Goal: Task Accomplishment & Management: Manage account settings

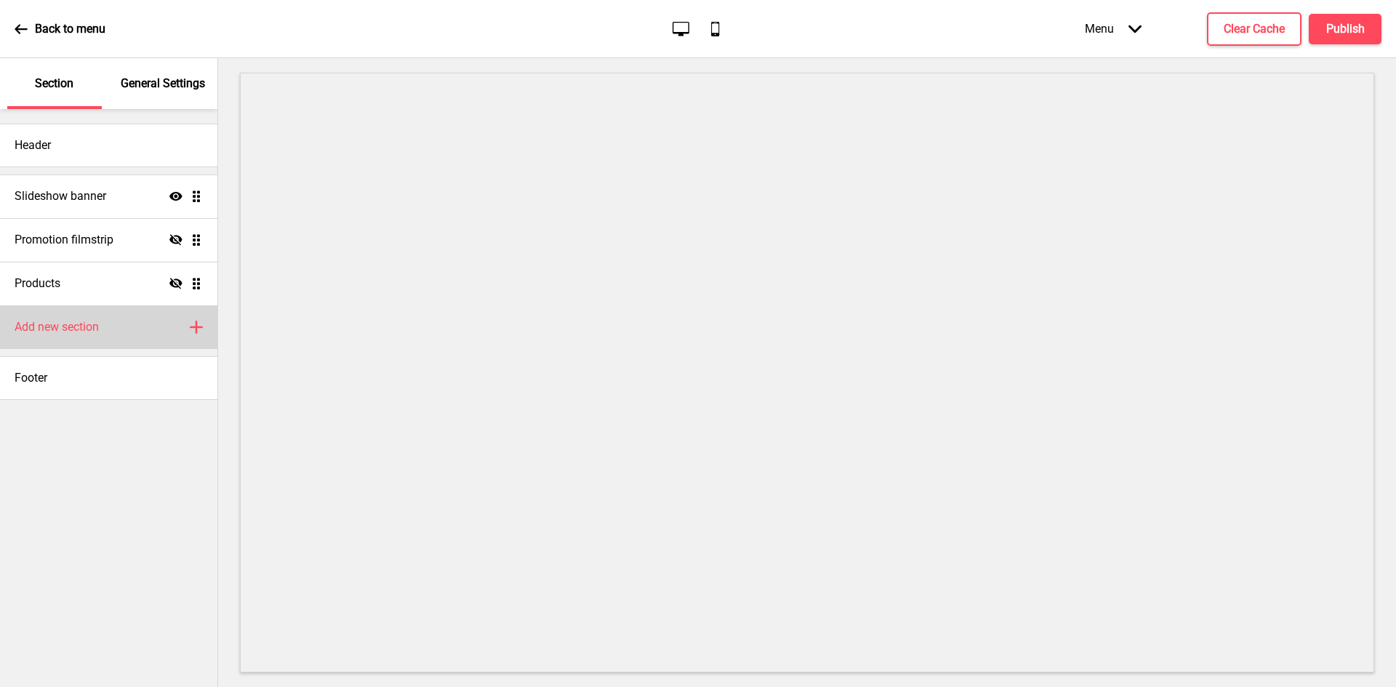
click at [73, 327] on h4 "Add new section" at bounding box center [57, 327] width 84 height 16
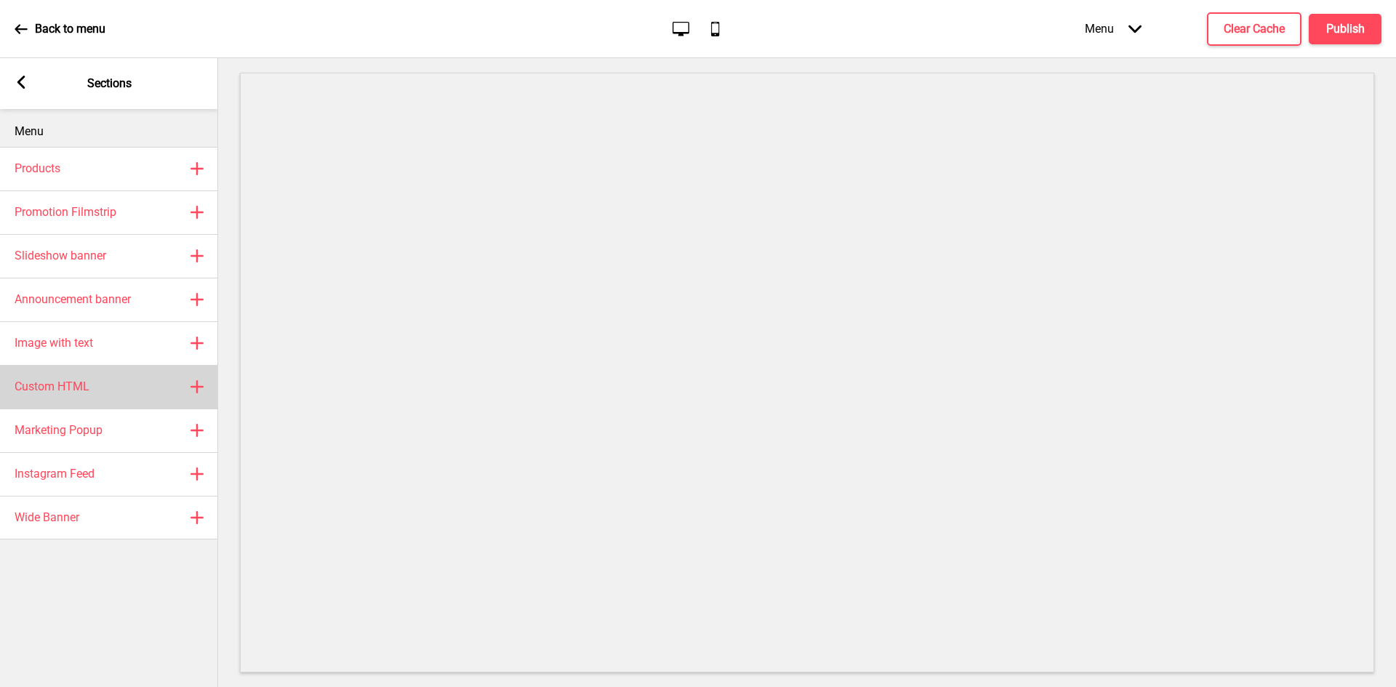
click at [105, 382] on div "Custom HTML Plus" at bounding box center [109, 387] width 218 height 44
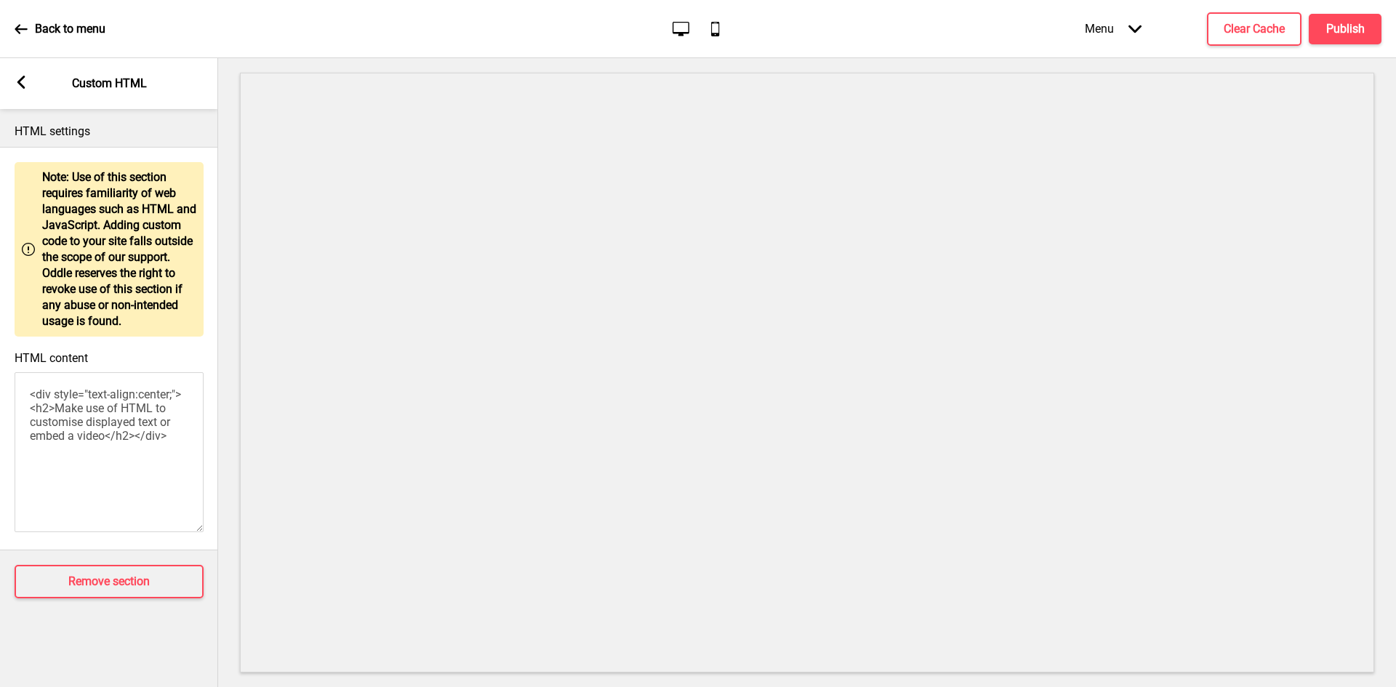
click at [72, 432] on textarea "<div style="text-align:center;"><h2>Make use of HTML to customise displayed tex…" at bounding box center [109, 452] width 189 height 160
click at [72, 431] on textarea "<div style="text-align:center;"><h2>Make use of HTML to customise displayed tex…" at bounding box center [109, 452] width 189 height 160
paste textarea "link href='https://fonts.googleapis.com/css?family=Fira+Sans:300' rel='styleshe…"
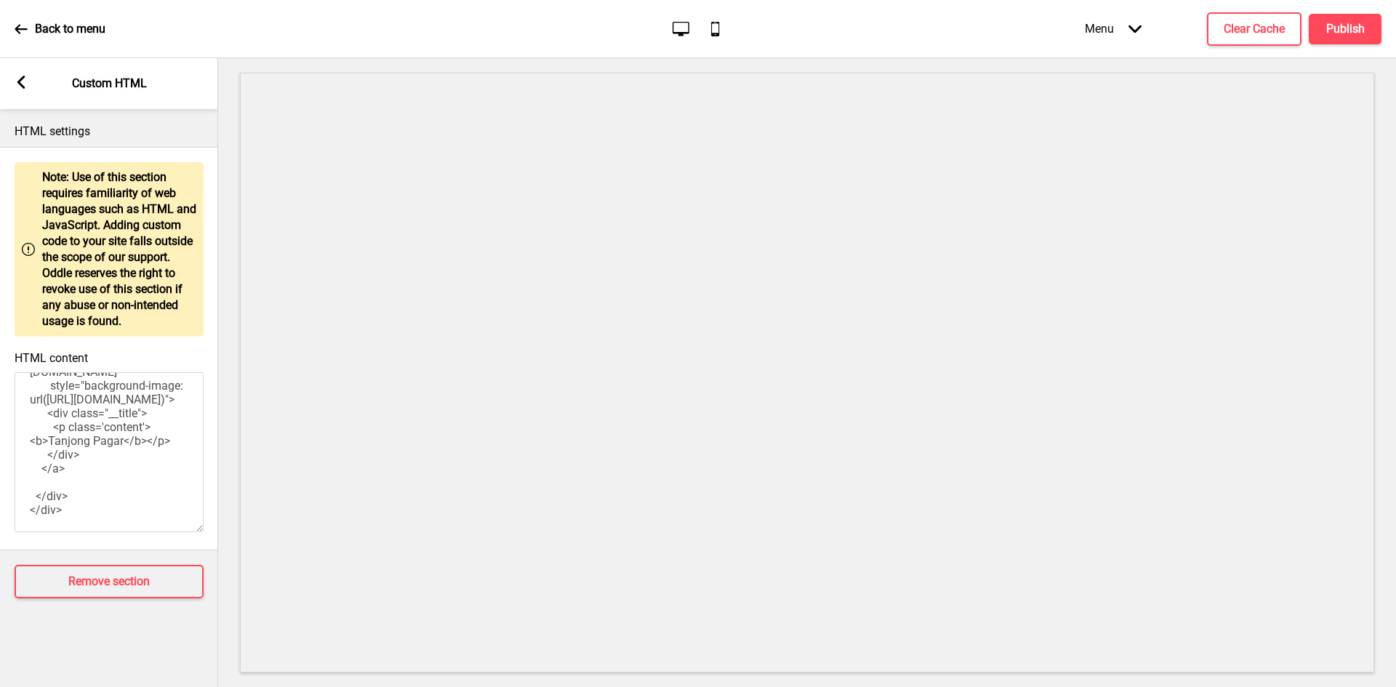
type textarea "<link href='https://fonts.googleapis.com/css?family=Fira+Sans:300' rel='stylesh…"
click at [25, 84] on rect at bounding box center [21, 82] width 13 height 13
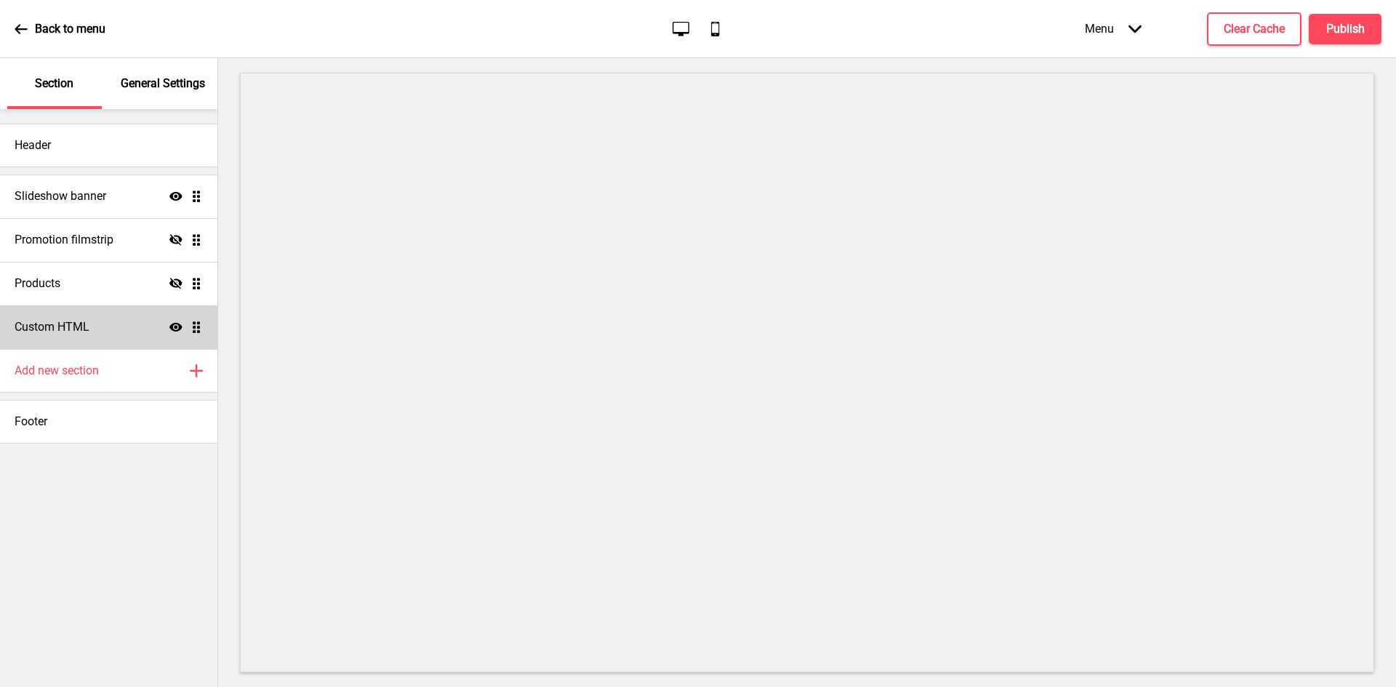
click at [176, 326] on icon at bounding box center [175, 327] width 13 height 9
click at [176, 326] on icon "Hide" at bounding box center [175, 327] width 13 height 13
click at [111, 329] on div "Custom HTML Show Drag" at bounding box center [108, 327] width 217 height 44
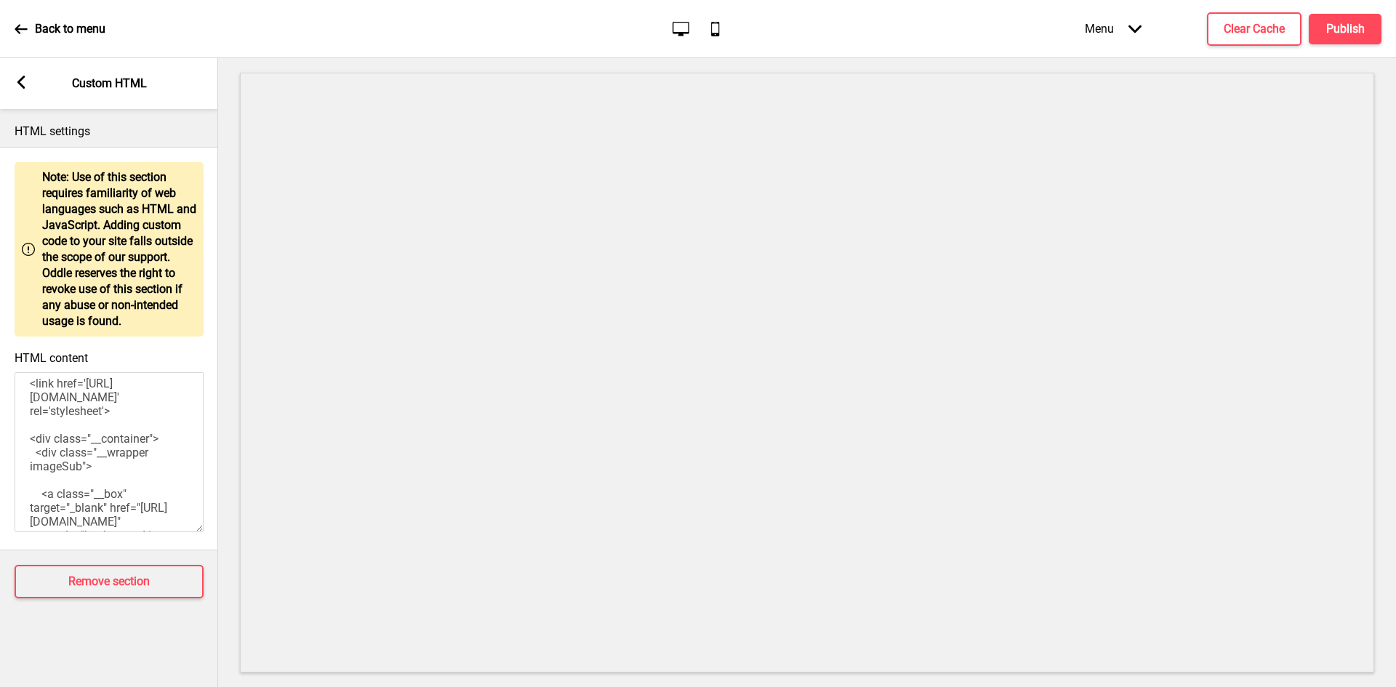
scroll to position [0, 0]
click at [147, 431] on textarea "<link href='https://fonts.googleapis.com/css?family=Fira+Sans:300' rel='stylesh…" at bounding box center [109, 452] width 189 height 160
paste textarea "href="https://twomenbageltp.oddle.me/en_SG/" style="background-image: url('http…"
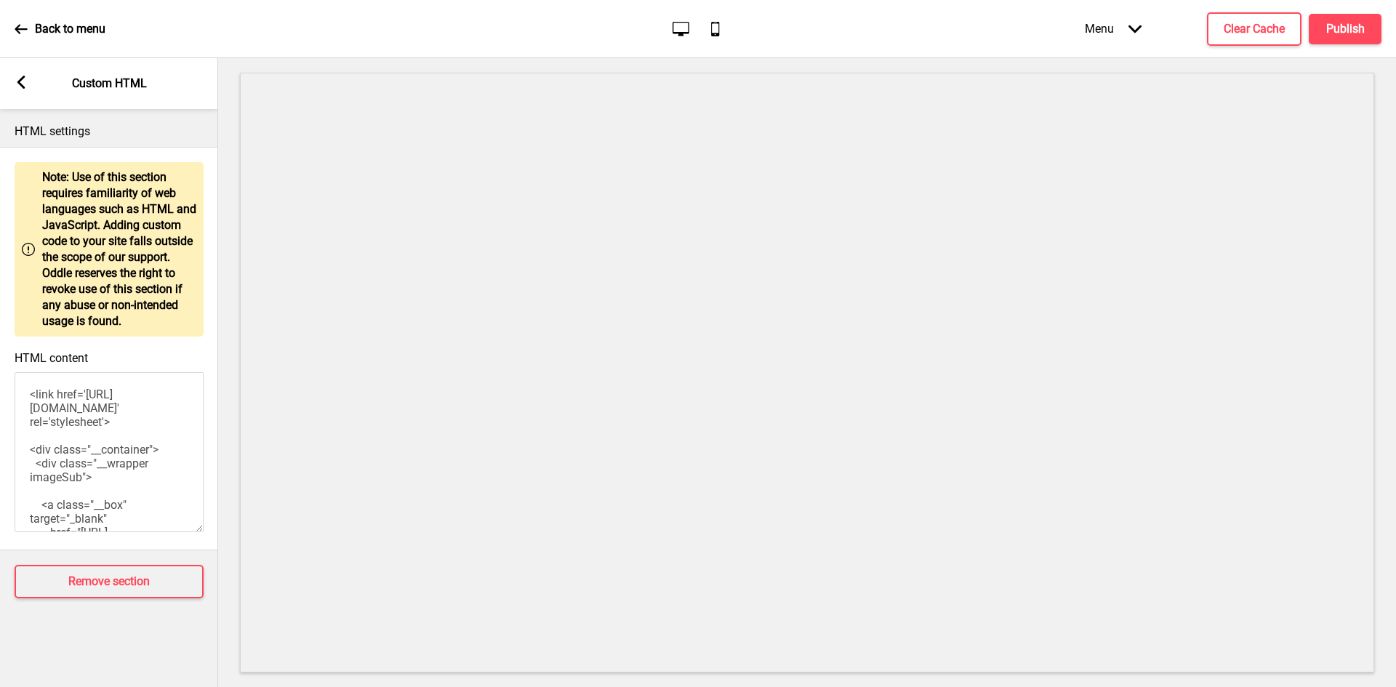
scroll to position [314, 0]
paste textarea
type textarea "<link href='https://fonts.googleapis.com/css?family=Fira+Sans:300' rel='stylesh…"
click at [28, 80] on div "Arrow left Custom HTML" at bounding box center [109, 83] width 218 height 51
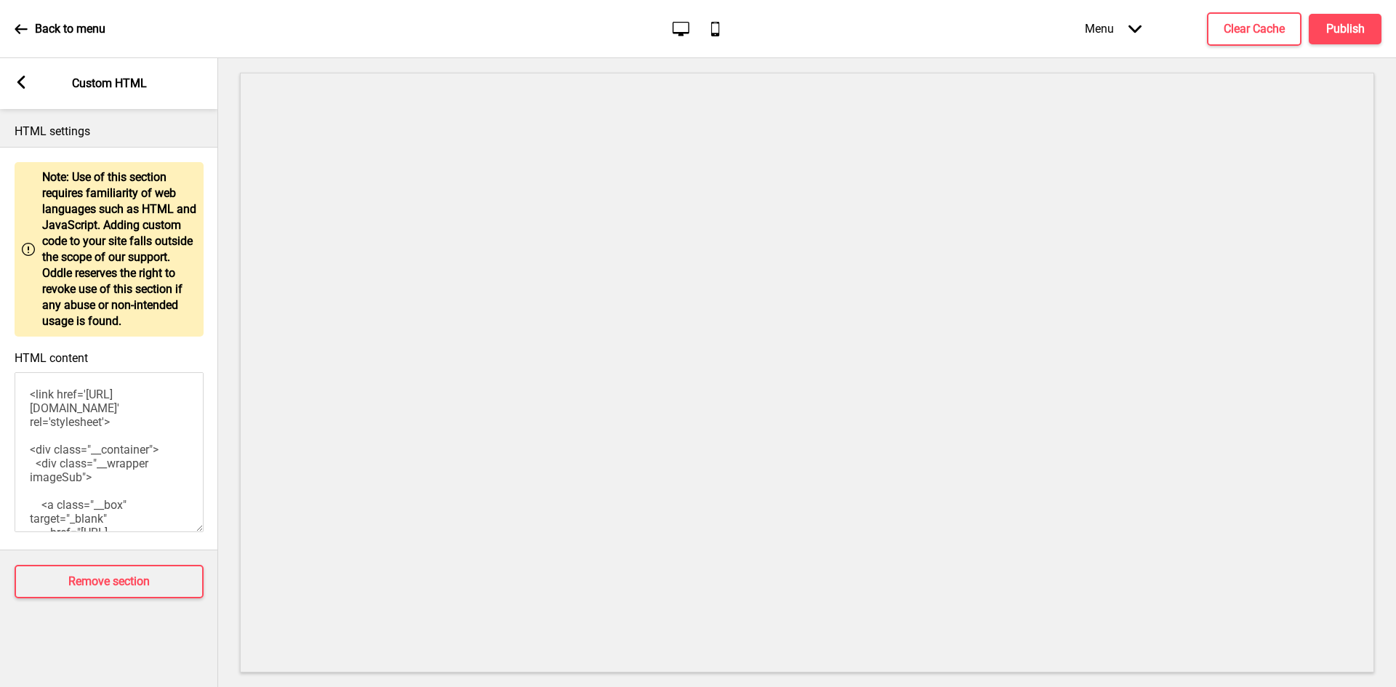
click at [21, 82] on rect at bounding box center [21, 82] width 13 height 13
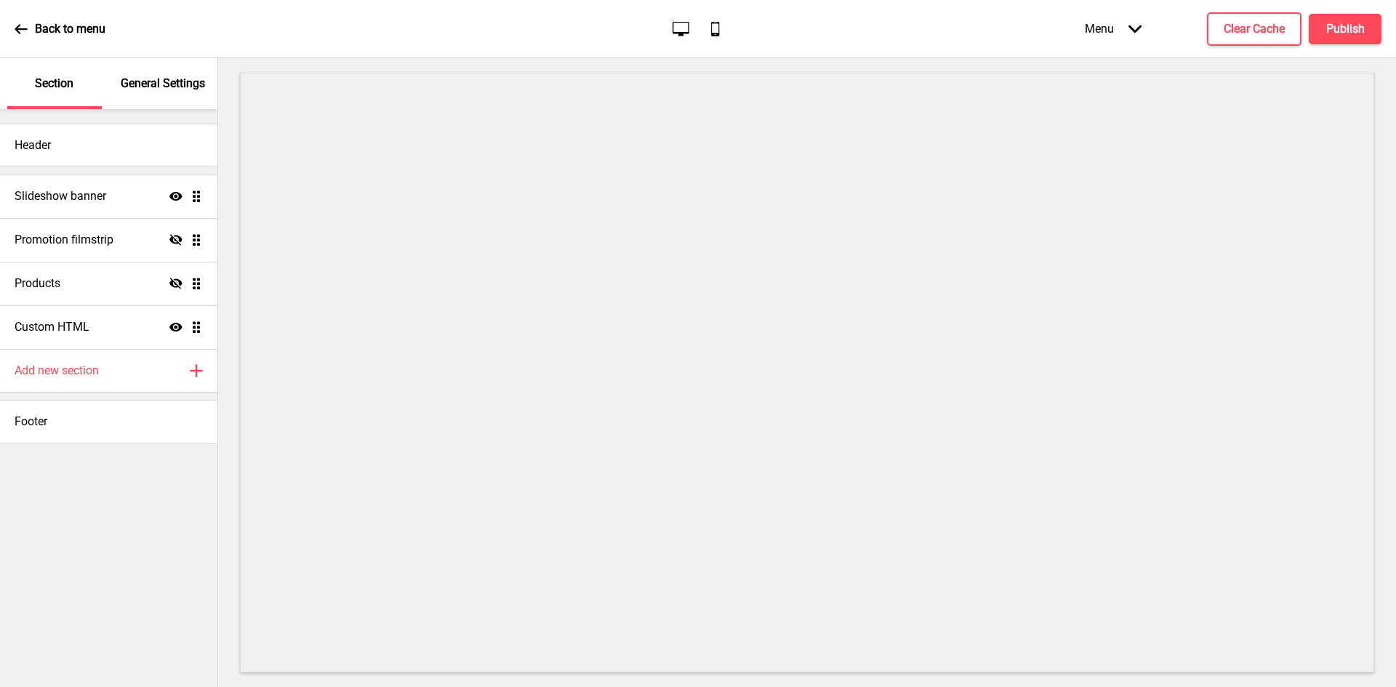
click at [180, 327] on icon at bounding box center [175, 327] width 13 height 9
click at [179, 327] on icon at bounding box center [175, 326] width 13 height 11
click at [110, 327] on div "Custom HTML Show Drag" at bounding box center [108, 327] width 217 height 44
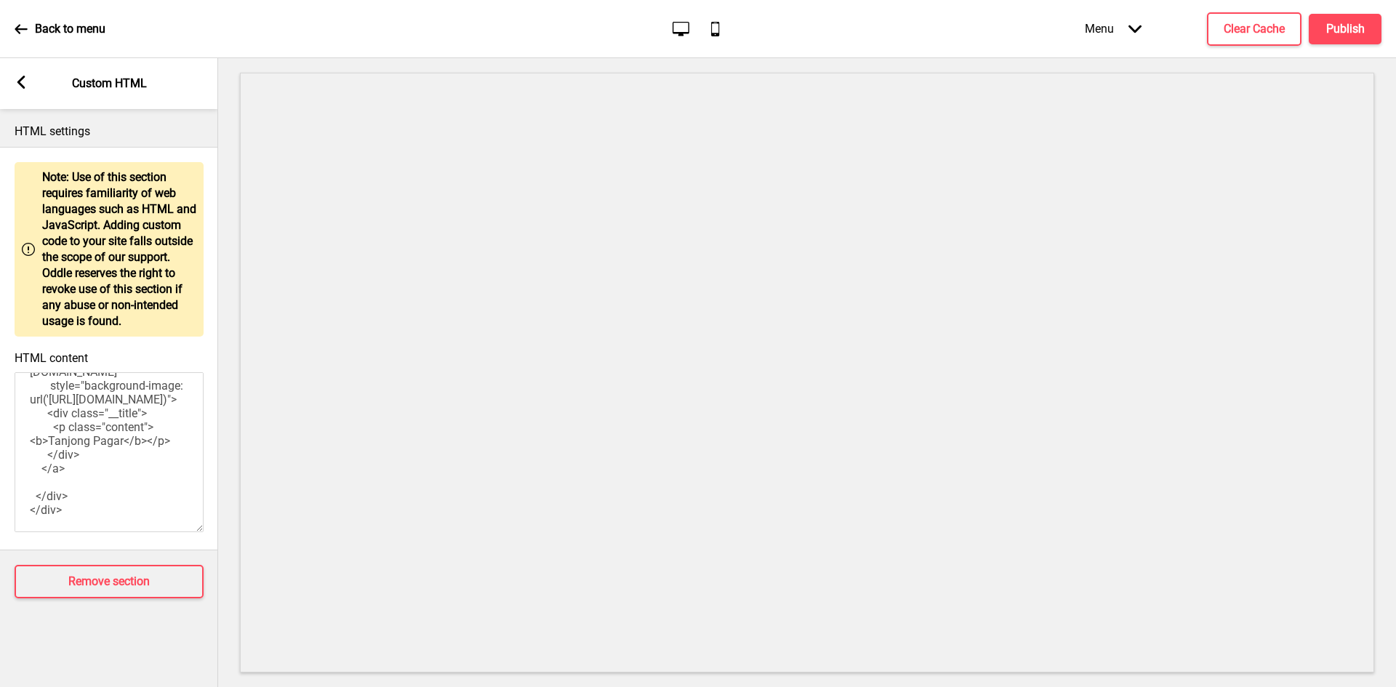
scroll to position [329, 0]
click at [149, 452] on textarea "<link href='https://fonts.googleapis.com/css?family=Fira+Sans:300' rel='stylesh…" at bounding box center [109, 452] width 189 height 160
paste textarea "style> .__container { max-width: 1200px; margin: 0 auto; text-align: center; } …"
type textarea "<style> .__container { max-width: 1200px; margin: 0 auto; text-align: center; }…"
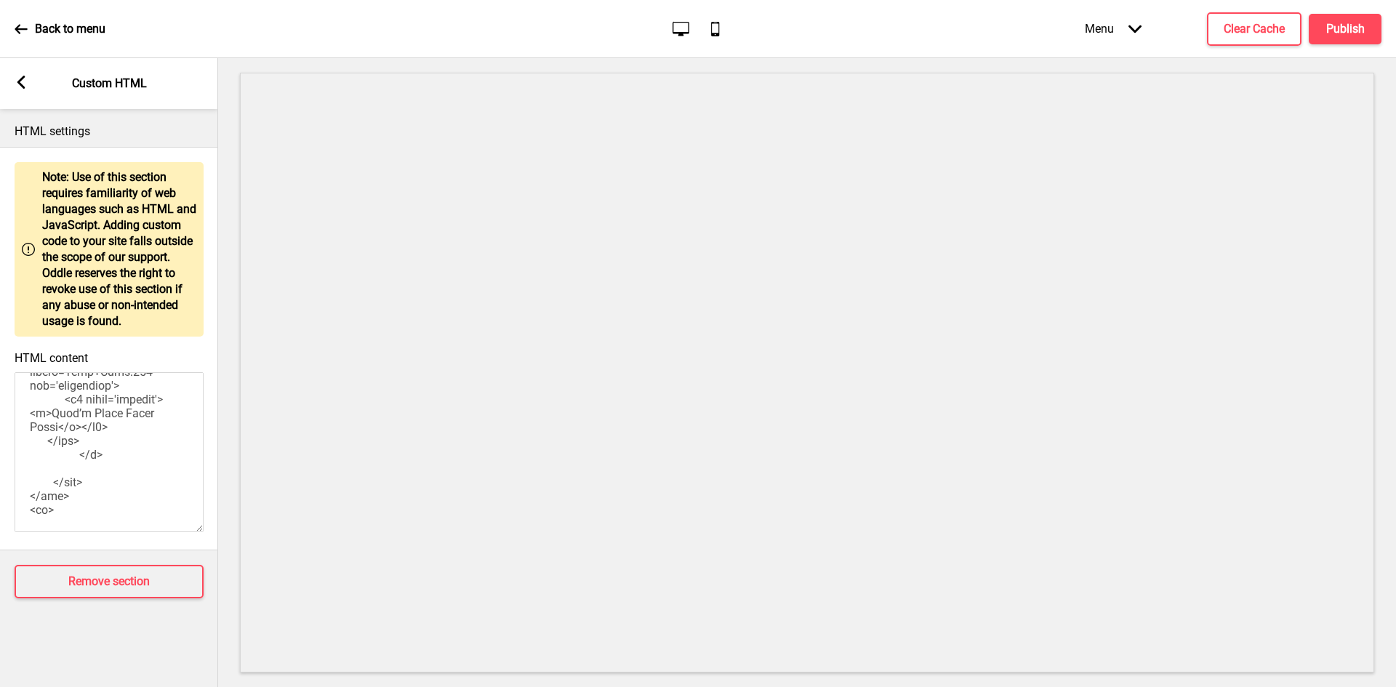
click at [15, 87] on rect at bounding box center [21, 82] width 13 height 13
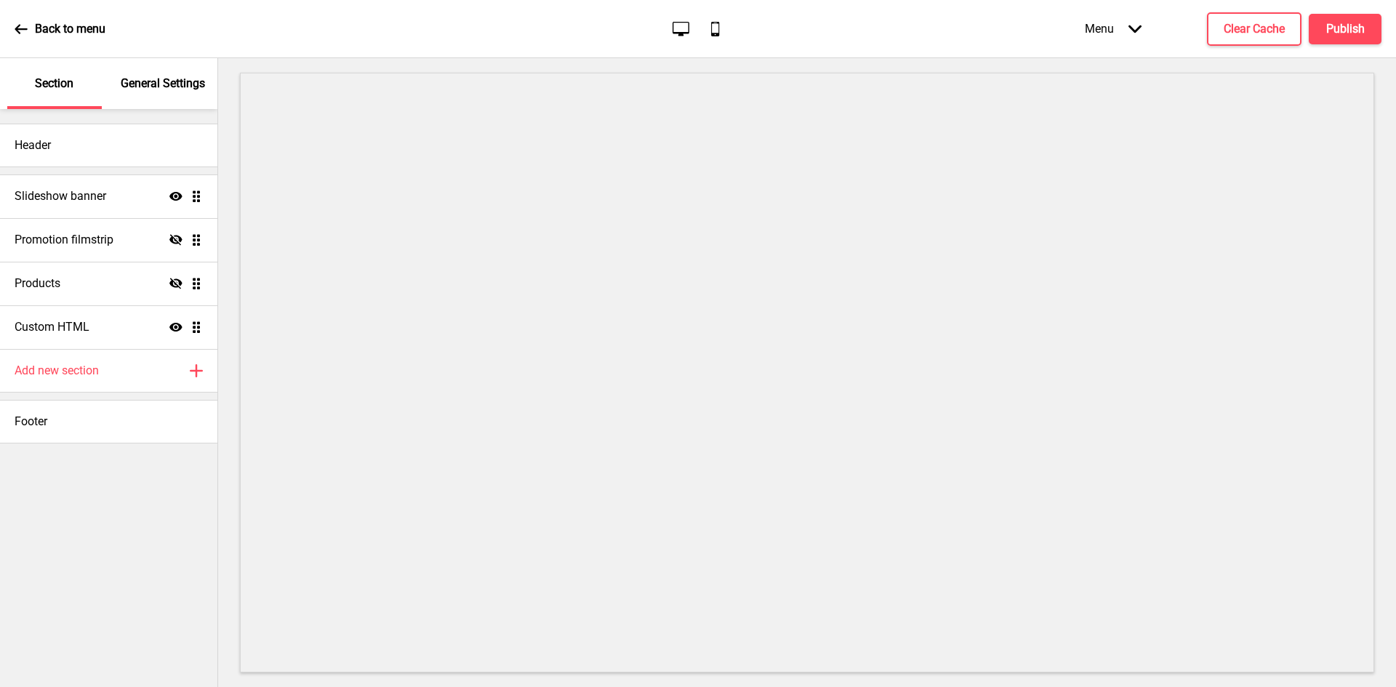
click at [178, 325] on icon at bounding box center [175, 327] width 13 height 9
click at [178, 325] on icon at bounding box center [175, 326] width 13 height 11
click at [180, 327] on icon at bounding box center [175, 327] width 13 height 9
click at [134, 328] on div "Custom HTML Hide Drag" at bounding box center [108, 327] width 217 height 44
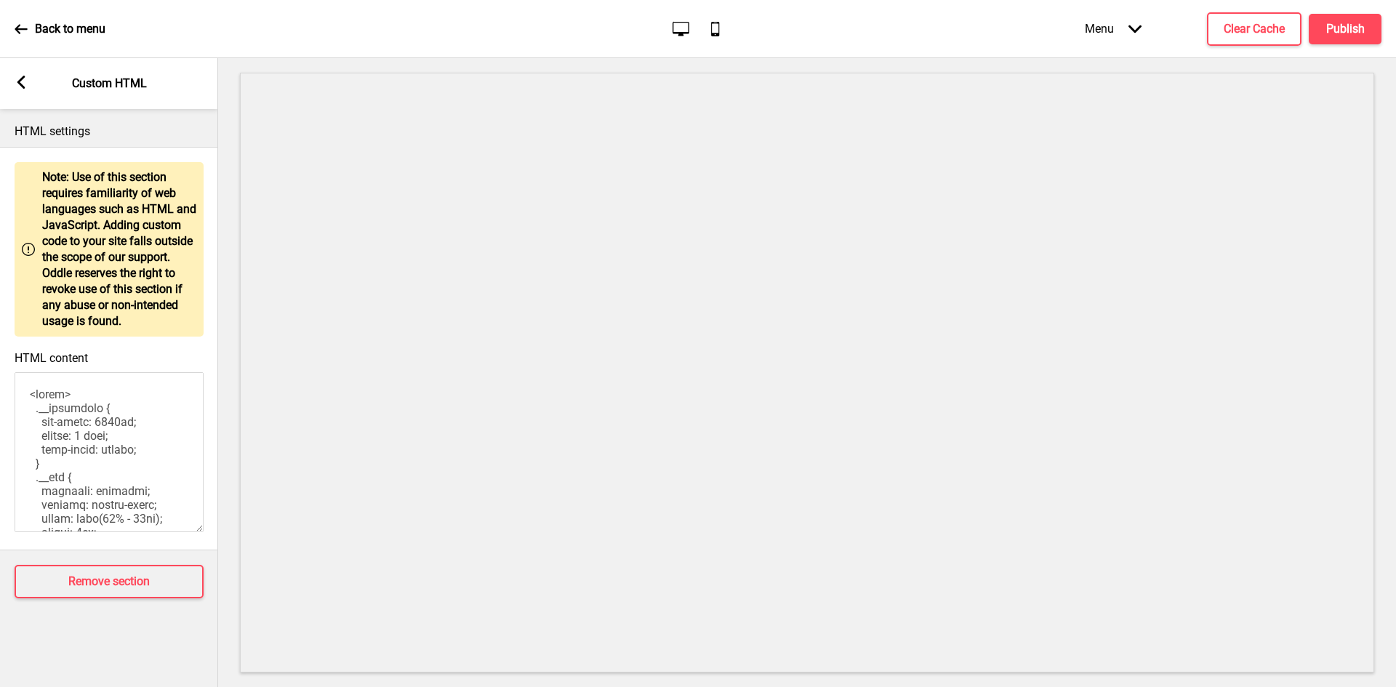
click at [101, 410] on textarea "HTML content" at bounding box center [109, 452] width 189 height 160
click at [17, 84] on rect at bounding box center [21, 82] width 13 height 13
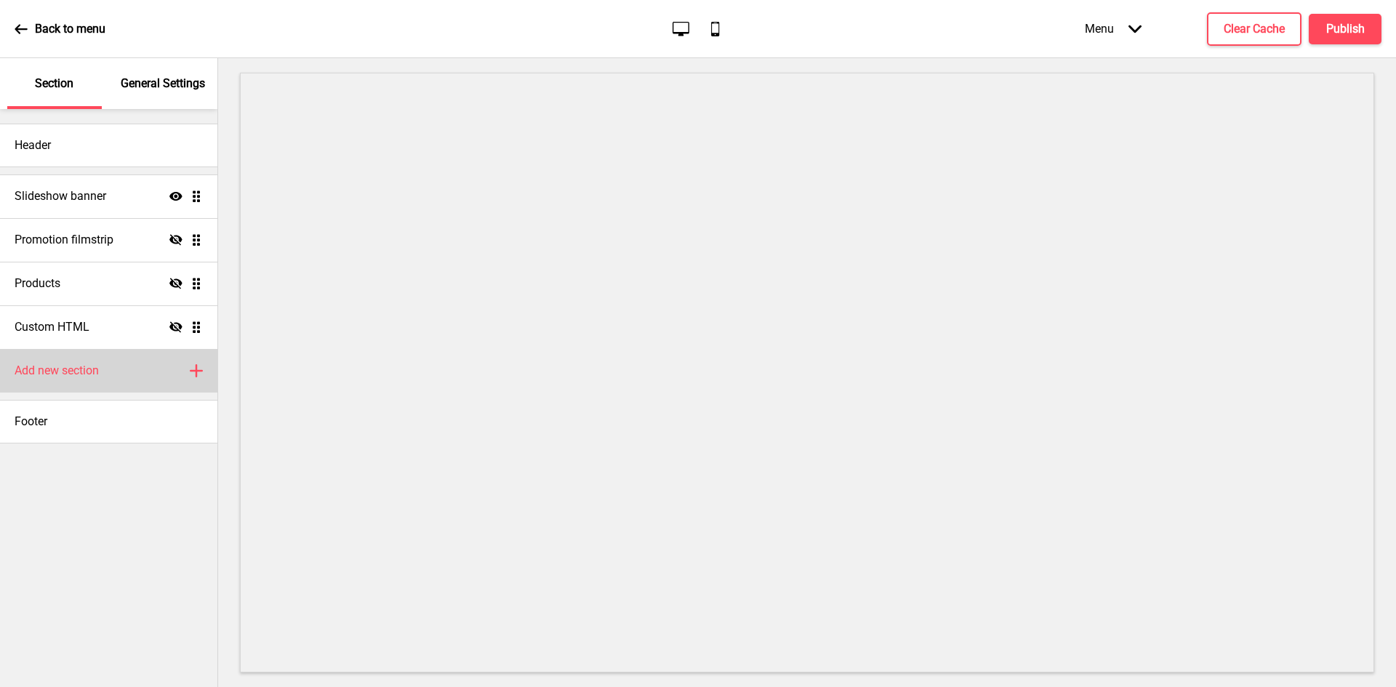
click at [148, 367] on div "Add new section Plus" at bounding box center [108, 371] width 217 height 44
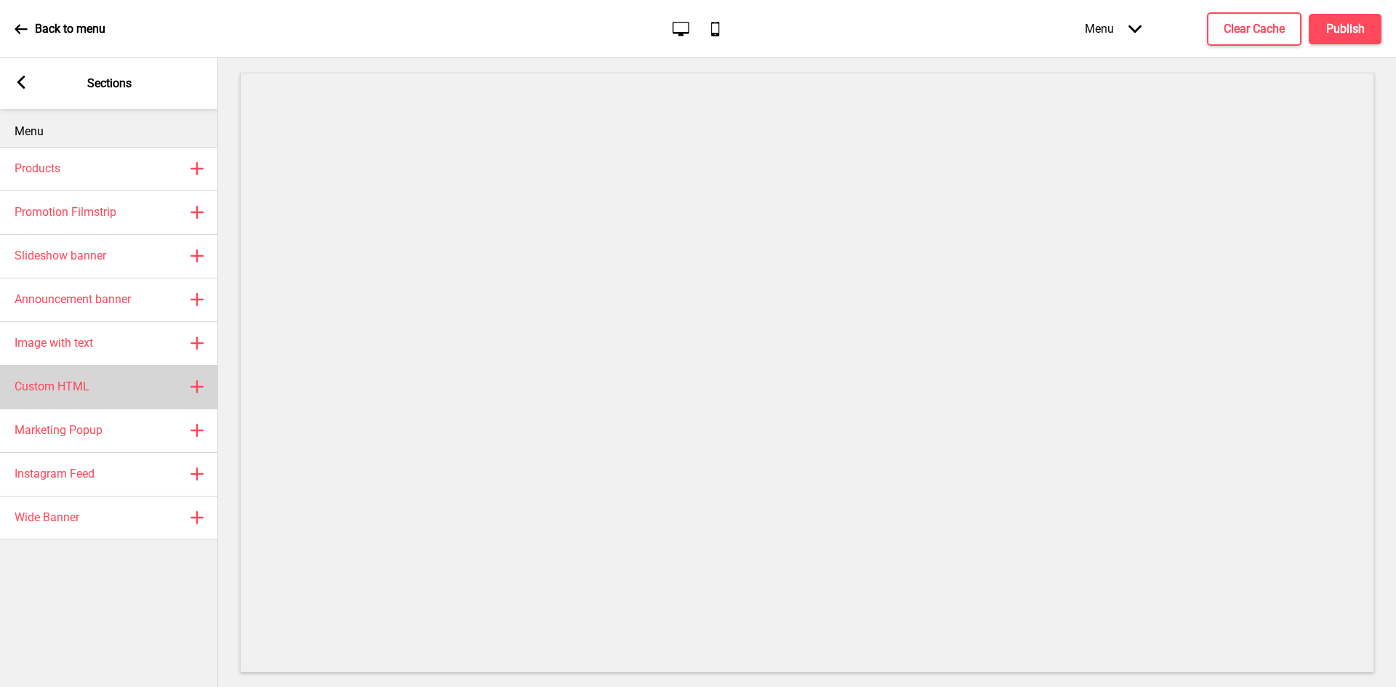
click at [127, 381] on div "Custom HTML Plus" at bounding box center [109, 387] width 218 height 44
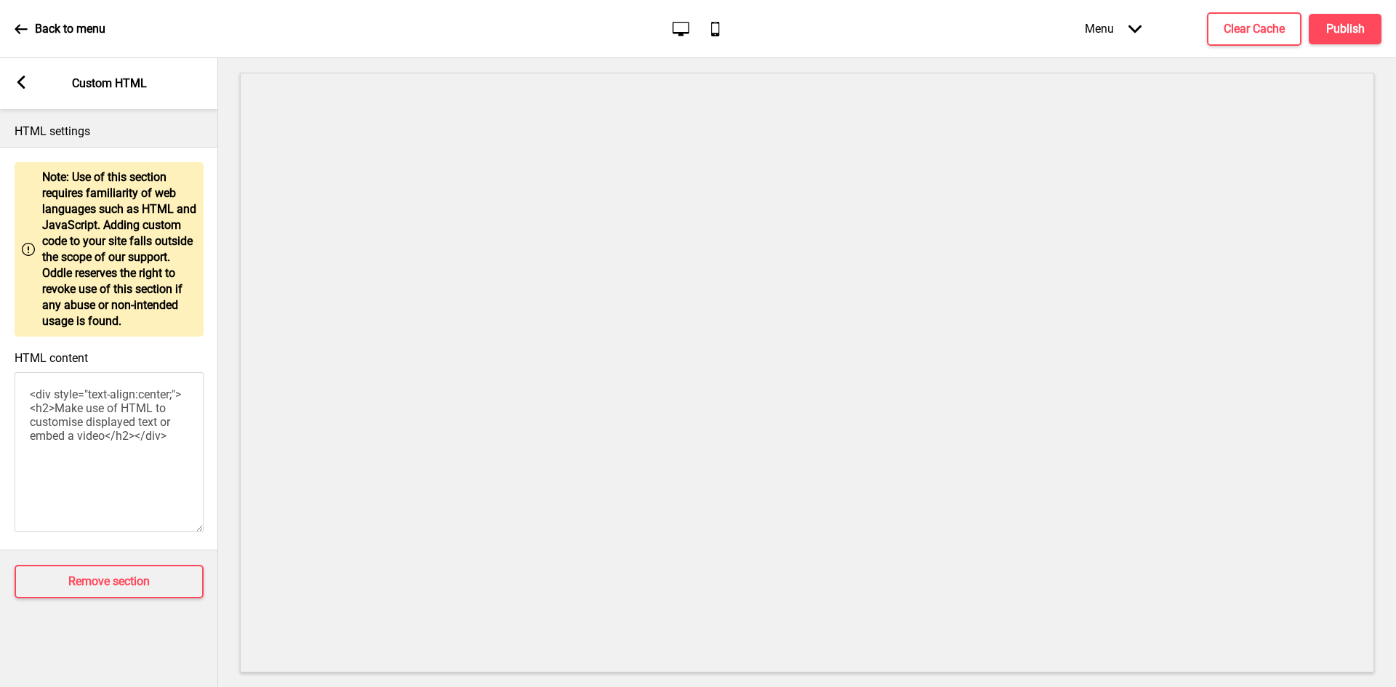
click at [89, 418] on textarea "<div style="text-align:center;"><h2>Make use of HTML to customise displayed tex…" at bounding box center [109, 452] width 189 height 160
paste textarea "style> .__container { max-width: 1200px; margin: 0 auto; text-align: center; } …"
click at [81, 428] on textarea "HTML content" at bounding box center [109, 452] width 189 height 160
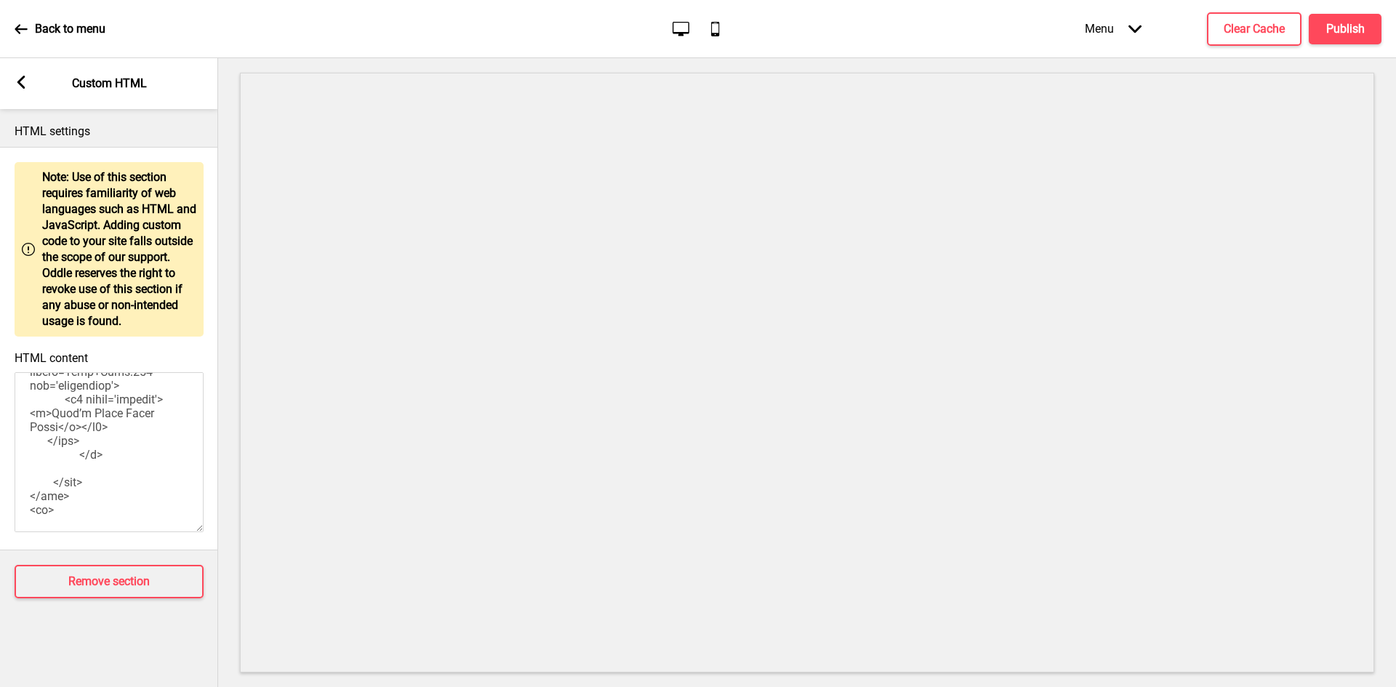
paste textarea "```html <style> .__container { max-width: 1200px; margin: 0 auto; text-align: c…"
type textarea "```html <style> .__container { max-width: 1200px; margin: 0 auto; text-align: c…"
click at [19, 33] on icon at bounding box center [21, 28] width 12 height 9
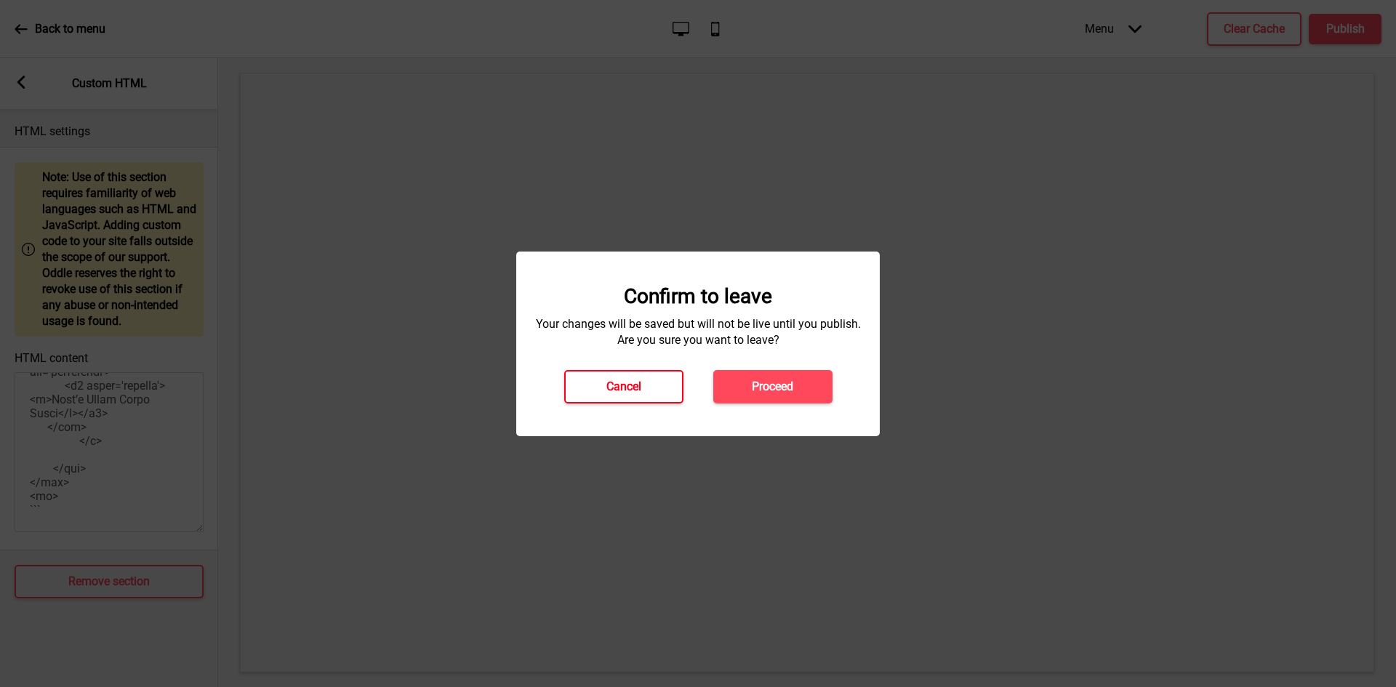
click at [647, 377] on button "Cancel" at bounding box center [623, 386] width 119 height 33
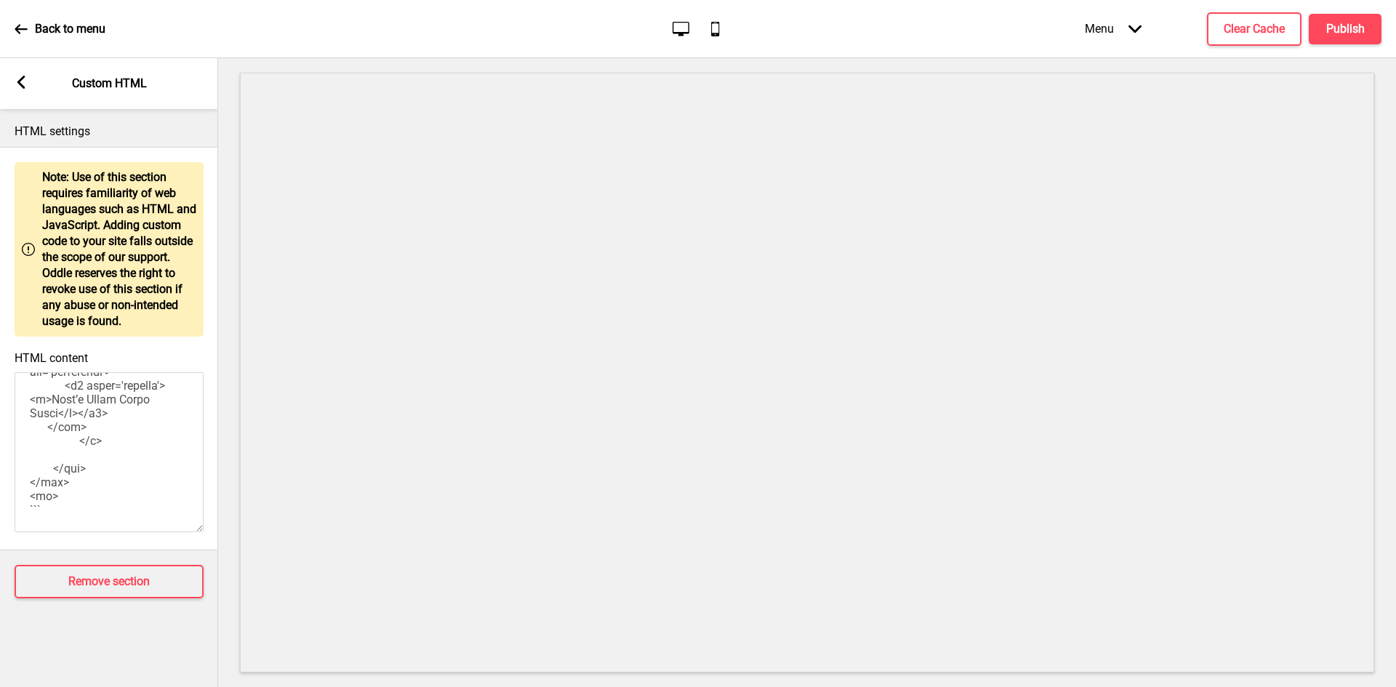
click at [29, 79] on div "Arrow left Custom HTML" at bounding box center [109, 83] width 218 height 51
click at [25, 84] on rect at bounding box center [21, 82] width 13 height 13
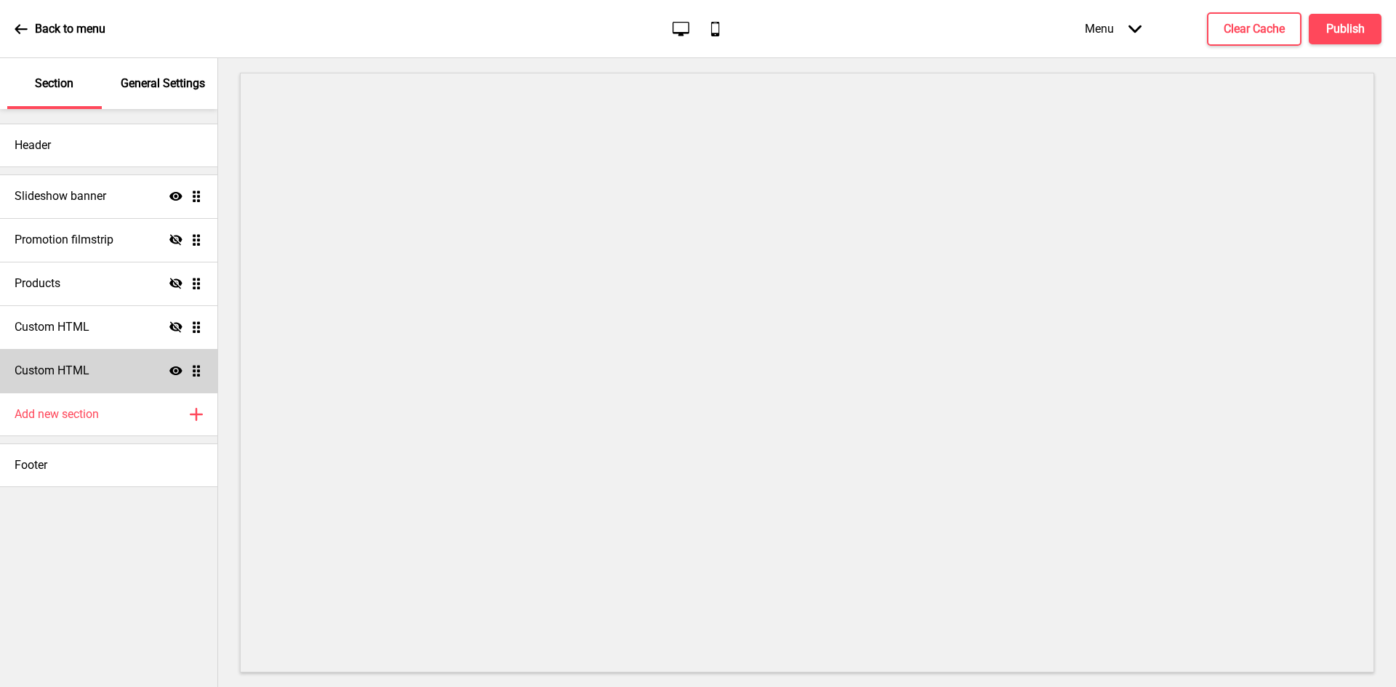
click at [173, 372] on icon "Show" at bounding box center [175, 370] width 13 height 13
click at [173, 372] on icon at bounding box center [175, 370] width 13 height 11
click at [111, 375] on div "Custom HTML Show Drag" at bounding box center [108, 371] width 217 height 44
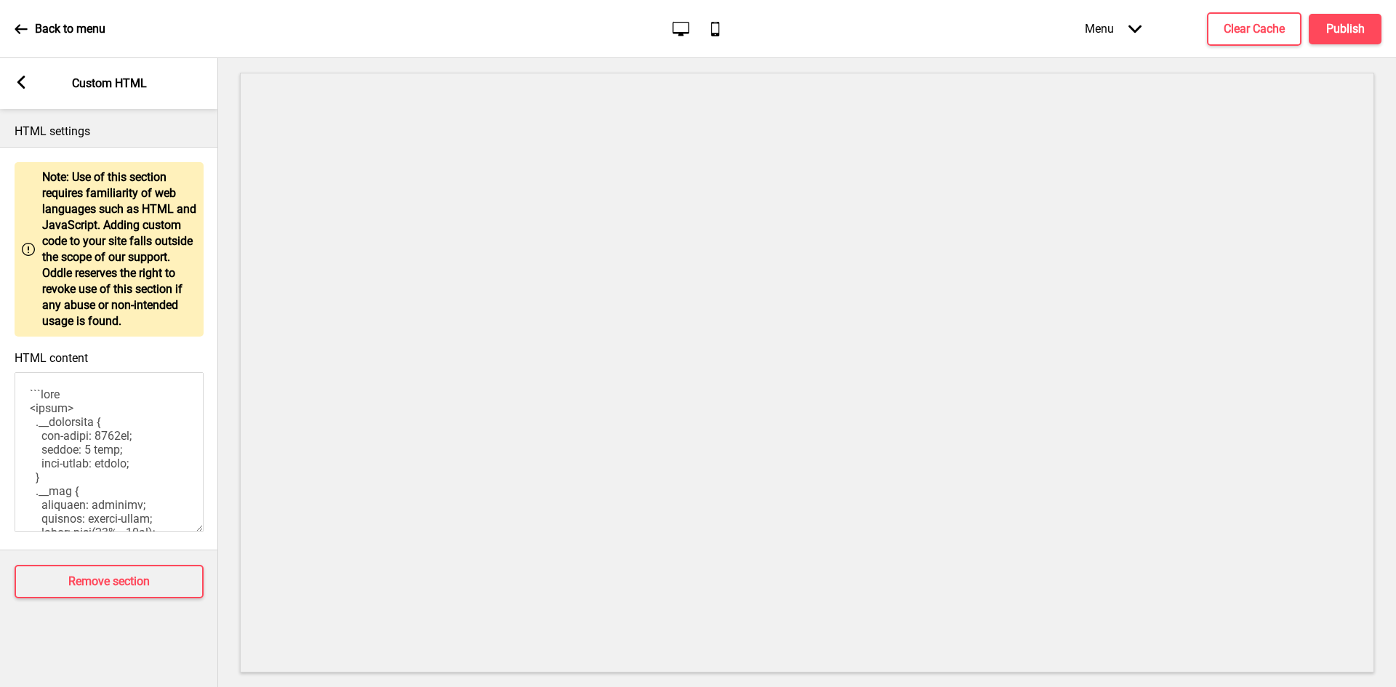
click at [105, 425] on textarea "HTML content" at bounding box center [109, 452] width 189 height 160
click at [128, 429] on textarea "HTML content" at bounding box center [109, 452] width 189 height 160
paste textarea "<style> .__container { max-width: 1200px; margin: 0 auto; text-align: center; }…"
type textarea "<style> .__container { max-width: 1200px; margin: 0 auto; text-align: center; }…"
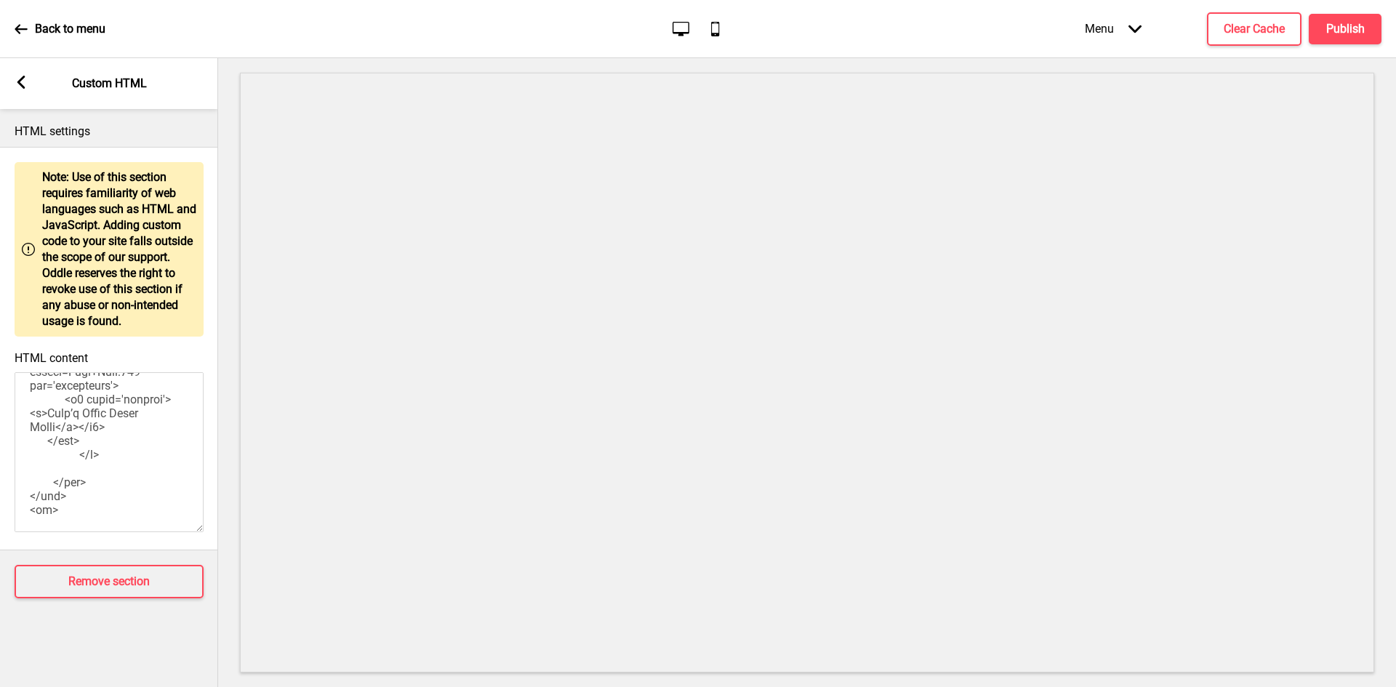
click at [21, 83] on rect at bounding box center [21, 82] width 13 height 13
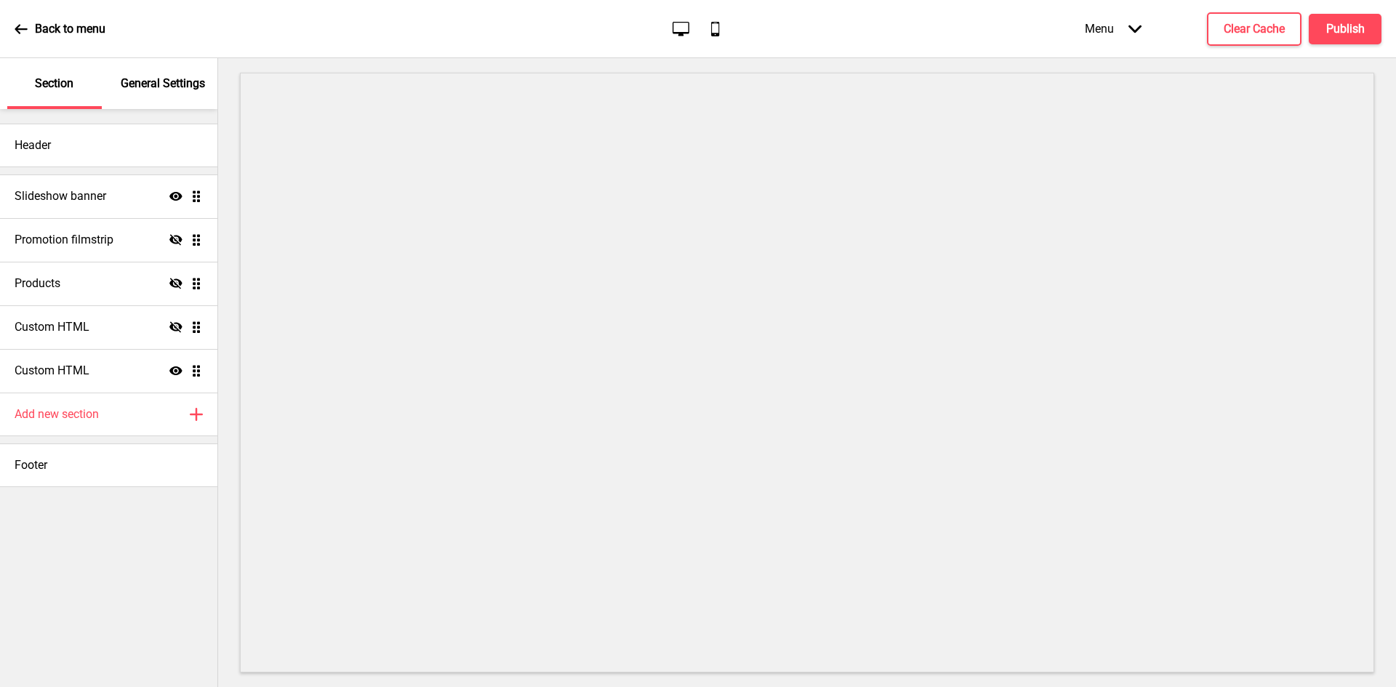
click at [170, 375] on icon "Show" at bounding box center [175, 370] width 13 height 13
click at [170, 375] on icon "Hide" at bounding box center [175, 370] width 13 height 13
click at [145, 375] on div "Custom HTML Show Drag" at bounding box center [108, 371] width 217 height 44
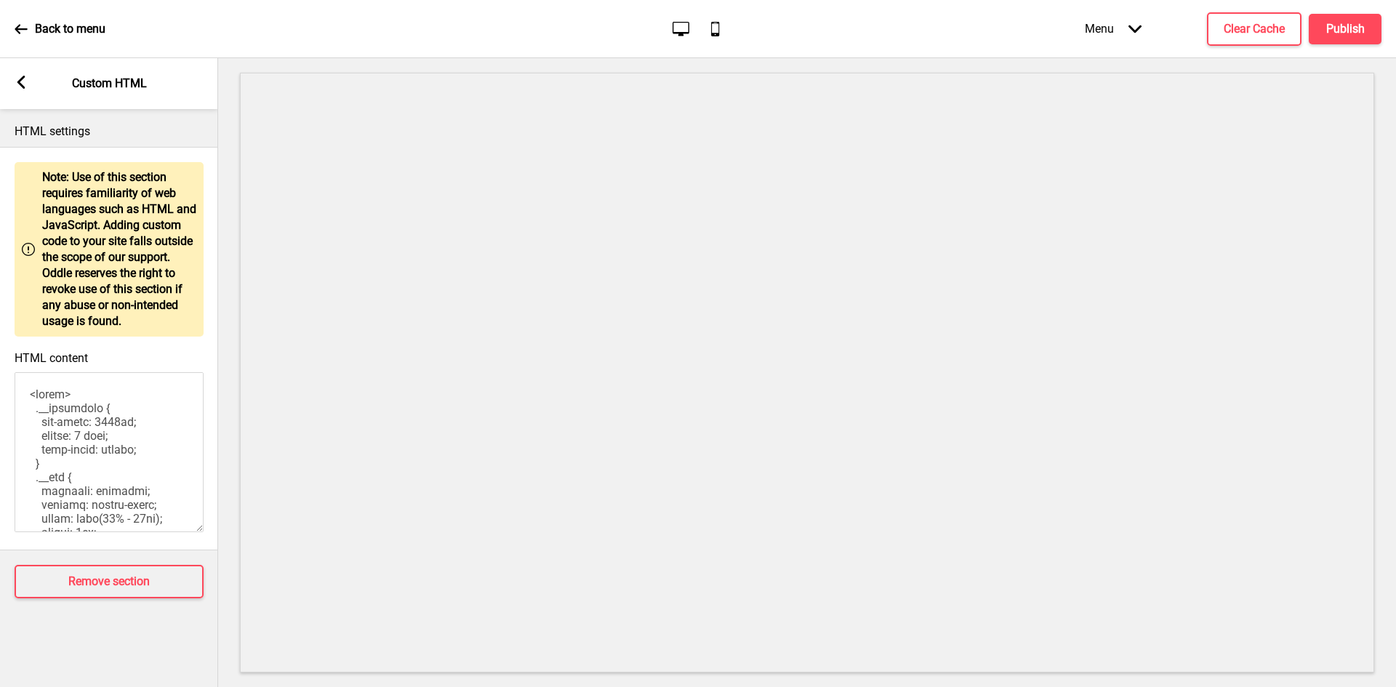
click at [105, 439] on textarea "HTML content" at bounding box center [109, 452] width 189 height 160
click at [17, 87] on rect at bounding box center [21, 82] width 13 height 13
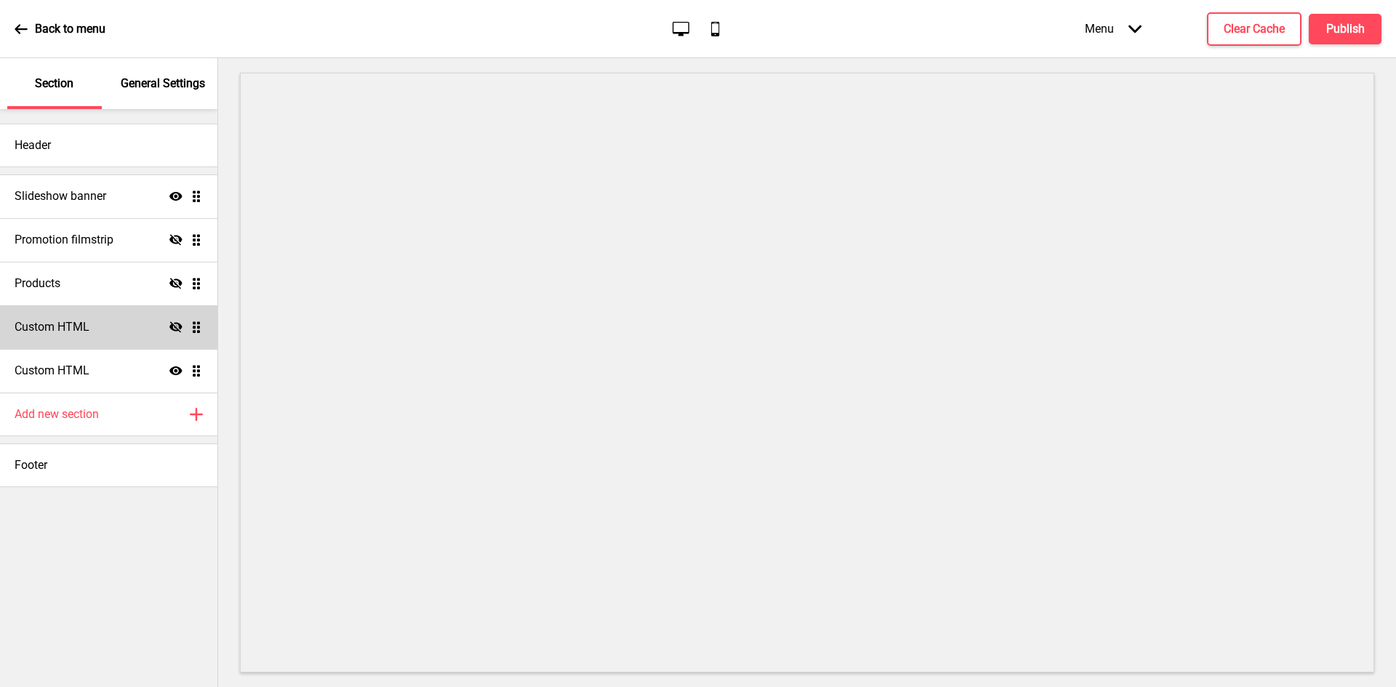
click at [131, 327] on div "Custom HTML Hide Drag" at bounding box center [108, 327] width 217 height 44
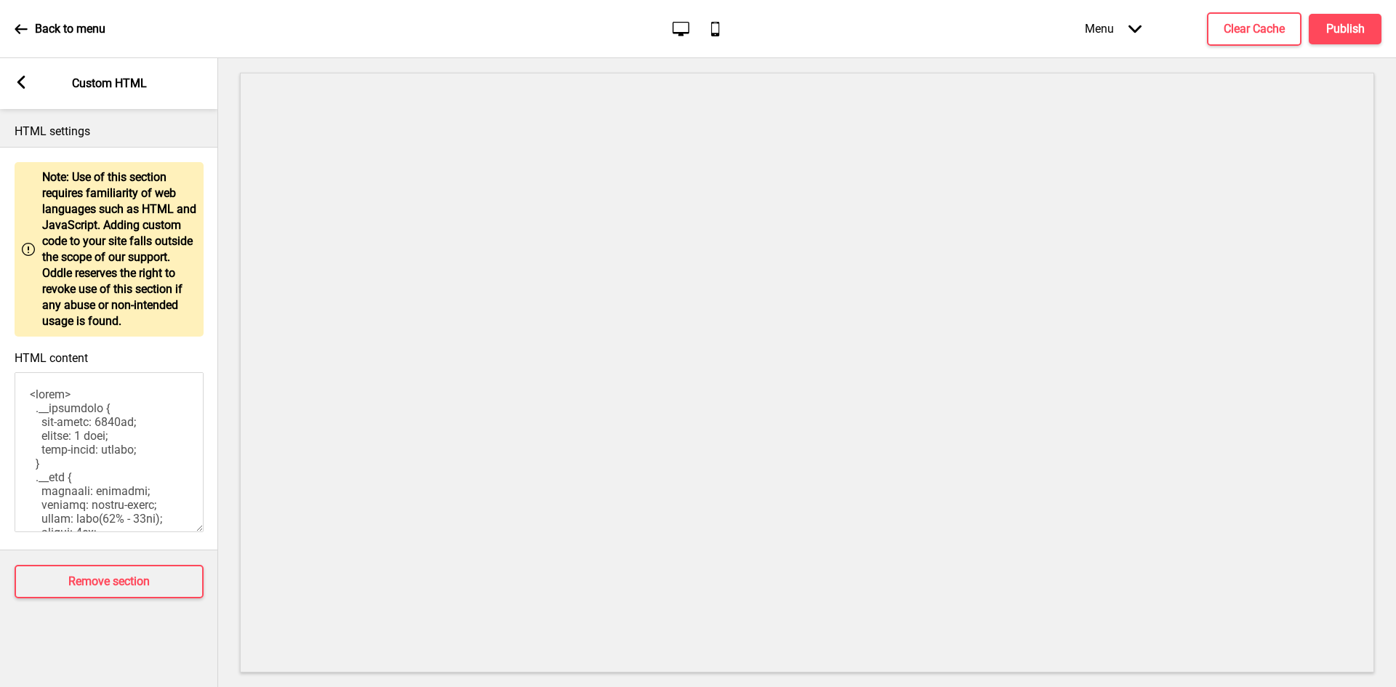
click at [97, 435] on textarea "HTML content" at bounding box center [109, 452] width 189 height 160
click at [19, 91] on div "Arrow left" at bounding box center [21, 84] width 13 height 16
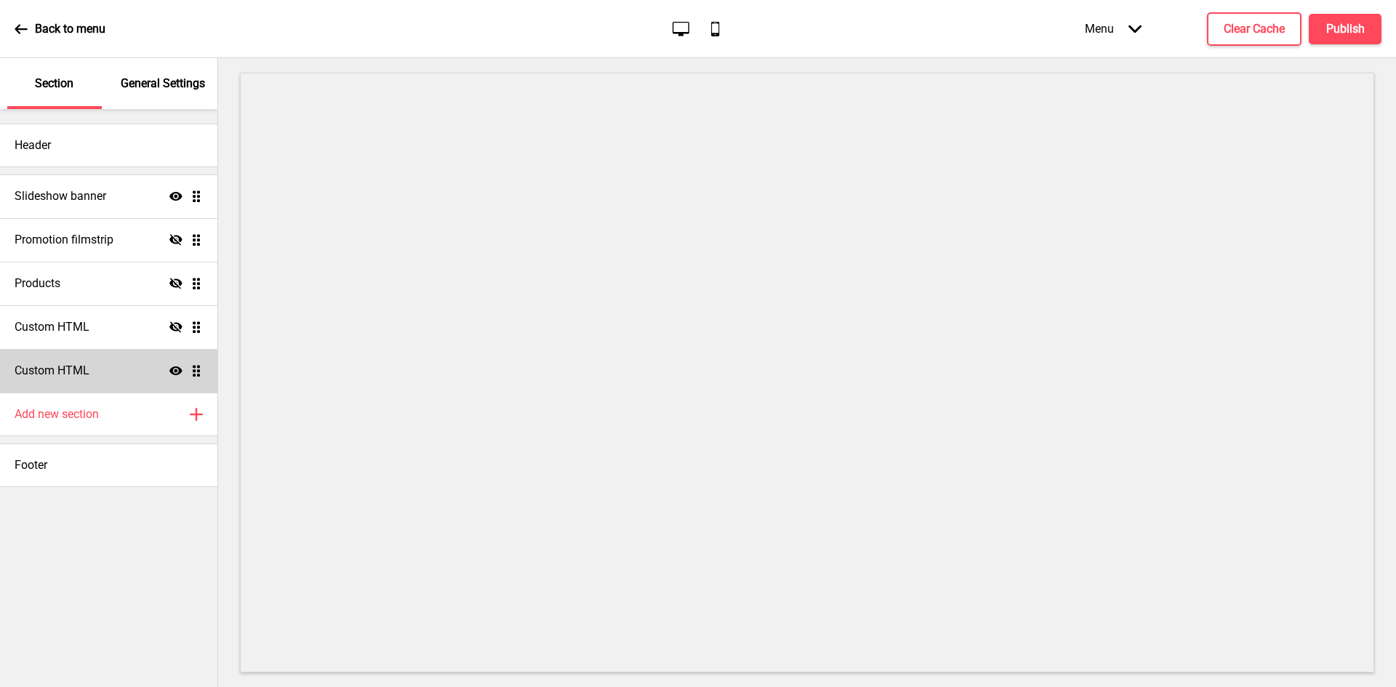
click at [92, 361] on div "Custom HTML Show Drag" at bounding box center [108, 371] width 217 height 44
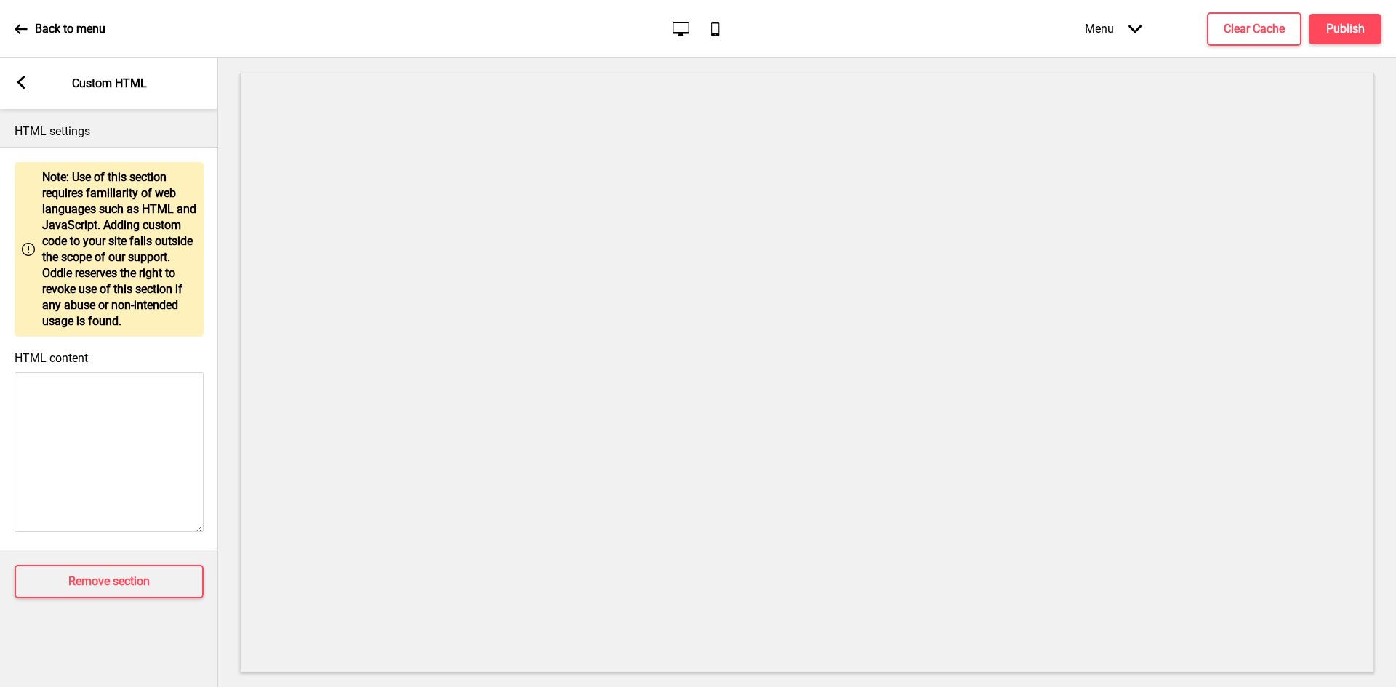
click at [91, 430] on textarea "HTML content" at bounding box center [109, 452] width 189 height 160
paste textarea "<style> .__container { max-width: 1200px; margin: 0 auto; text-align: center; }…"
type textarea "<style> .__container { max-width: 1200px; margin: 0 auto; text-align: center; }…"
click at [119, 474] on textarea "HTML content" at bounding box center [109, 452] width 189 height 160
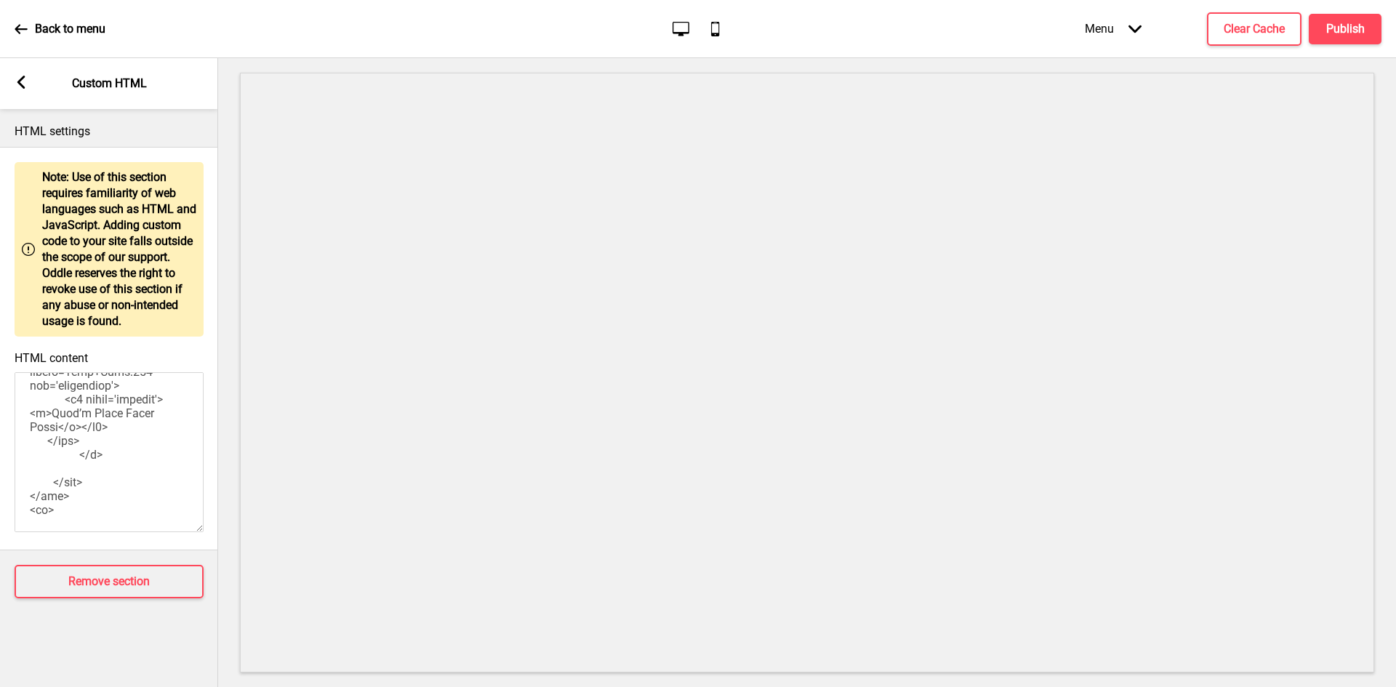
click at [12, 81] on div "Arrow left Custom HTML" at bounding box center [109, 83] width 218 height 51
click at [17, 84] on rect at bounding box center [21, 82] width 13 height 13
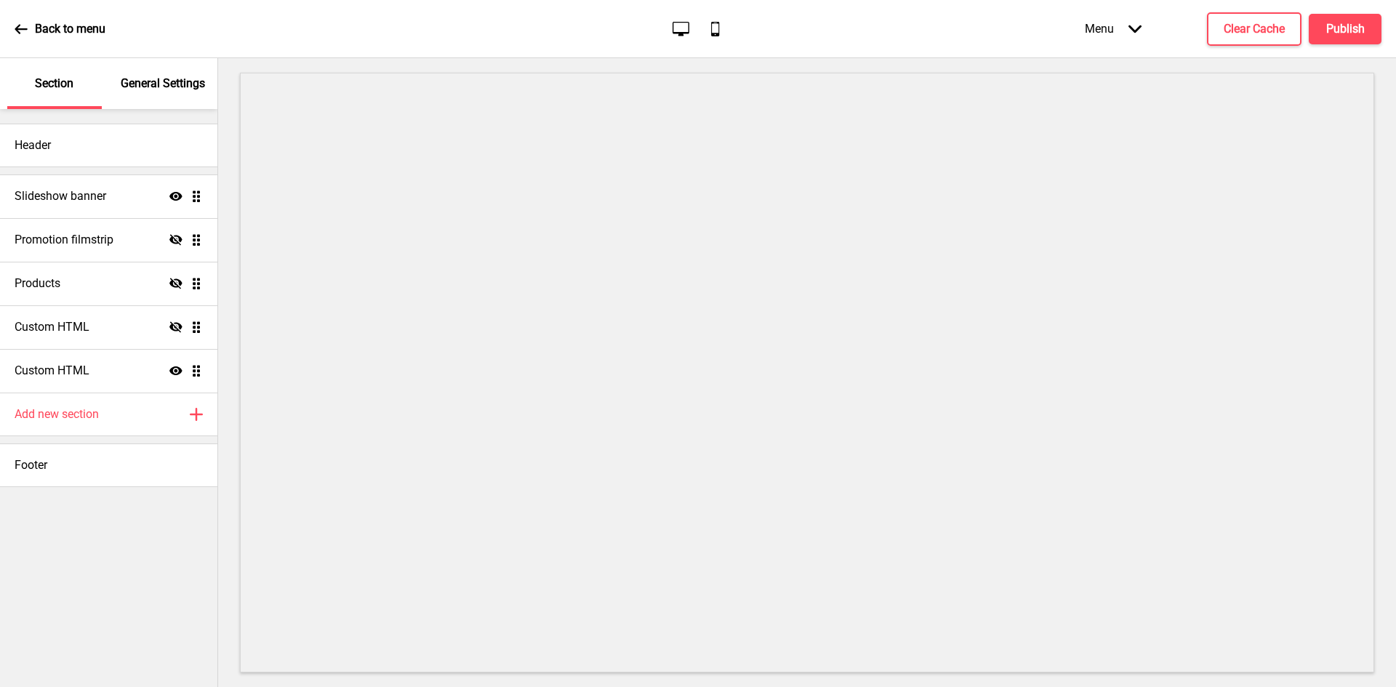
click at [172, 367] on icon "Show" at bounding box center [175, 370] width 13 height 13
click at [174, 369] on icon at bounding box center [175, 370] width 13 height 11
click at [194, 372] on ul "Slideshow banner Show Drag Promotion filmstrip Hide Drag Products Hide Drag Cus…" at bounding box center [108, 284] width 217 height 218
click at [121, 364] on div "Custom HTML Show Drag" at bounding box center [108, 371] width 217 height 44
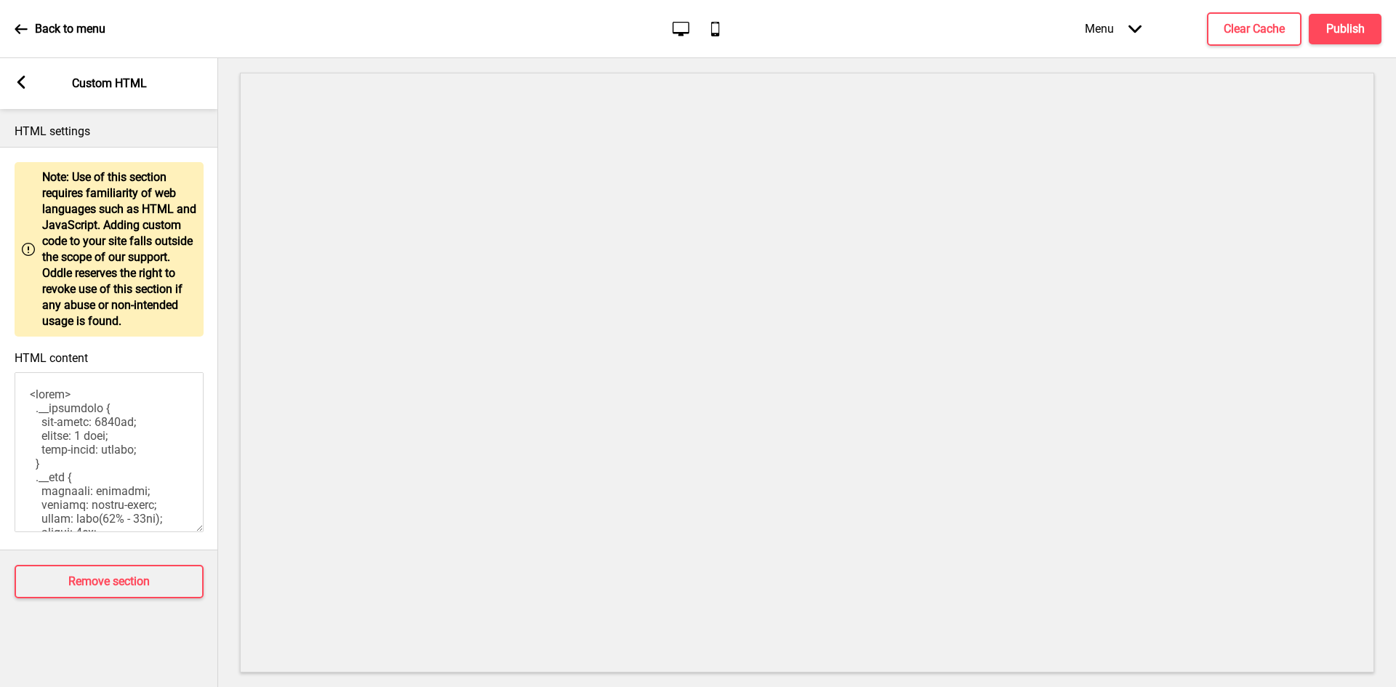
click at [108, 400] on textarea "HTML content" at bounding box center [109, 452] width 189 height 160
paste textarea "s://twomenbageltp.oddle.me/en_SG/" style="background-image: url(https://i.ibb.c…"
type textarea "<style> .__container { max-width: 1200px; margin: 0 auto; text-align: center; }…"
click at [17, 79] on rect at bounding box center [21, 82] width 13 height 13
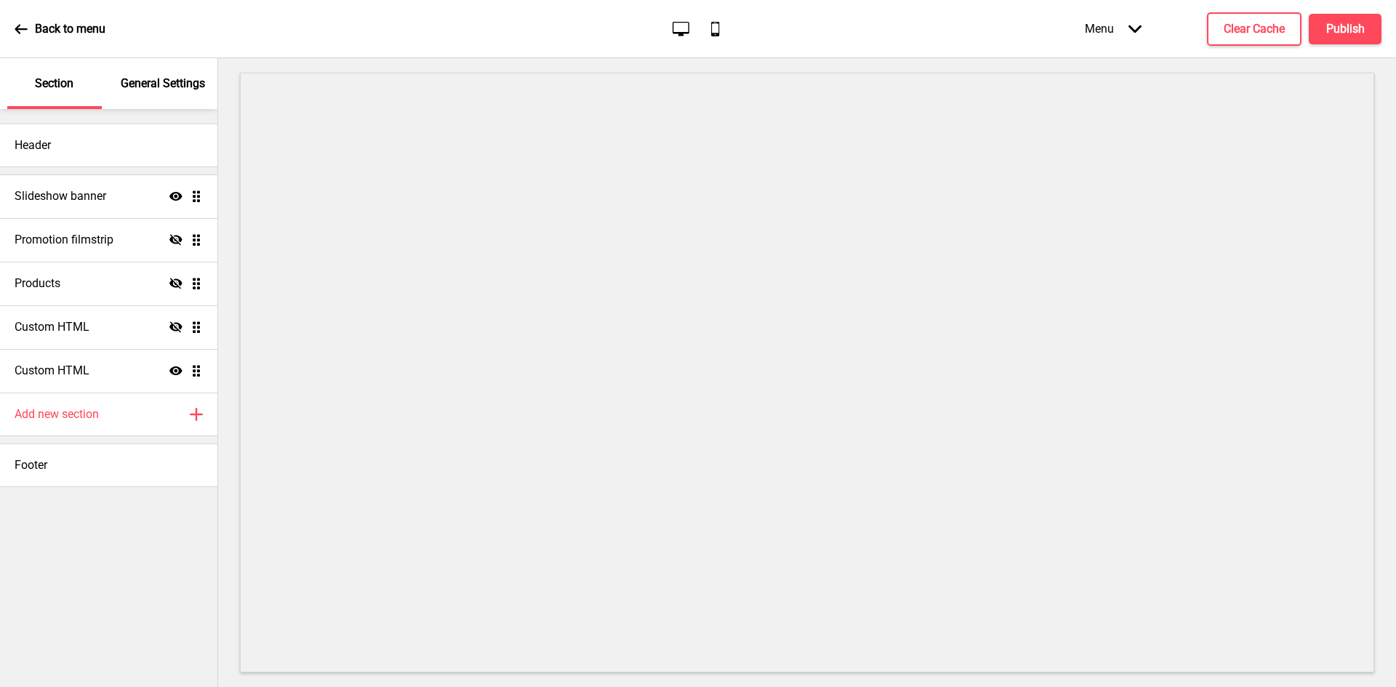
click at [191, 329] on ul "Slideshow banner Show Drag Promotion filmstrip Hide Drag Products Hide Drag Cus…" at bounding box center [108, 284] width 217 height 218
click at [139, 366] on div "Custom HTML Show Drag" at bounding box center [108, 371] width 217 height 44
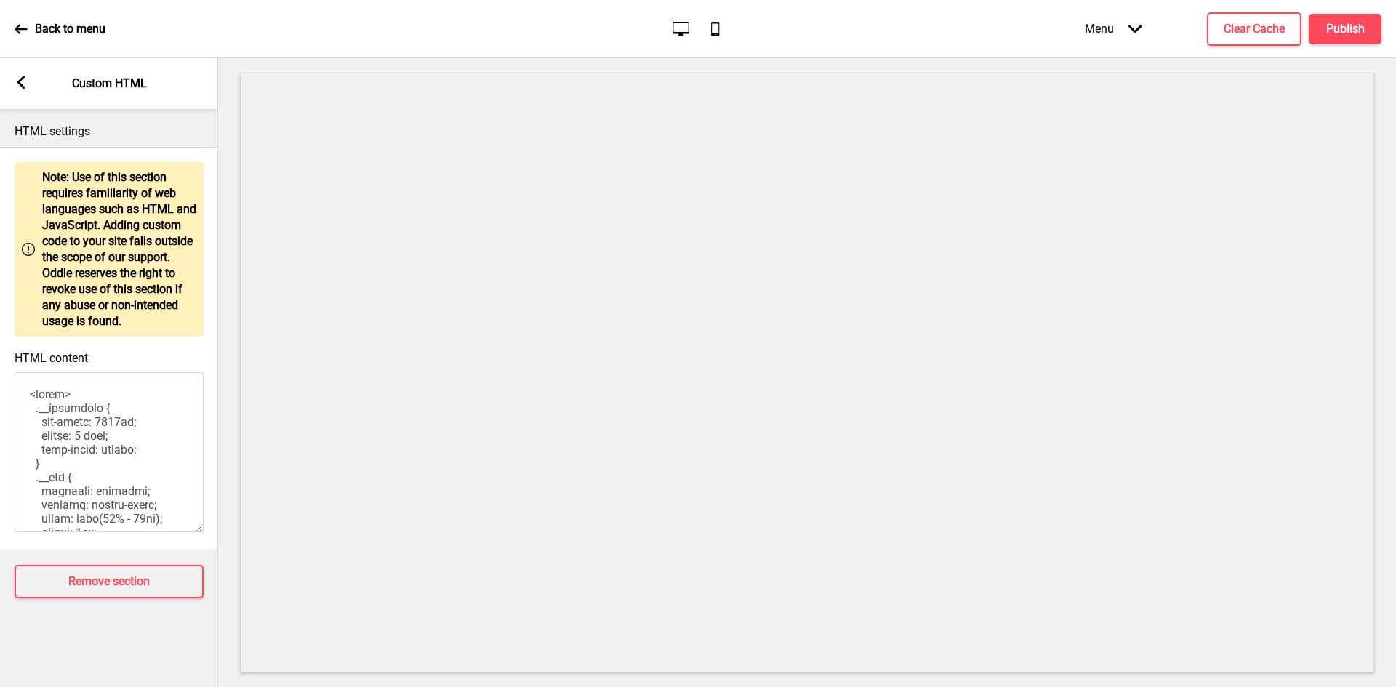
click at [13, 75] on div "Arrow left Custom HTML" at bounding box center [109, 83] width 218 height 51
click at [19, 81] on icon at bounding box center [21, 82] width 8 height 13
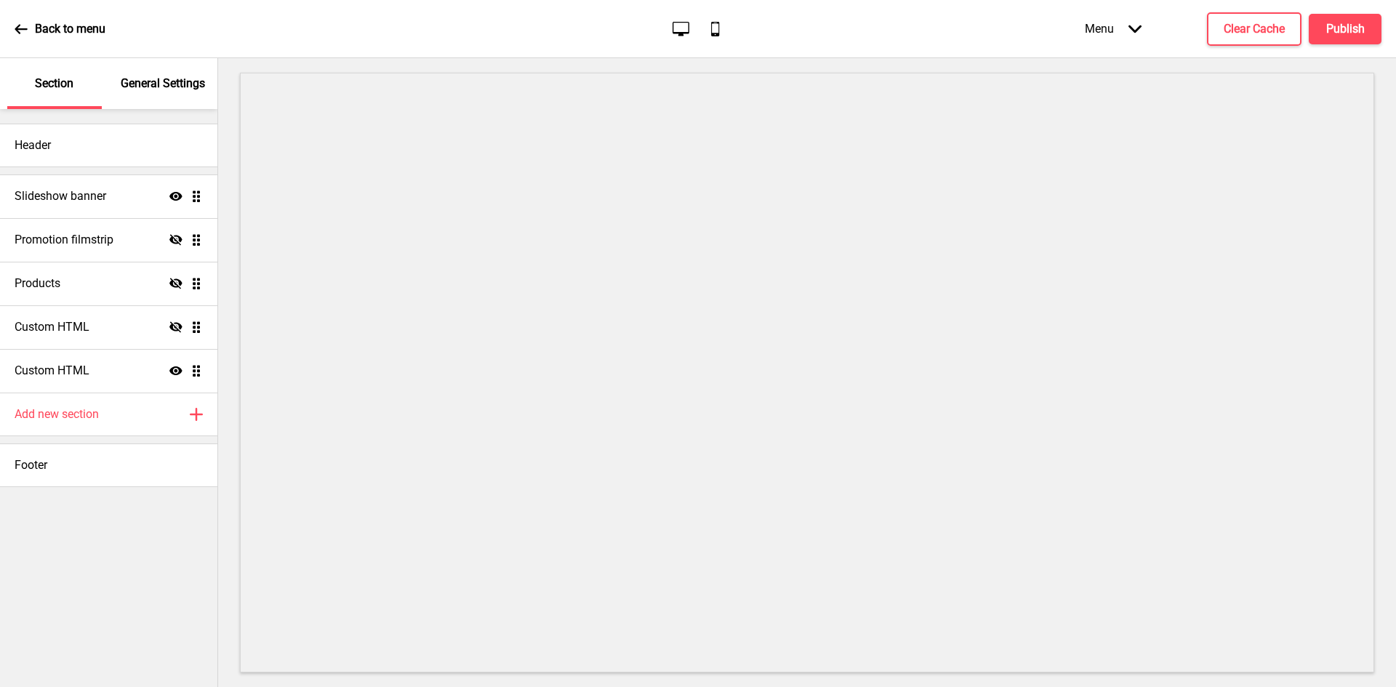
click at [176, 366] on icon "Show" at bounding box center [175, 370] width 13 height 13
click at [176, 369] on icon "Hide" at bounding box center [175, 370] width 13 height 13
click at [122, 329] on div "Custom HTML Hide Drag" at bounding box center [108, 327] width 217 height 44
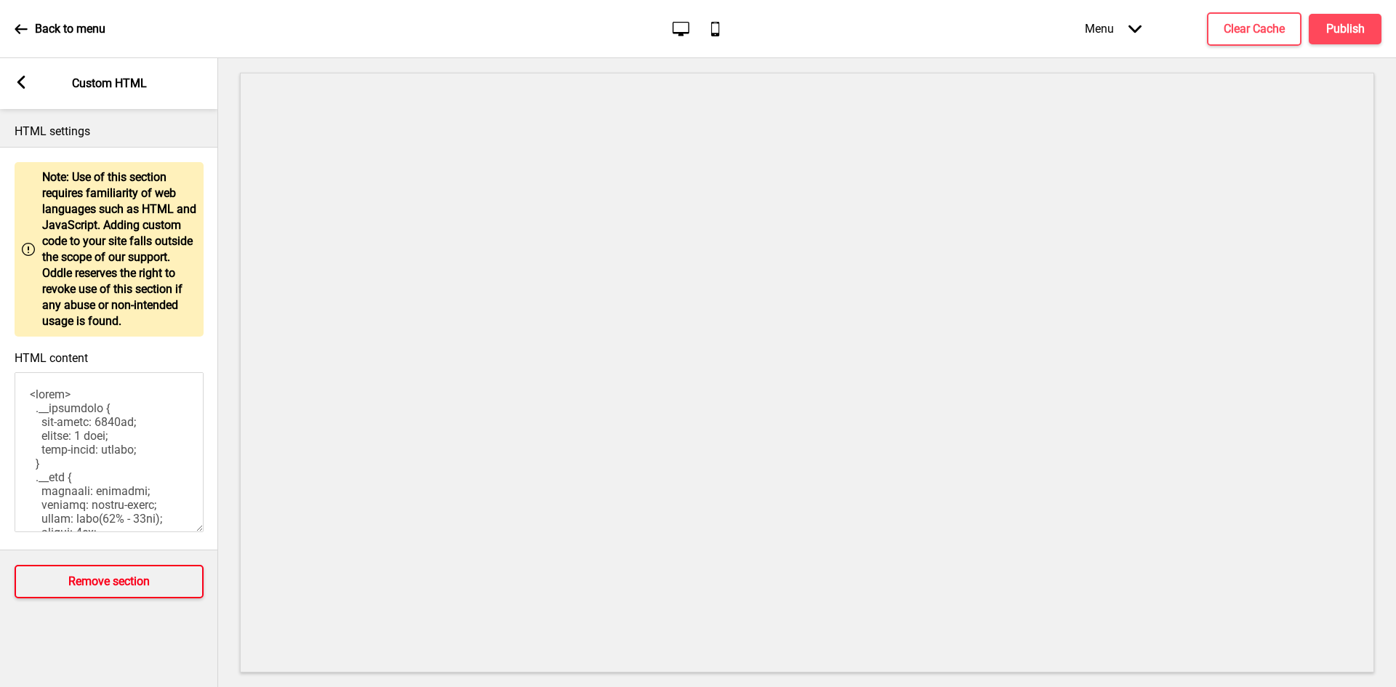
click at [87, 579] on h4 "Remove section" at bounding box center [108, 582] width 81 height 16
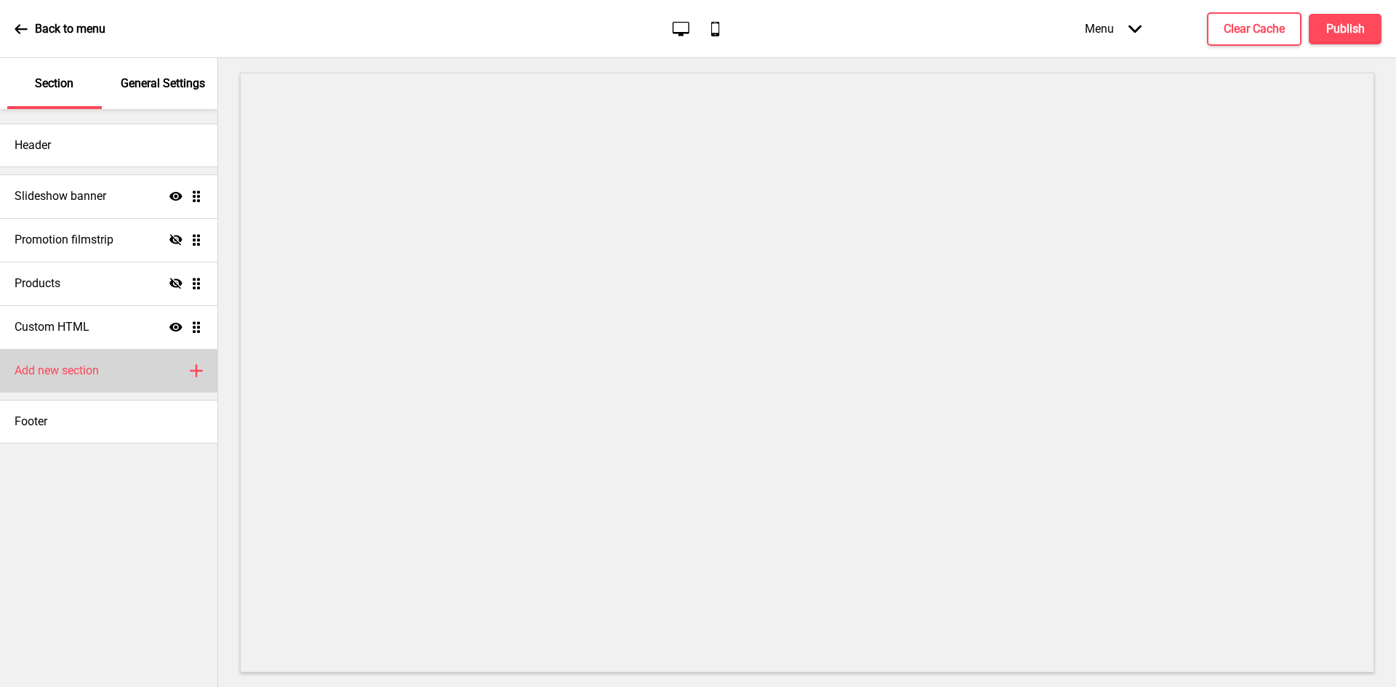
click at [76, 369] on h4 "Add new section" at bounding box center [57, 371] width 84 height 16
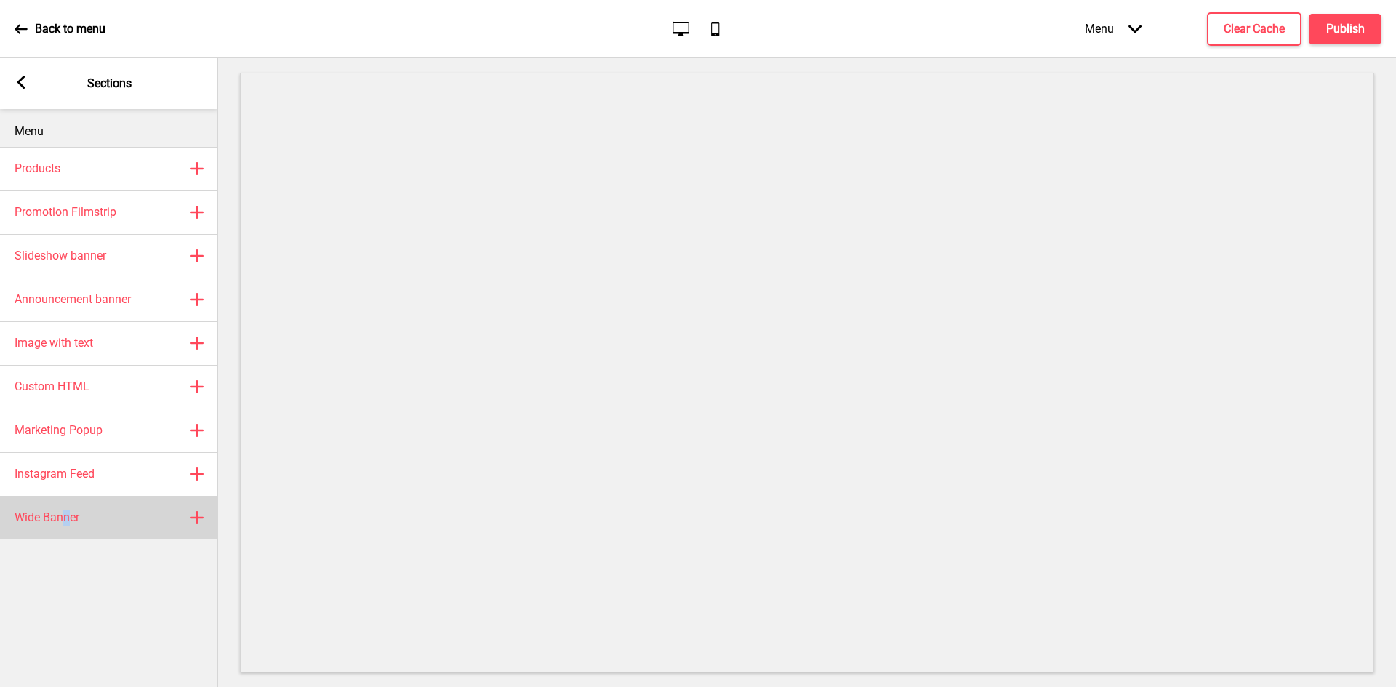
click at [66, 532] on div "Wide Banner Plus" at bounding box center [109, 518] width 218 height 44
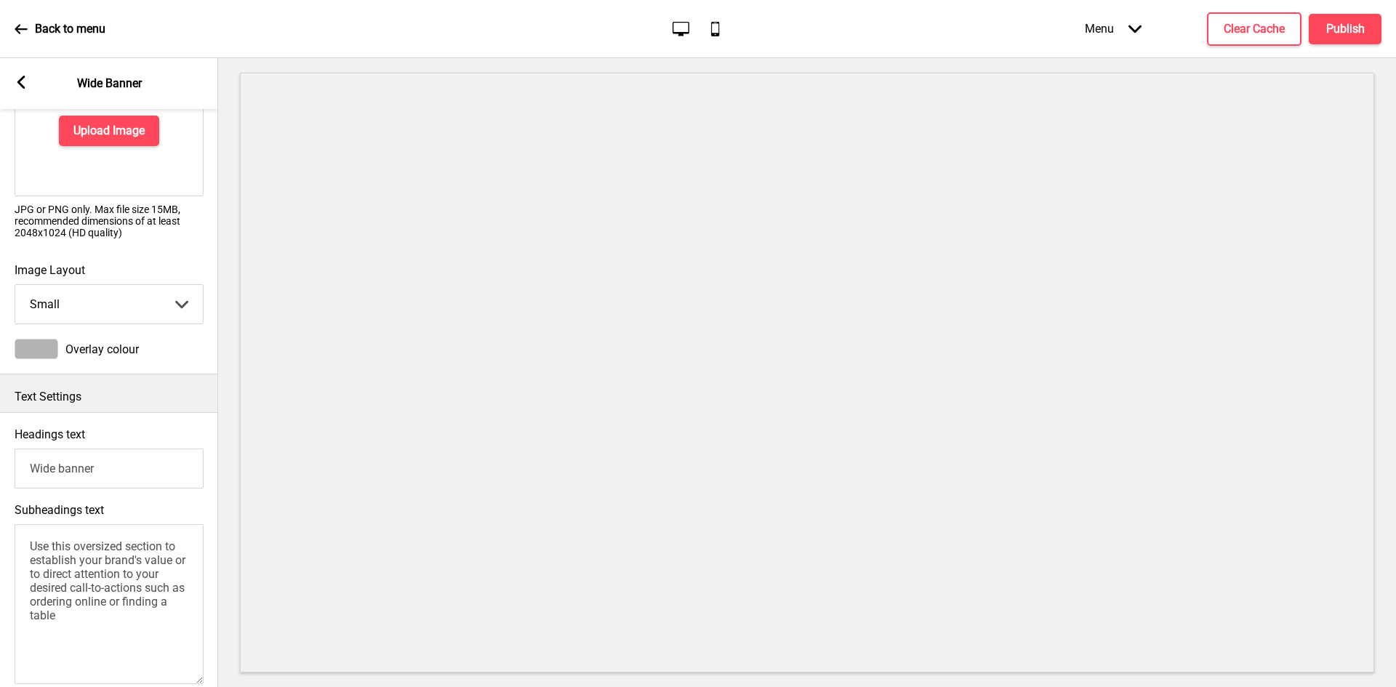
scroll to position [145, 0]
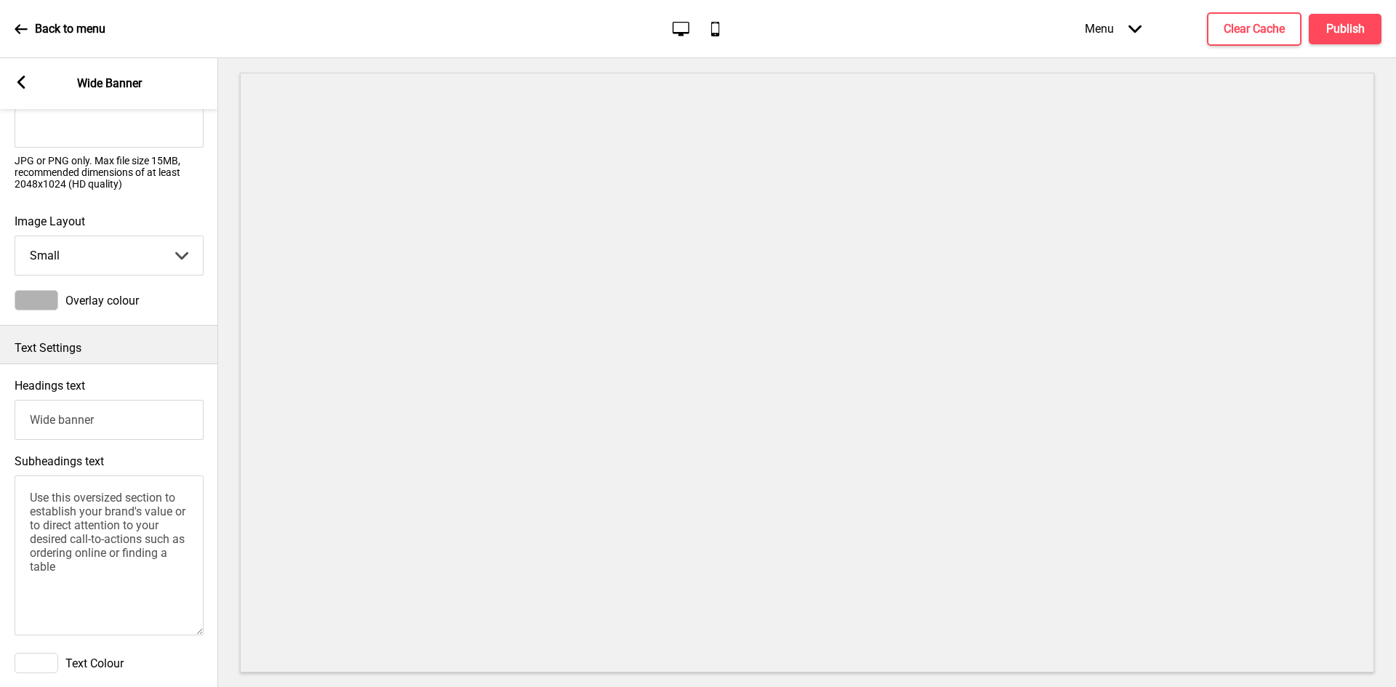
click at [135, 417] on input "Wide banner" at bounding box center [109, 420] width 189 height 40
click at [95, 530] on textarea "Use this oversized section to establish your brand's value or to direct attenti…" at bounding box center [109, 556] width 189 height 160
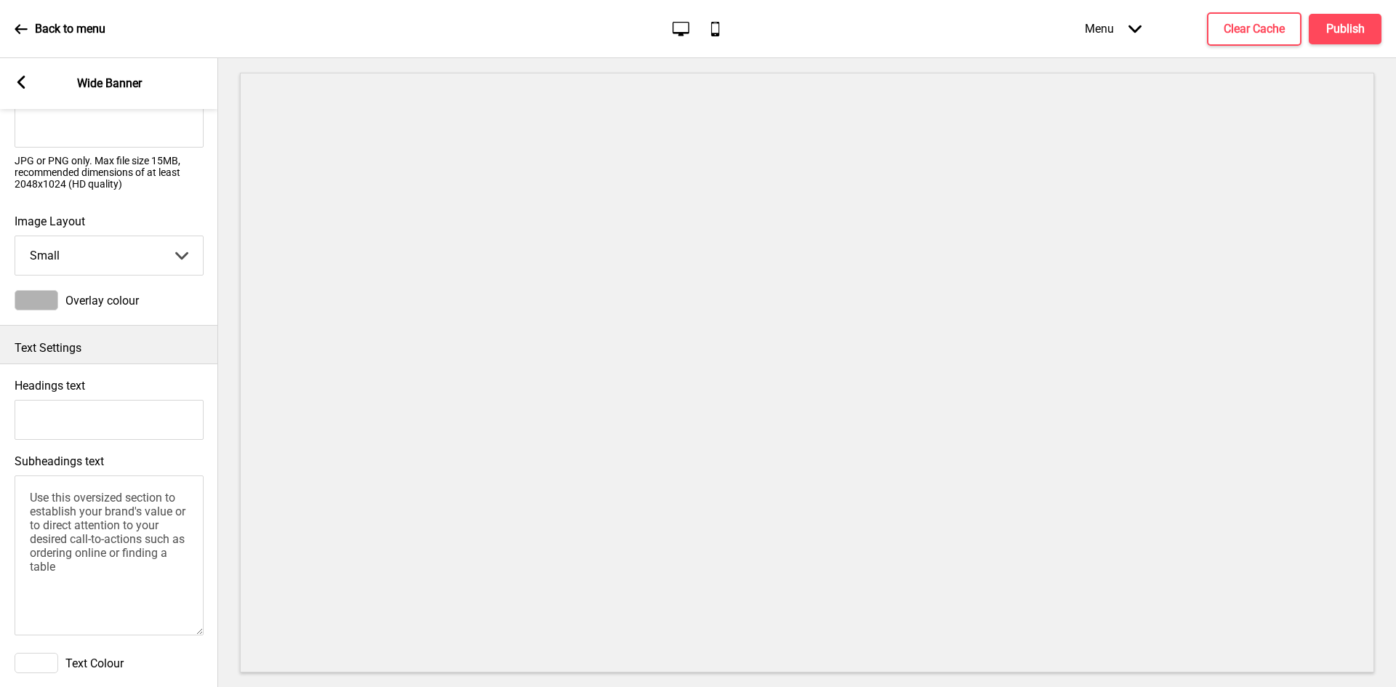
click at [95, 530] on textarea "Use this oversized section to establish your brand's value or to direct attenti…" at bounding box center [109, 556] width 189 height 160
click at [116, 373] on div "Headings text" at bounding box center [109, 410] width 218 height 76
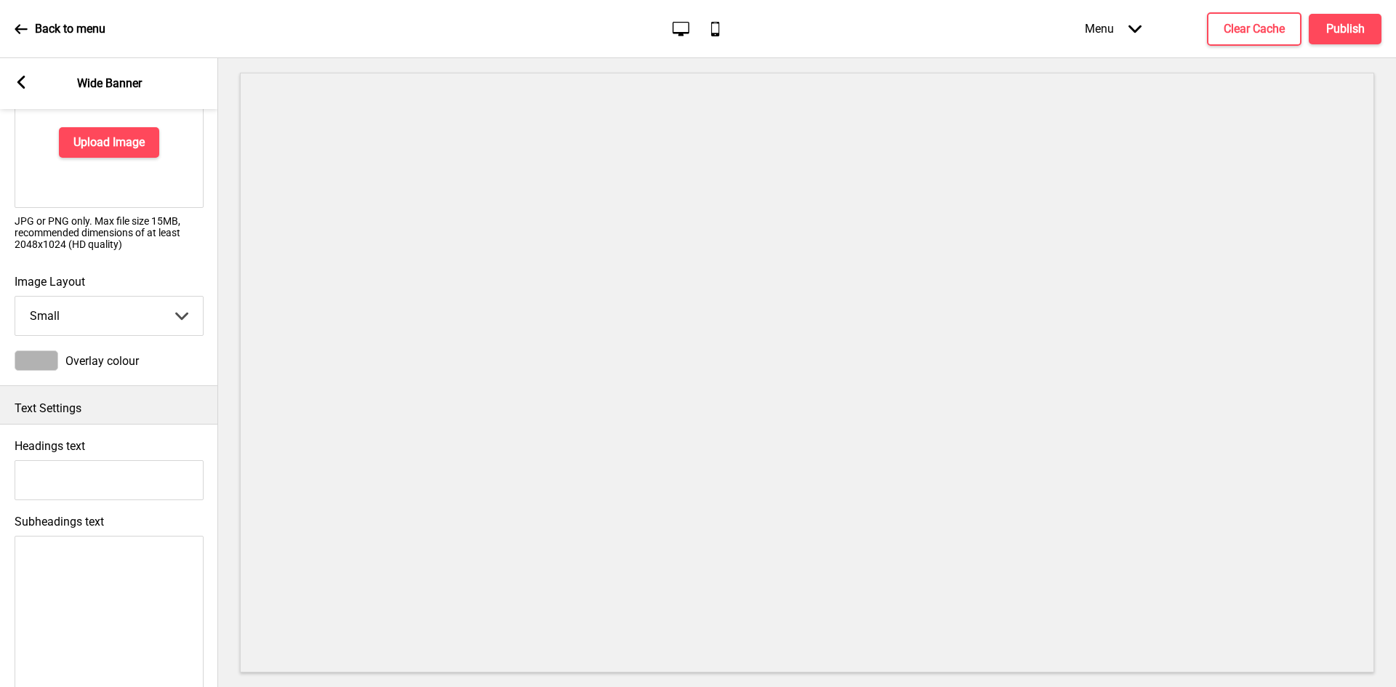
scroll to position [0, 0]
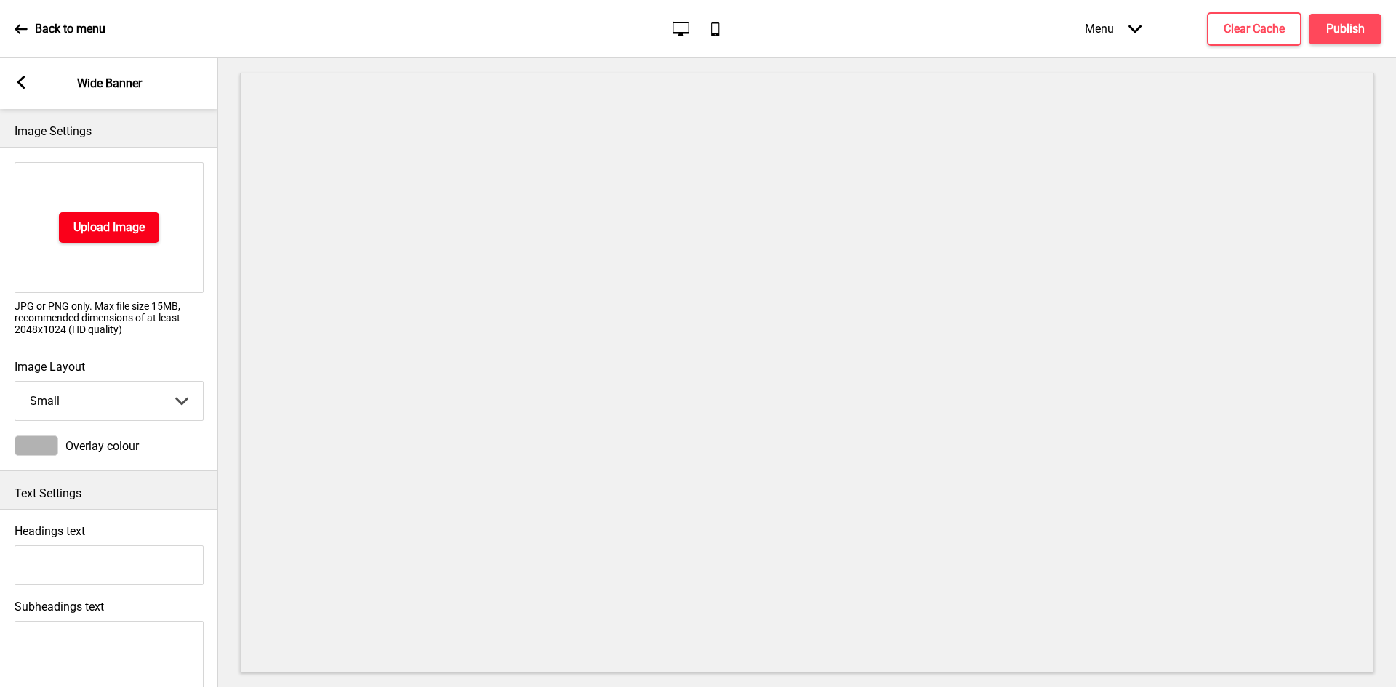
click at [119, 231] on h4 "Upload Image" at bounding box center [108, 228] width 71 height 16
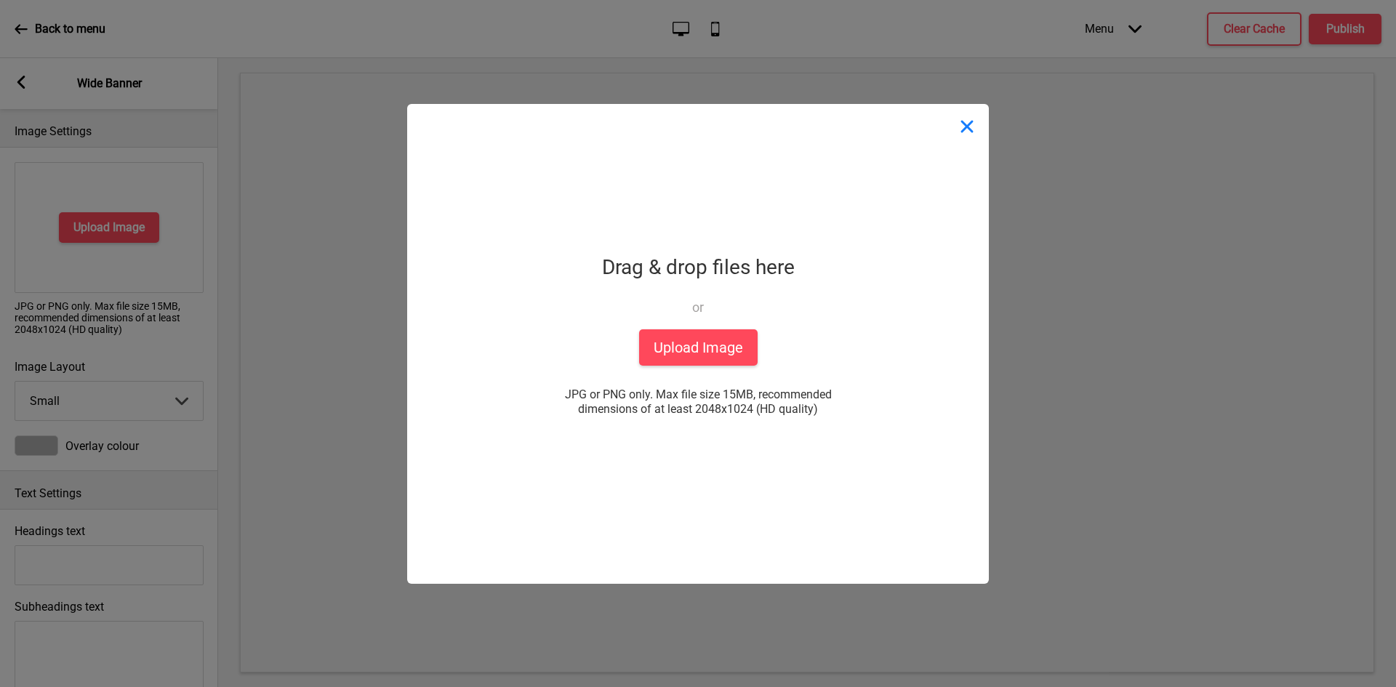
click at [968, 124] on button "Close" at bounding box center [968, 126] width 44 height 44
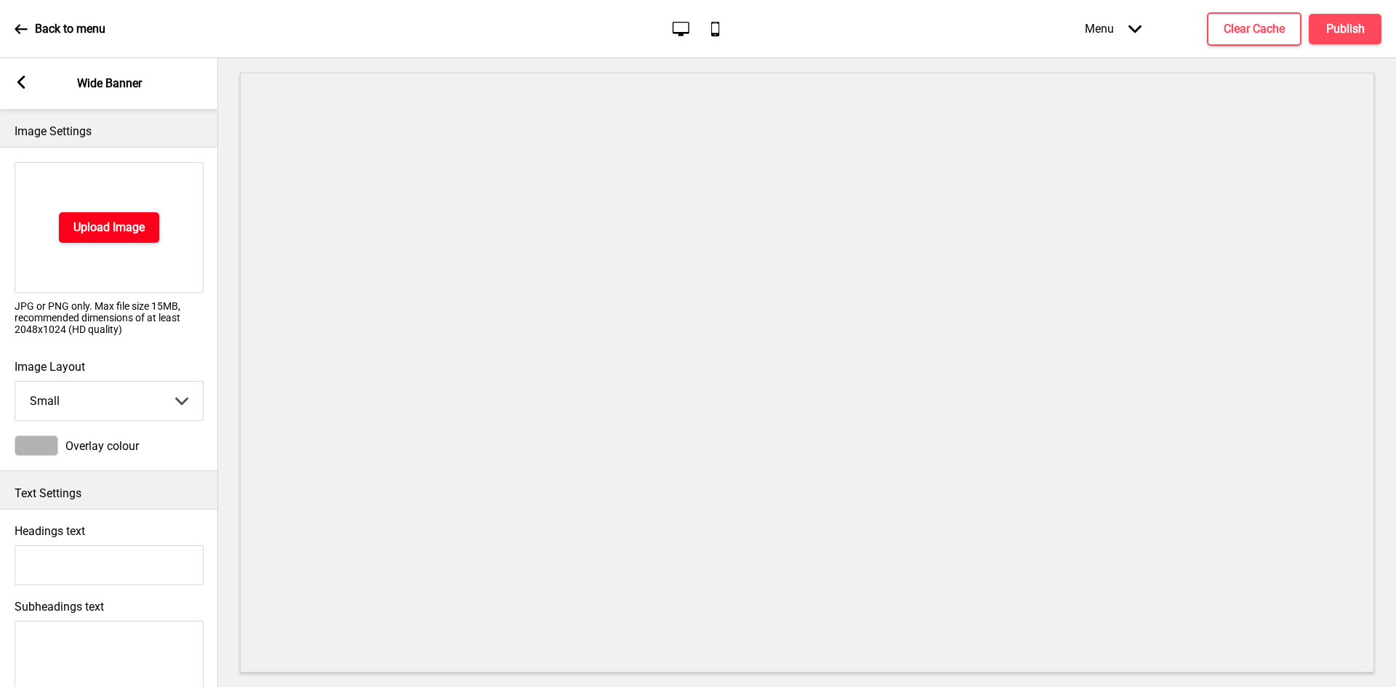
click at [136, 225] on h4 "Upload Image" at bounding box center [108, 228] width 71 height 16
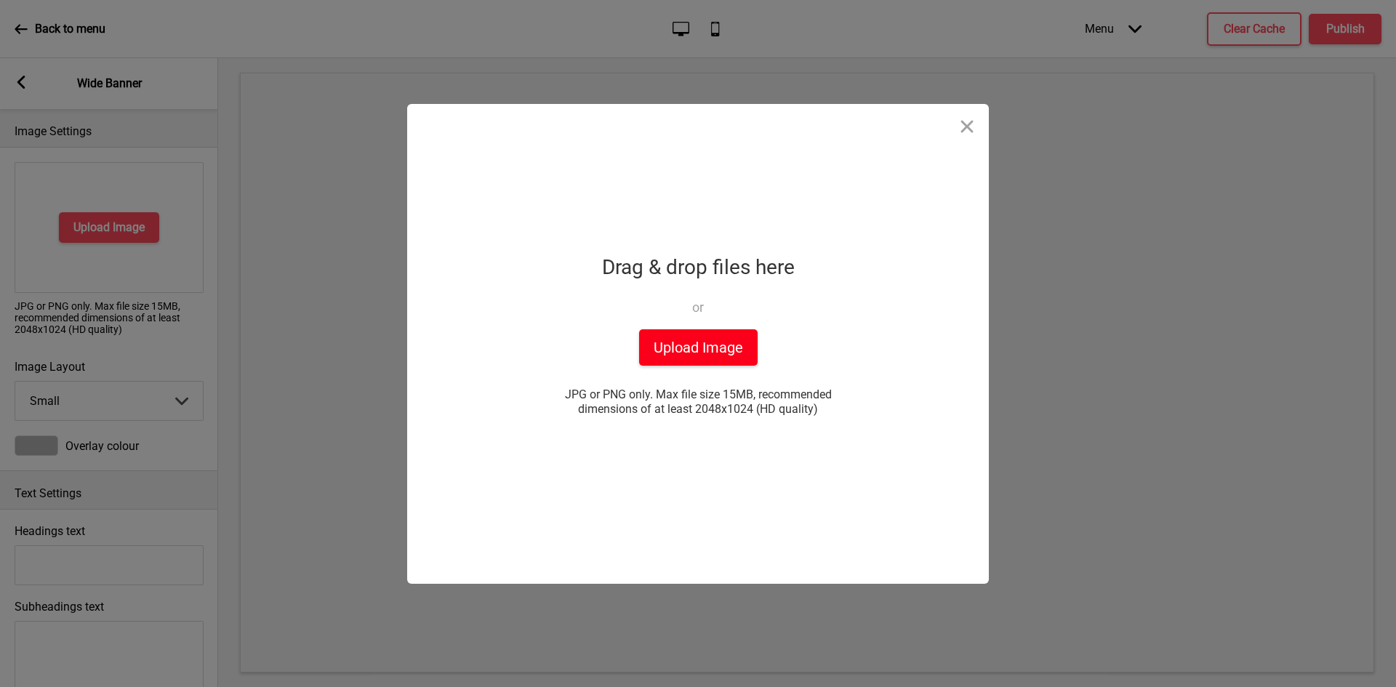
click at [696, 350] on button "Upload Image" at bounding box center [698, 347] width 119 height 36
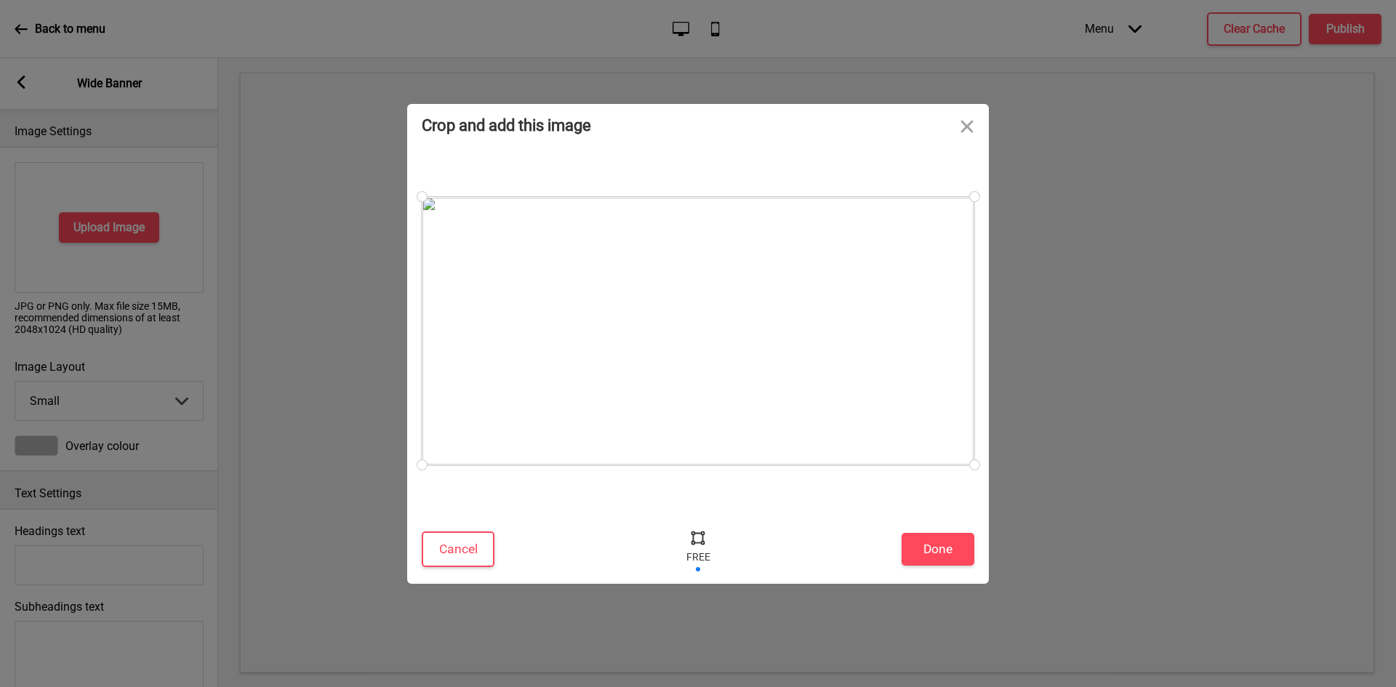
click at [790, 381] on div at bounding box center [698, 331] width 553 height 268
click at [935, 545] on button "Done" at bounding box center [938, 549] width 73 height 33
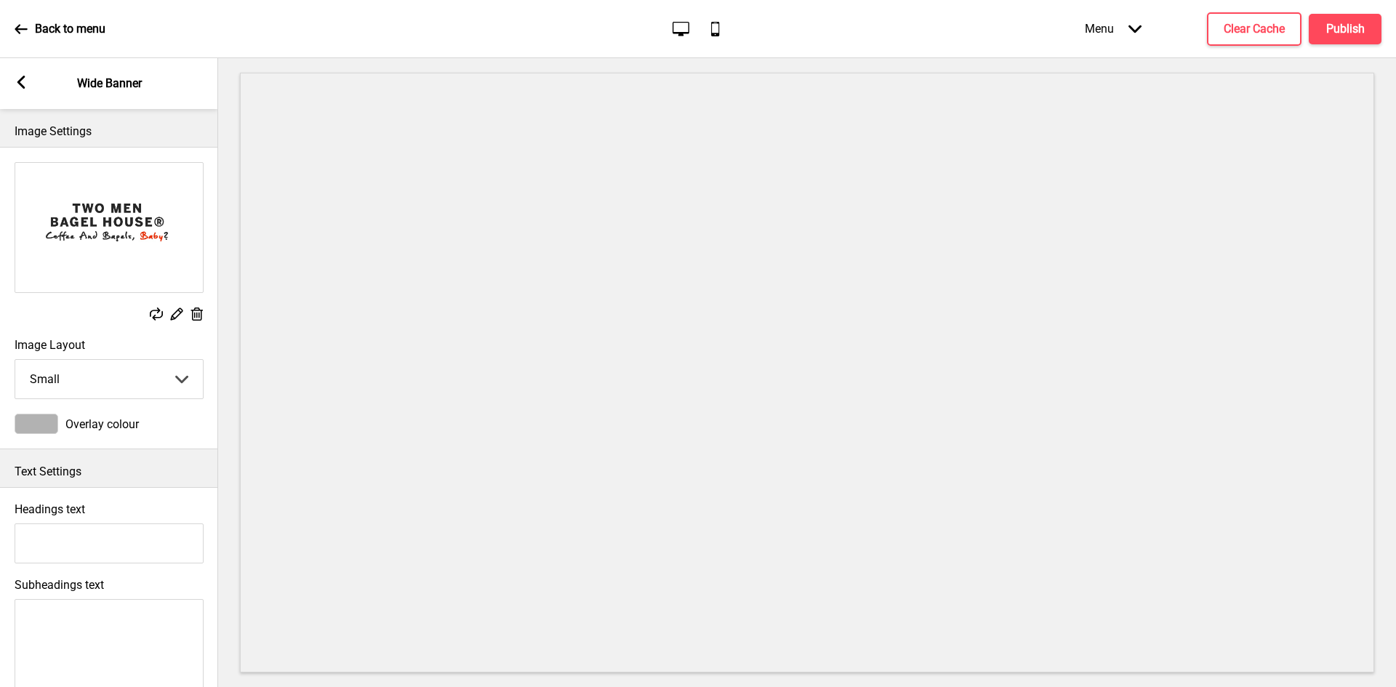
click at [157, 314] on rect at bounding box center [156, 314] width 13 height 13
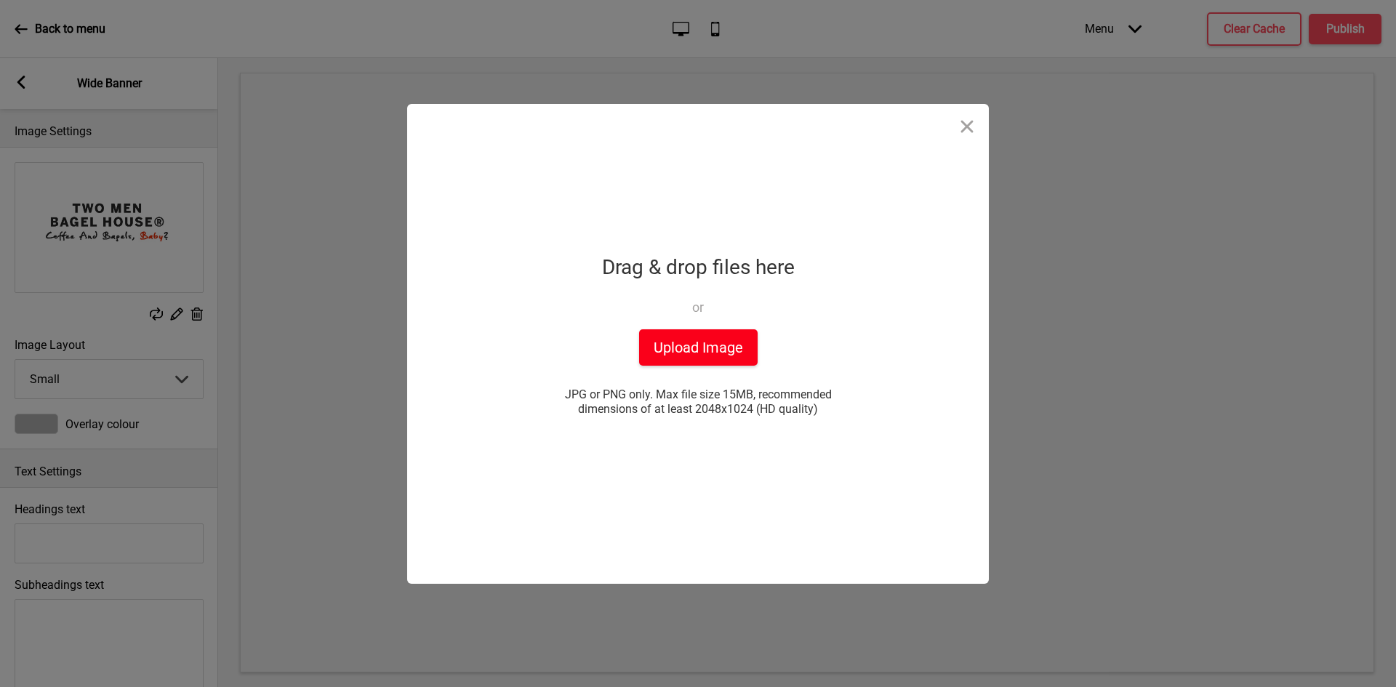
click at [659, 344] on button "Upload Image" at bounding box center [698, 347] width 119 height 36
drag, startPoint x: 696, startPoint y: 409, endPoint x: 752, endPoint y: 408, distance: 56.0
click at [752, 408] on span "JPG or PNG only. Max file size 15MB, recommended dimensions of at least 2048x10…" at bounding box center [698, 402] width 291 height 29
copy span "2048x1024"
click at [724, 321] on div "Drag & drop files here or Upload files from your computer" at bounding box center [698, 289] width 193 height 80
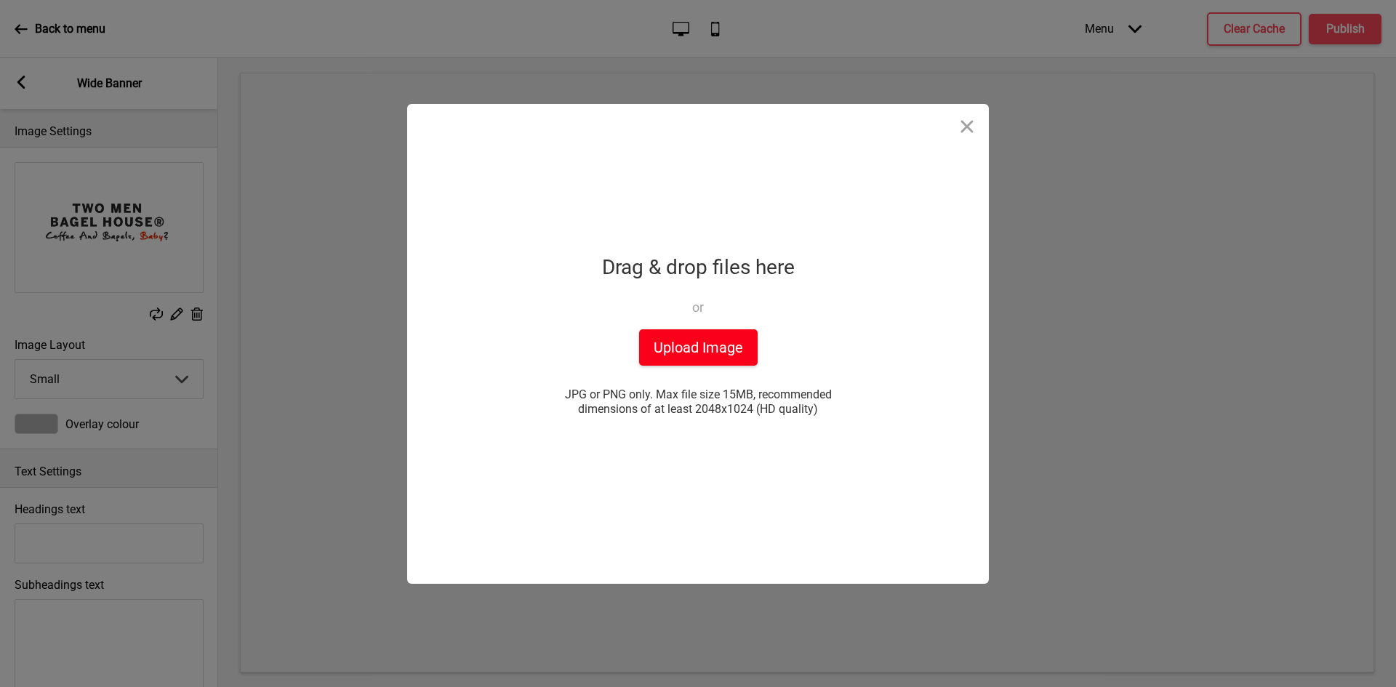
click at [717, 343] on button "Upload Image" at bounding box center [698, 347] width 119 height 36
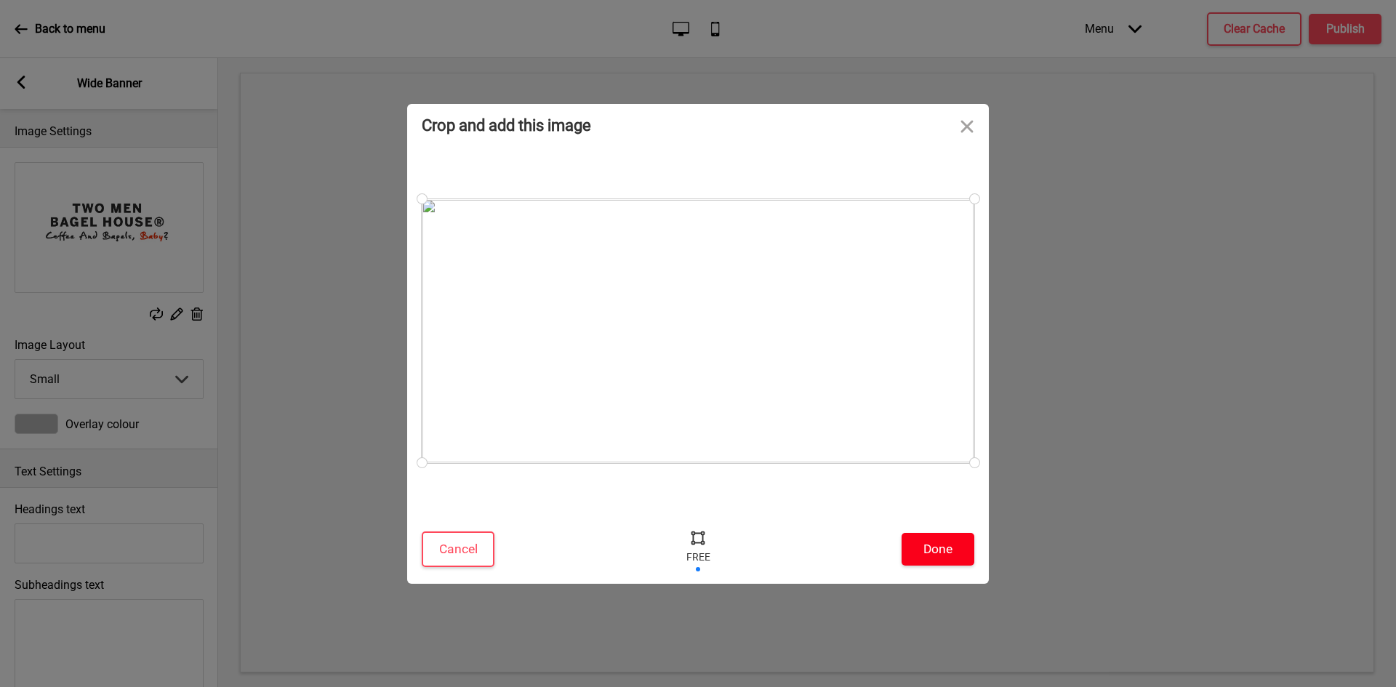
click at [934, 556] on button "Done" at bounding box center [938, 549] width 73 height 33
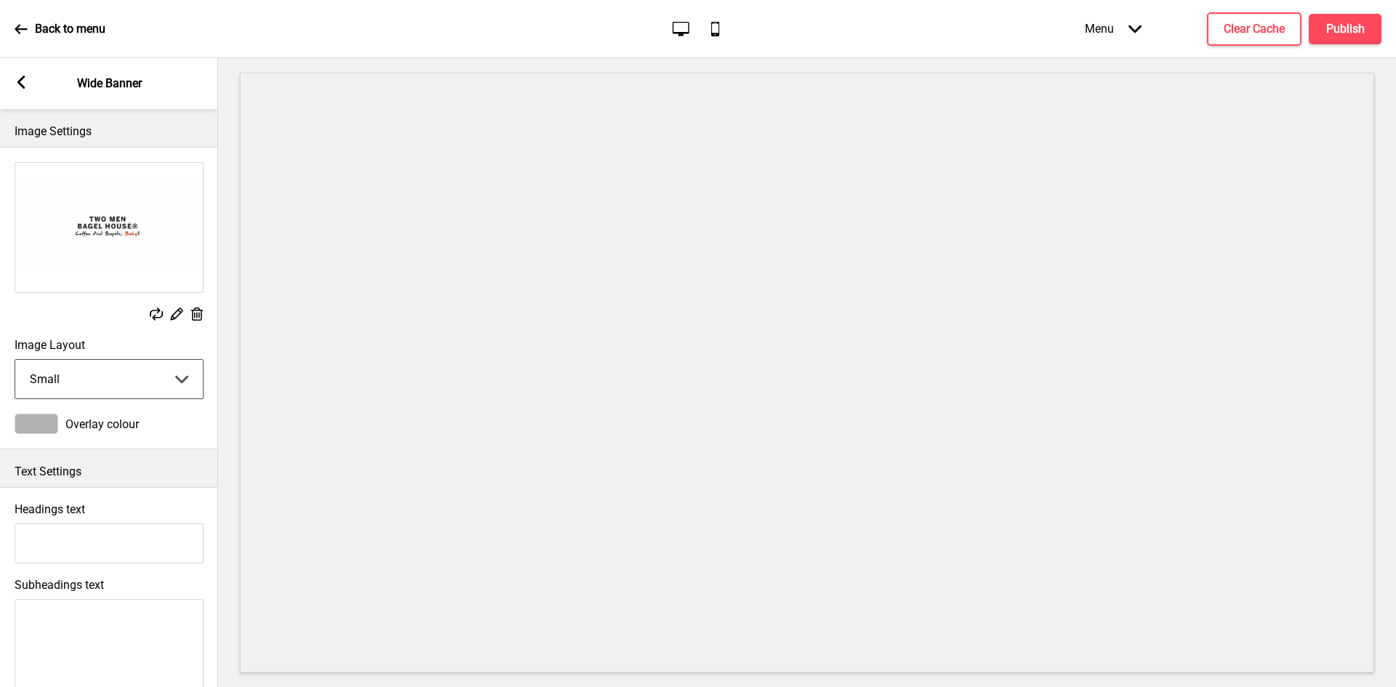
click at [158, 388] on select "Small Medium Large" at bounding box center [109, 379] width 188 height 39
select select "large"
click at [15, 360] on select "Small Medium Large" at bounding box center [109, 379] width 188 height 39
click at [23, 89] on div "Arrow left" at bounding box center [21, 84] width 13 height 16
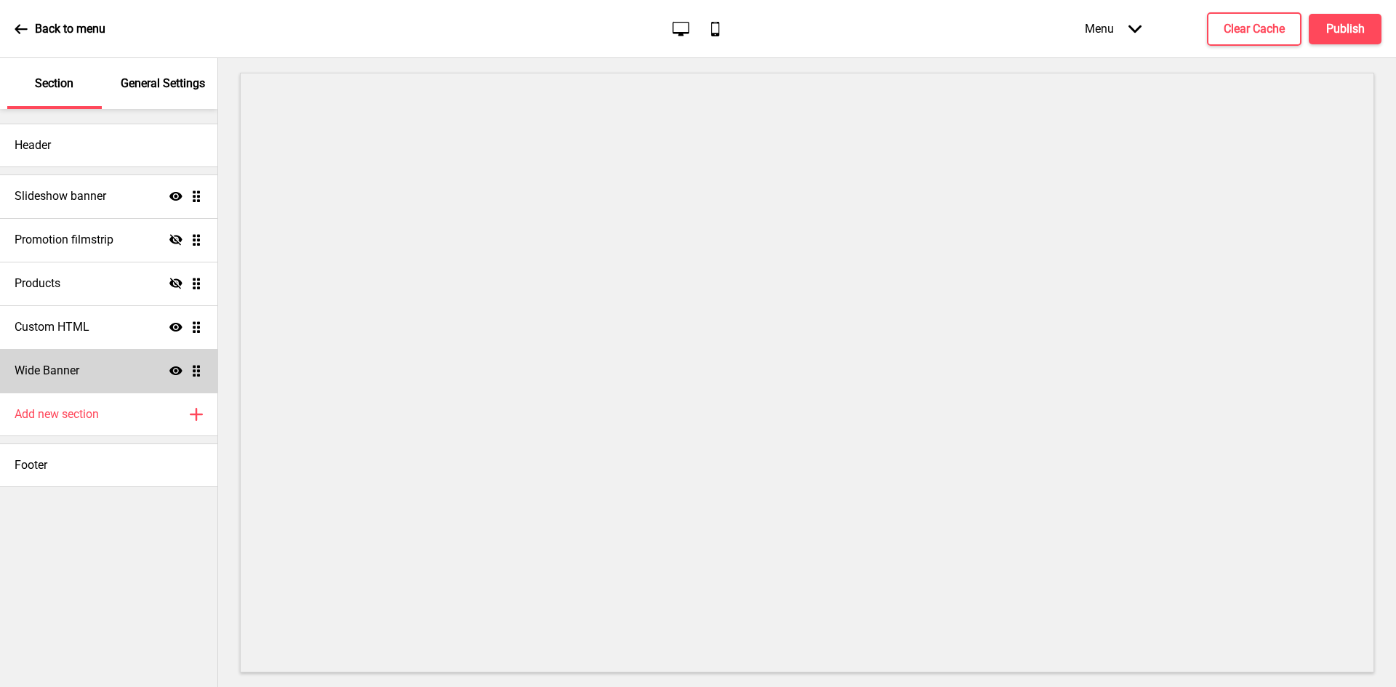
click at [105, 362] on div "Wide Banner Show Drag" at bounding box center [108, 371] width 217 height 44
select select "large"
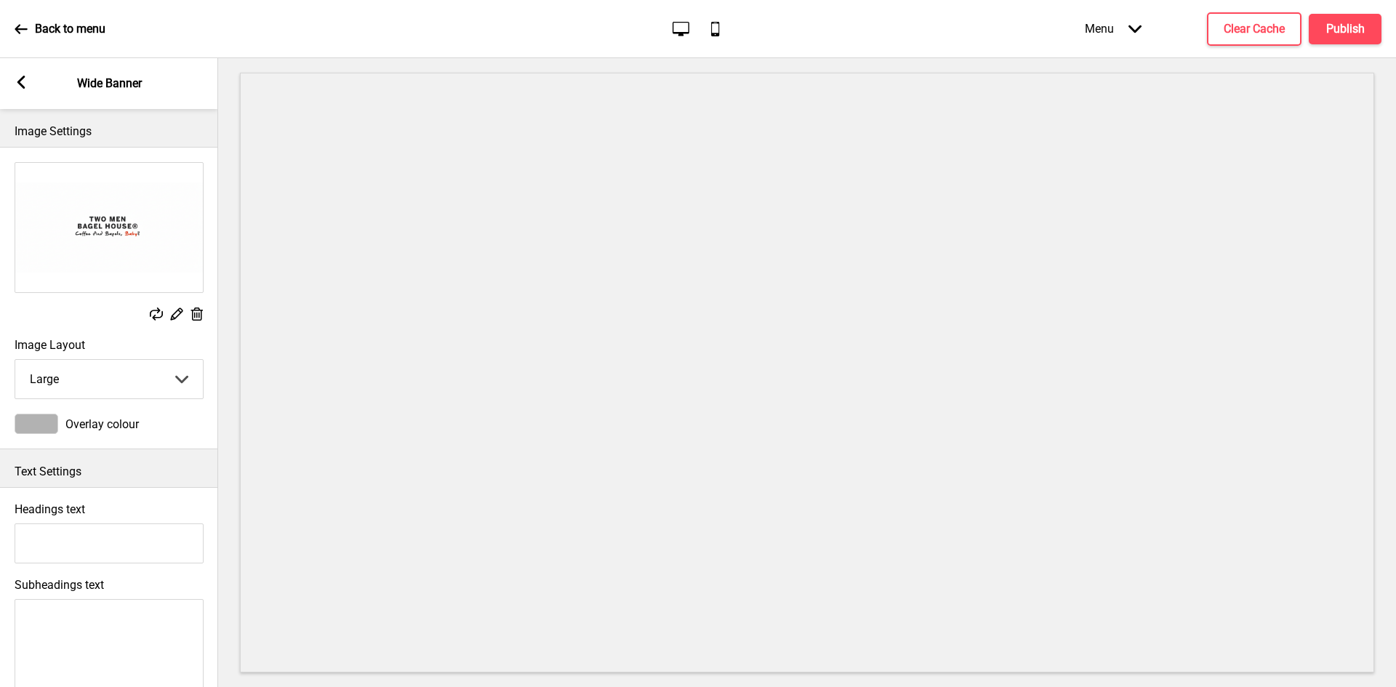
click at [199, 312] on rect at bounding box center [196, 314] width 15 height 15
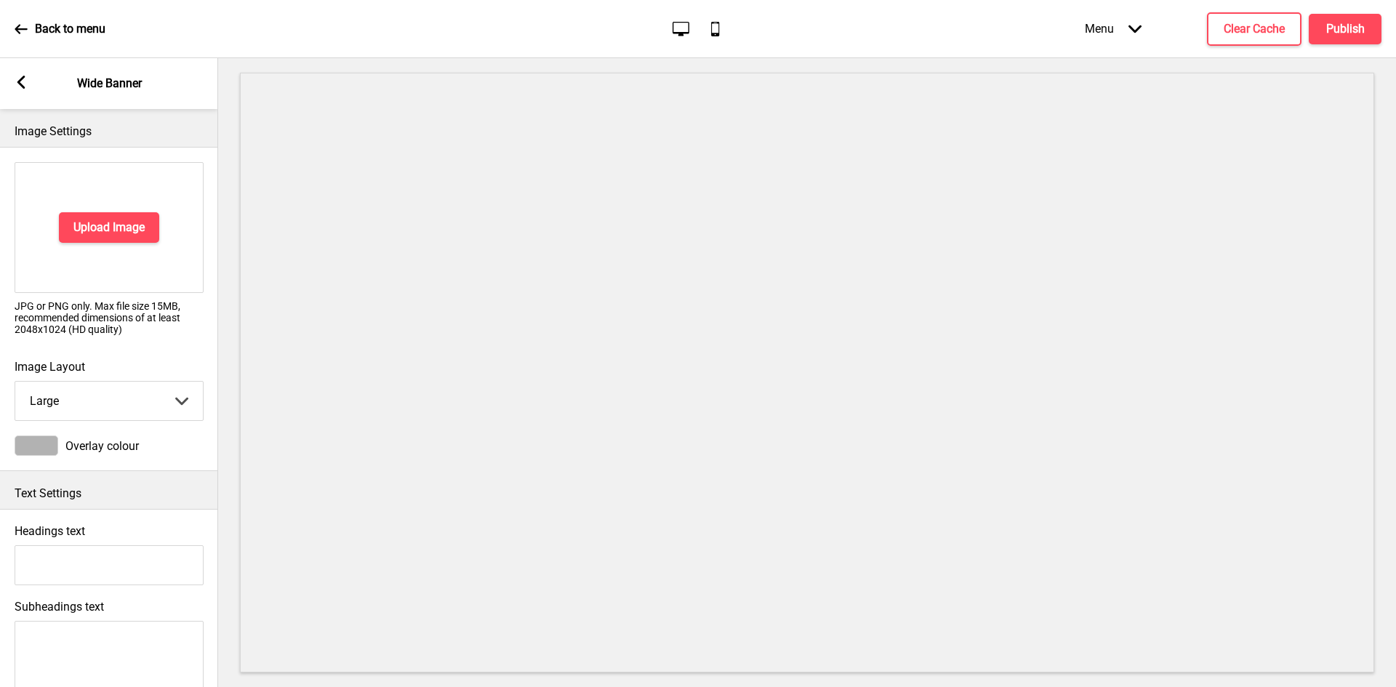
click at [22, 89] on div "Arrow left" at bounding box center [21, 84] width 13 height 16
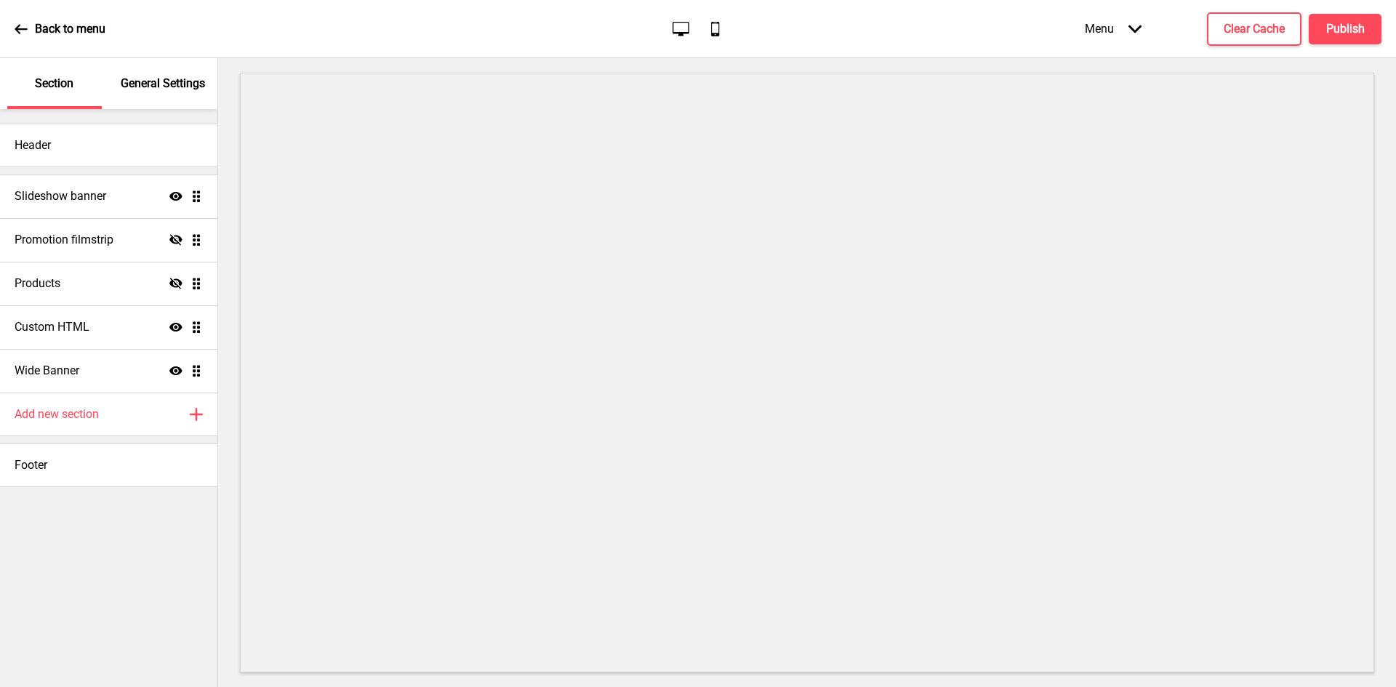
click at [197, 369] on ul "Slideshow banner Show Drag Promotion filmstrip Hide Drag Products Hide Drag Cus…" at bounding box center [108, 284] width 217 height 218
click at [143, 368] on div "Wide Banner Show Drag" at bounding box center [108, 371] width 217 height 44
select select "large"
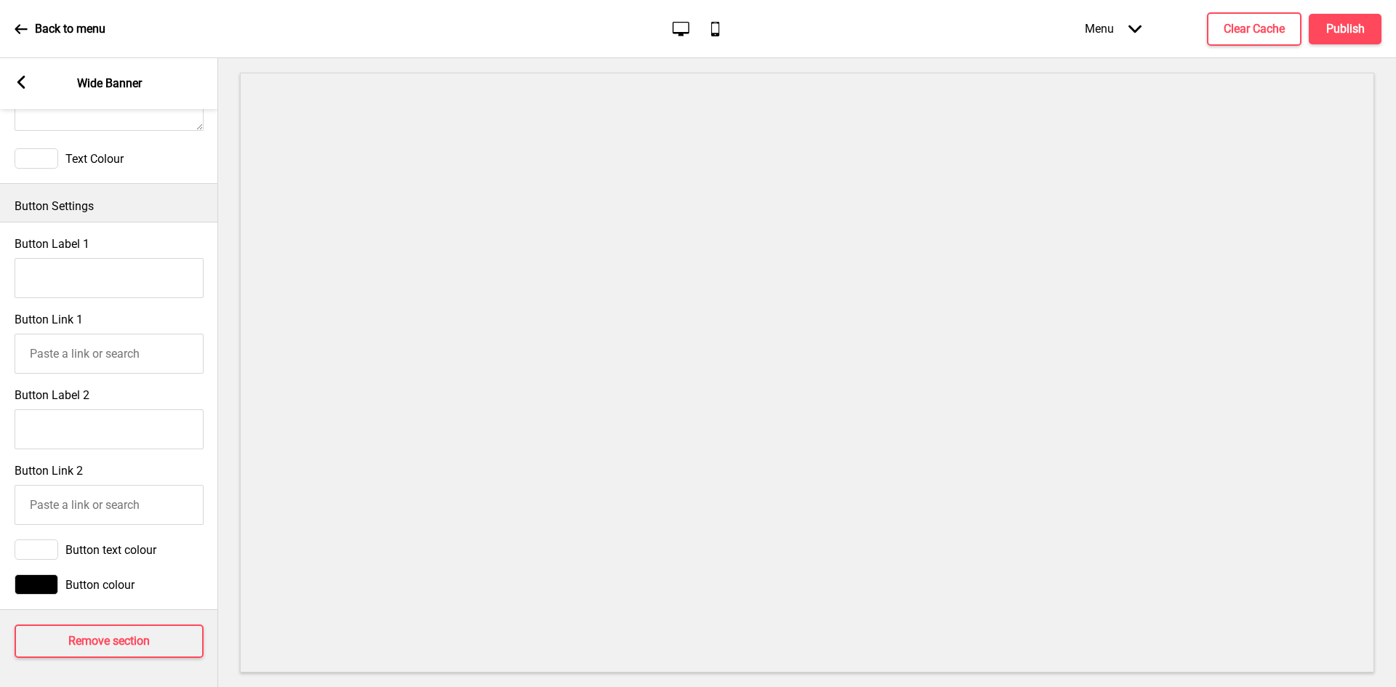
scroll to position [670, 0]
click at [63, 637] on button "Remove section" at bounding box center [109, 641] width 189 height 33
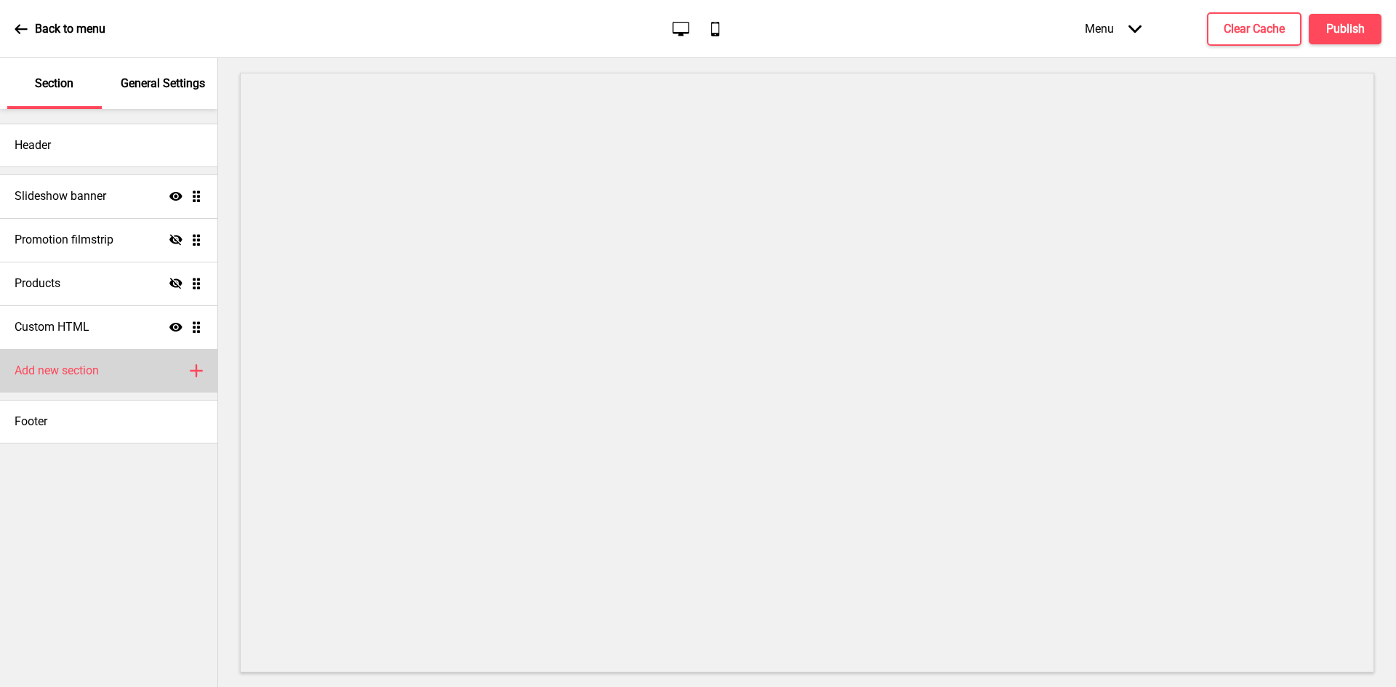
click at [89, 372] on h4 "Add new section" at bounding box center [57, 371] width 84 height 16
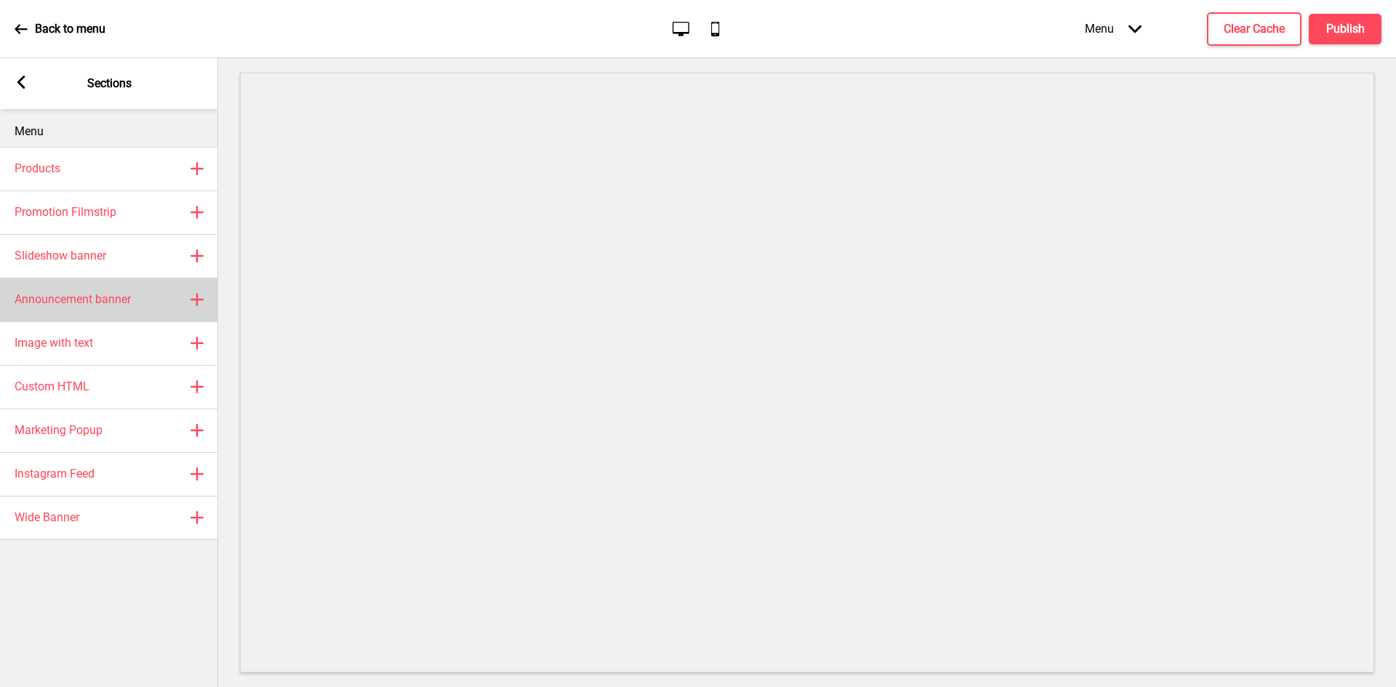
click at [167, 300] on div "Announcement banner Plus" at bounding box center [109, 300] width 218 height 44
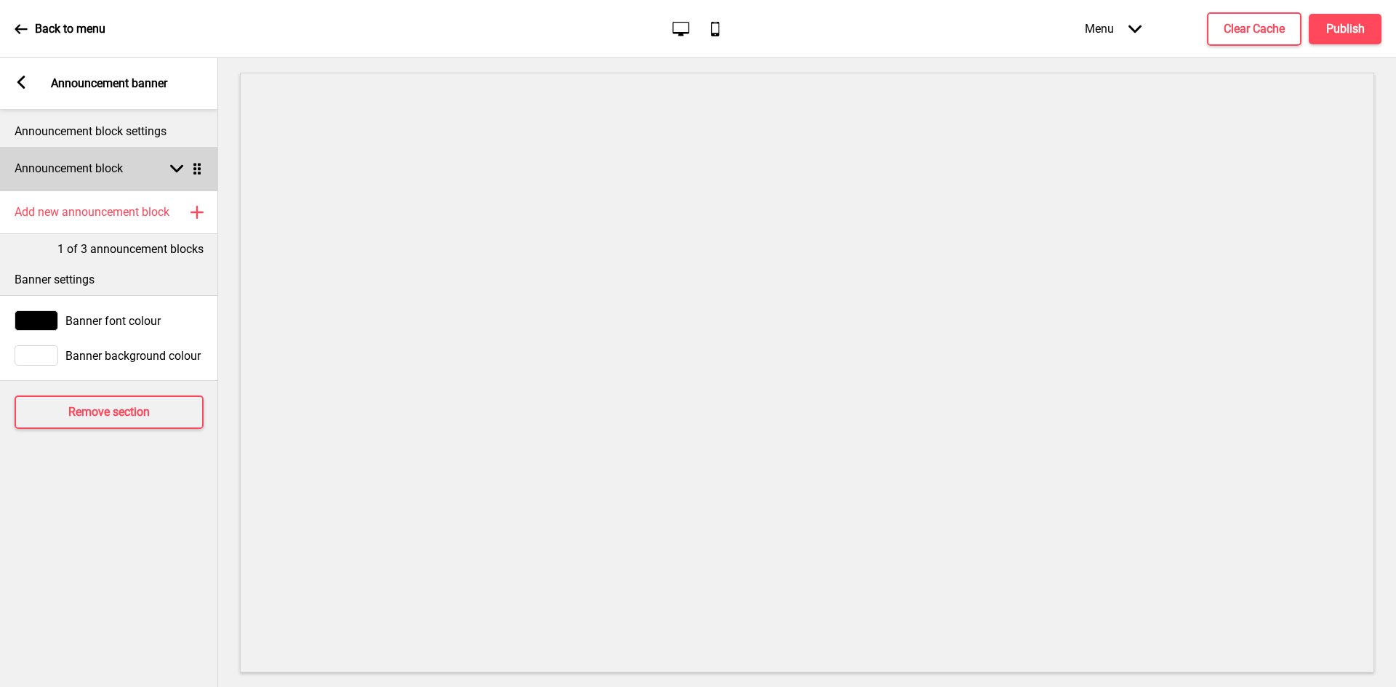
click at [150, 181] on div "Announcement block Arrow down Drag" at bounding box center [109, 169] width 218 height 44
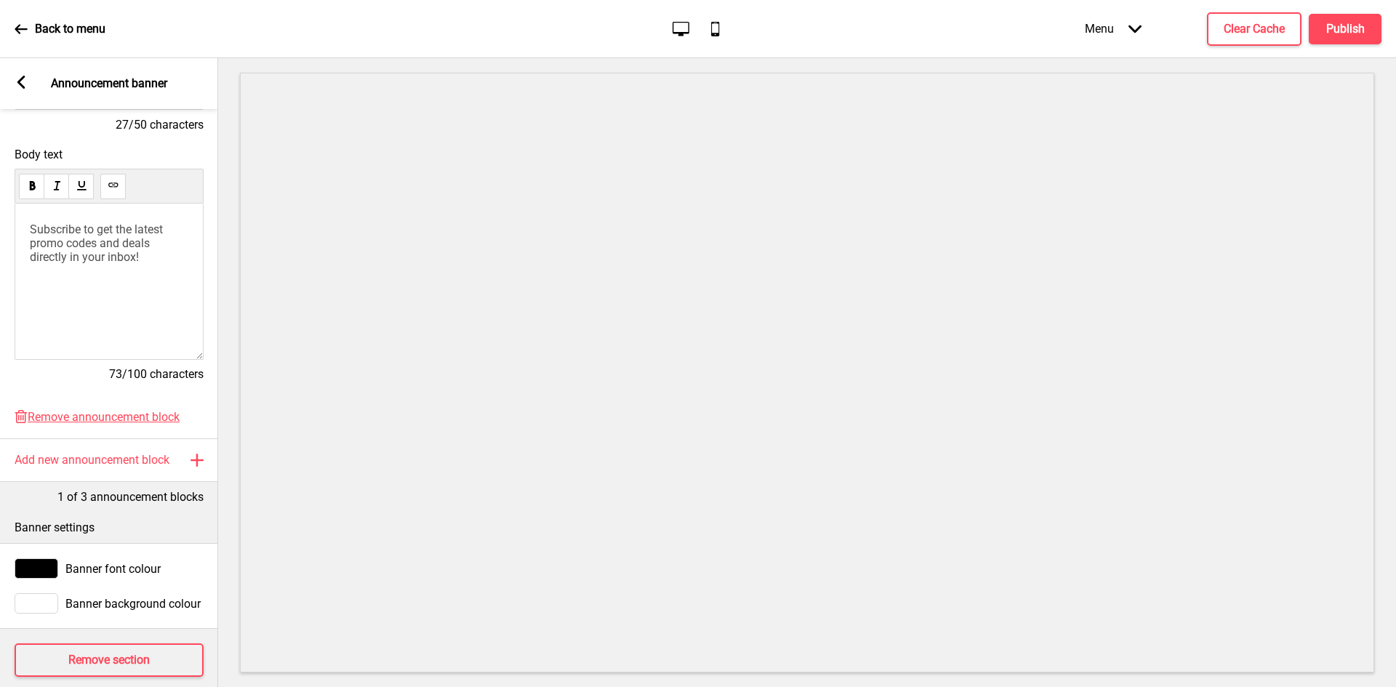
scroll to position [265, 0]
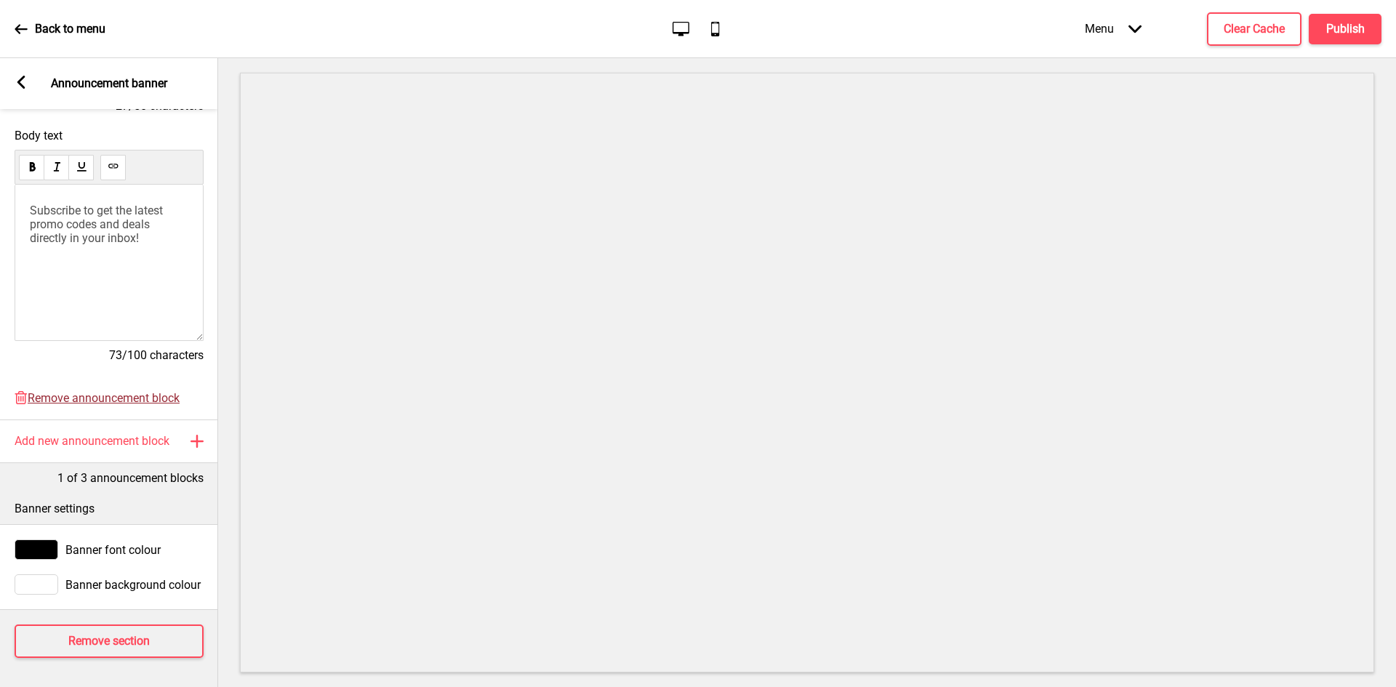
click at [66, 391] on span "Remove announcement block" at bounding box center [104, 398] width 152 height 14
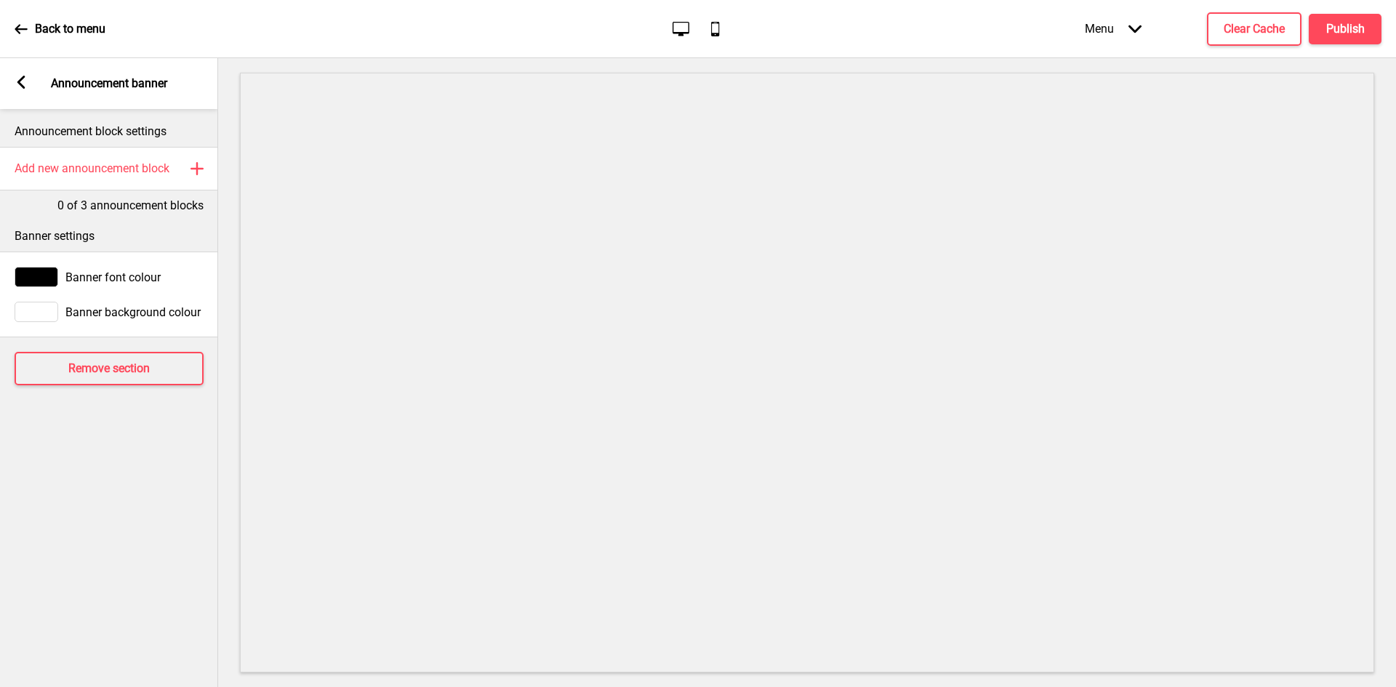
click at [28, 79] on div "Arrow left Announcement banner" at bounding box center [109, 83] width 218 height 51
click at [24, 93] on div "Arrow left Announcement banner" at bounding box center [109, 83] width 218 height 51
click at [15, 78] on rect at bounding box center [21, 82] width 13 height 13
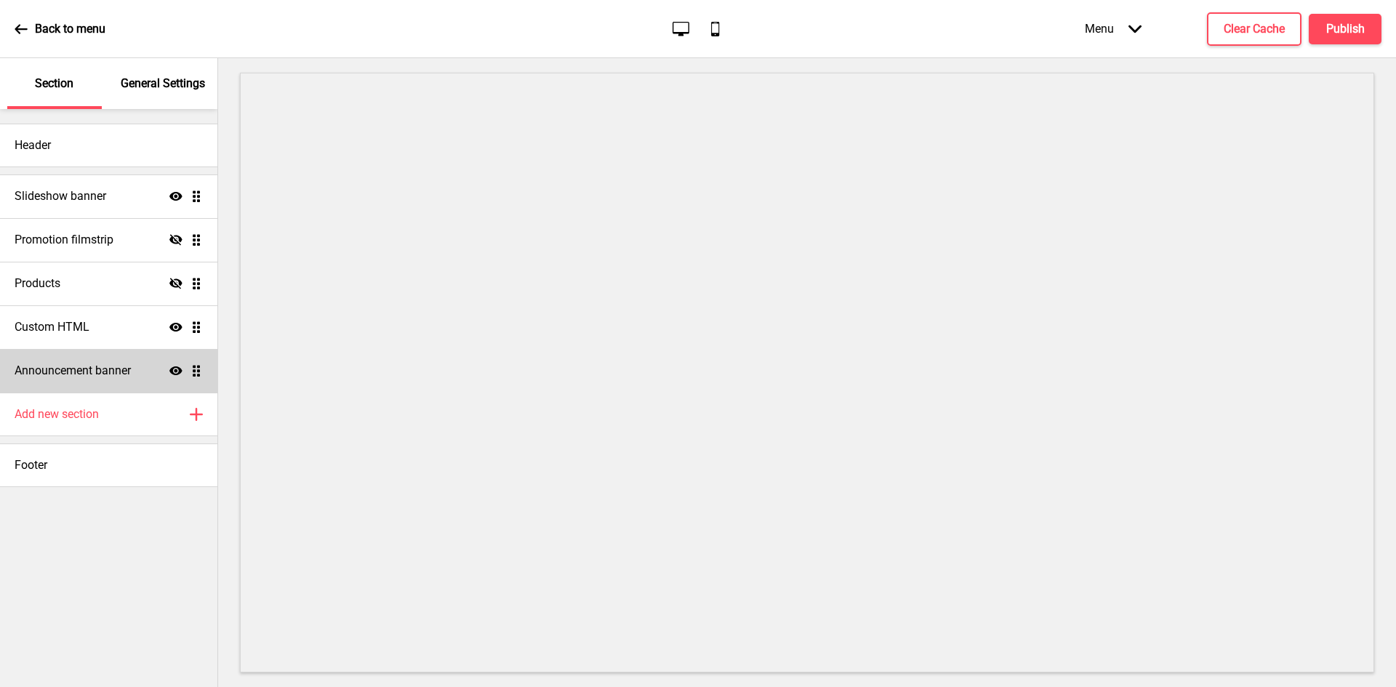
click at [175, 370] on icon at bounding box center [175, 371] width 13 height 9
click at [176, 370] on icon "Hide" at bounding box center [175, 370] width 13 height 13
click at [196, 370] on ul "Slideshow banner Show Drag Promotion filmstrip Hide Drag Products Hide Drag Cus…" at bounding box center [108, 284] width 217 height 218
click at [194, 377] on ul "Slideshow banner Show Drag Promotion filmstrip Hide Drag Products Hide Drag Cus…" at bounding box center [108, 284] width 217 height 218
click at [201, 376] on ul "Slideshow banner Show Drag Promotion filmstrip Hide Drag Products Hide Drag Cus…" at bounding box center [108, 284] width 217 height 218
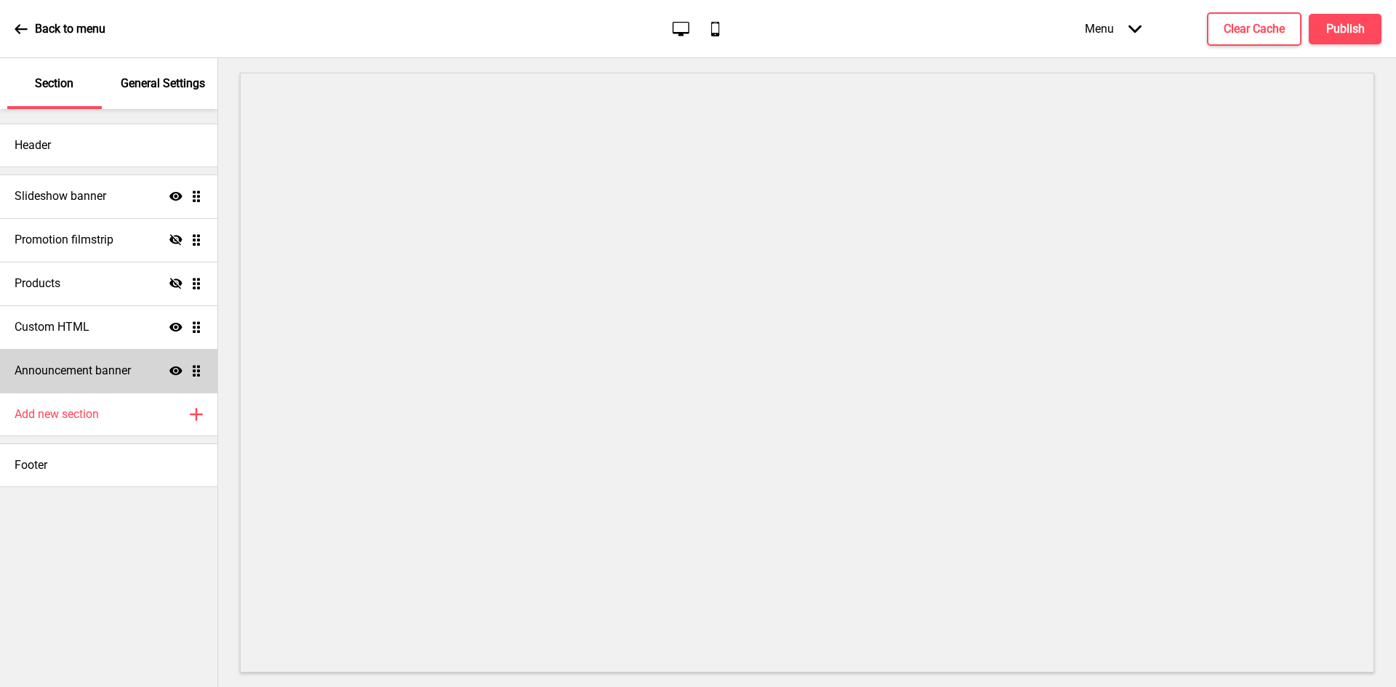
click at [187, 372] on div "Show Drag" at bounding box center [185, 370] width 33 height 13
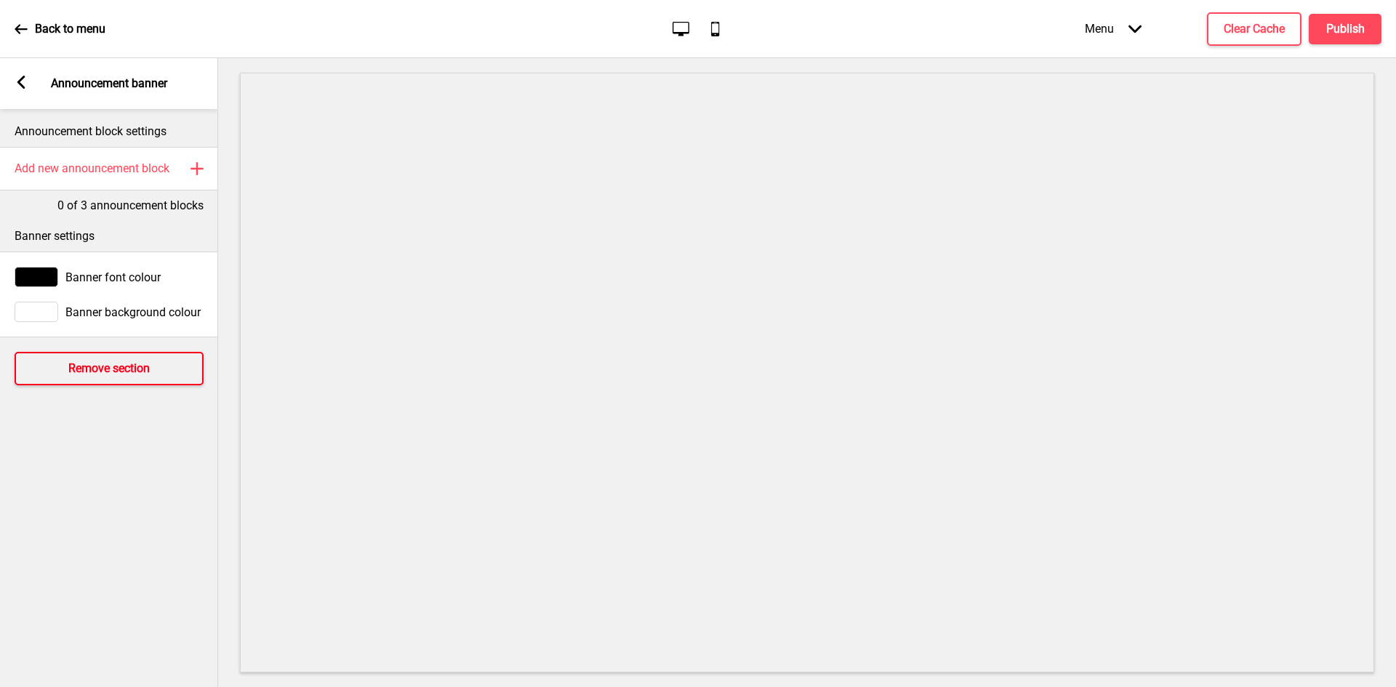
click at [112, 367] on h4 "Remove section" at bounding box center [108, 369] width 81 height 16
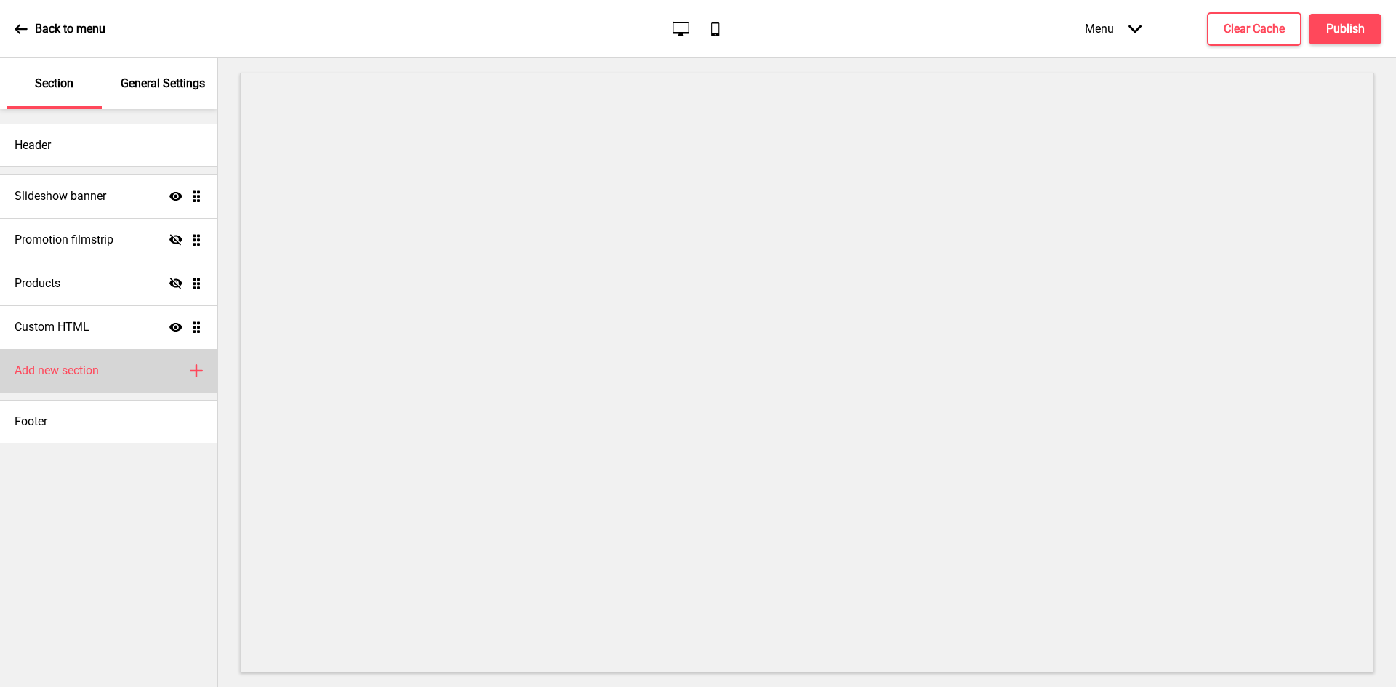
click at [103, 377] on div "Add new section Plus" at bounding box center [108, 371] width 217 height 44
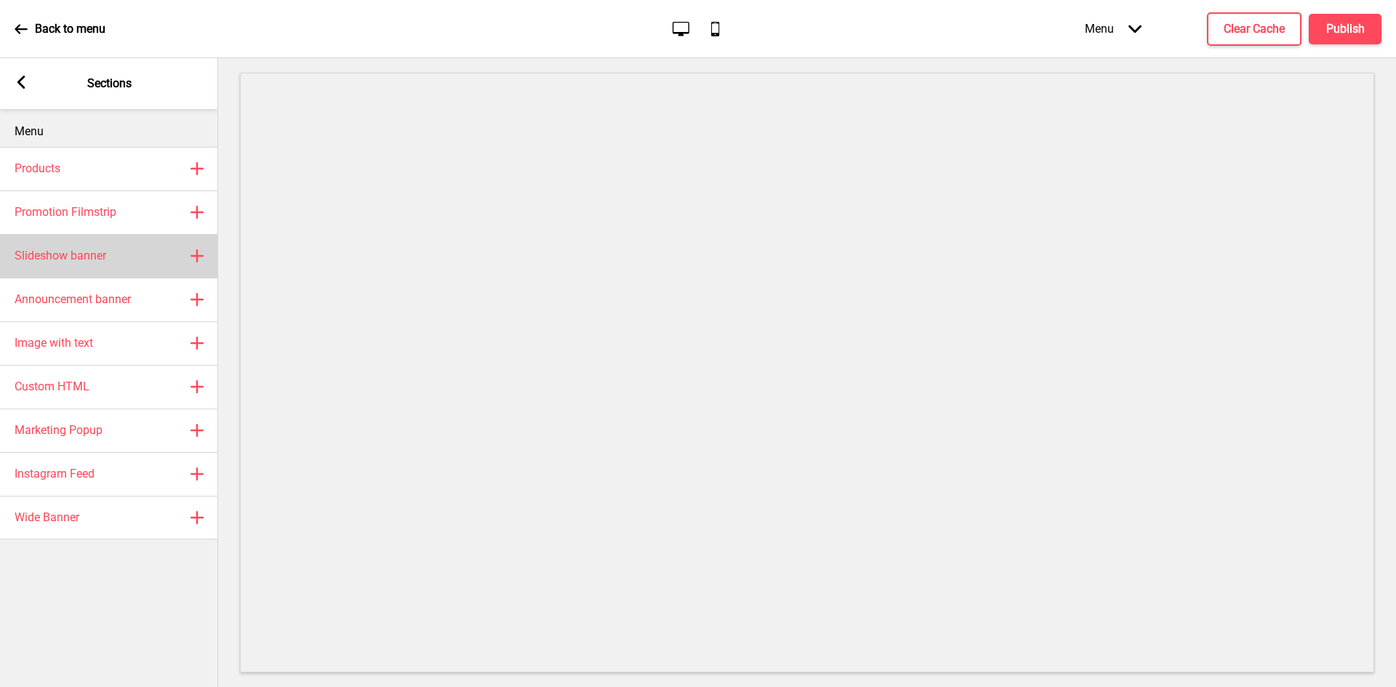
click at [109, 268] on div "Slideshow banner Plus" at bounding box center [109, 256] width 218 height 44
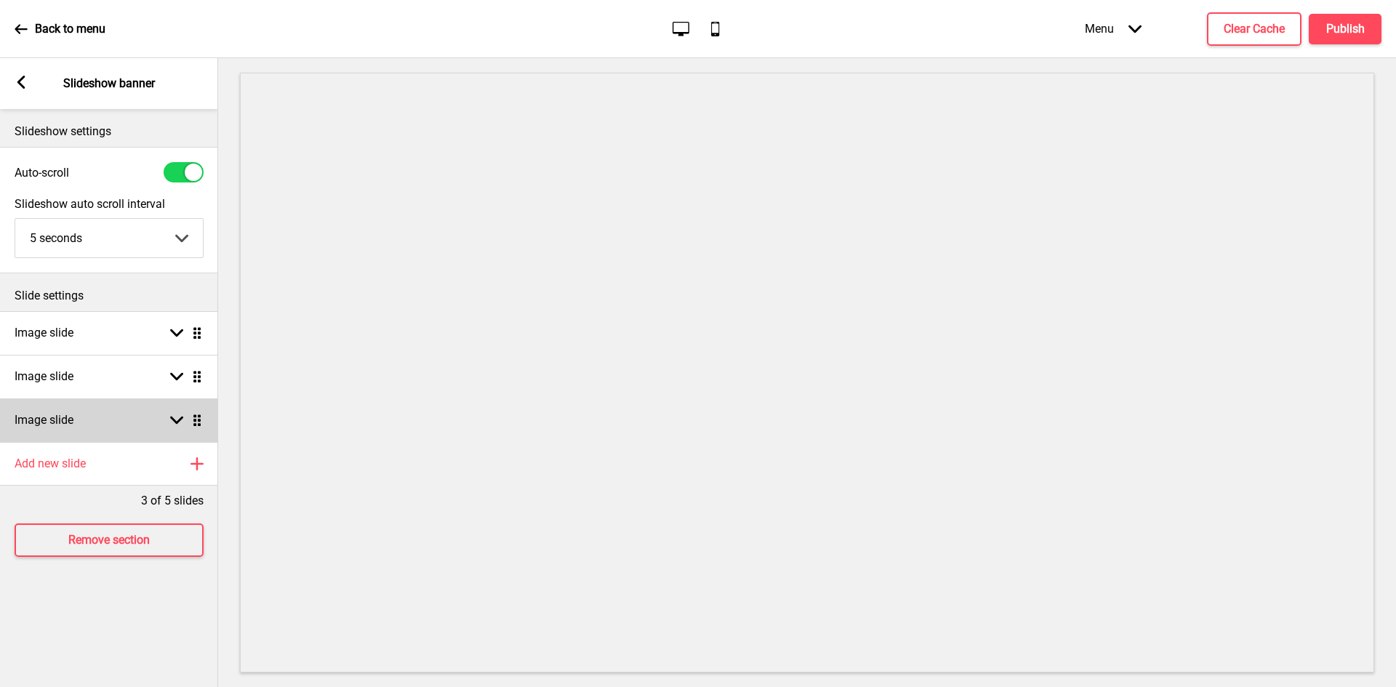
click at [193, 428] on div "Image slide Arrow down Drag" at bounding box center [109, 421] width 218 height 44
select select "right"
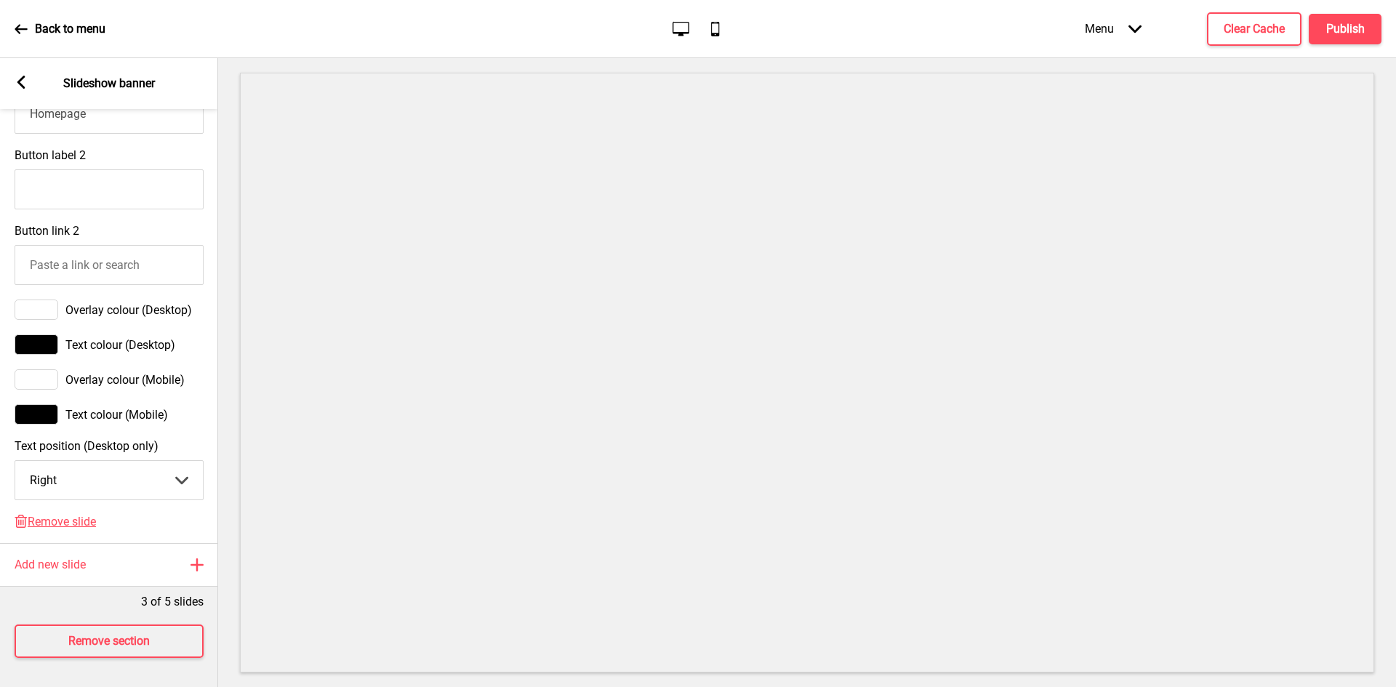
scroll to position [863, 0]
click at [83, 515] on span "Remove slide" at bounding box center [62, 522] width 68 height 14
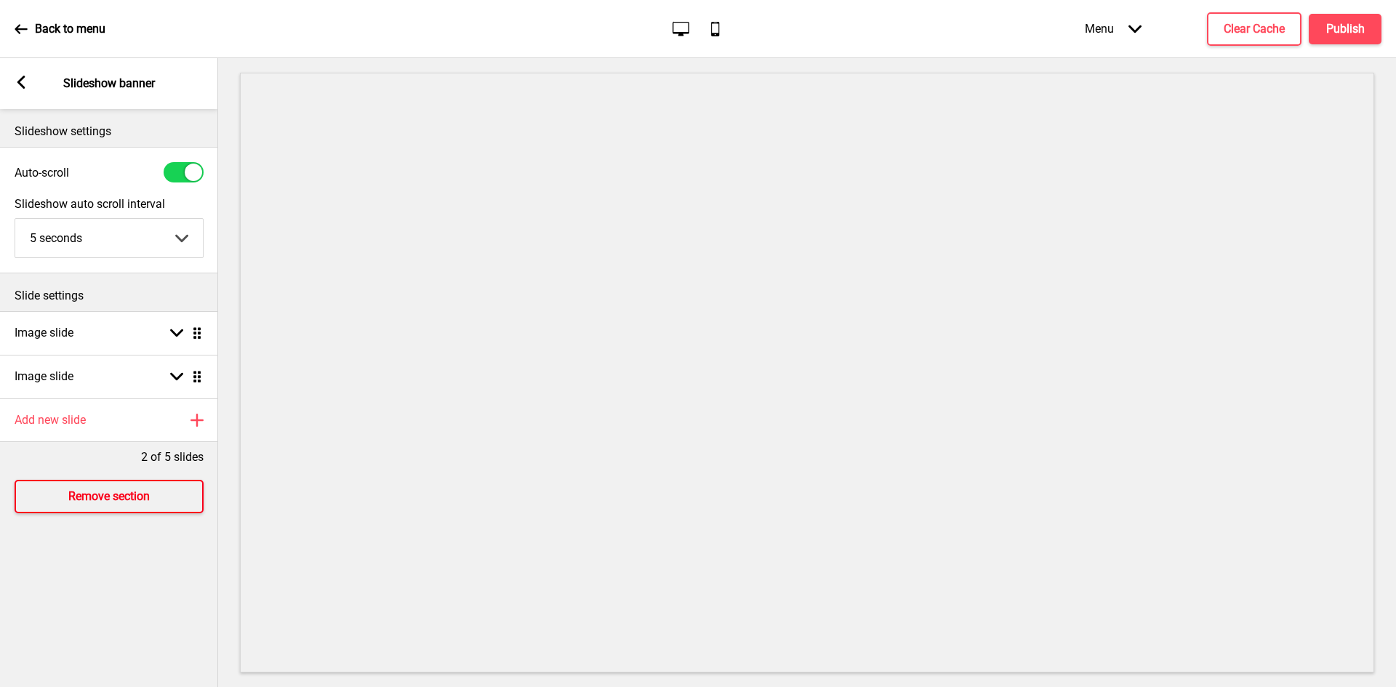
scroll to position [0, 0]
click at [197, 377] on ul "Image slide Arrow down Drag Image slide Arrow down Drag" at bounding box center [109, 354] width 218 height 87
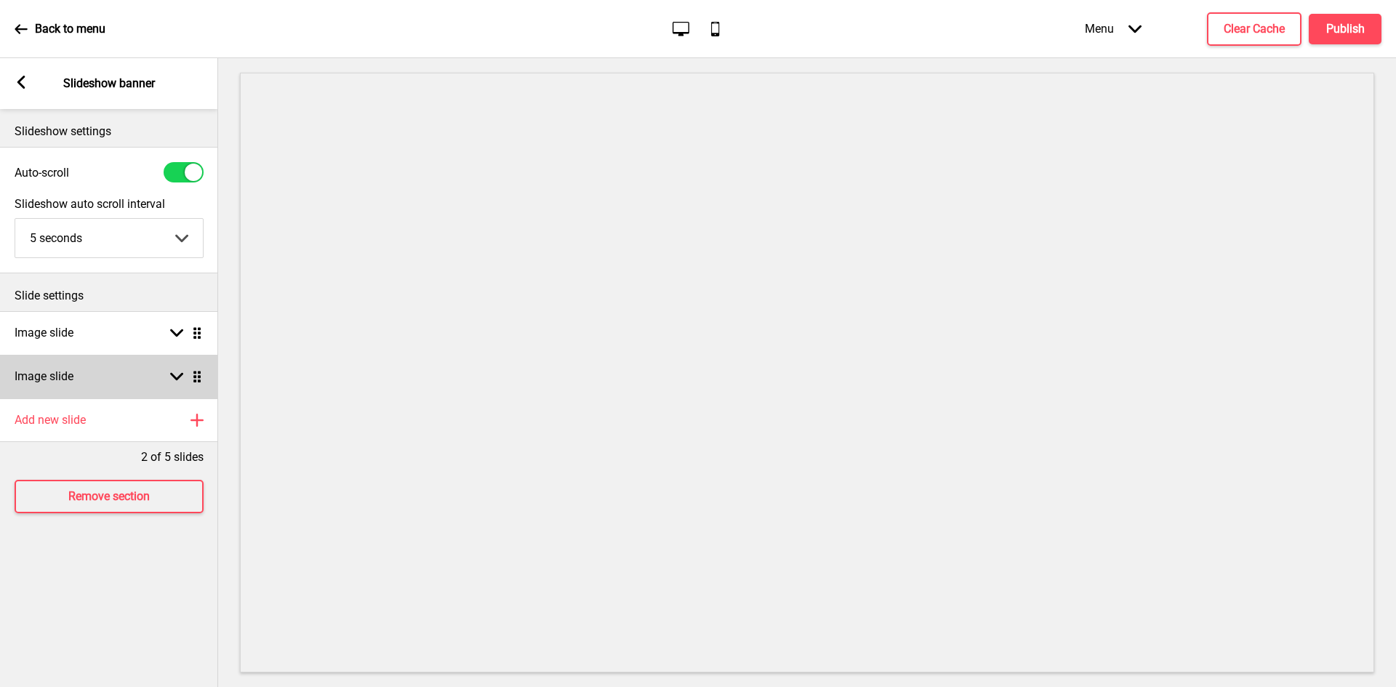
click at [177, 377] on rect at bounding box center [176, 376] width 13 height 13
select select "right"
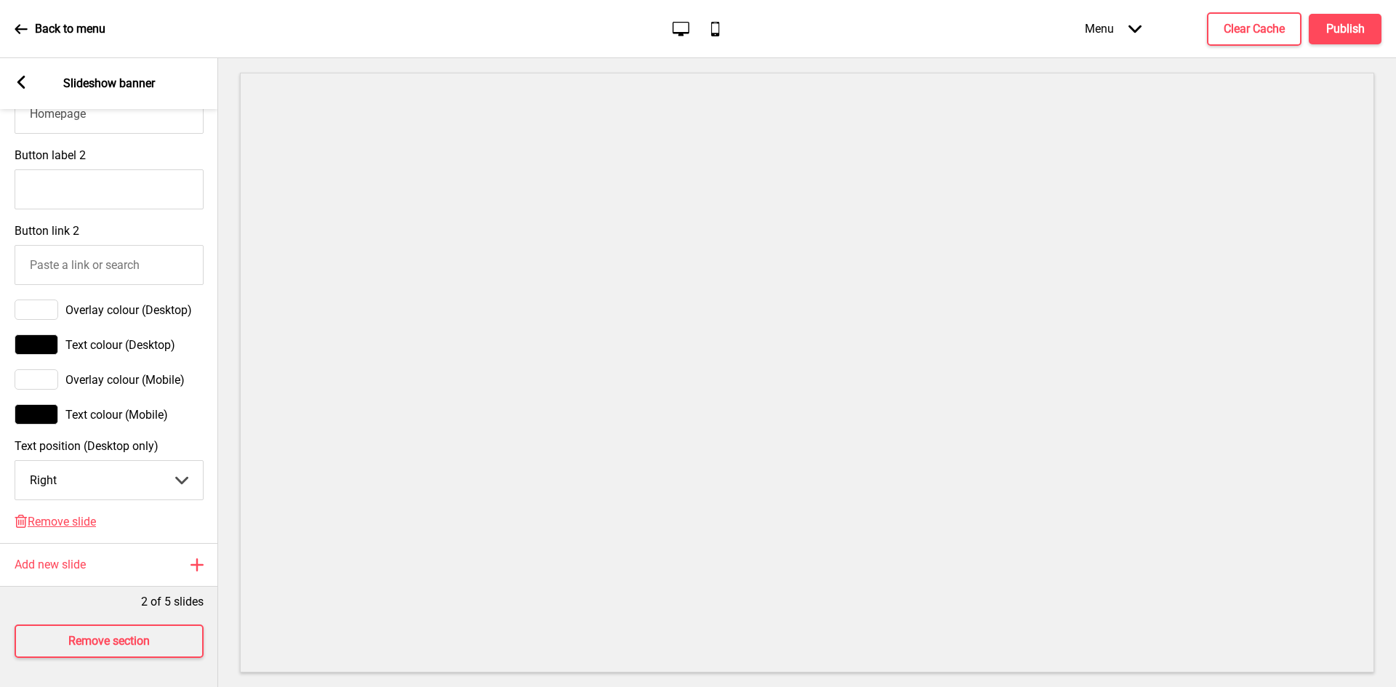
scroll to position [820, 0]
click at [87, 515] on span "Remove slide" at bounding box center [62, 522] width 68 height 14
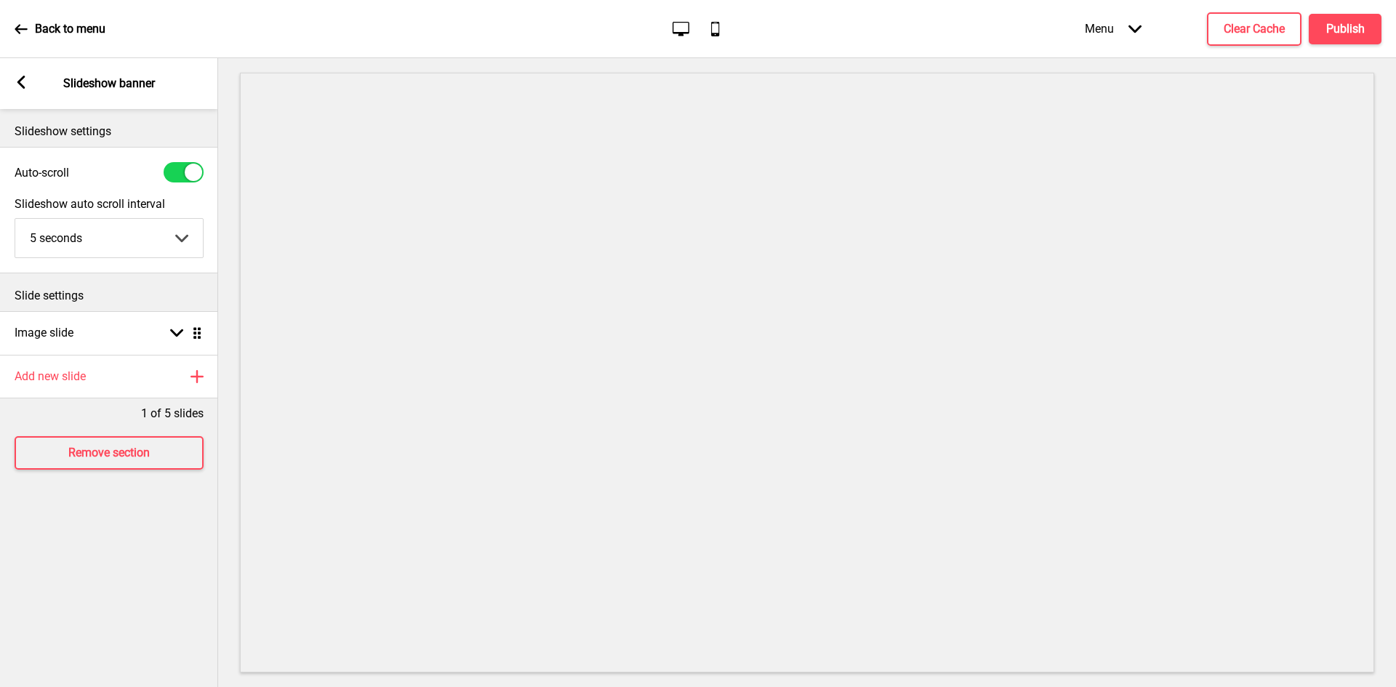
scroll to position [0, 0]
click at [153, 340] on div "Image slide Arrow down Drag" at bounding box center [109, 333] width 218 height 44
select select "right"
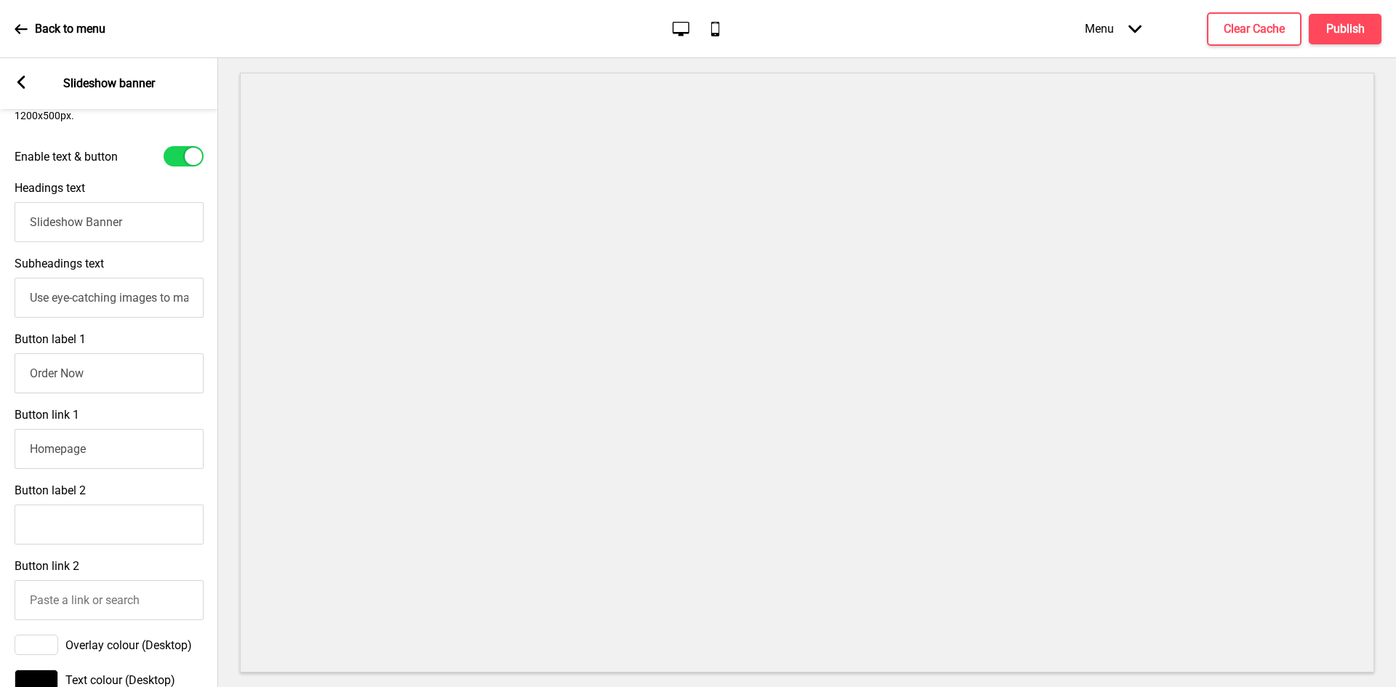
scroll to position [655, 0]
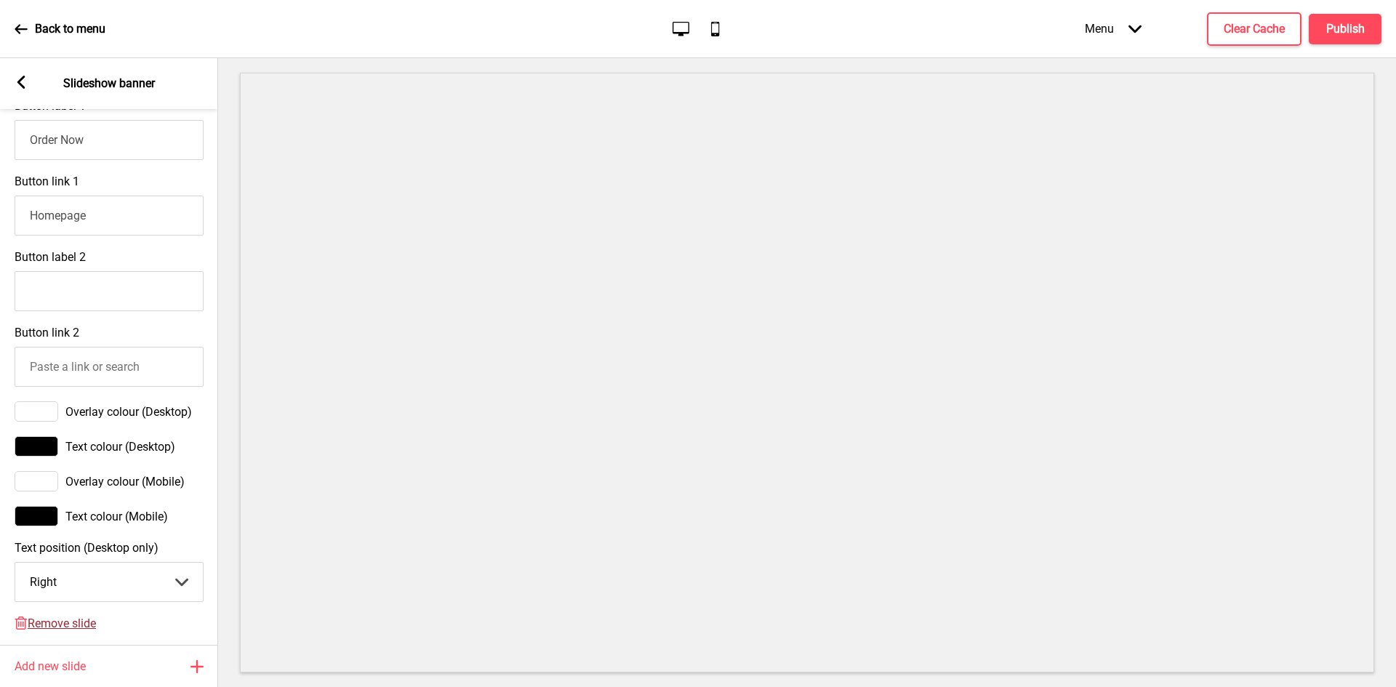
click at [63, 628] on span "Remove slide" at bounding box center [62, 624] width 68 height 14
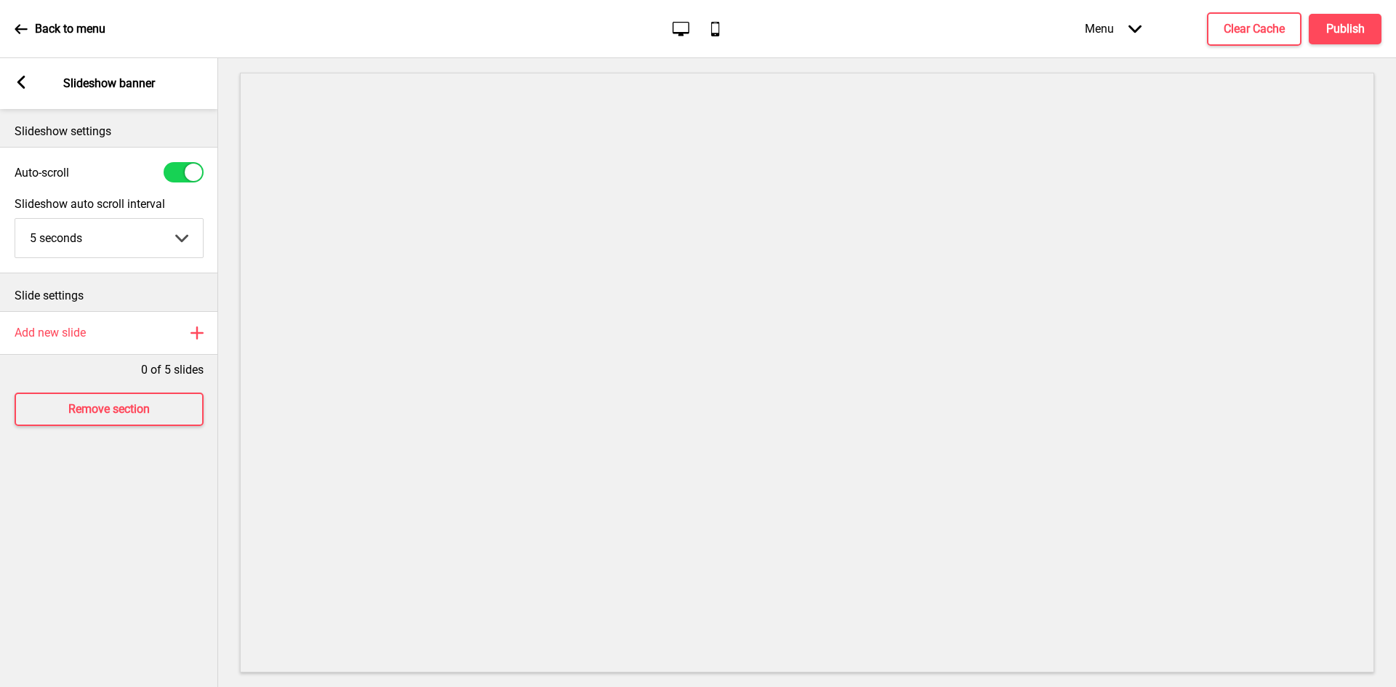
click at [155, 235] on select "5 seconds 6 seconds 7 seconds 8 seconds 9 seconds 10 seconds" at bounding box center [109, 238] width 188 height 39
click at [147, 236] on select "5 seconds 6 seconds 7 seconds 8 seconds 9 seconds 10 seconds" at bounding box center [109, 238] width 188 height 39
click at [172, 241] on select "5 seconds 6 seconds 7 seconds 8 seconds 9 seconds 10 seconds" at bounding box center [109, 238] width 188 height 39
click at [184, 167] on div at bounding box center [184, 172] width 40 height 20
checkbox input "false"
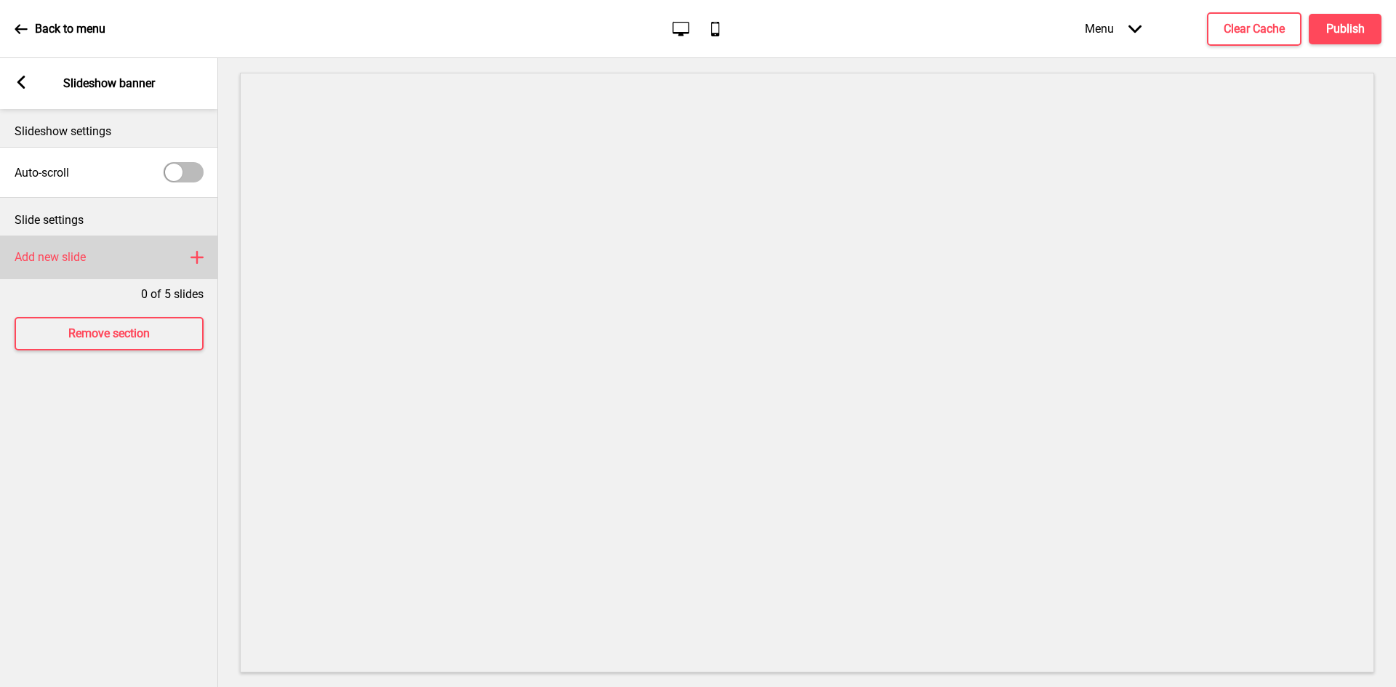
click at [139, 251] on div "Add new slide Plus" at bounding box center [109, 258] width 218 height 44
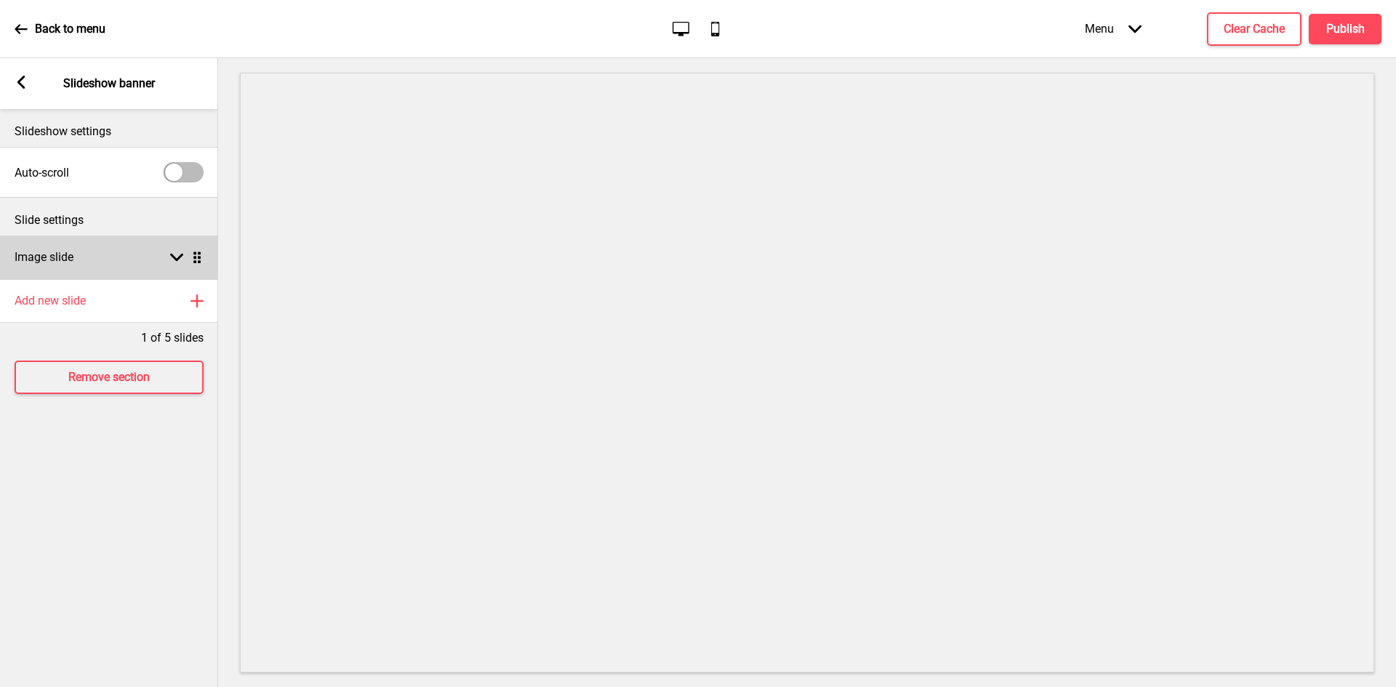
click at [127, 260] on div "Image slide Arrow down Drag" at bounding box center [109, 258] width 218 height 44
select select "right"
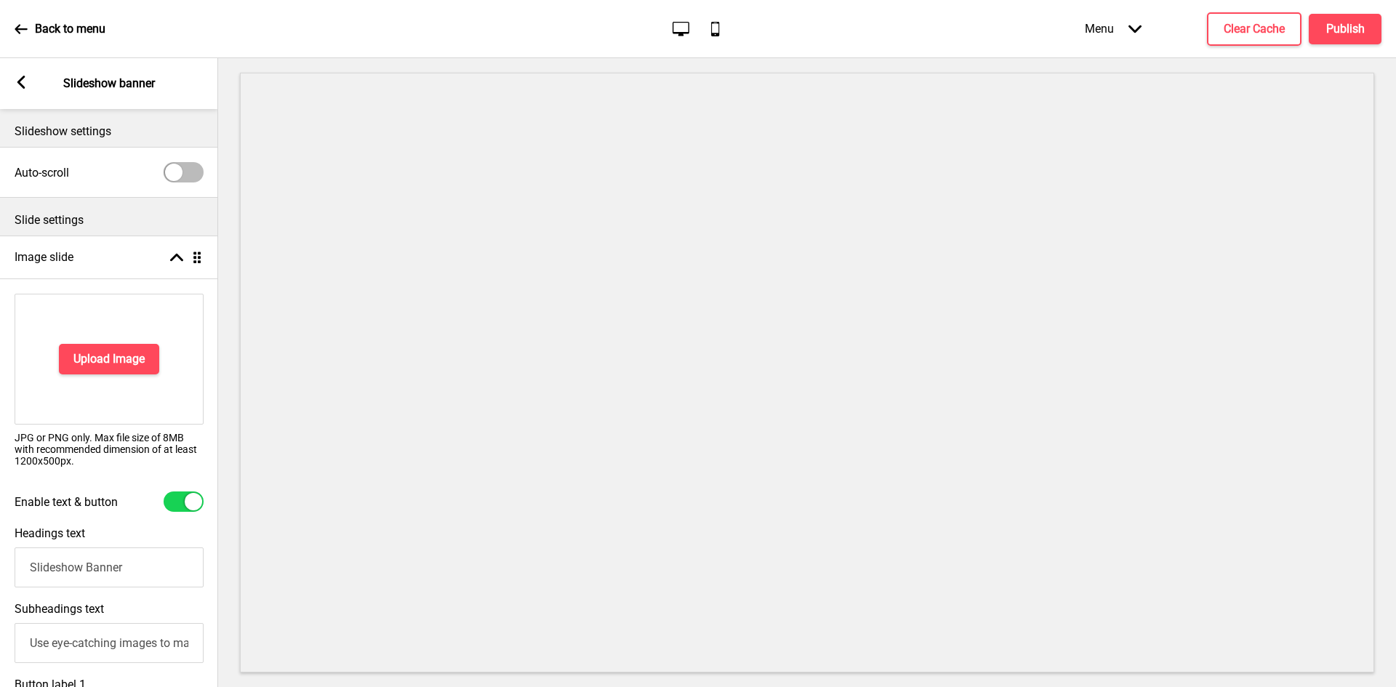
click at [121, 337] on div "Upload Image" at bounding box center [109, 359] width 189 height 131
click at [113, 353] on h4 "Upload Image" at bounding box center [108, 359] width 71 height 16
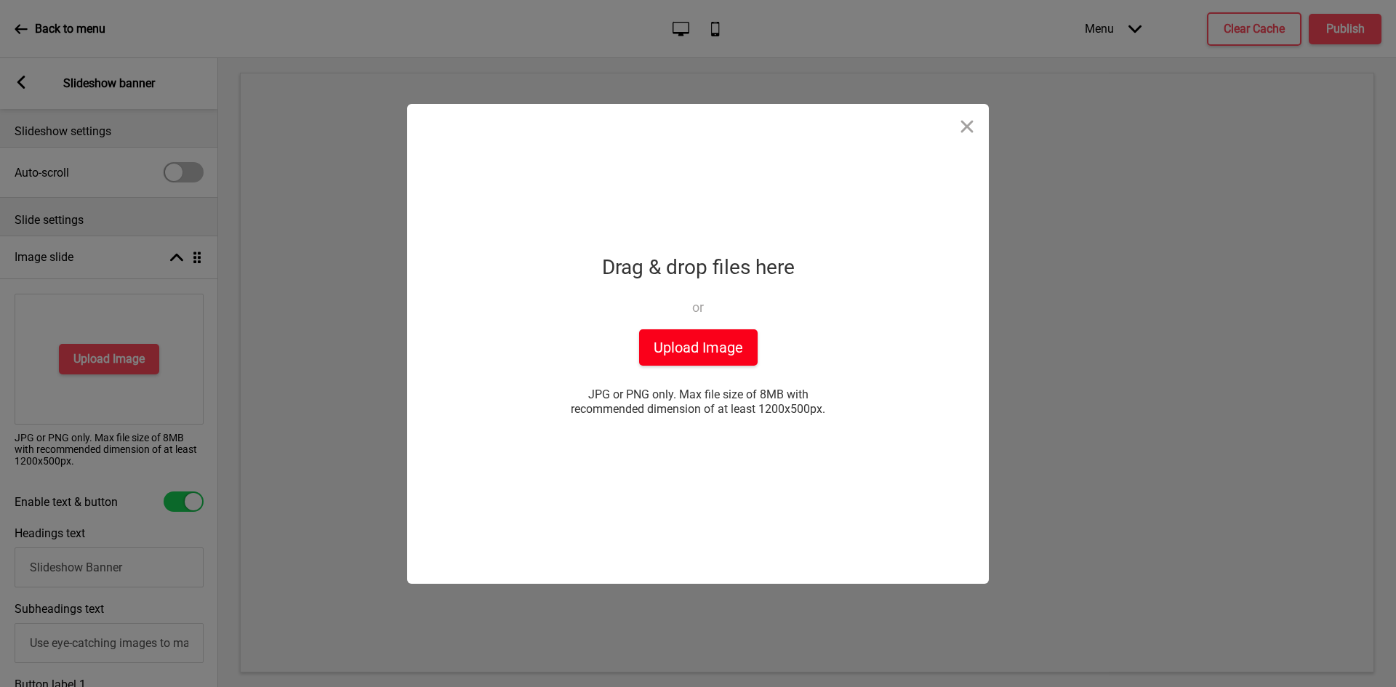
click at [698, 329] on button "Upload Image" at bounding box center [698, 347] width 119 height 36
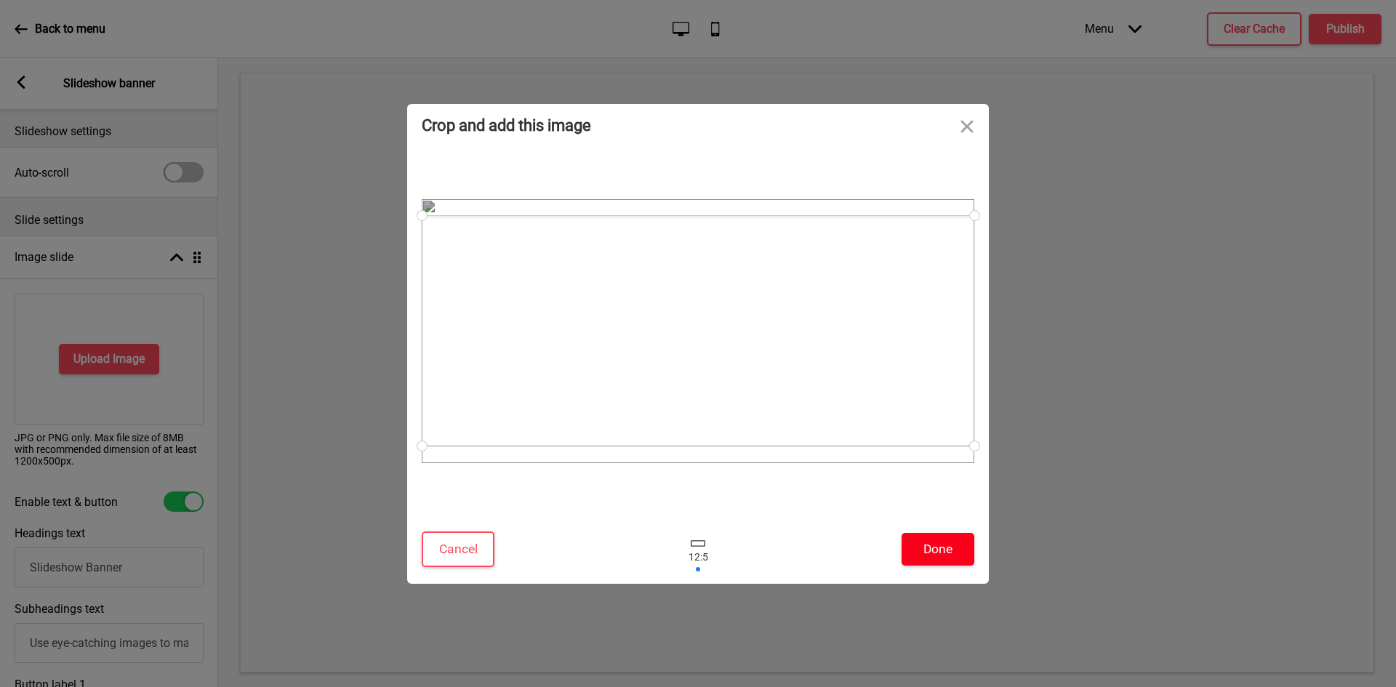
click at [920, 548] on button "Done" at bounding box center [938, 549] width 73 height 33
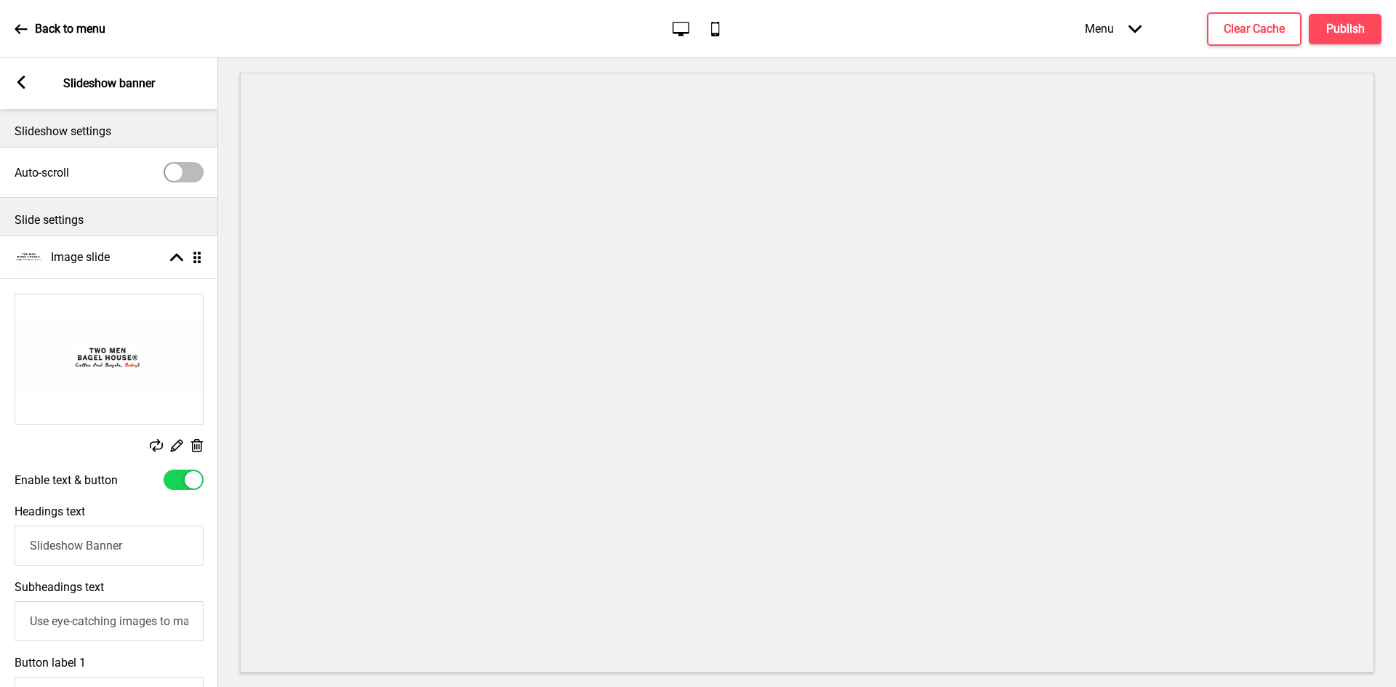
click at [176, 476] on div at bounding box center [184, 480] width 40 height 20
checkbox input "false"
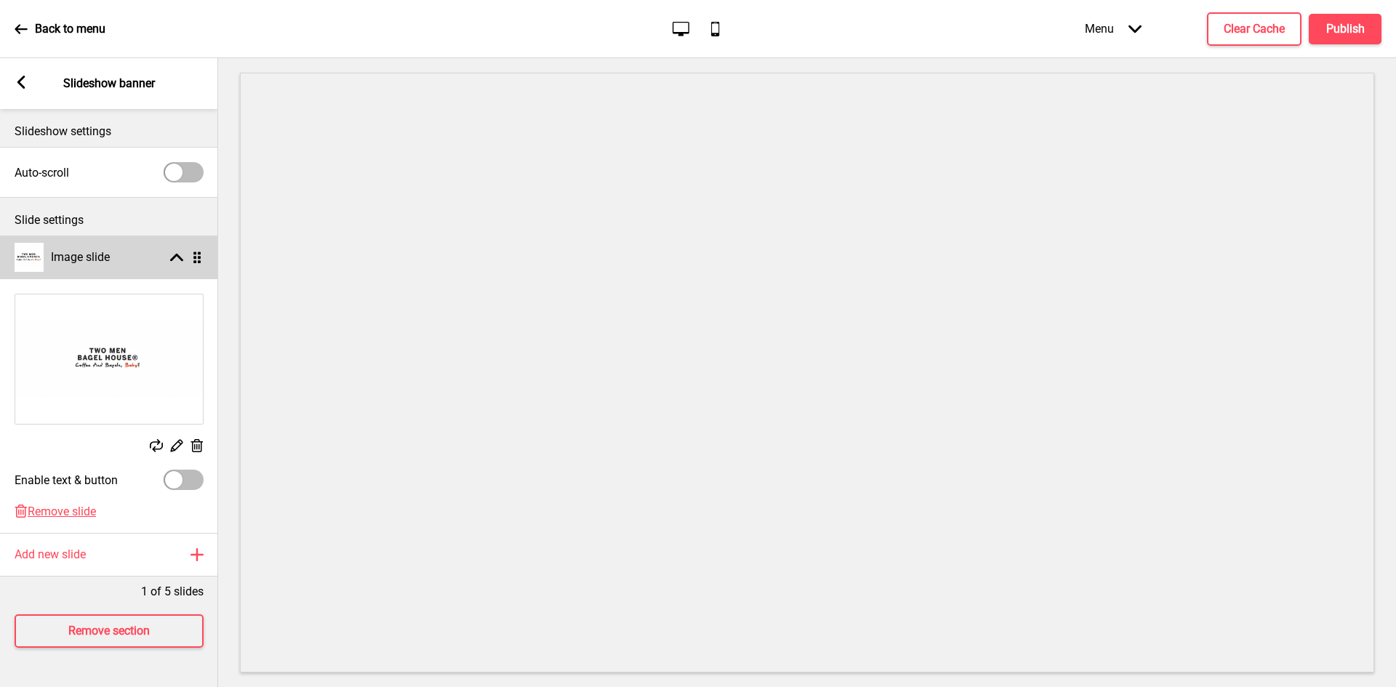
click at [199, 257] on ul "Image slide Arrow up Drag Replace Edit Delete Enable text & button Delete Remov…" at bounding box center [109, 384] width 218 height 297
click at [176, 263] on rect at bounding box center [176, 257] width 13 height 13
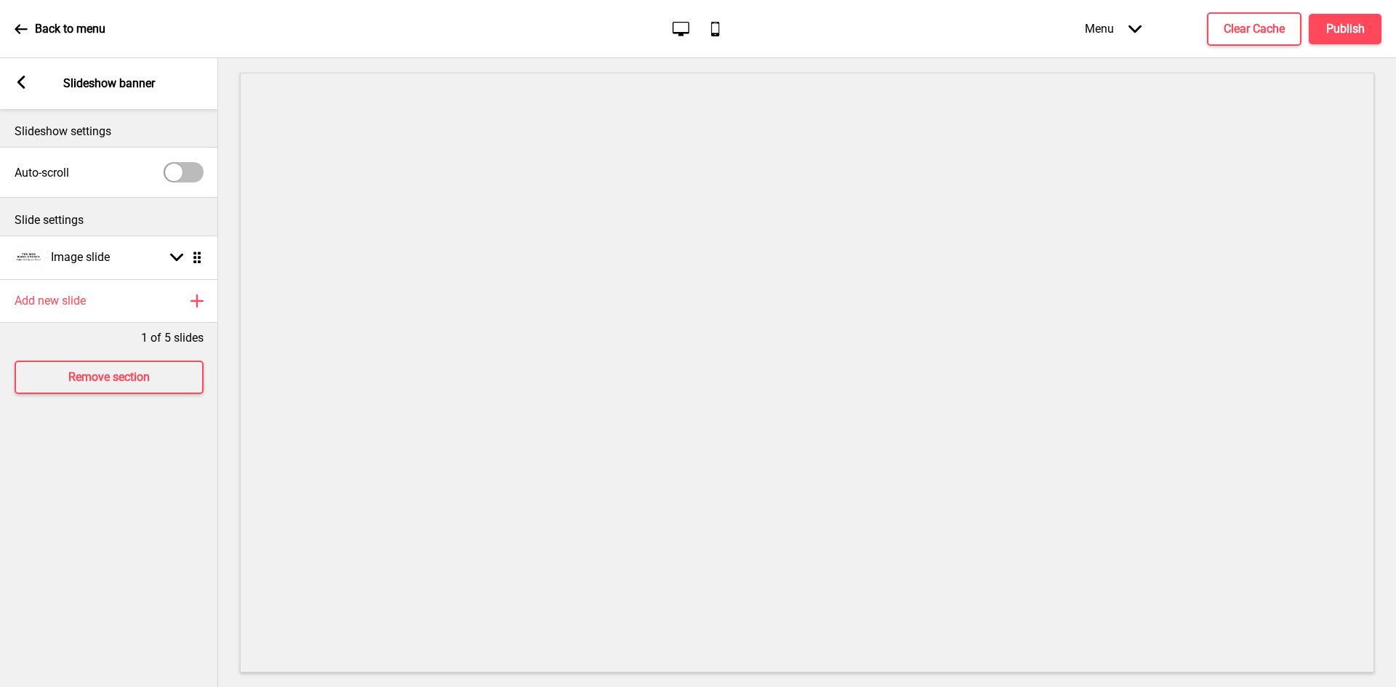
click at [20, 89] on div "Arrow left" at bounding box center [21, 84] width 13 height 16
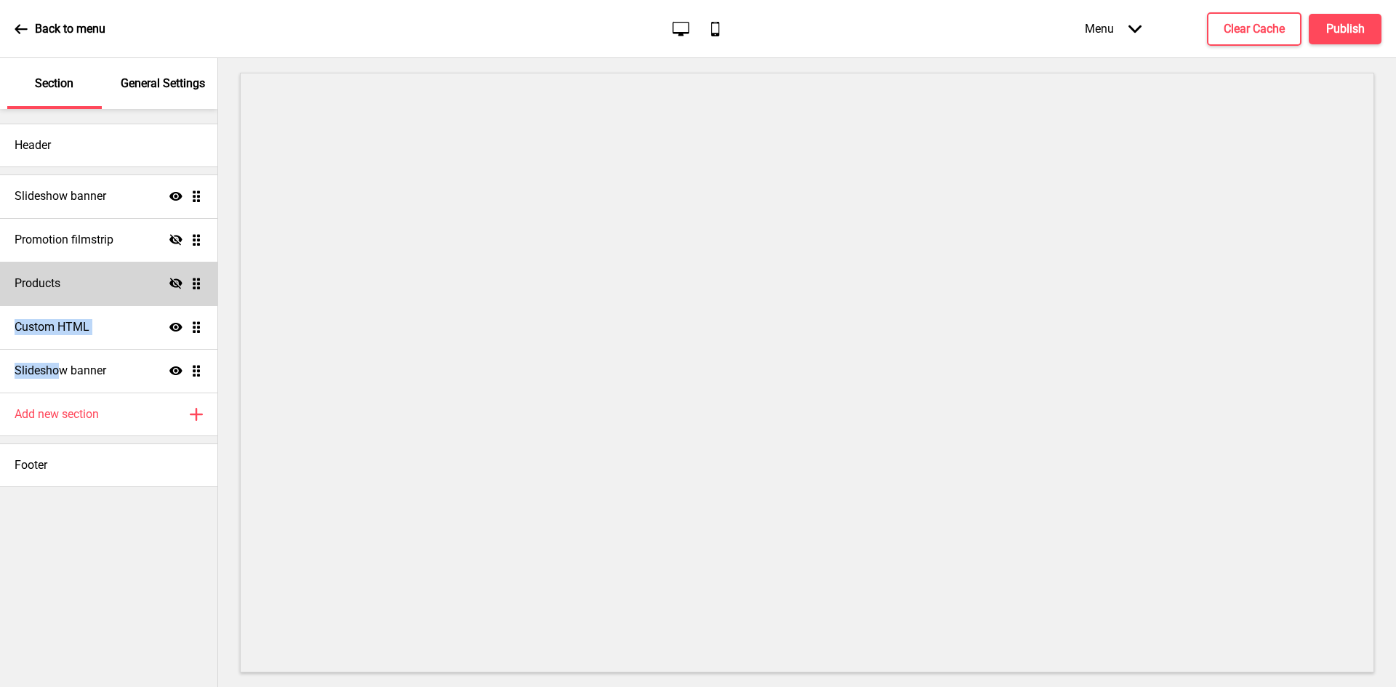
drag, startPoint x: 60, startPoint y: 365, endPoint x: 76, endPoint y: 297, distance: 69.3
click at [75, 295] on ul "Slideshow banner Show Drag Promotion filmstrip Hide Drag Products Hide Drag Cus…" at bounding box center [108, 284] width 217 height 218
click at [197, 280] on ul "Slideshow banner Show Drag Promotion filmstrip Hide Drag Products Hide Drag Cus…" at bounding box center [108, 284] width 217 height 218
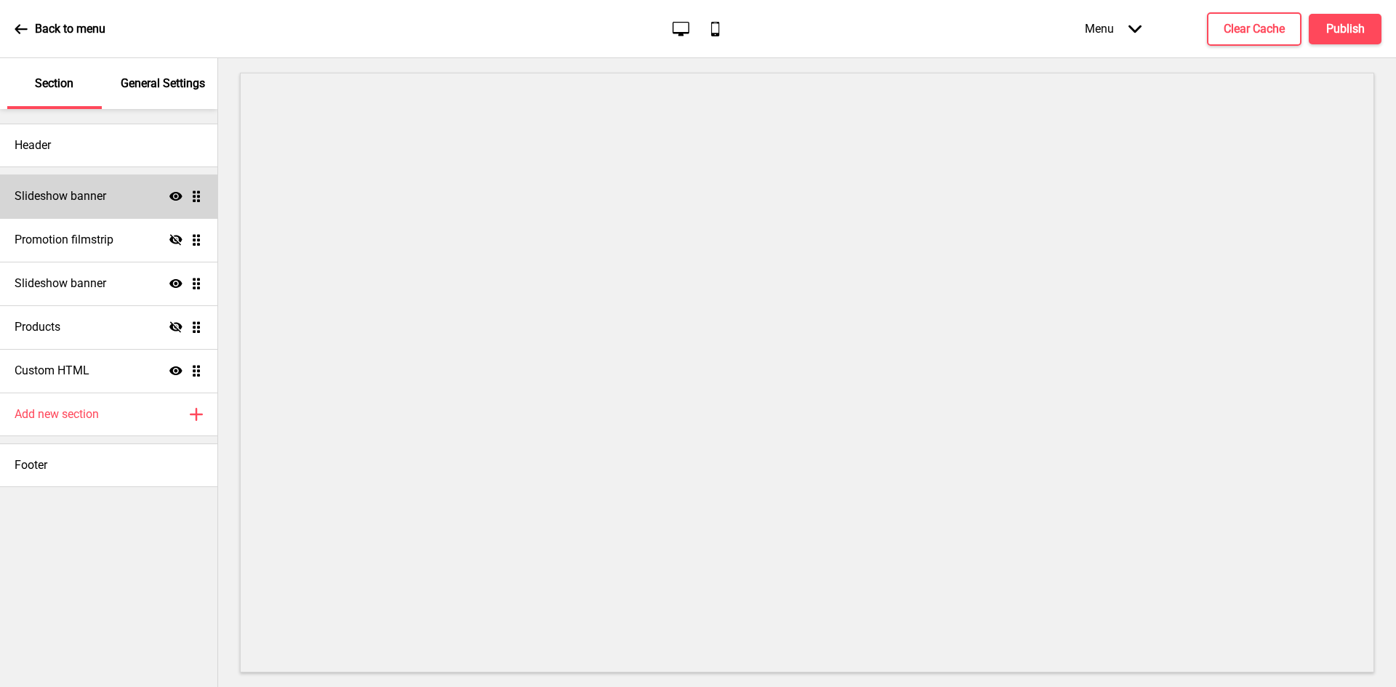
click at [99, 199] on h4 "Slideshow banner" at bounding box center [61, 196] width 92 height 16
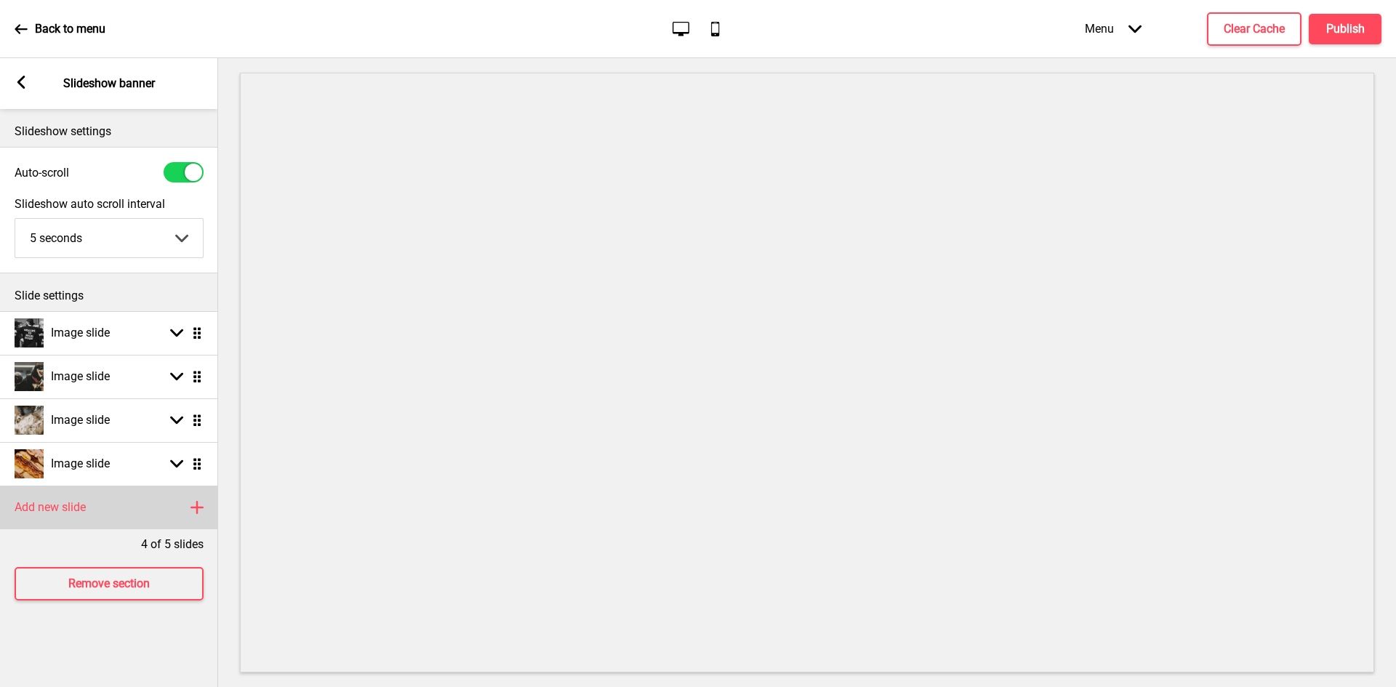
click at [33, 503] on h4 "Add new slide" at bounding box center [50, 508] width 71 height 16
click at [105, 503] on div "Image slide Arrow down Drag" at bounding box center [109, 508] width 218 height 44
select select "right"
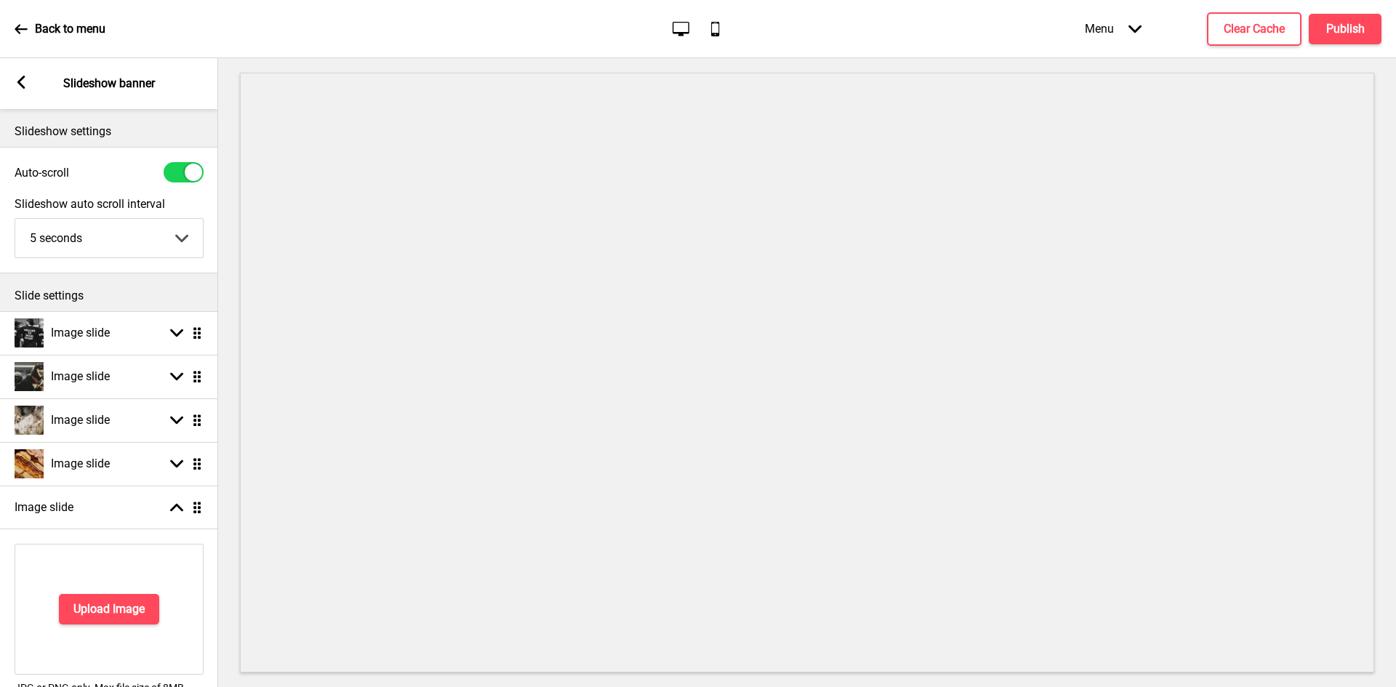
click at [103, 593] on div "Upload Image" at bounding box center [109, 609] width 189 height 131
click at [104, 607] on h4 "Upload Image" at bounding box center [108, 609] width 71 height 16
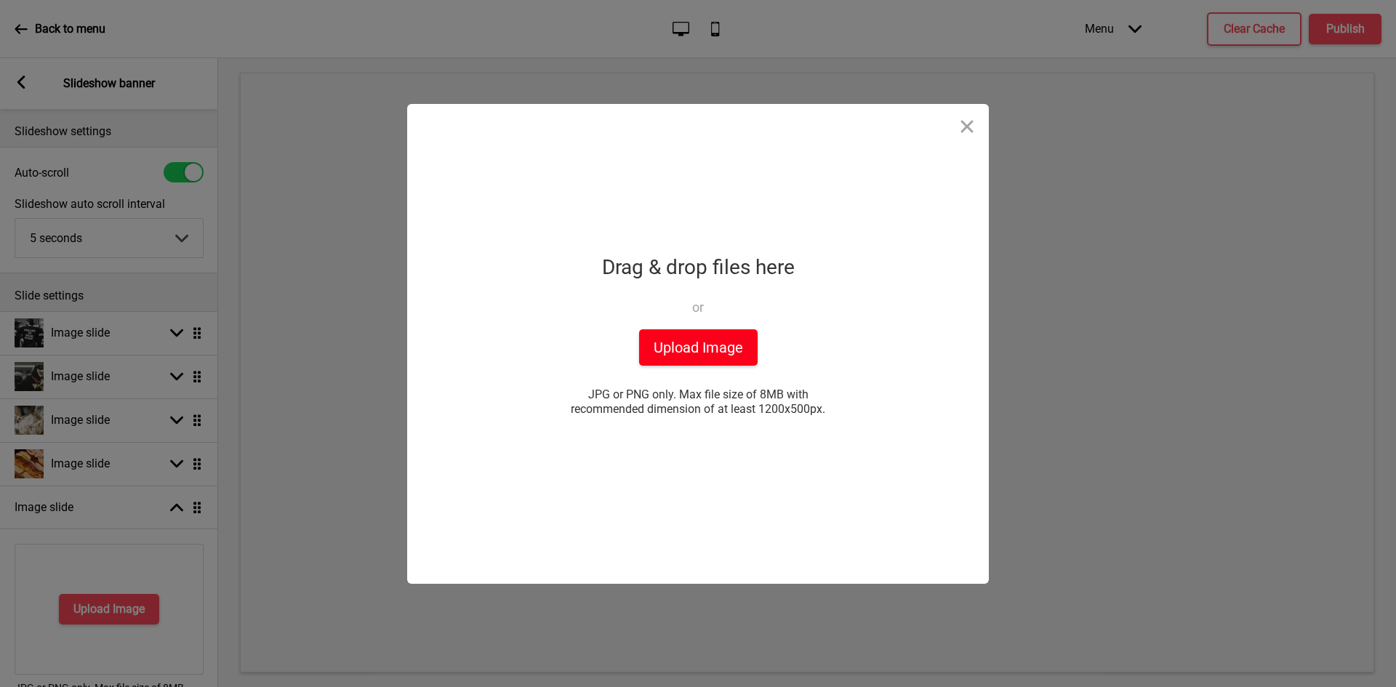
click at [666, 341] on button "Upload Image" at bounding box center [698, 347] width 119 height 36
click at [668, 344] on button "Upload Image" at bounding box center [698, 347] width 119 height 36
click at [722, 347] on button "Upload Image" at bounding box center [698, 347] width 119 height 36
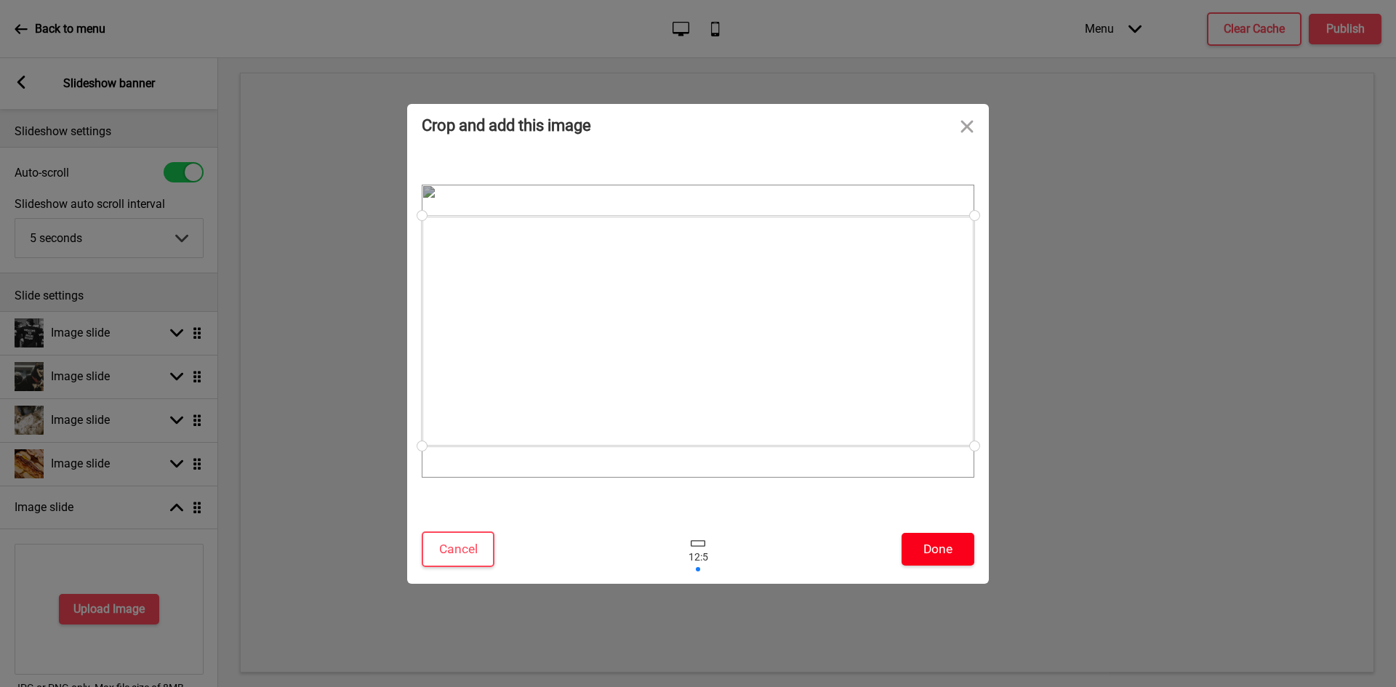
click at [930, 555] on button "Done" at bounding box center [938, 549] width 73 height 33
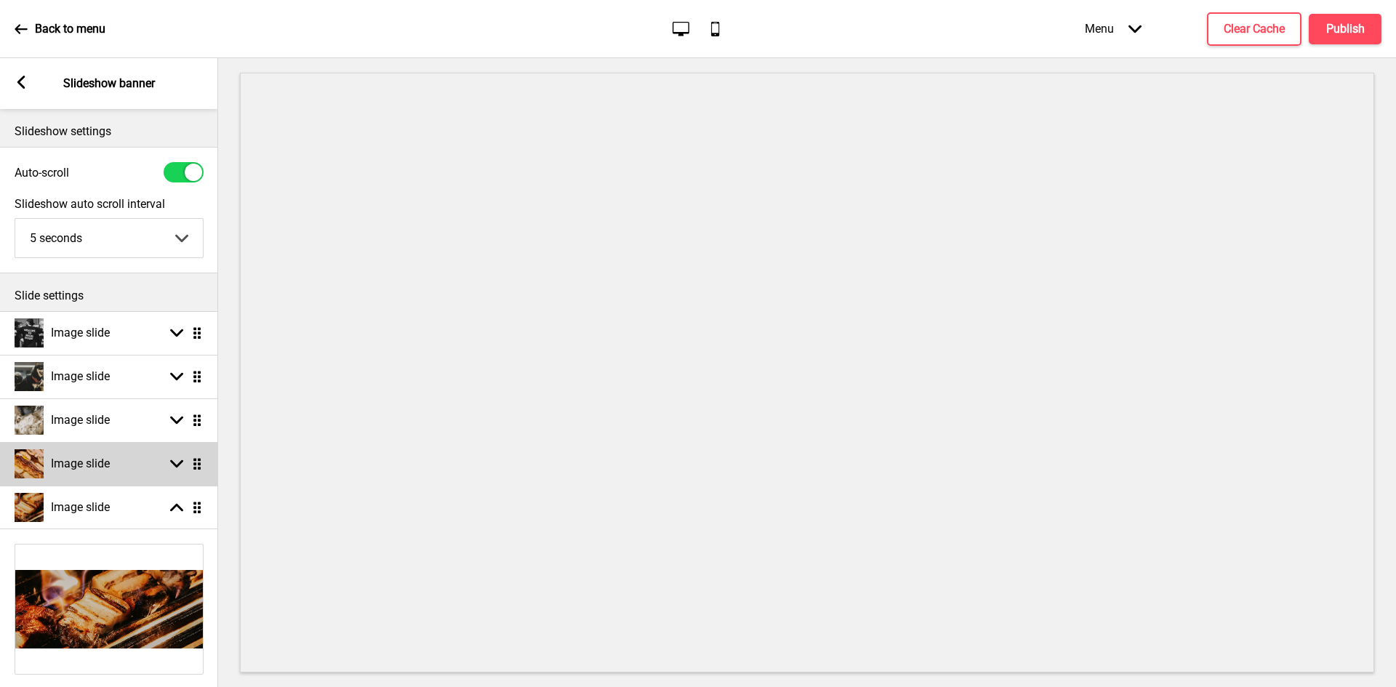
click at [112, 472] on div "Image slide Arrow down Drag" at bounding box center [109, 464] width 218 height 44
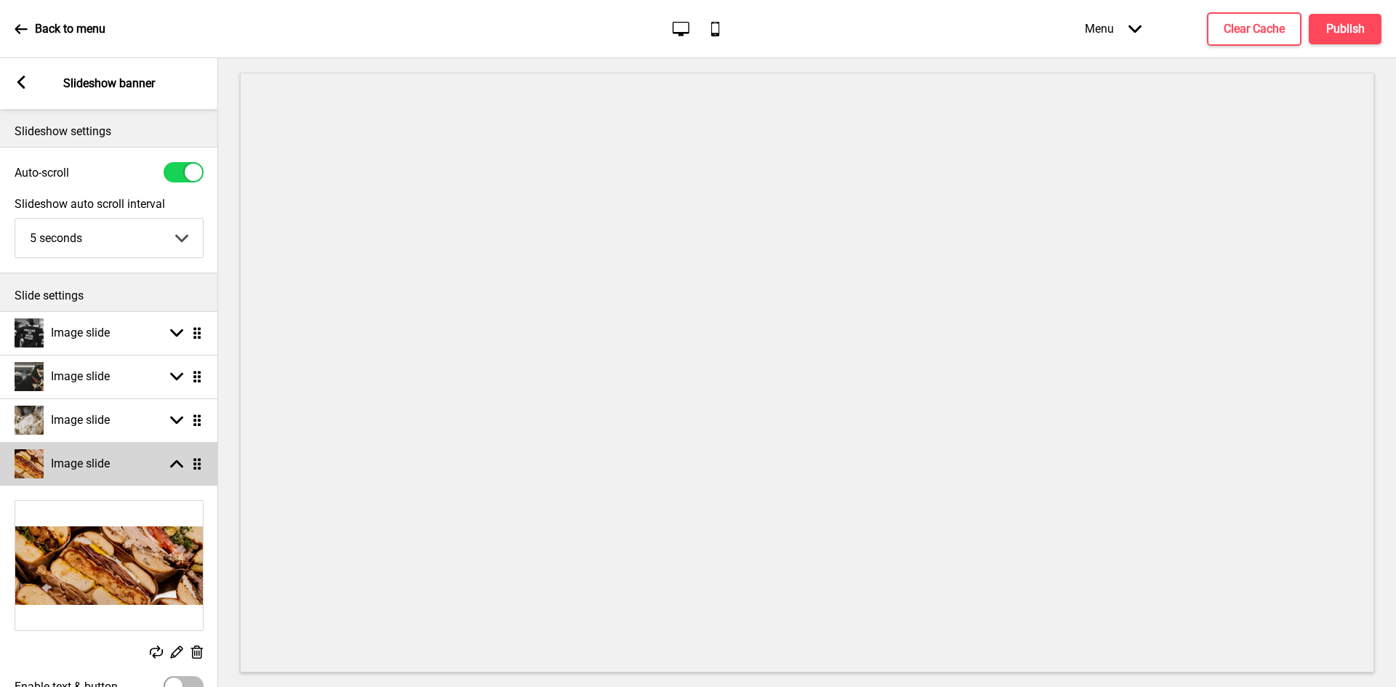
click at [112, 472] on div "Image slide Arrow up Drag" at bounding box center [109, 464] width 218 height 44
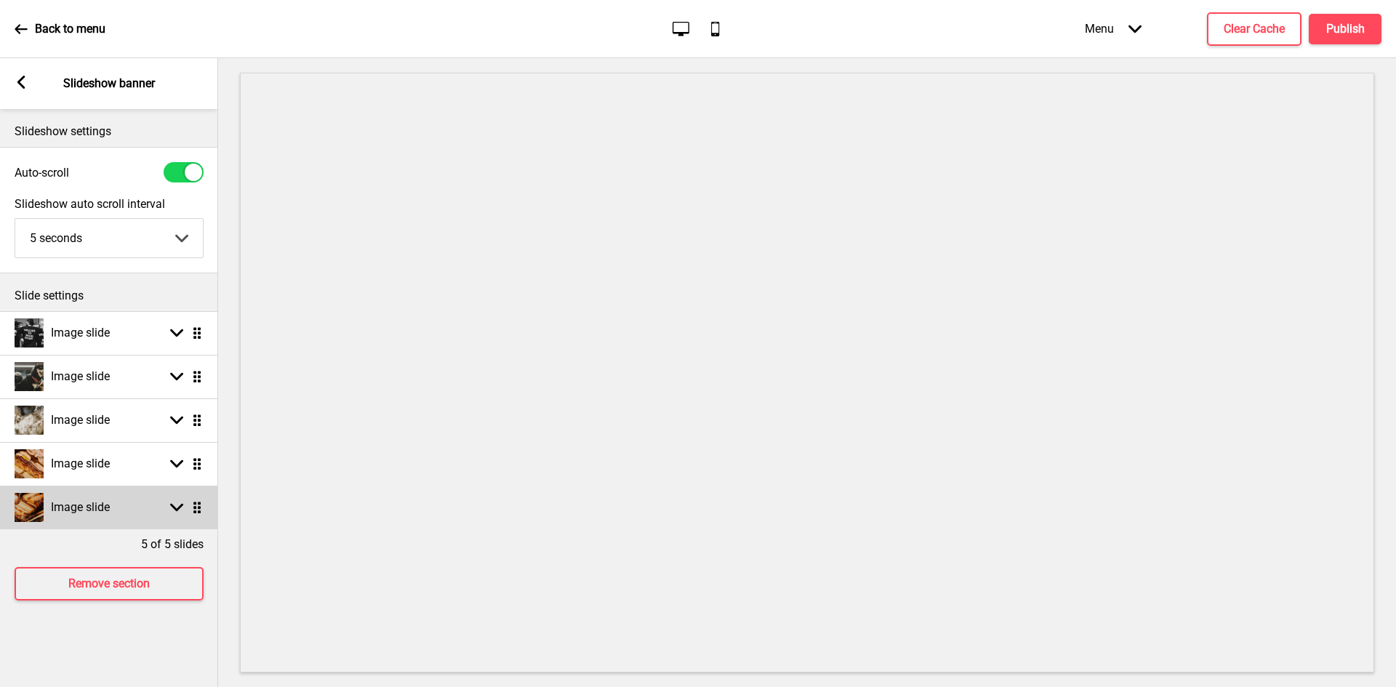
click at [100, 510] on h4 "Image slide" at bounding box center [80, 508] width 59 height 16
select select "right"
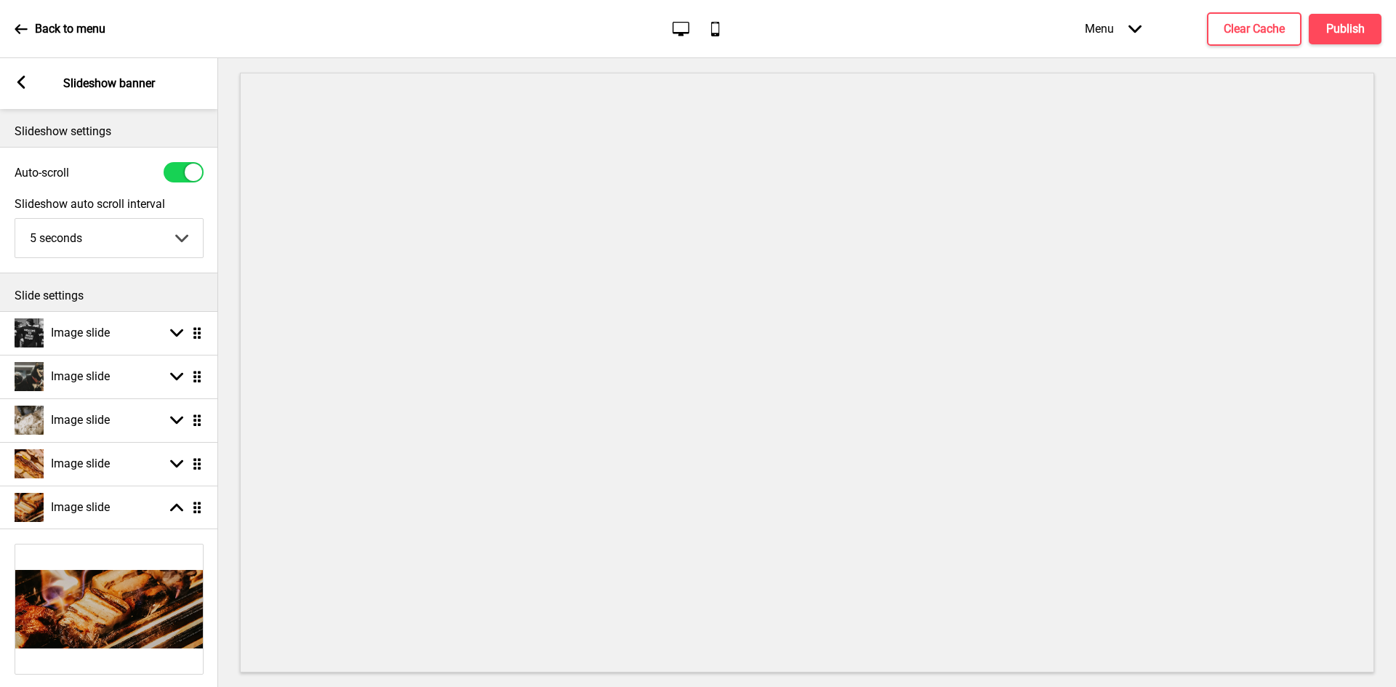
click at [83, 594] on img at bounding box center [109, 609] width 188 height 129
click at [19, 84] on g at bounding box center [21, 82] width 13 height 13
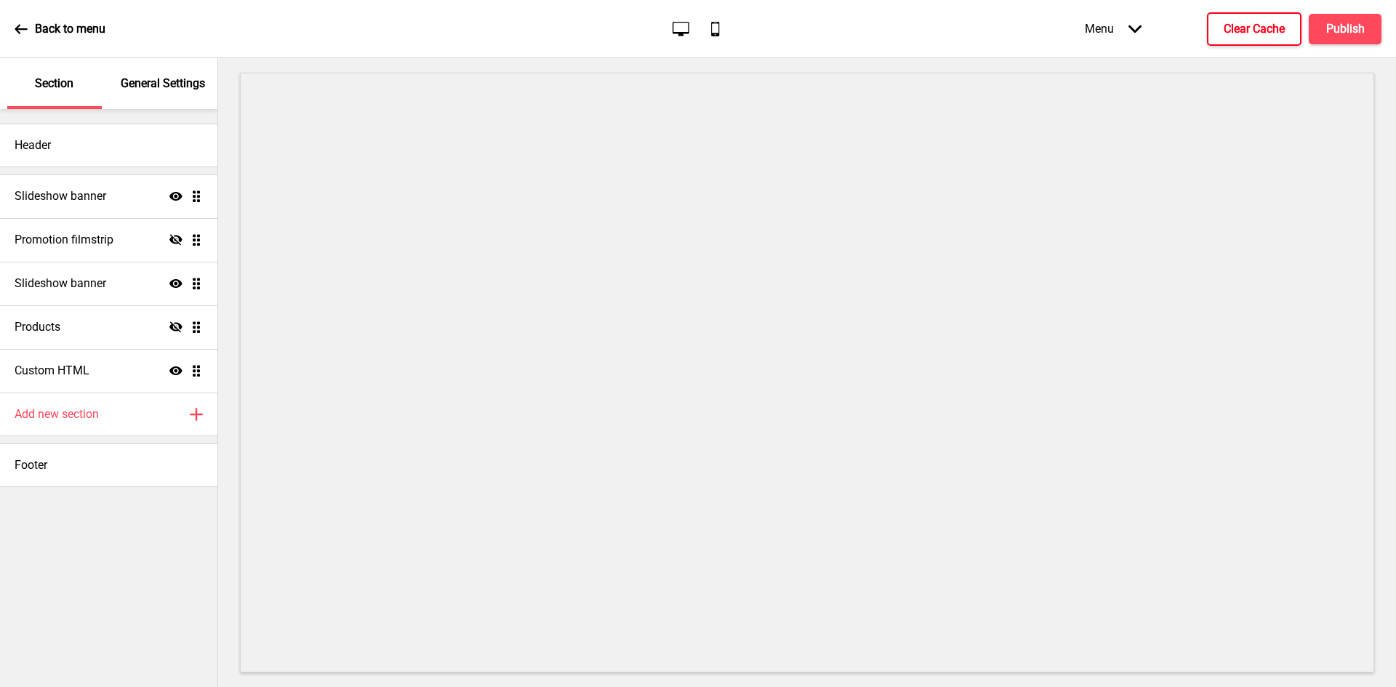
click at [1286, 25] on button "Clear Cache" at bounding box center [1254, 28] width 95 height 33
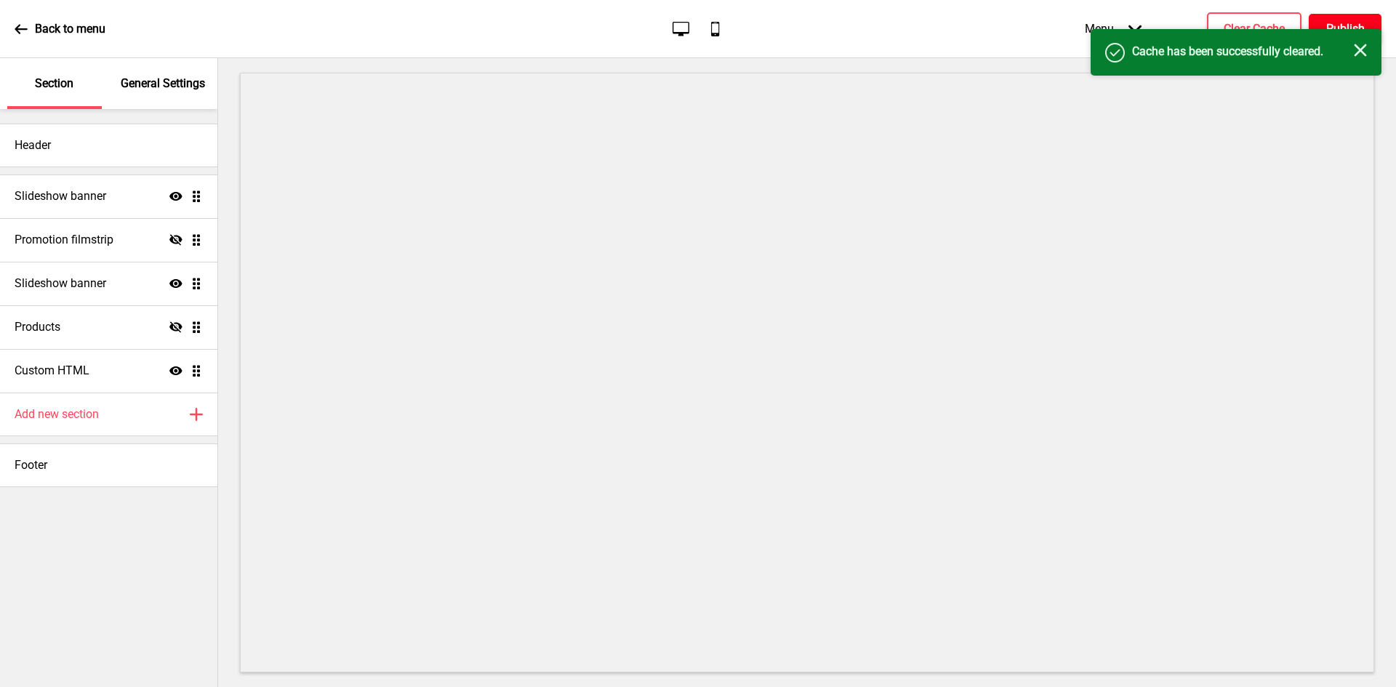
click at [1333, 26] on h4 "Publish" at bounding box center [1346, 29] width 39 height 16
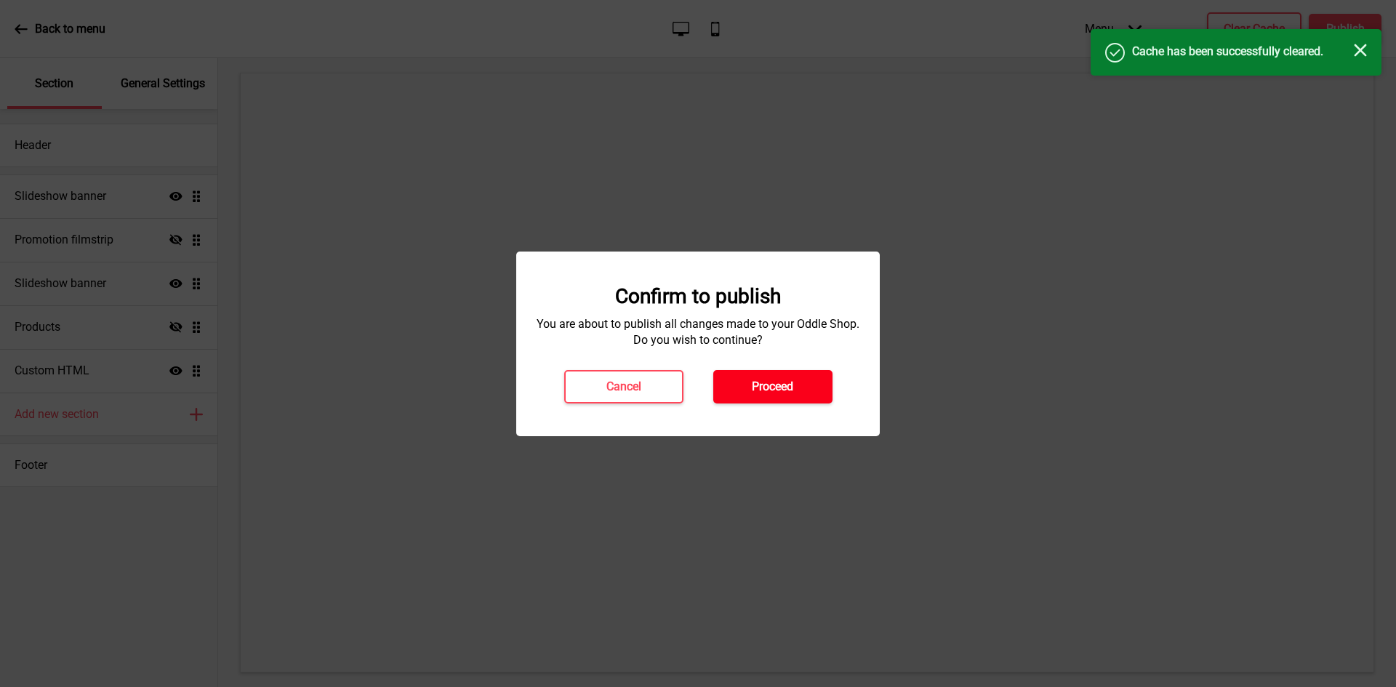
click at [752, 381] on h4 "Proceed" at bounding box center [772, 387] width 41 height 16
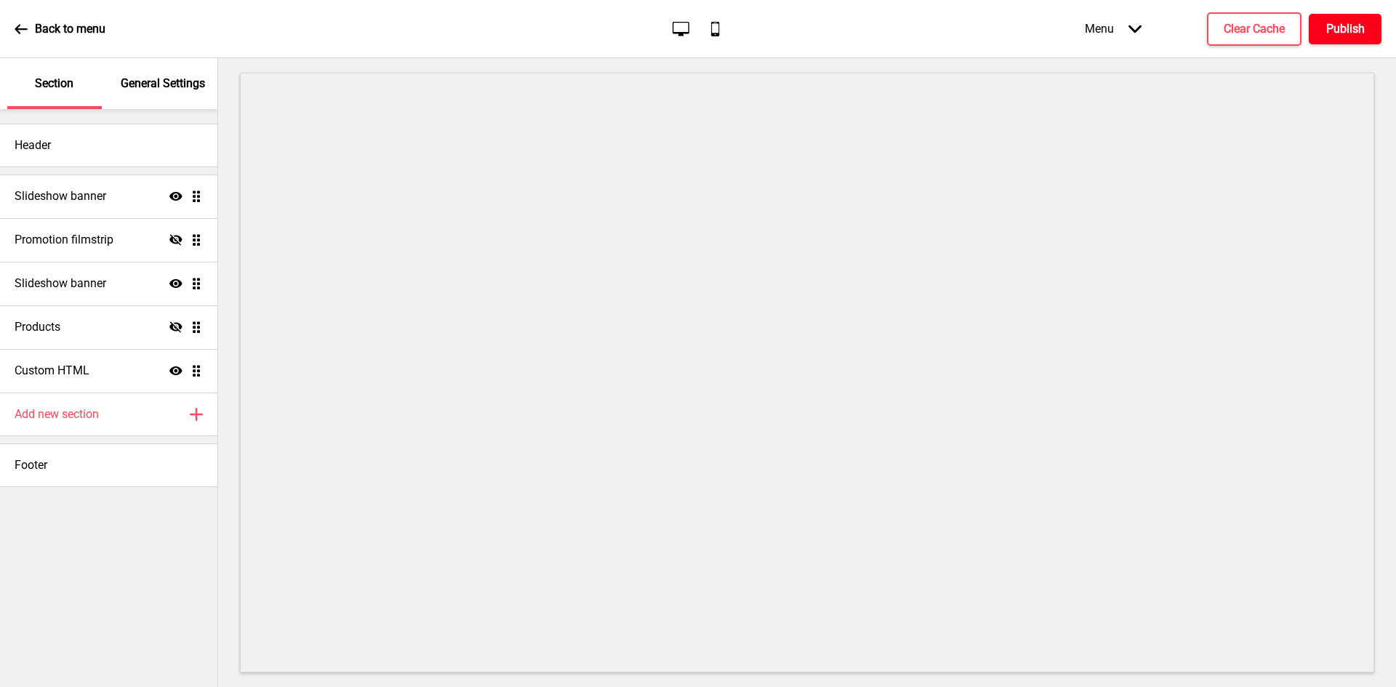
click at [1309, 14] on button "Publish" at bounding box center [1345, 29] width 73 height 31
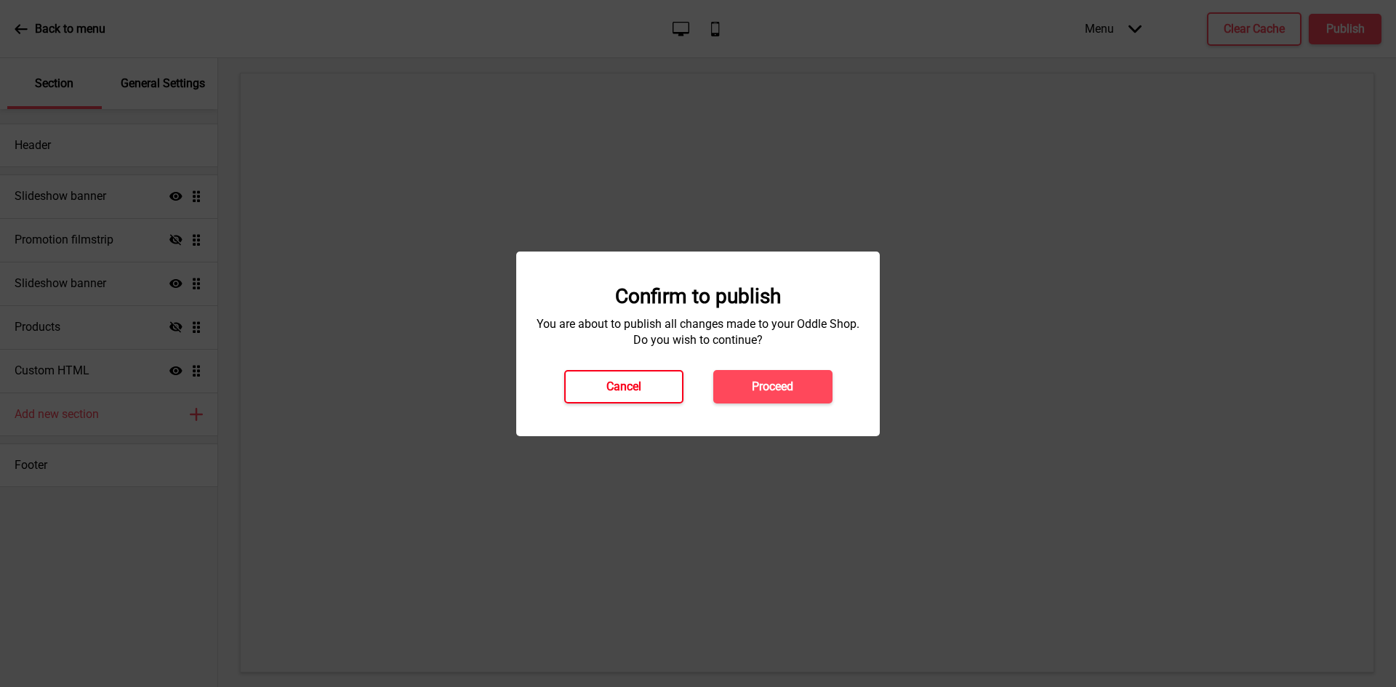
drag, startPoint x: 646, startPoint y: 386, endPoint x: 534, endPoint y: 378, distance: 112.3
click at [646, 387] on button "Cancel" at bounding box center [623, 386] width 119 height 33
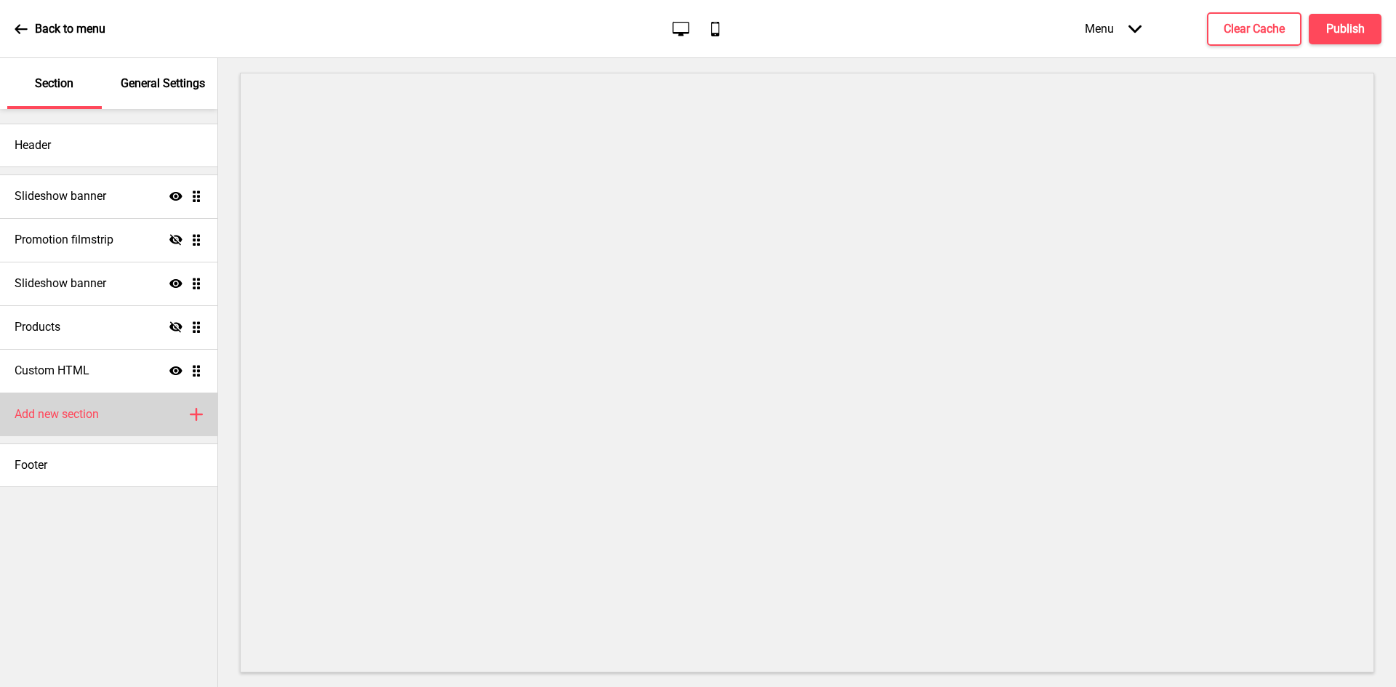
click at [90, 409] on h4 "Add new section" at bounding box center [57, 415] width 84 height 16
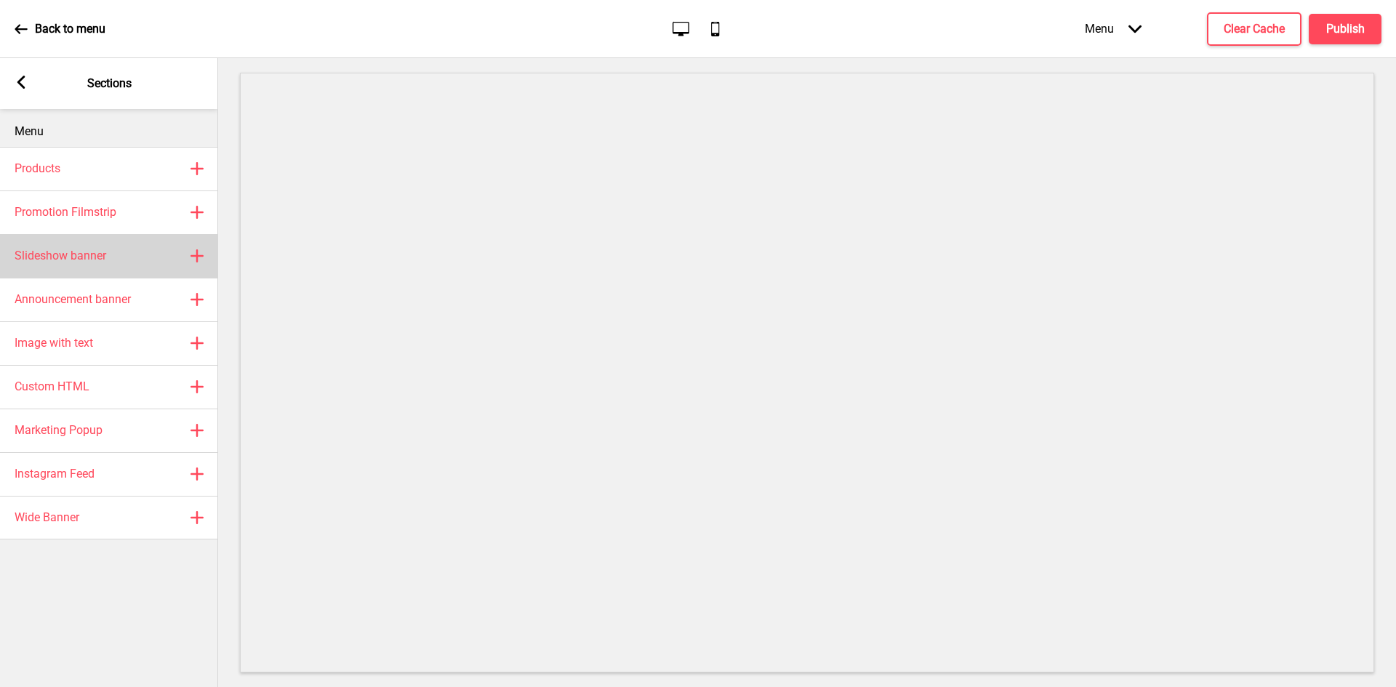
click at [95, 268] on div "Slideshow banner Plus" at bounding box center [109, 256] width 218 height 44
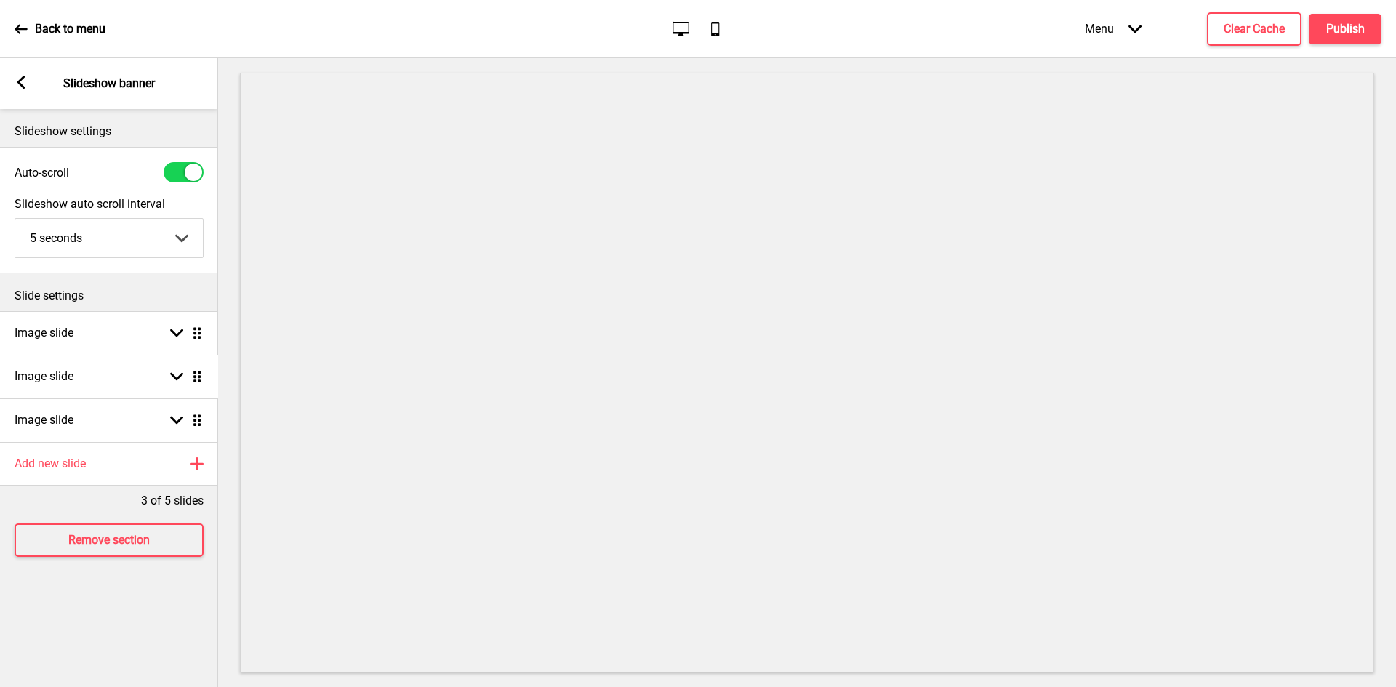
click at [196, 370] on ul "Image slide Arrow down Drag Image slide Arrow down Drag Image slide Arrow down …" at bounding box center [109, 376] width 218 height 131
click at [175, 382] on rect at bounding box center [176, 376] width 13 height 13
select select "right"
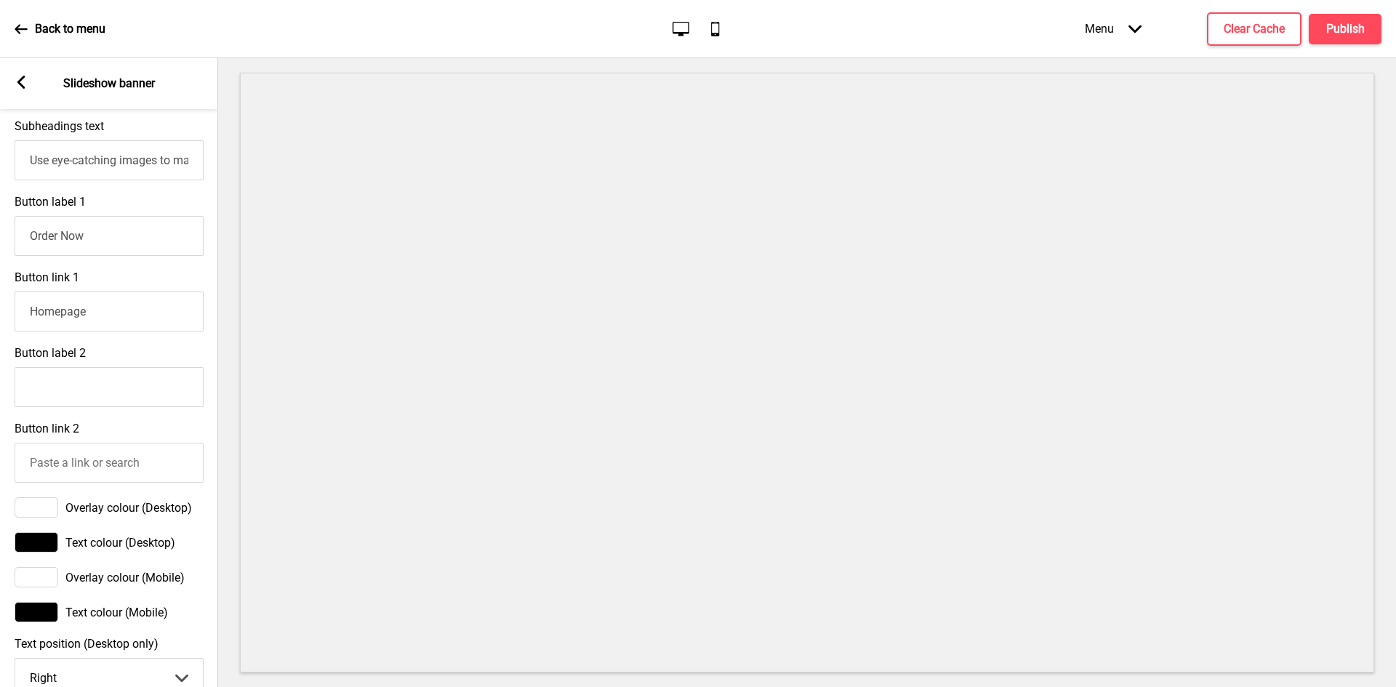
scroll to position [800, 0]
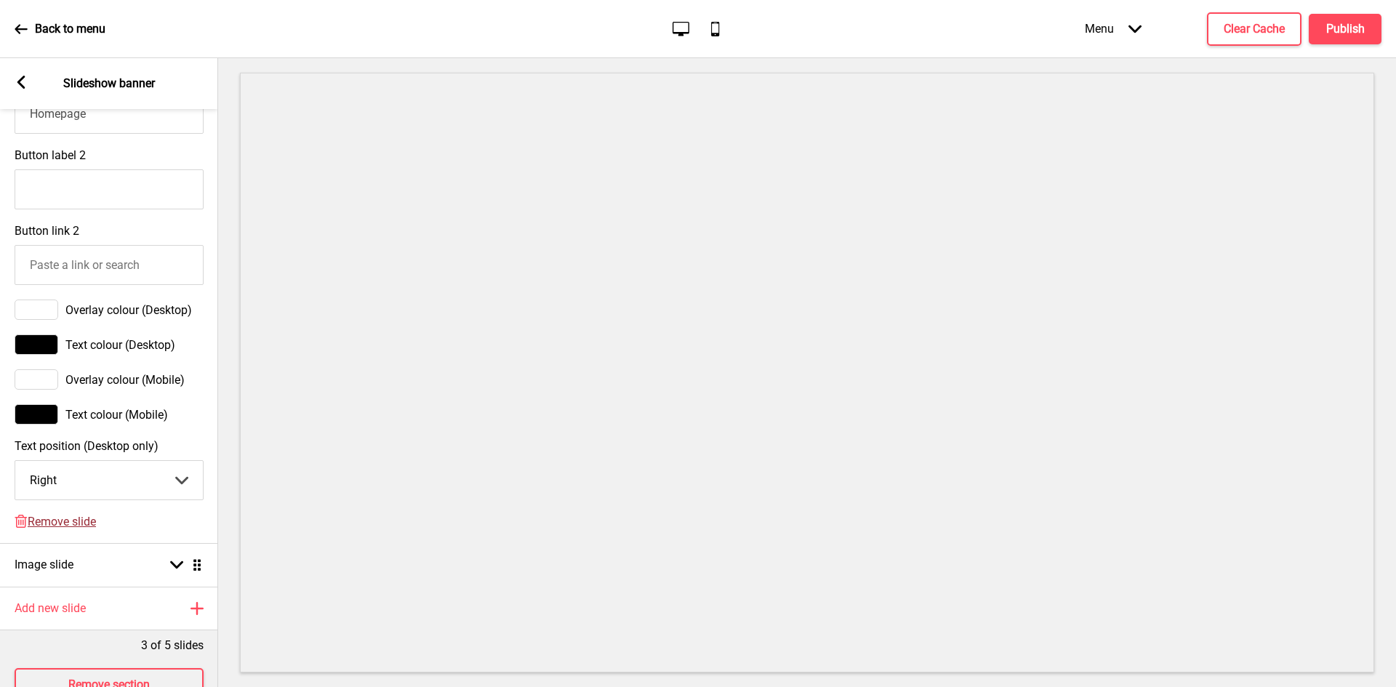
click at [63, 529] on span "Remove slide" at bounding box center [62, 522] width 68 height 14
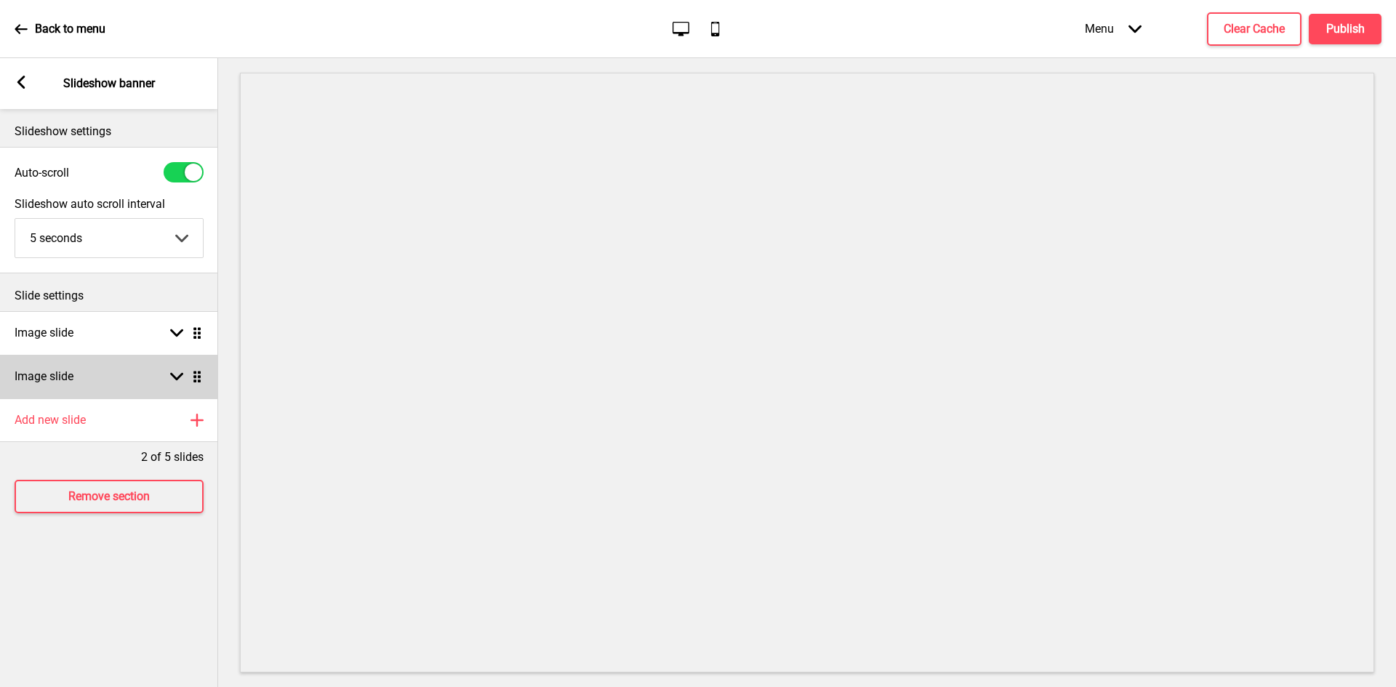
click at [82, 372] on div "Image slide Arrow down Drag" at bounding box center [109, 377] width 218 height 44
select select "right"
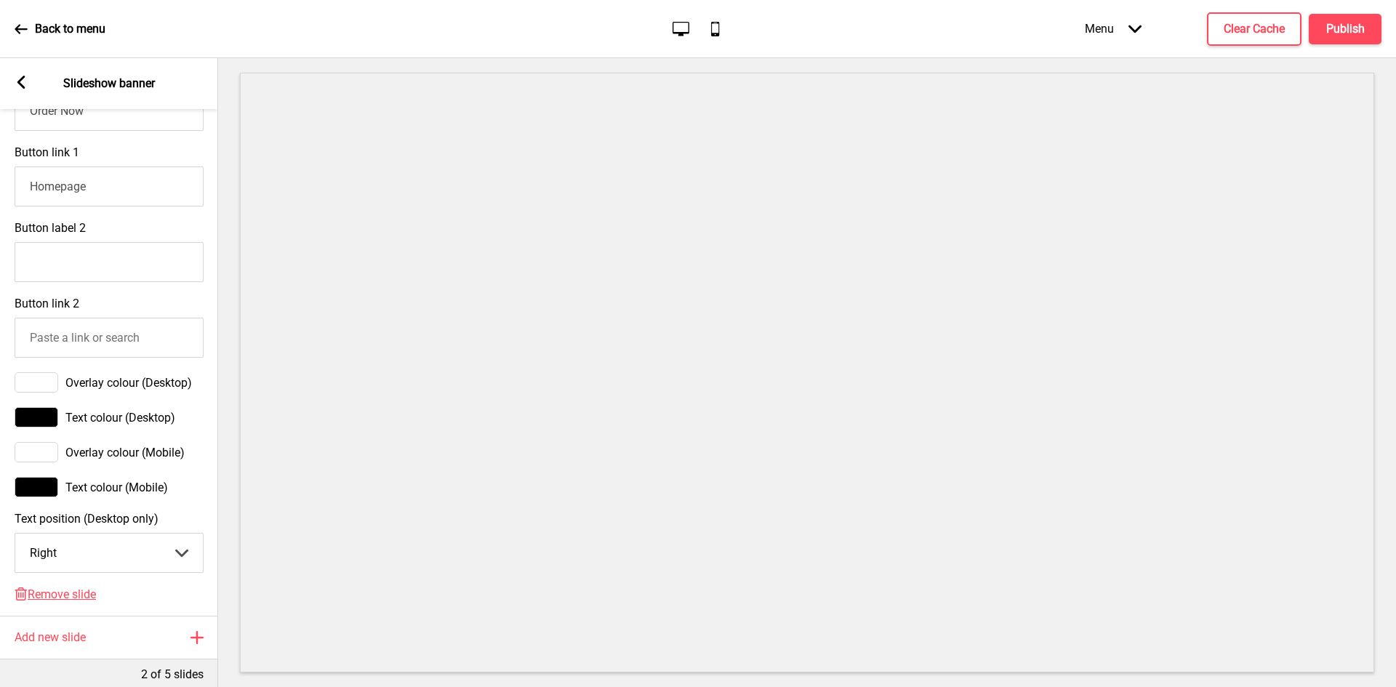
scroll to position [800, 0]
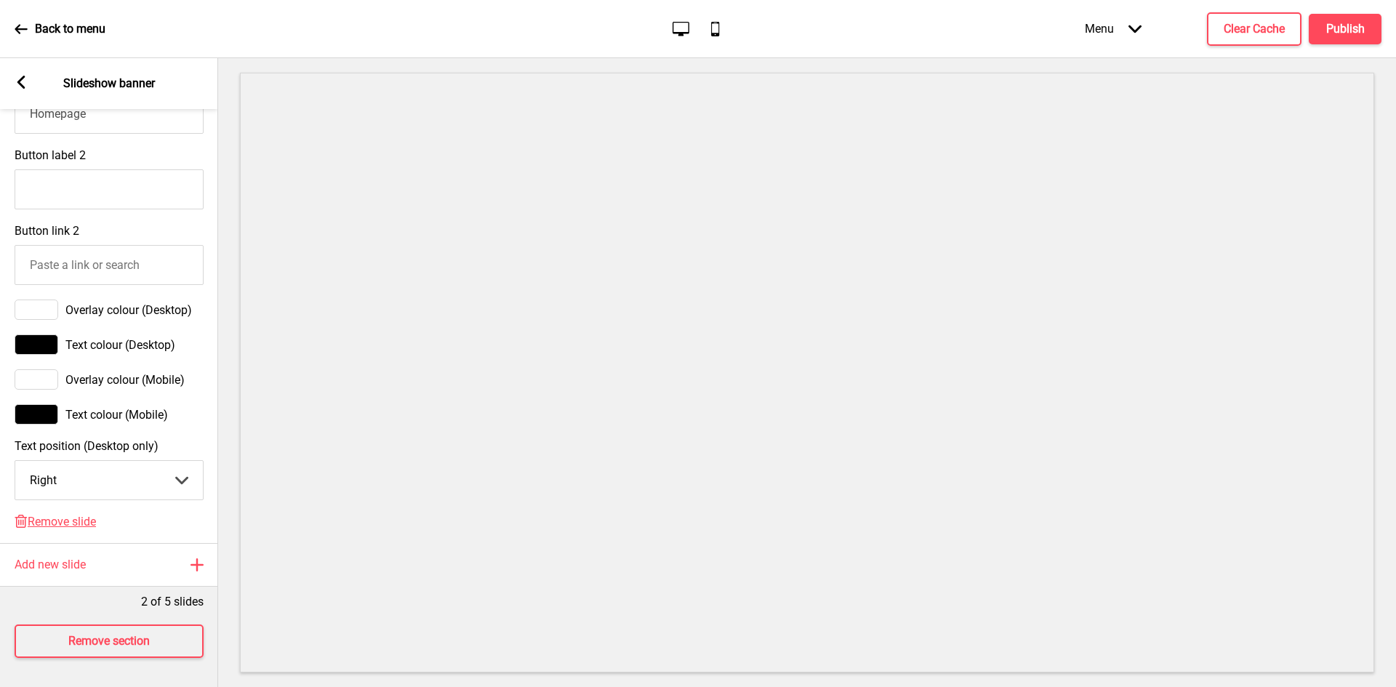
click at [56, 542] on div "Delete Remove slide" at bounding box center [109, 529] width 218 height 28
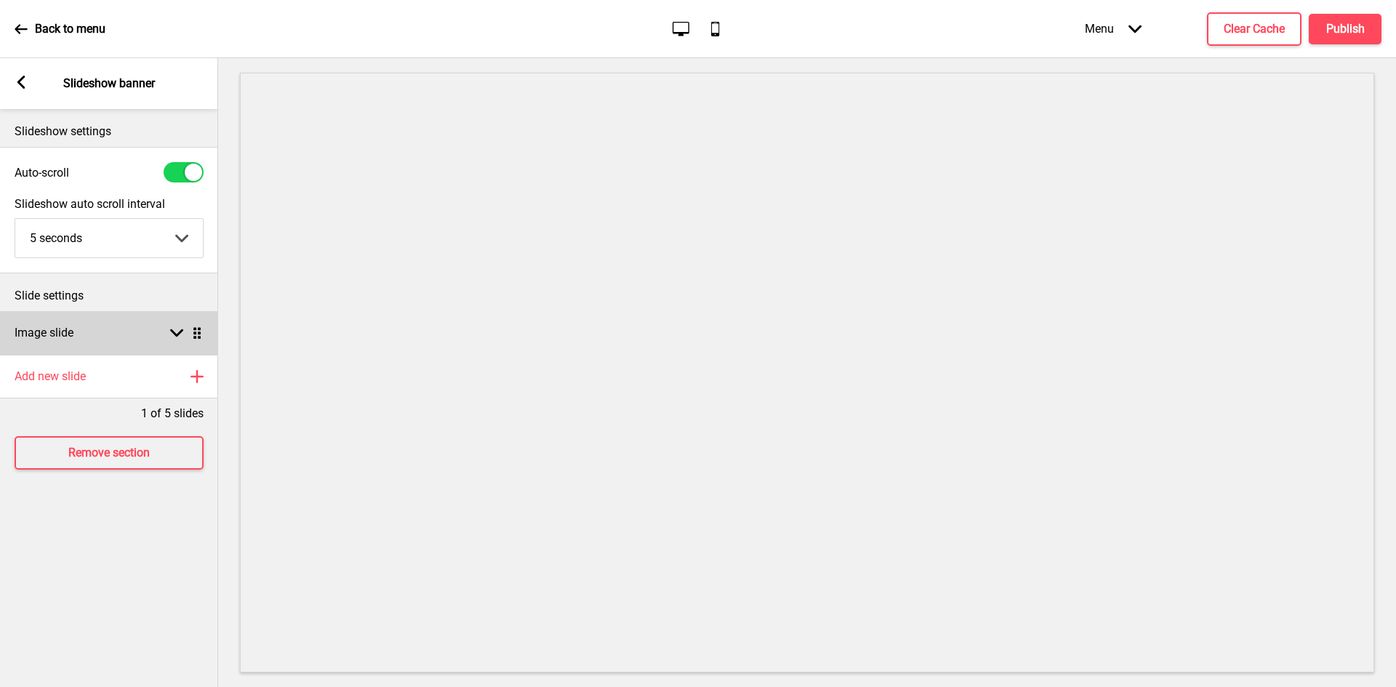
click at [112, 343] on div "Image slide Arrow down Drag" at bounding box center [109, 333] width 218 height 44
select select "right"
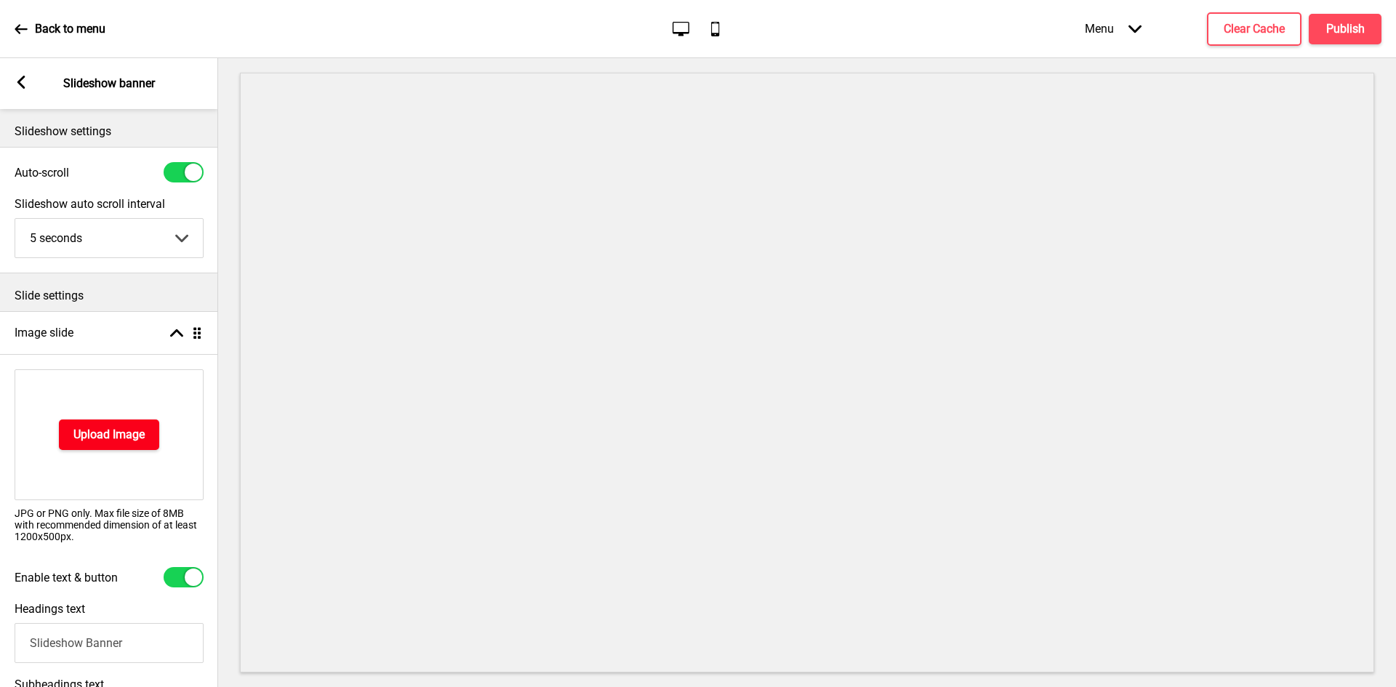
click at [97, 438] on h4 "Upload Image" at bounding box center [108, 435] width 71 height 16
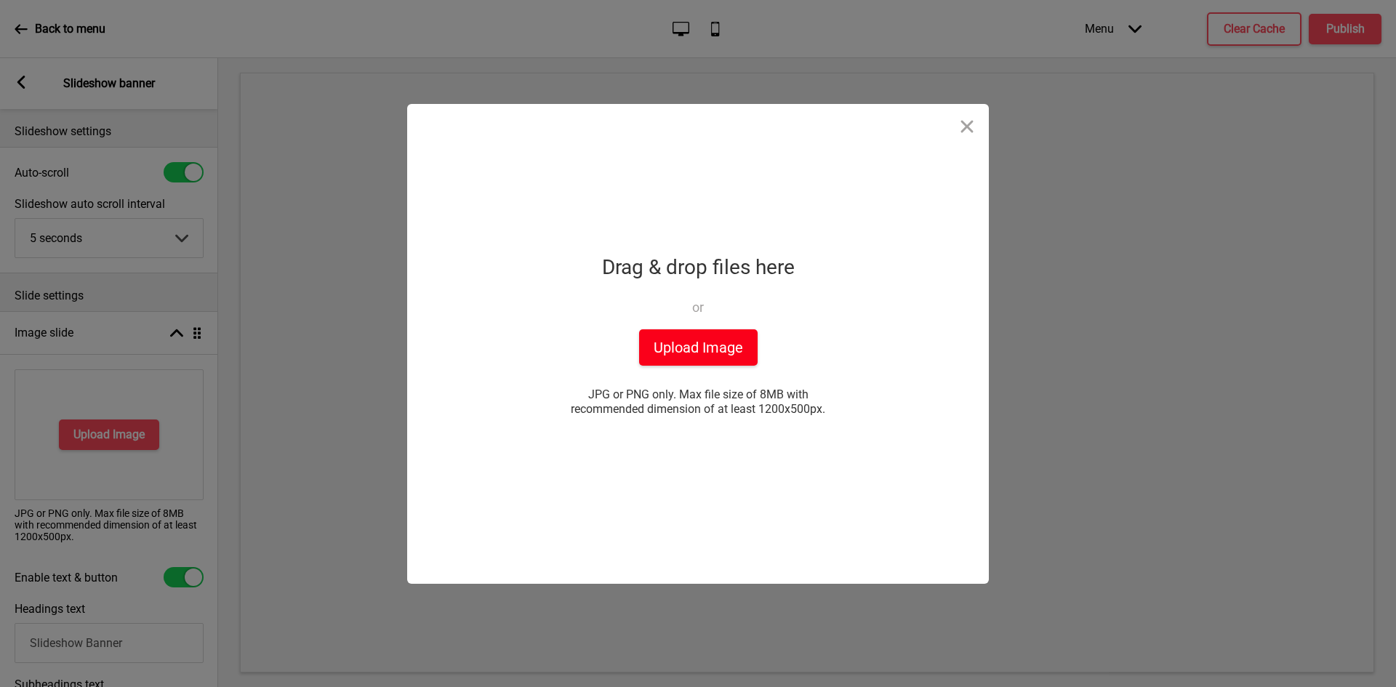
click at [695, 345] on button "Upload Image" at bounding box center [698, 347] width 119 height 36
drag, startPoint x: 762, startPoint y: 408, endPoint x: 857, endPoint y: 414, distance: 95.5
click at [857, 414] on div "Drop a file here Drag & drop files here or Upload files from your computer Uplo…" at bounding box center [698, 344] width 364 height 480
copy span "1200x500px."
click at [706, 348] on button "Upload Image" at bounding box center [698, 347] width 119 height 36
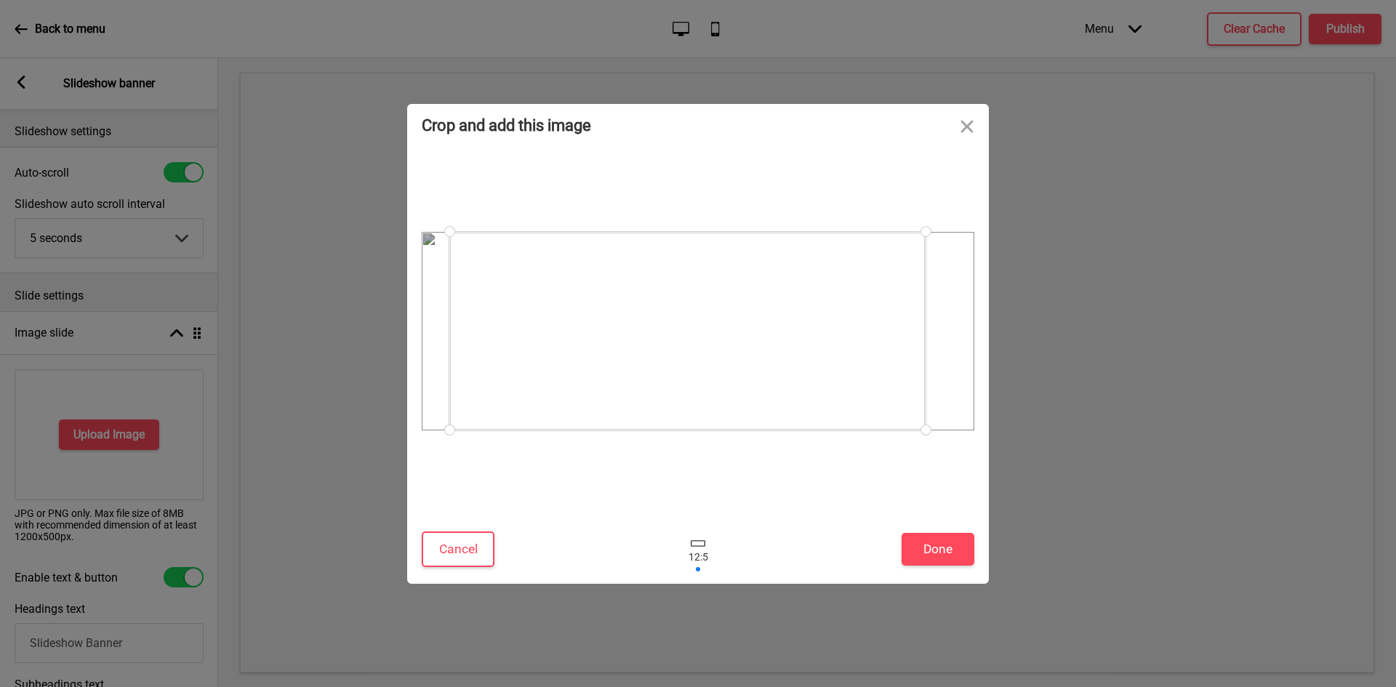
drag, startPoint x: 593, startPoint y: 296, endPoint x: 582, endPoint y: 294, distance: 11.1
click at [582, 294] on div at bounding box center [687, 331] width 476 height 199
drag, startPoint x: 924, startPoint y: 429, endPoint x: 926, endPoint y: 407, distance: 21.9
click at [926, 407] on div at bounding box center [698, 331] width 553 height 199
drag, startPoint x: 448, startPoint y: 431, endPoint x: 435, endPoint y: 418, distance: 18.5
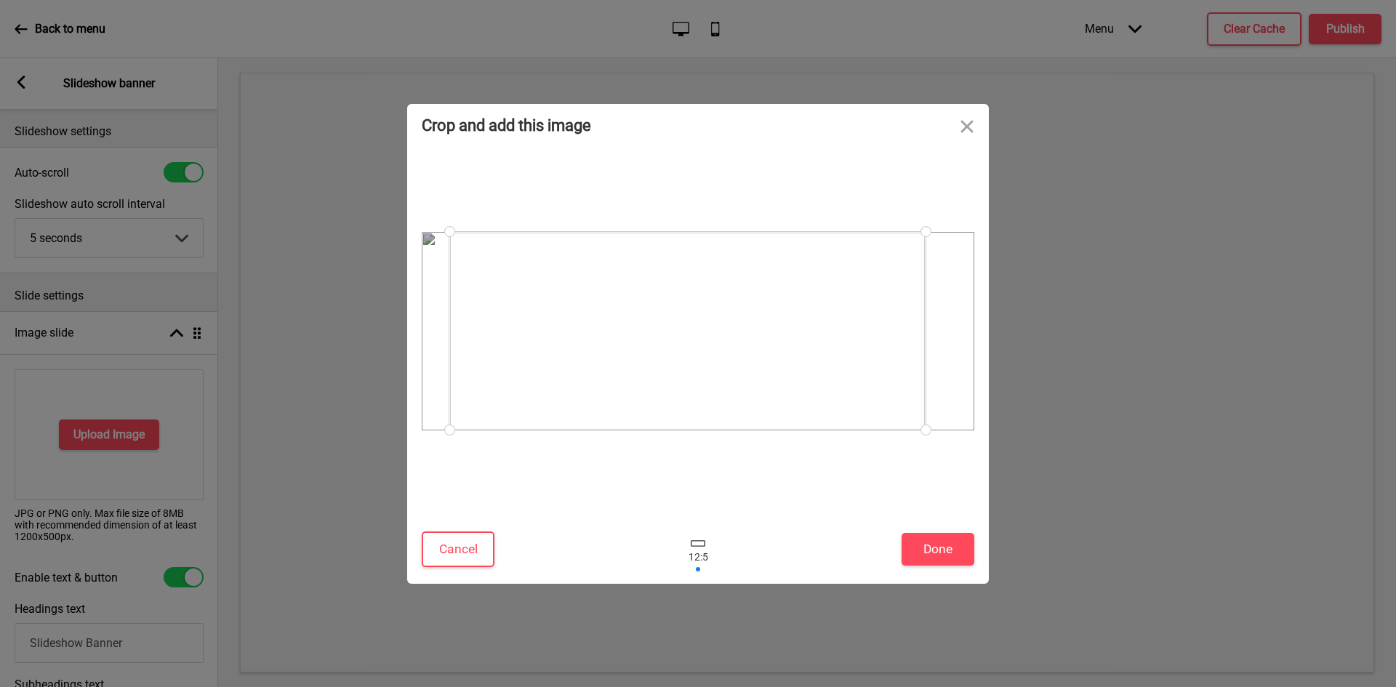
click at [435, 418] on div at bounding box center [698, 331] width 553 height 199
click at [927, 545] on button "Done" at bounding box center [938, 549] width 73 height 33
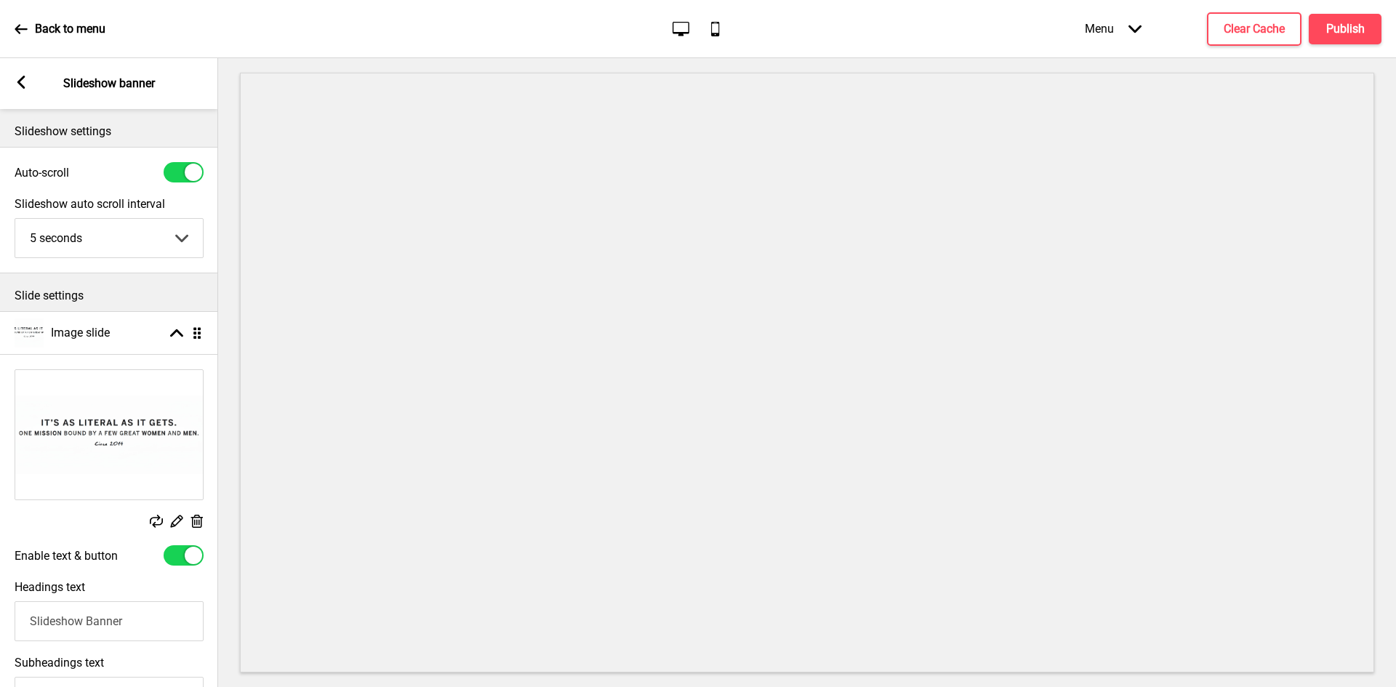
click at [176, 556] on div at bounding box center [184, 555] width 40 height 20
checkbox input "false"
click at [191, 521] on rect at bounding box center [196, 521] width 15 height 15
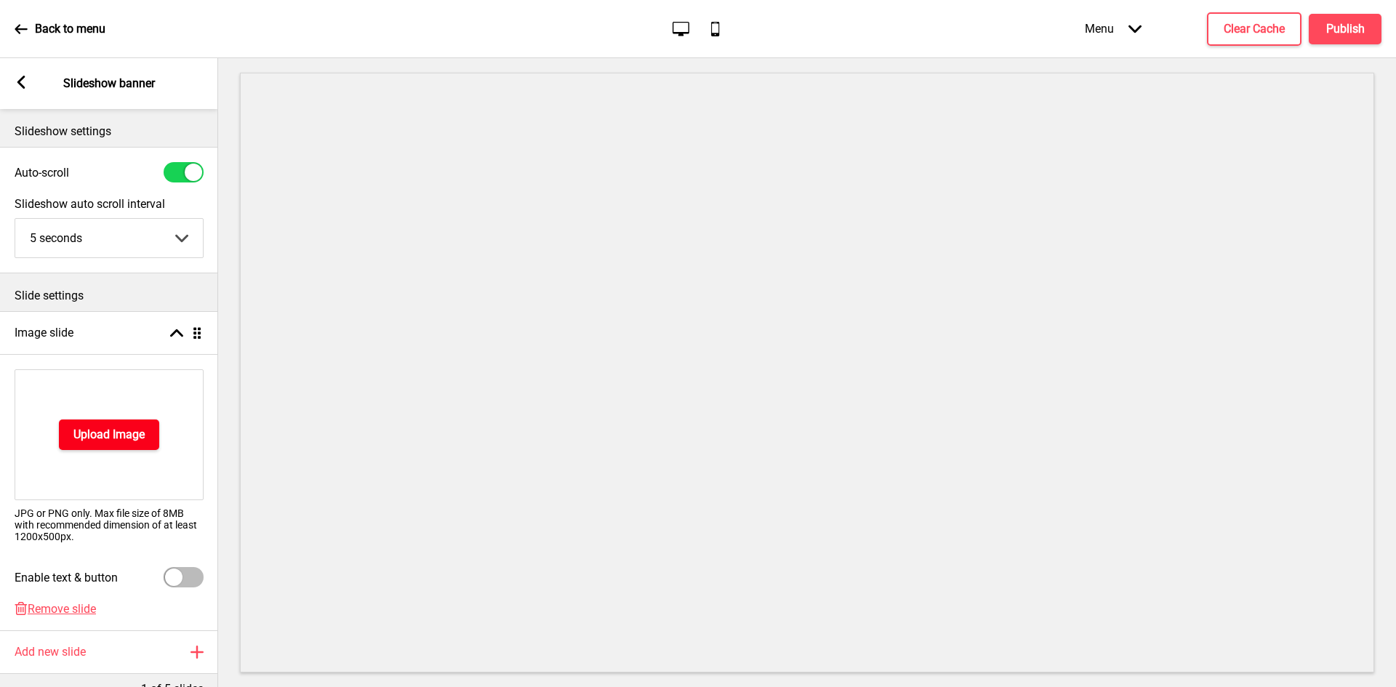
click at [119, 431] on h4 "Upload Image" at bounding box center [108, 435] width 71 height 16
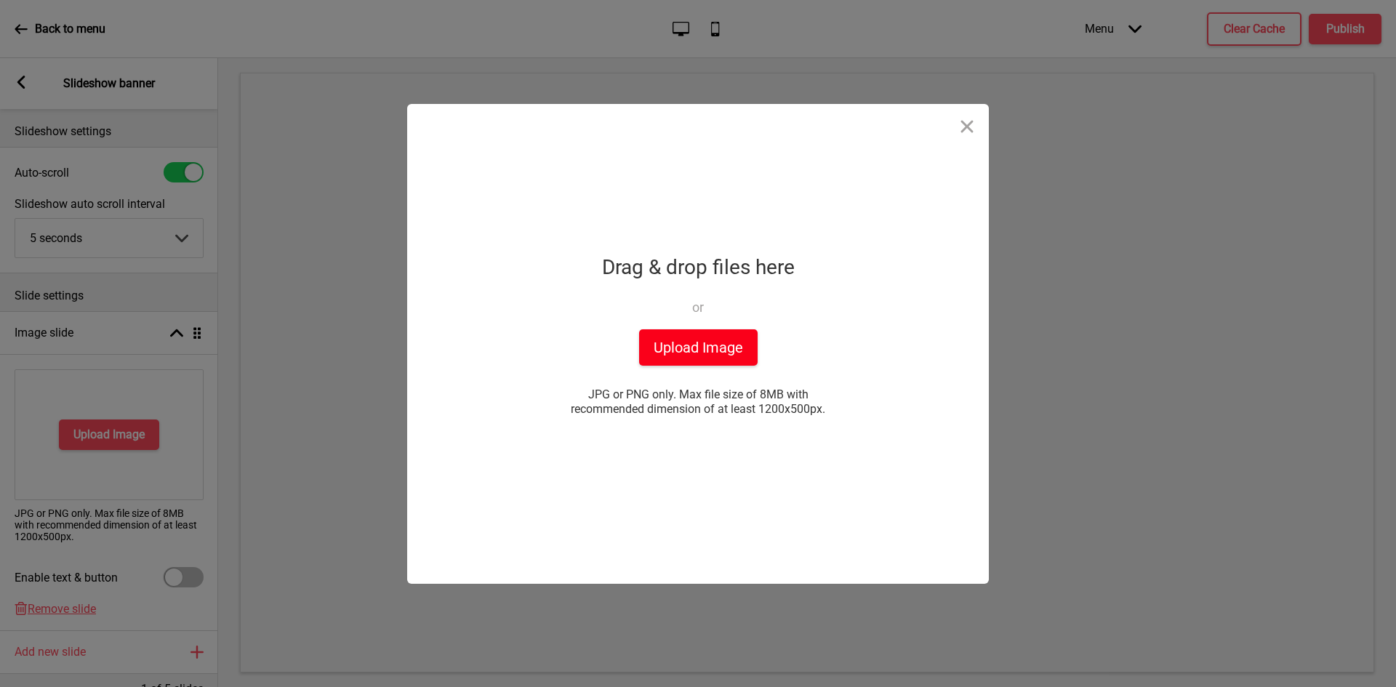
click at [655, 343] on button "Upload Image" at bounding box center [698, 347] width 119 height 36
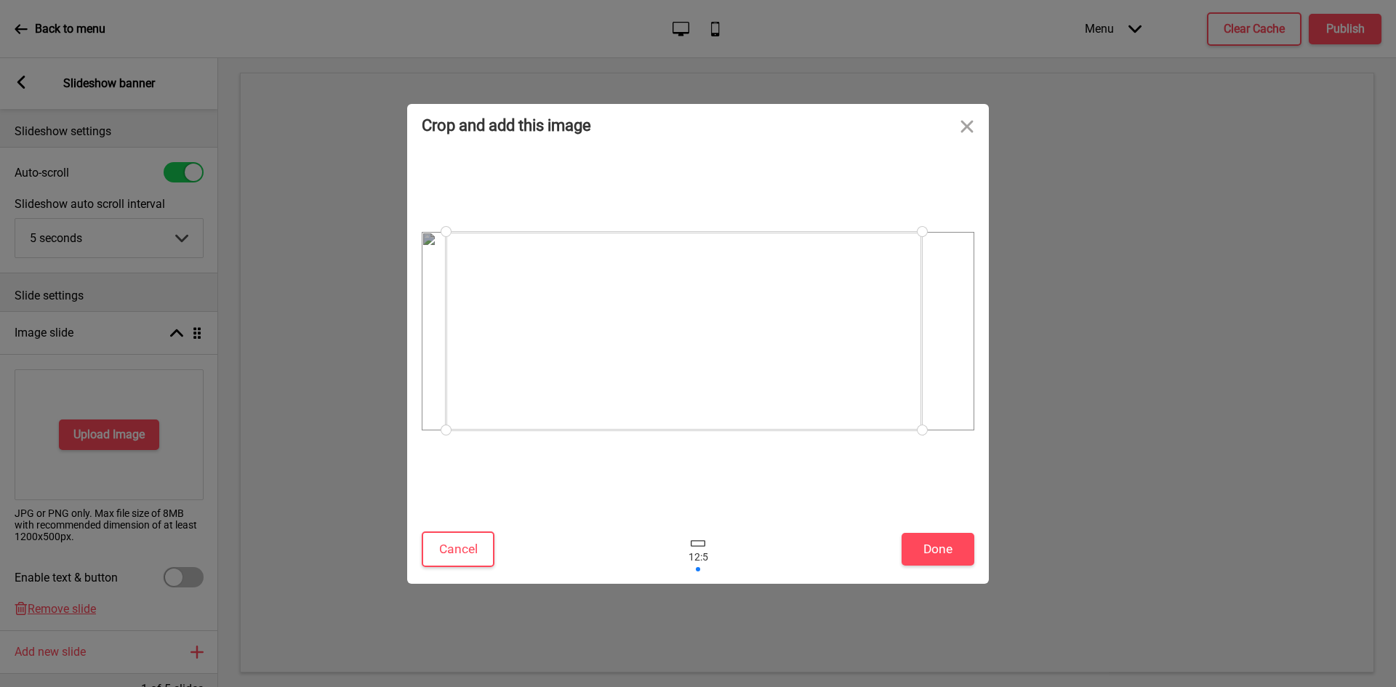
drag, startPoint x: 676, startPoint y: 364, endPoint x: 662, endPoint y: 364, distance: 14.6
click at [662, 364] on div at bounding box center [684, 331] width 476 height 199
click at [663, 364] on div at bounding box center [685, 331] width 476 height 199
click at [935, 543] on button "Done" at bounding box center [938, 549] width 73 height 33
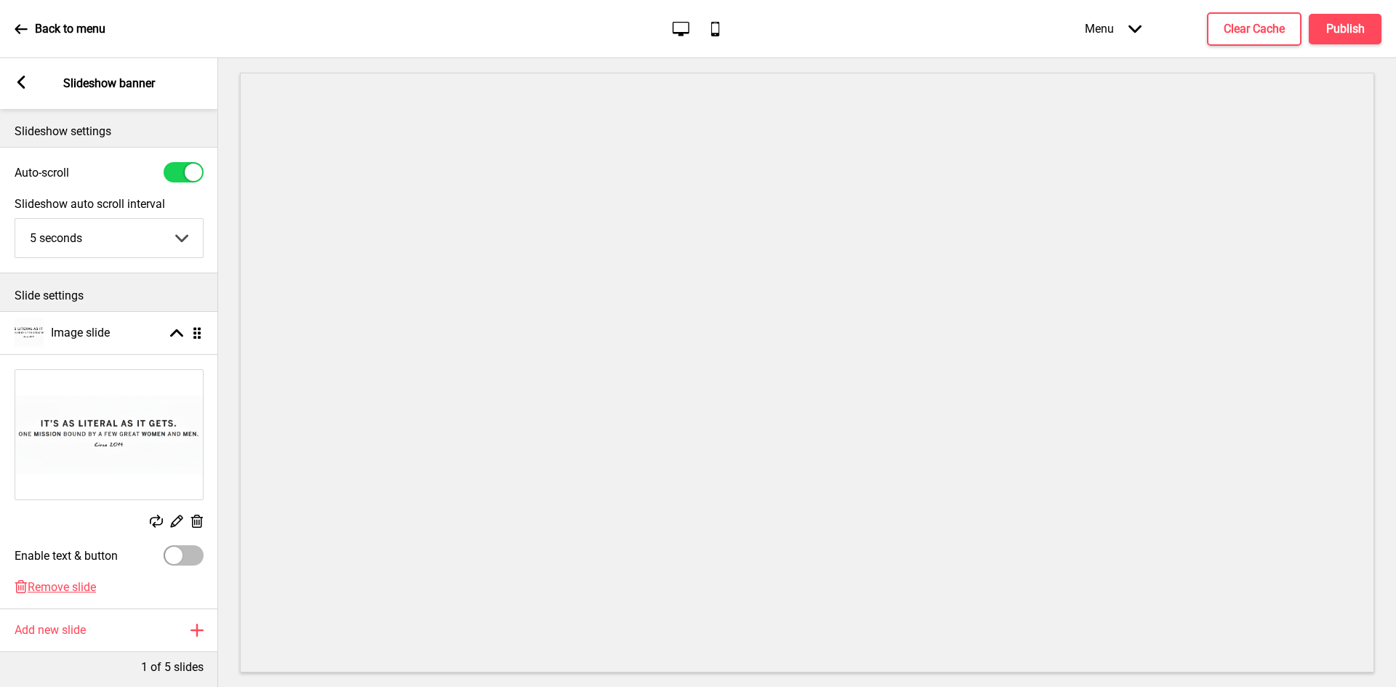
click at [16, 83] on rect at bounding box center [21, 82] width 13 height 13
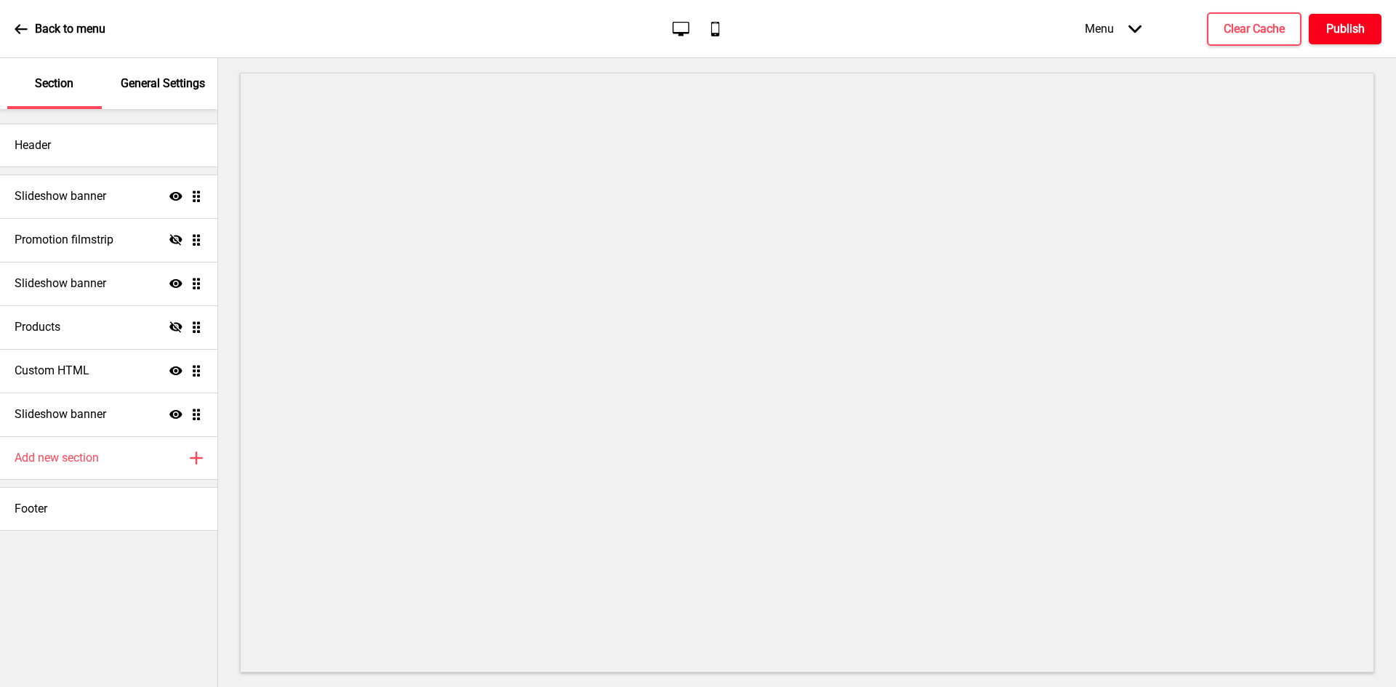
click at [1354, 31] on h4 "Publish" at bounding box center [1346, 29] width 39 height 16
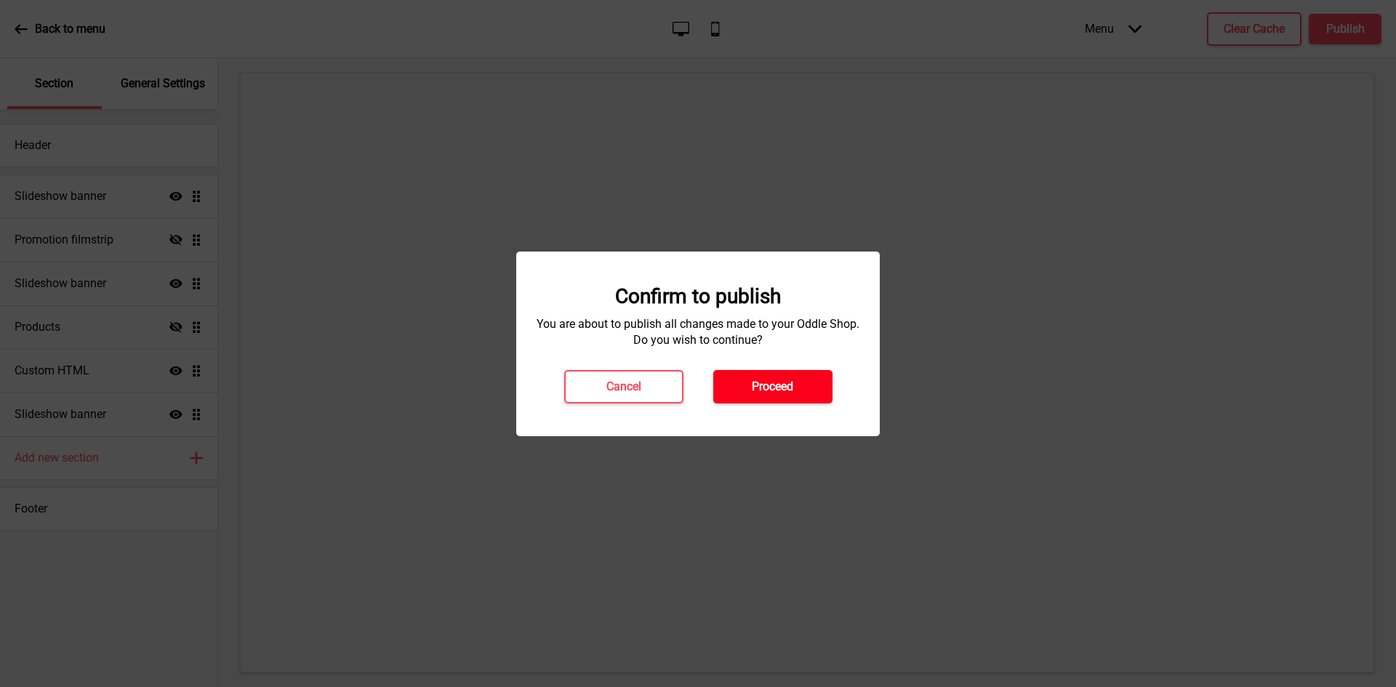
click at [767, 391] on h4 "Proceed" at bounding box center [772, 387] width 41 height 16
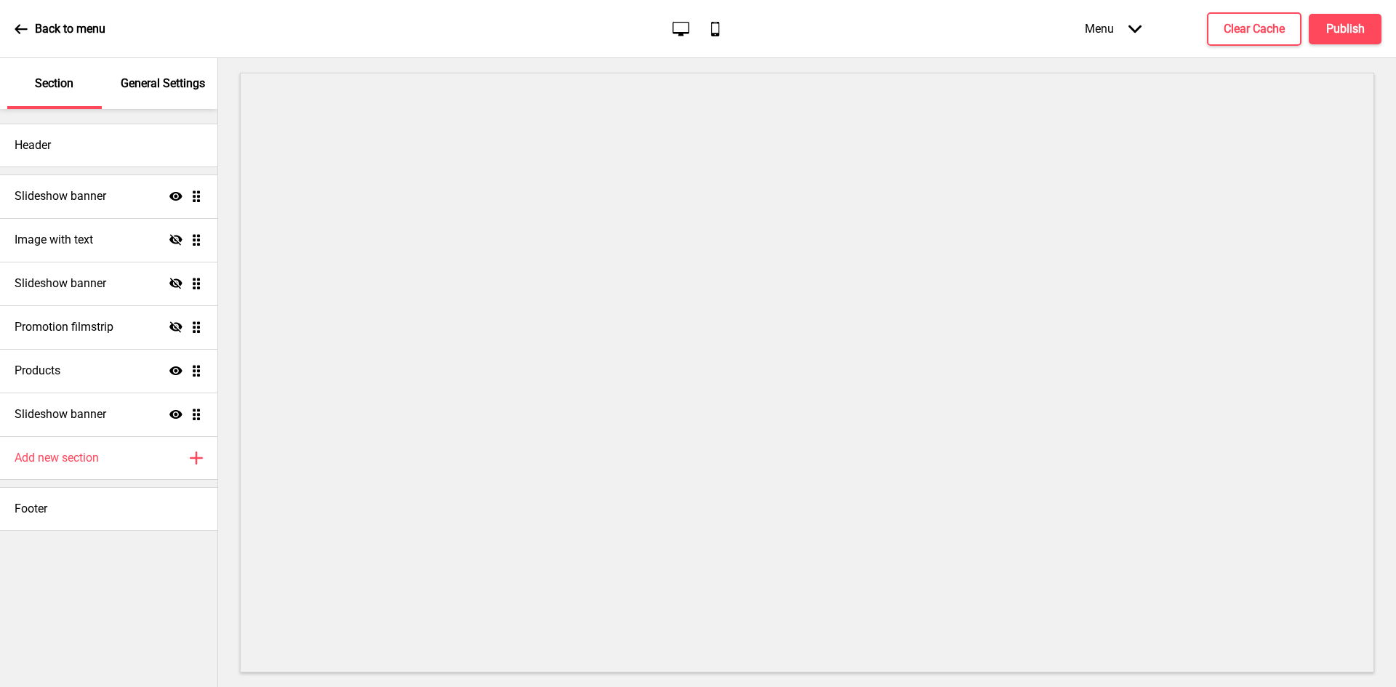
click at [157, 85] on p "General Settings" at bounding box center [163, 84] width 84 height 16
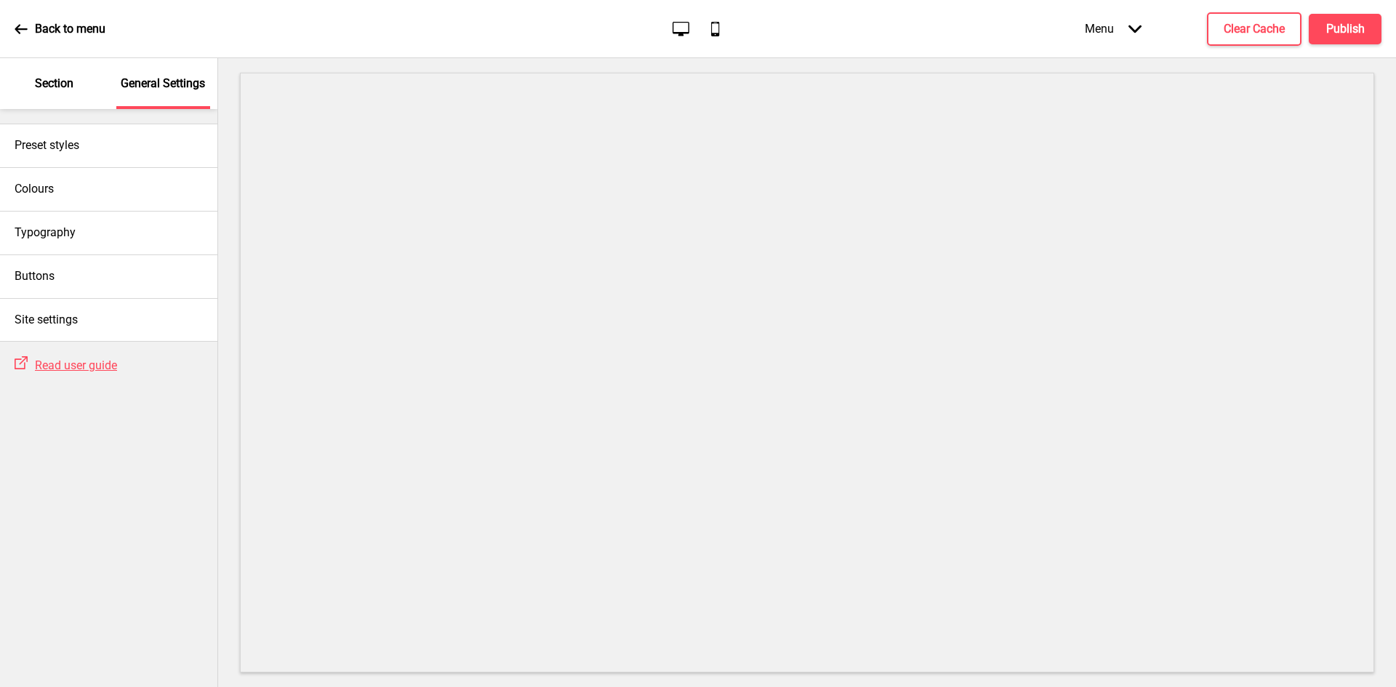
click at [45, 81] on p "Section" at bounding box center [54, 84] width 39 height 16
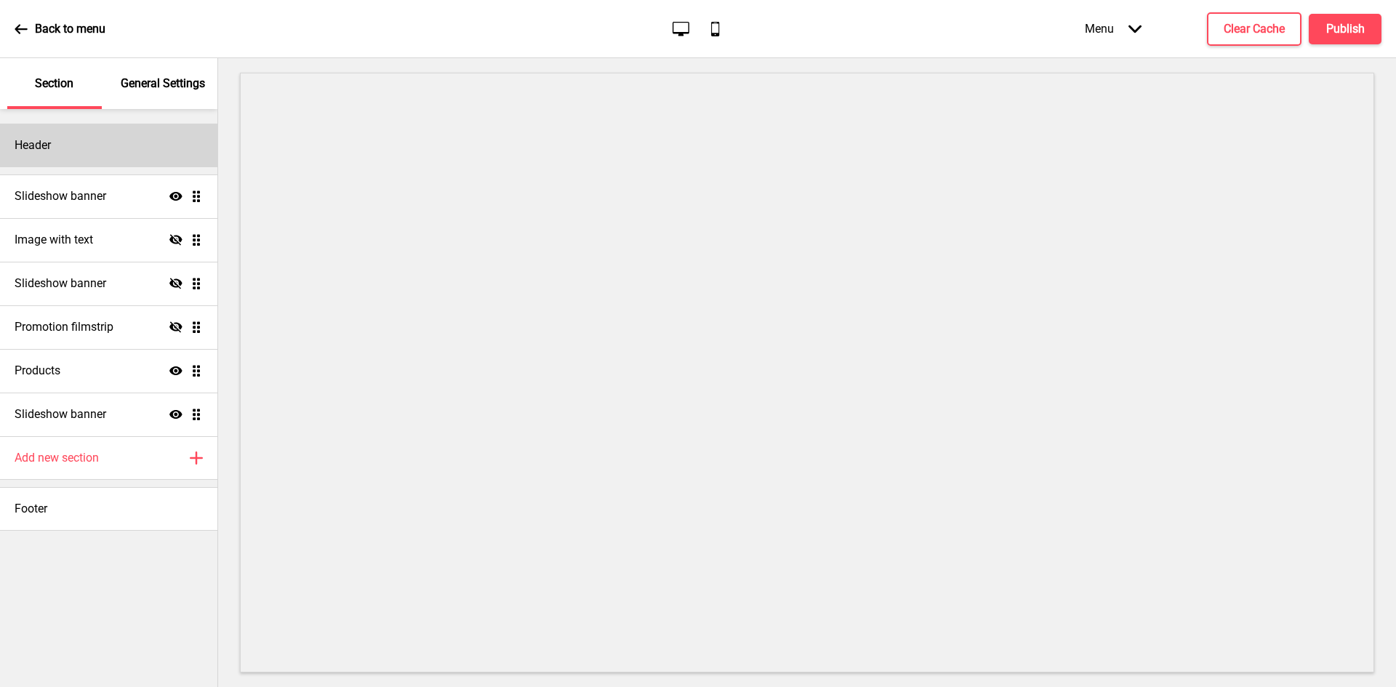
click at [84, 151] on div "Header" at bounding box center [108, 146] width 217 height 44
select select "[PERSON_NAME]"
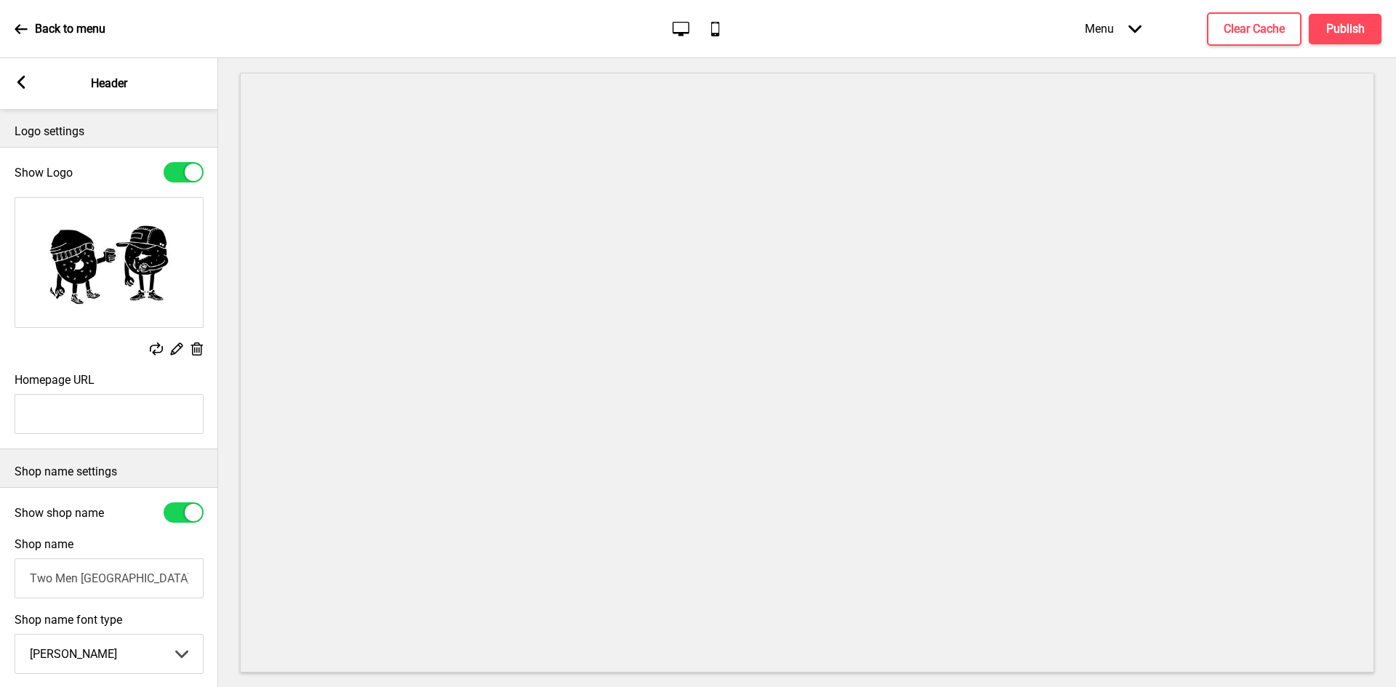
click at [191, 346] on rect at bounding box center [196, 349] width 15 height 15
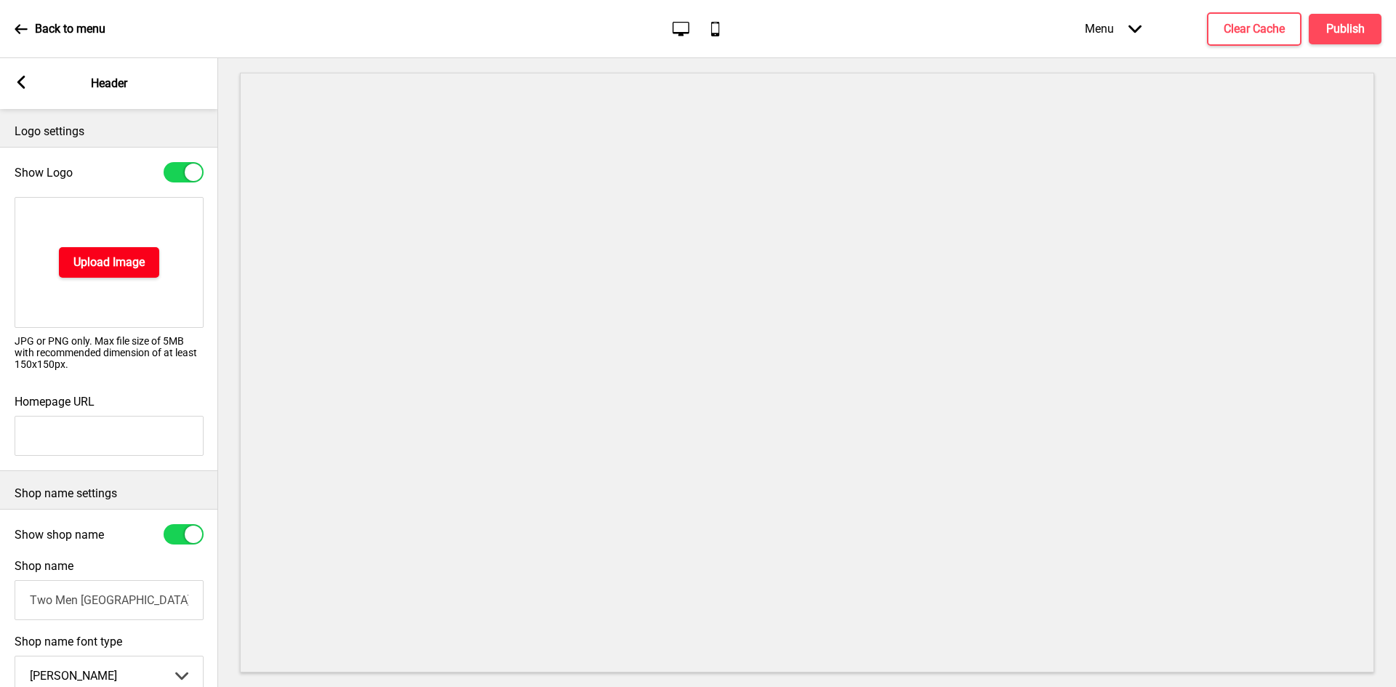
click at [112, 265] on h4 "Upload Image" at bounding box center [108, 263] width 71 height 16
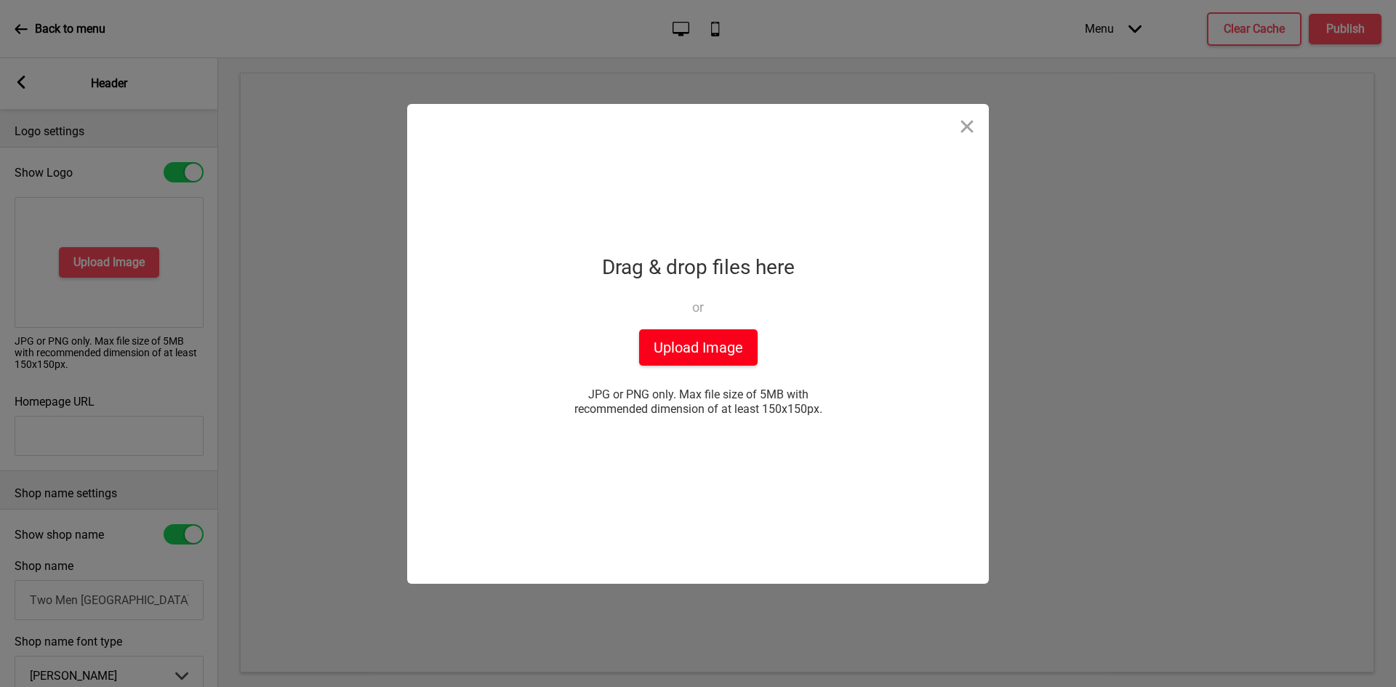
click at [653, 356] on button "Upload Image" at bounding box center [698, 347] width 119 height 36
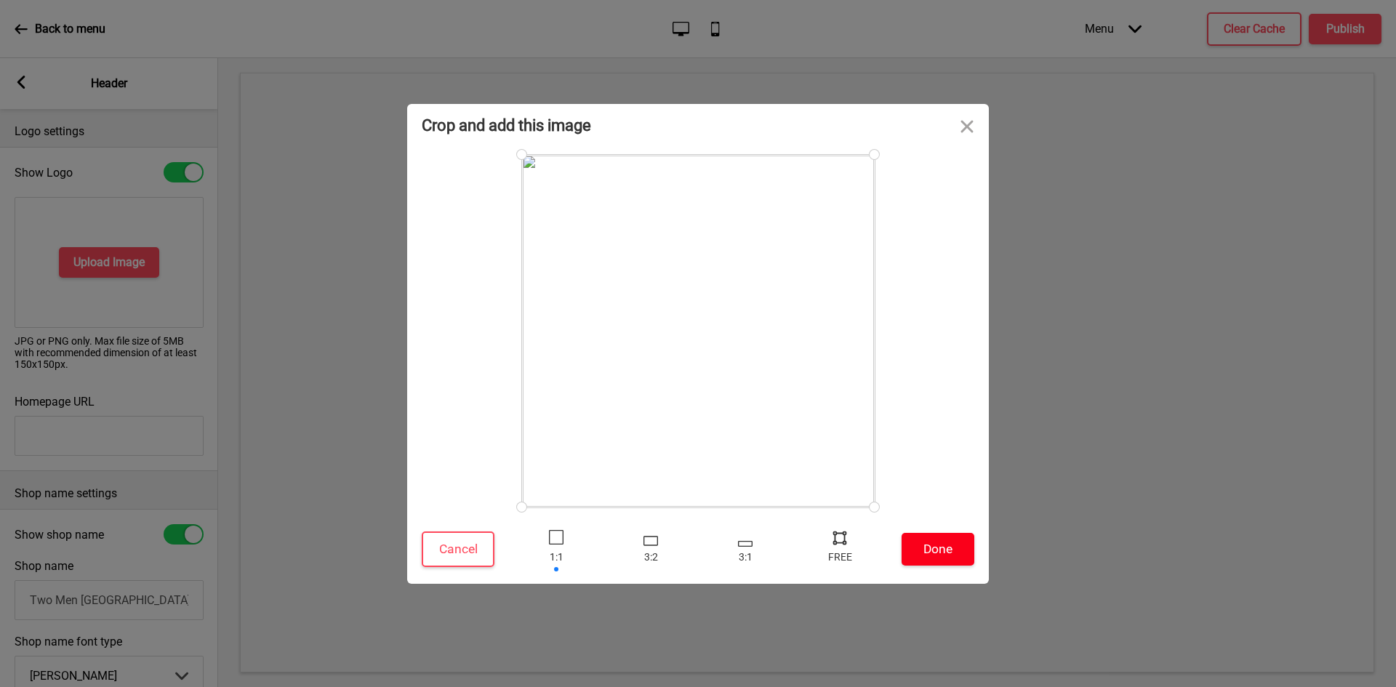
click at [956, 551] on button "Done" at bounding box center [938, 549] width 73 height 33
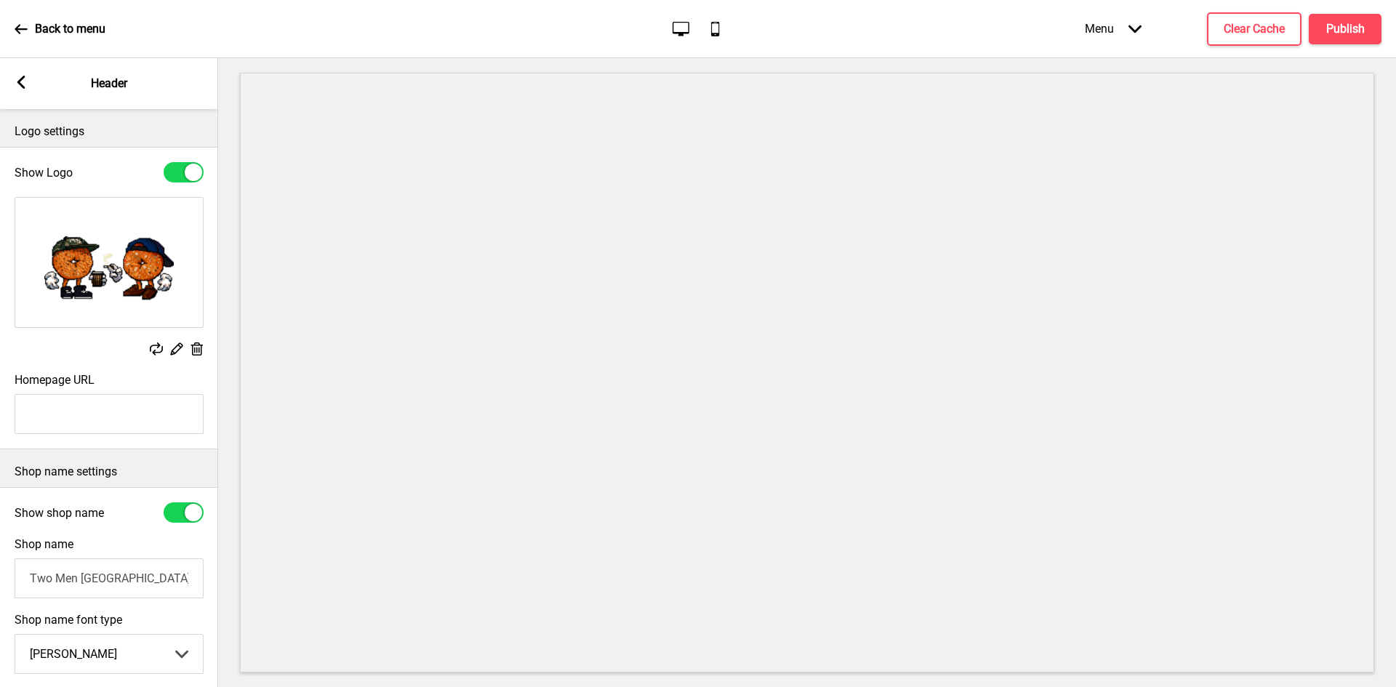
click at [27, 88] on rect at bounding box center [21, 82] width 13 height 13
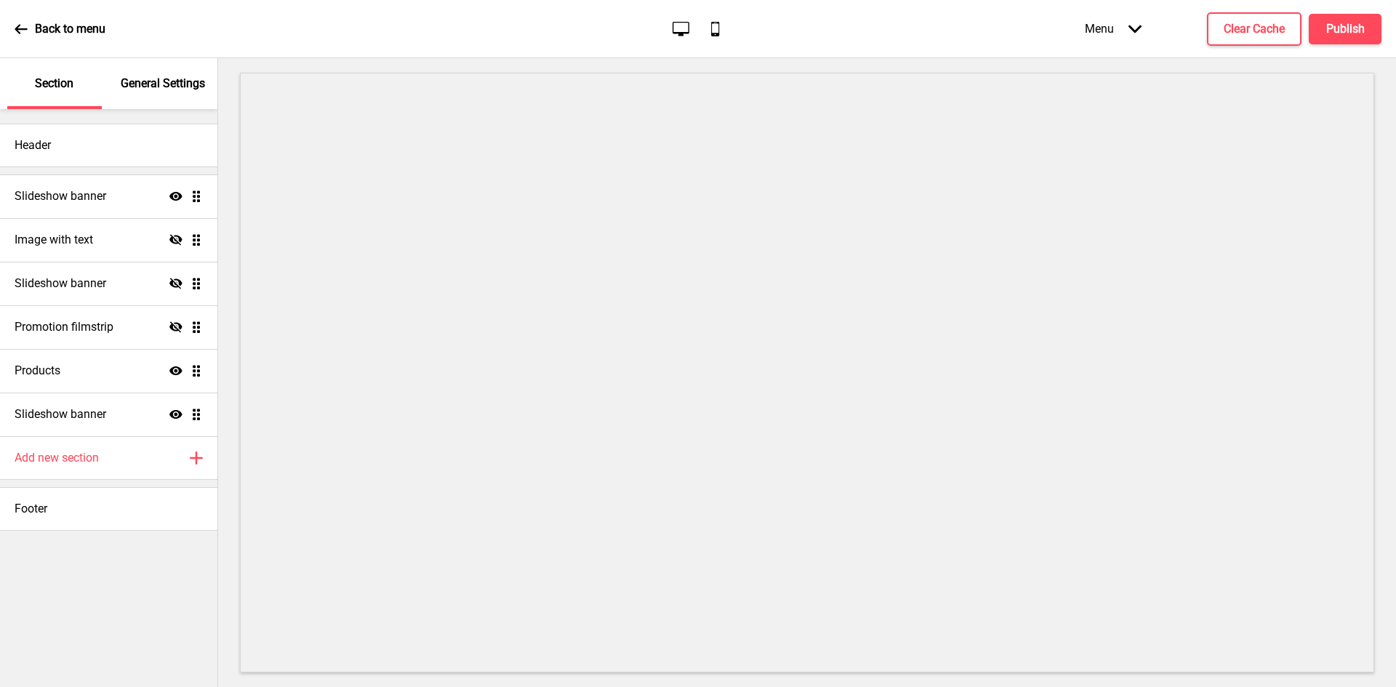
click at [145, 87] on p "General Settings" at bounding box center [163, 84] width 84 height 16
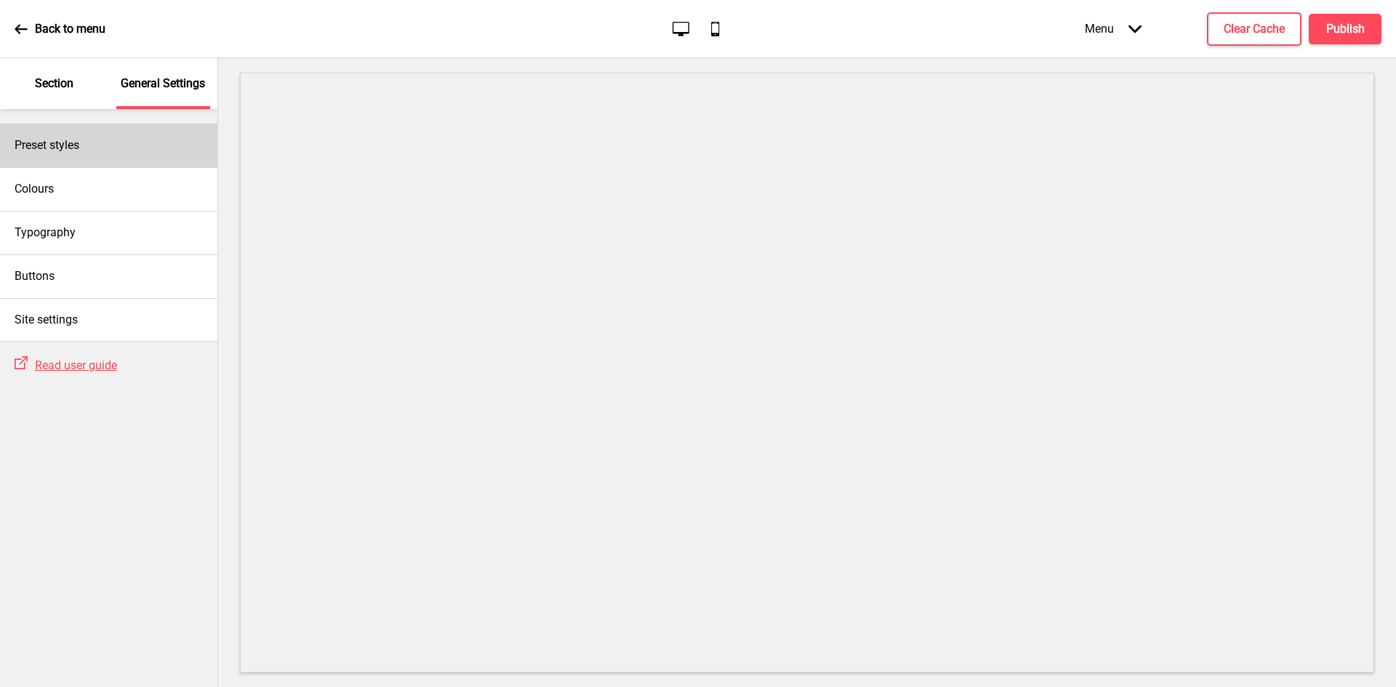
click at [95, 151] on div "Preset styles" at bounding box center [108, 146] width 217 height 44
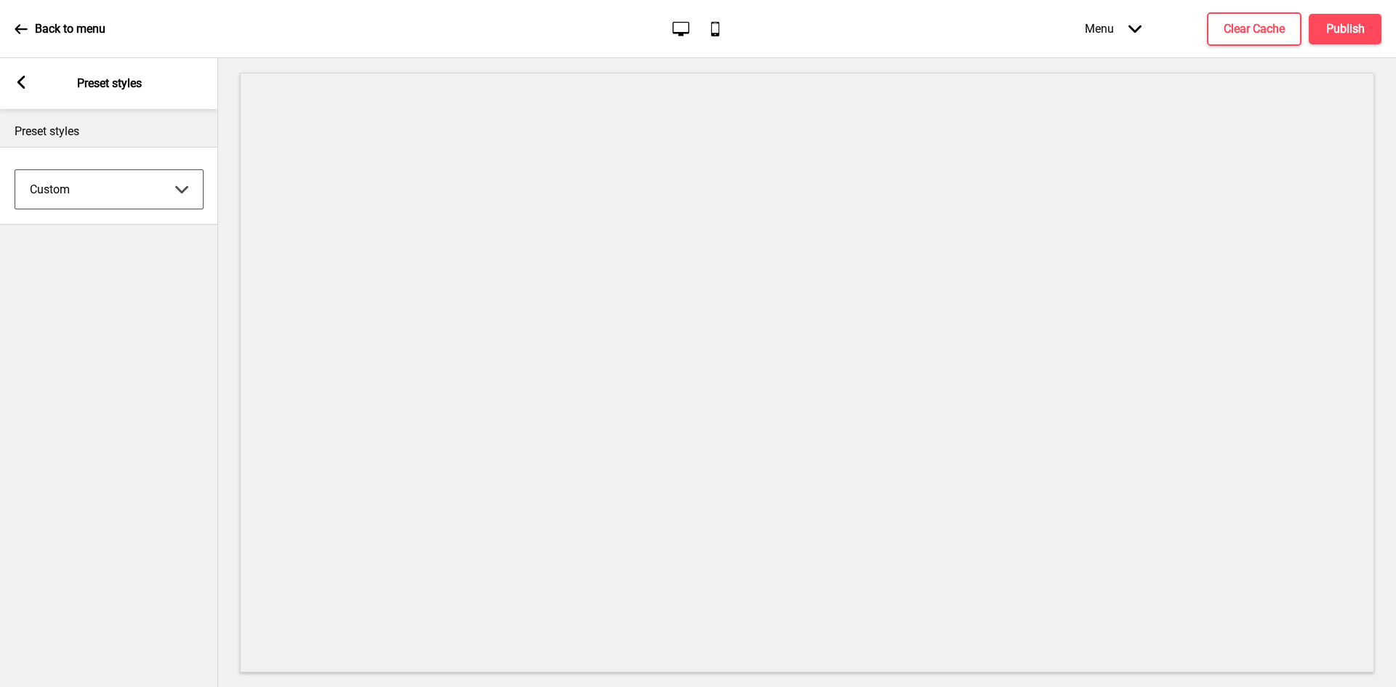
click at [95, 186] on select "Coffee Contrast Dark Earth Marine Minimalist Modern Oddle Pastel Yellow Fruits …" at bounding box center [109, 189] width 188 height 39
select select "minimalist"
click at [15, 170] on select "Coffee Contrast Dark Earth Marine Minimalist Modern Oddle Pastel Yellow Fruits …" at bounding box center [109, 189] width 188 height 39
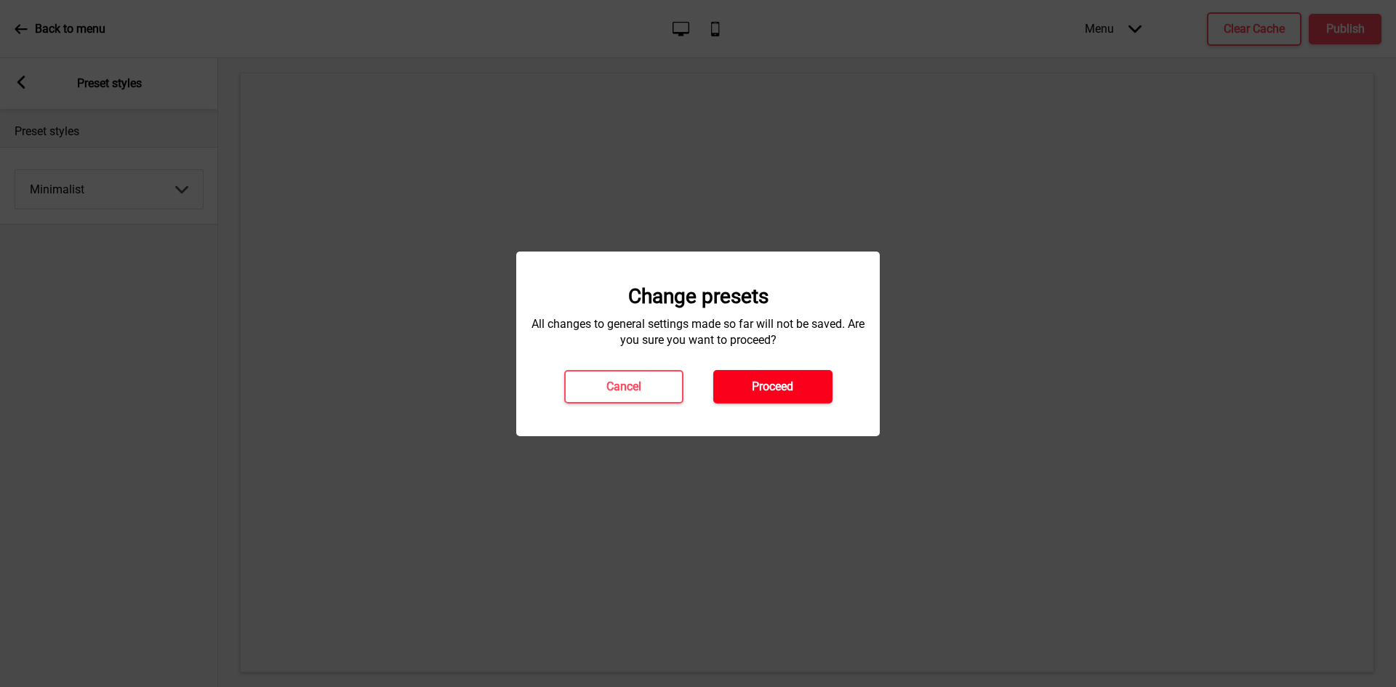
click at [805, 381] on button "Proceed" at bounding box center [773, 386] width 119 height 33
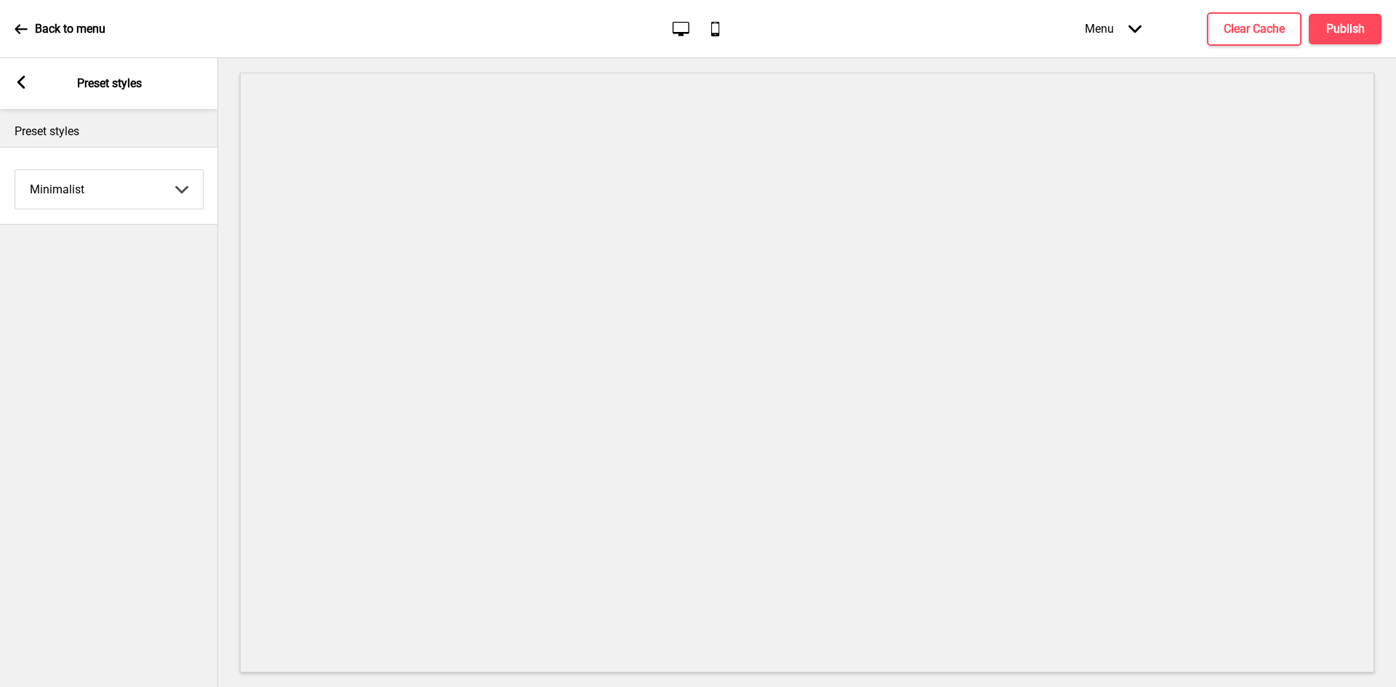
click at [15, 84] on rect at bounding box center [21, 82] width 13 height 13
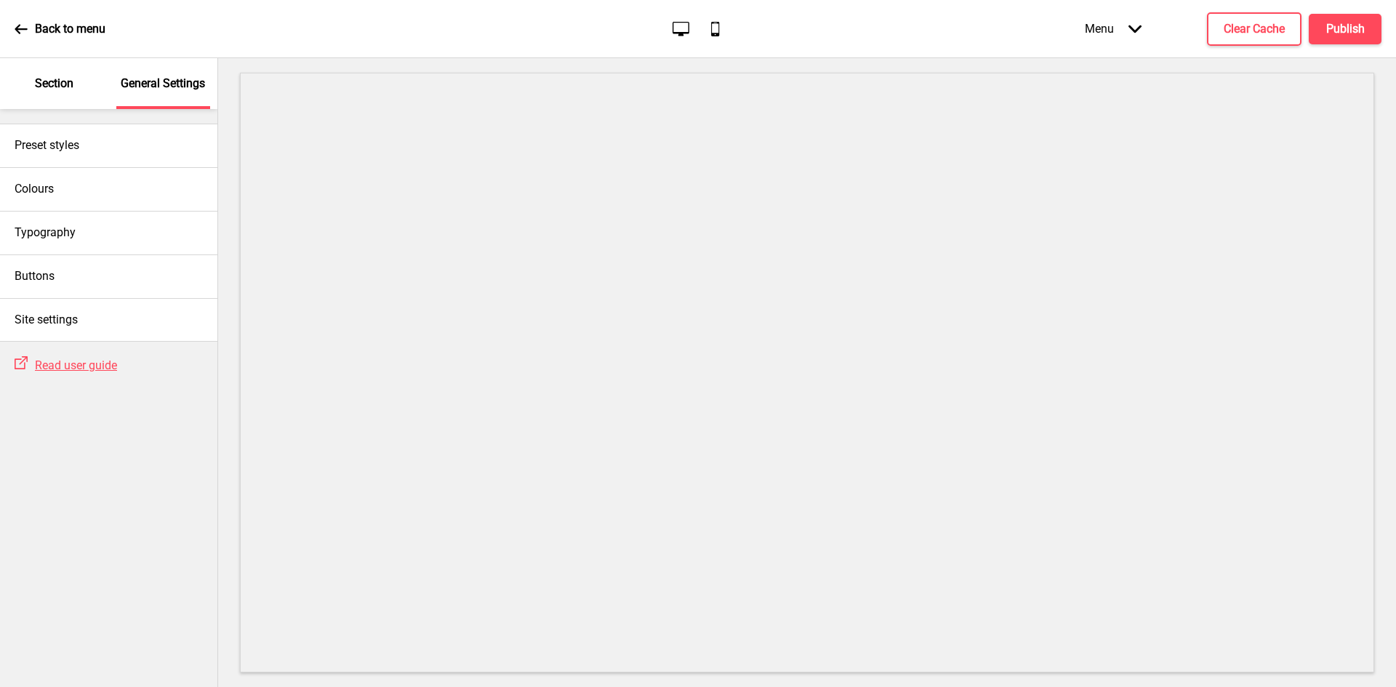
click at [41, 79] on p "Section" at bounding box center [54, 84] width 39 height 16
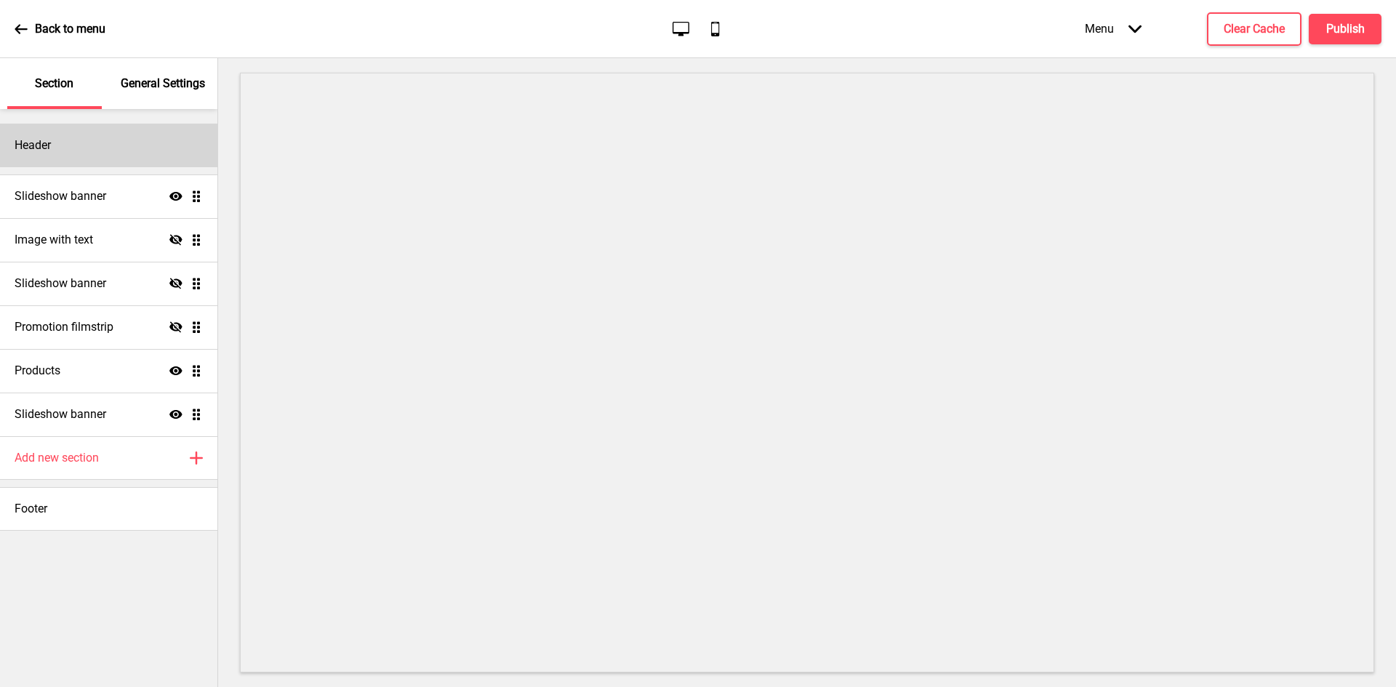
click at [76, 129] on div "Header" at bounding box center [108, 146] width 217 height 44
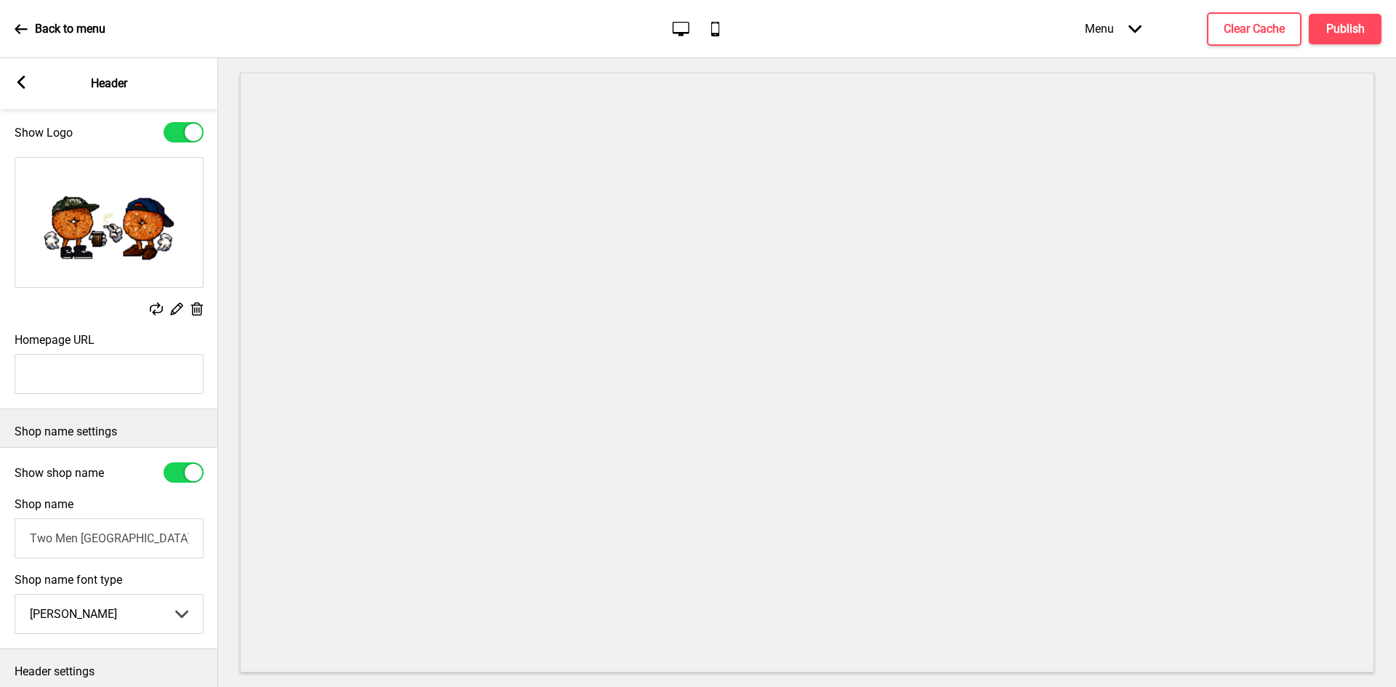
scroll to position [154, 0]
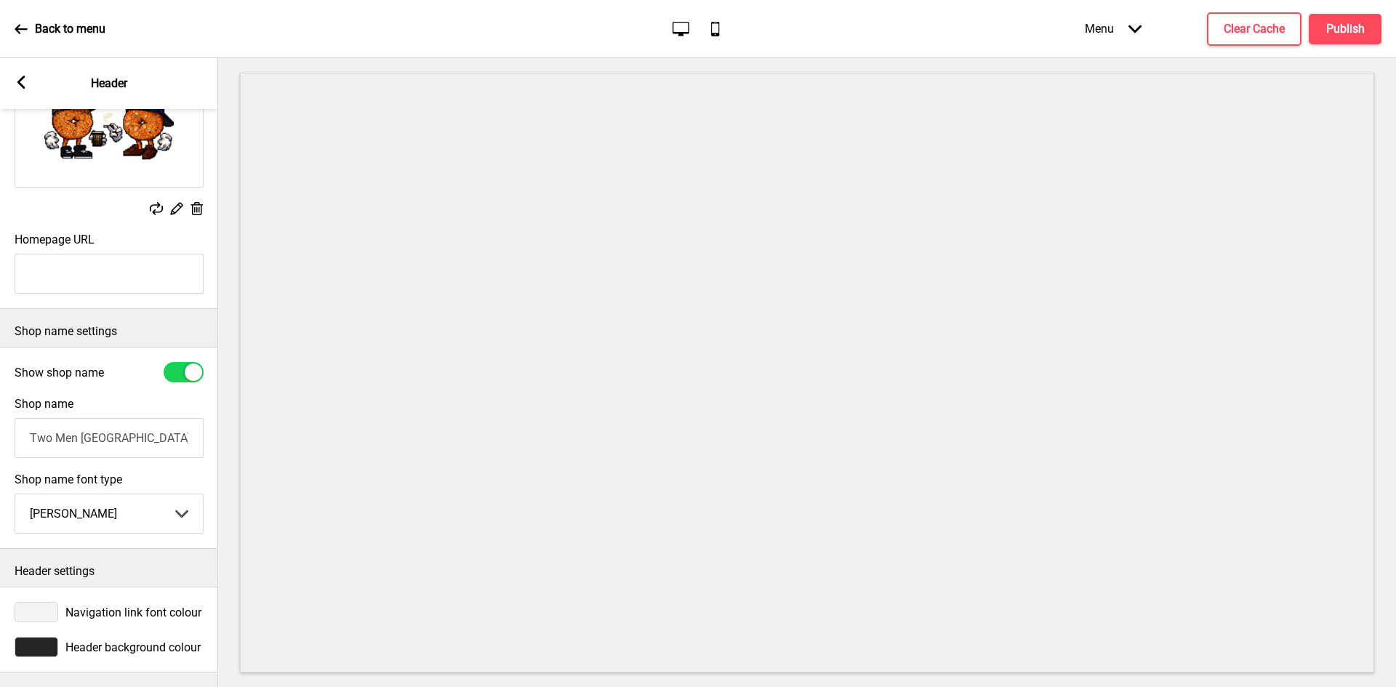
click at [59, 503] on select "Abhaya Libre Abril Fatface Adobe Garamond Pro Arimo Arsenal Arvo Berkshire Swas…" at bounding box center [109, 514] width 188 height 39
click at [15, 495] on select "Abhaya Libre Abril Fatface Adobe Garamond Pro Arimo Arsenal Arvo Berkshire Swas…" at bounding box center [109, 514] width 188 height 39
click at [127, 503] on select "Abhaya Libre Abril Fatface Adobe Garamond Pro Arimo Arsenal Arvo Berkshire Swas…" at bounding box center [109, 514] width 188 height 39
click at [15, 495] on select "Abhaya Libre Abril Fatface Adobe Garamond Pro Arimo Arsenal Arvo Berkshire Swas…" at bounding box center [109, 514] width 188 height 39
click at [149, 503] on select "Abhaya Libre Abril Fatface Adobe Garamond Pro Arimo Arsenal Arvo Berkshire Swas…" at bounding box center [109, 514] width 188 height 39
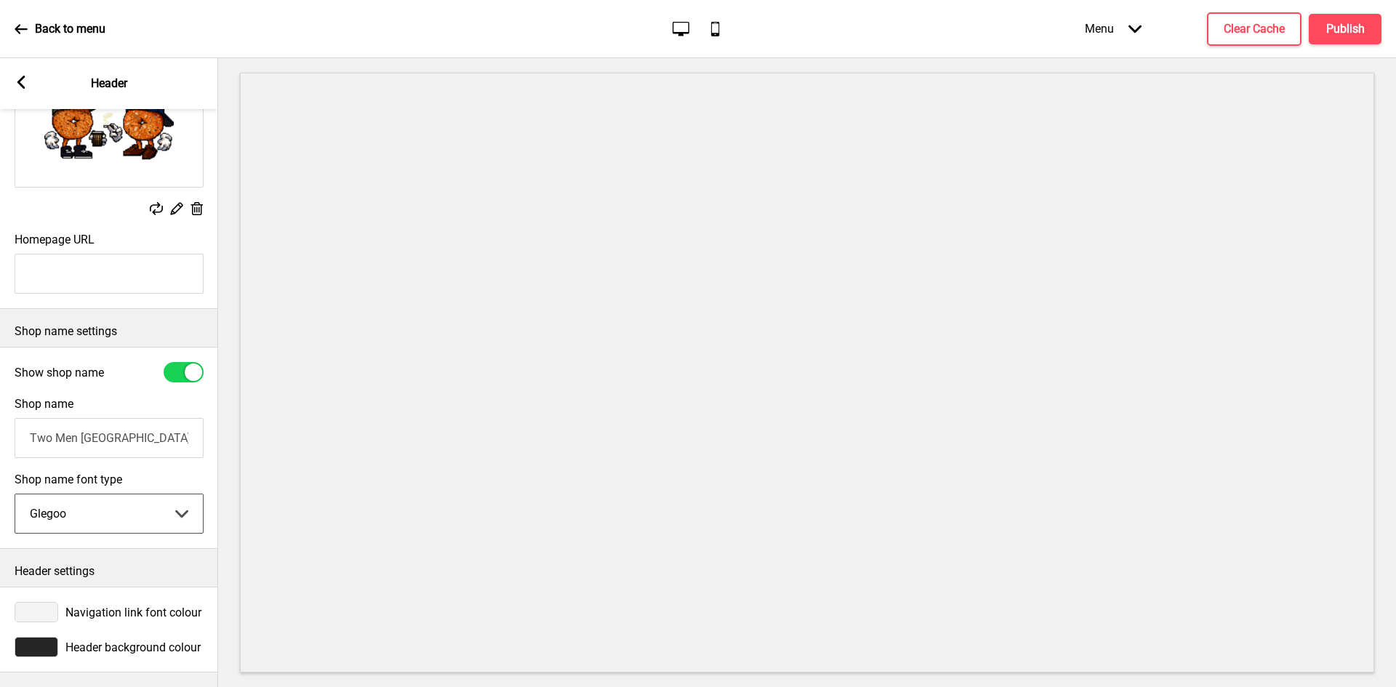
click at [67, 495] on select "Abhaya Libre Abril Fatface Adobe Garamond Pro Arimo Arsenal Arvo Berkshire Swas…" at bounding box center [109, 514] width 188 height 39
click at [15, 495] on select "Abhaya Libre Abril Fatface Adobe Garamond Pro Arimo Arsenal Arvo Berkshire Swas…" at bounding box center [109, 514] width 188 height 39
click at [129, 495] on select "Abhaya Libre Abril Fatface Adobe Garamond Pro Arimo Arsenal Arvo Berkshire Swas…" at bounding box center [109, 514] width 188 height 39
click at [15, 495] on select "Abhaya Libre Abril Fatface Adobe Garamond Pro Arimo Arsenal Arvo Berkshire Swas…" at bounding box center [109, 514] width 188 height 39
click at [145, 513] on select "Abhaya Libre Abril Fatface Adobe Garamond Pro Arimo Arsenal Arvo Berkshire Swas…" at bounding box center [109, 514] width 188 height 39
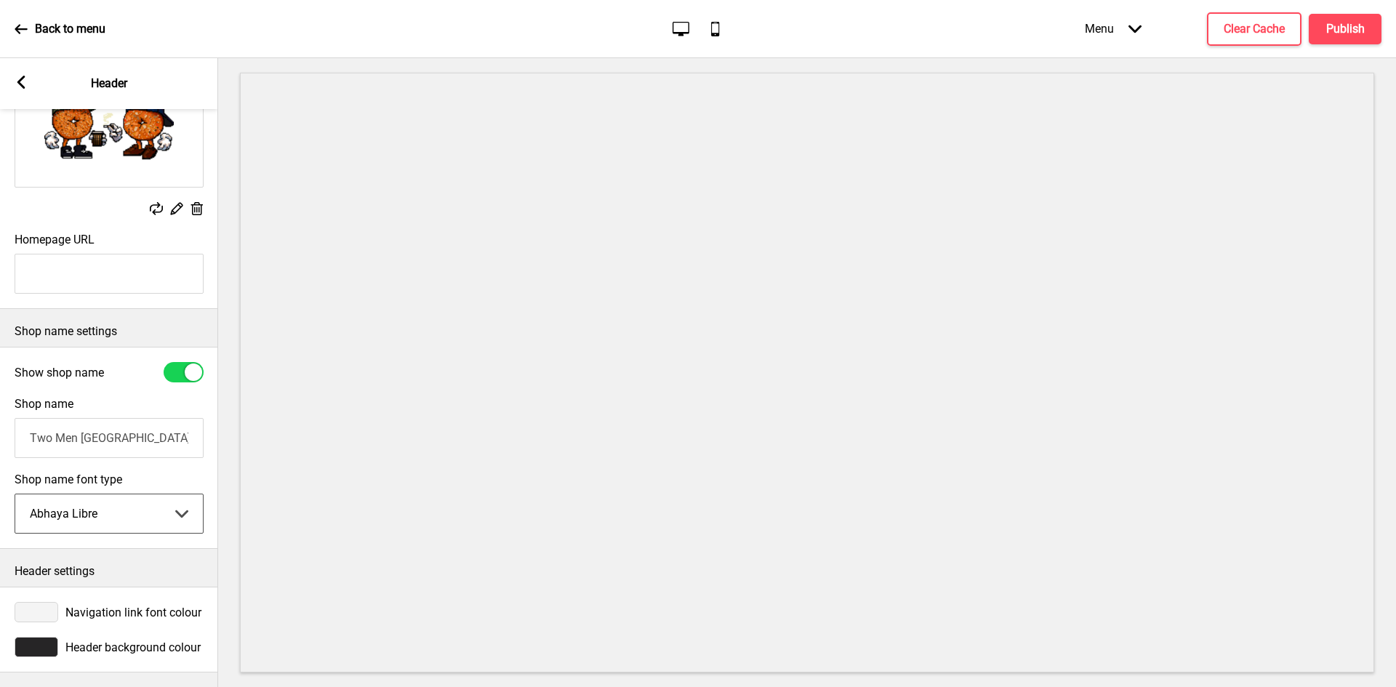
click at [15, 495] on select "Abhaya Libre Abril Fatface Adobe Garamond Pro Arimo Arsenal Arvo Berkshire Swas…" at bounding box center [109, 514] width 188 height 39
click at [148, 508] on select "Abhaya Libre Abril Fatface Adobe Garamond Pro Arimo Arsenal Arvo Berkshire Swas…" at bounding box center [109, 514] width 188 height 39
click at [15, 495] on select "Abhaya Libre Abril Fatface Adobe Garamond Pro Arimo Arsenal Arvo Berkshire Swas…" at bounding box center [109, 514] width 188 height 39
click at [111, 508] on select "Abhaya Libre Abril Fatface Adobe Garamond Pro Arimo Arsenal Arvo Berkshire Swas…" at bounding box center [109, 514] width 188 height 39
select select "Cabin"
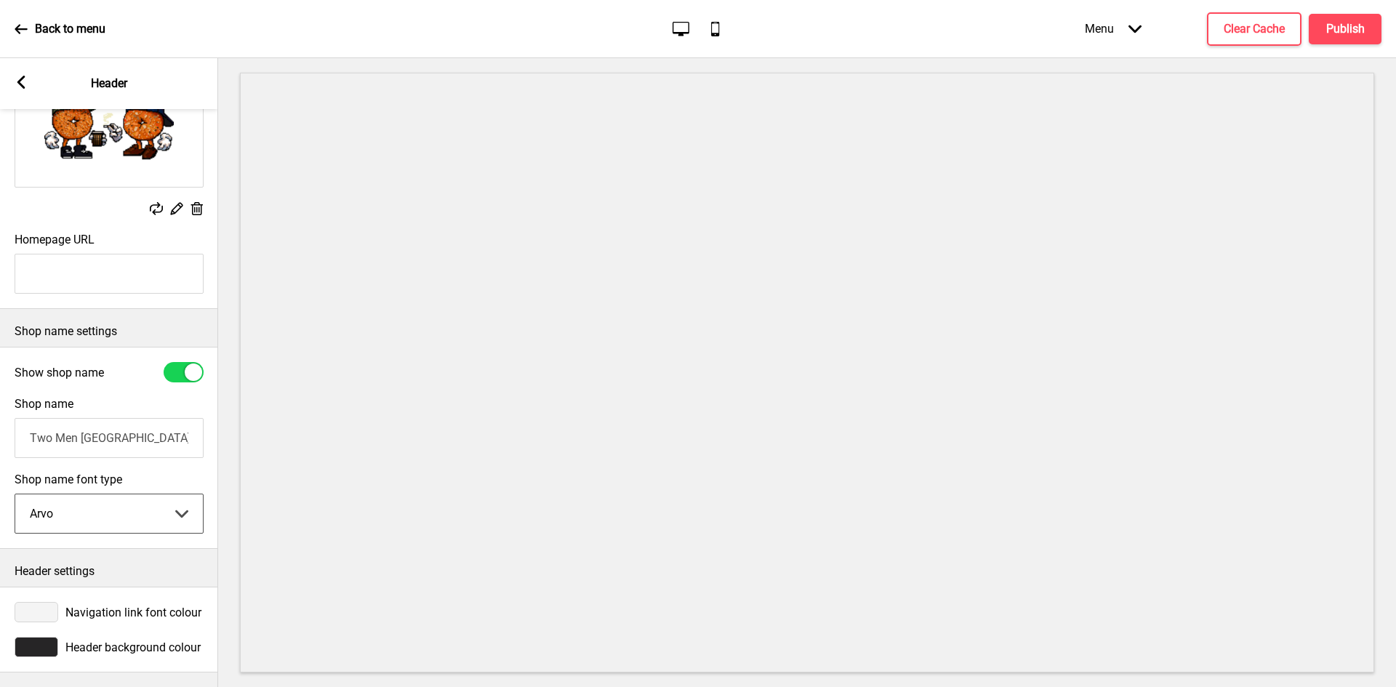
click at [15, 495] on select "Abhaya Libre Abril Fatface Adobe Garamond Pro Arimo Arsenal Arvo Berkshire Swas…" at bounding box center [109, 514] width 188 height 39
click at [77, 641] on span "Header background colour" at bounding box center [132, 648] width 135 height 14
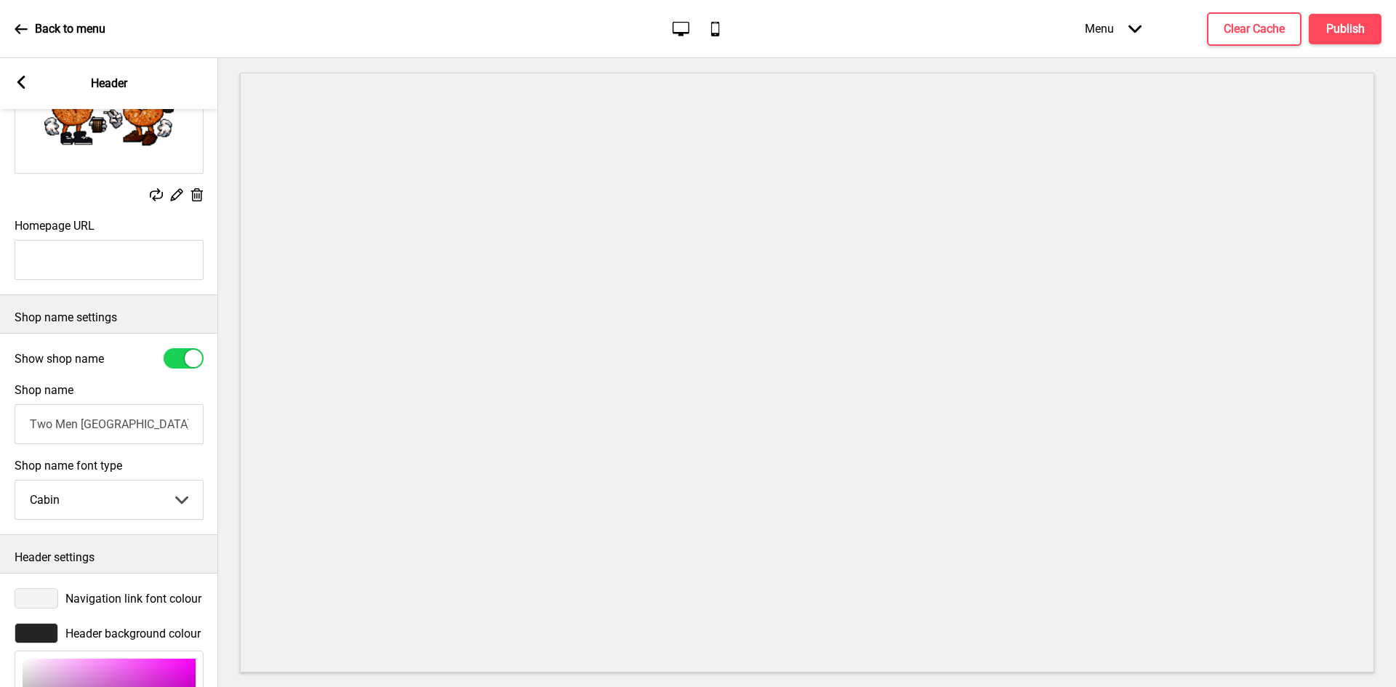
scroll to position [372, 0]
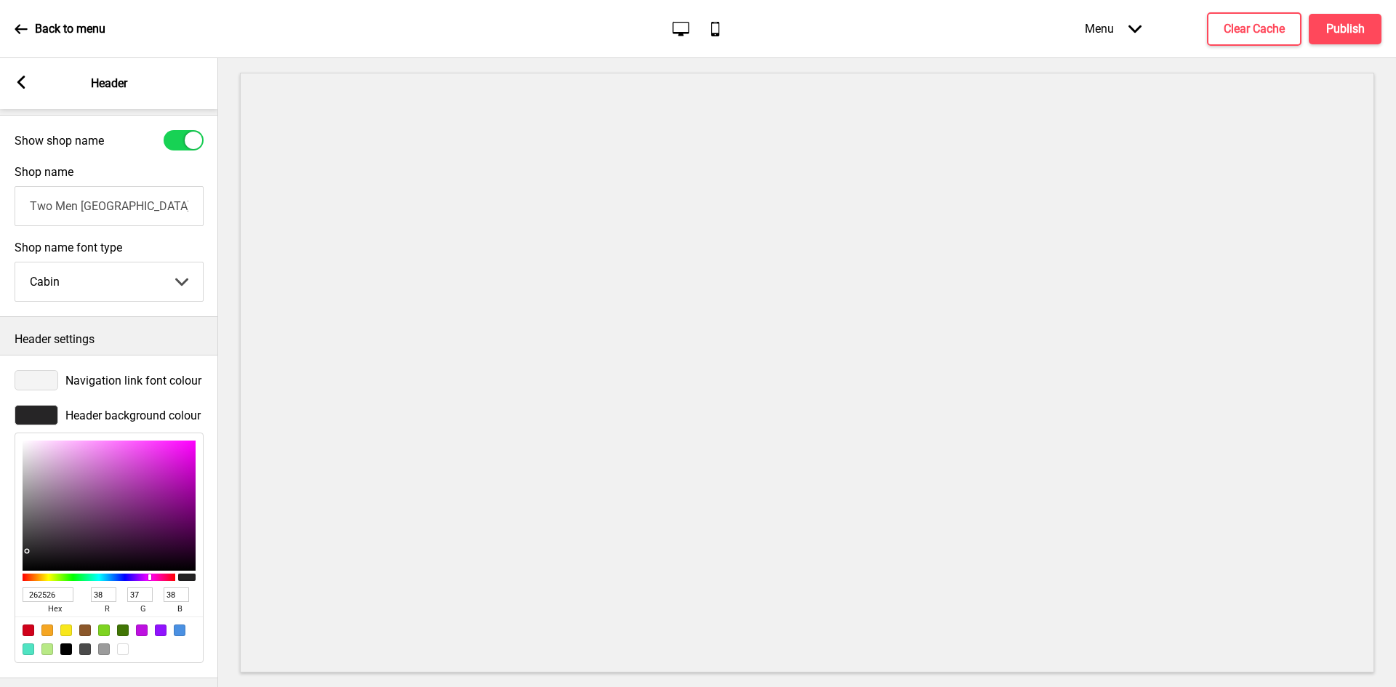
click at [120, 654] on div at bounding box center [123, 650] width 12 height 12
type input "FFFFFF"
type input "255"
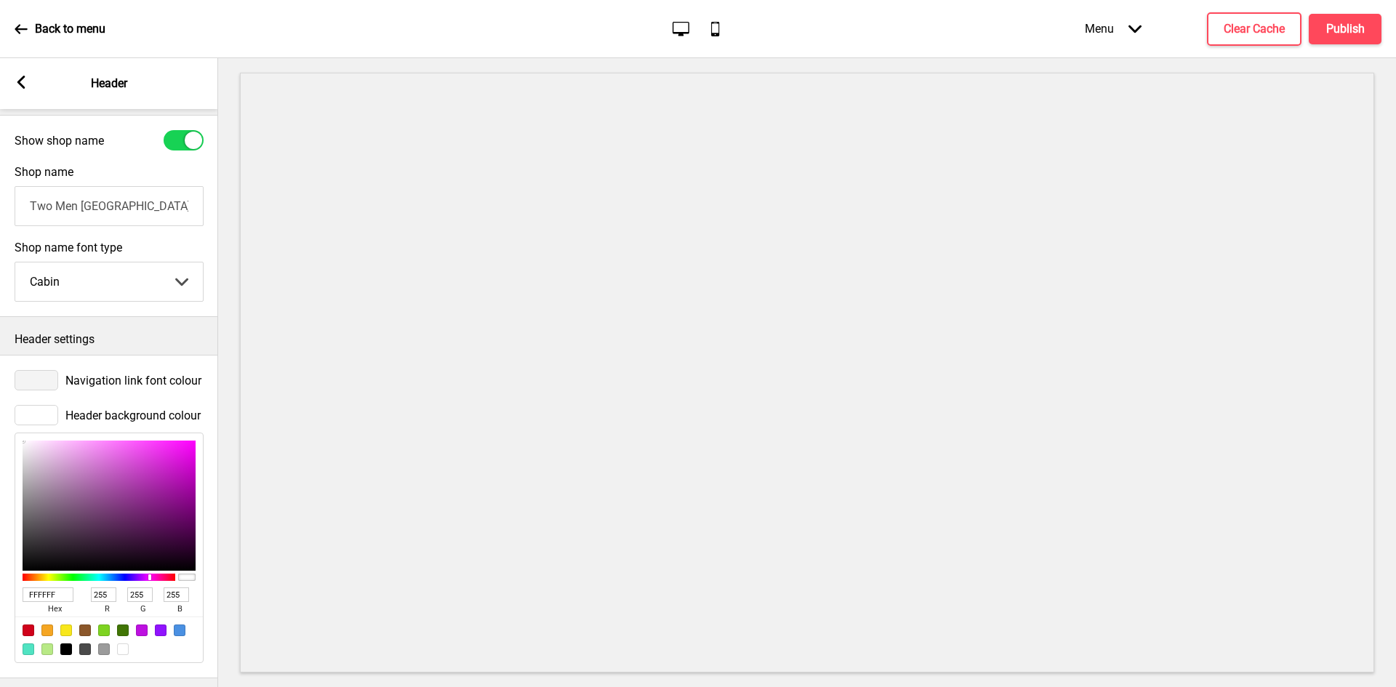
click at [92, 383] on span "Navigation link font colour" at bounding box center [133, 381] width 136 height 14
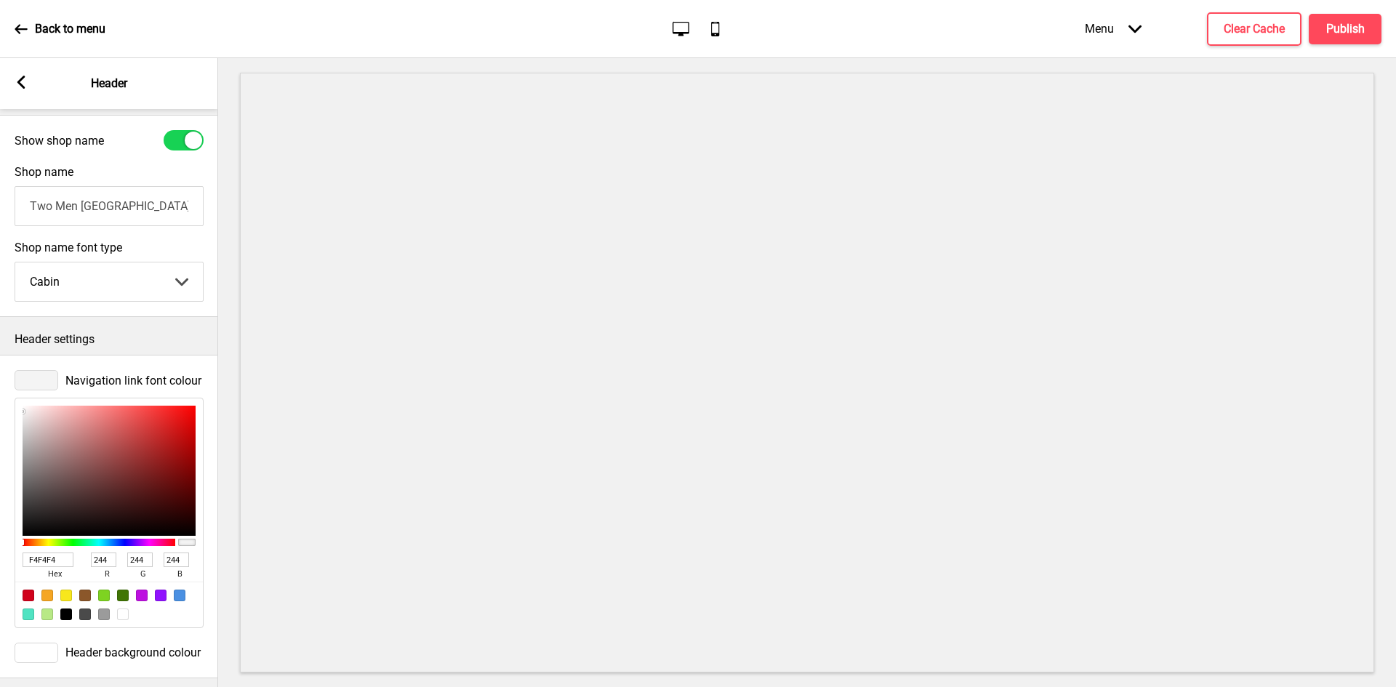
click at [49, 567] on input "F4F4F4" at bounding box center [48, 560] width 51 height 15
click at [49, 564] on input "F4F4F4" at bounding box center [48, 560] width 51 height 15
paste input "212121"
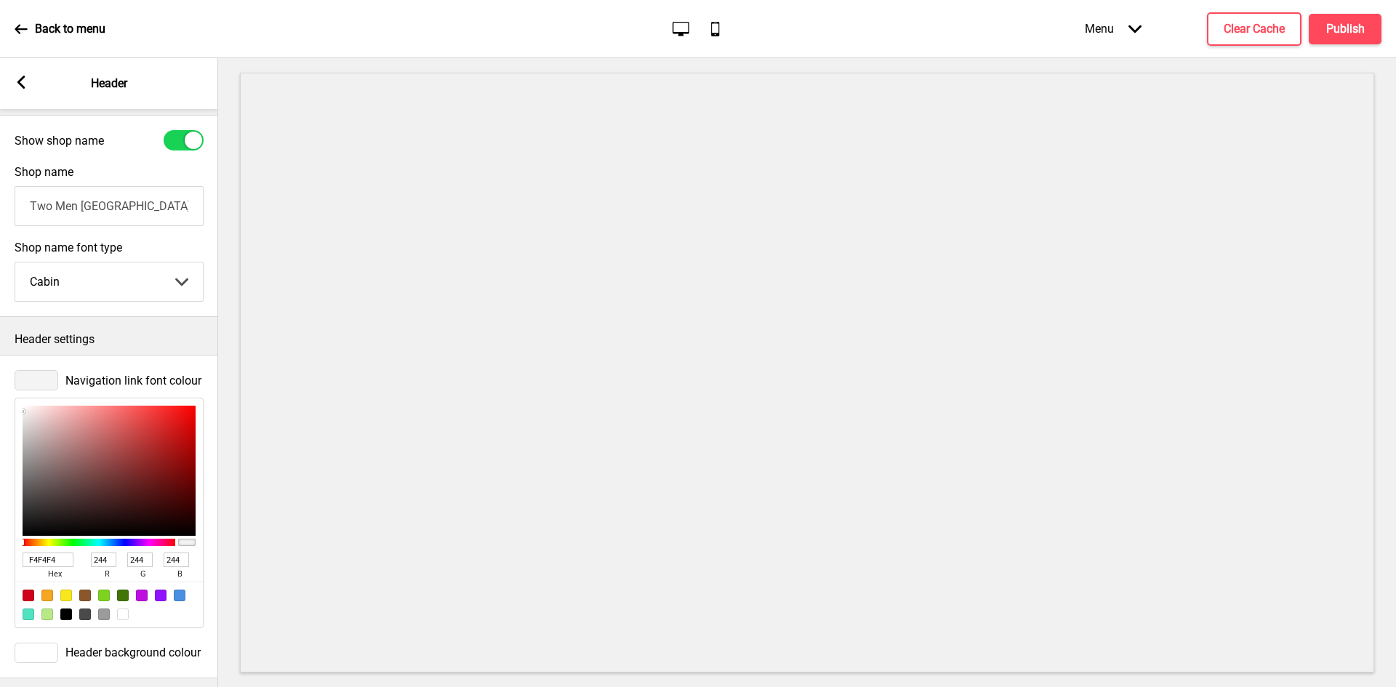
type input "212121"
type input "33"
type input "212121"
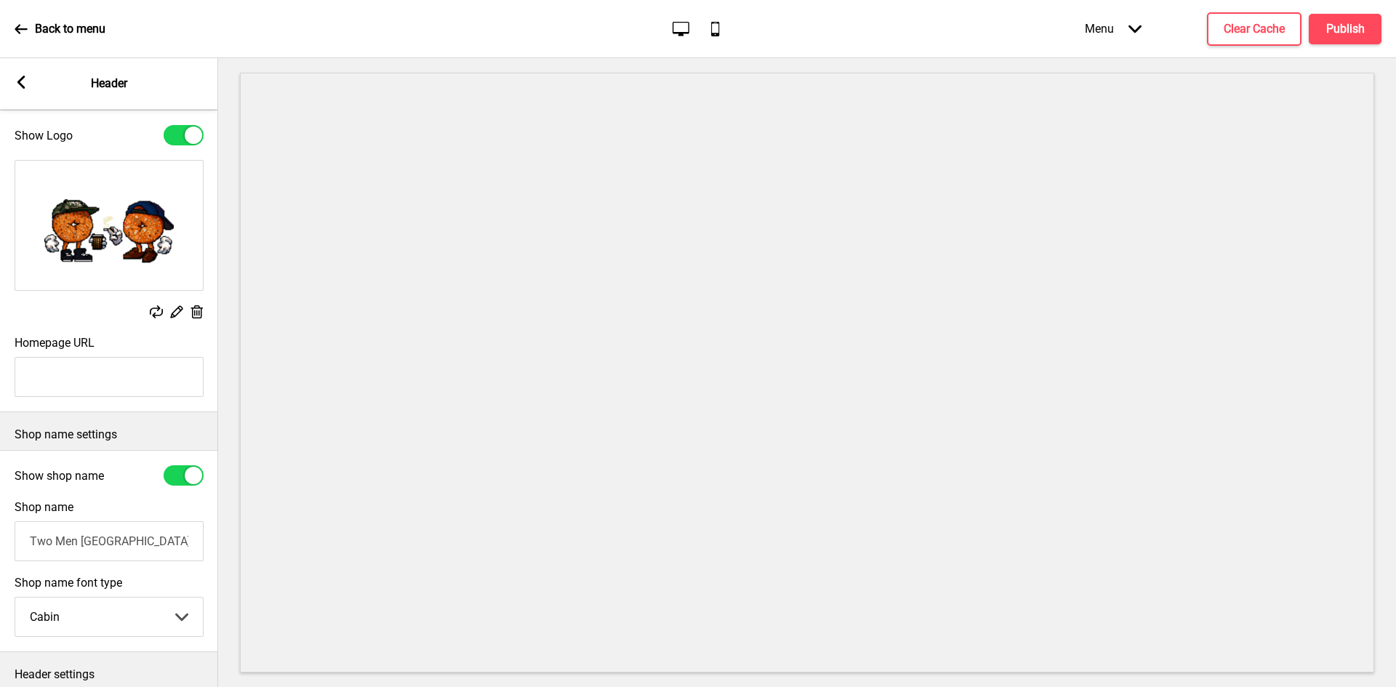
scroll to position [0, 0]
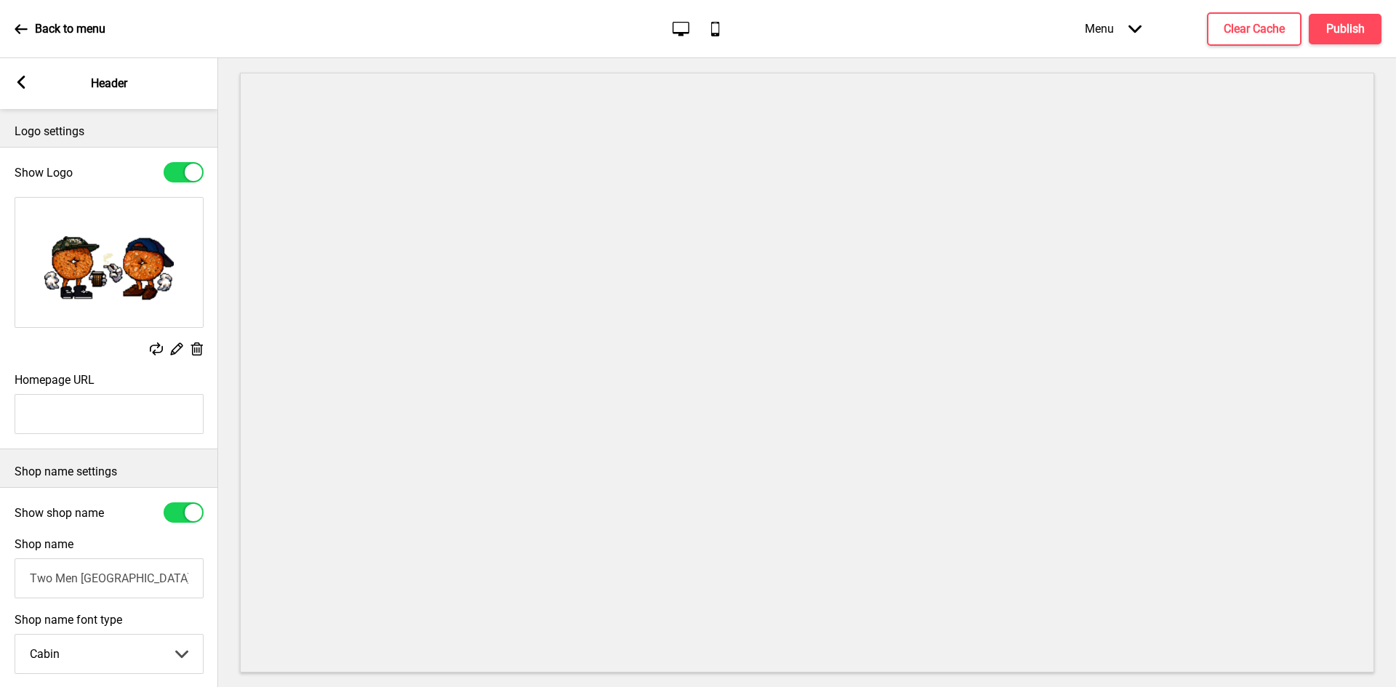
click at [21, 84] on icon at bounding box center [21, 82] width 8 height 13
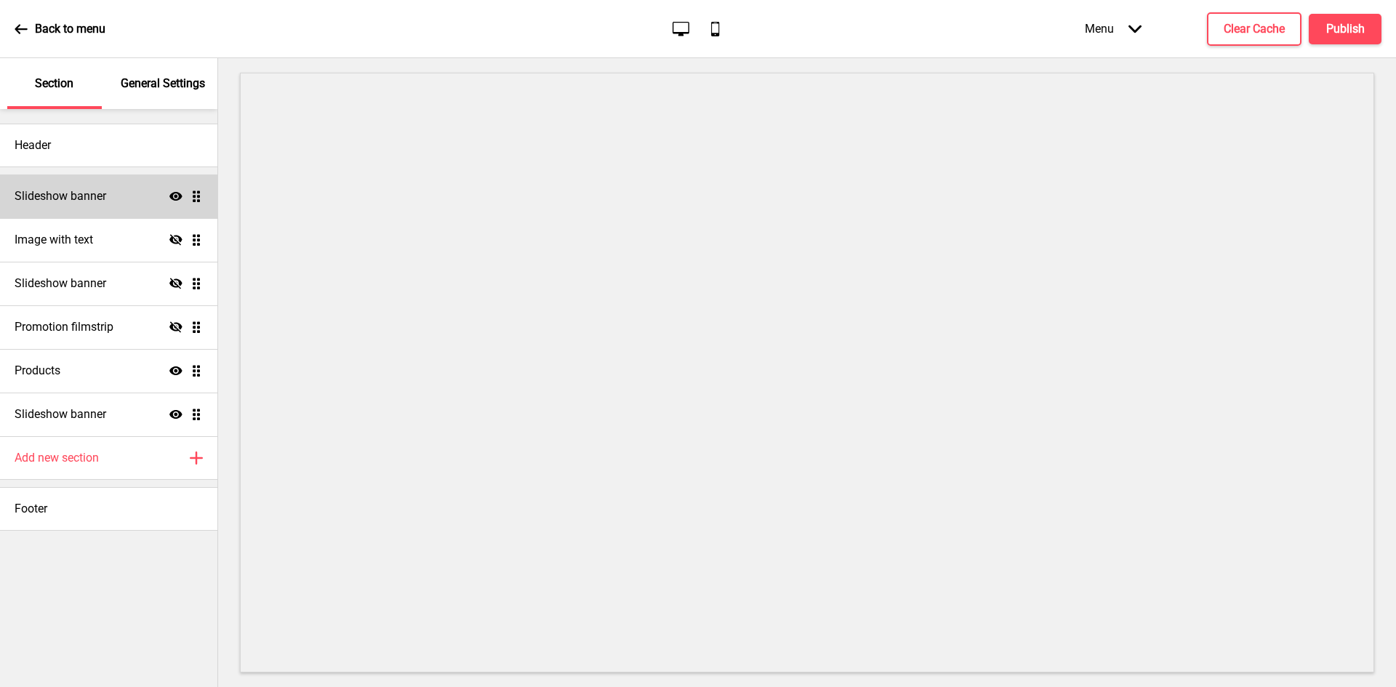
click at [87, 199] on h4 "Slideshow banner" at bounding box center [61, 196] width 92 height 16
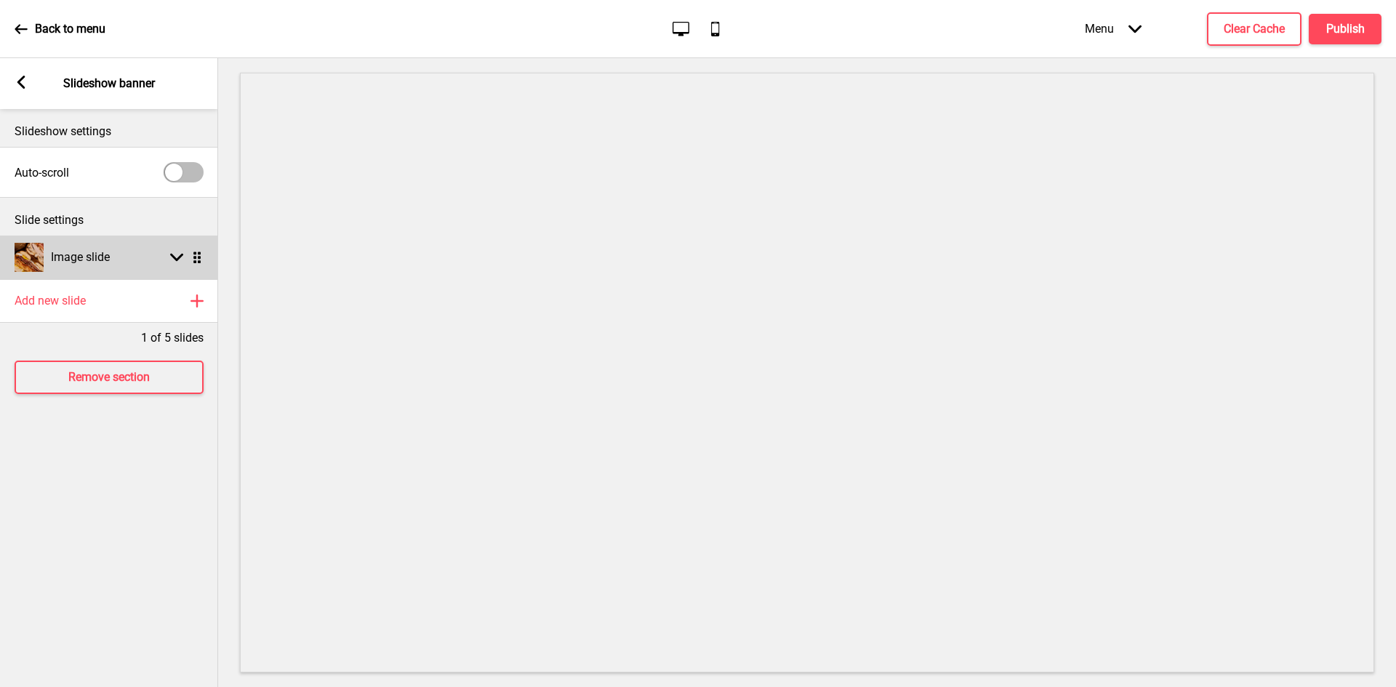
click at [100, 264] on h4 "Image slide" at bounding box center [80, 257] width 59 height 16
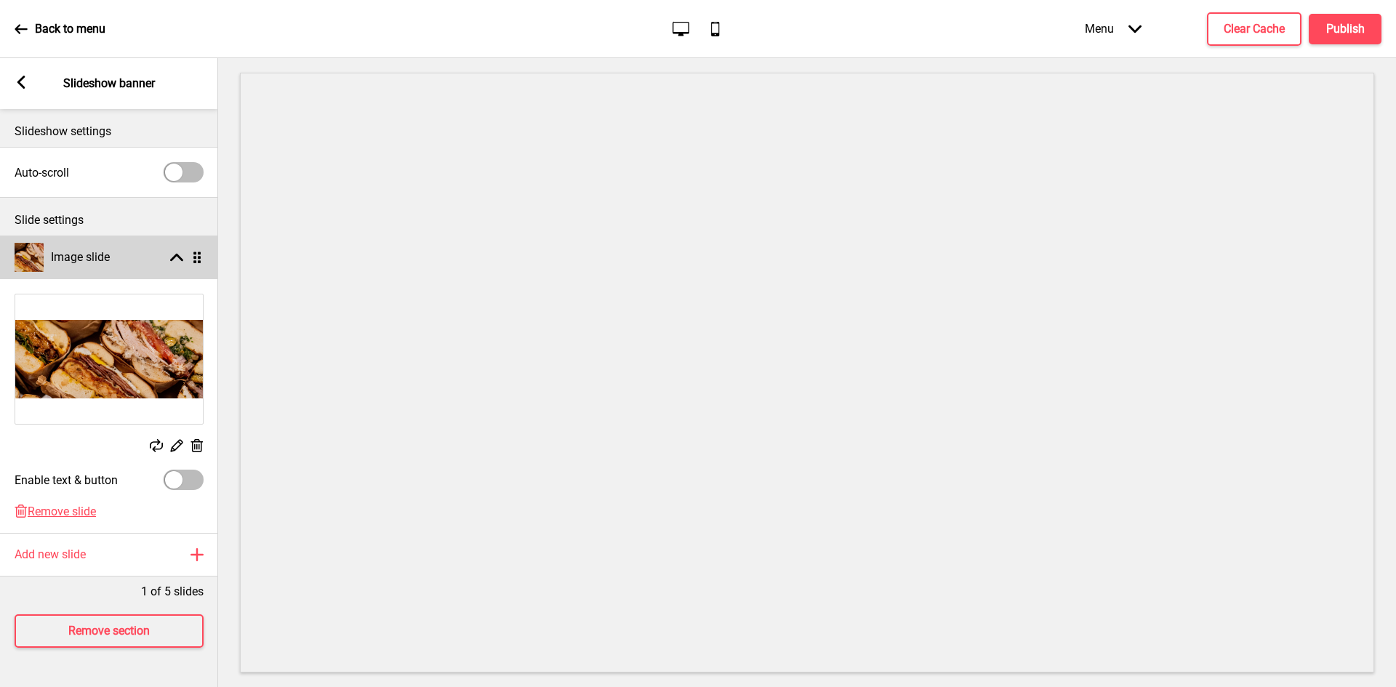
click at [132, 262] on div "Image slide Arrow up Drag" at bounding box center [109, 258] width 218 height 44
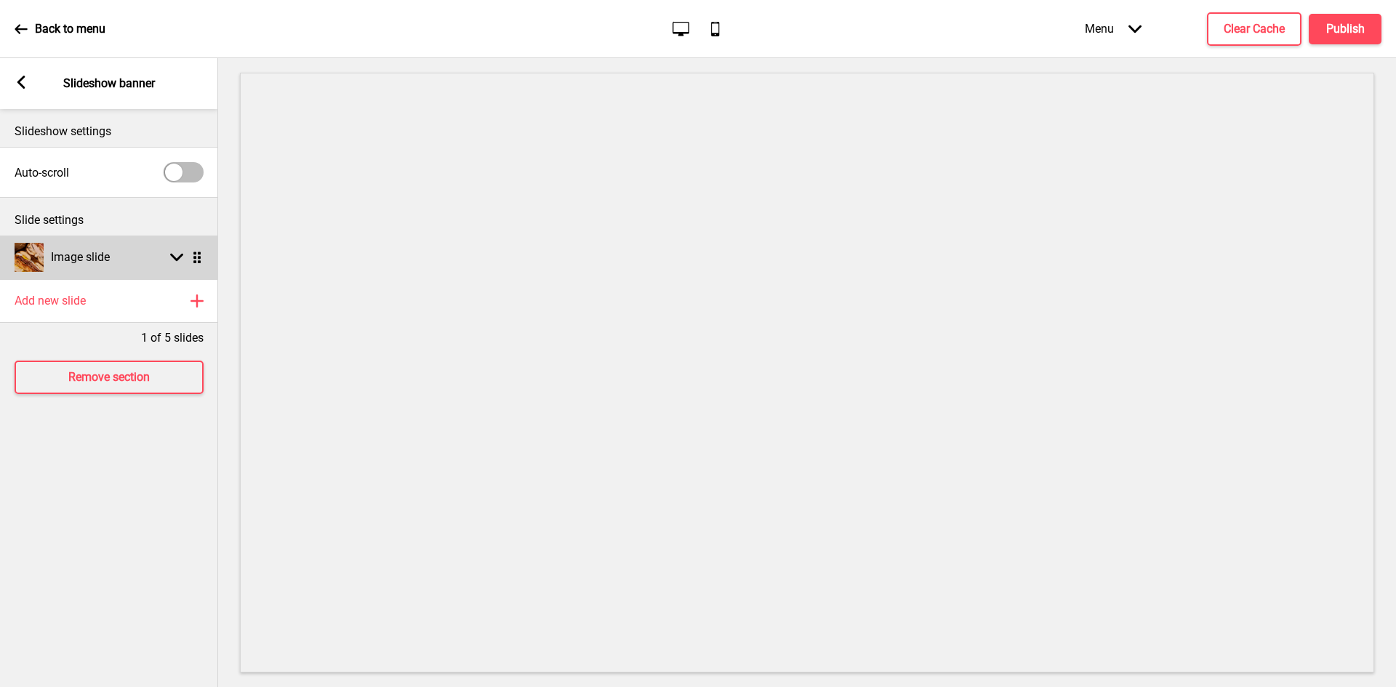
click at [132, 262] on div "Image slide Arrow down Drag" at bounding box center [109, 258] width 218 height 44
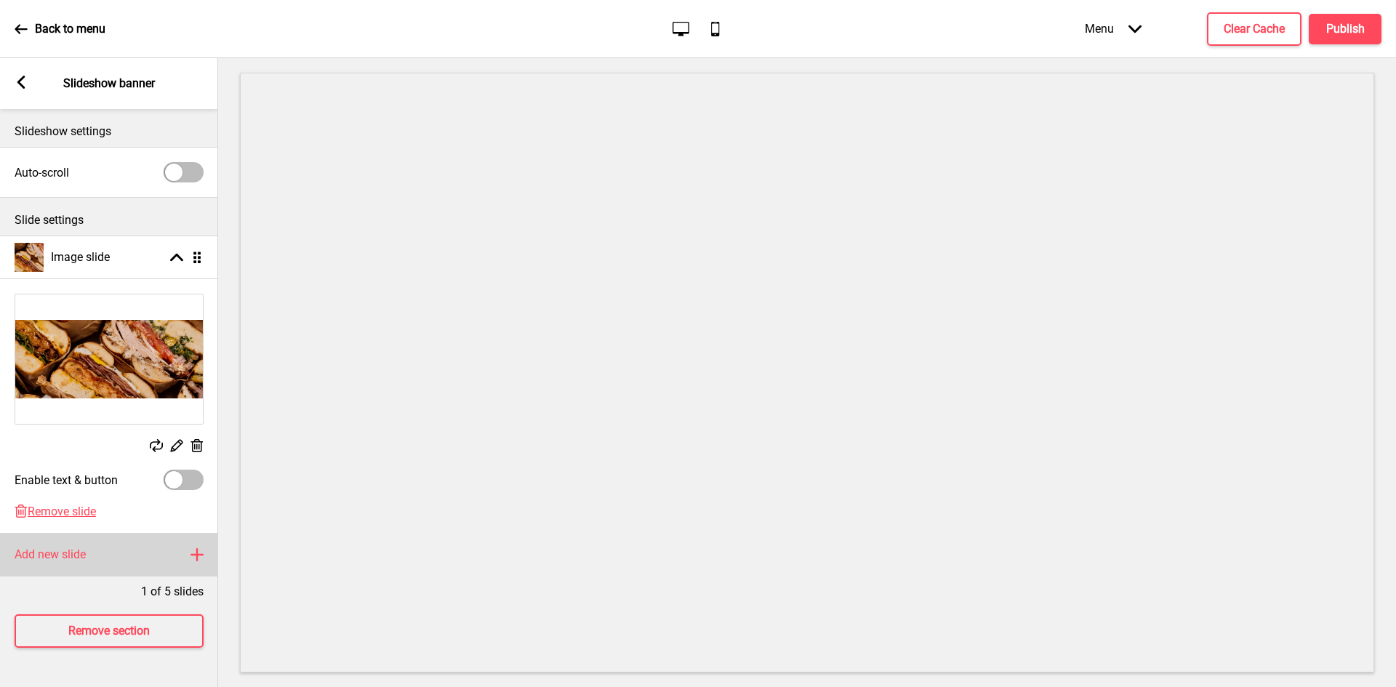
click at [60, 543] on div "Add new slide Plus" at bounding box center [109, 555] width 218 height 44
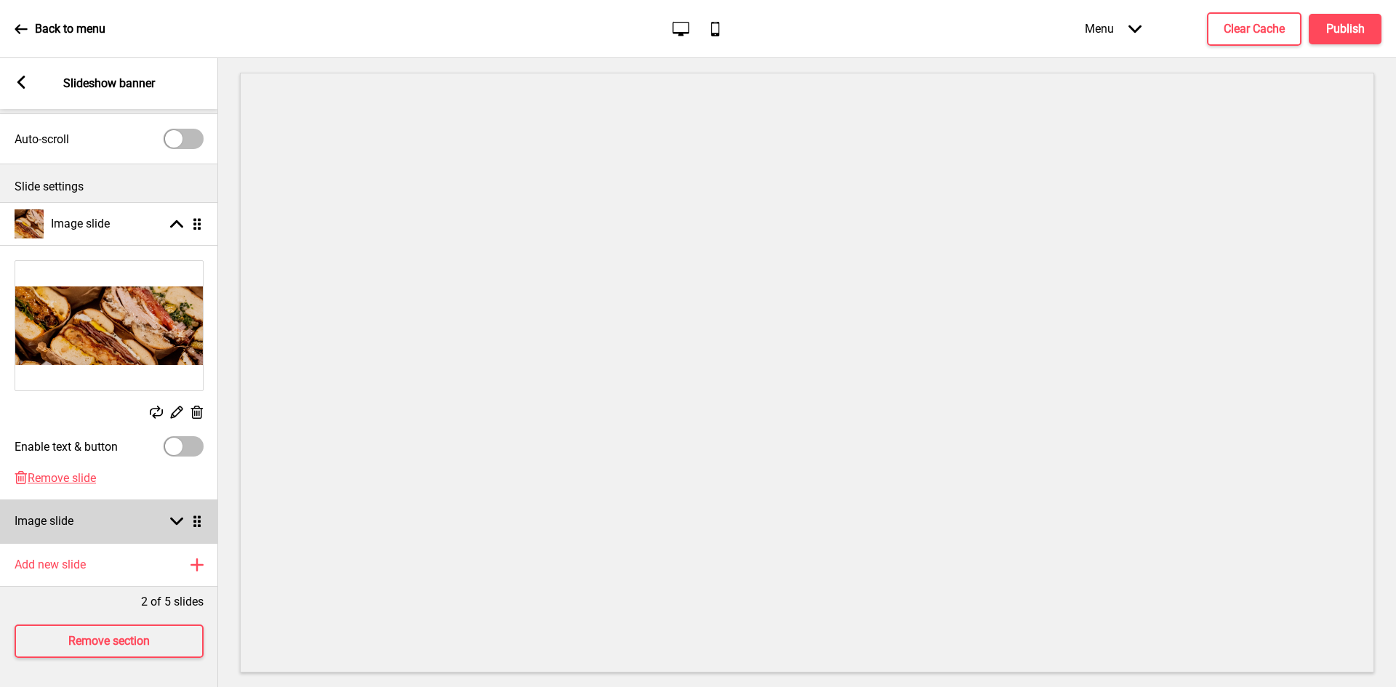
scroll to position [44, 0]
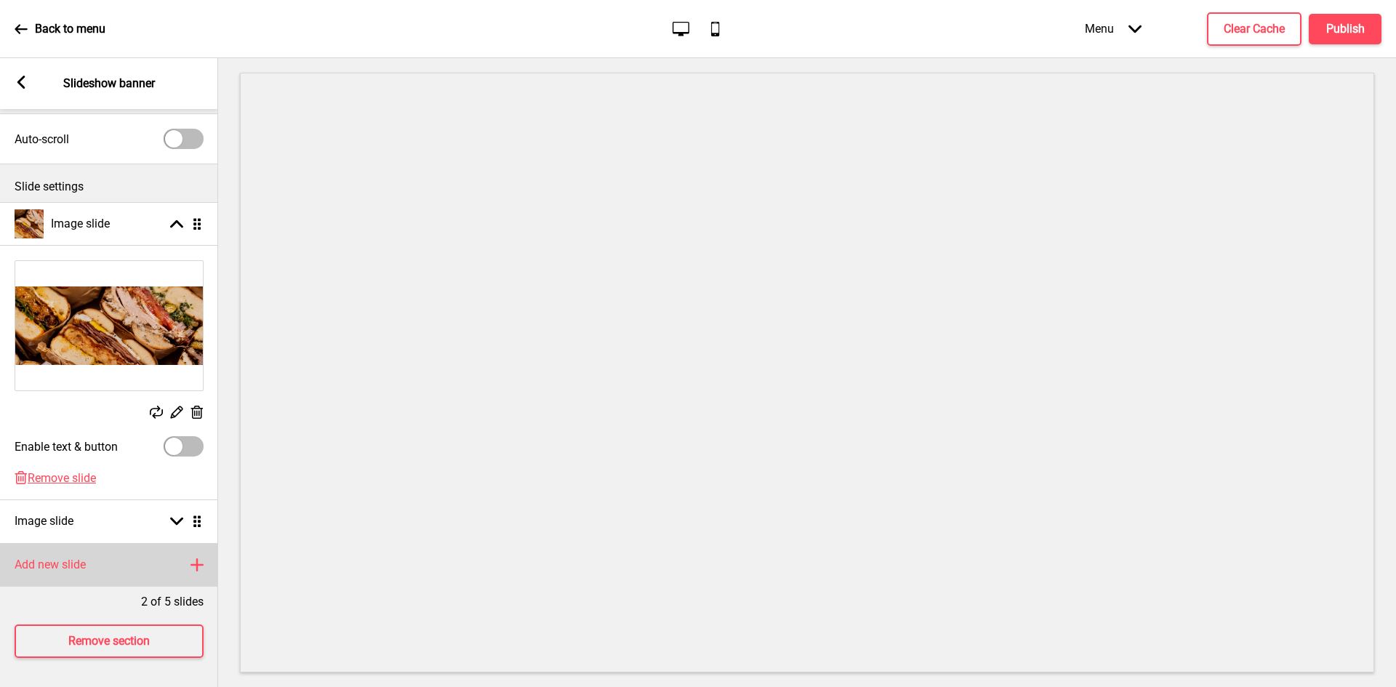
click at [45, 557] on h4 "Add new slide" at bounding box center [50, 565] width 71 height 16
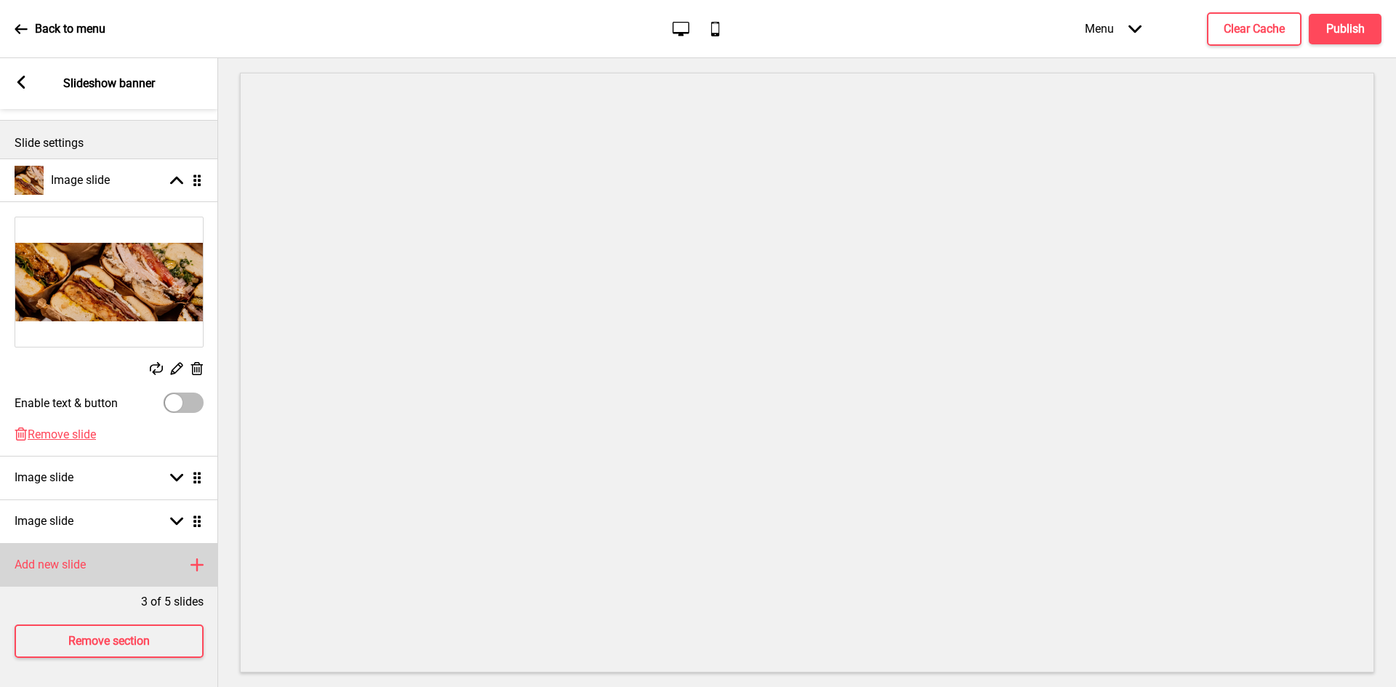
scroll to position [88, 0]
click at [70, 543] on div "Add new slide Plus" at bounding box center [109, 565] width 218 height 44
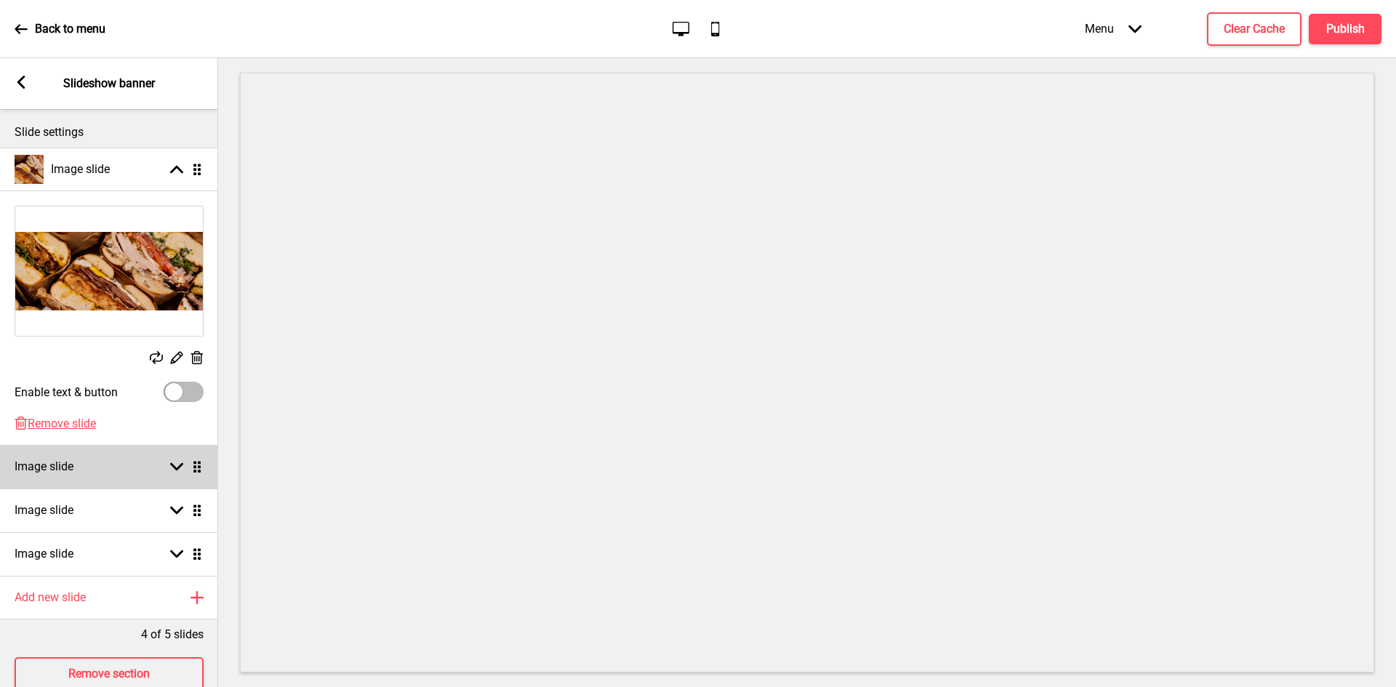
click at [98, 467] on div "Image slide Arrow down Drag" at bounding box center [109, 467] width 218 height 44
select select "right"
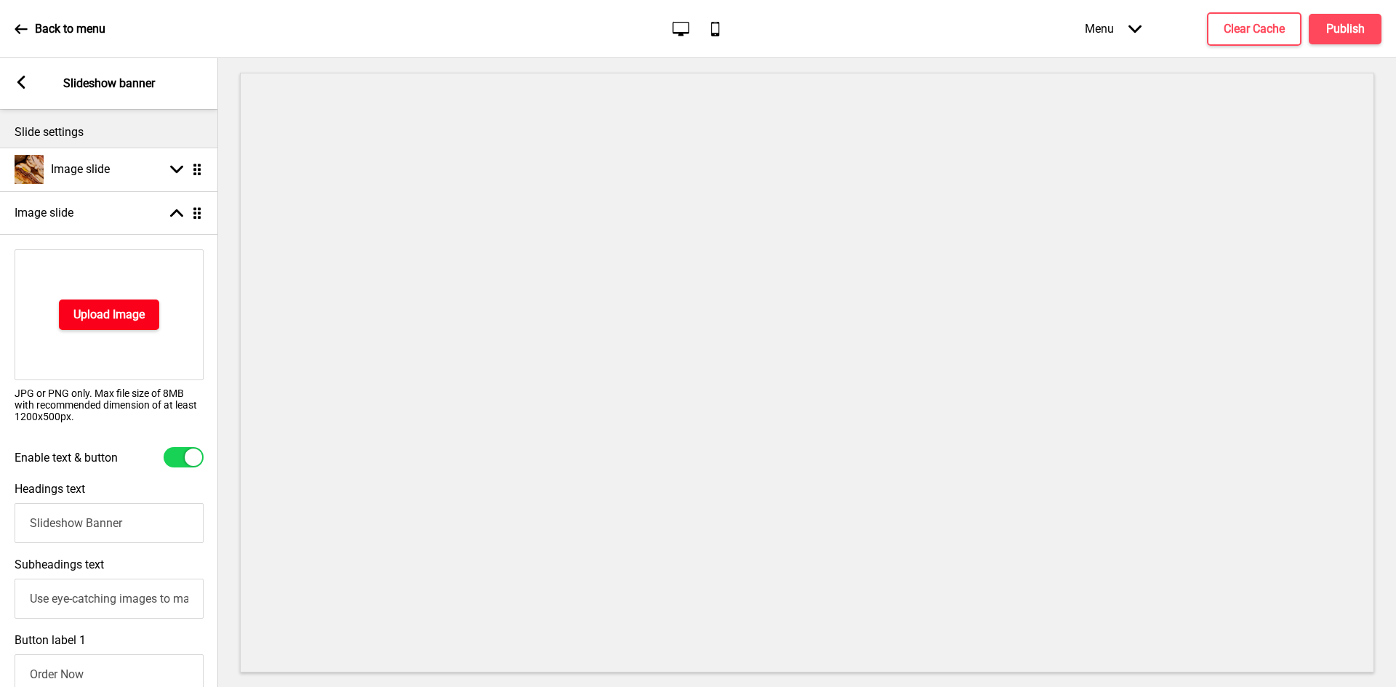
click at [128, 309] on h4 "Upload Image" at bounding box center [108, 315] width 71 height 16
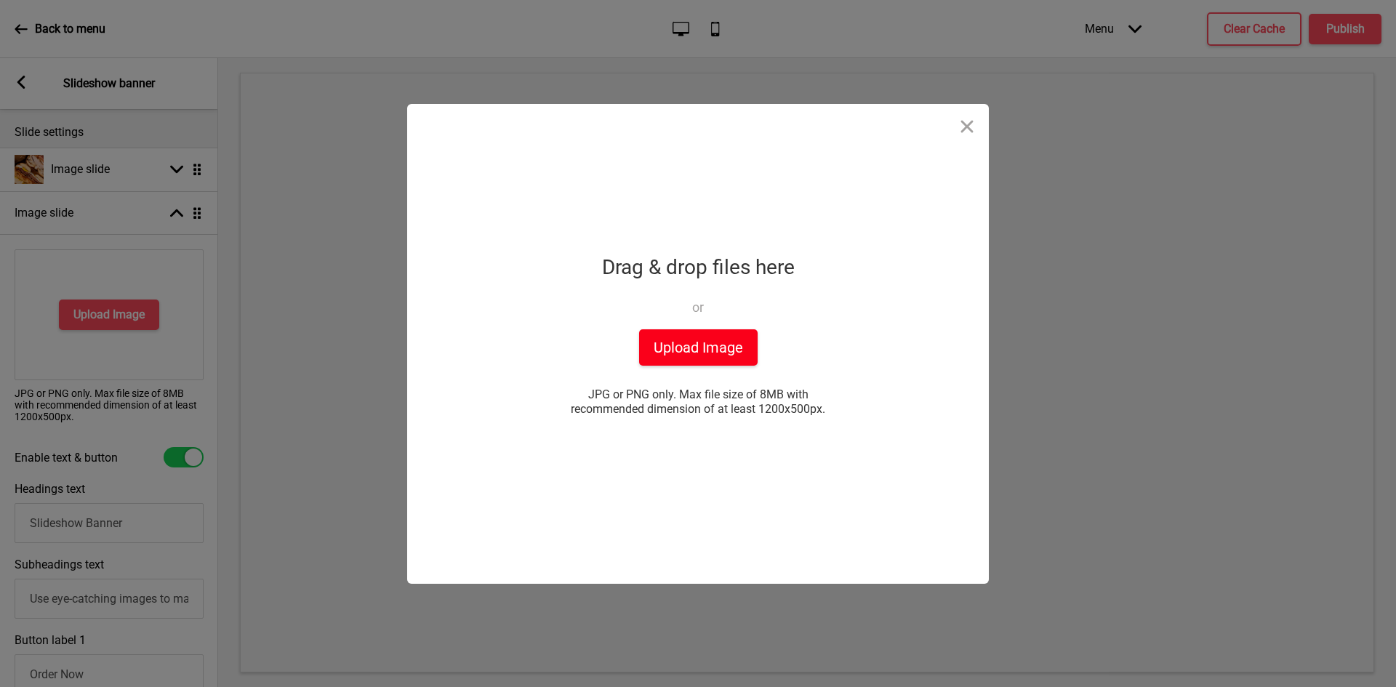
click at [679, 334] on button "Upload Image" at bounding box center [698, 347] width 119 height 36
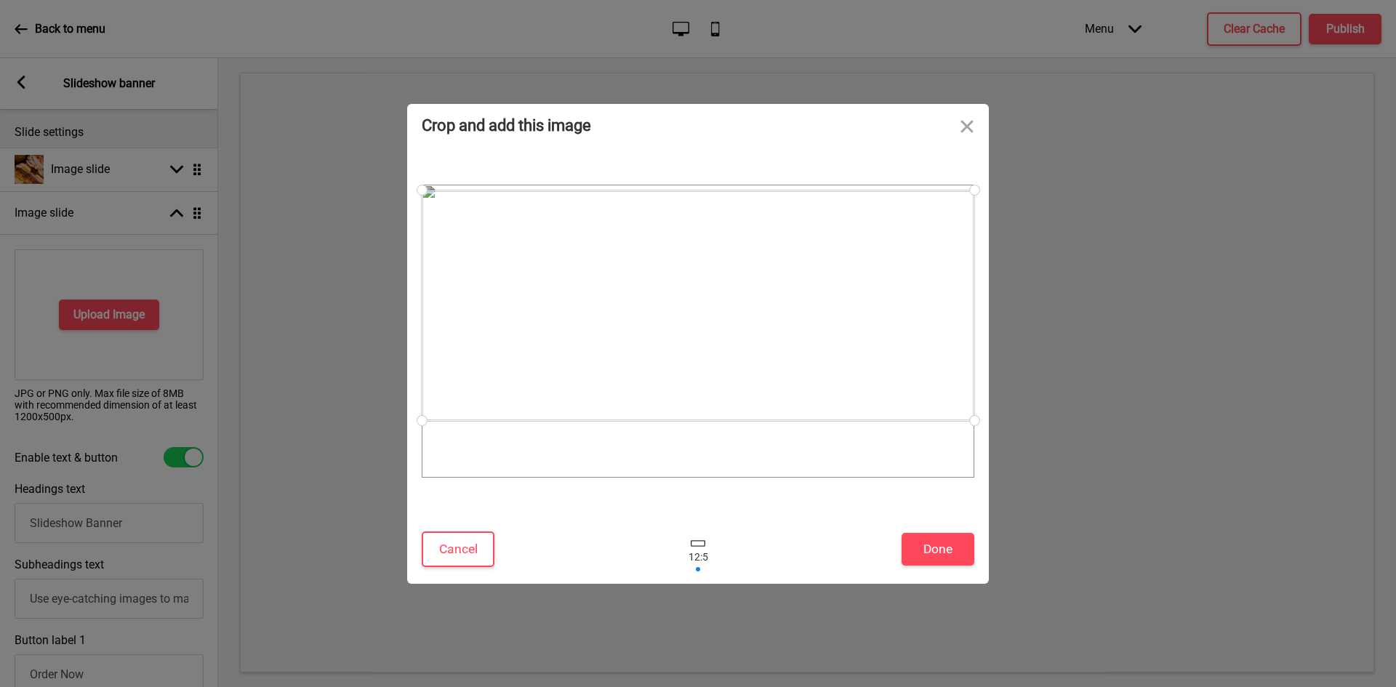
drag, startPoint x: 601, startPoint y: 330, endPoint x: 606, endPoint y: 305, distance: 26.0
click at [606, 305] on div at bounding box center [698, 306] width 553 height 231
click at [951, 551] on button "Done" at bounding box center [938, 549] width 73 height 33
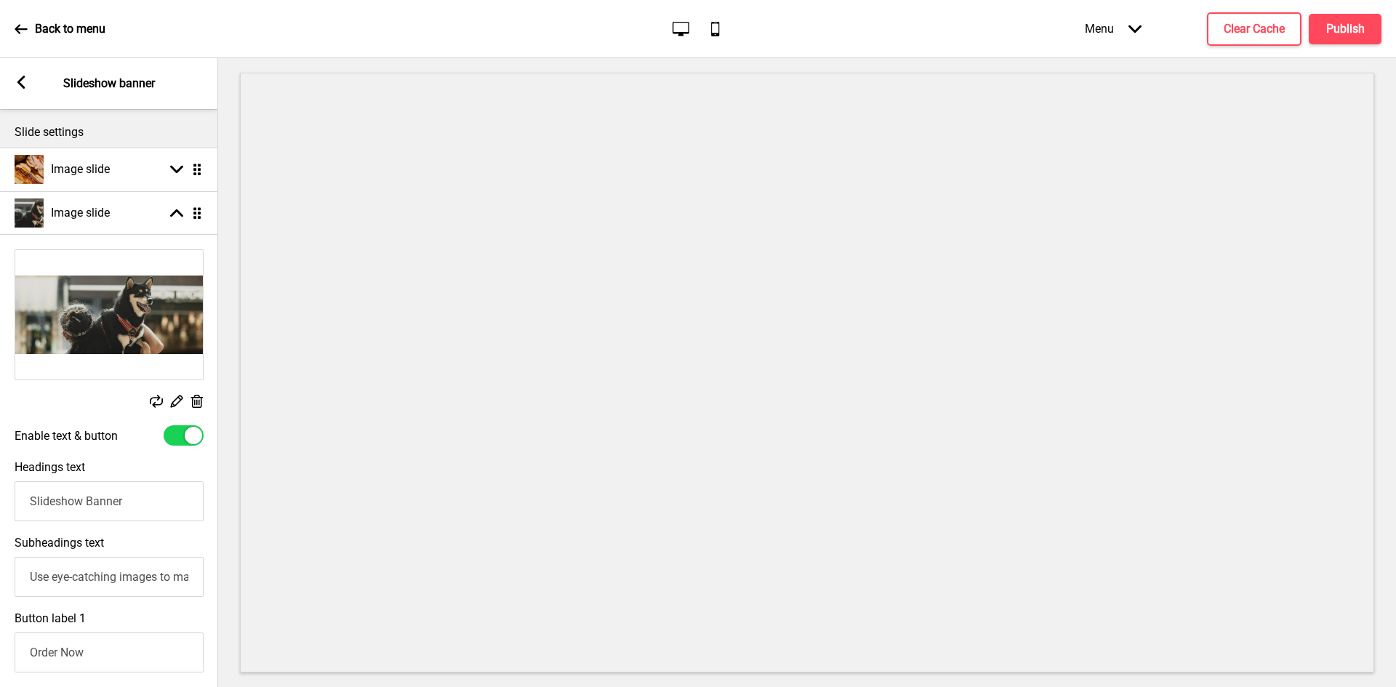
click at [182, 435] on div at bounding box center [184, 435] width 40 height 20
checkbox input "false"
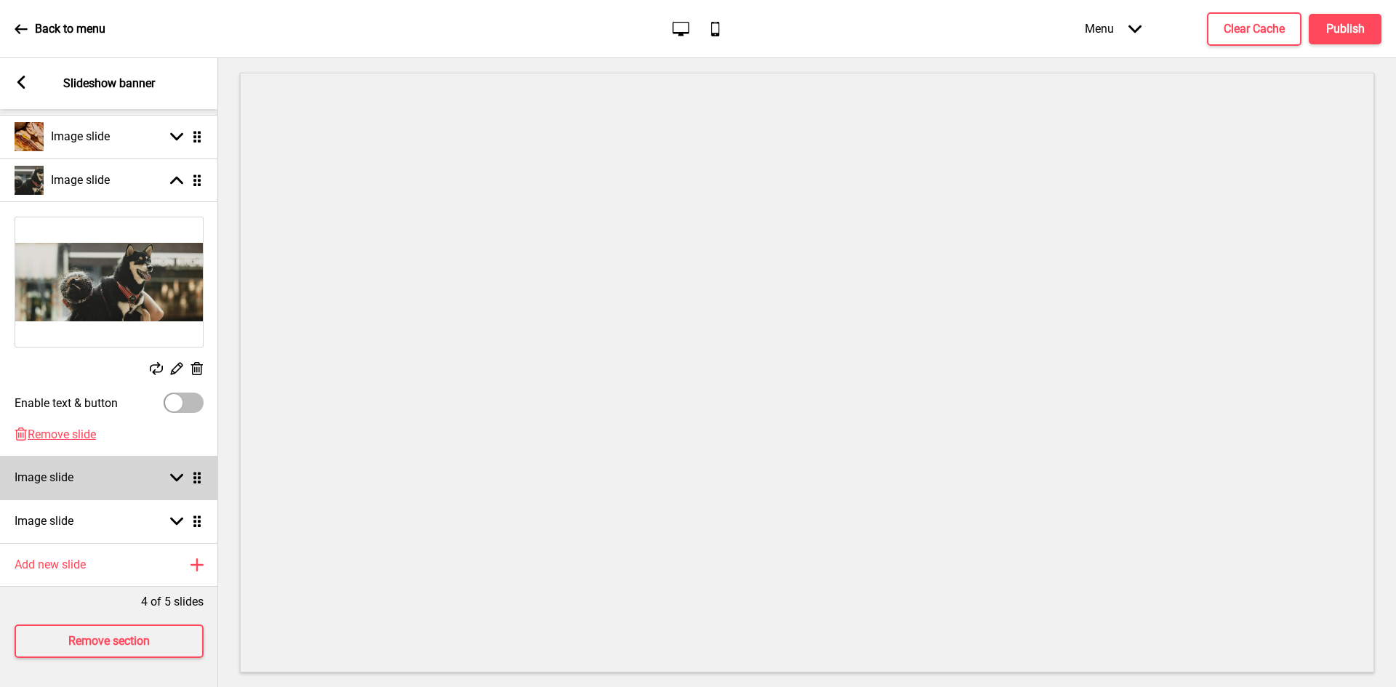
click at [108, 476] on div "Image slide Arrow down Drag" at bounding box center [109, 478] width 218 height 44
select select "right"
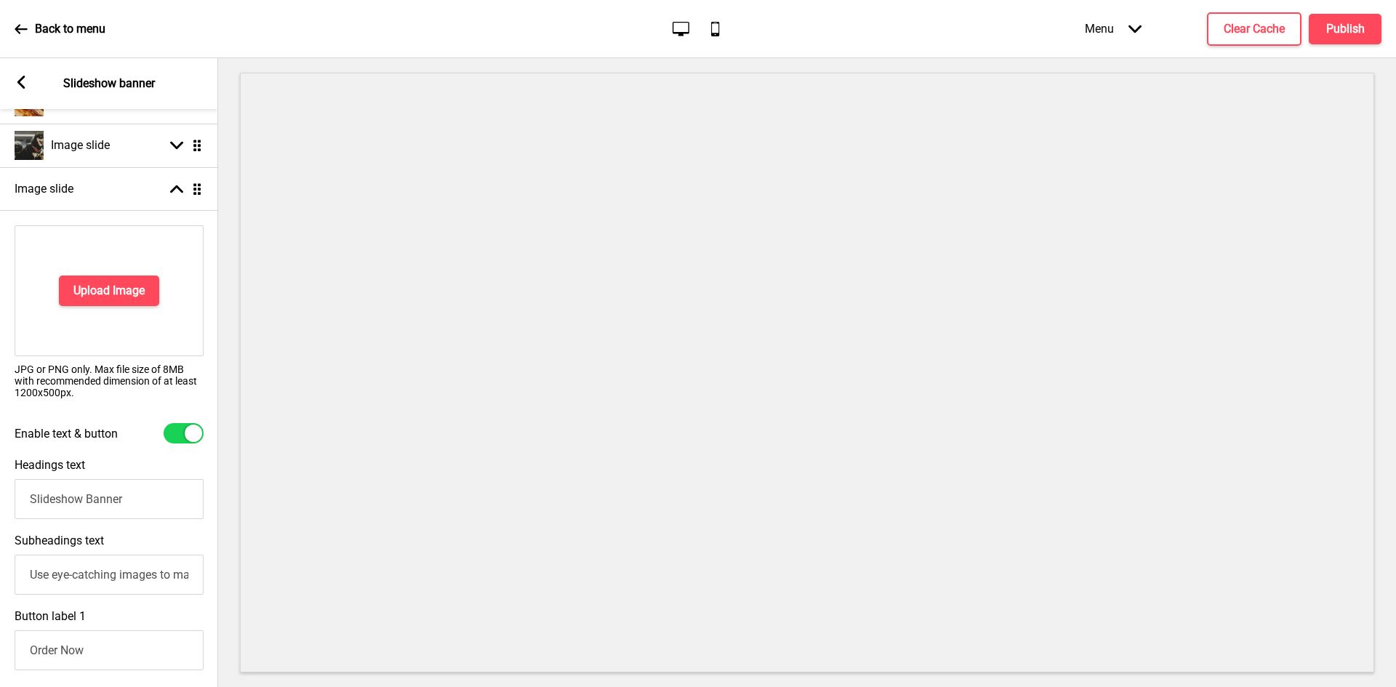
drag, startPoint x: 191, startPoint y: 426, endPoint x: 141, endPoint y: 367, distance: 77.9
click at [191, 426] on div at bounding box center [193, 433] width 17 height 17
checkbox input "false"
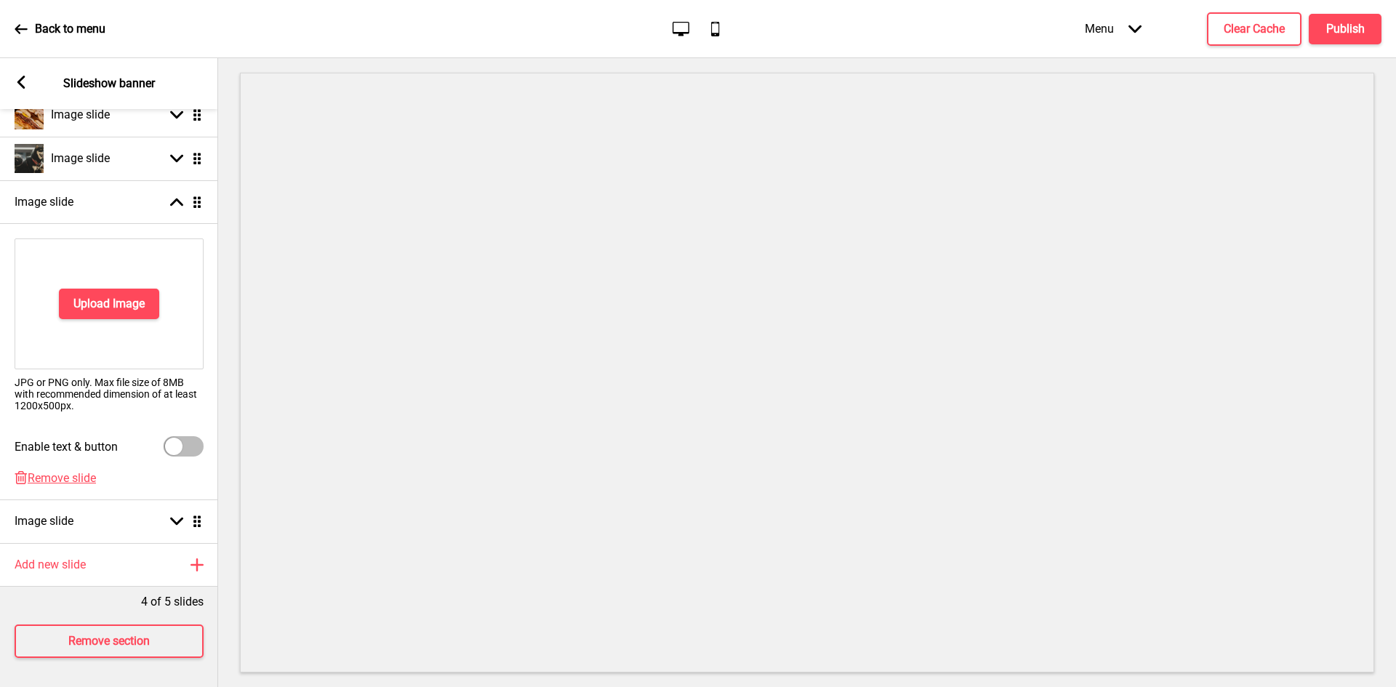
click at [102, 307] on div "Upload Image" at bounding box center [109, 304] width 189 height 131
click at [106, 296] on h4 "Upload Image" at bounding box center [108, 304] width 71 height 16
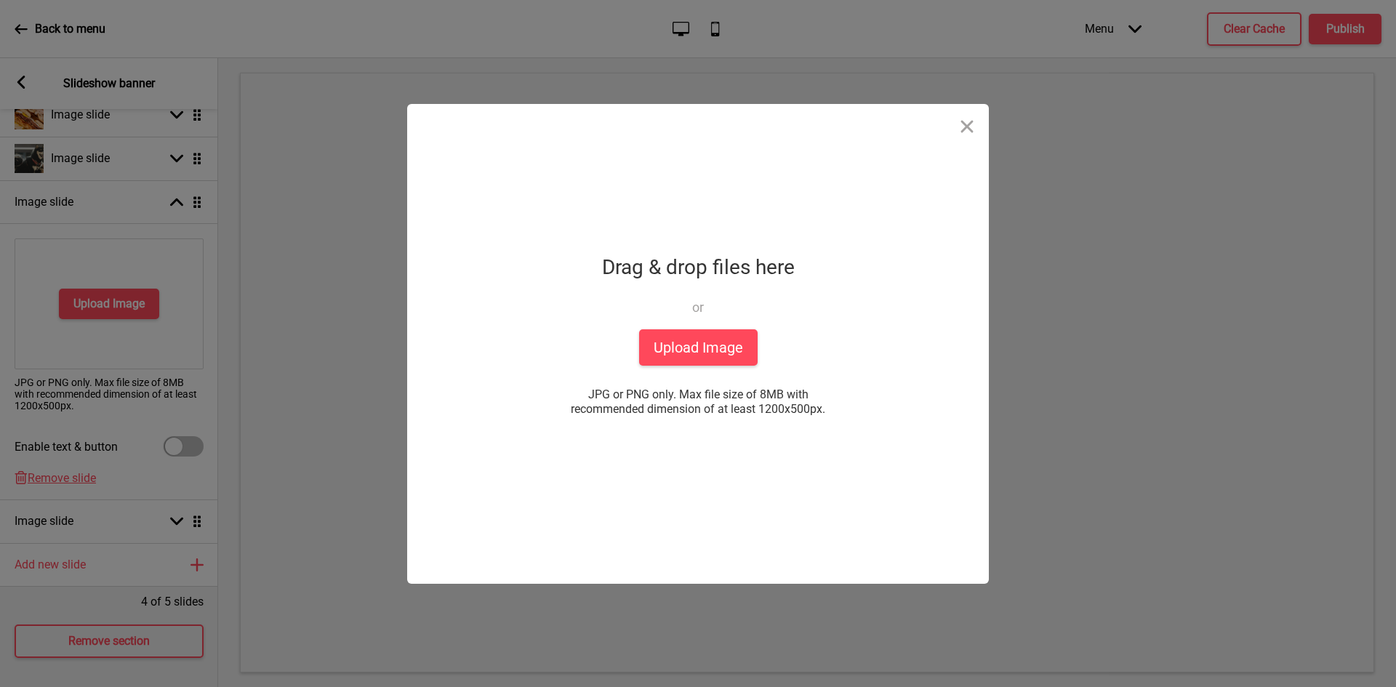
click at [701, 328] on div "Drag & drop files here or Upload files from your computer" at bounding box center [698, 289] width 193 height 80
click at [700, 336] on button "Upload Image" at bounding box center [698, 347] width 119 height 36
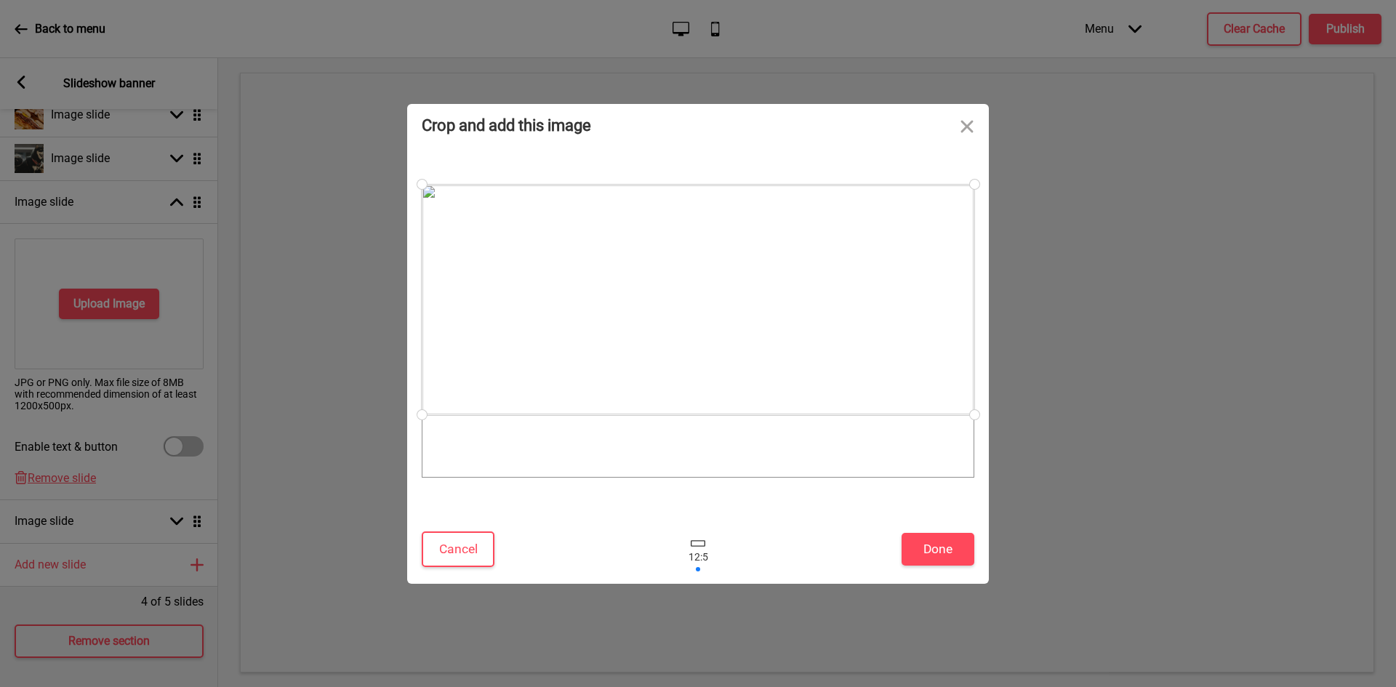
drag, startPoint x: 701, startPoint y: 359, endPoint x: 698, endPoint y: 338, distance: 21.4
click at [698, 338] on div at bounding box center [698, 300] width 553 height 231
click at [942, 560] on button "Done" at bounding box center [938, 549] width 73 height 33
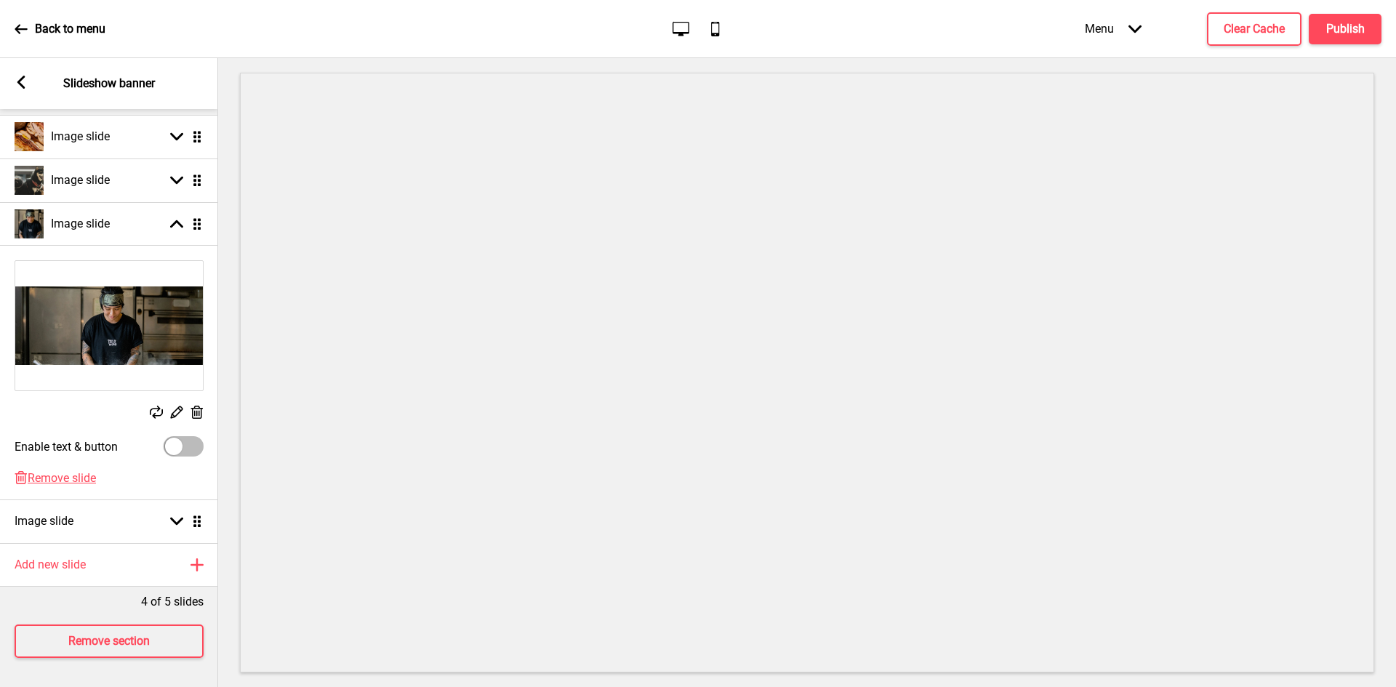
scroll to position [132, 0]
click at [122, 500] on div "Image slide Arrow down Drag" at bounding box center [109, 522] width 218 height 44
select select "right"
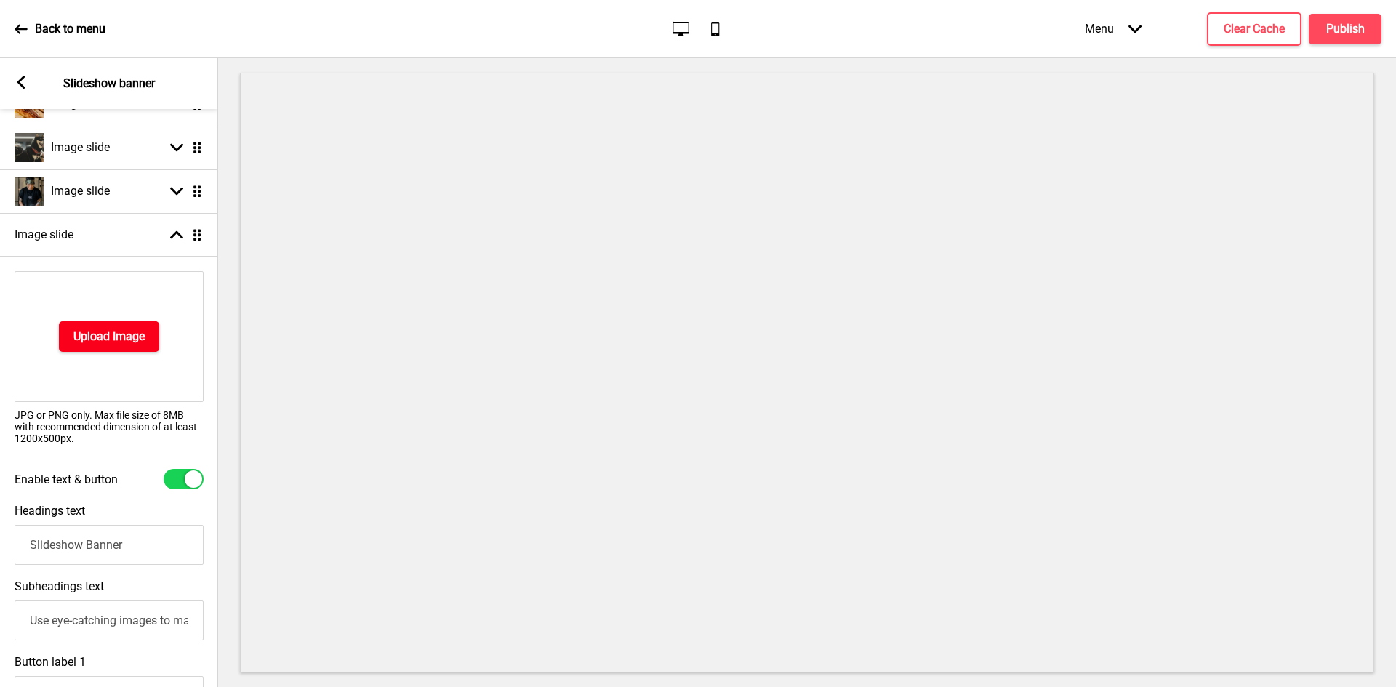
click at [118, 342] on h4 "Upload Image" at bounding box center [108, 337] width 71 height 16
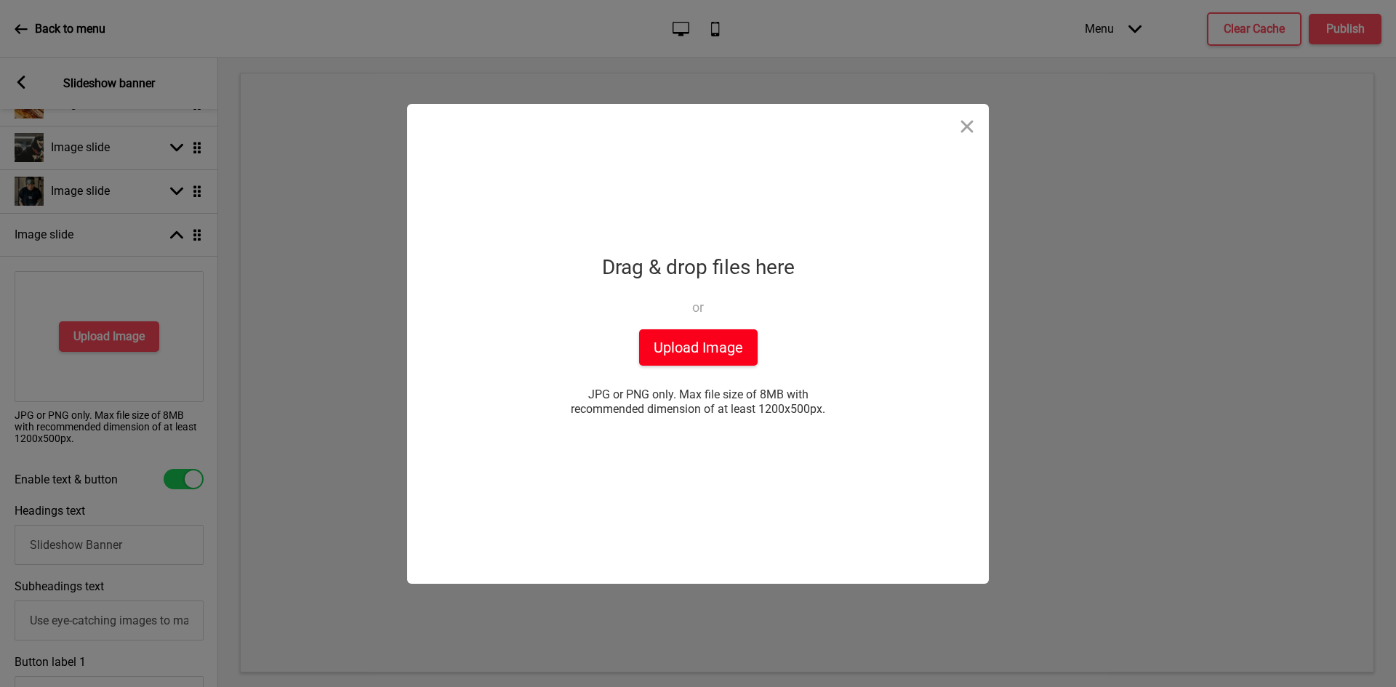
click at [683, 348] on button "Upload Image" at bounding box center [698, 347] width 119 height 36
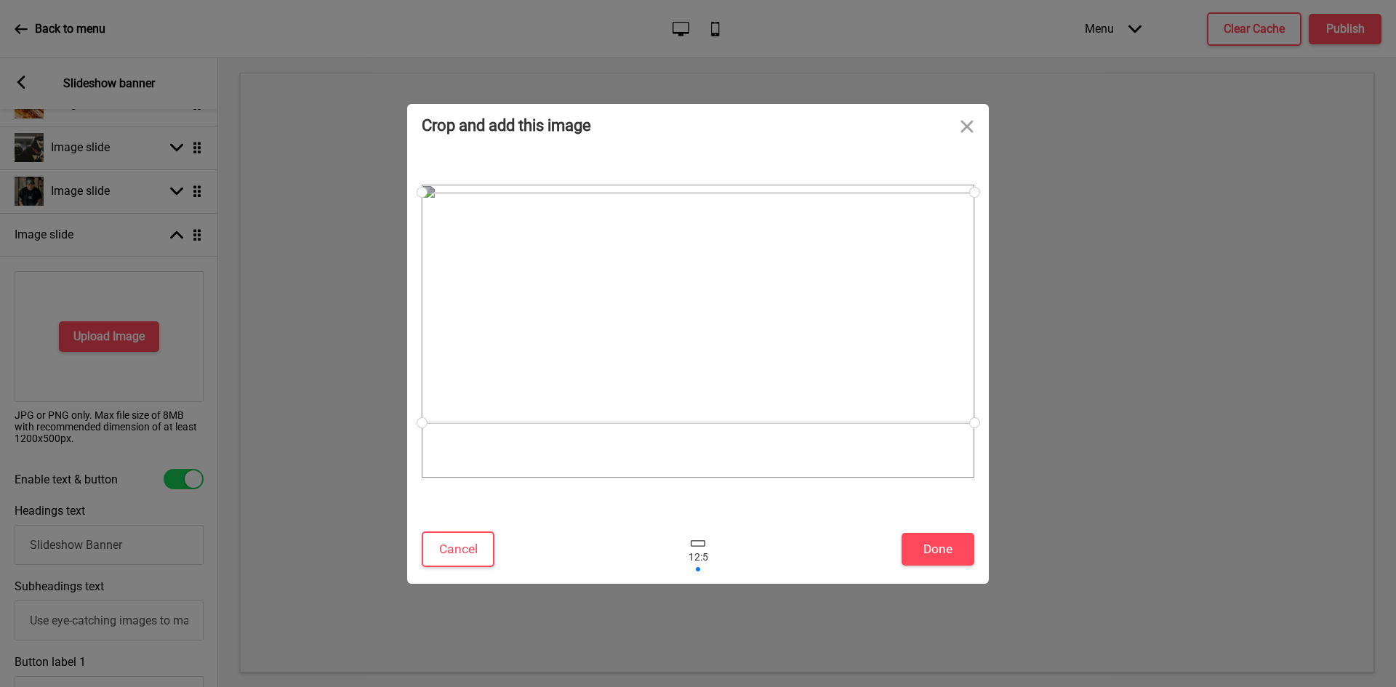
drag, startPoint x: 620, startPoint y: 244, endPoint x: 619, endPoint y: 231, distance: 12.4
click at [619, 231] on div at bounding box center [698, 308] width 553 height 231
click at [935, 539] on button "Done" at bounding box center [938, 549] width 73 height 33
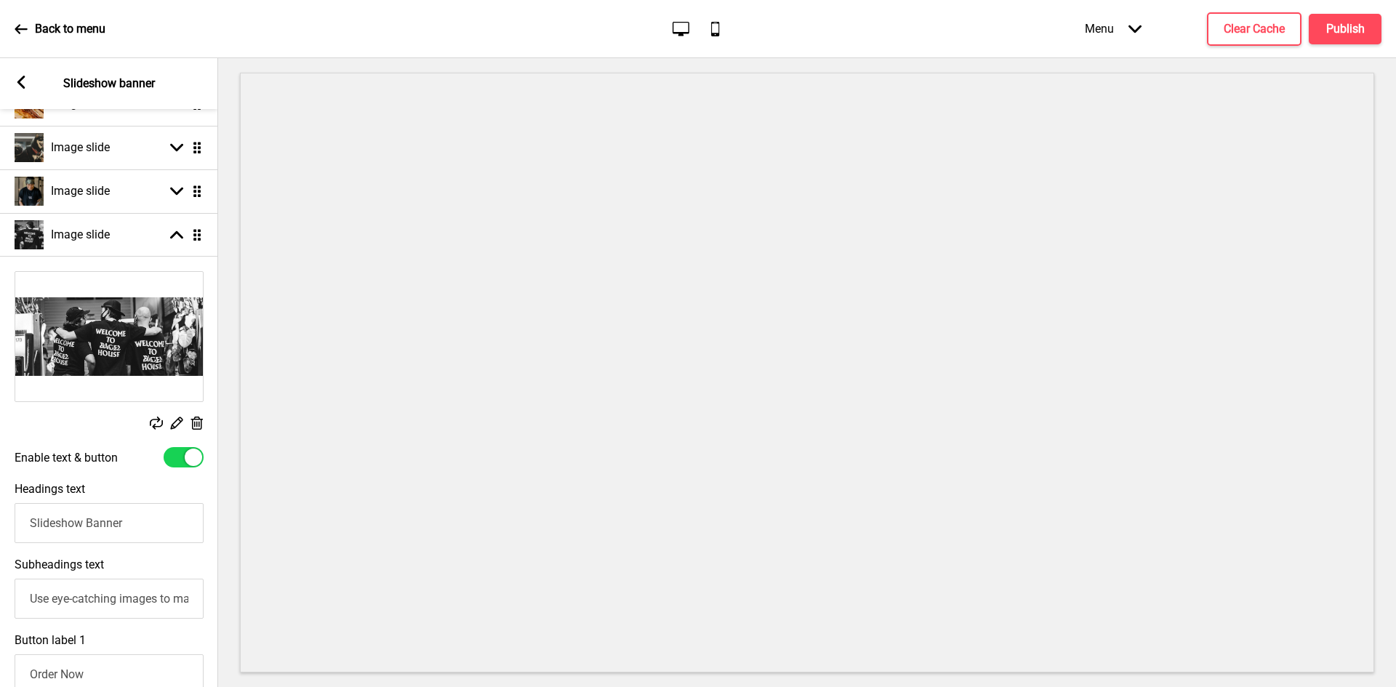
click at [176, 458] on div at bounding box center [184, 457] width 40 height 20
checkbox input "false"
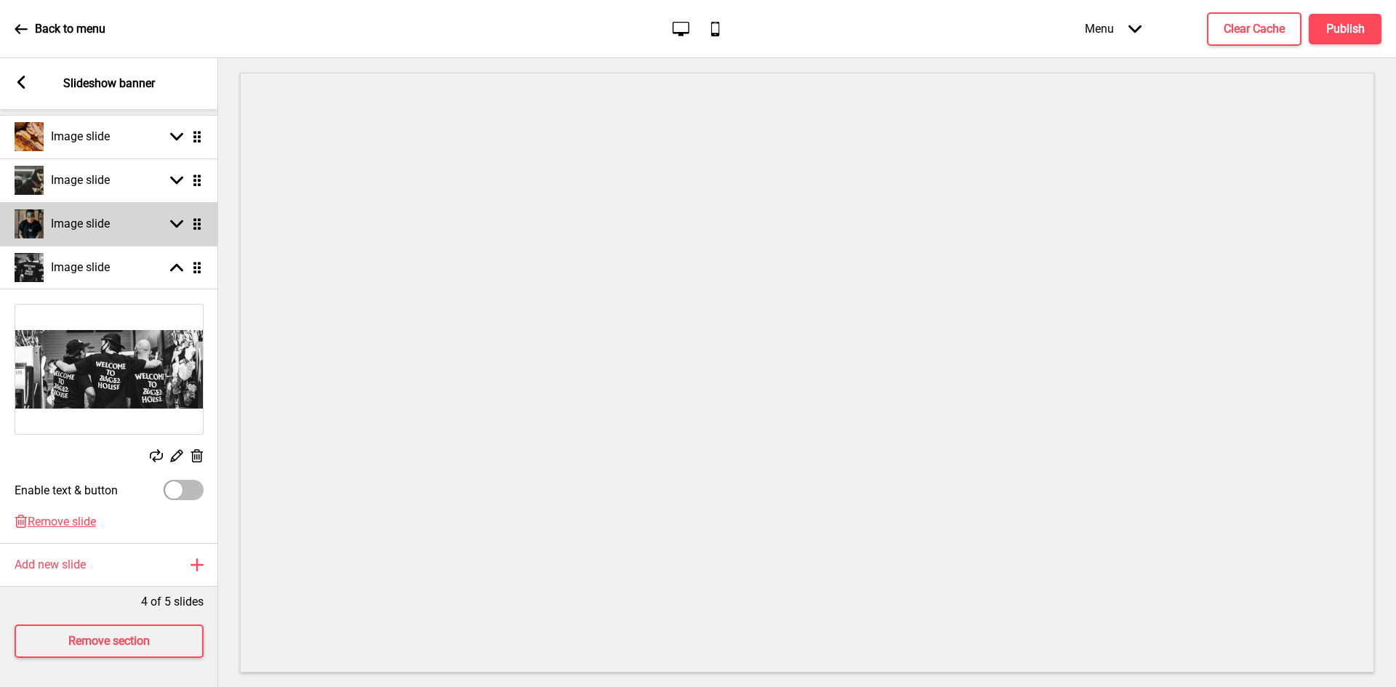
scroll to position [132, 0]
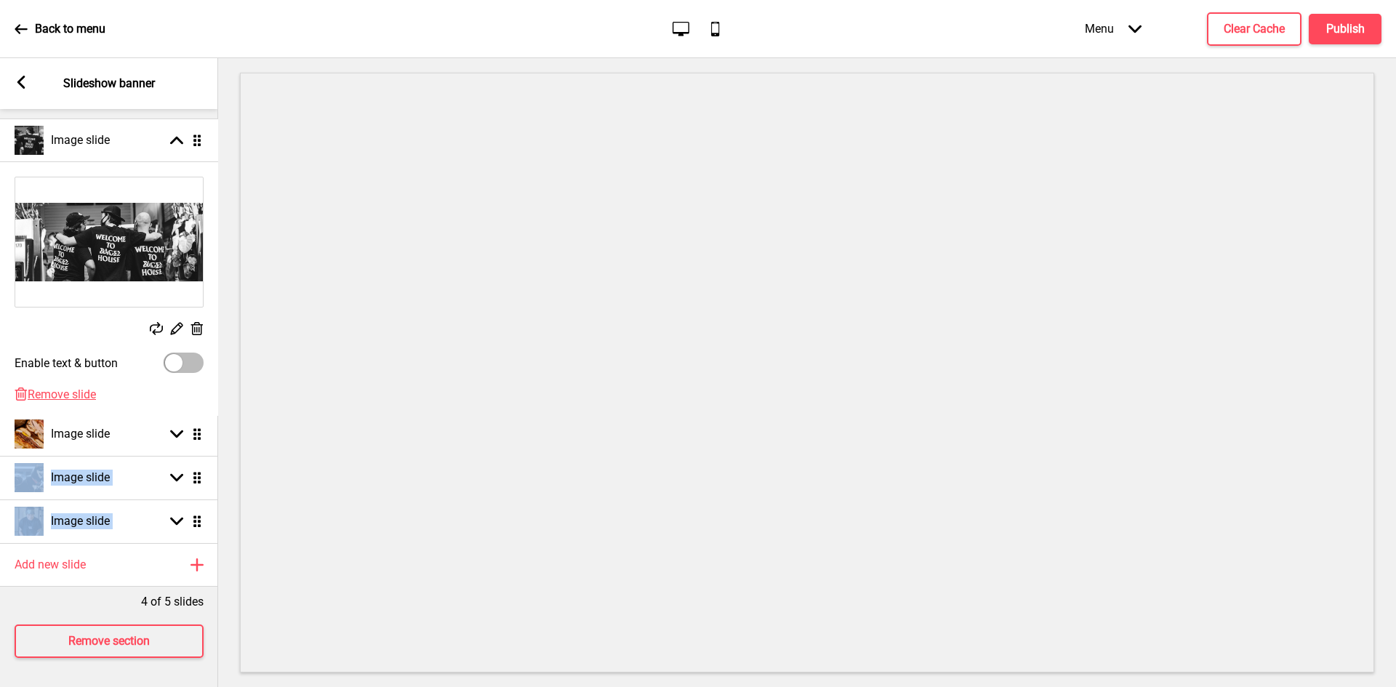
drag, startPoint x: 196, startPoint y: 259, endPoint x: 199, endPoint y: 140, distance: 118.6
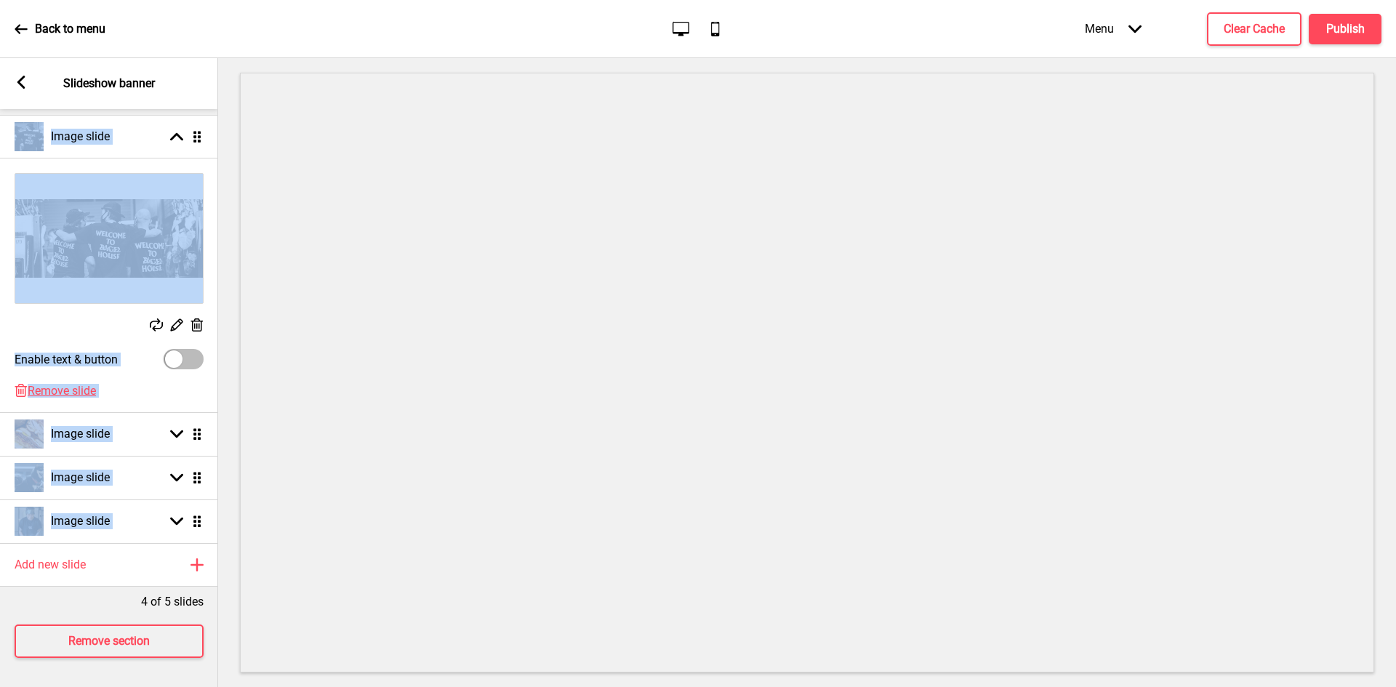
click at [106, 319] on div "Replace Edit Delete" at bounding box center [109, 327] width 189 height 16
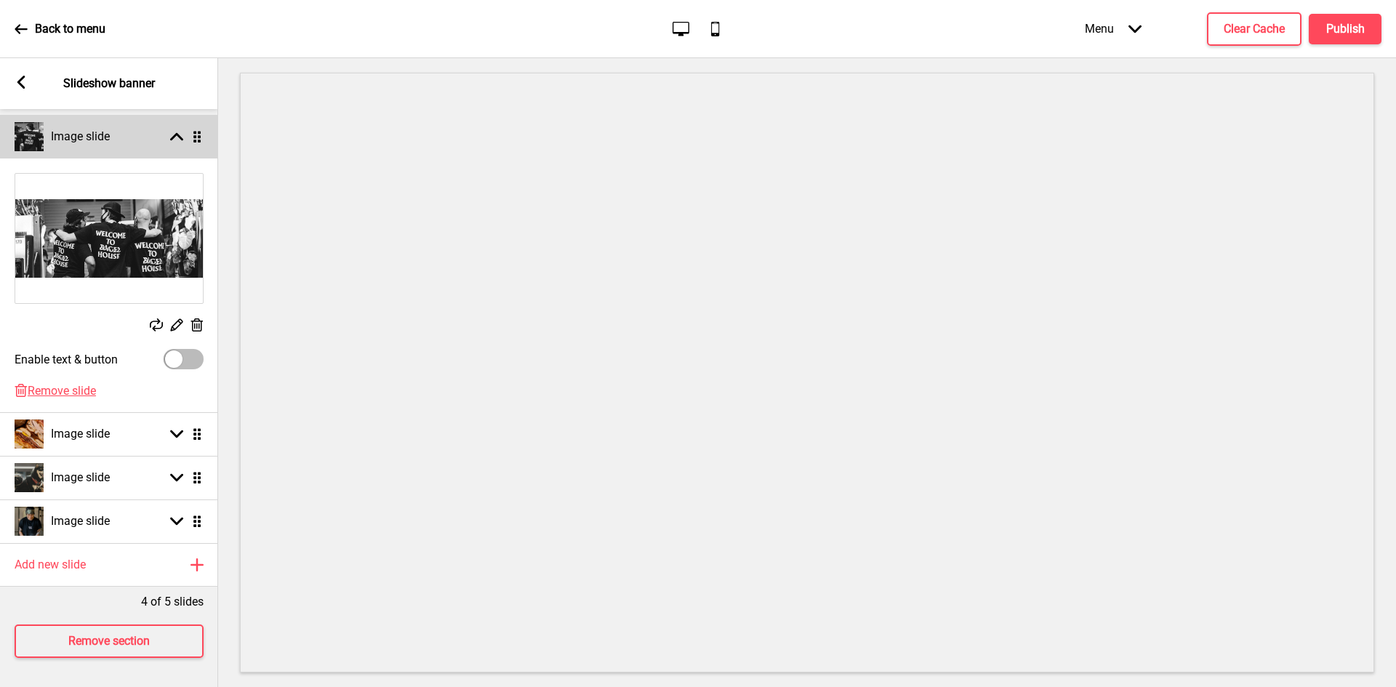
click at [179, 130] on rect at bounding box center [176, 136] width 13 height 13
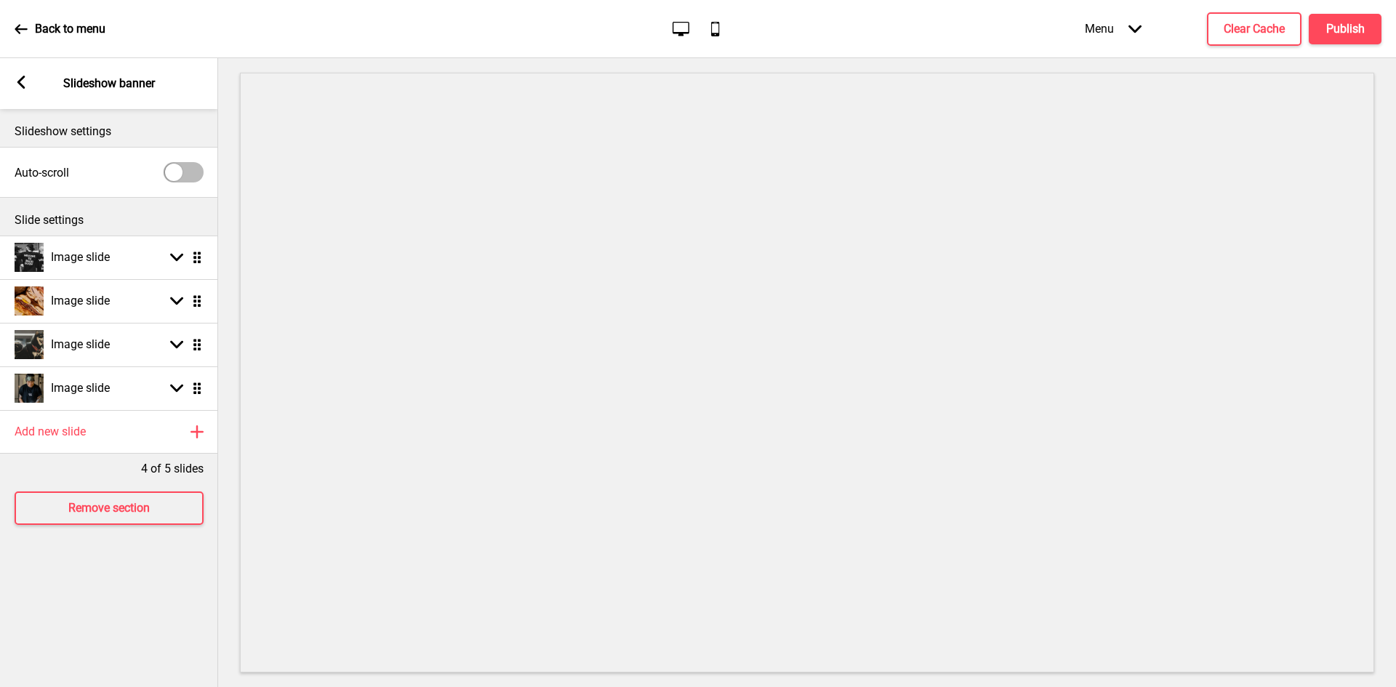
scroll to position [0, 0]
click at [92, 432] on div "Add new slide Plus" at bounding box center [109, 432] width 218 height 44
click at [156, 433] on div "Image slide Arrow down Drag" at bounding box center [109, 432] width 218 height 44
select select "right"
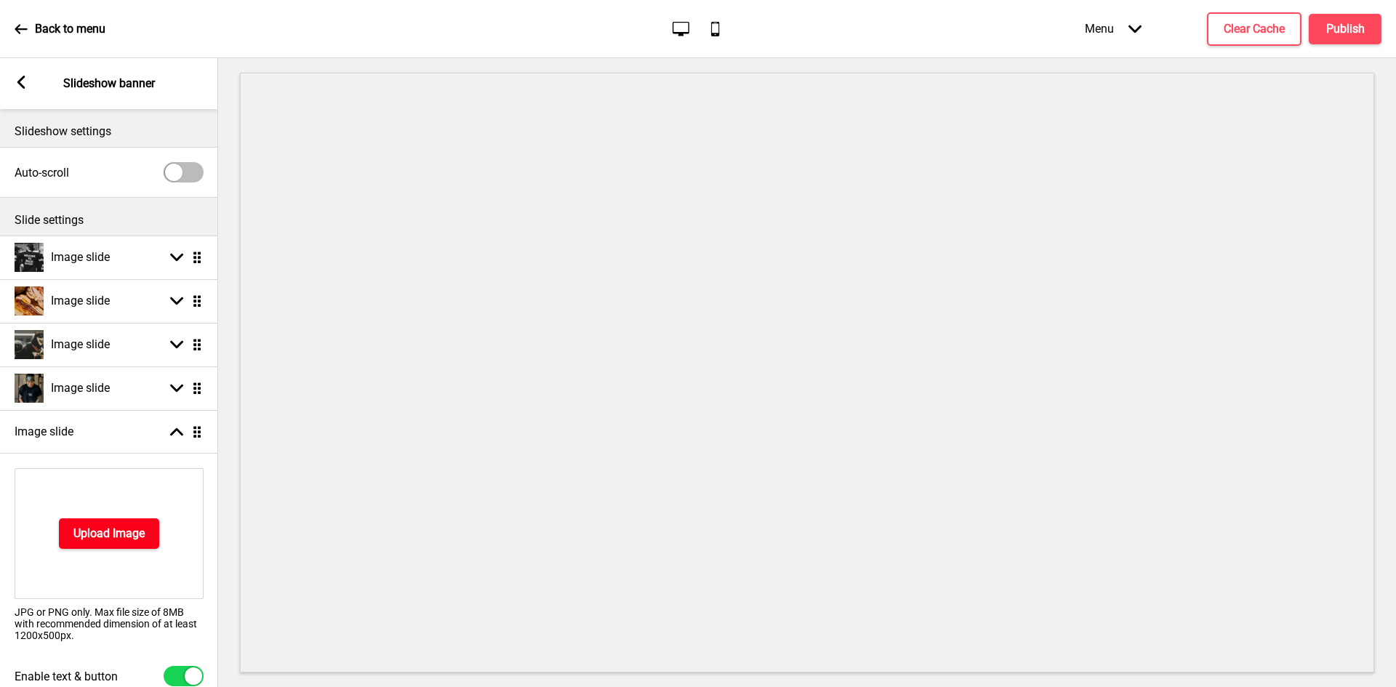
click at [103, 532] on h4 "Upload Image" at bounding box center [108, 534] width 71 height 16
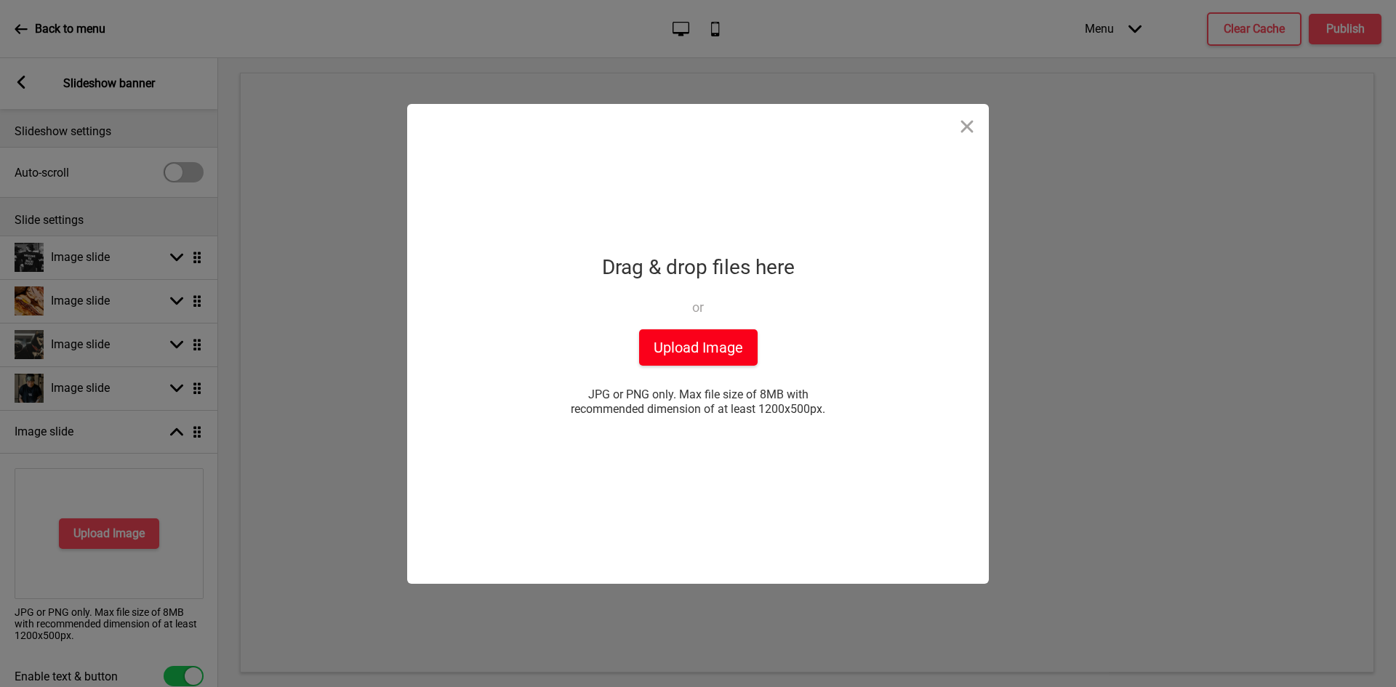
click at [724, 347] on button "Upload Image" at bounding box center [698, 347] width 119 height 36
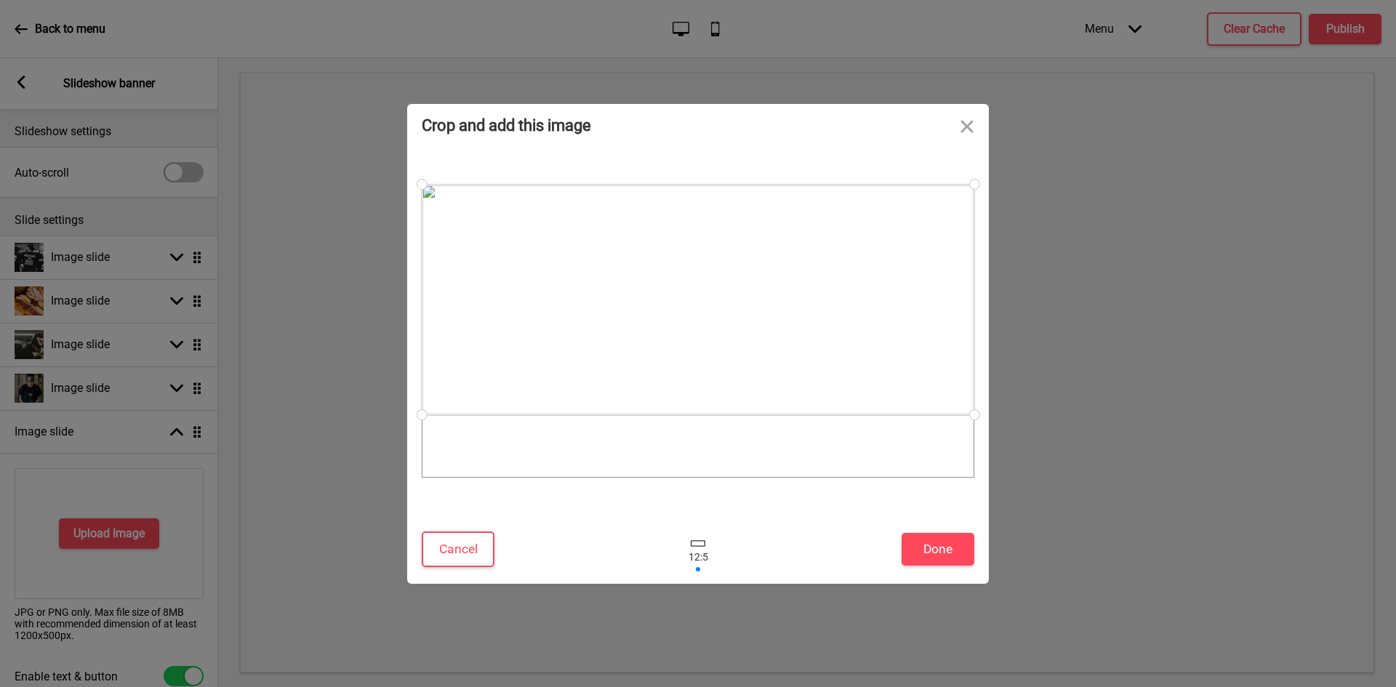
drag, startPoint x: 735, startPoint y: 337, endPoint x: 735, endPoint y: 305, distance: 32.0
click at [735, 305] on div at bounding box center [698, 300] width 553 height 231
click at [939, 550] on button "Done" at bounding box center [938, 549] width 73 height 33
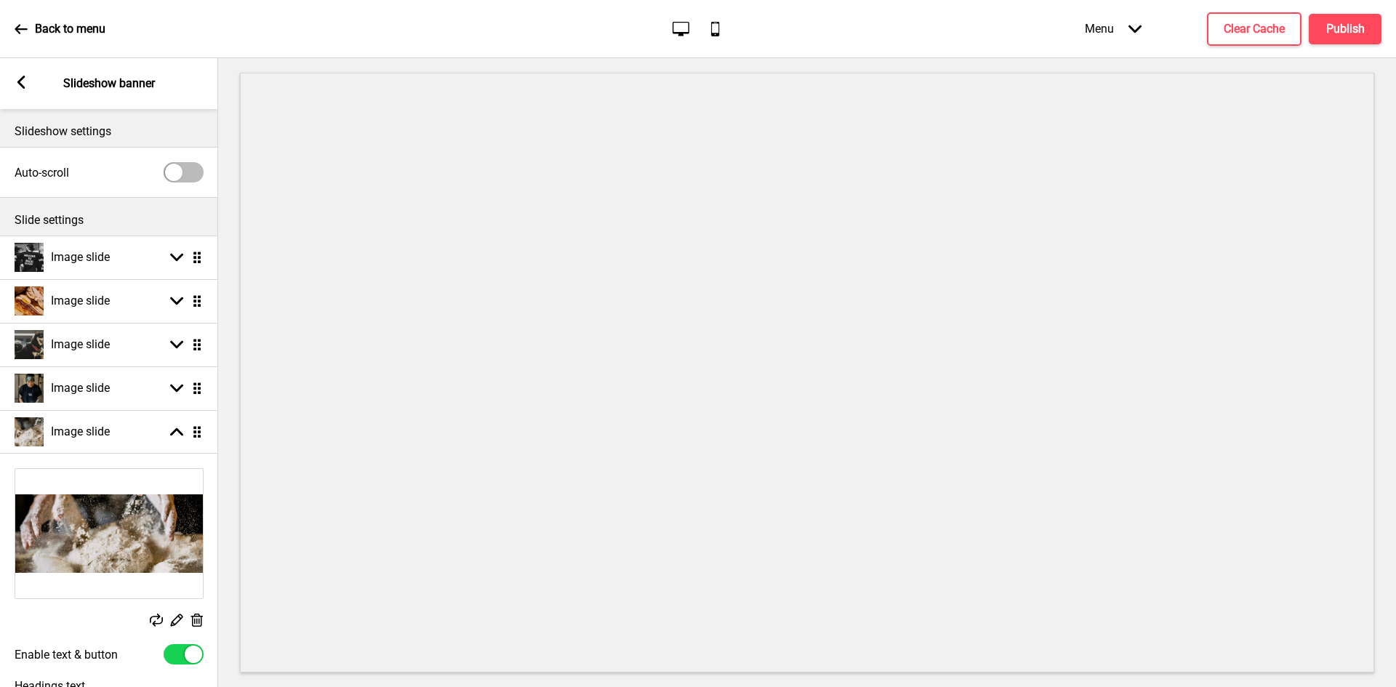
click at [167, 660] on div at bounding box center [184, 654] width 40 height 20
checkbox input "false"
click at [22, 84] on icon at bounding box center [21, 82] width 8 height 13
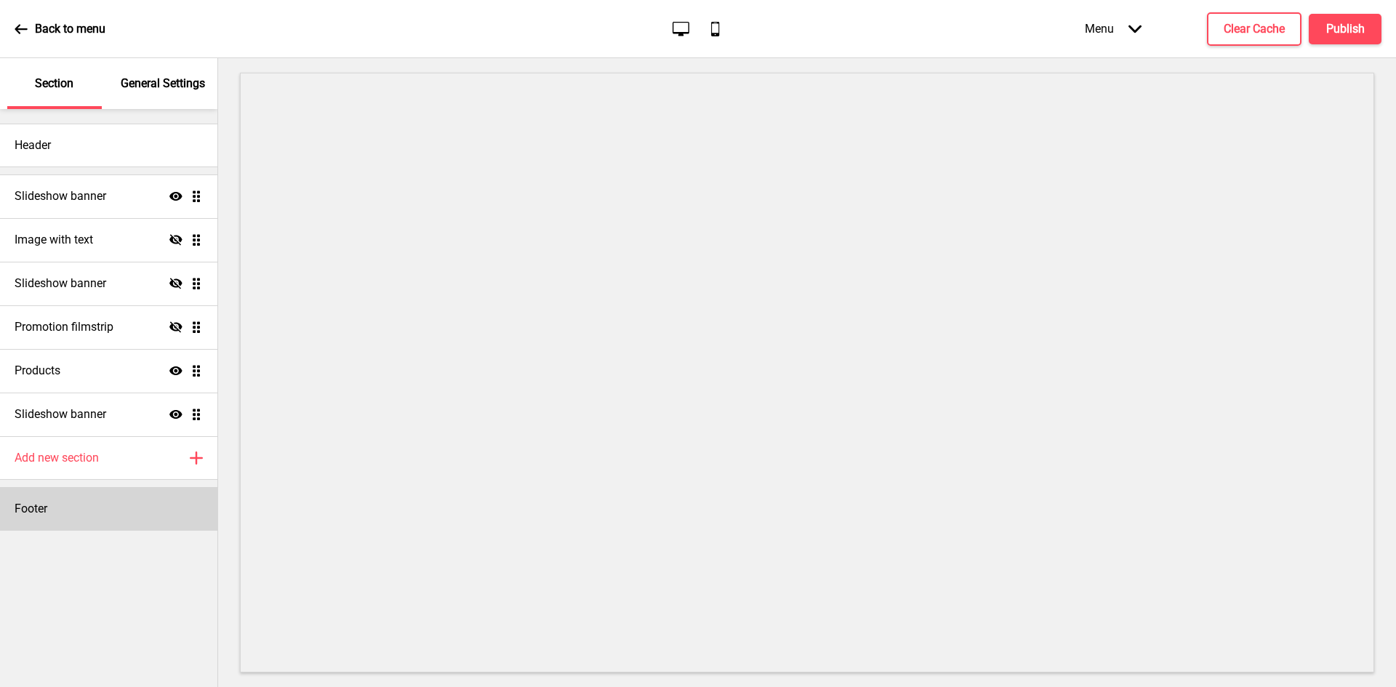
click at [97, 516] on div "Footer" at bounding box center [108, 509] width 217 height 44
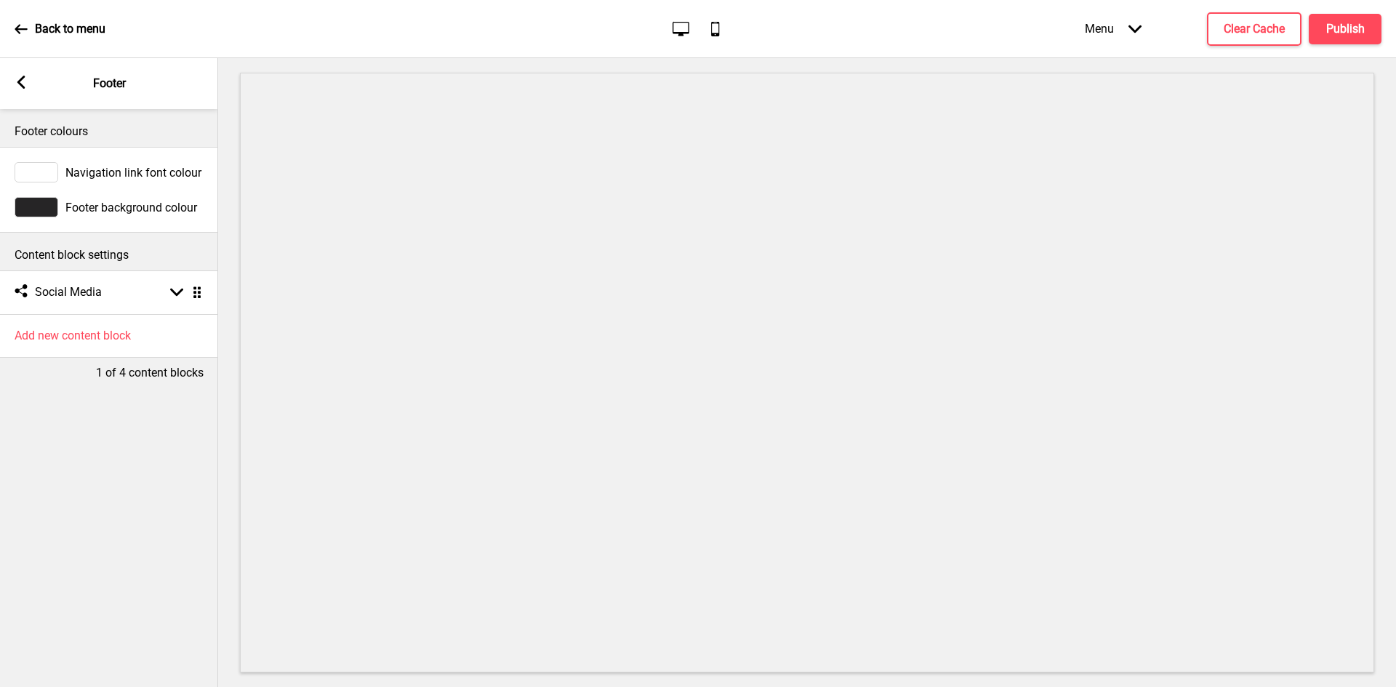
click at [120, 170] on span "Navigation link font colour" at bounding box center [133, 173] width 136 height 14
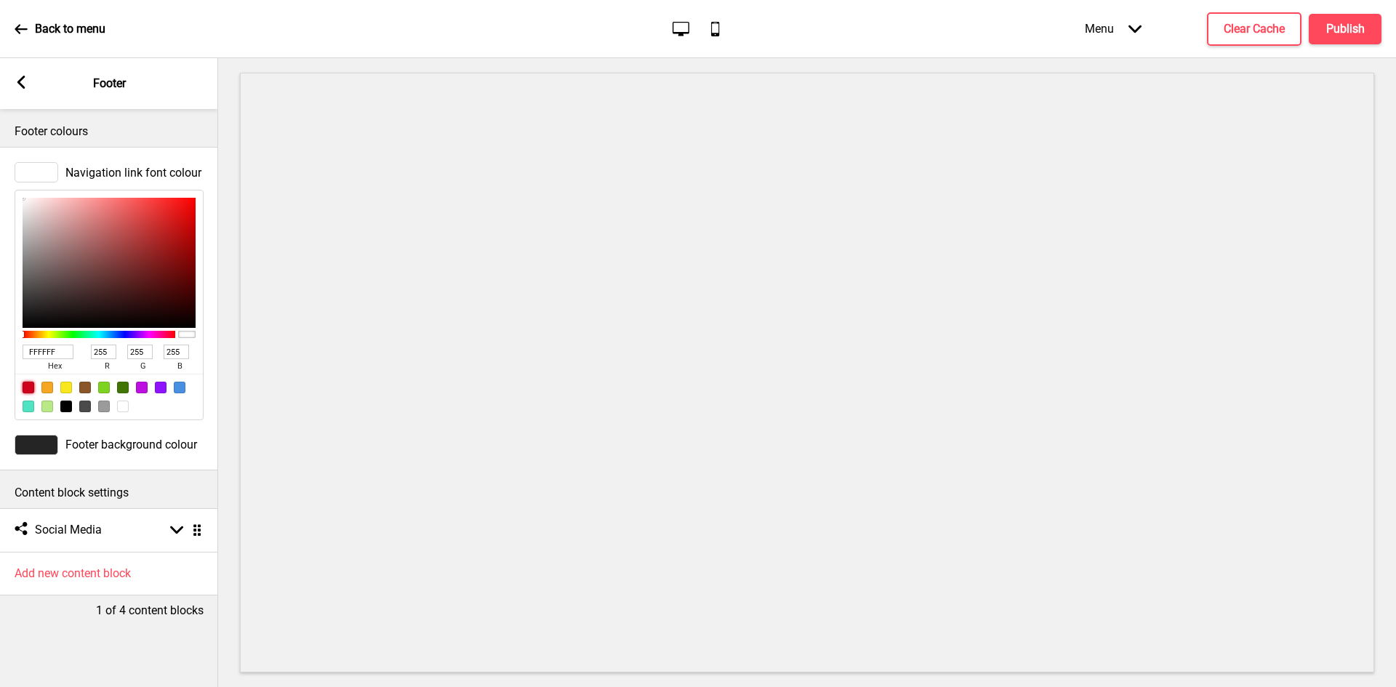
click at [28, 388] on div at bounding box center [29, 388] width 12 height 12
type input "D0021B"
type input "208"
type input "2"
type input "27"
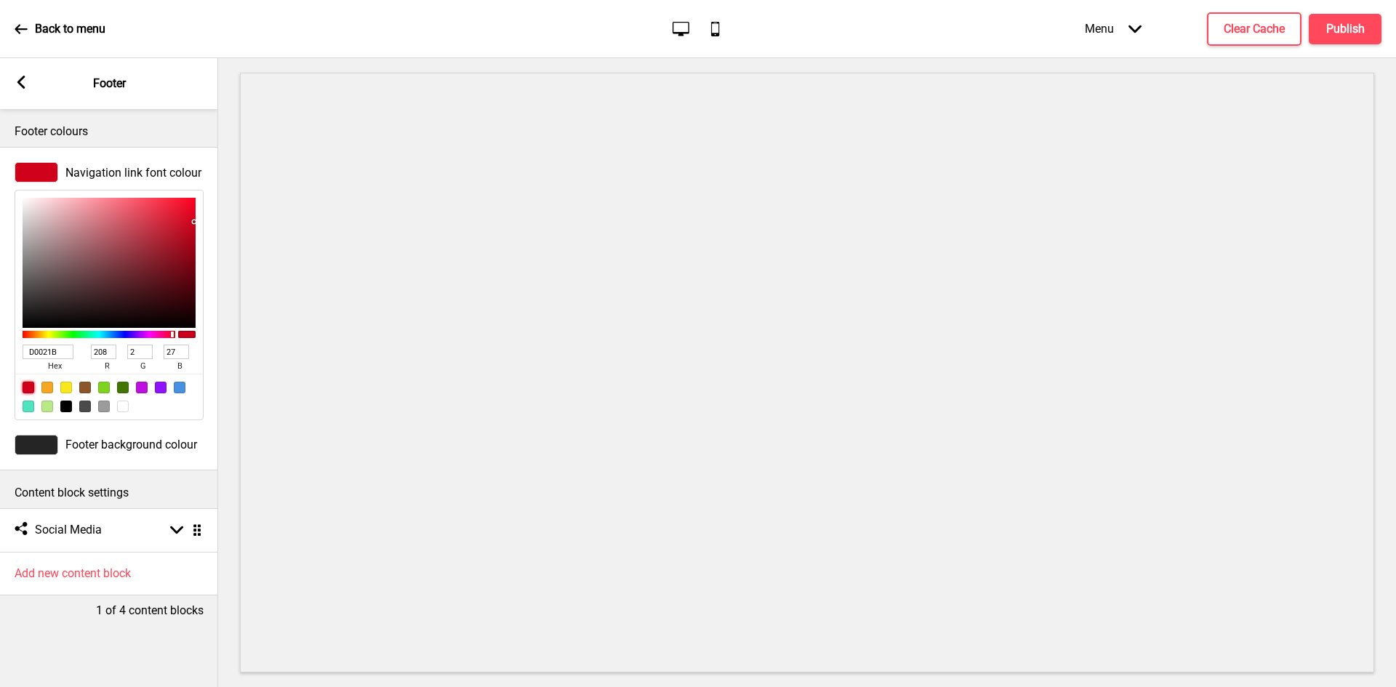
click at [24, 81] on rect at bounding box center [21, 82] width 13 height 13
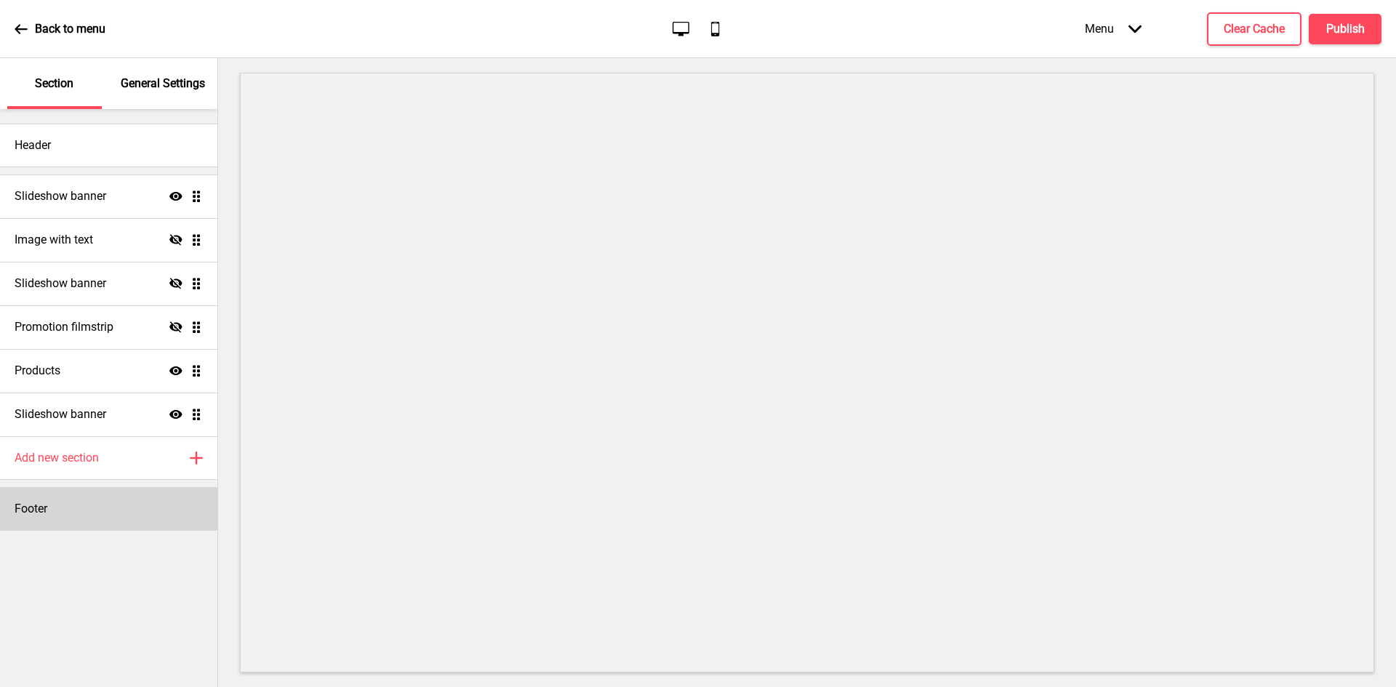
click at [47, 500] on div "Footer" at bounding box center [108, 509] width 217 height 44
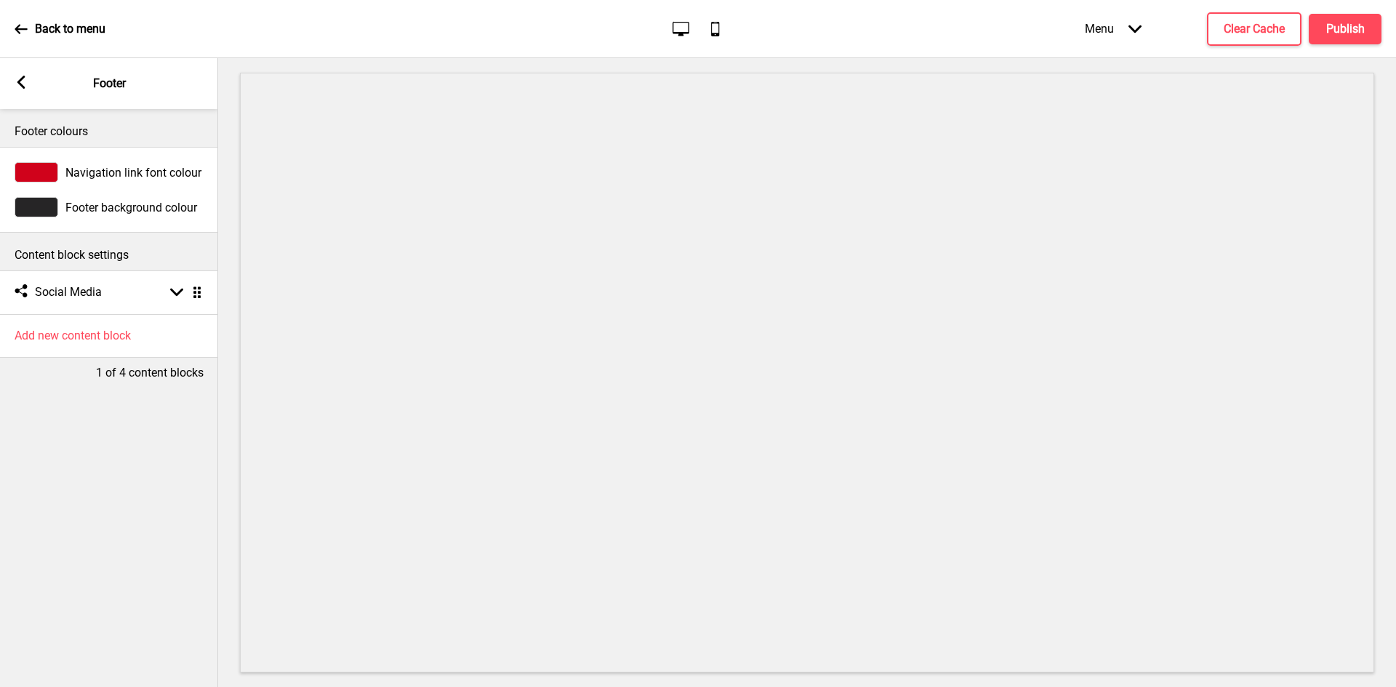
click at [135, 211] on span "Footer background colour" at bounding box center [131, 208] width 132 height 14
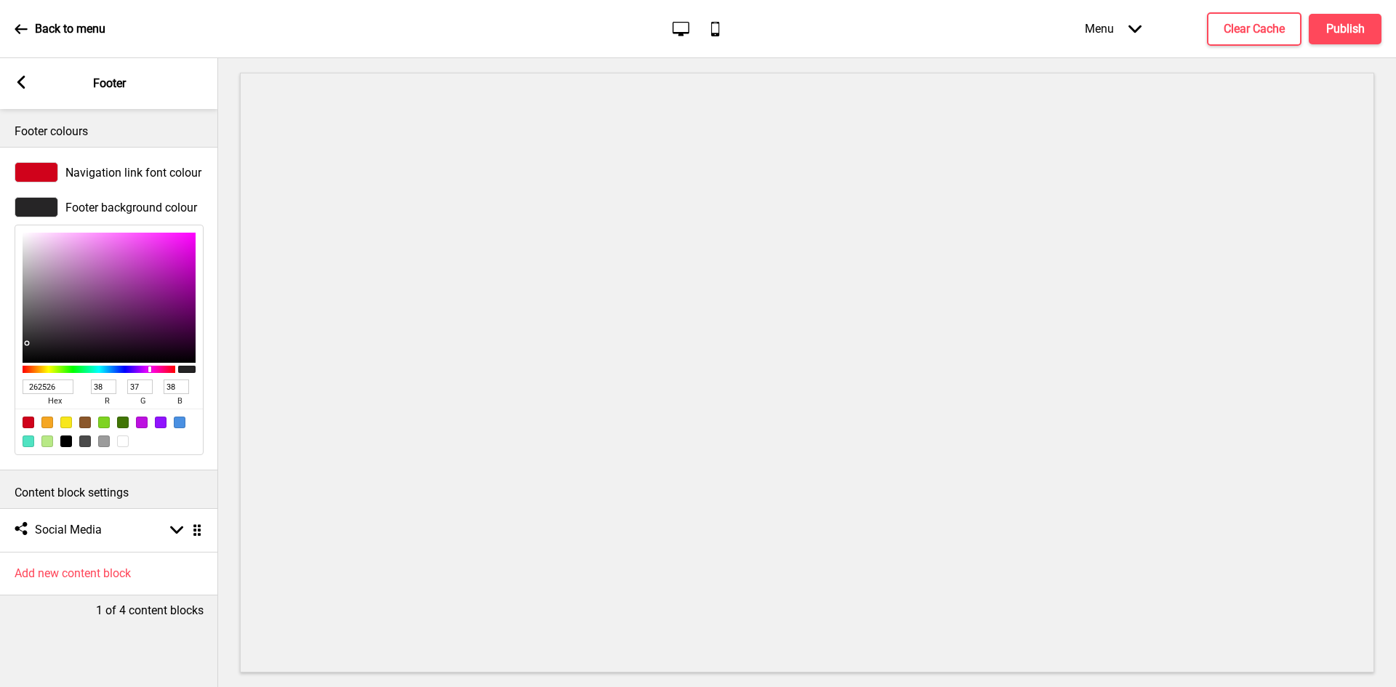
click at [121, 442] on div at bounding box center [123, 442] width 12 height 12
type input "FFFFFF"
type input "255"
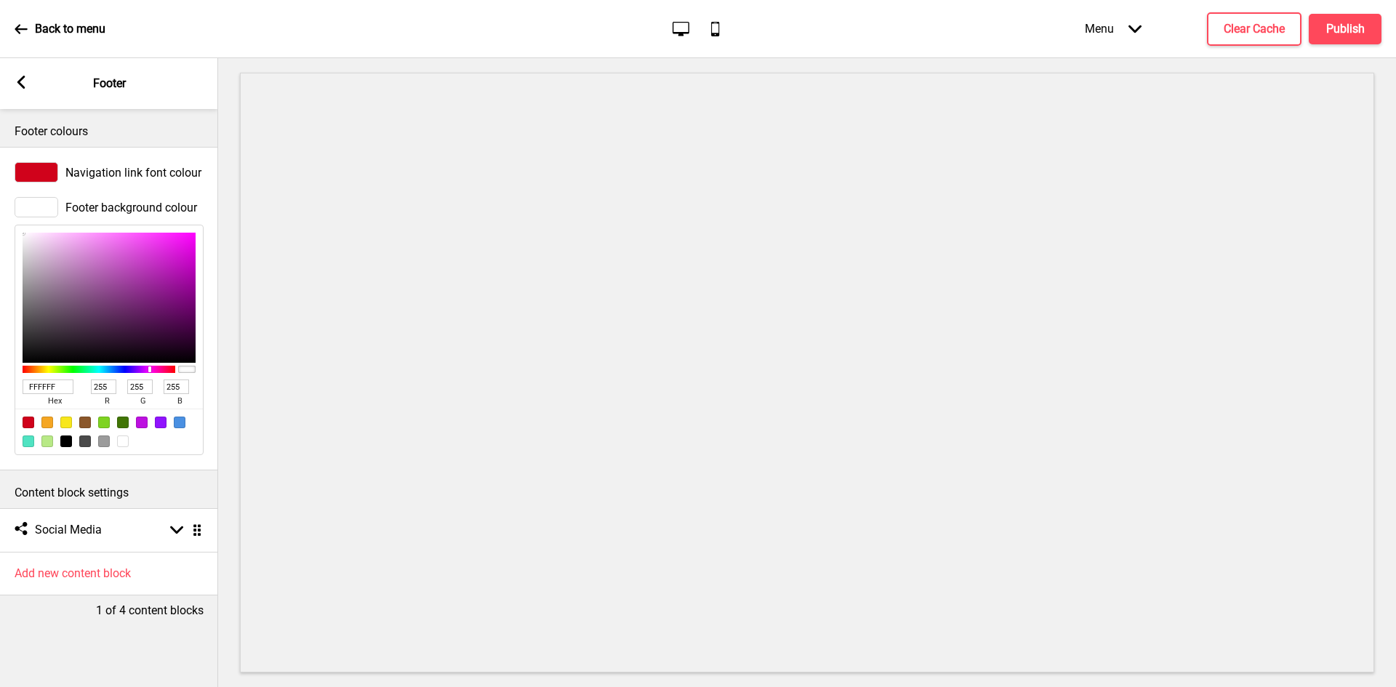
click at [55, 617] on div "1 of 4 content blocks" at bounding box center [109, 607] width 218 height 23
click at [23, 86] on icon at bounding box center [21, 82] width 8 height 13
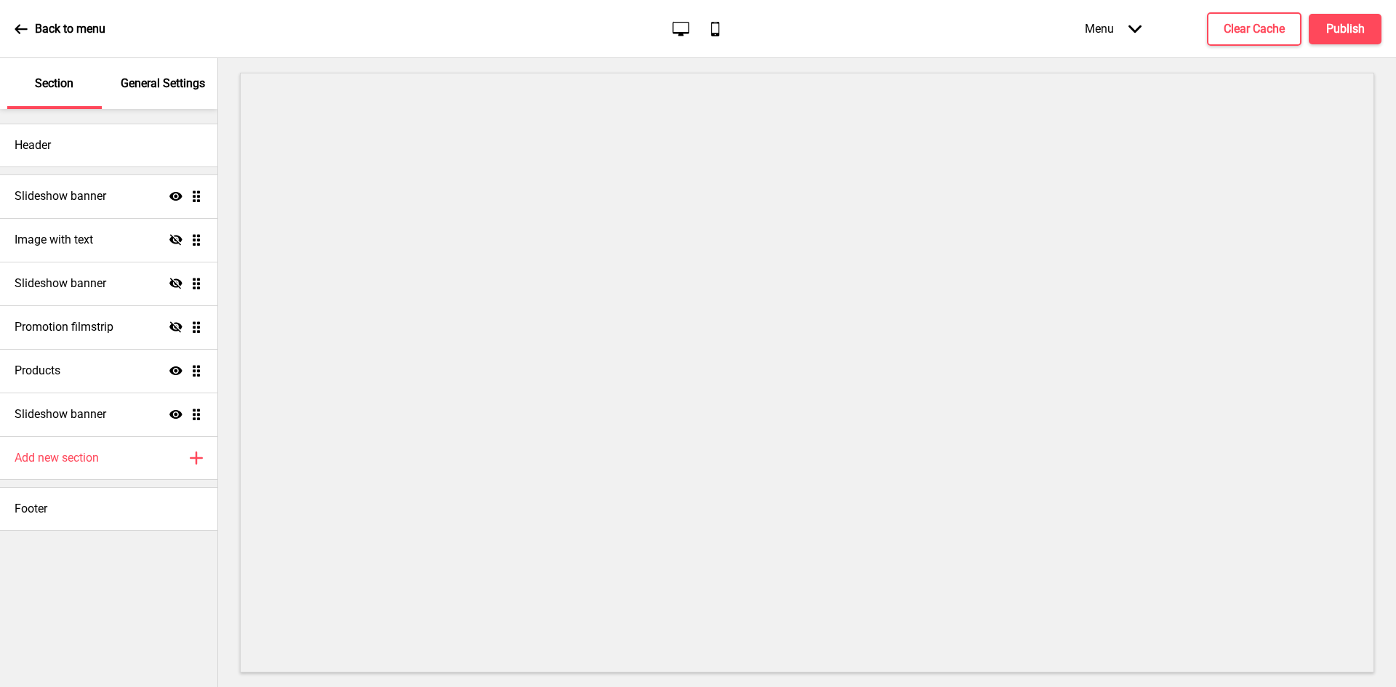
click at [136, 92] on div "General Settings" at bounding box center [163, 83] width 95 height 51
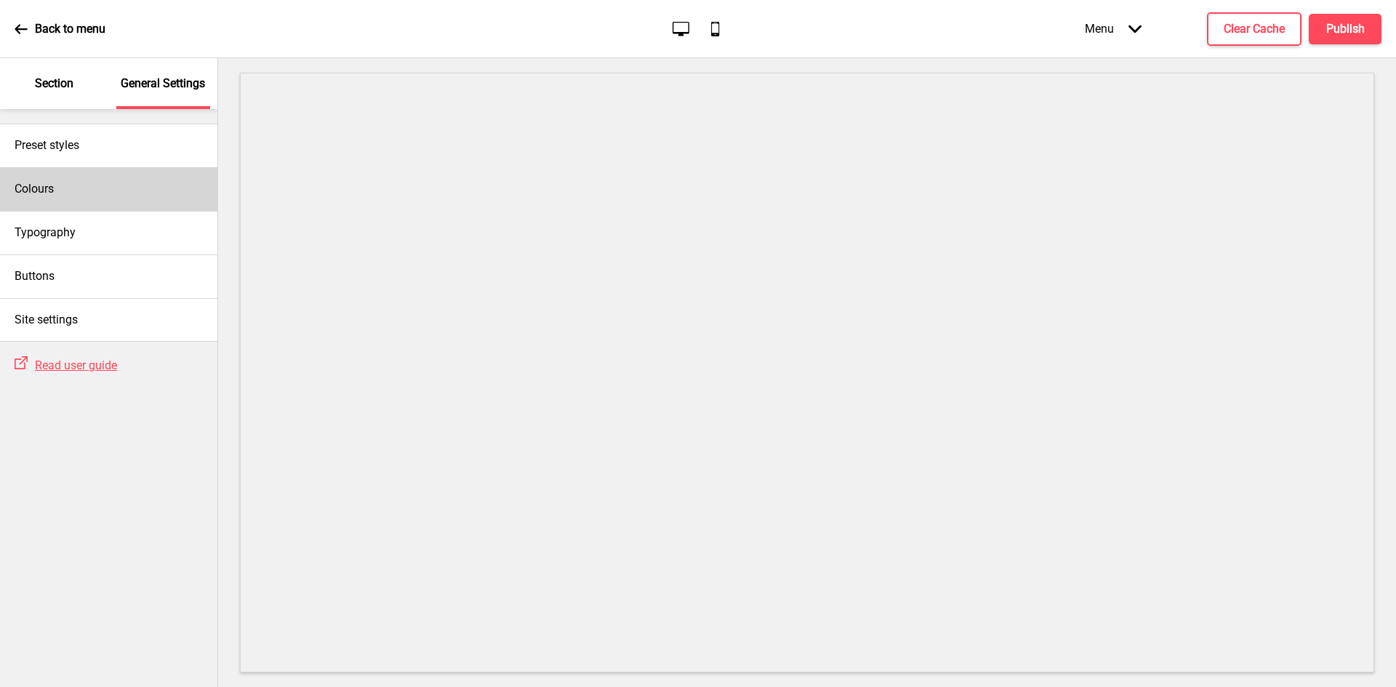
click at [73, 190] on div "Colours" at bounding box center [108, 189] width 217 height 44
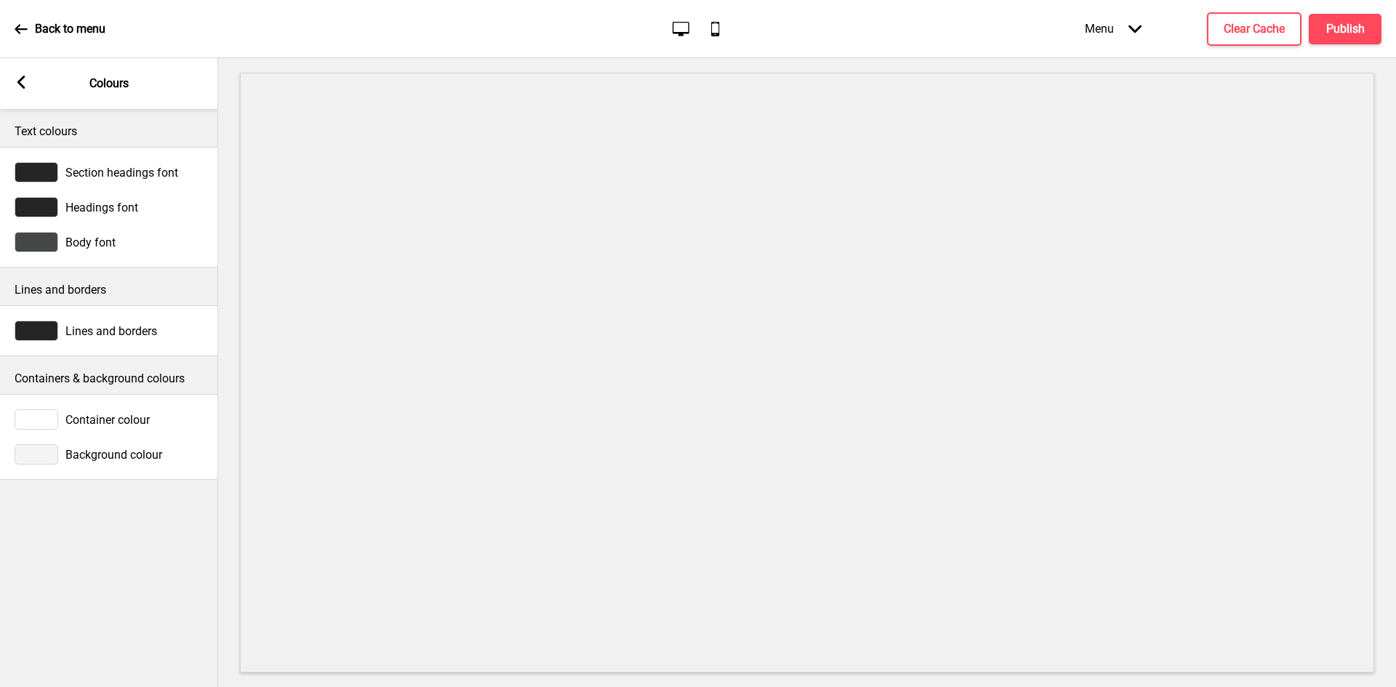
click at [56, 332] on div at bounding box center [37, 331] width 44 height 20
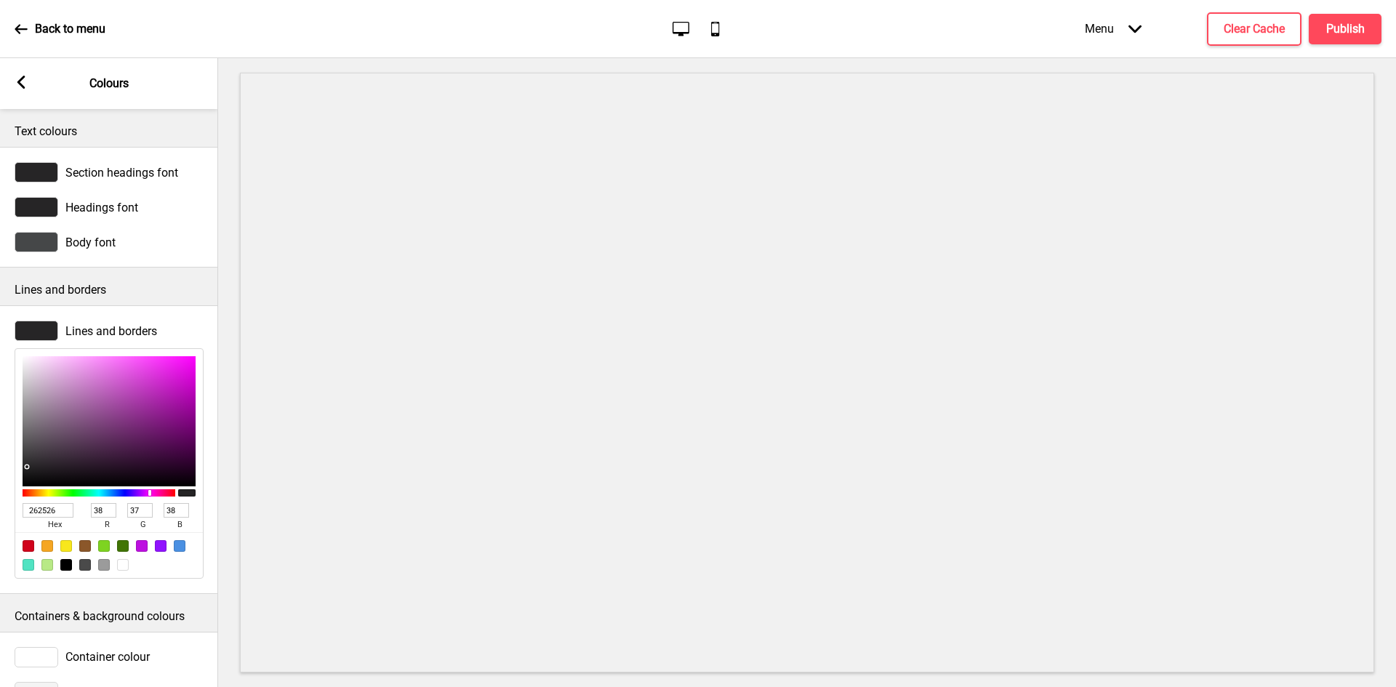
click at [34, 503] on div "262526 hex" at bounding box center [55, 518] width 64 height 30
click at [41, 511] on input "262526" at bounding box center [48, 510] width 51 height 15
paste input "E0E0E0"
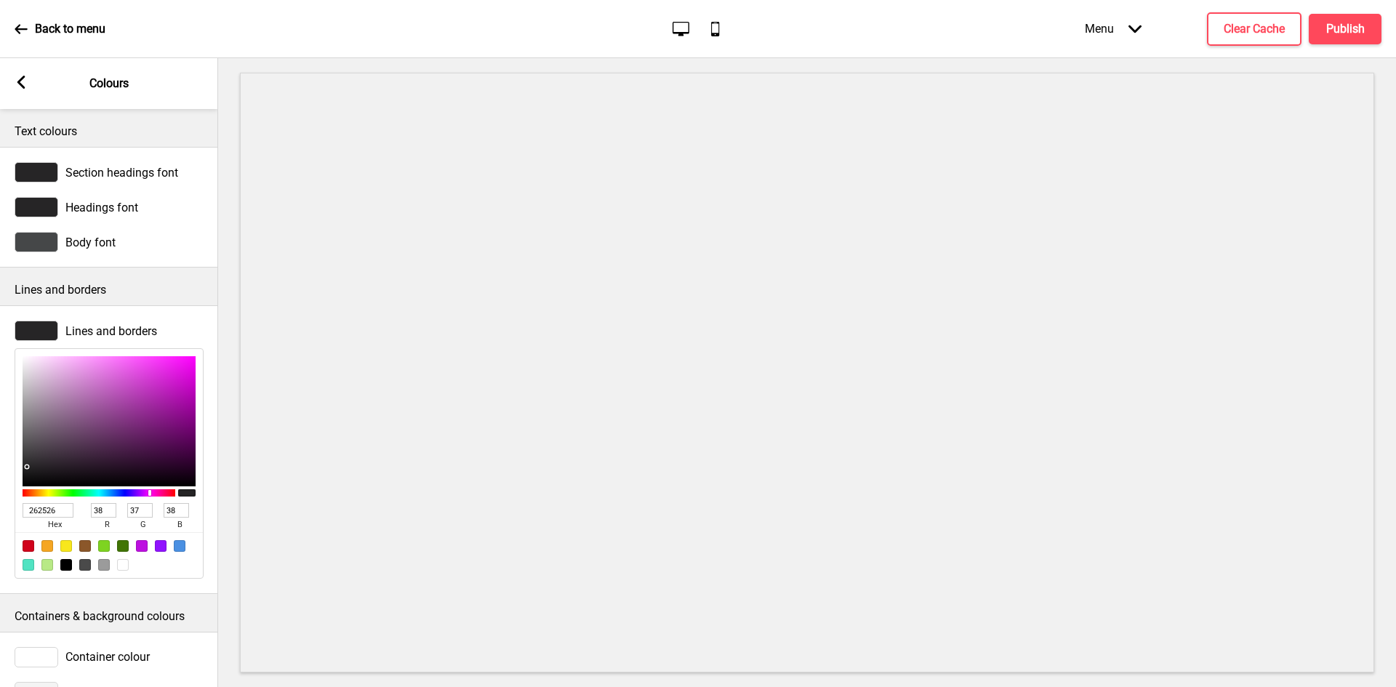
type input "E0E0E0"
type input "224"
type input "E0E0E0"
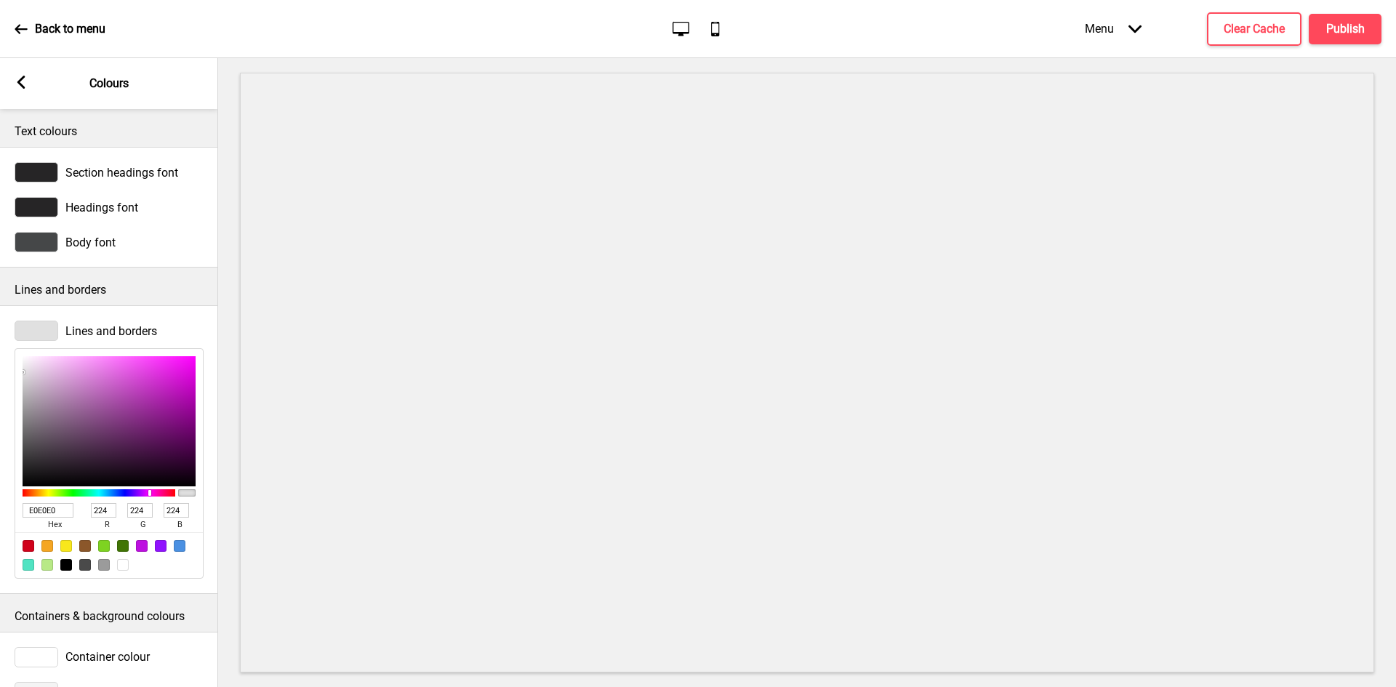
click at [22, 87] on icon at bounding box center [21, 82] width 8 height 13
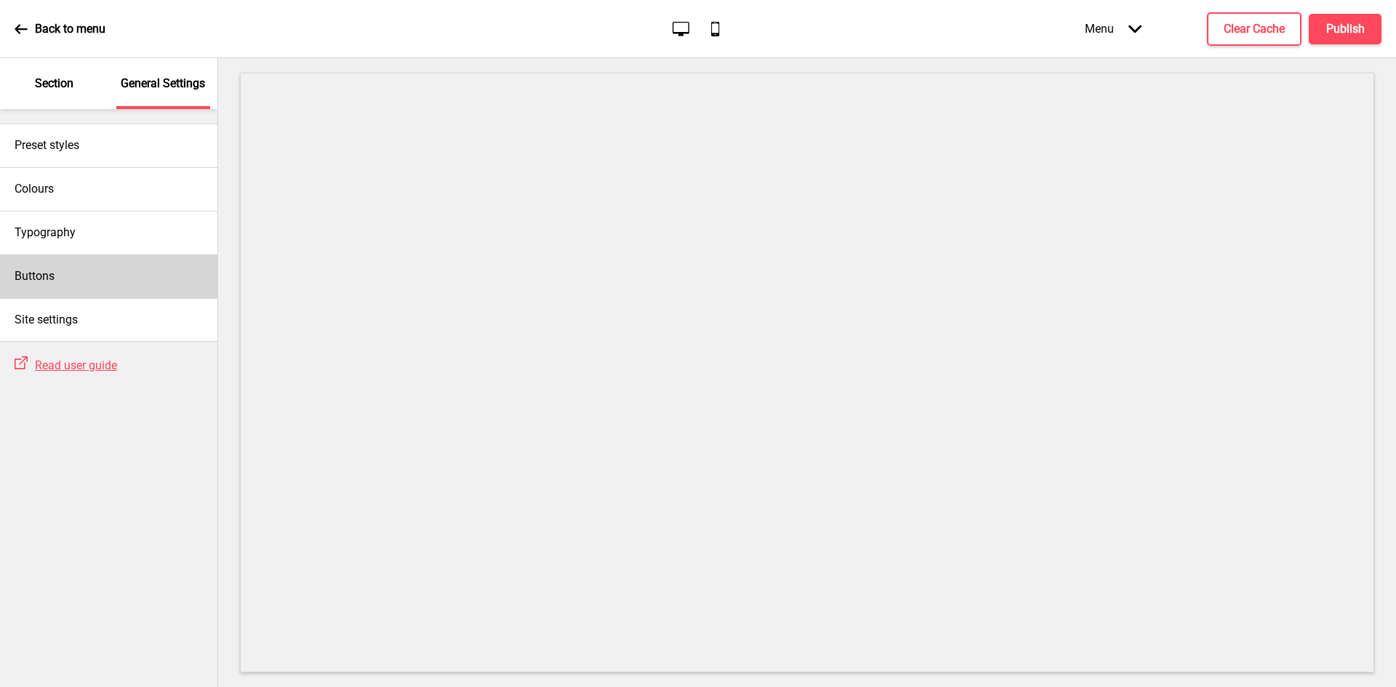
click at [102, 260] on div "Buttons" at bounding box center [108, 277] width 217 height 44
select select "square"
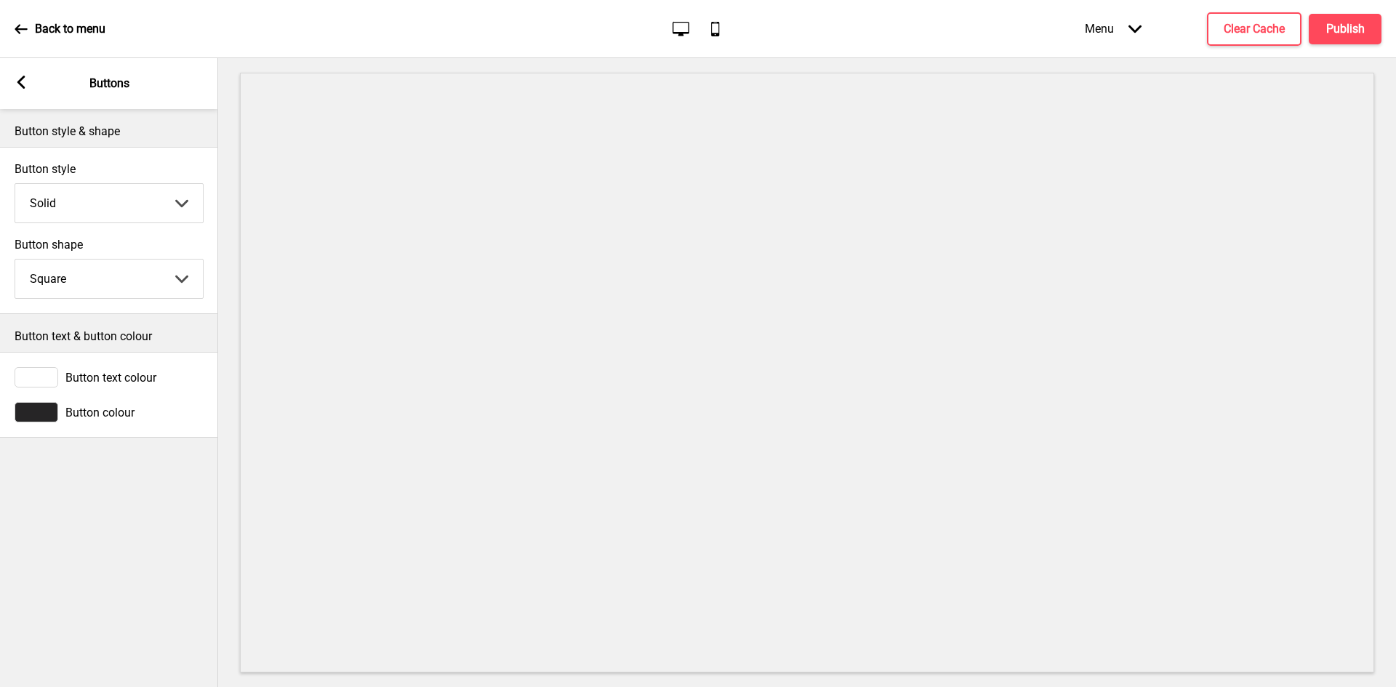
click at [55, 412] on div at bounding box center [37, 412] width 44 height 20
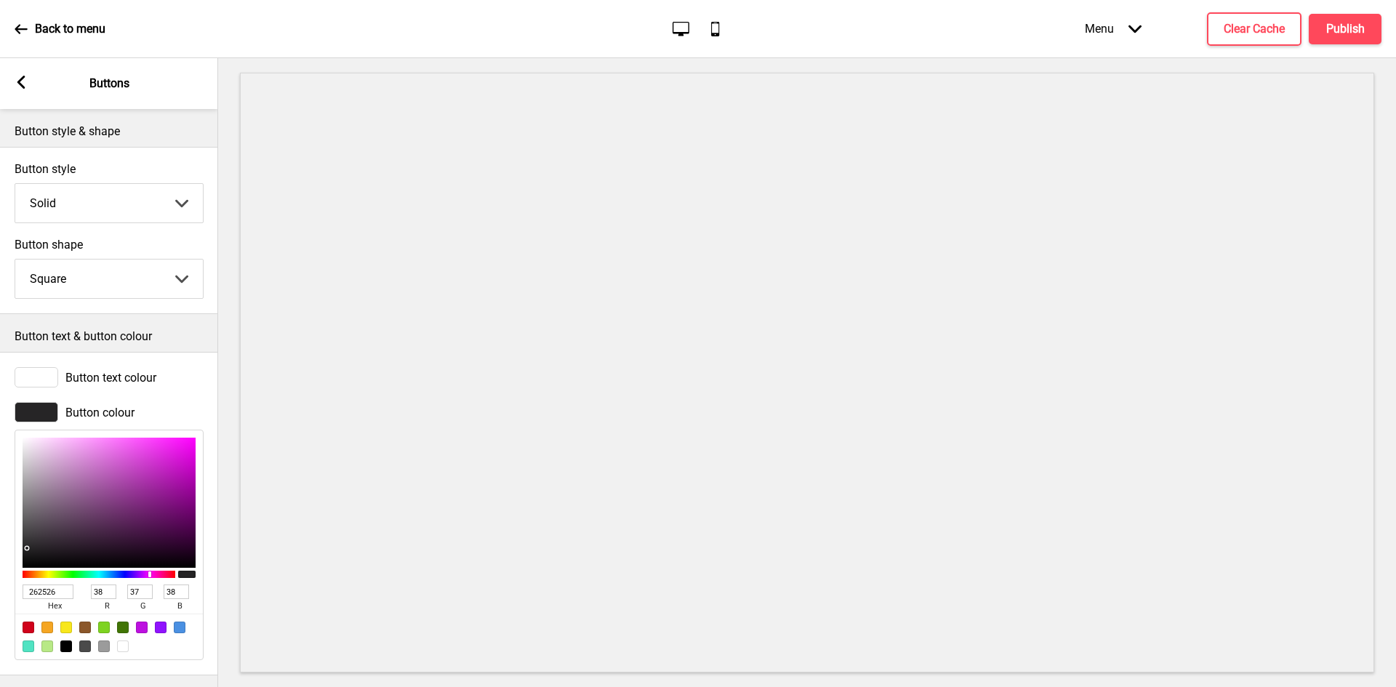
click at [63, 372] on div "Button text colour" at bounding box center [109, 377] width 189 height 20
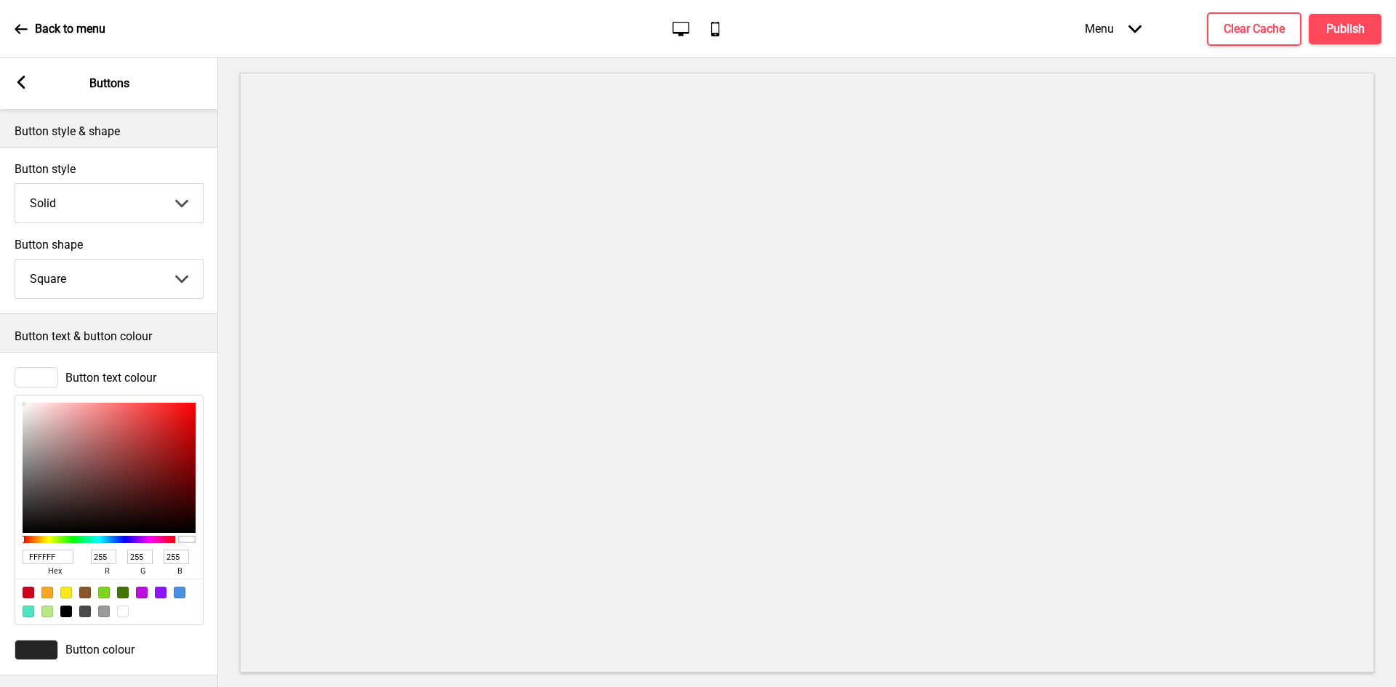
click at [127, 378] on span "Button text colour" at bounding box center [110, 378] width 91 height 14
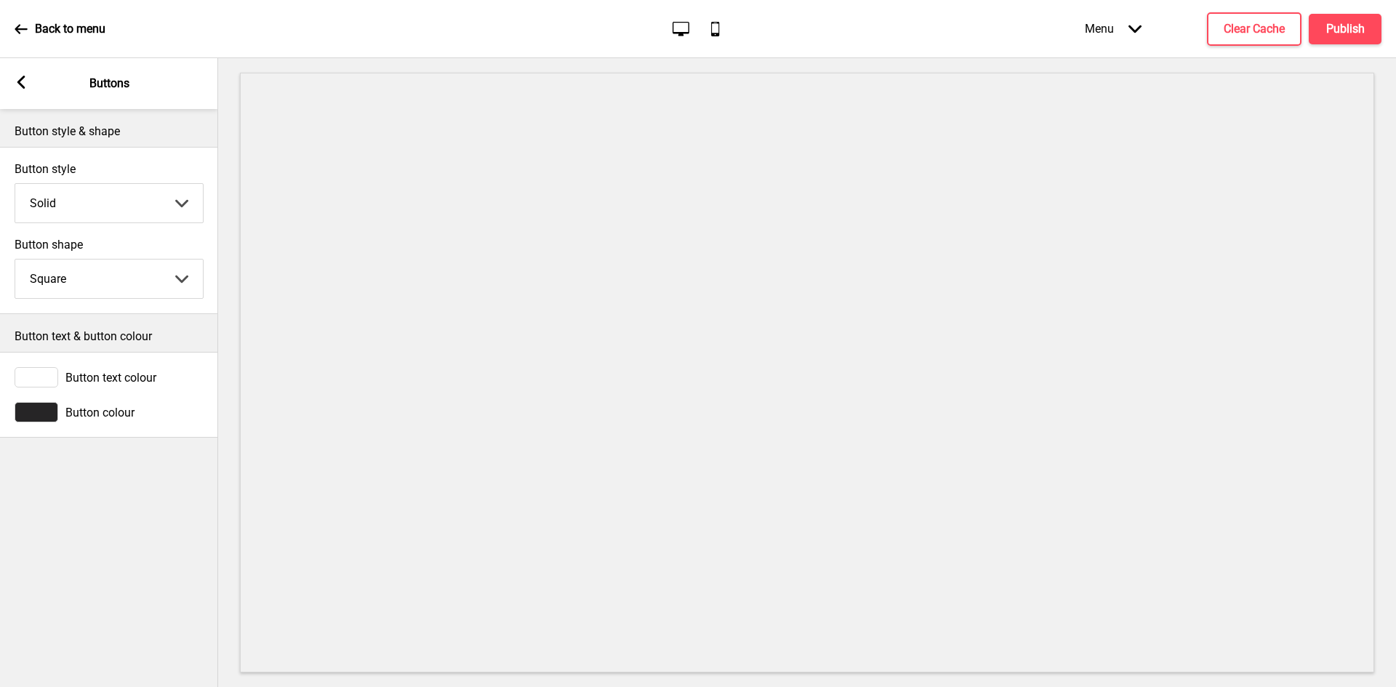
click at [79, 375] on span "Button text colour" at bounding box center [110, 378] width 91 height 14
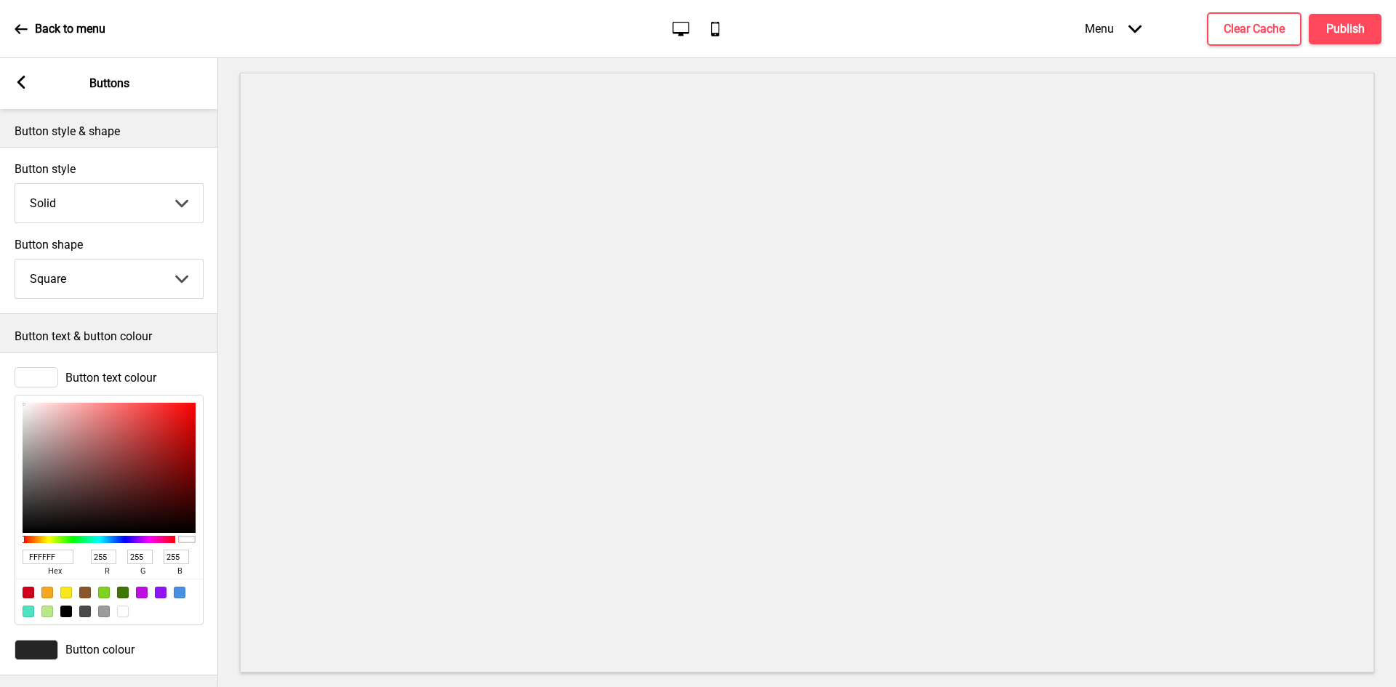
click at [44, 562] on input "FFFFFF" at bounding box center [48, 557] width 51 height 15
paste input "44336"
type input "F44336"
type input "244"
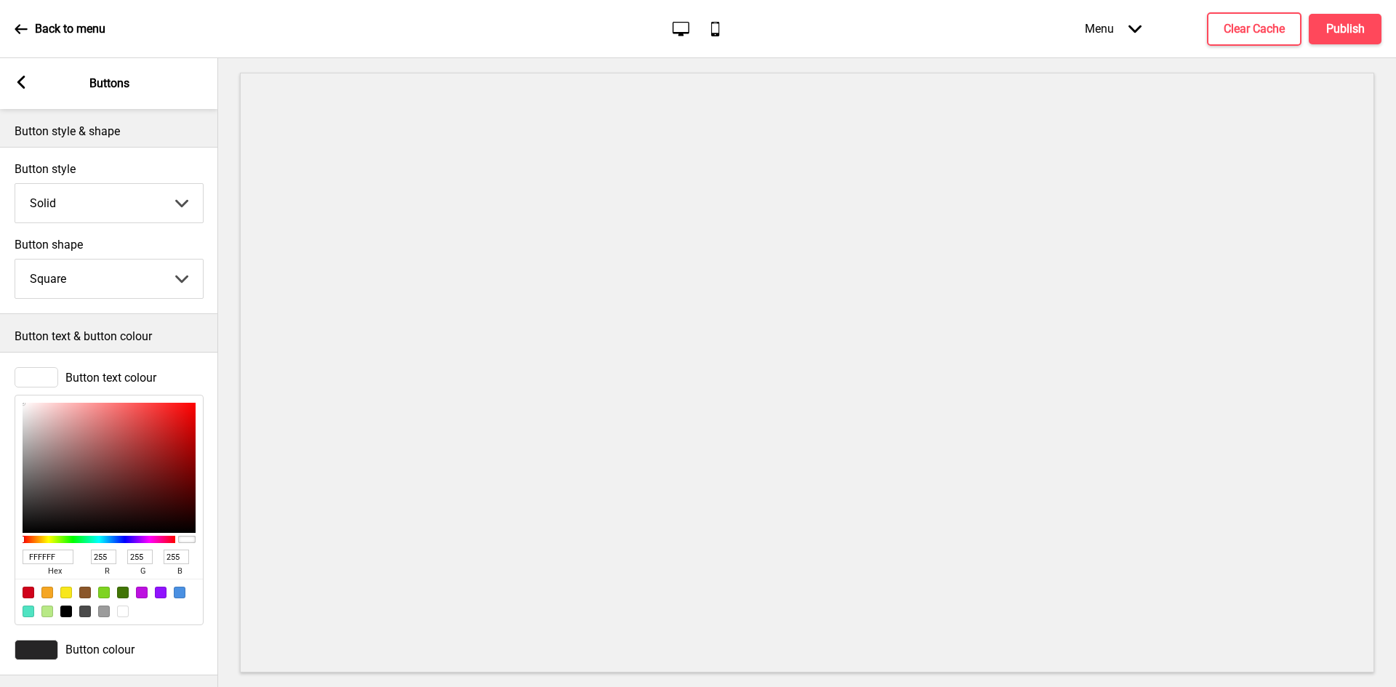
type input "67"
type input "54"
type input "F44336"
click at [36, 650] on div at bounding box center [37, 650] width 44 height 20
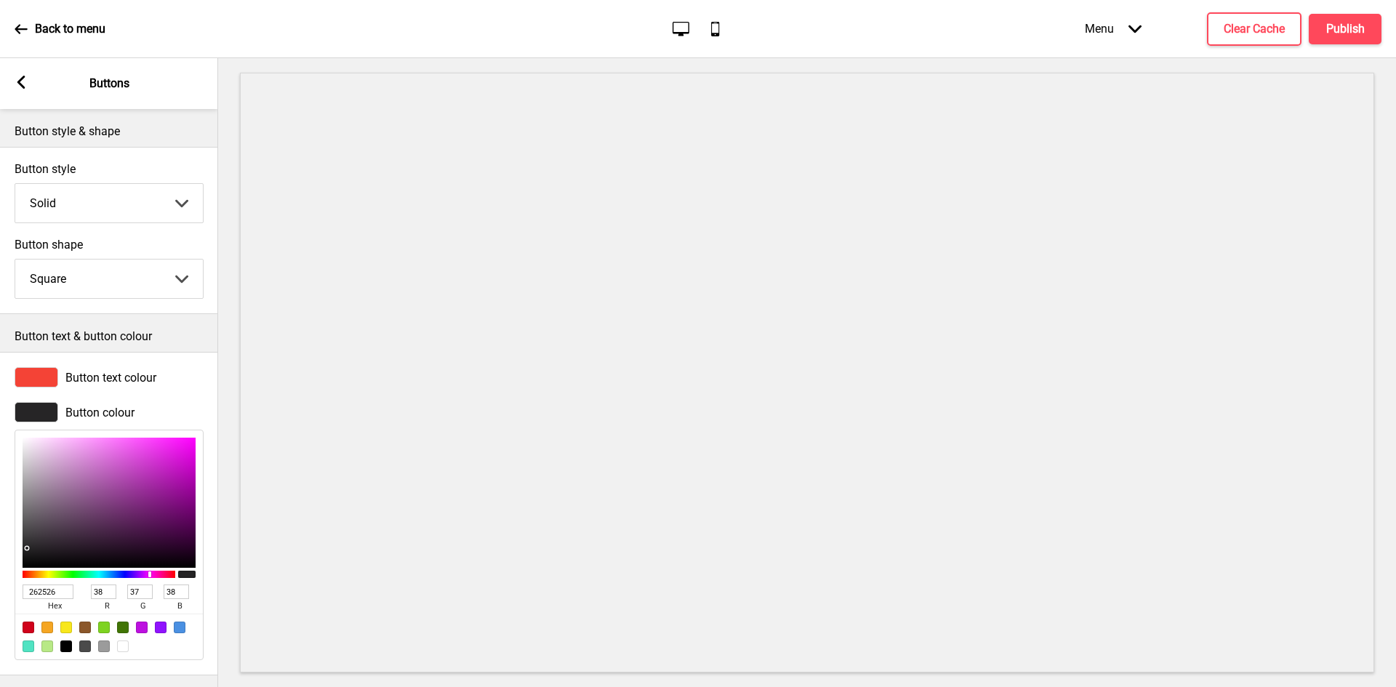
click at [119, 647] on div at bounding box center [123, 647] width 12 height 12
type input "FFFFFF"
type input "255"
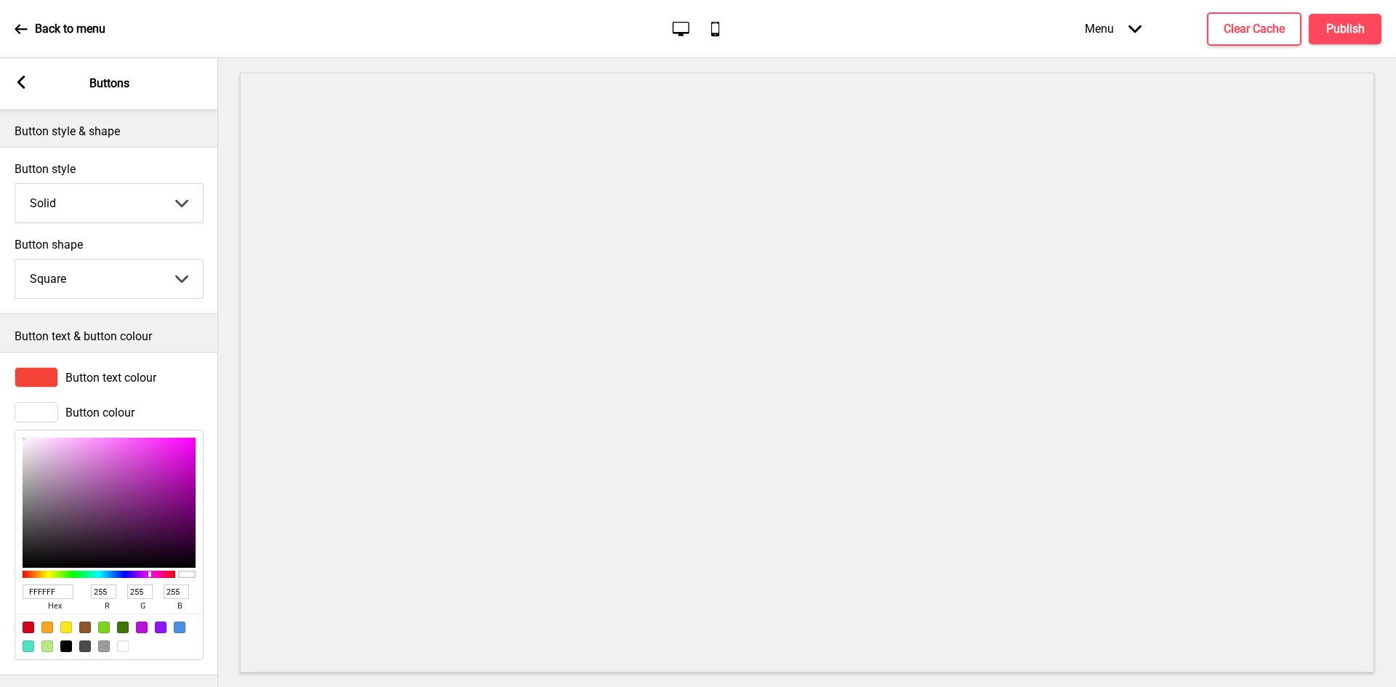
scroll to position [17, 0]
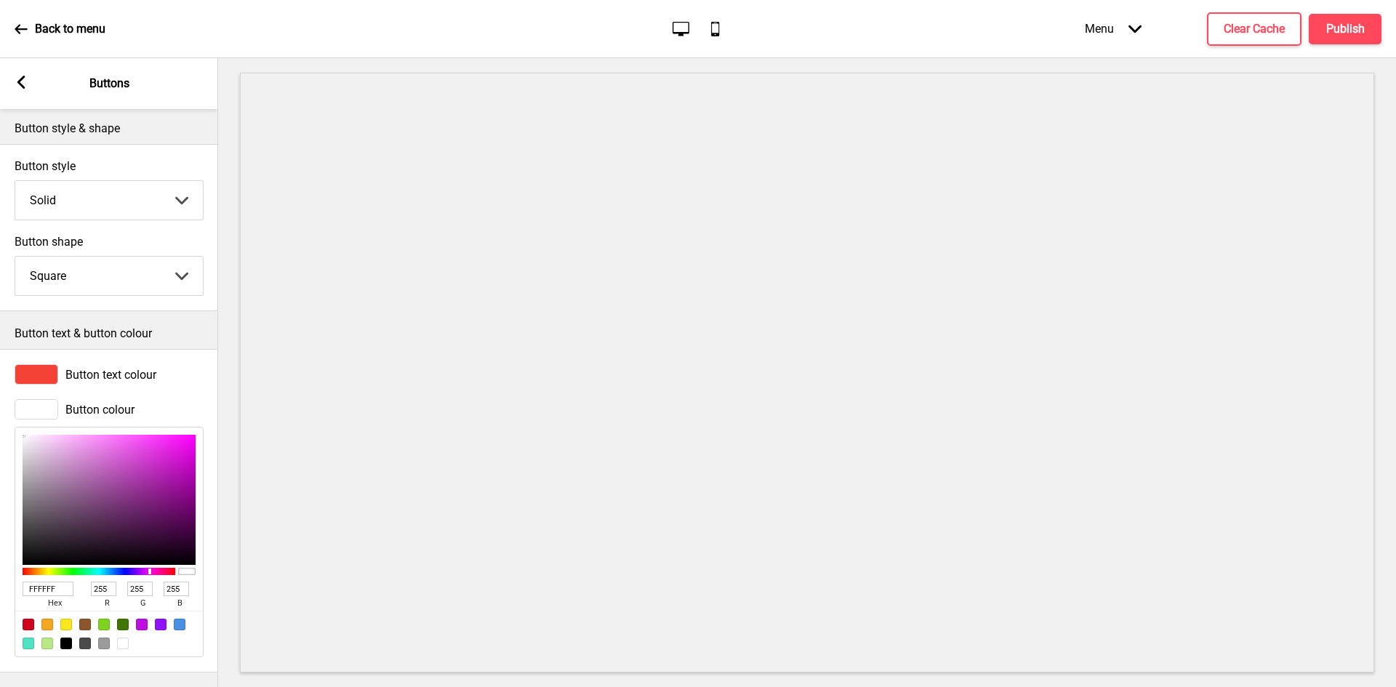
click at [122, 638] on div at bounding box center [123, 644] width 12 height 12
click at [136, 196] on select "Solid Outline Raised" at bounding box center [109, 200] width 188 height 39
click at [15, 181] on select "Solid Outline Raised" at bounding box center [109, 200] width 188 height 39
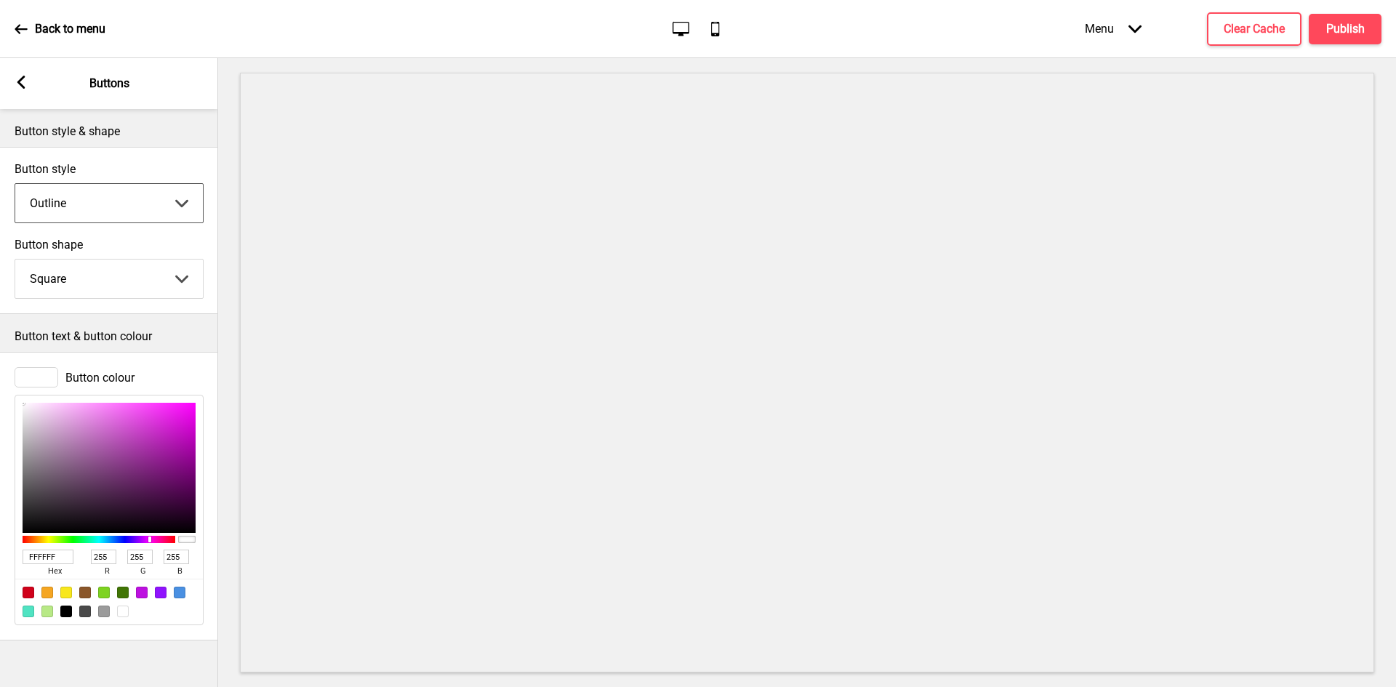
scroll to position [0, 0]
click at [104, 201] on select "Solid Outline Raised" at bounding box center [109, 203] width 188 height 39
click at [15, 184] on select "Solid Outline Raised" at bounding box center [109, 203] width 188 height 39
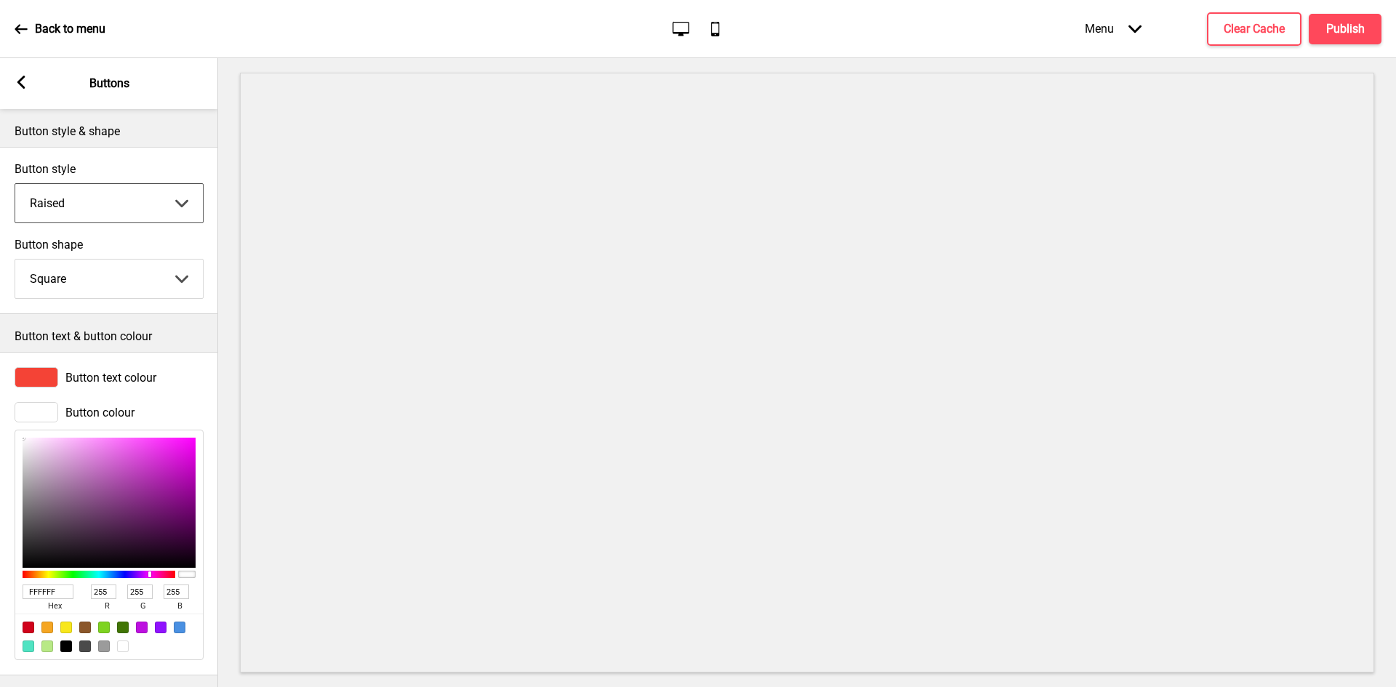
click at [107, 204] on select "Solid Outline Raised" at bounding box center [109, 203] width 188 height 39
select select "solid"
click at [15, 184] on select "Solid Outline Raised" at bounding box center [109, 203] width 188 height 39
click at [92, 280] on select "Round Square Pill" at bounding box center [109, 279] width 188 height 39
click at [15, 260] on select "Round Square Pill" at bounding box center [109, 279] width 188 height 39
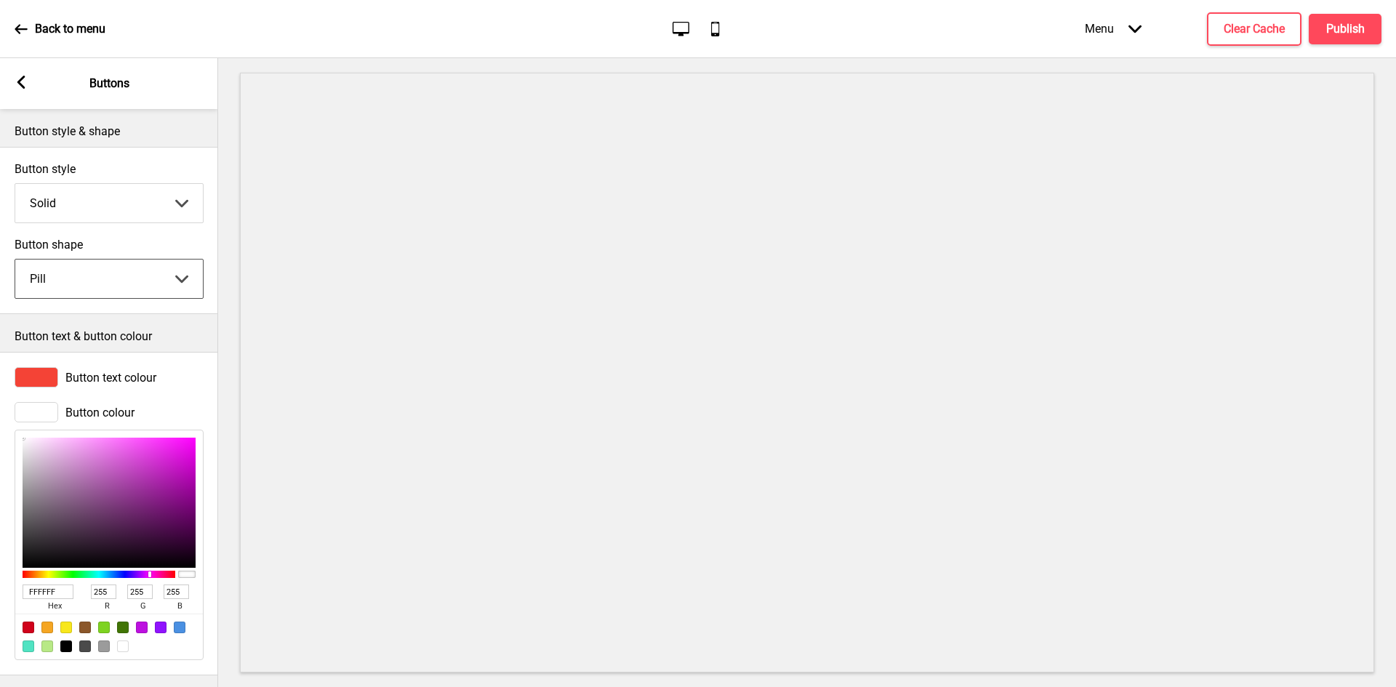
click at [108, 278] on select "Round Square Pill" at bounding box center [109, 279] width 188 height 39
click at [15, 260] on select "Round Square Pill" at bounding box center [109, 279] width 188 height 39
click at [91, 284] on select "Round Square Pill" at bounding box center [109, 279] width 188 height 39
select select "square"
click at [15, 260] on select "Round Square Pill" at bounding box center [109, 279] width 188 height 39
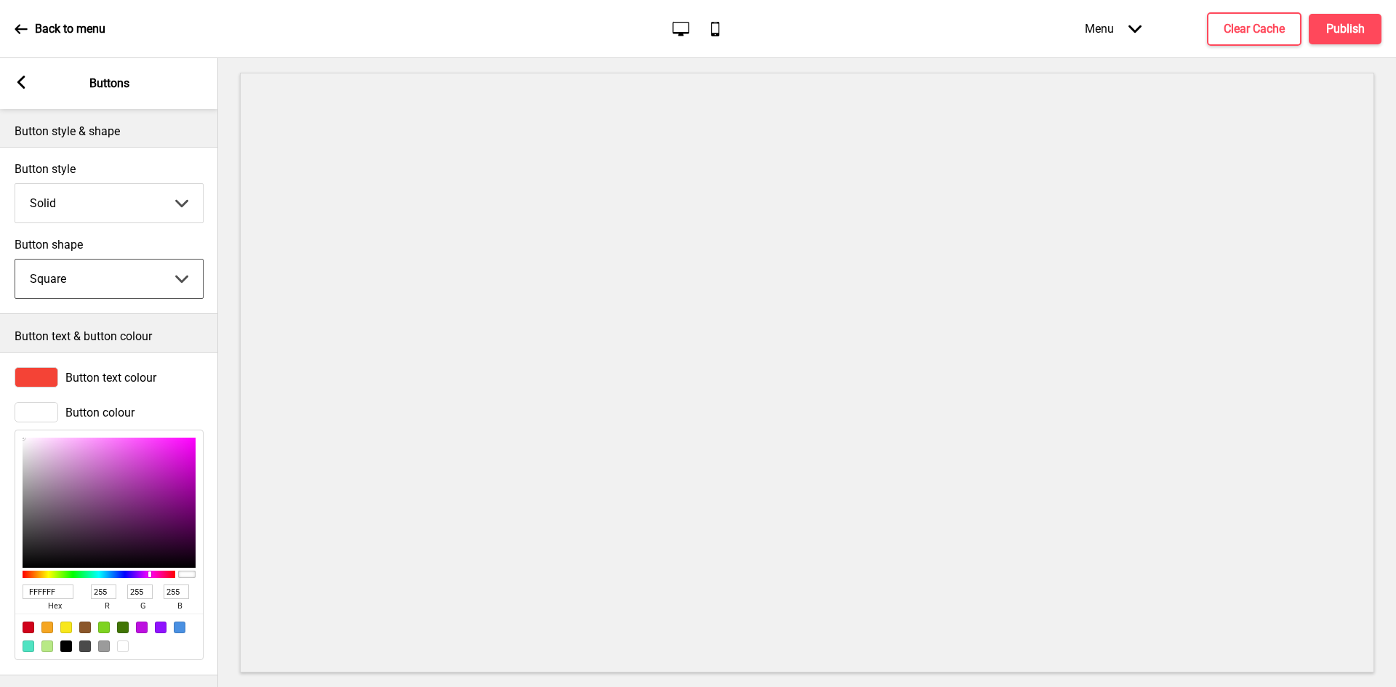
click at [25, 84] on rect at bounding box center [21, 82] width 13 height 13
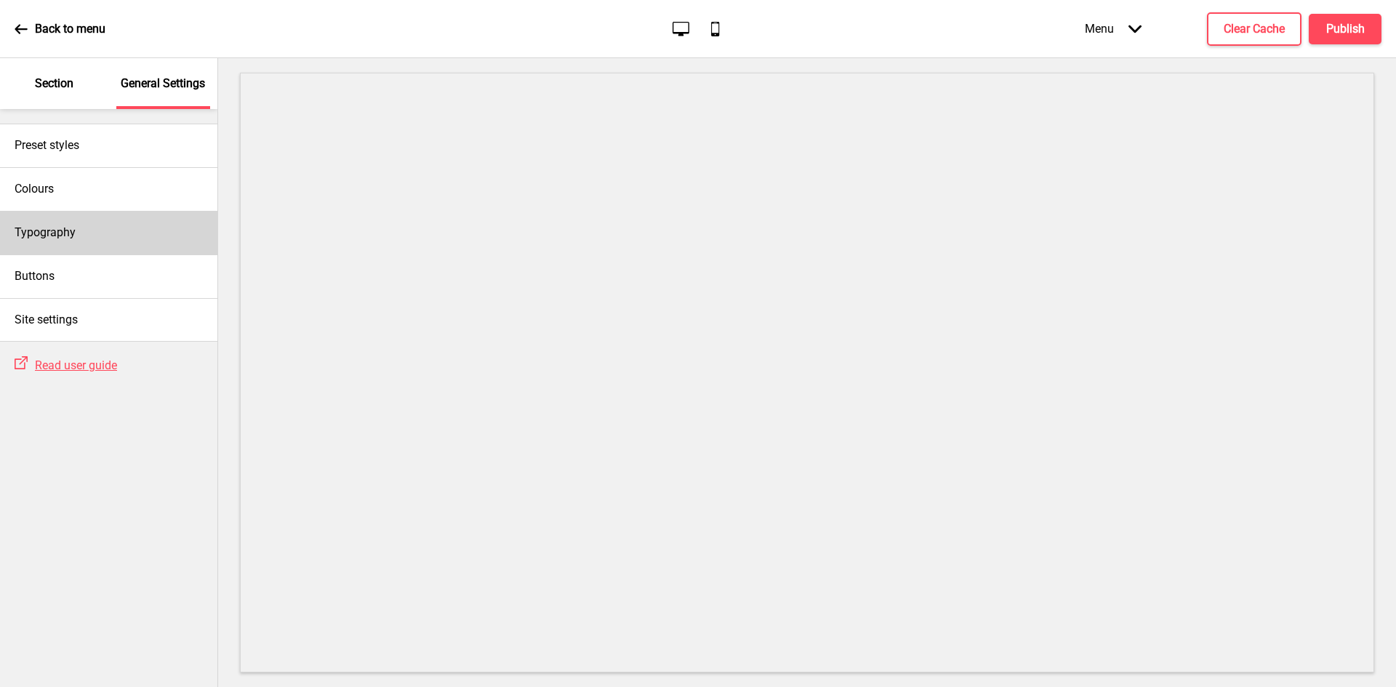
click at [76, 226] on div "Typography" at bounding box center [108, 233] width 217 height 44
select select "Nunito Sans"
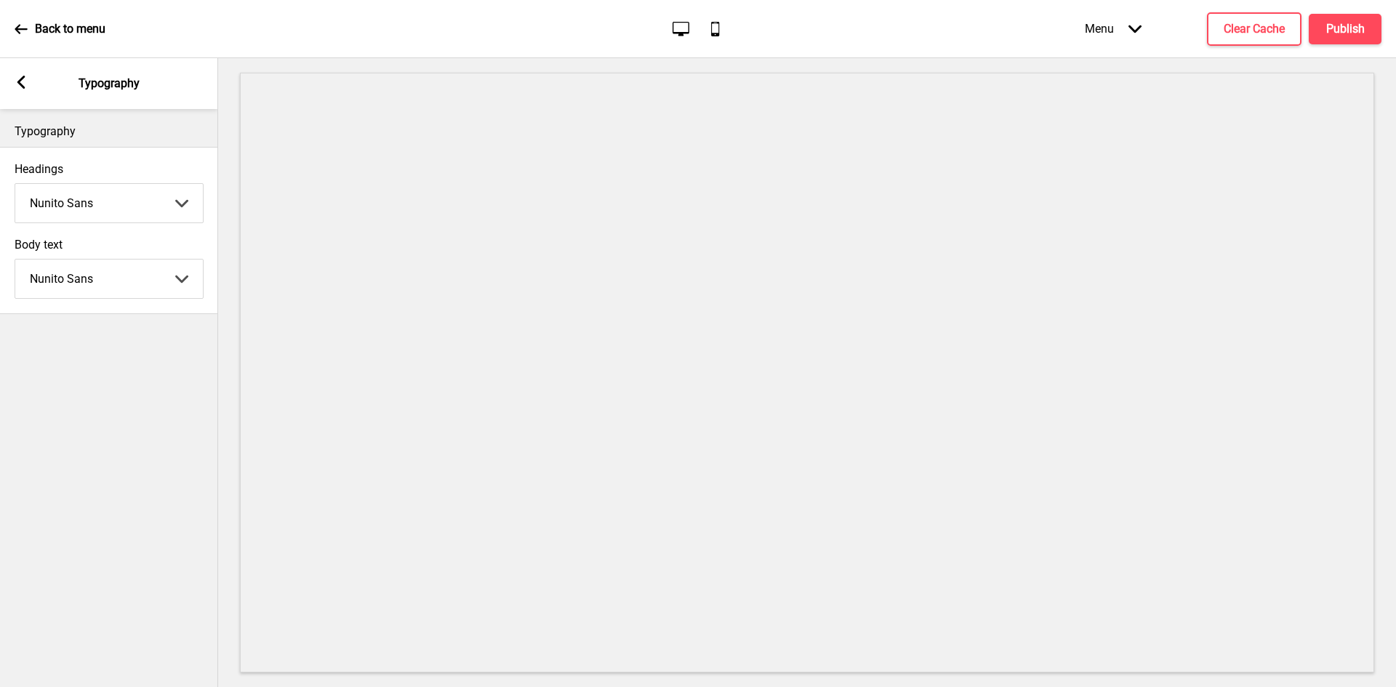
click at [16, 89] on div "Arrow left" at bounding box center [21, 84] width 13 height 16
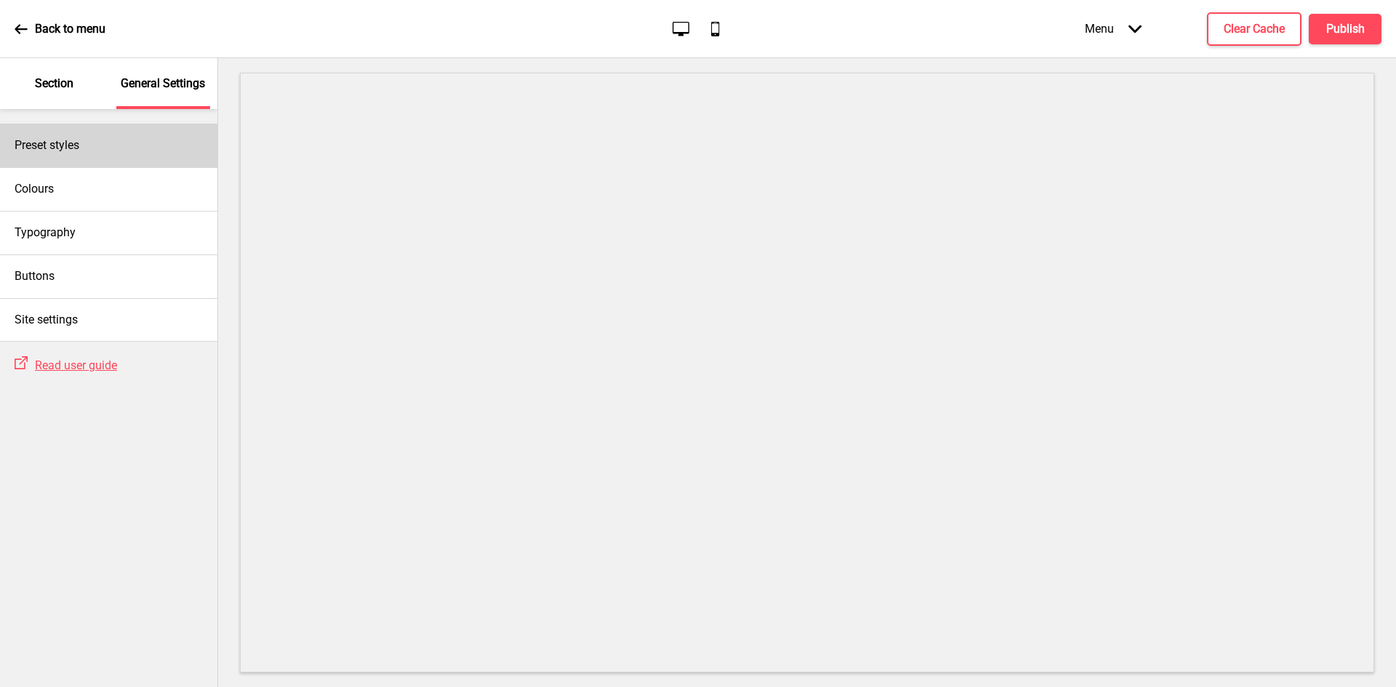
click at [67, 147] on h4 "Preset styles" at bounding box center [47, 145] width 65 height 16
select select "Custom"
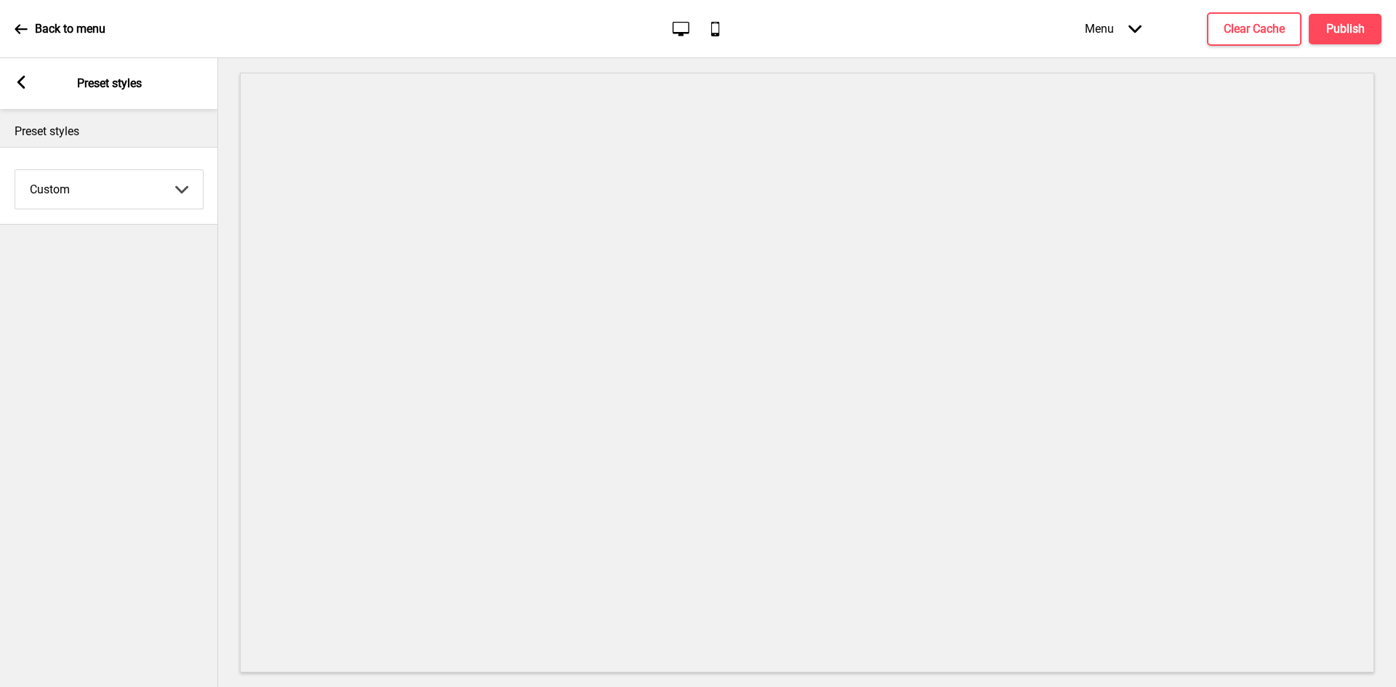
click at [20, 82] on icon at bounding box center [21, 82] width 8 height 13
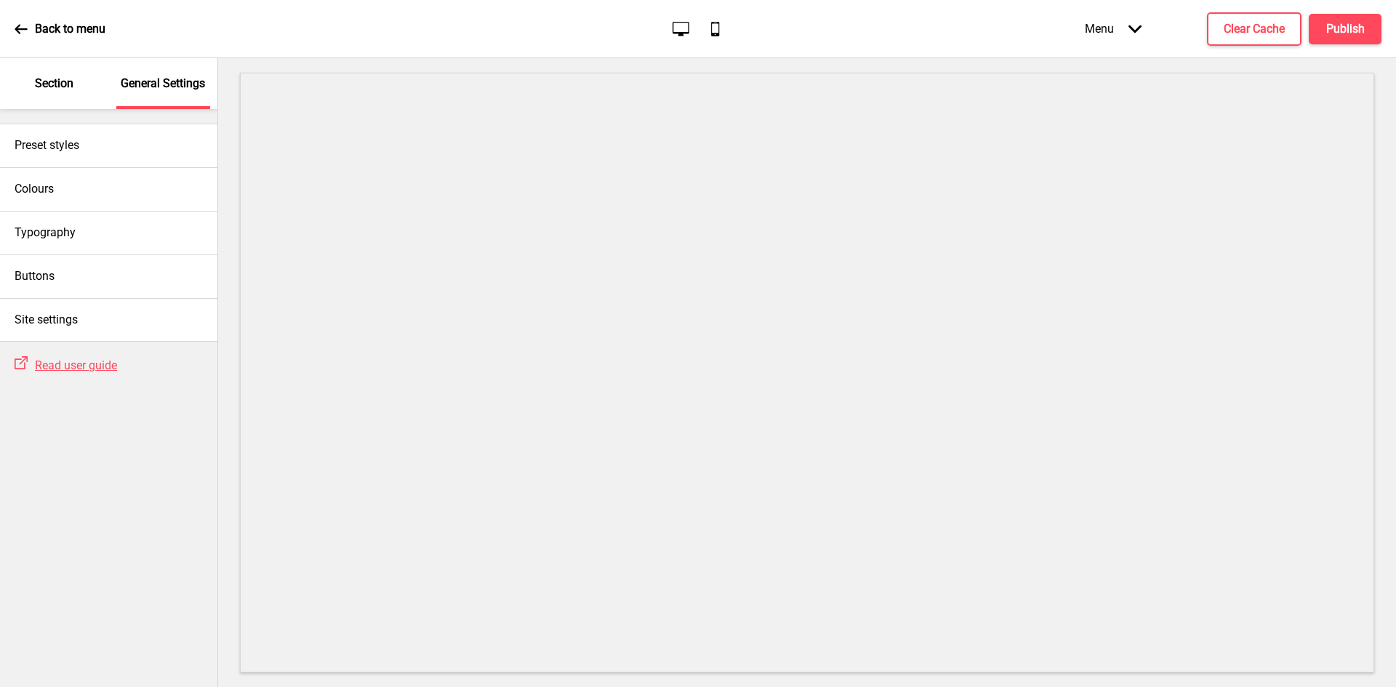
click at [57, 81] on p "Section" at bounding box center [54, 84] width 39 height 16
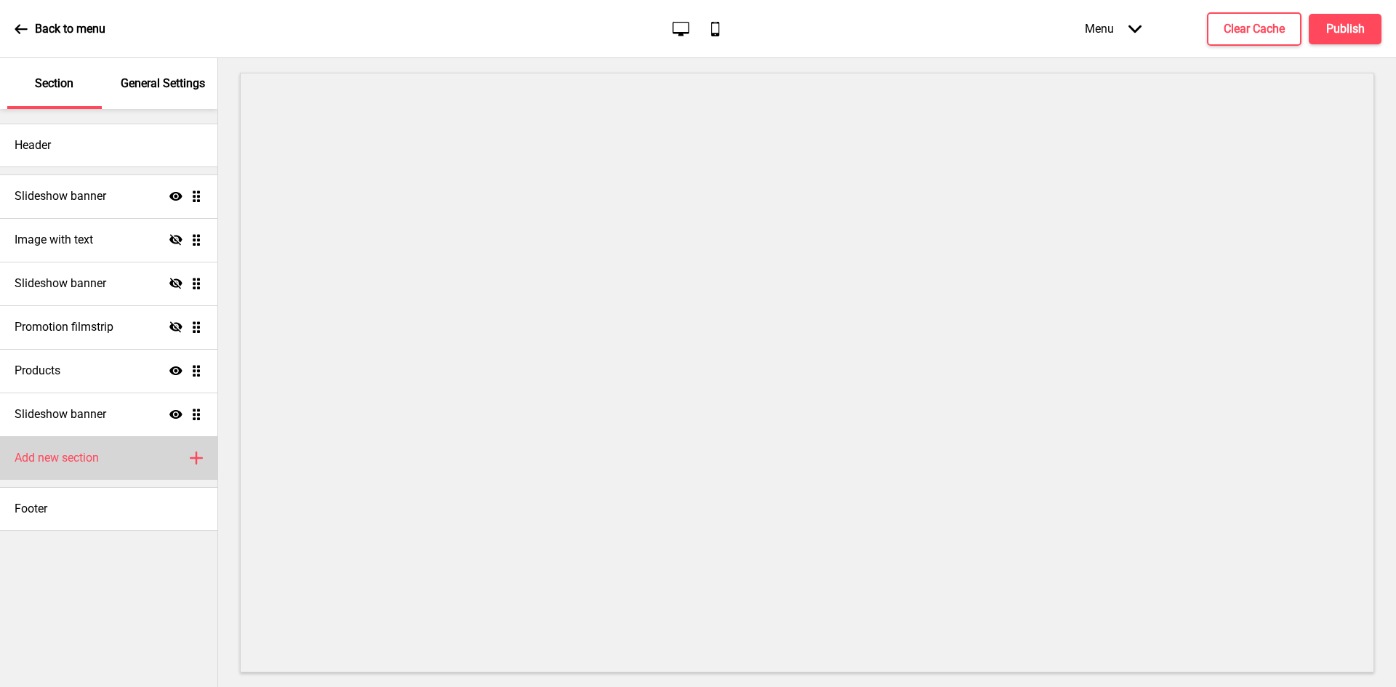
click at [102, 447] on div "Add new section Plus" at bounding box center [108, 458] width 217 height 44
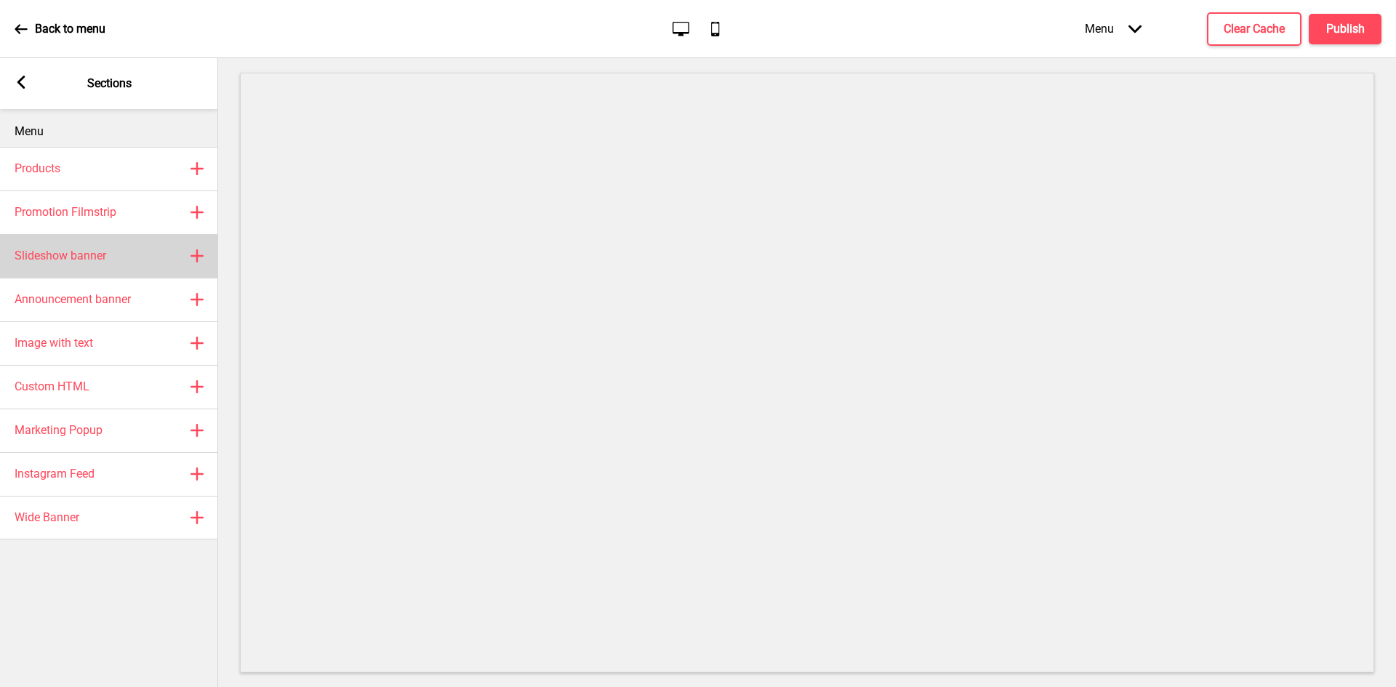
click at [103, 256] on h4 "Slideshow banner" at bounding box center [61, 256] width 92 height 16
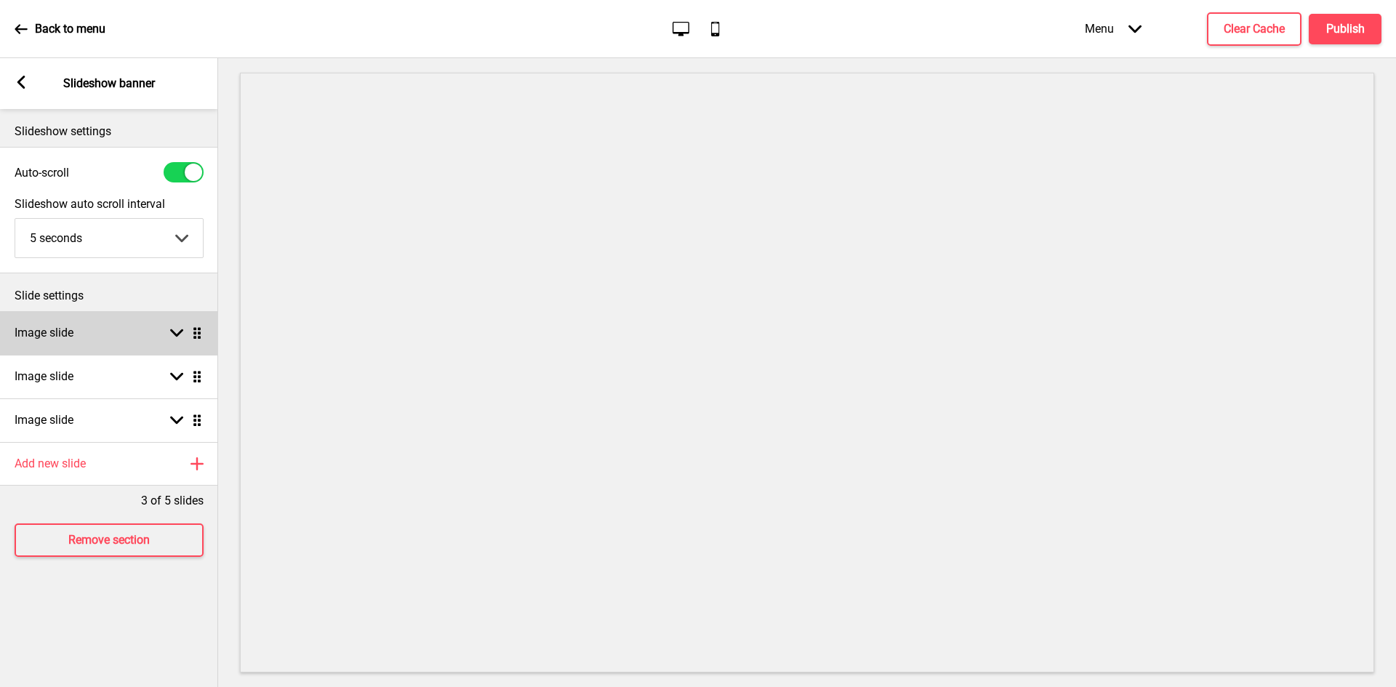
click at [178, 335] on icon at bounding box center [176, 333] width 13 height 8
select select "right"
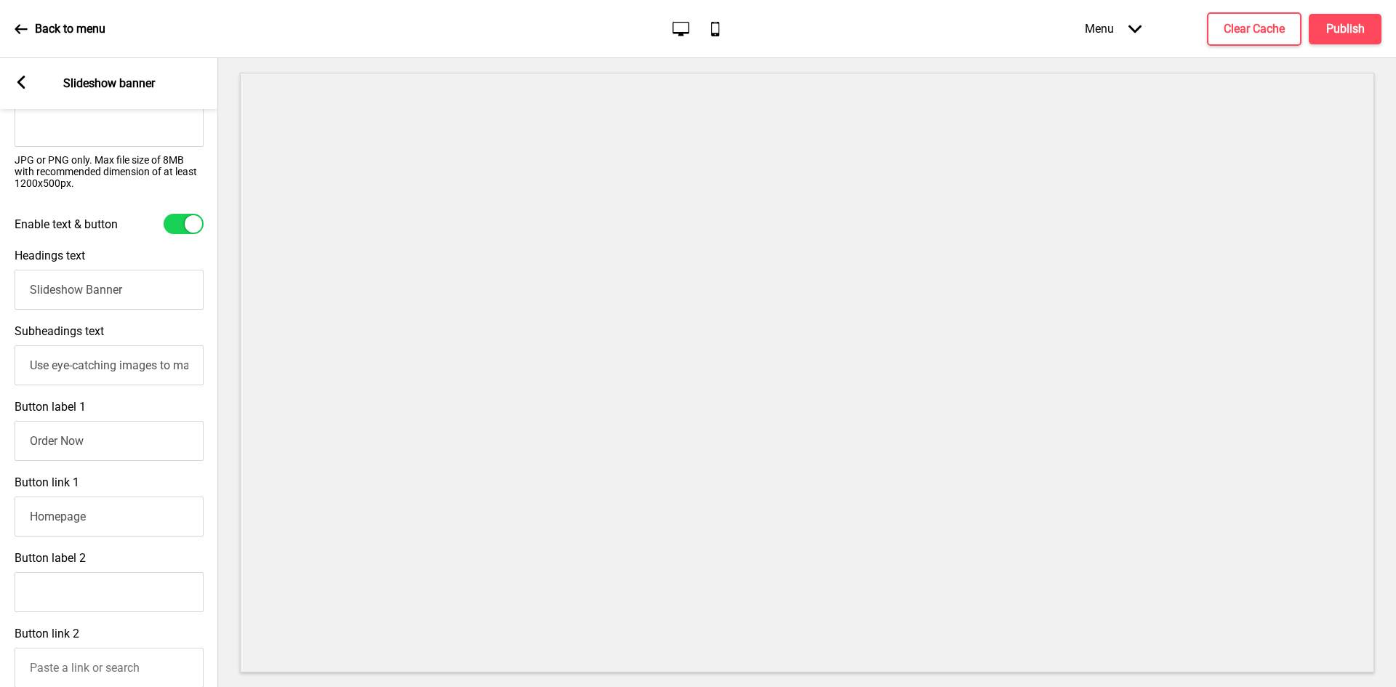
scroll to position [291, 0]
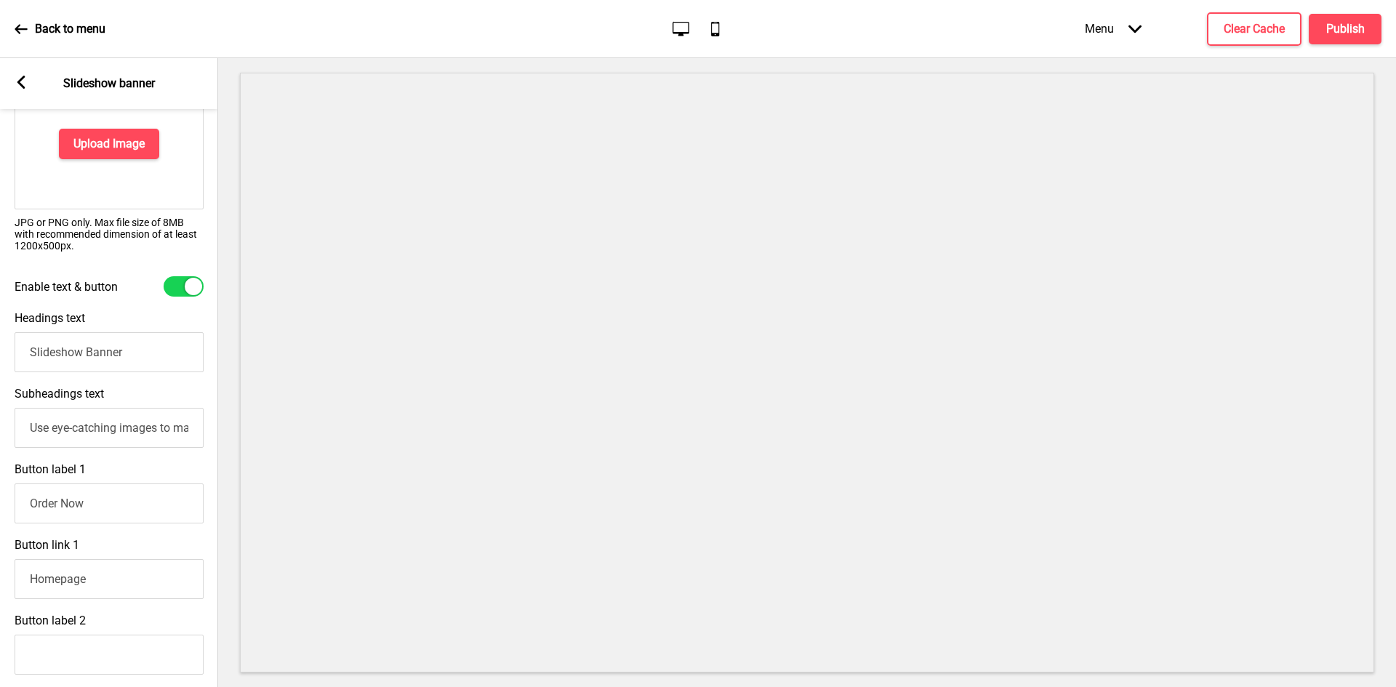
click at [175, 276] on div "Enable text & button" at bounding box center [109, 286] width 218 height 35
click at [175, 284] on div at bounding box center [184, 286] width 40 height 20
checkbox input "false"
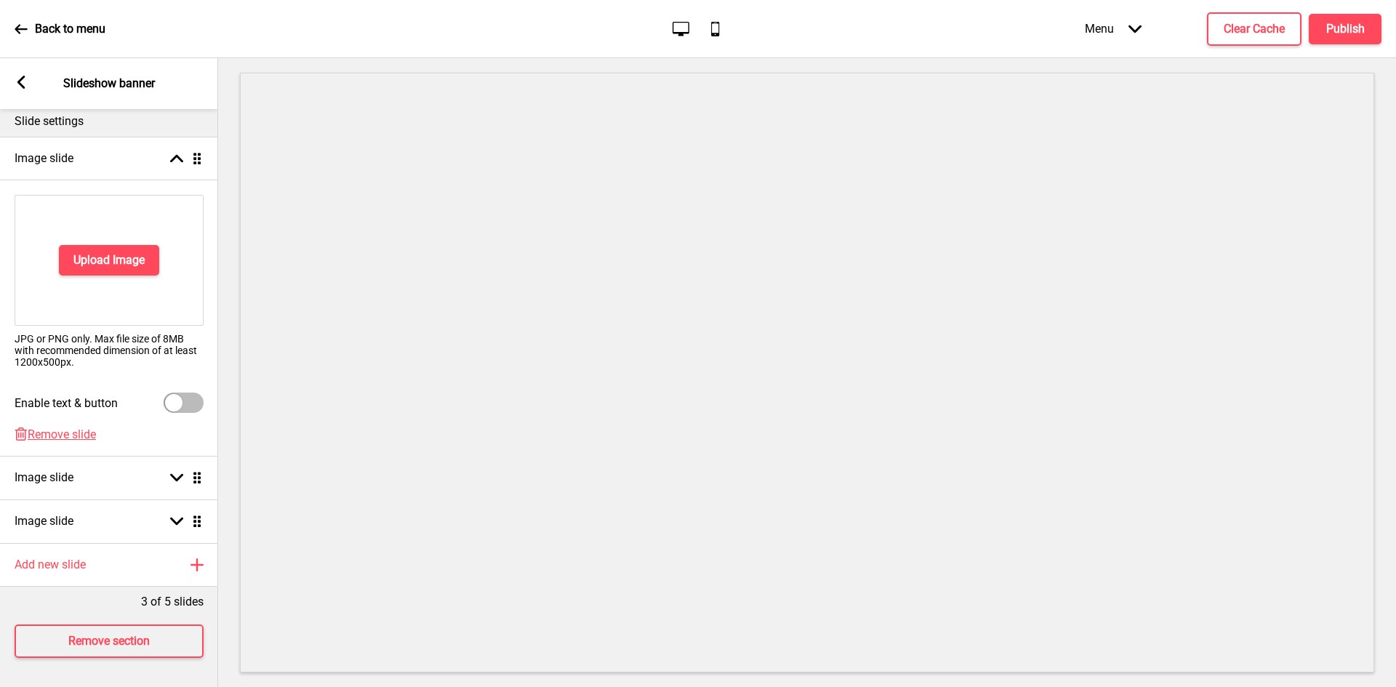
scroll to position [185, 0]
click at [59, 428] on span "Remove slide" at bounding box center [62, 435] width 68 height 14
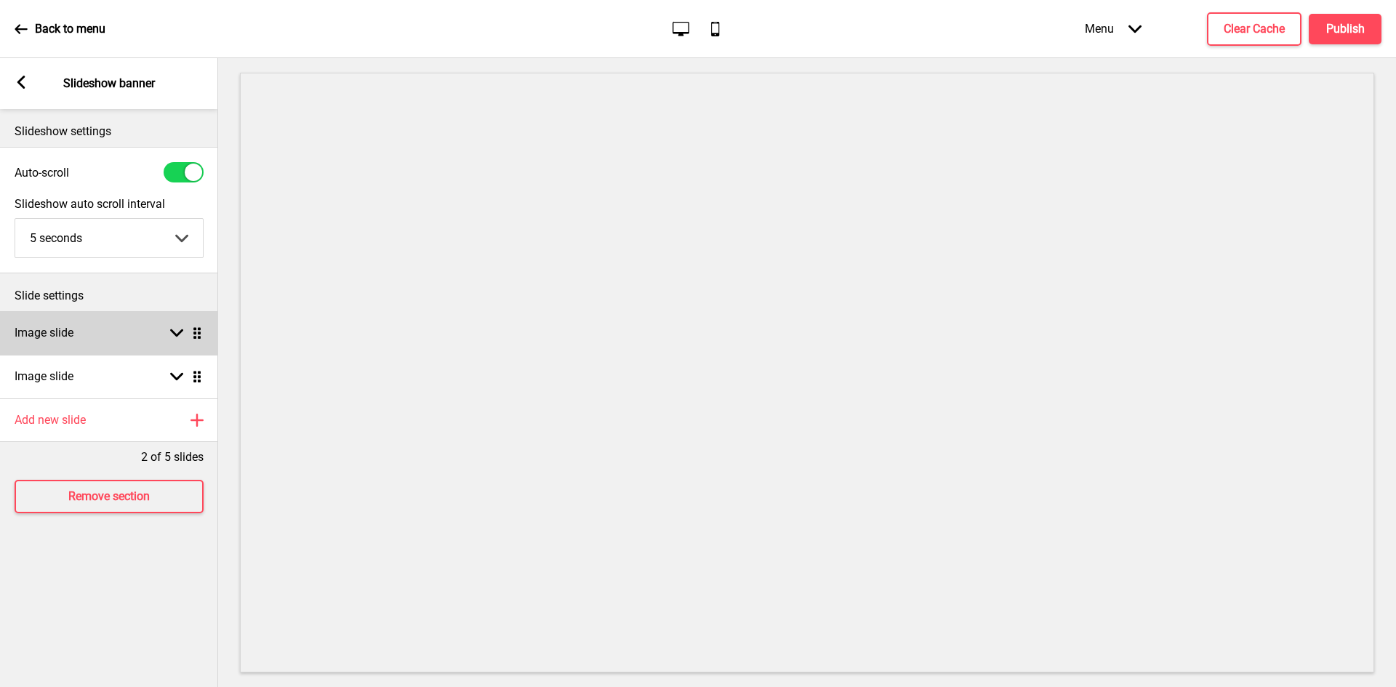
click at [148, 330] on div "Image slide Arrow down Drag" at bounding box center [109, 333] width 218 height 44
select select "right"
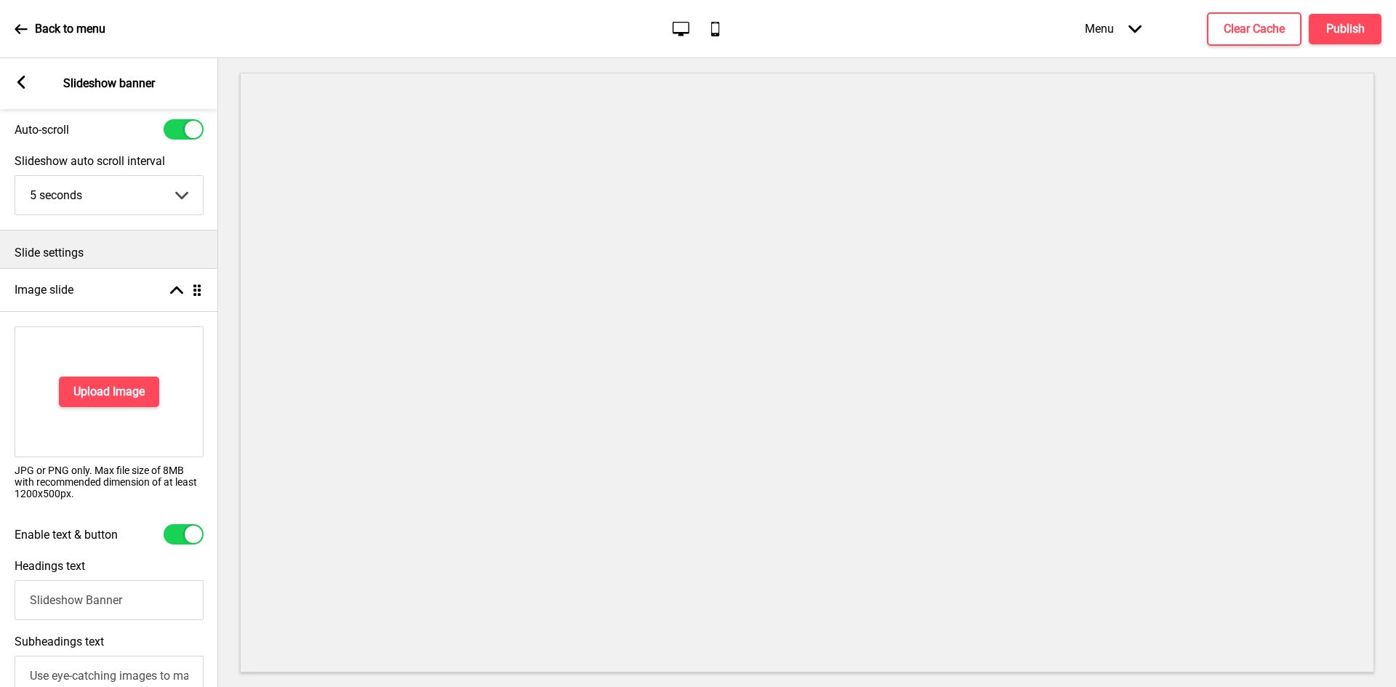
scroll to position [145, 0]
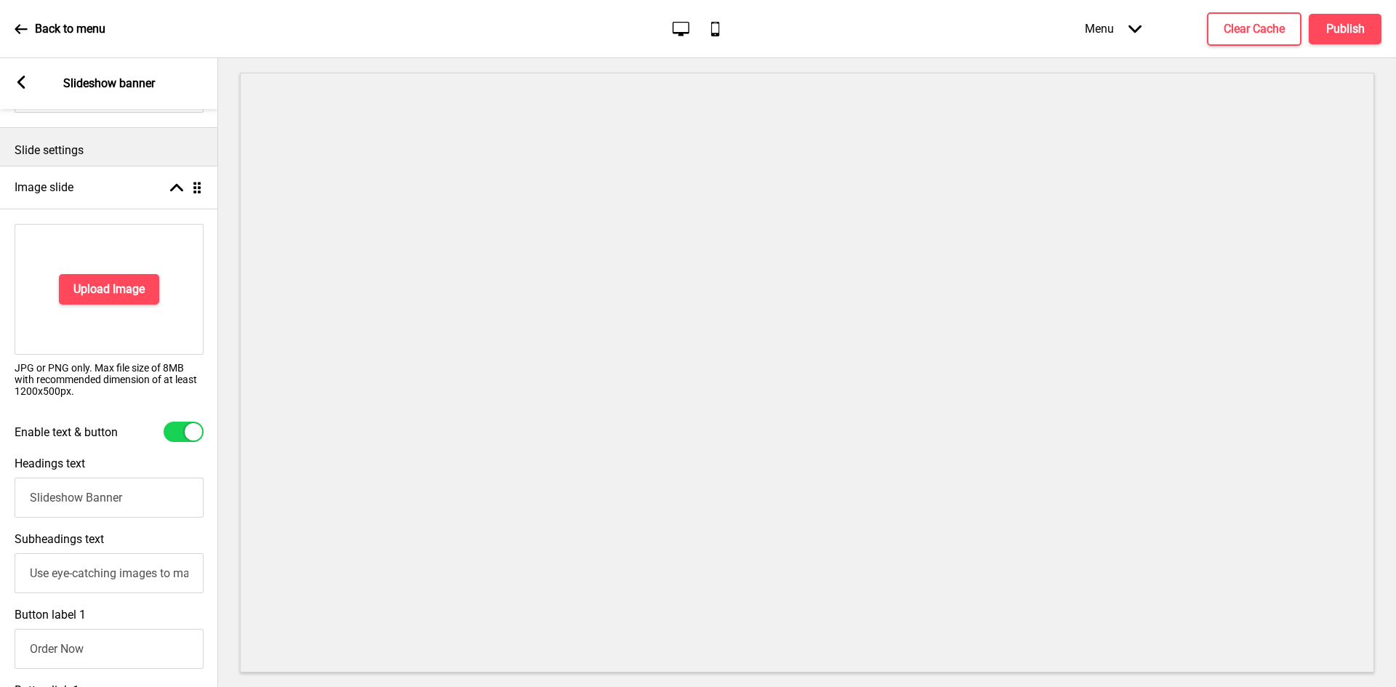
click at [183, 428] on div at bounding box center [184, 432] width 40 height 20
checkbox input "false"
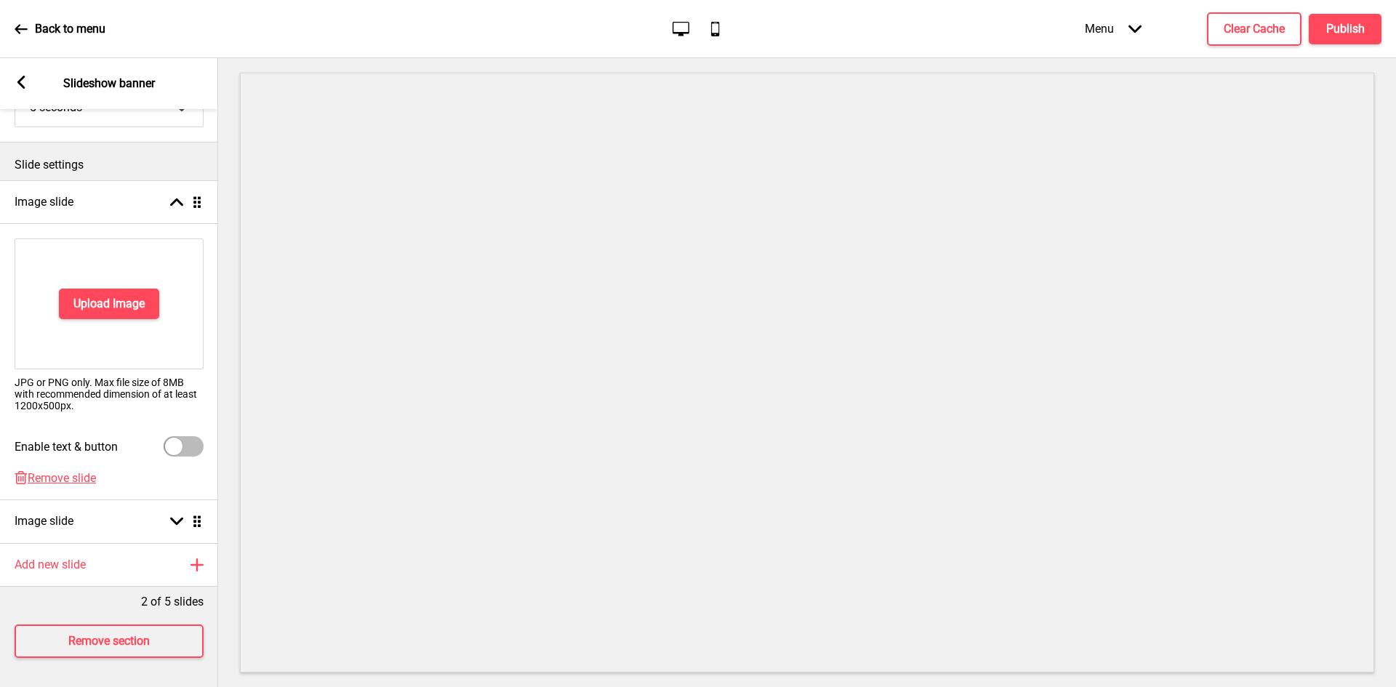
scroll to position [142, 0]
click at [76, 471] on span "Remove slide" at bounding box center [62, 478] width 68 height 14
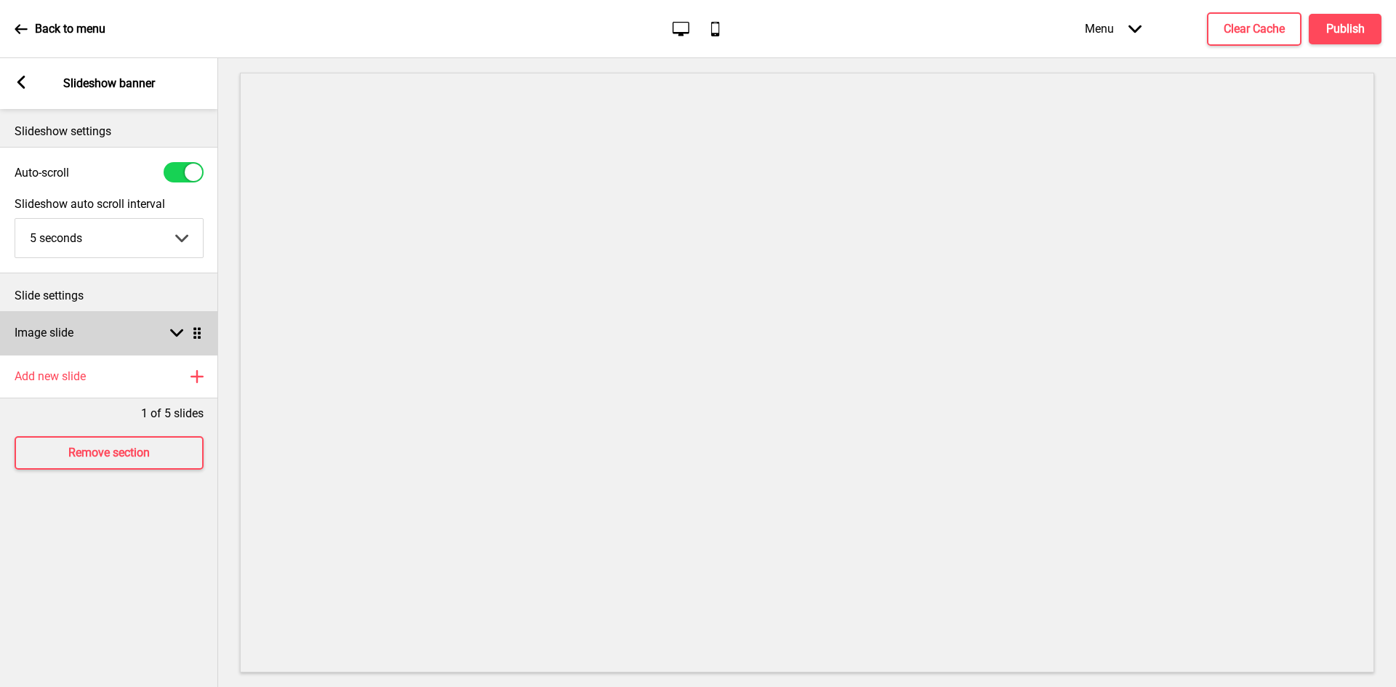
click at [112, 332] on div "Image slide Arrow down Drag" at bounding box center [109, 333] width 218 height 44
select select "right"
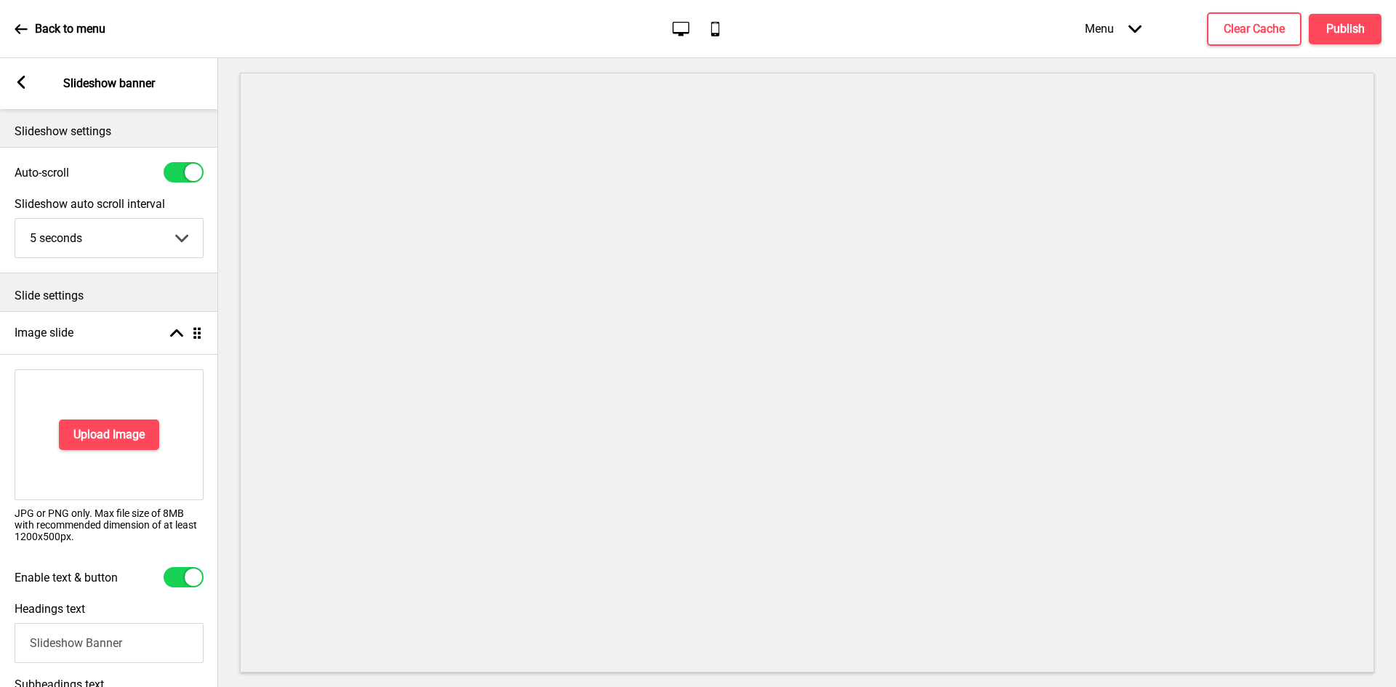
click at [180, 577] on div at bounding box center [184, 577] width 40 height 20
checkbox input "false"
click at [129, 431] on h4 "Upload Image" at bounding box center [108, 435] width 71 height 16
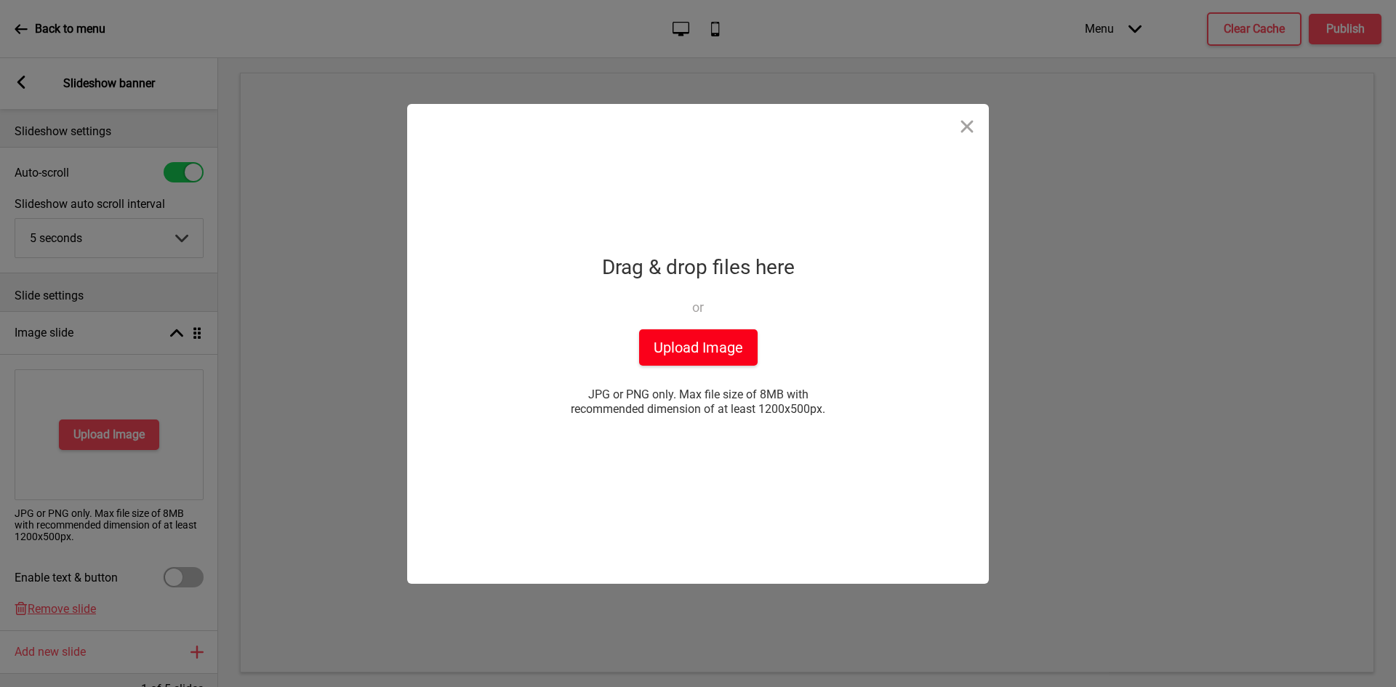
click at [697, 344] on button "Upload Image" at bounding box center [698, 347] width 119 height 36
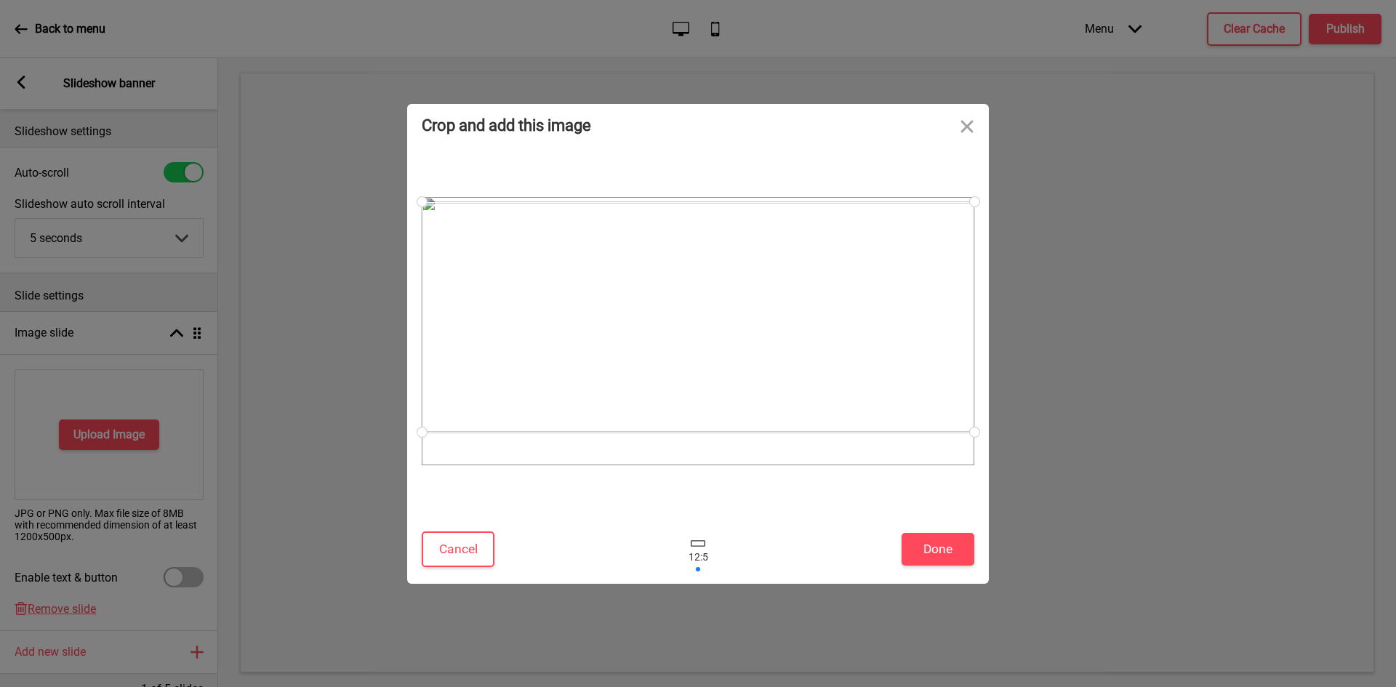
drag, startPoint x: 668, startPoint y: 285, endPoint x: 662, endPoint y: 271, distance: 15.3
click at [662, 271] on div at bounding box center [698, 317] width 553 height 231
click at [919, 544] on button "Done" at bounding box center [938, 549] width 73 height 33
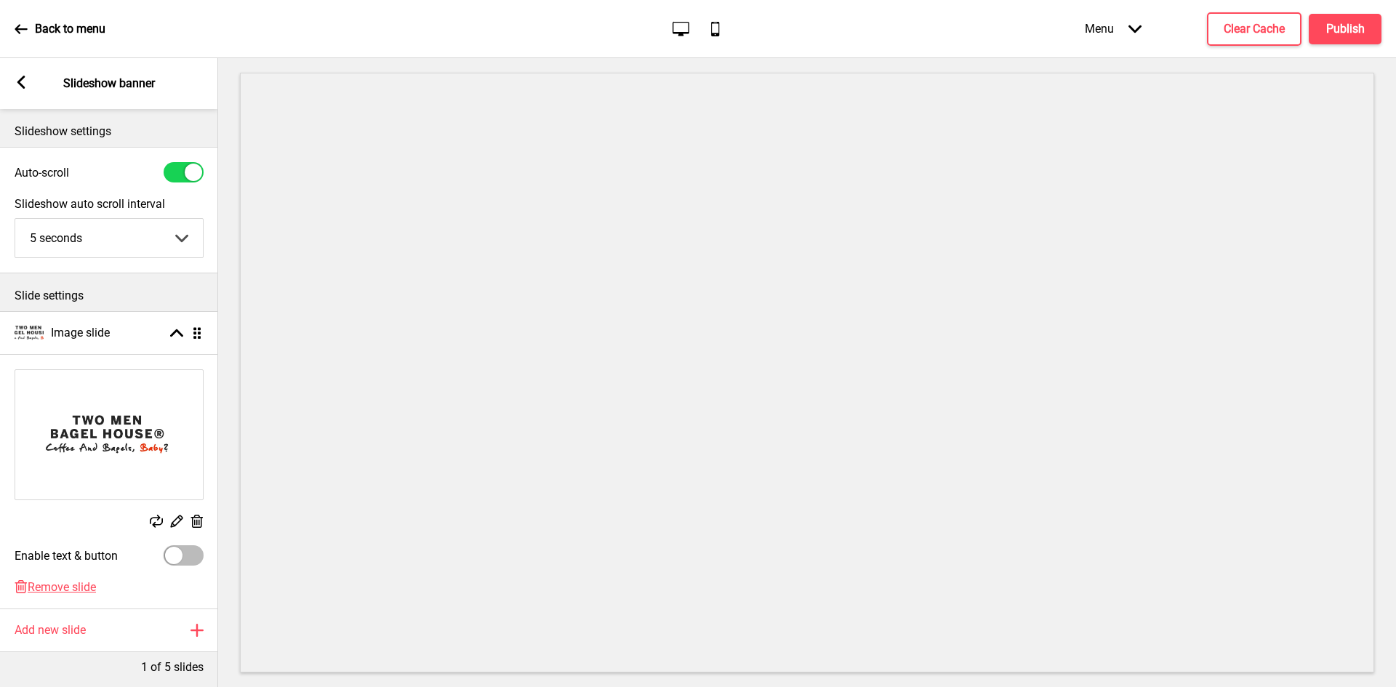
click at [197, 516] on rect at bounding box center [196, 521] width 15 height 15
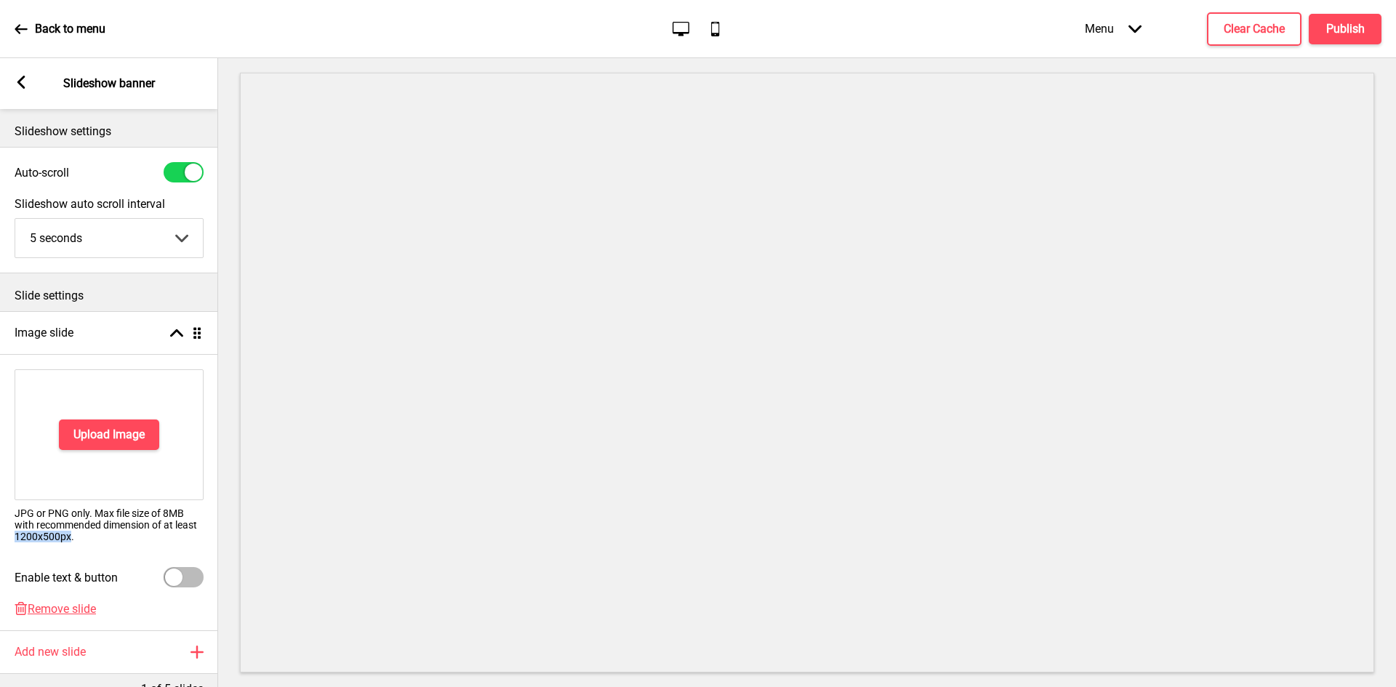
drag, startPoint x: 16, startPoint y: 537, endPoint x: 71, endPoint y: 535, distance: 55.4
click at [71, 535] on p "JPG or PNG only. Max file size of 8MB with recommended dimension of at least 12…" at bounding box center [109, 525] width 189 height 35
copy p "1200x500px"
click at [112, 445] on button "Upload Image" at bounding box center [109, 435] width 100 height 31
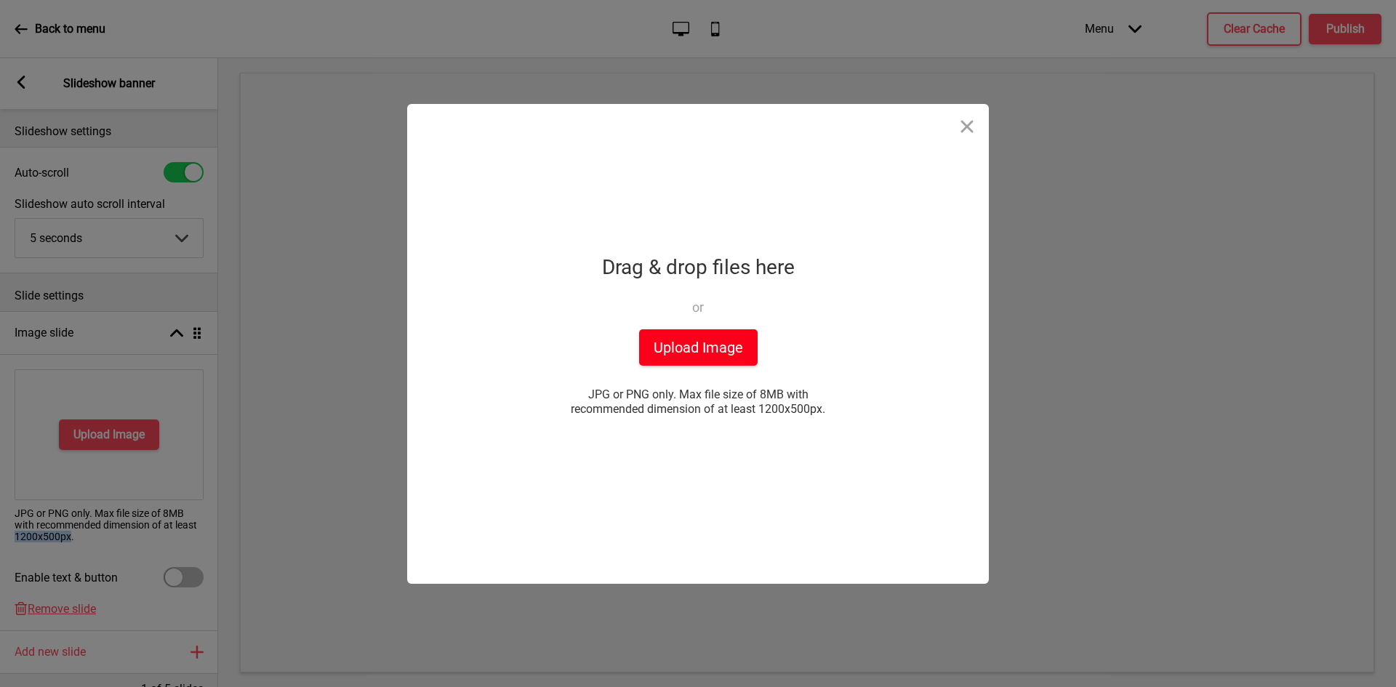
click at [671, 340] on button "Upload Image" at bounding box center [698, 347] width 119 height 36
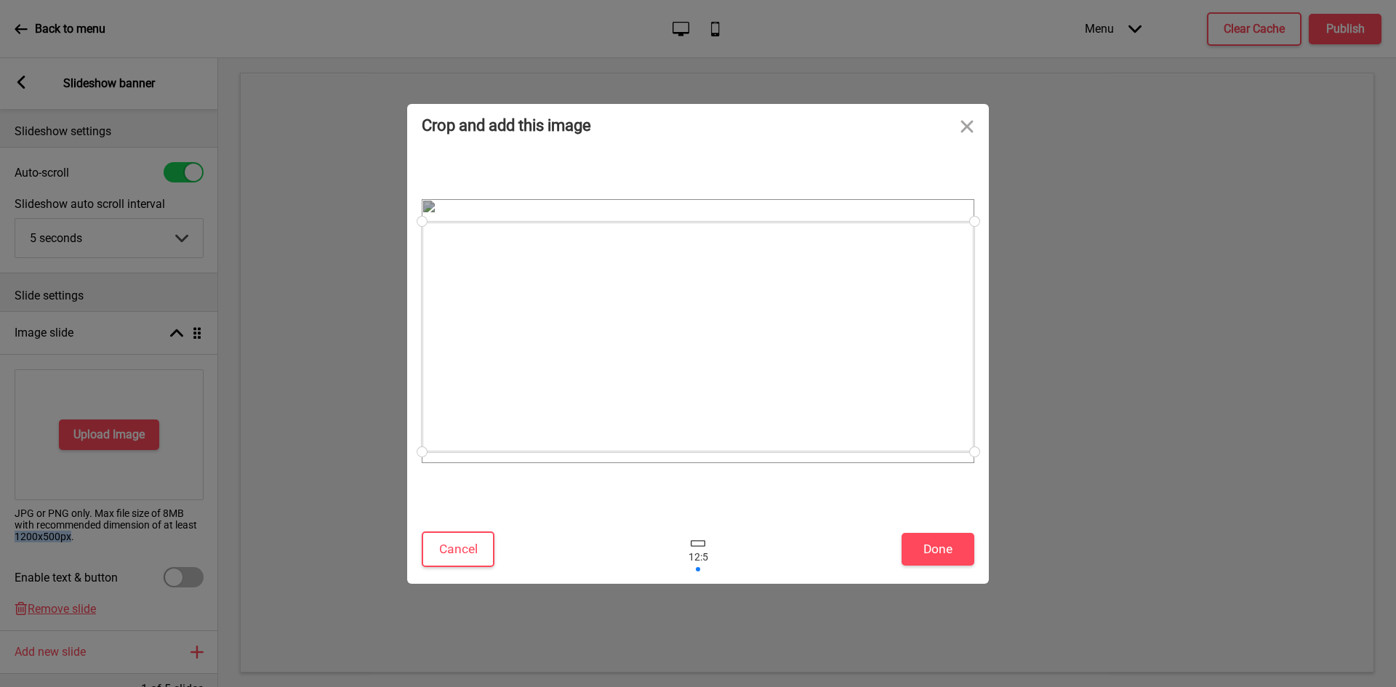
drag, startPoint x: 682, startPoint y: 330, endPoint x: 678, endPoint y: 345, distance: 15.9
click at [678, 345] on div at bounding box center [698, 337] width 553 height 231
drag, startPoint x: 678, startPoint y: 345, endPoint x: 676, endPoint y: 335, distance: 10.3
click at [676, 335] on div at bounding box center [698, 327] width 553 height 231
click at [916, 550] on button "Done" at bounding box center [938, 549] width 73 height 33
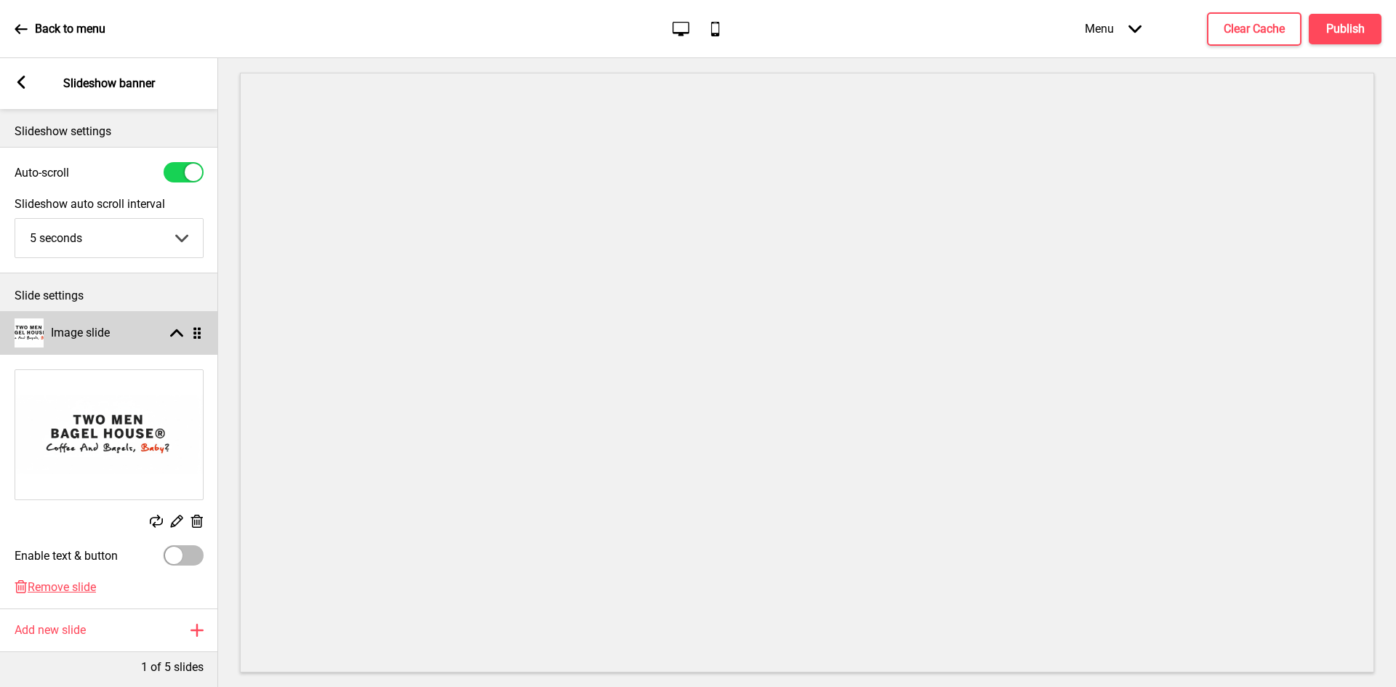
click at [195, 332] on ul "Image slide Arrow up Drag Replace Edit Delete Enable text & button Delete Remov…" at bounding box center [109, 459] width 218 height 297
click at [179, 335] on rect at bounding box center [176, 333] width 13 height 13
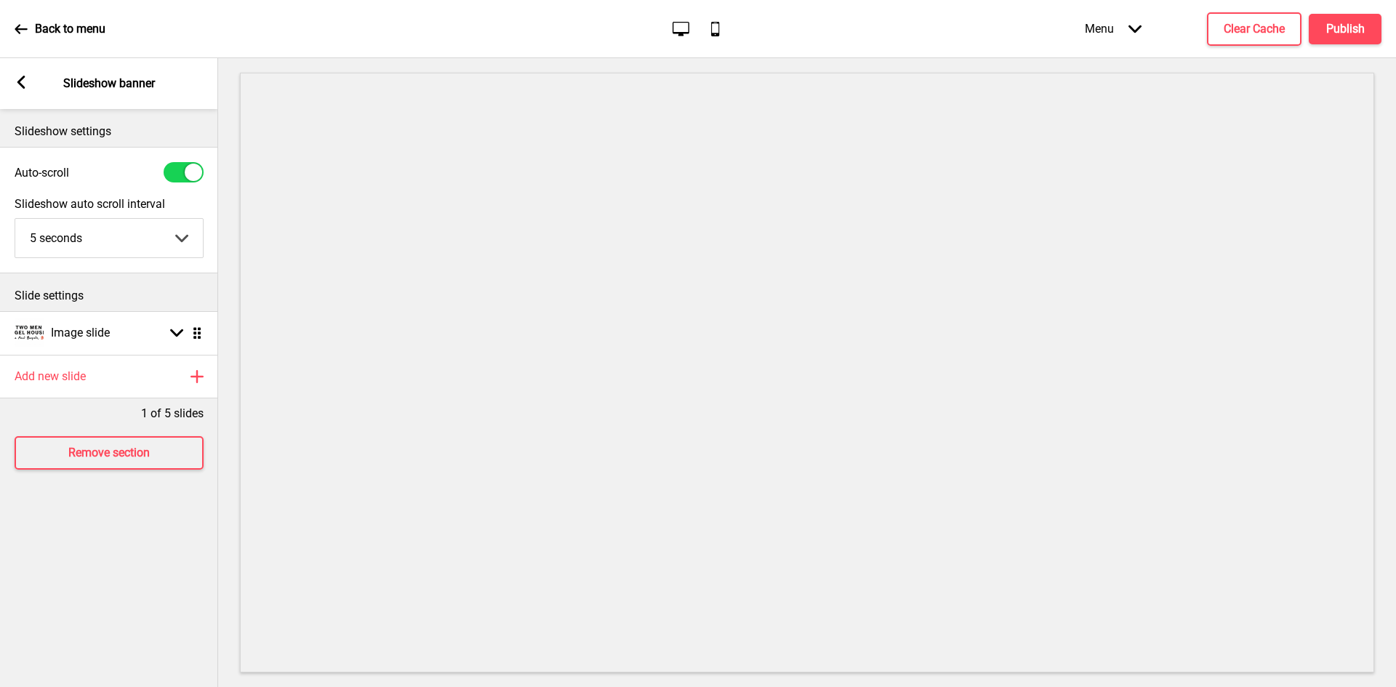
click at [20, 79] on icon at bounding box center [21, 82] width 8 height 13
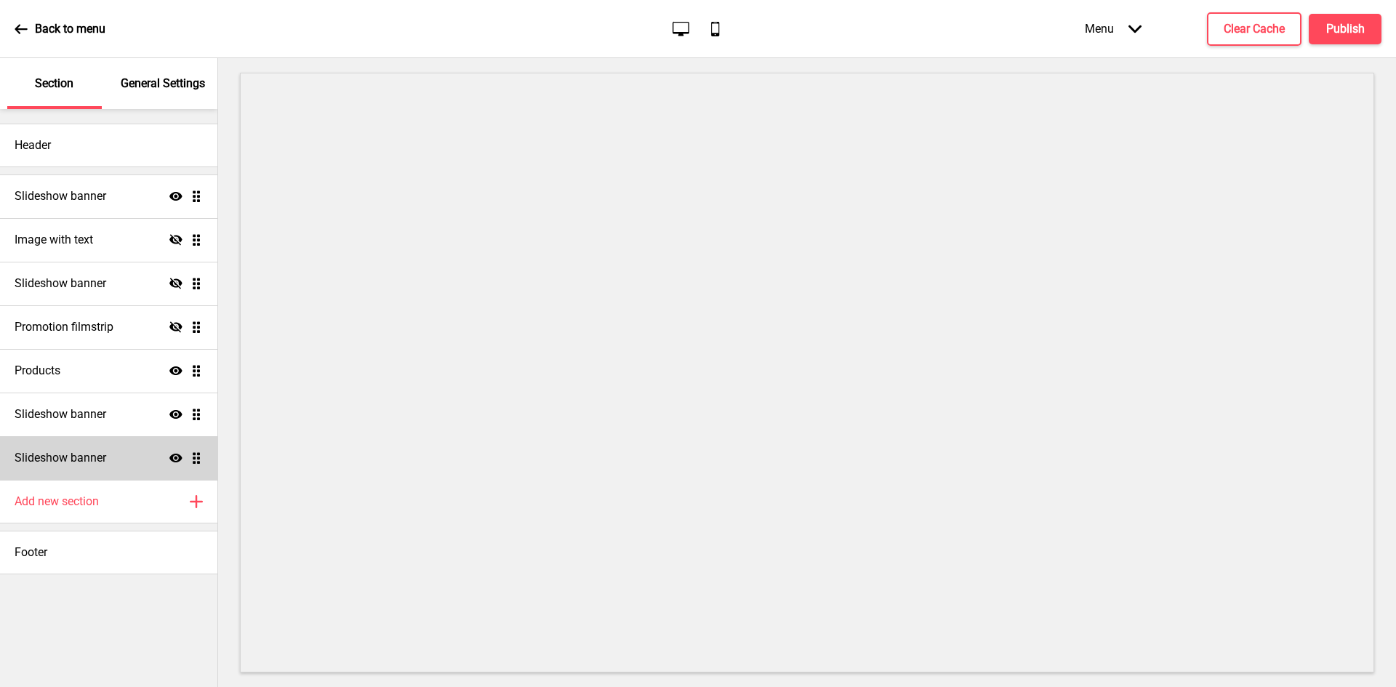
click at [123, 462] on div "Slideshow banner Show Drag" at bounding box center [108, 458] width 217 height 44
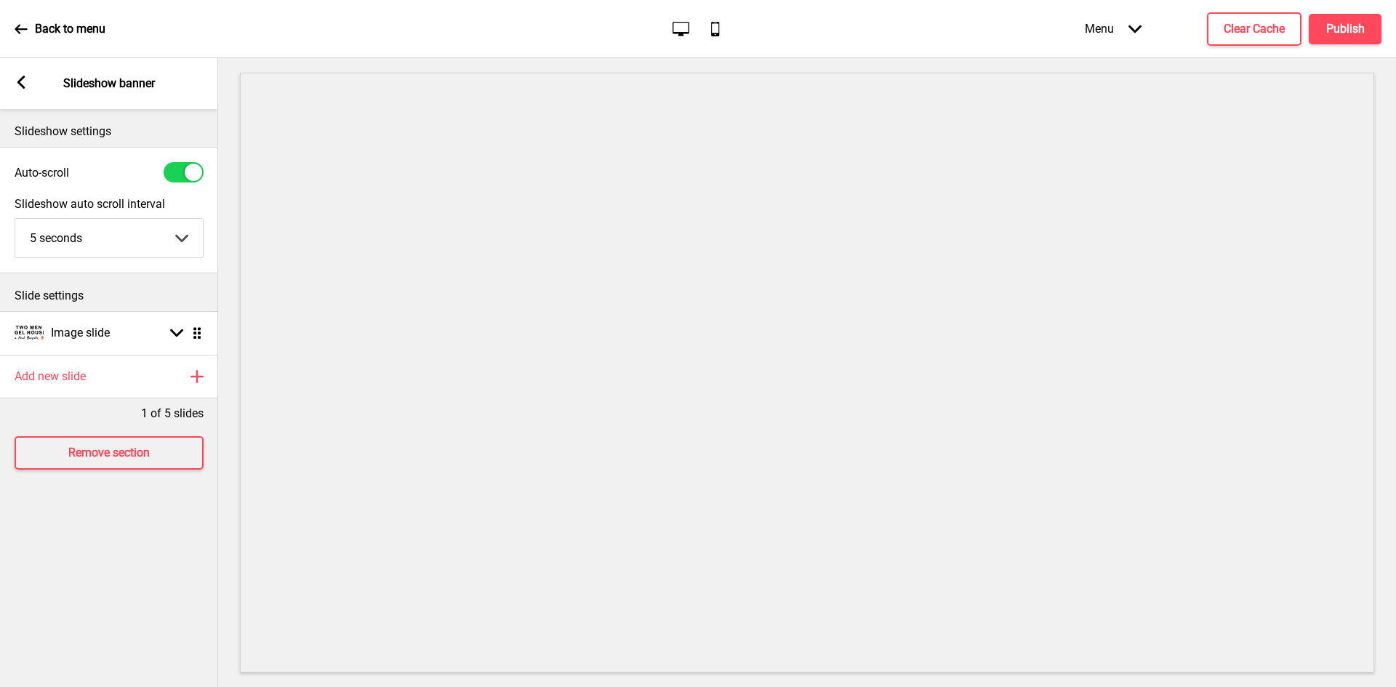
click at [177, 167] on div at bounding box center [184, 172] width 40 height 20
checkbox input "false"
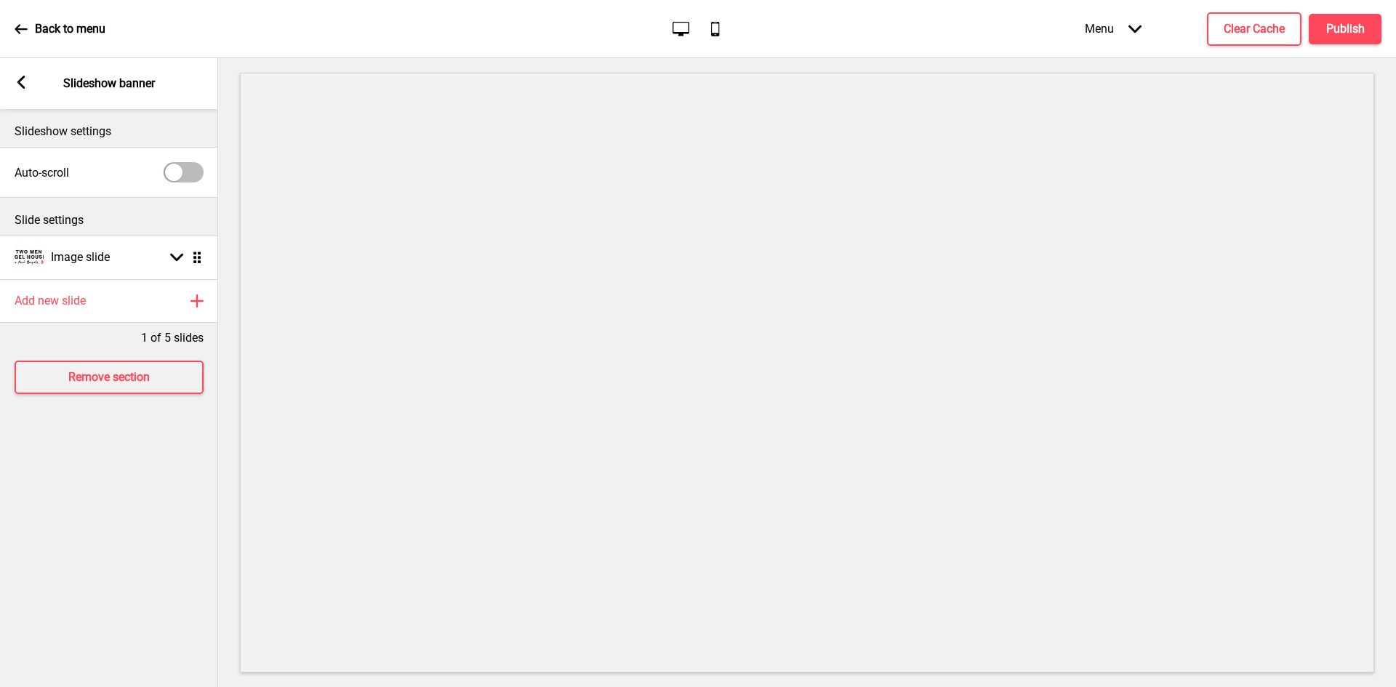
click at [15, 89] on div "Arrow left" at bounding box center [21, 84] width 13 height 16
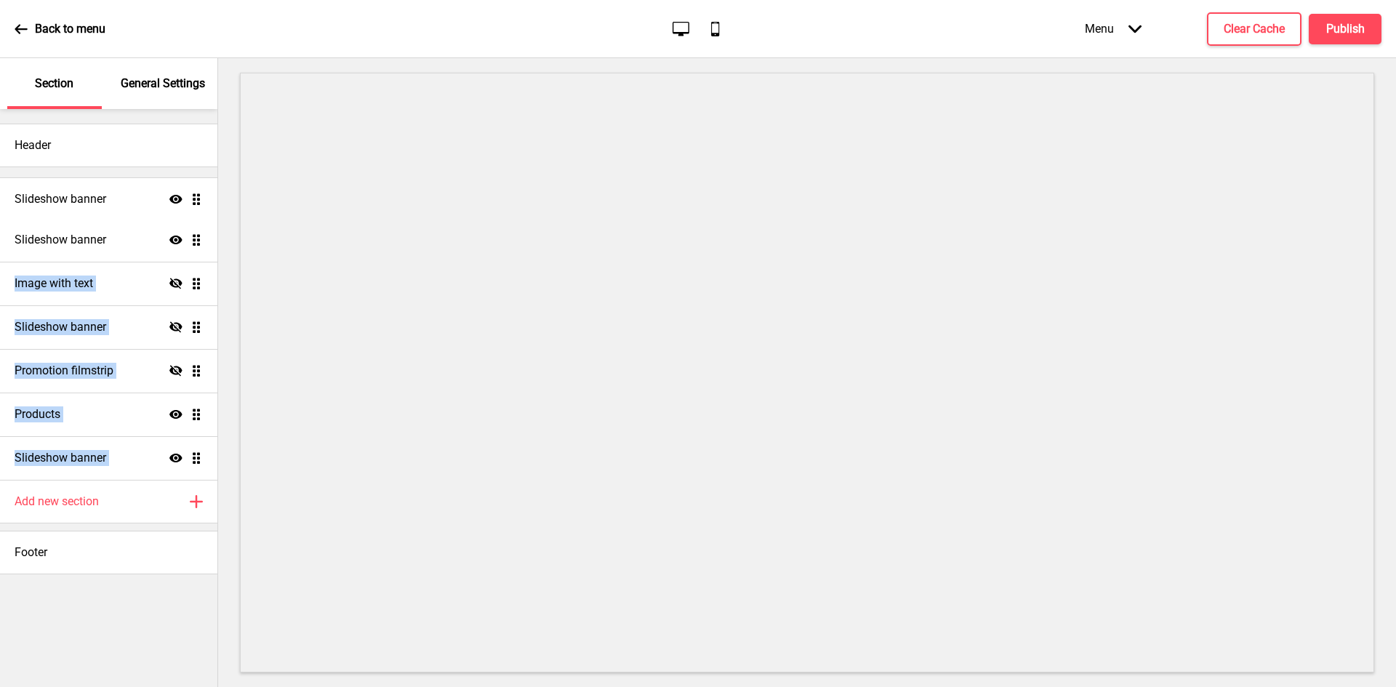
drag, startPoint x: 197, startPoint y: 456, endPoint x: 187, endPoint y: 196, distance: 260.6
click at [187, 196] on ul "Slideshow banner Show Drag Image with text Hide Drag Slideshow banner Hide Drag…" at bounding box center [108, 327] width 217 height 305
click at [148, 91] on p "General Settings" at bounding box center [163, 84] width 84 height 16
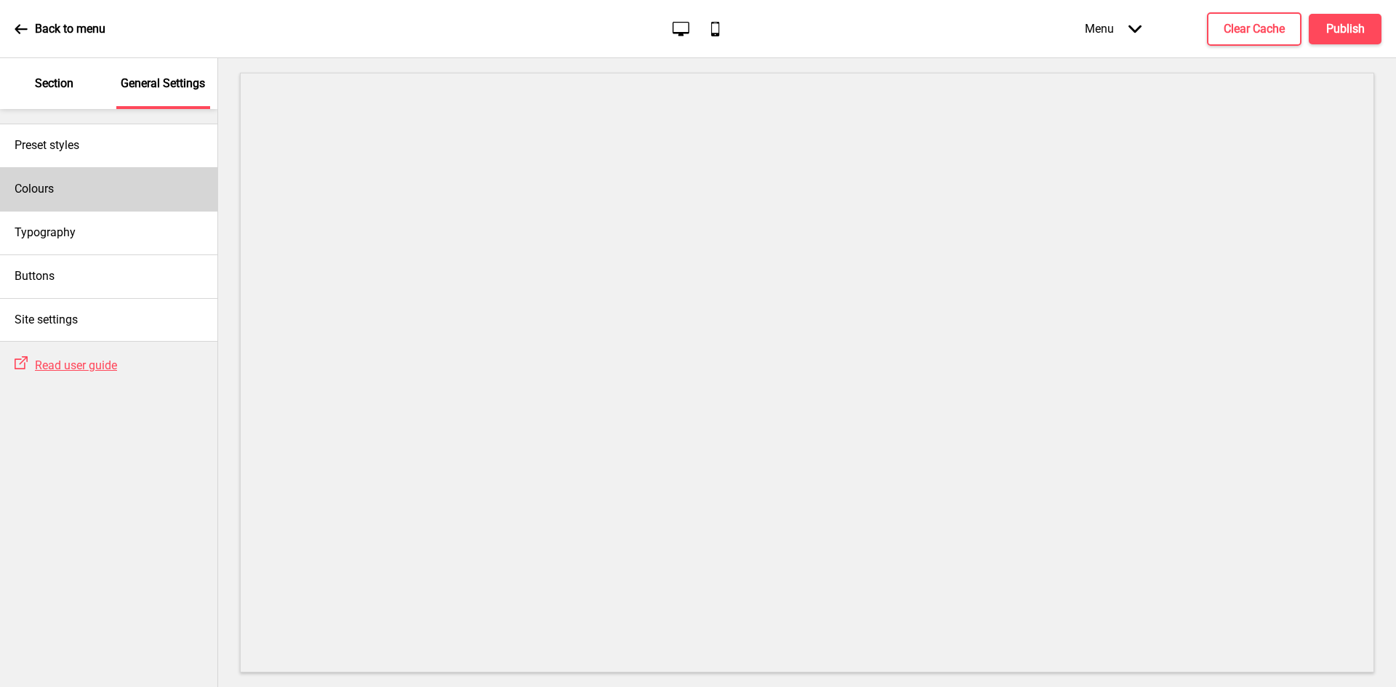
click at [98, 185] on div "Colours" at bounding box center [108, 189] width 217 height 44
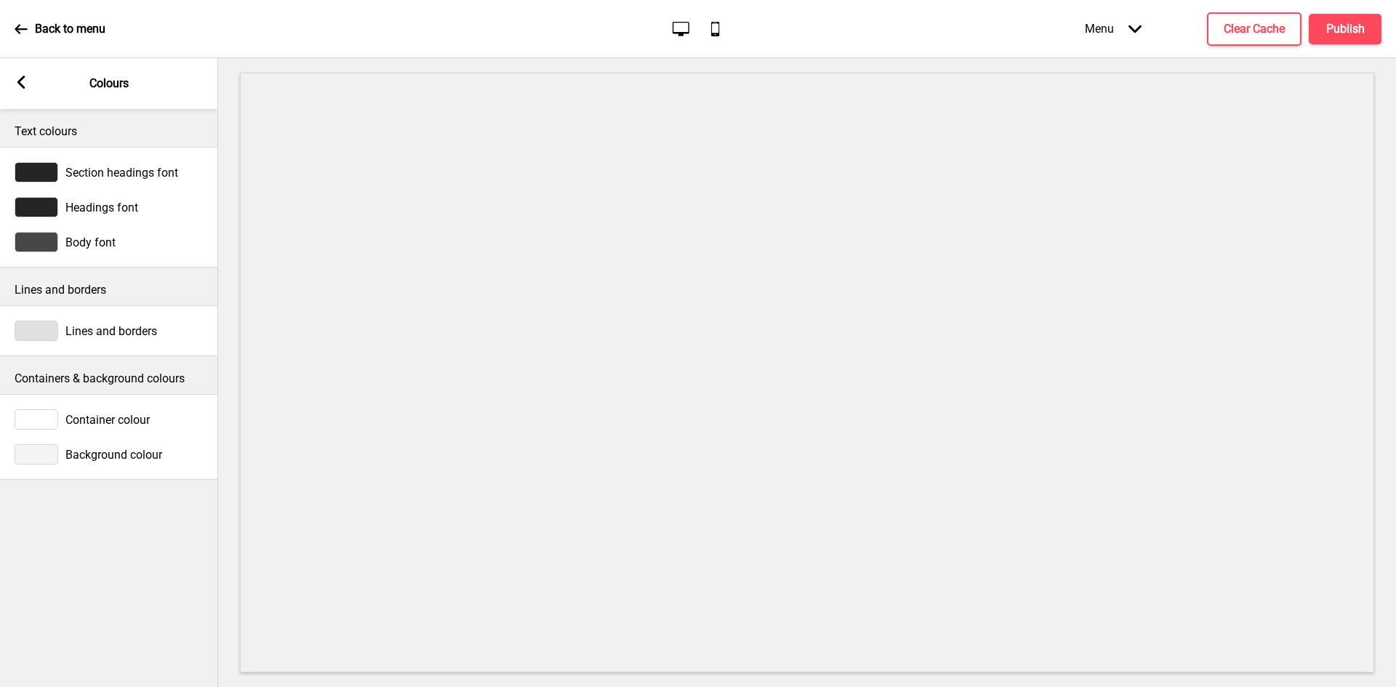
click at [85, 454] on span "Background colour" at bounding box center [113, 455] width 97 height 14
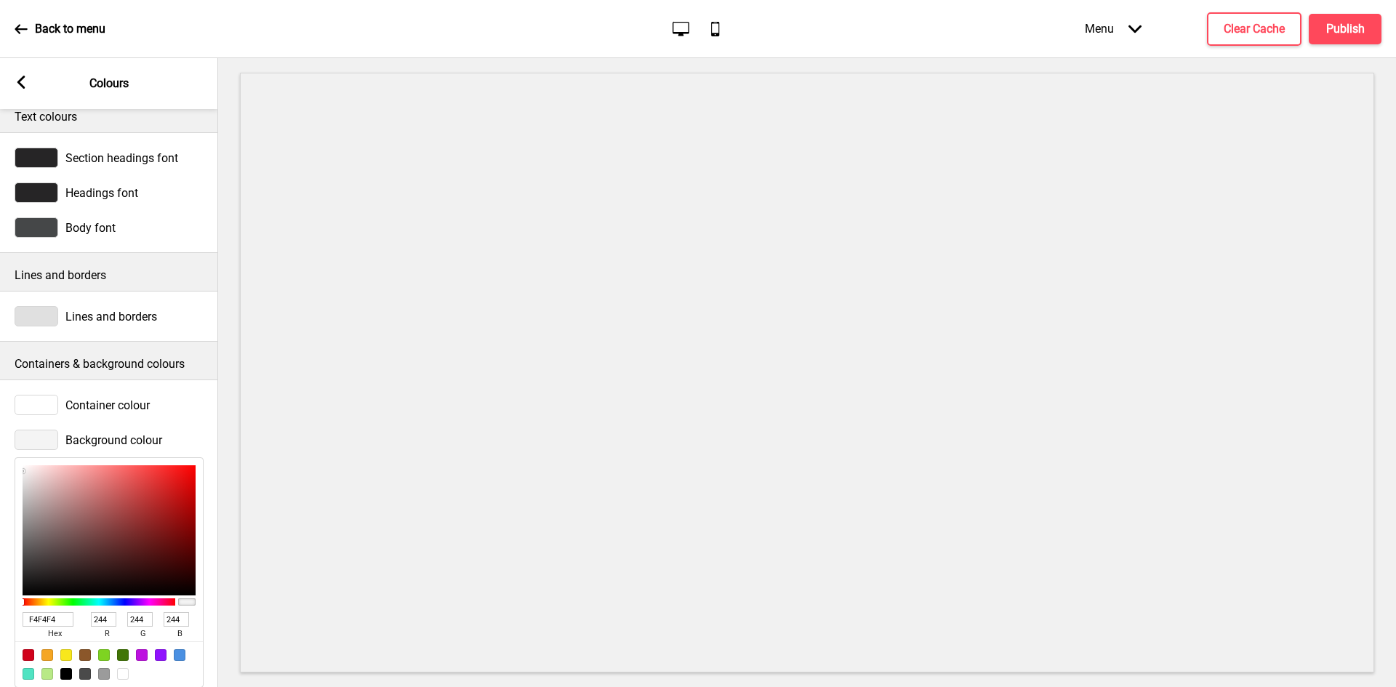
scroll to position [59, 0]
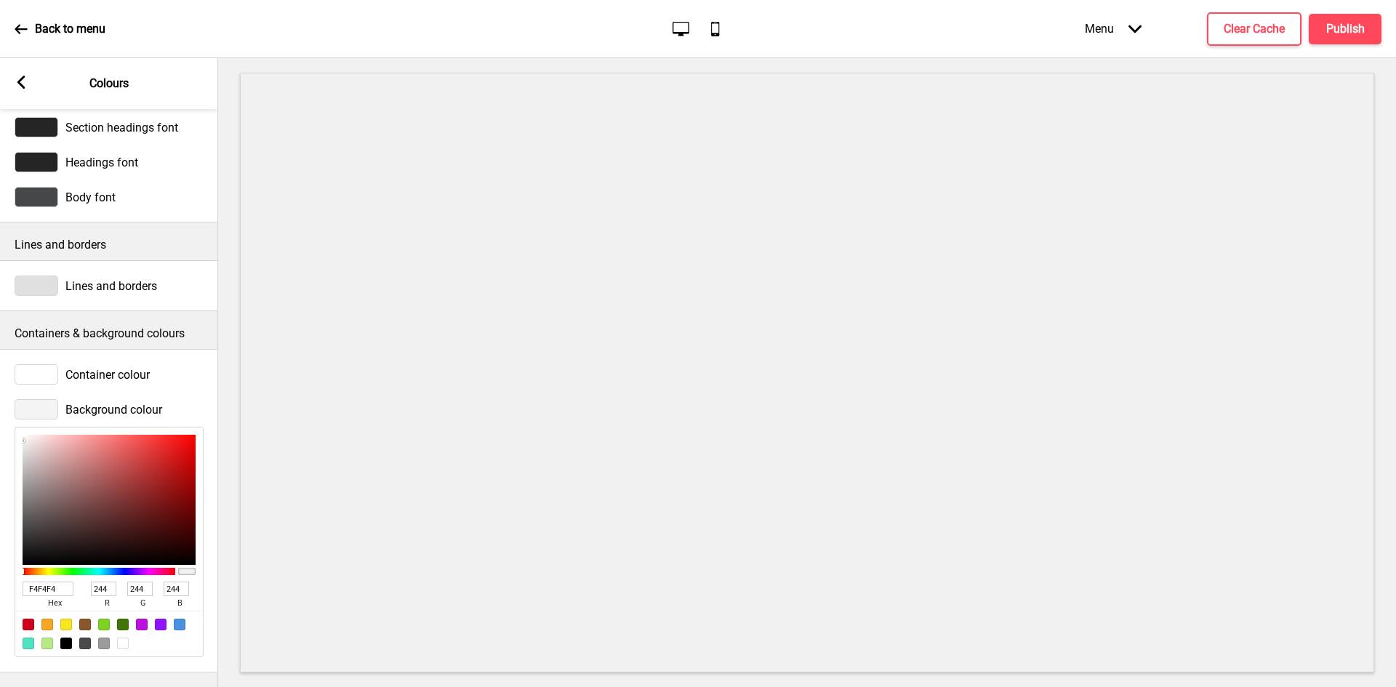
click at [119, 638] on div at bounding box center [123, 644] width 12 height 12
type input "FFFFFF"
type input "255"
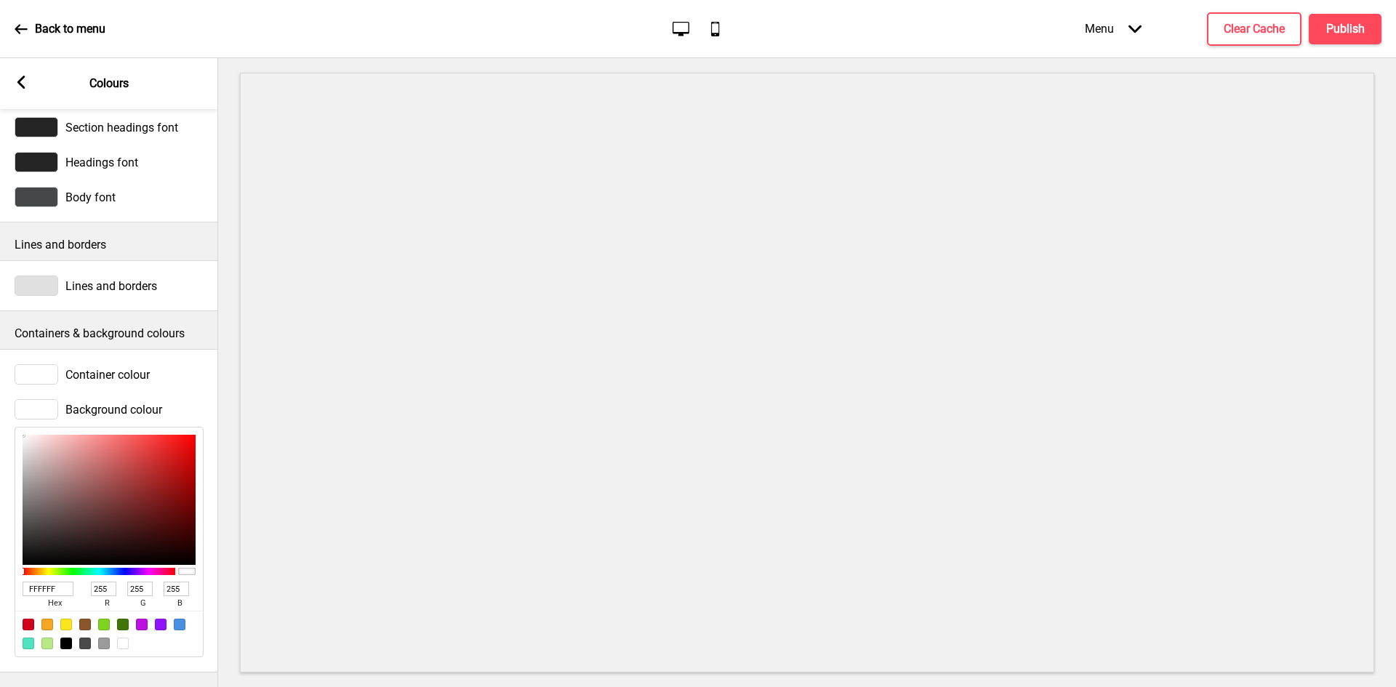
click at [129, 279] on span "Lines and borders" at bounding box center [111, 286] width 92 height 14
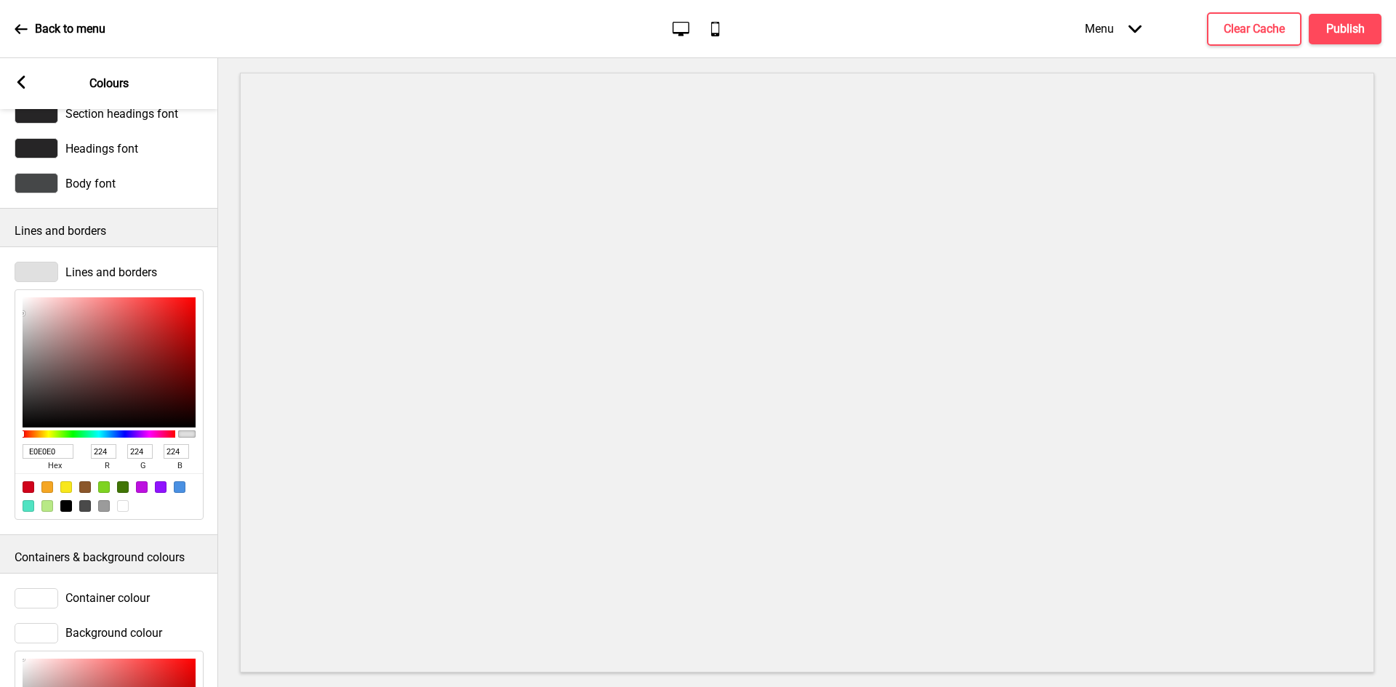
click at [122, 509] on div at bounding box center [123, 506] width 12 height 12
type input "FFFFFF"
type input "255"
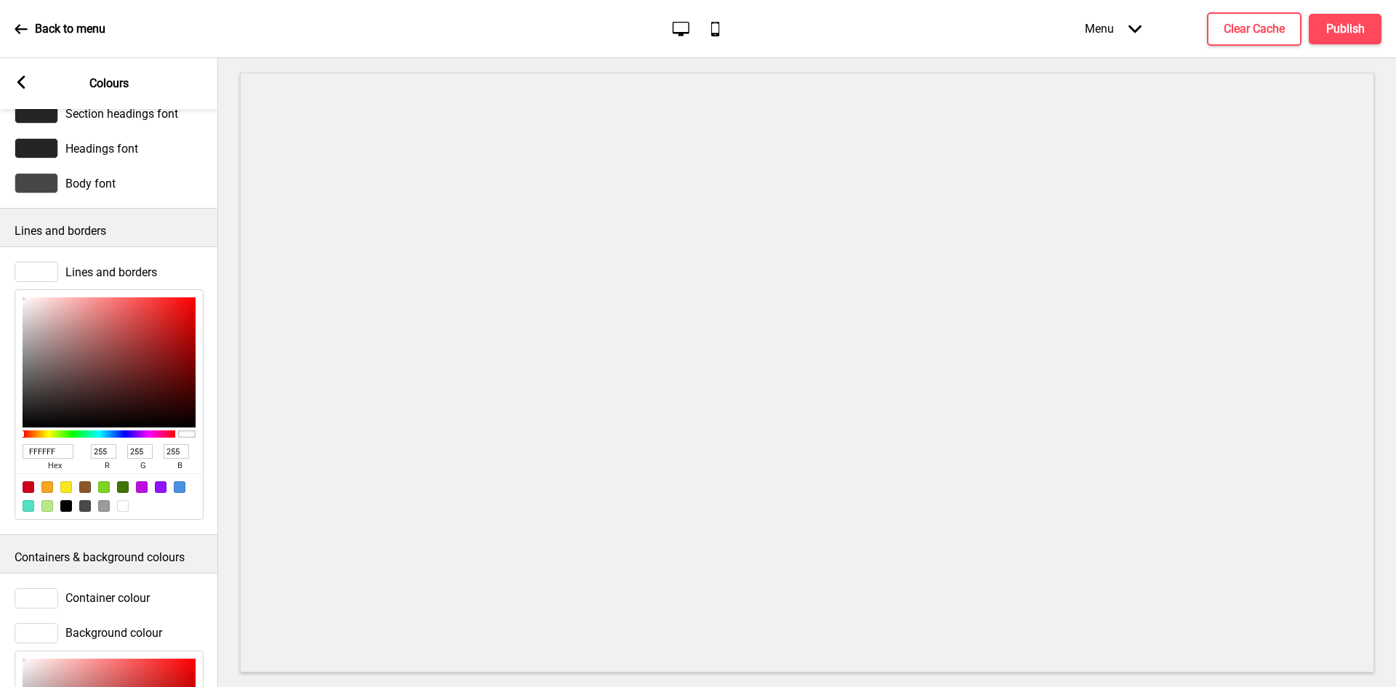
click at [25, 83] on rect at bounding box center [21, 82] width 13 height 13
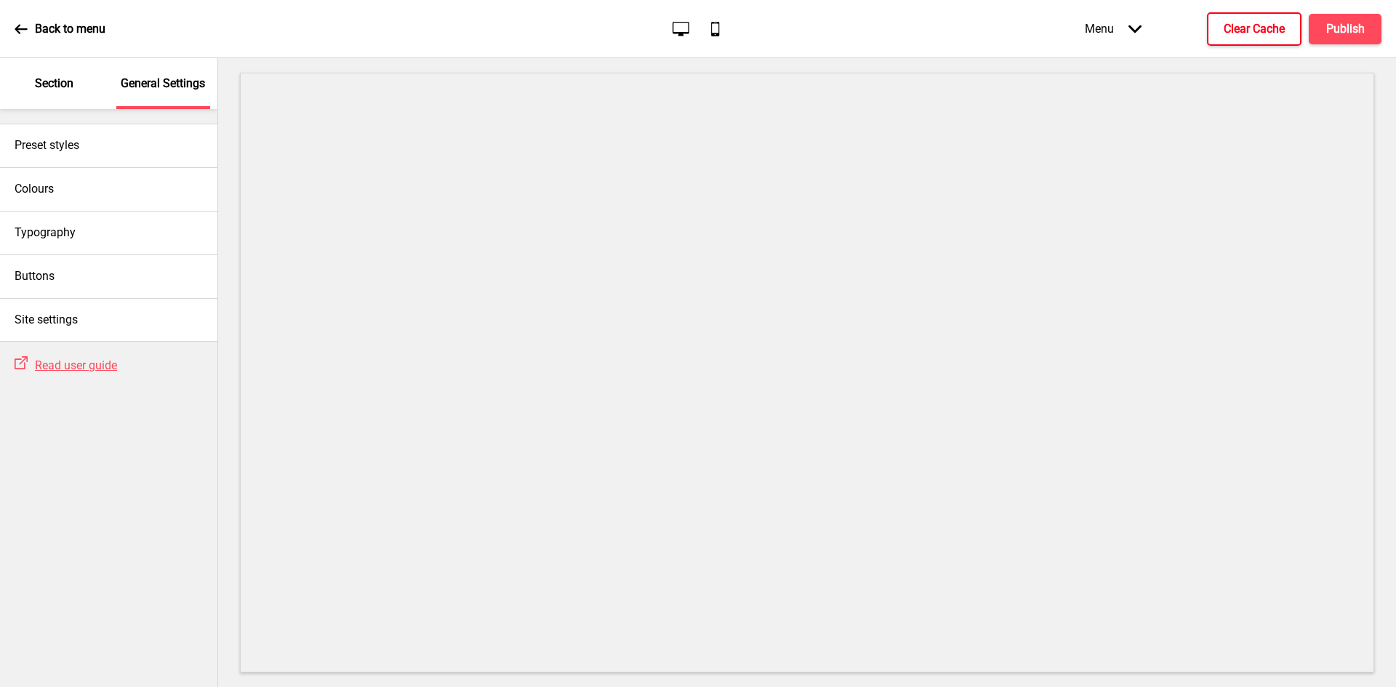
click at [1266, 29] on h4 "Clear Cache" at bounding box center [1254, 29] width 61 height 16
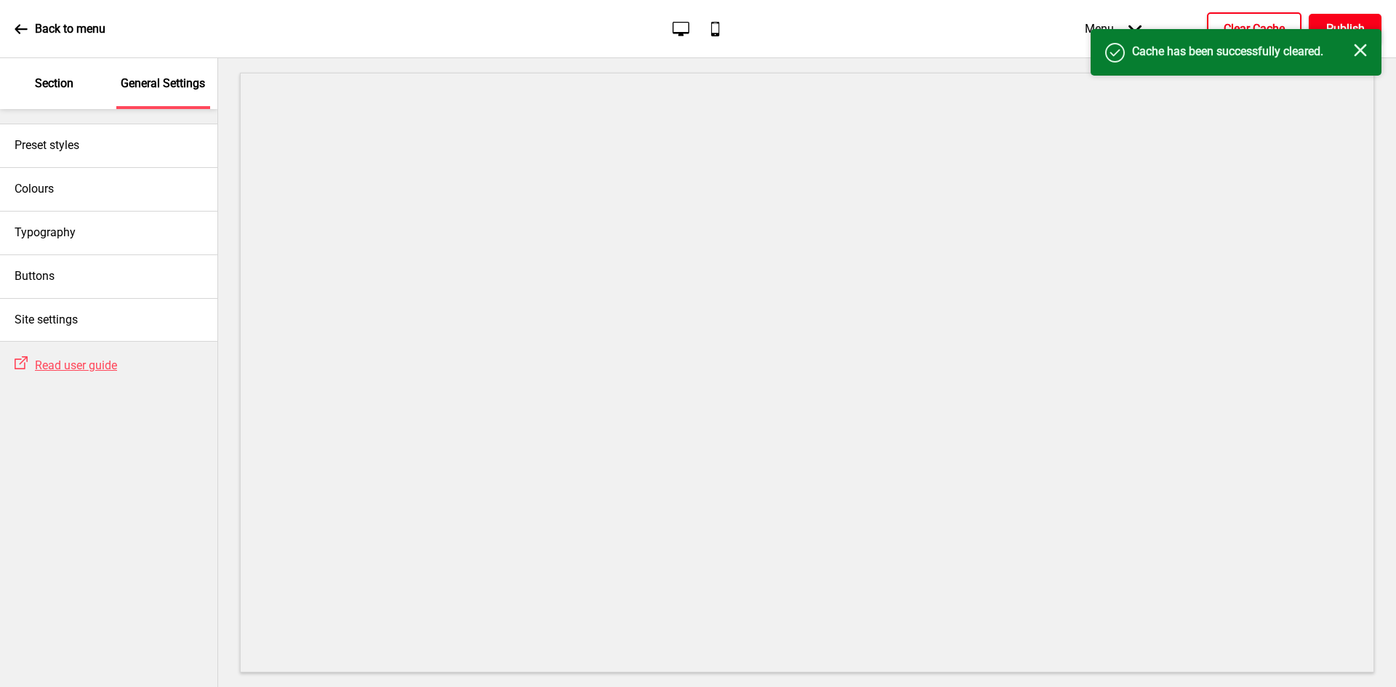
click at [1347, 22] on h4 "Publish" at bounding box center [1346, 29] width 39 height 16
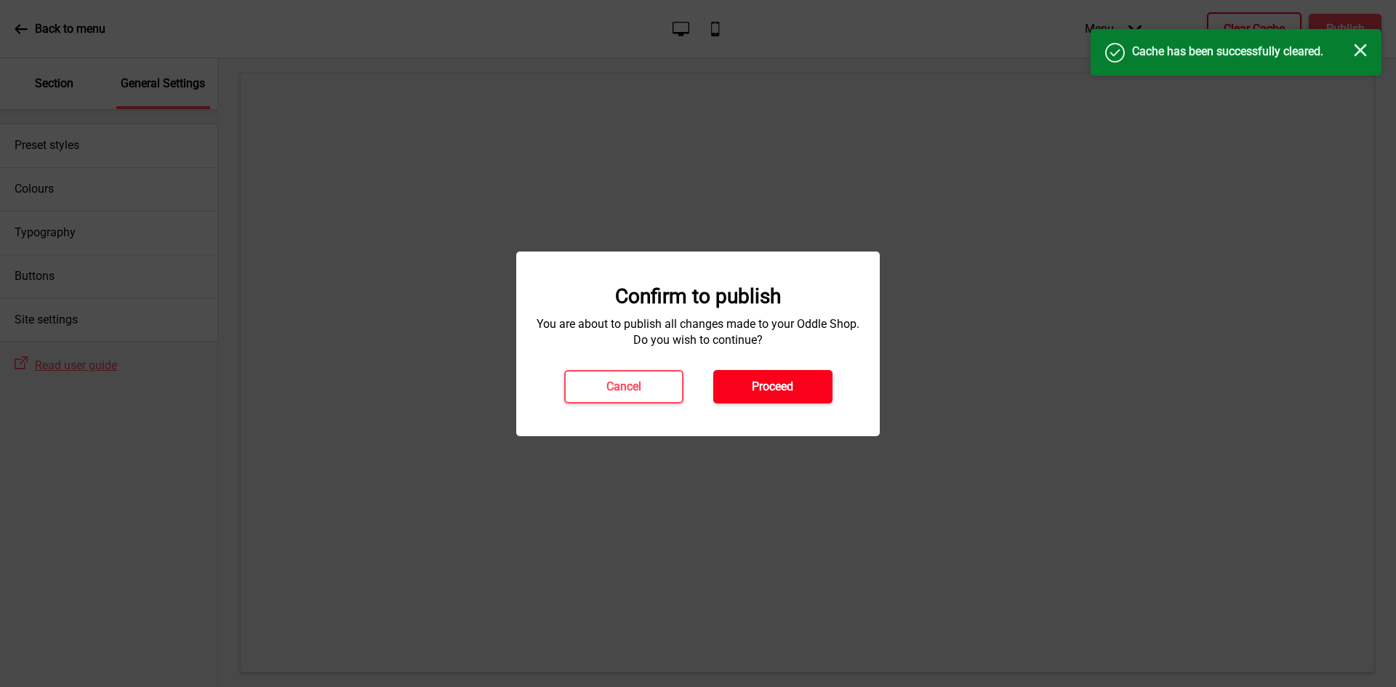
click at [788, 390] on h4 "Proceed" at bounding box center [772, 387] width 41 height 16
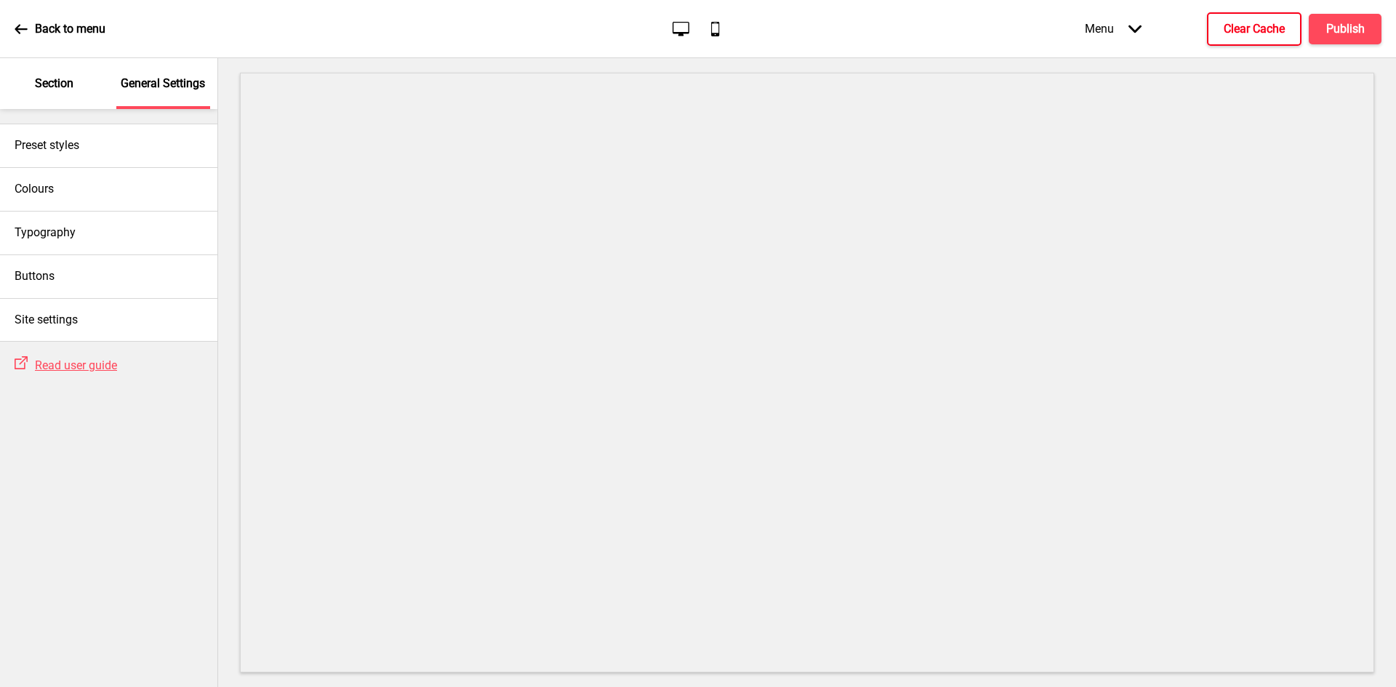
click at [57, 82] on p "Section" at bounding box center [54, 84] width 39 height 16
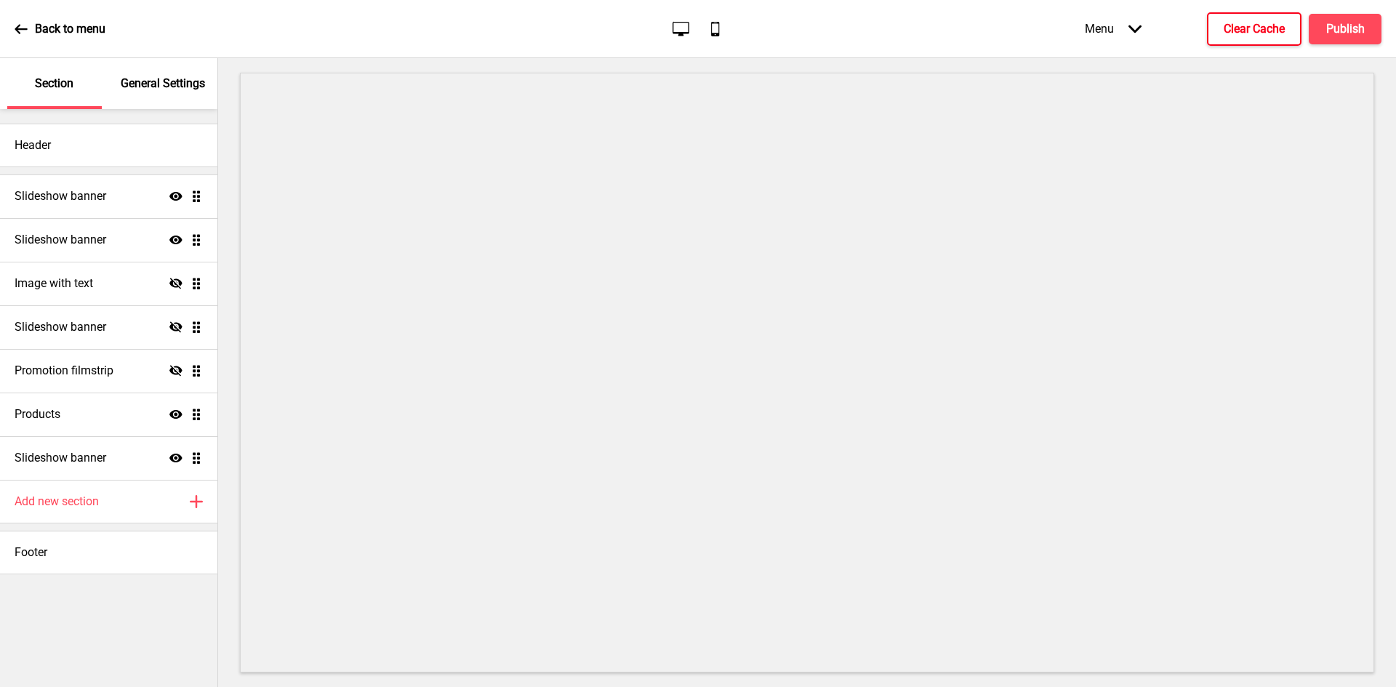
click at [145, 81] on p "General Settings" at bounding box center [163, 84] width 84 height 16
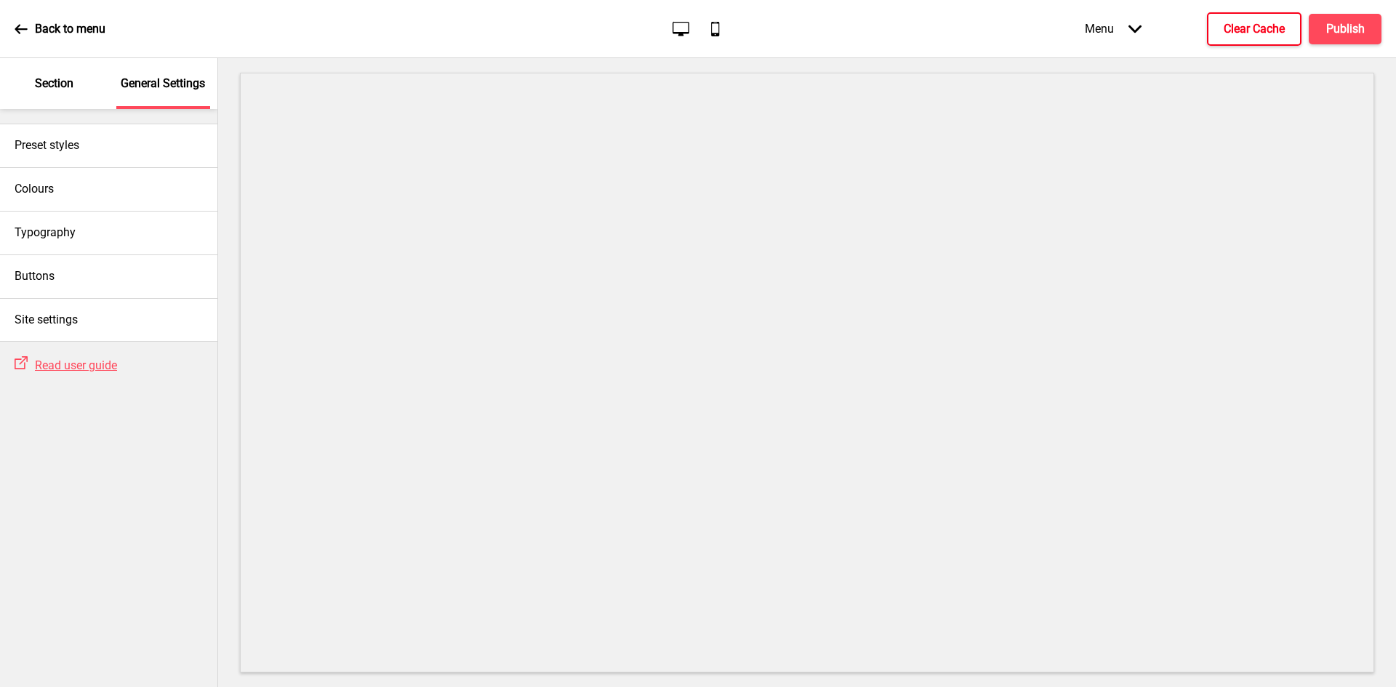
click at [48, 79] on p "Section" at bounding box center [54, 84] width 39 height 16
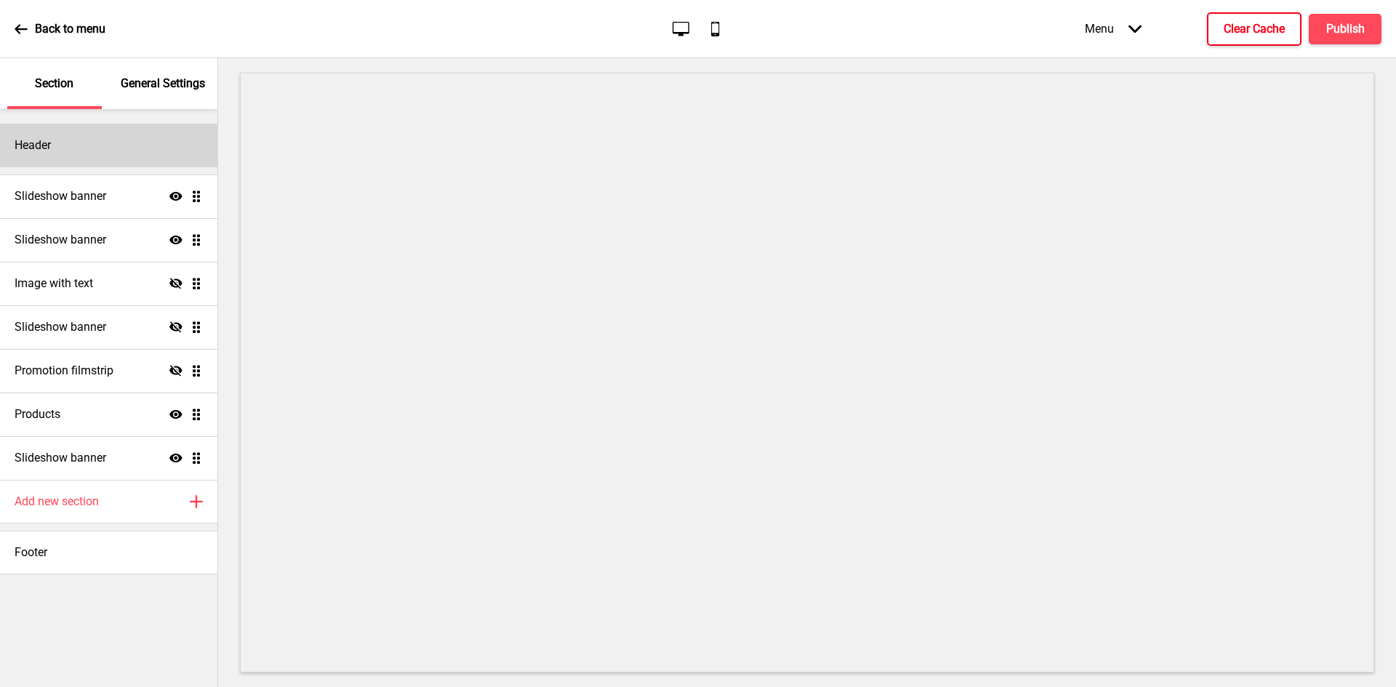
click at [87, 143] on div "Header" at bounding box center [108, 146] width 217 height 44
select select "Cabin"
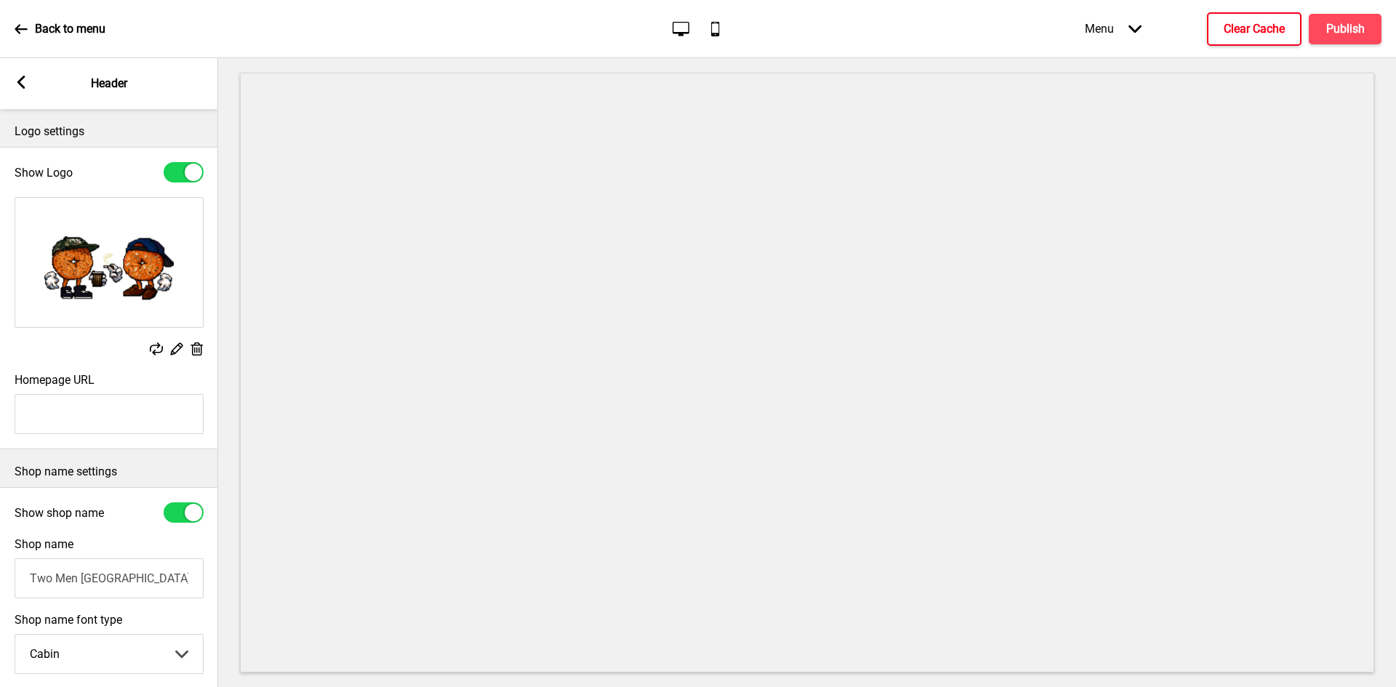
click at [180, 518] on div at bounding box center [184, 513] width 40 height 20
checkbox input "false"
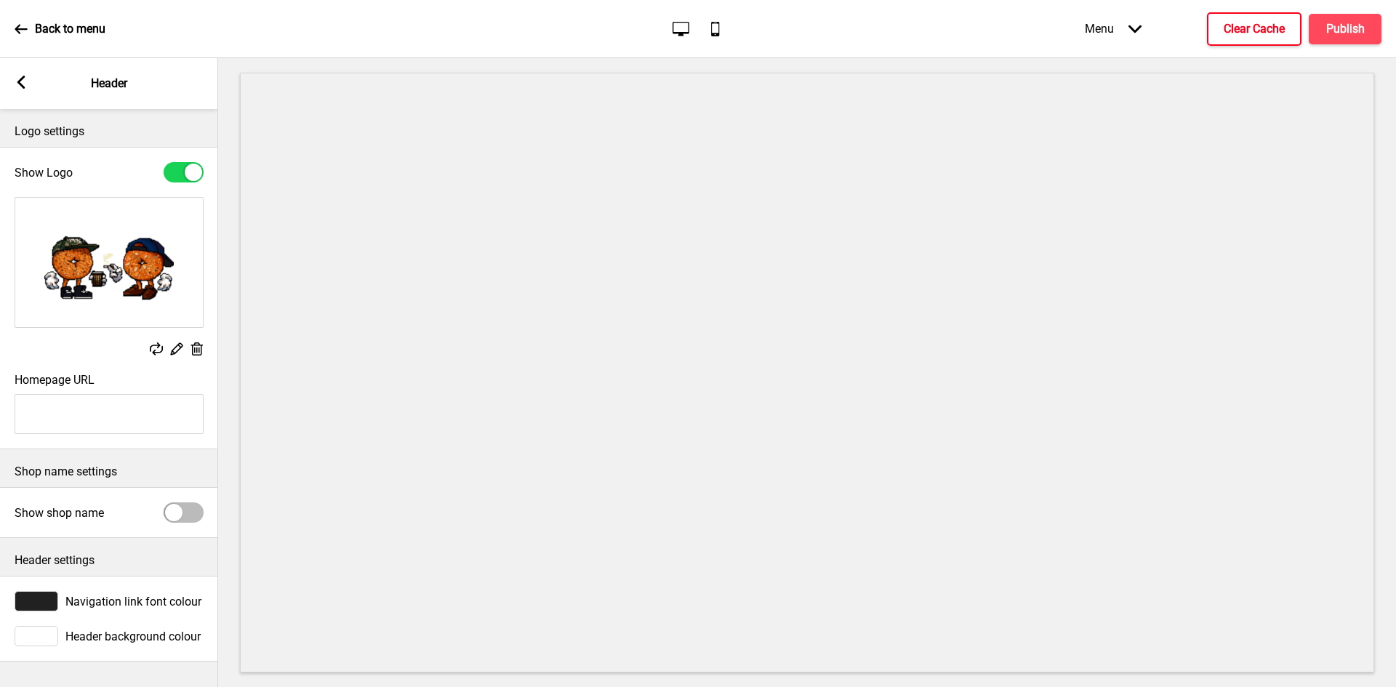
scroll to position [1, 0]
click at [1266, 20] on button "Clear Cache" at bounding box center [1254, 28] width 95 height 33
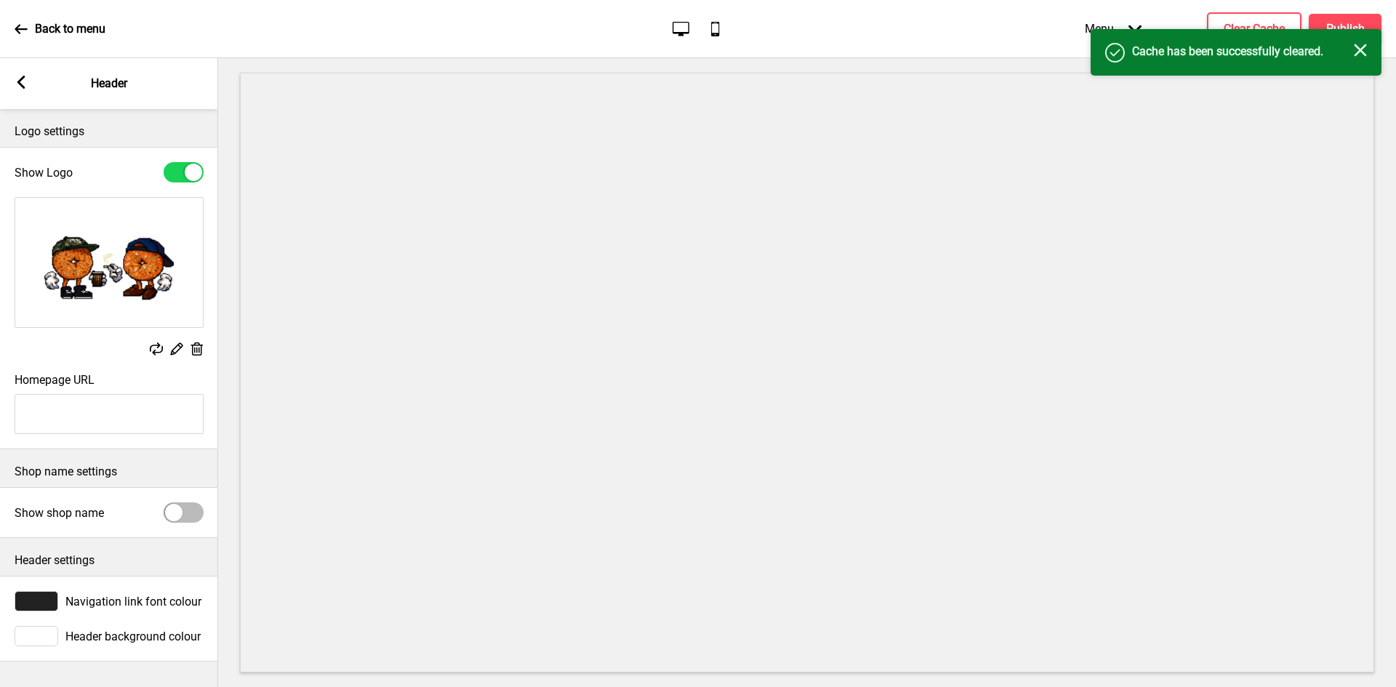
click at [1329, 29] on div "Success Cache has been successfully cleared. Close" at bounding box center [1236, 52] width 291 height 47
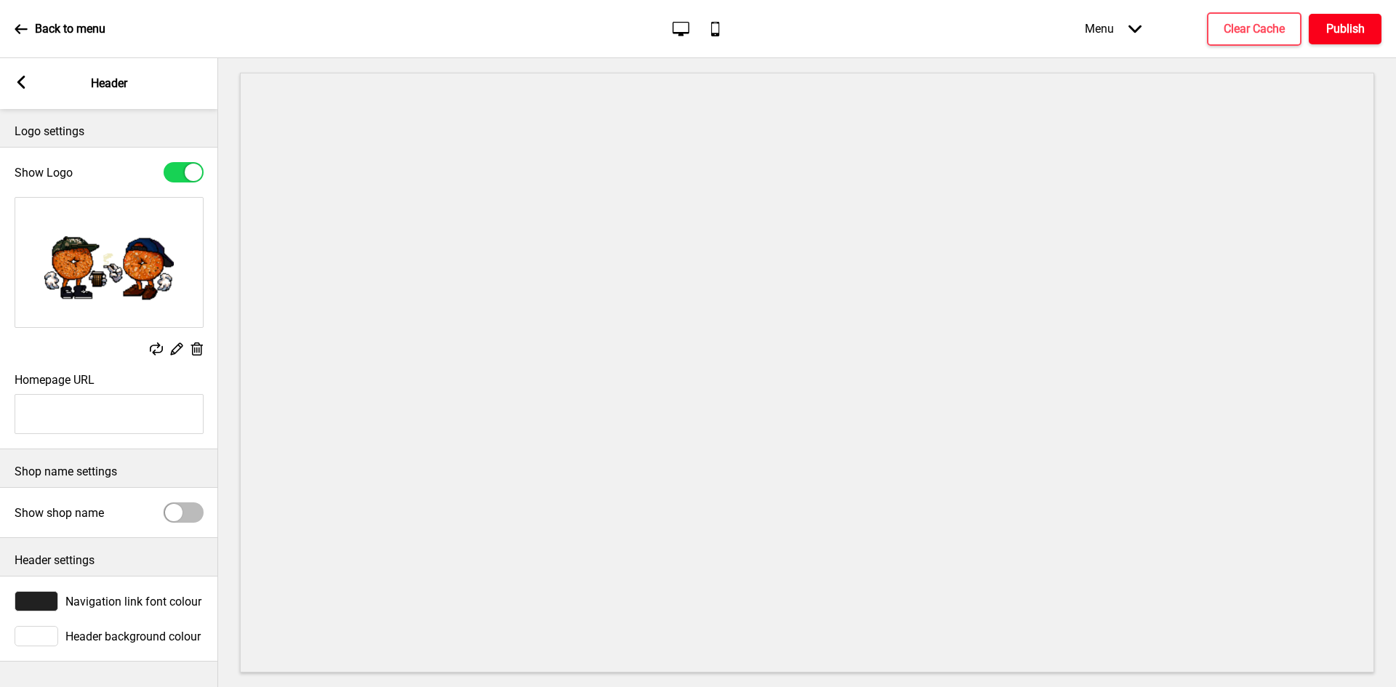
click at [1331, 16] on button "Publish" at bounding box center [1345, 29] width 73 height 31
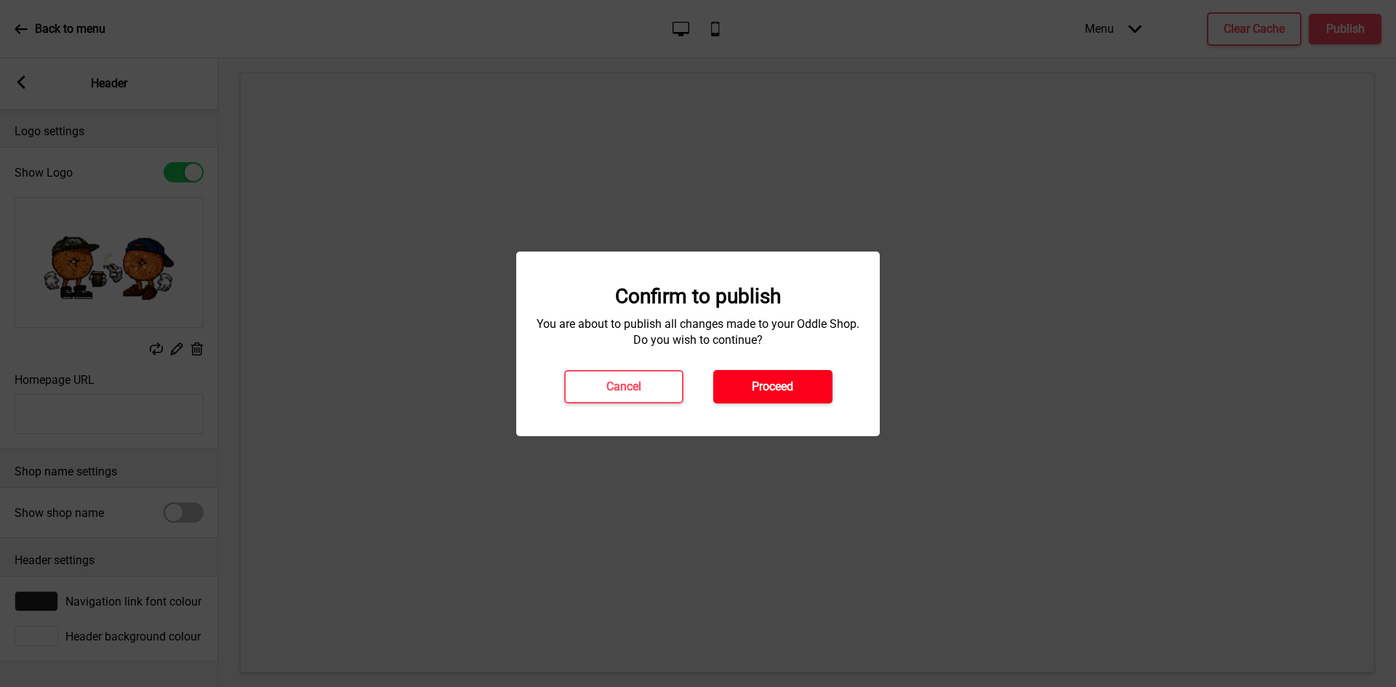
click at [783, 380] on h4 "Proceed" at bounding box center [772, 387] width 41 height 16
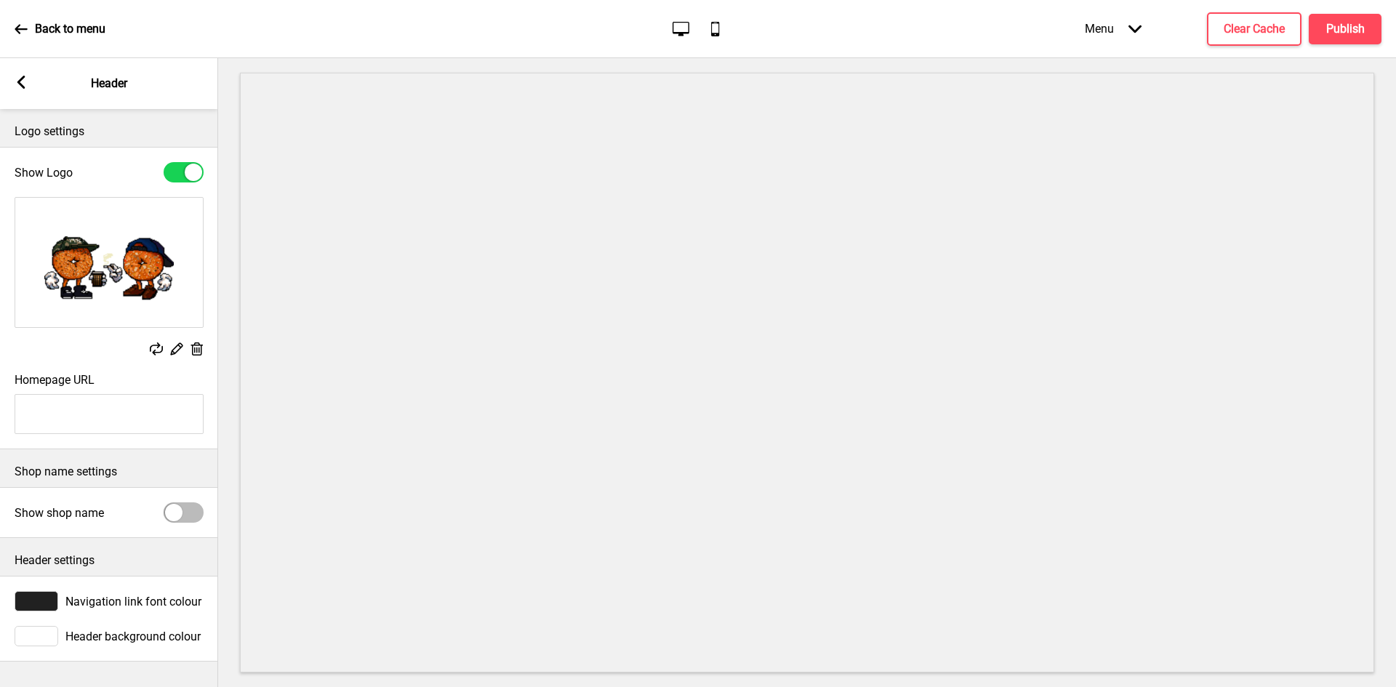
click at [23, 90] on div "Arrow left" at bounding box center [21, 84] width 13 height 16
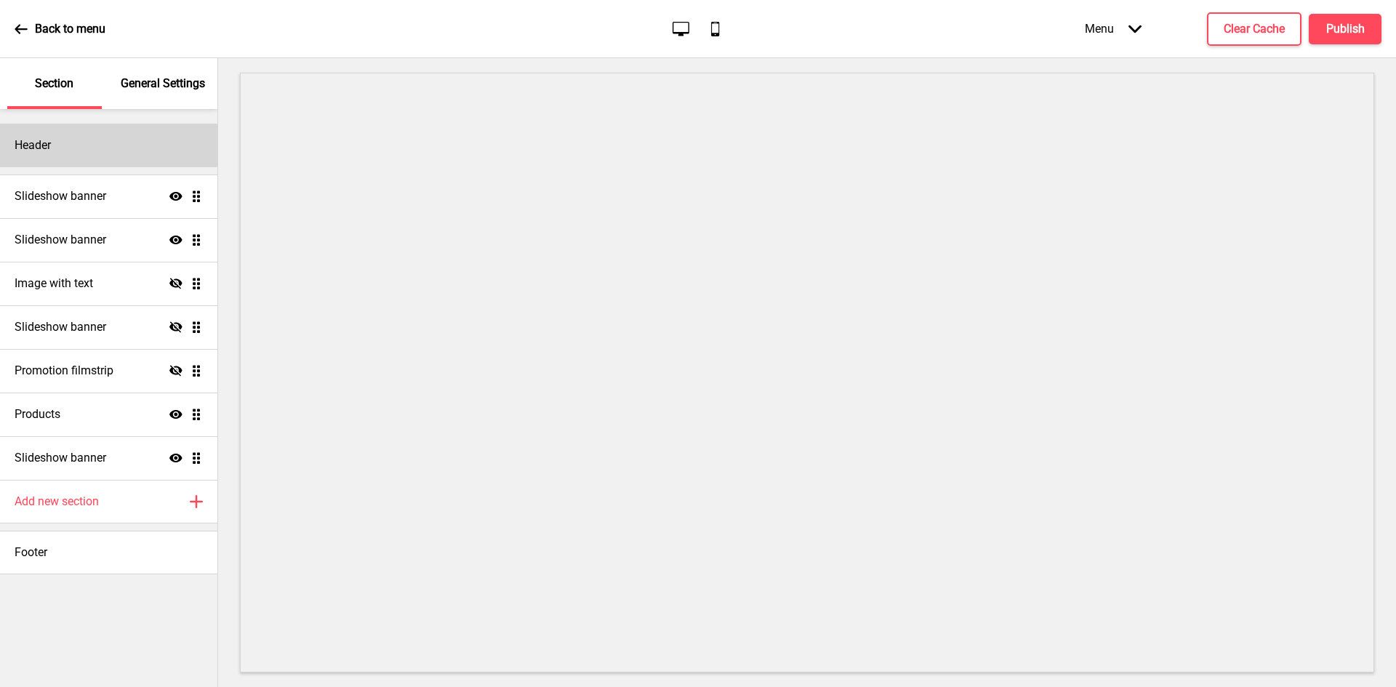
click at [114, 148] on div "Header" at bounding box center [108, 146] width 217 height 44
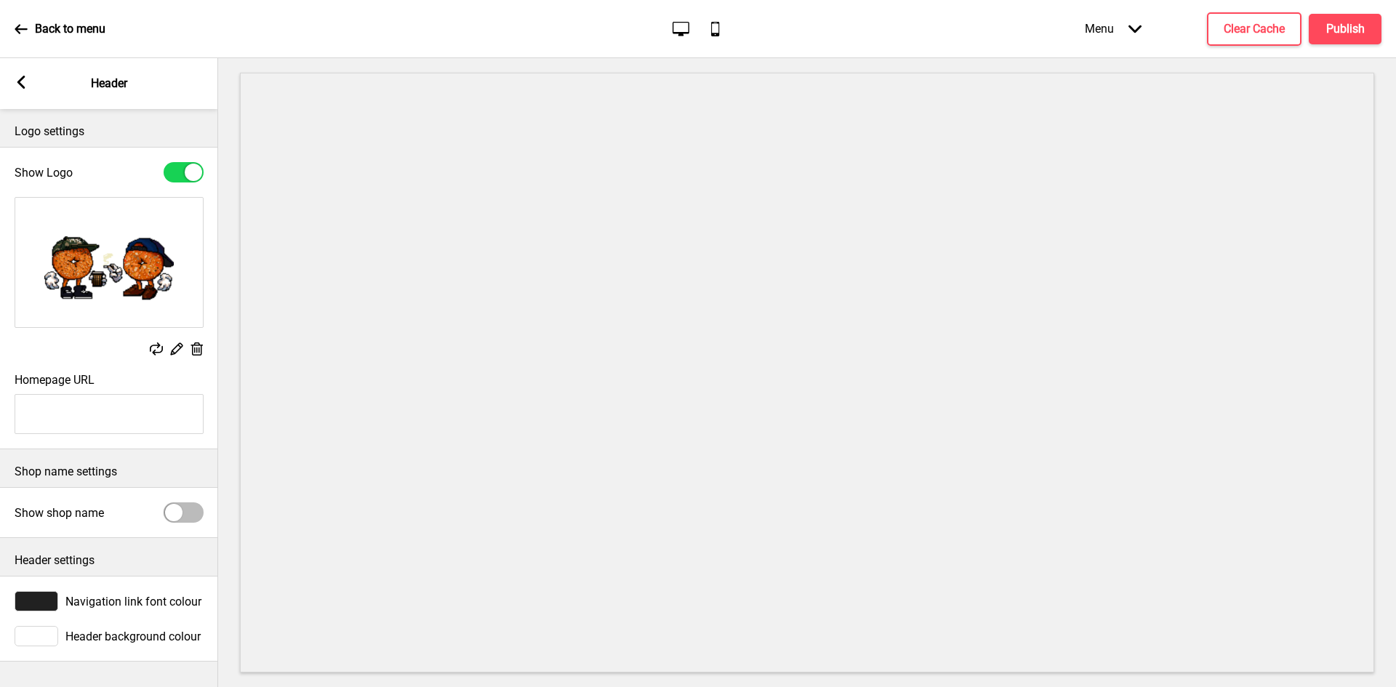
click at [185, 510] on div at bounding box center [184, 513] width 40 height 20
checkbox input "true"
select select "Cabin"
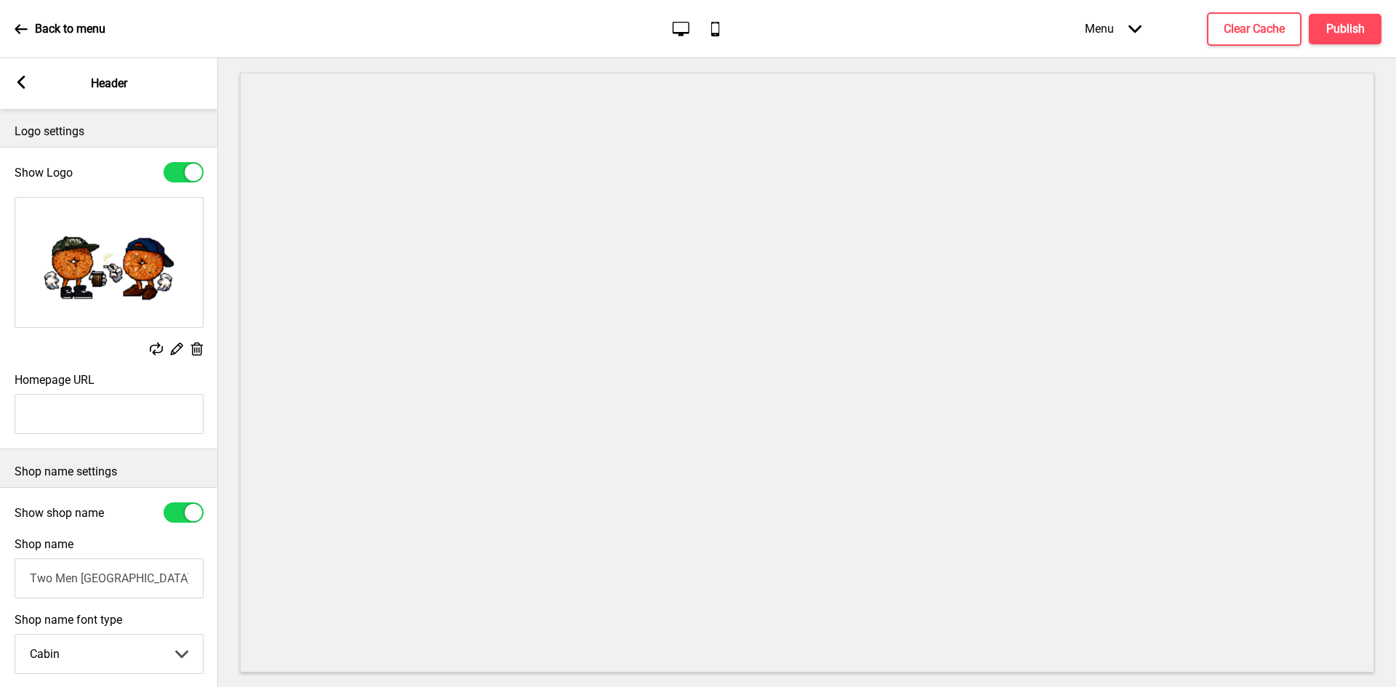
click at [25, 87] on rect at bounding box center [21, 82] width 13 height 13
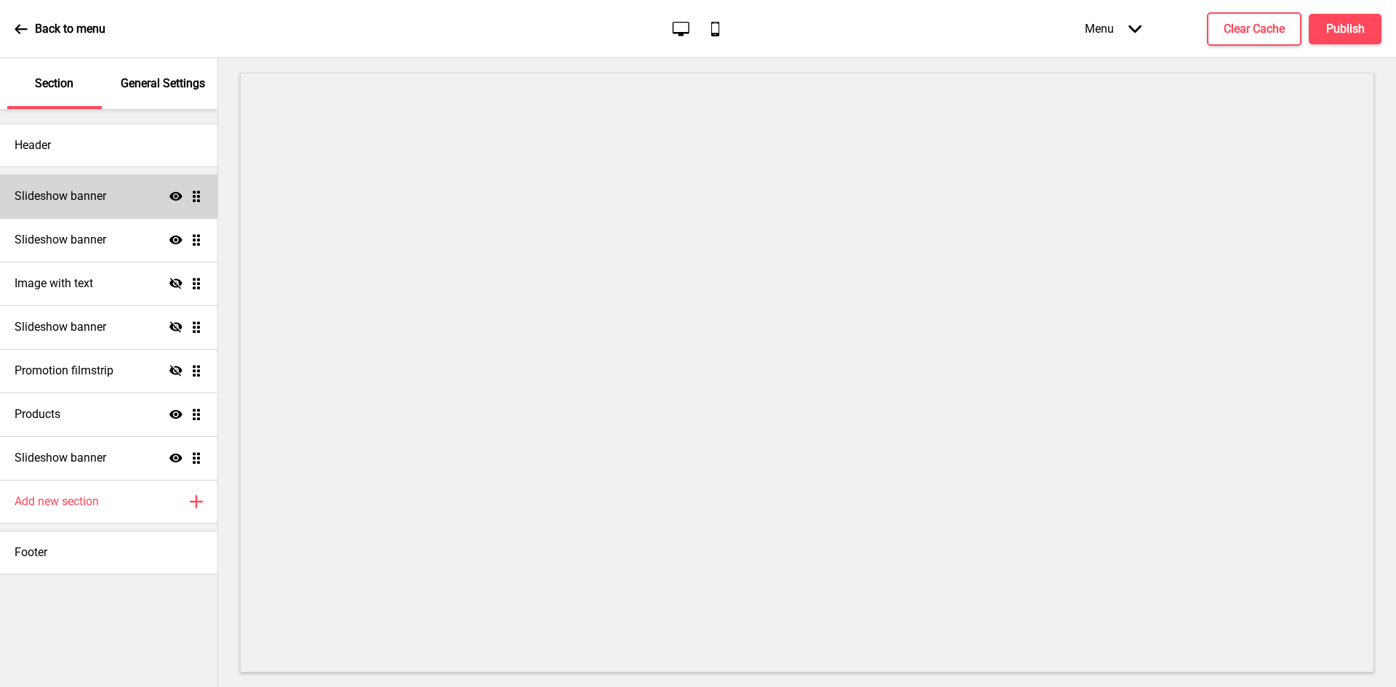
click at [169, 193] on div "Slideshow banner Show Drag" at bounding box center [108, 197] width 217 height 44
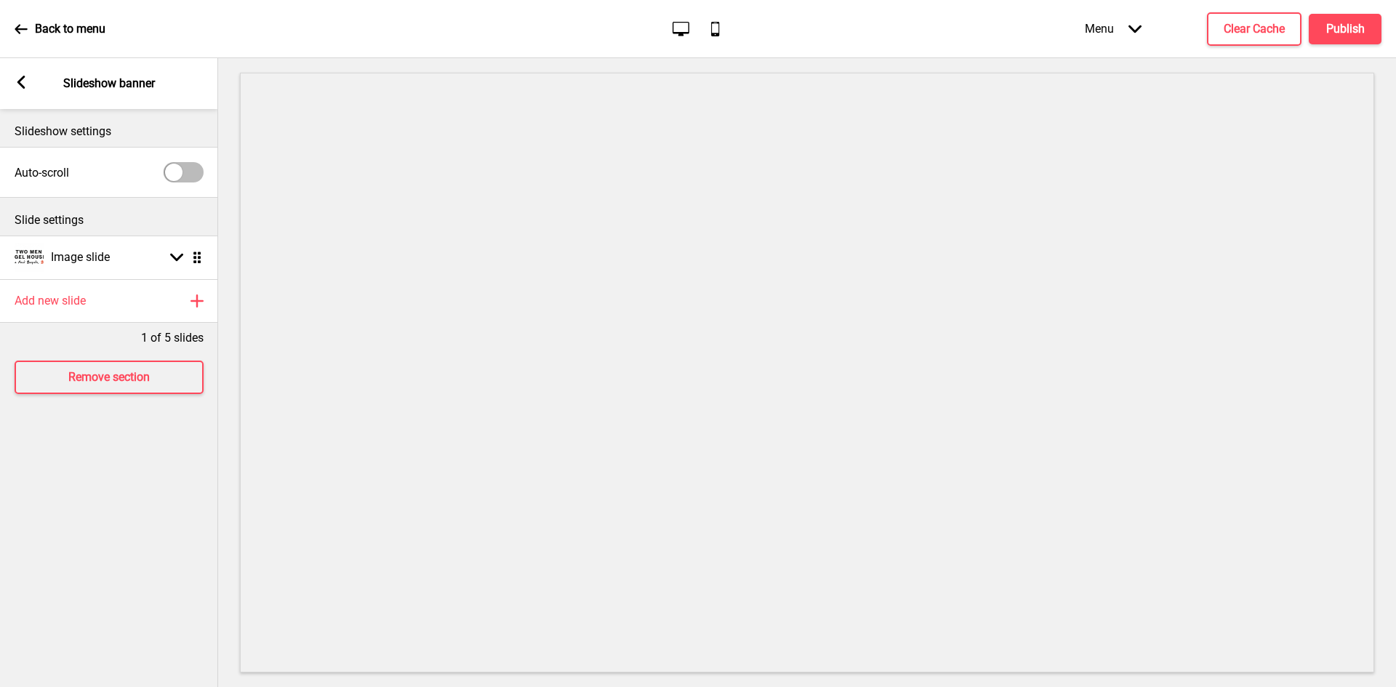
click at [42, 89] on div "Arrow left Slideshow banner" at bounding box center [109, 83] width 218 height 51
click at [12, 87] on div "Arrow left Slideshow banner" at bounding box center [109, 83] width 218 height 51
click at [19, 82] on icon at bounding box center [21, 82] width 8 height 13
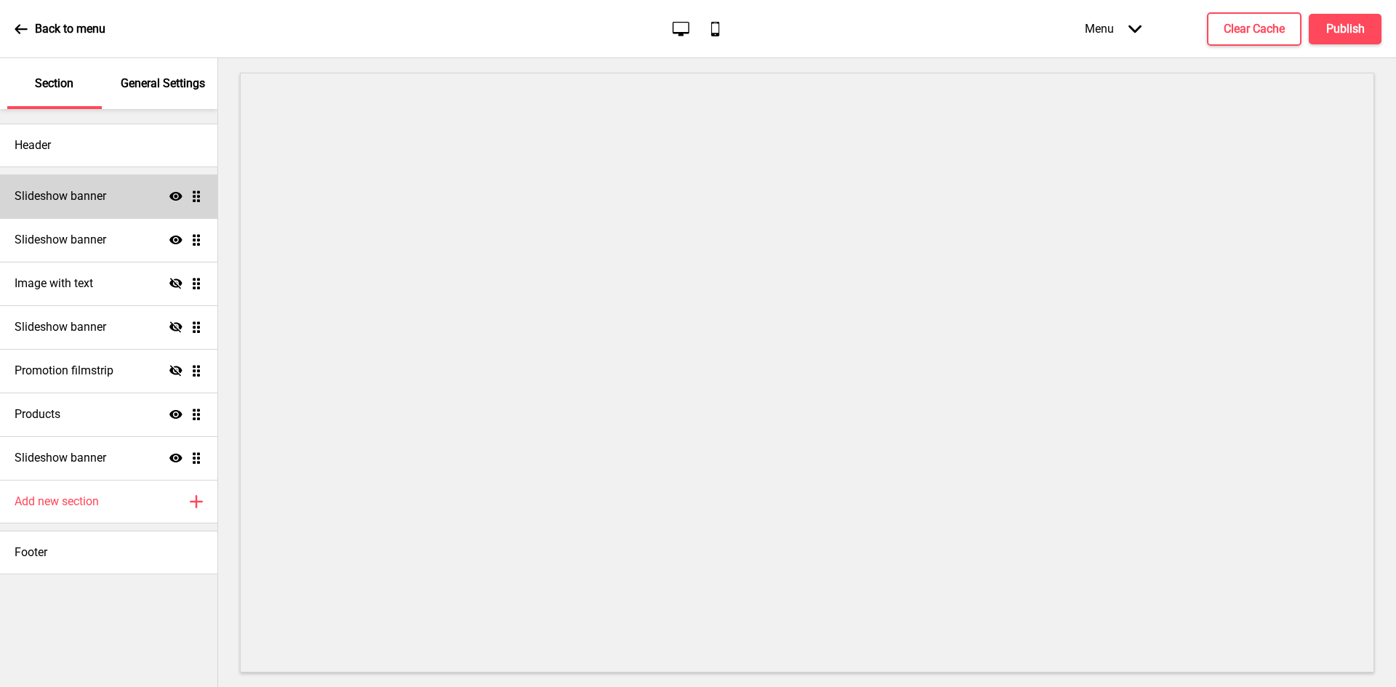
click at [179, 194] on icon at bounding box center [175, 196] width 13 height 9
click at [1343, 28] on h4 "Publish" at bounding box center [1346, 29] width 39 height 16
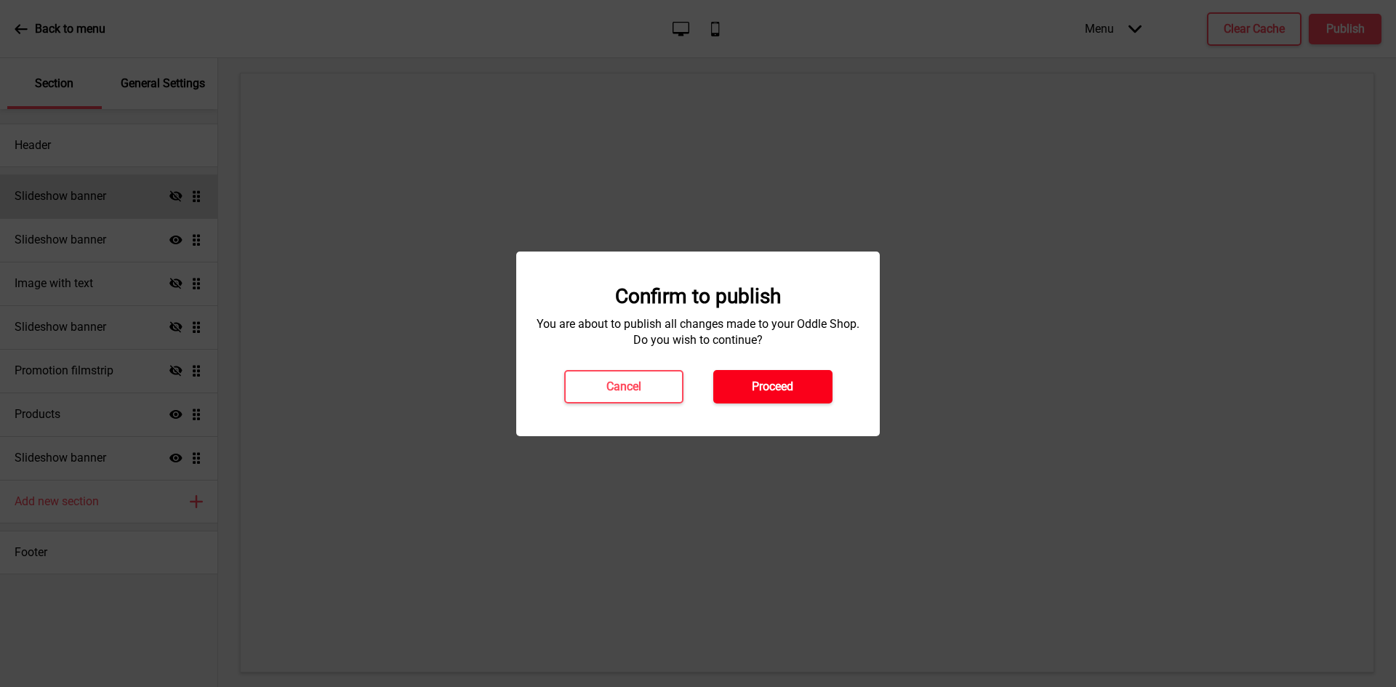
click at [798, 390] on button "Proceed" at bounding box center [773, 386] width 119 height 33
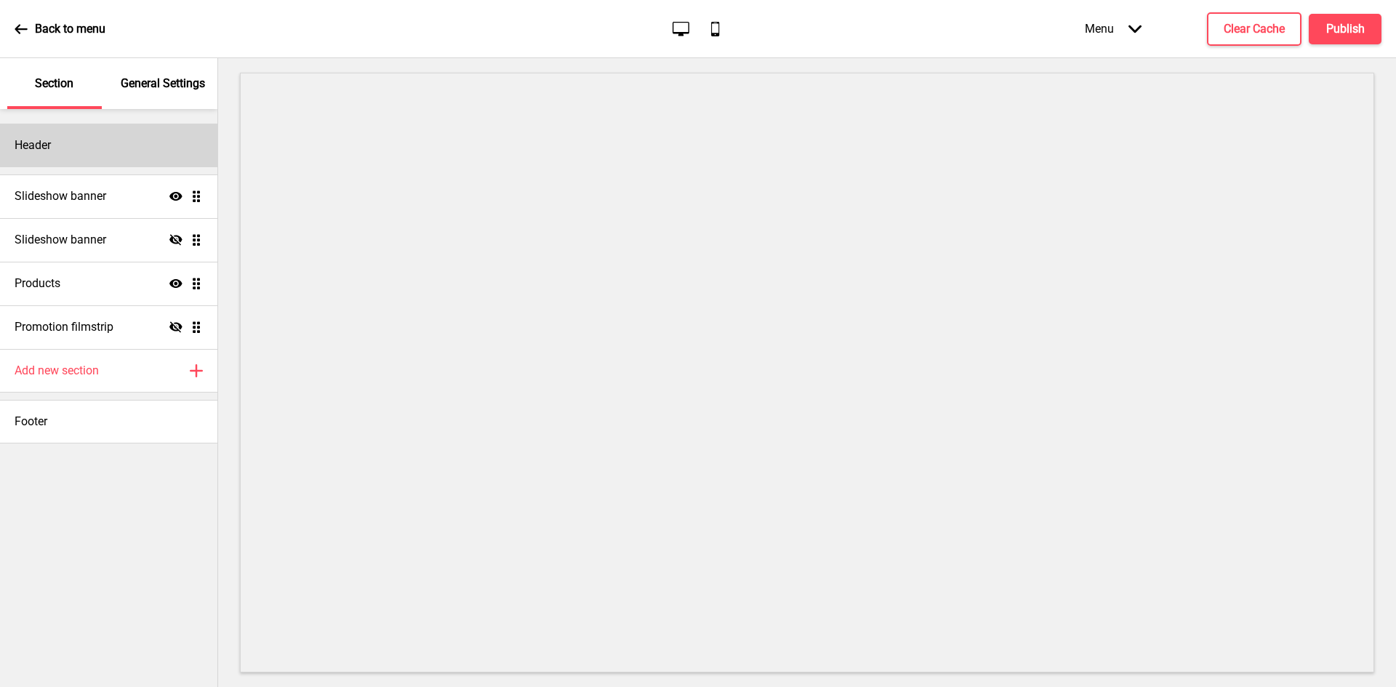
click at [134, 134] on div "Header" at bounding box center [108, 146] width 217 height 44
select select "[PERSON_NAME]"
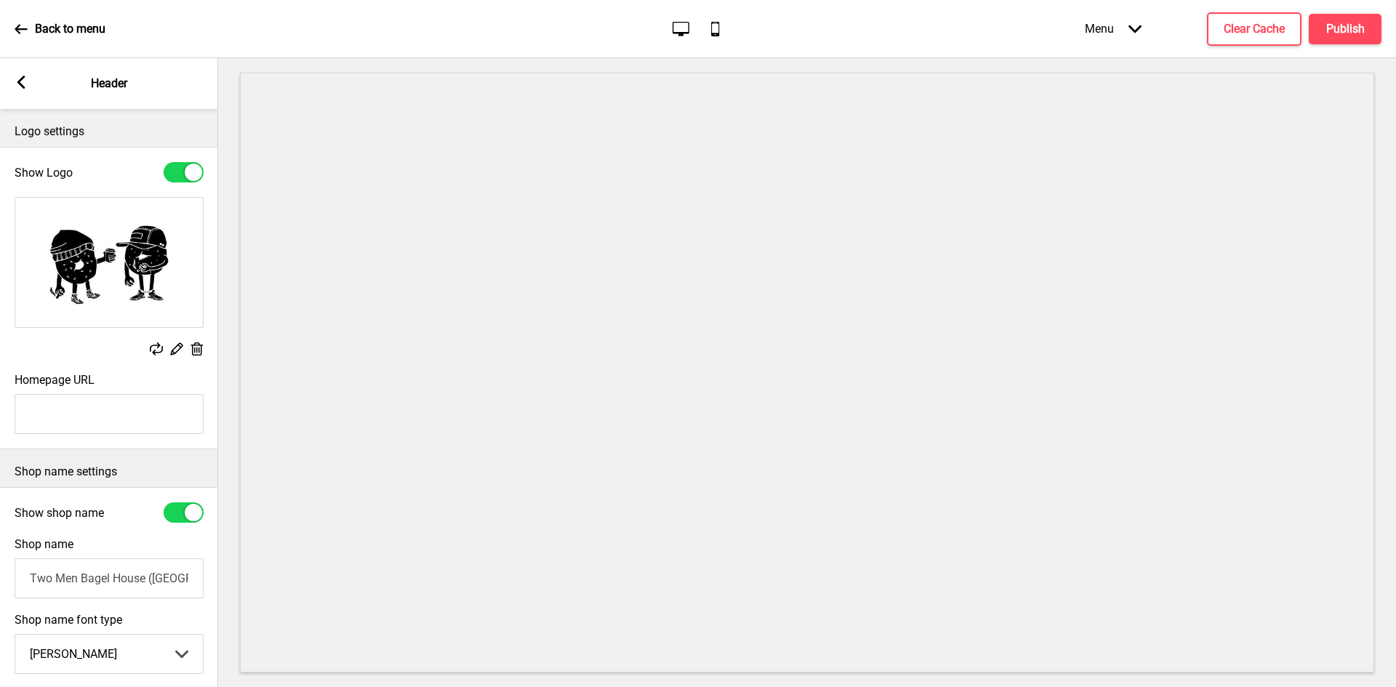
click at [191, 348] on div "Replace Edit Delete" at bounding box center [109, 351] width 189 height 16
click at [194, 348] on icon at bounding box center [197, 349] width 12 height 13
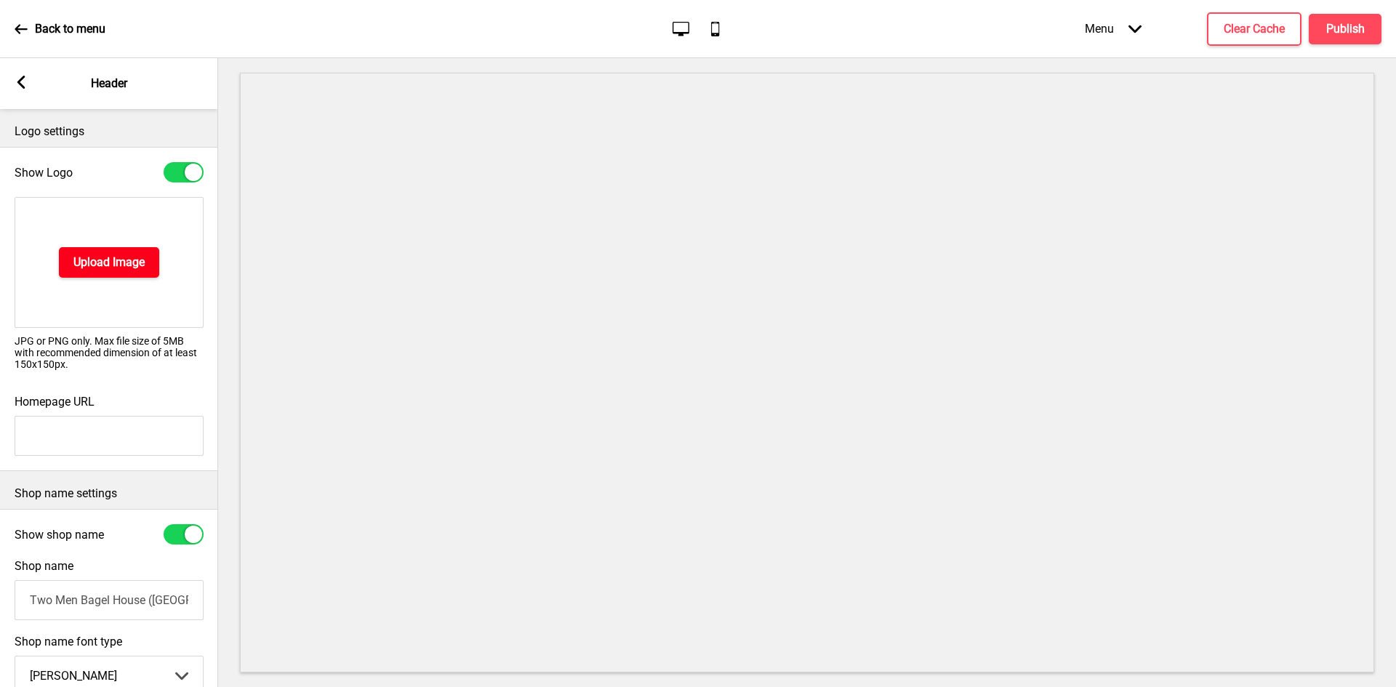
click at [119, 251] on button "Upload Image" at bounding box center [109, 262] width 100 height 31
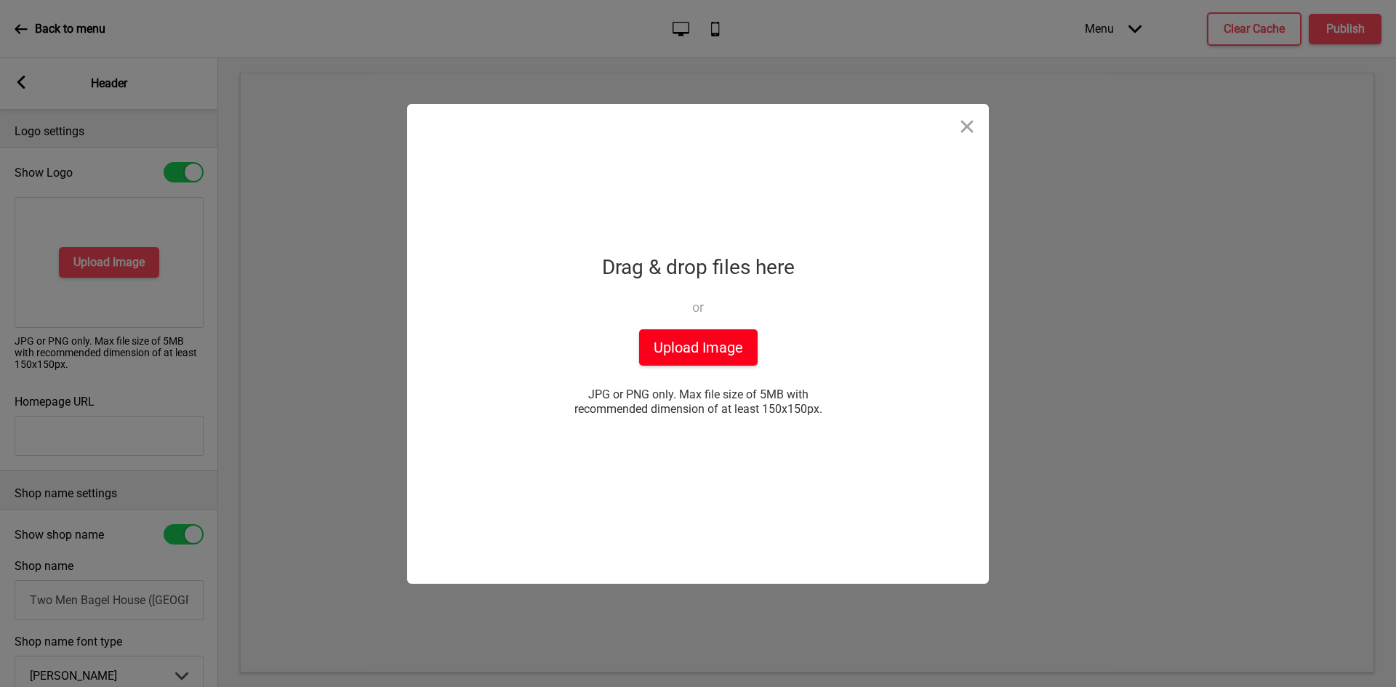
click at [682, 347] on button "Upload Image" at bounding box center [698, 347] width 119 height 36
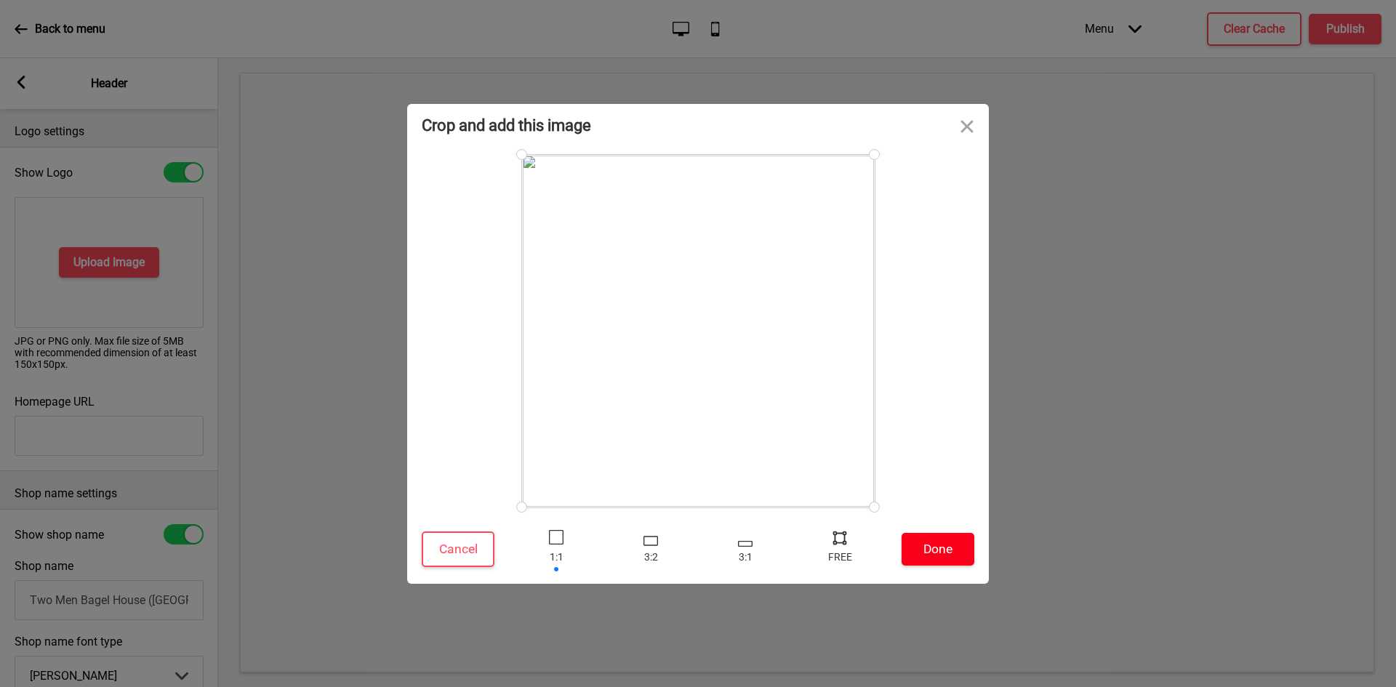
click at [935, 548] on button "Done" at bounding box center [938, 549] width 73 height 33
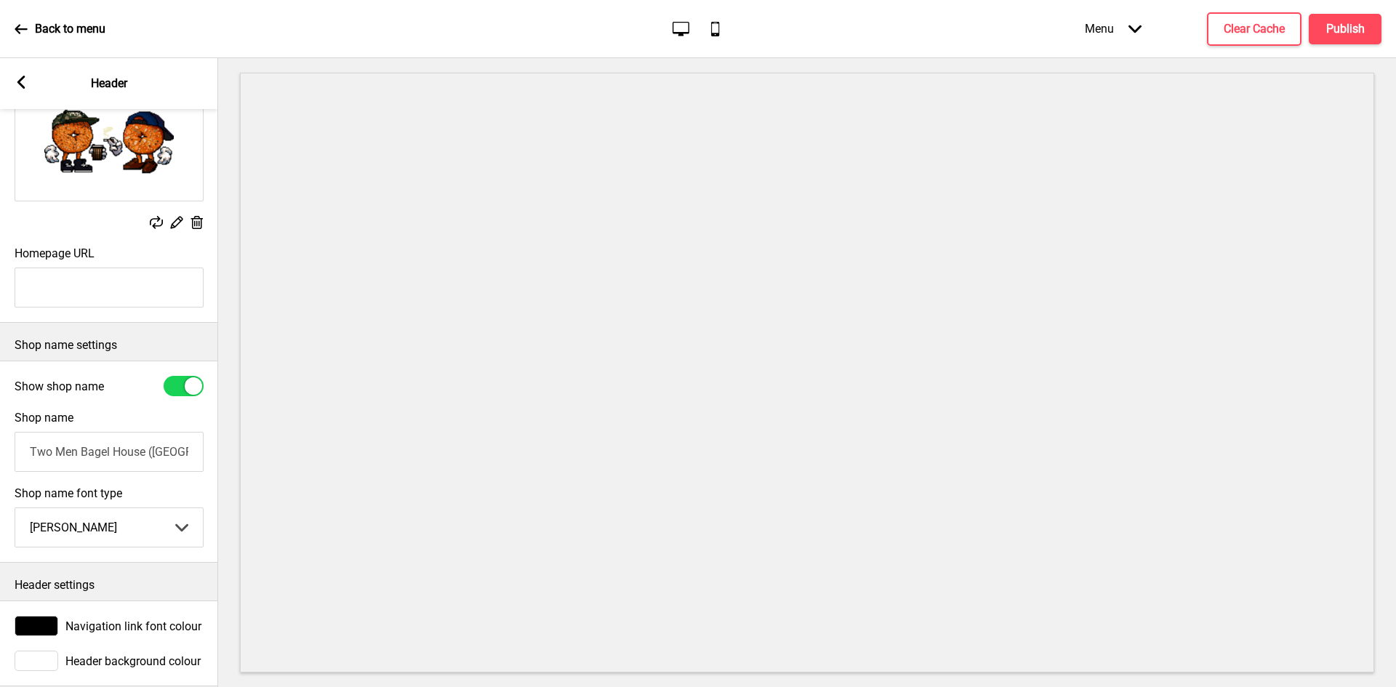
scroll to position [154, 0]
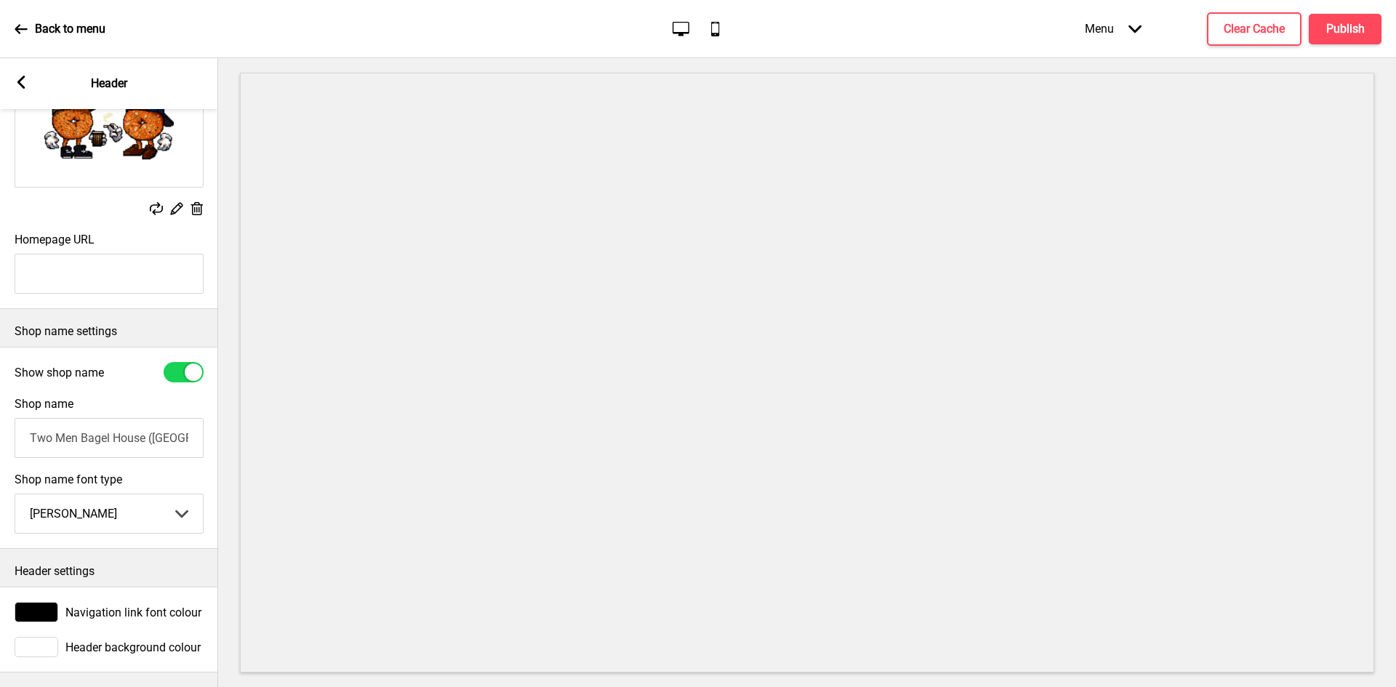
click at [127, 497] on select "Abhaya Libre Abril Fatface Adobe Garamond Pro Arimo Arsenal Arvo Berkshire Swas…" at bounding box center [109, 514] width 188 height 39
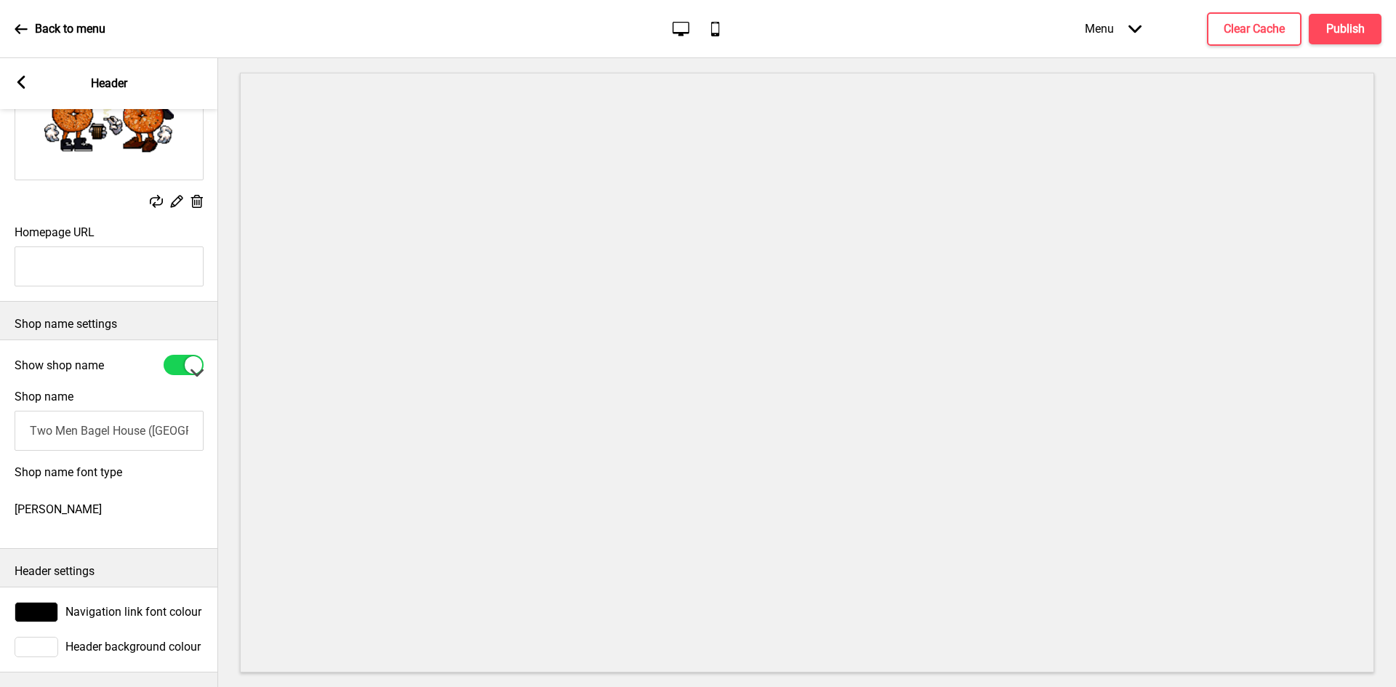
click at [107, 510] on select "Abhaya Libre Abril Fatface Adobe Garamond Pro Arimo Arsenal Arvo Berkshire Swas…" at bounding box center [109, 372] width 218 height 629
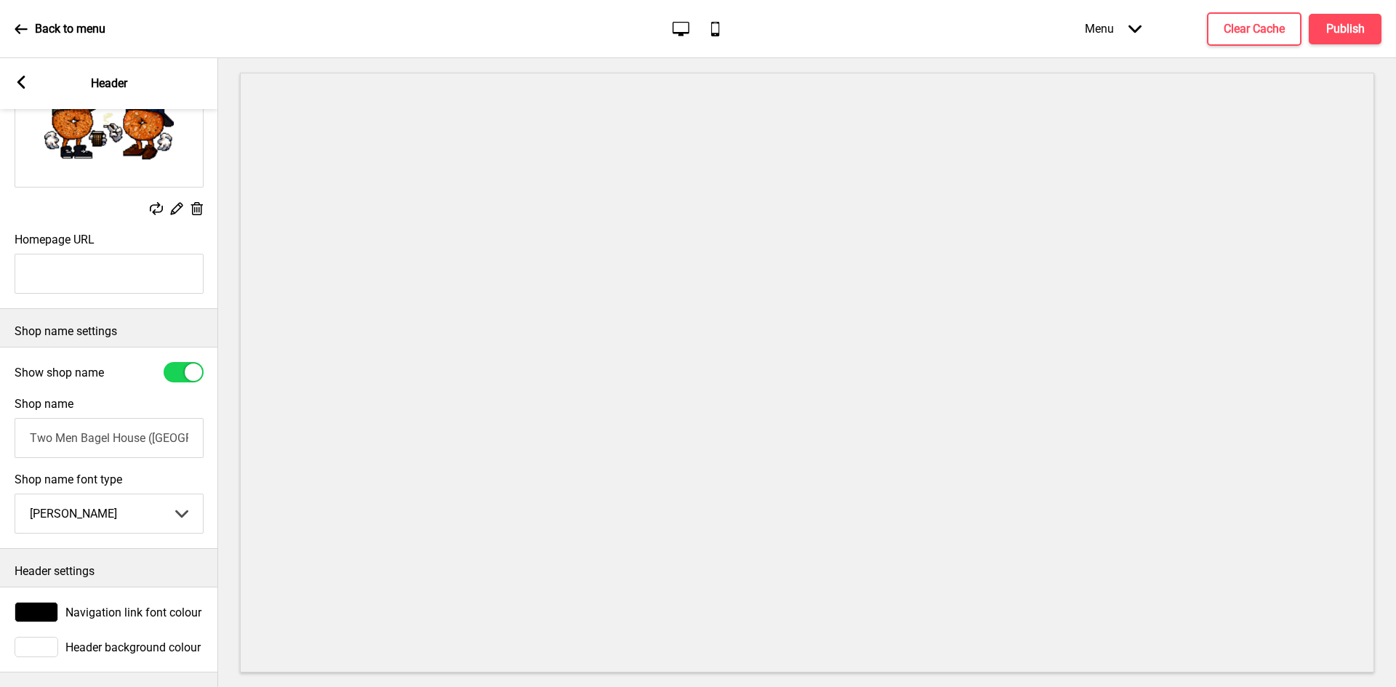
click at [10, 77] on div "Arrow left Header" at bounding box center [109, 83] width 218 height 51
click at [18, 81] on icon at bounding box center [21, 82] width 8 height 13
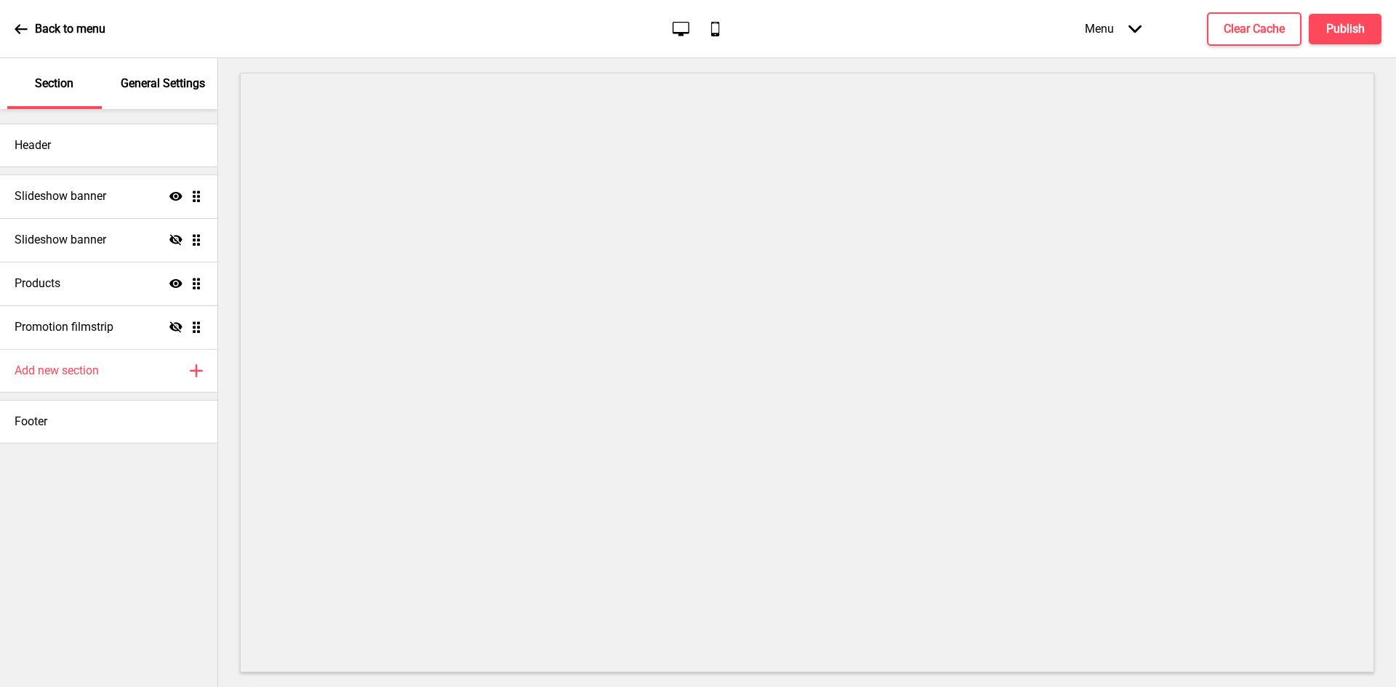
click at [154, 67] on div "General Settings" at bounding box center [163, 83] width 95 height 51
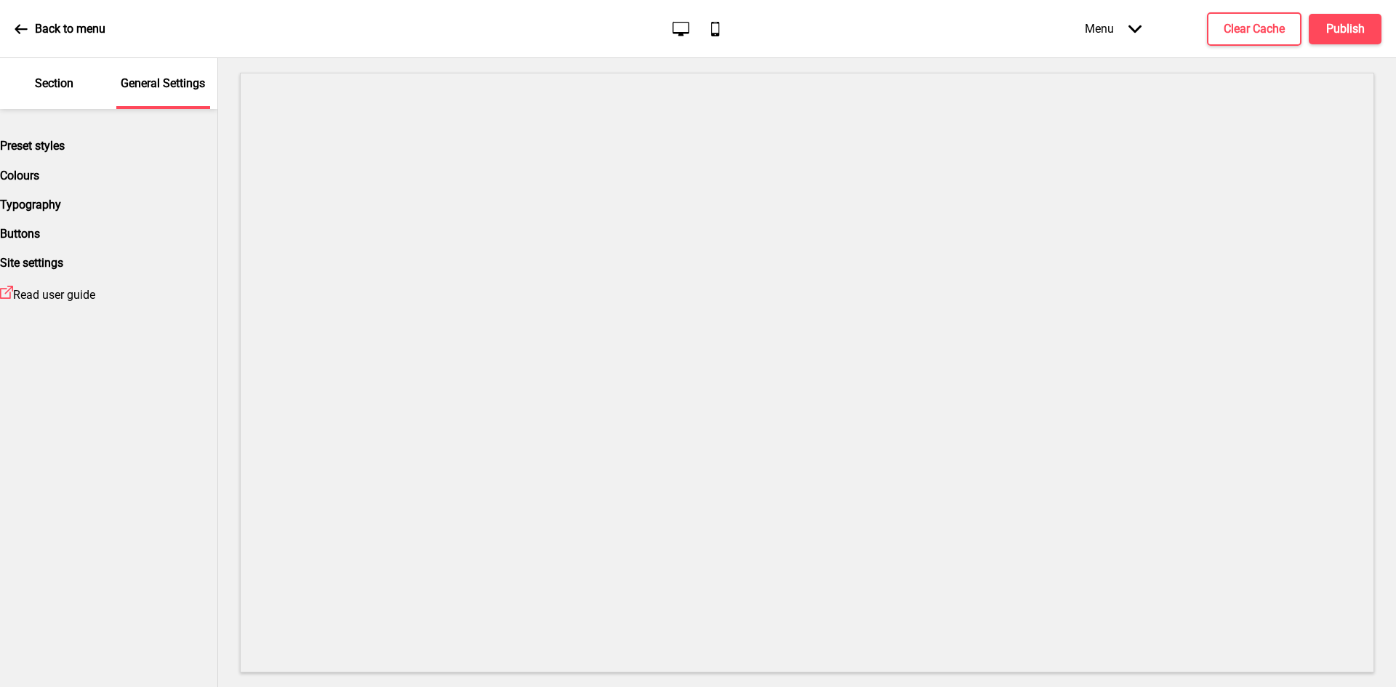
click at [120, 152] on div "Preset styles" at bounding box center [108, 146] width 217 height 14
select select "Custom"
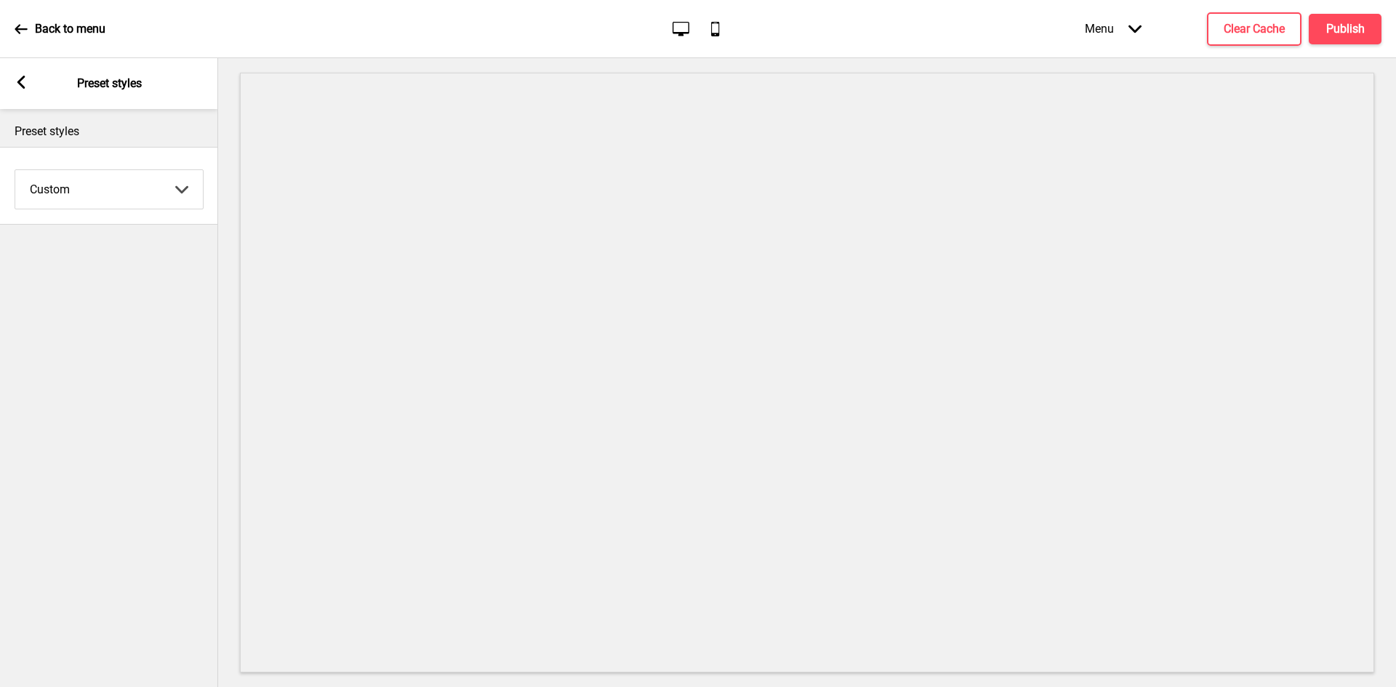
click at [15, 80] on div "Arrow left Preset styles" at bounding box center [109, 83] width 218 height 51
click at [29, 84] on div "Arrow left Preset styles" at bounding box center [109, 83] width 218 height 51
click at [20, 83] on icon at bounding box center [21, 82] width 8 height 13
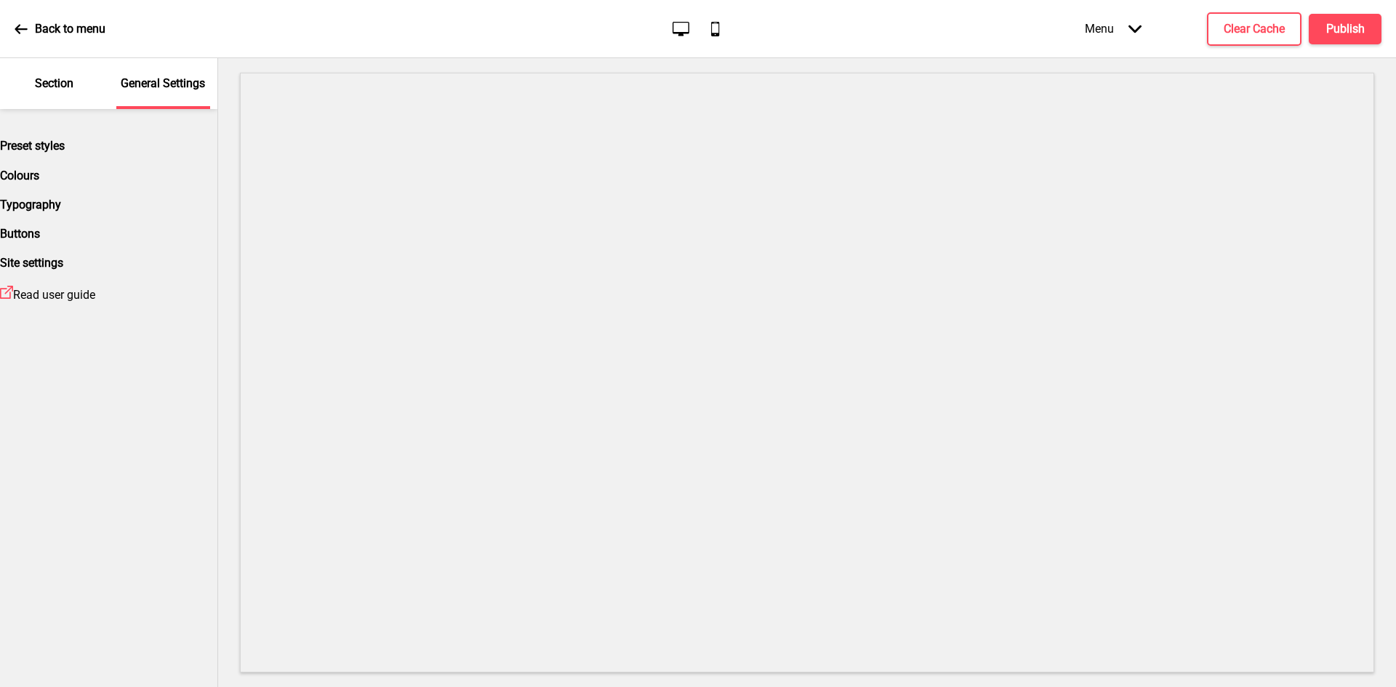
click at [81, 87] on div "Section" at bounding box center [54, 83] width 95 height 51
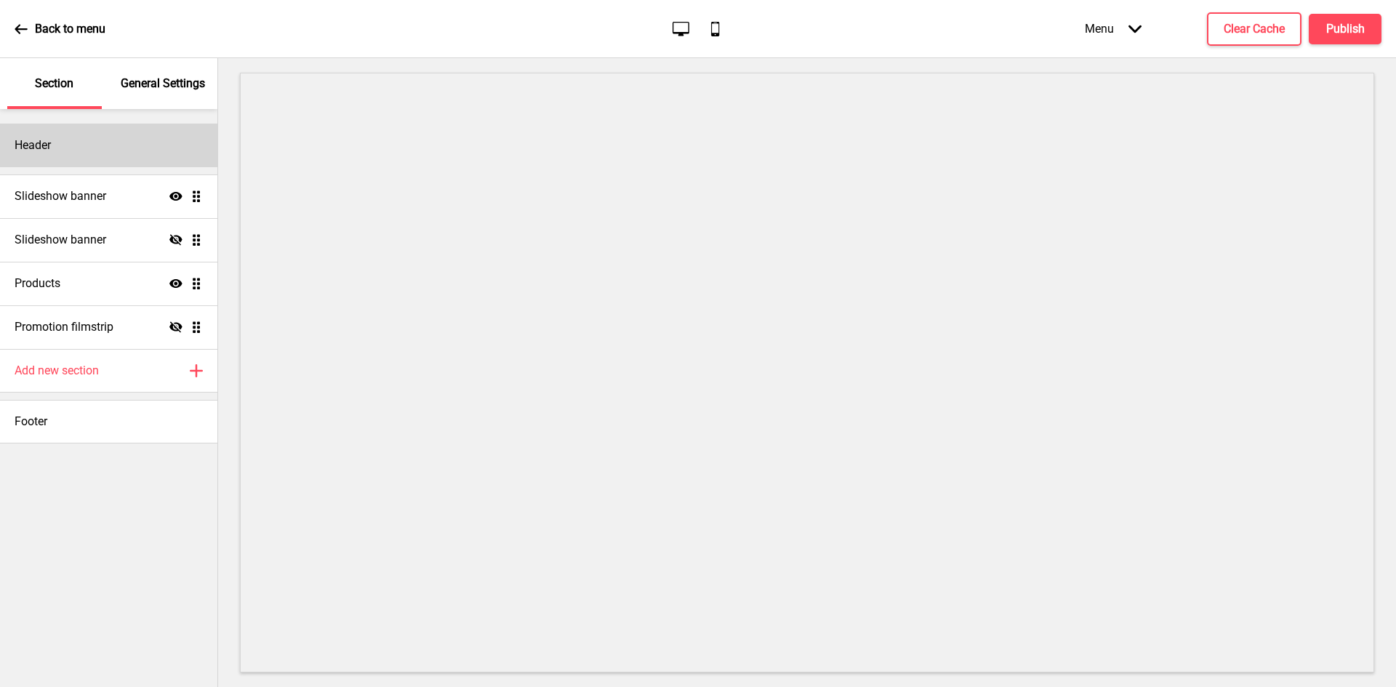
click at [84, 147] on div "Header" at bounding box center [108, 146] width 217 height 44
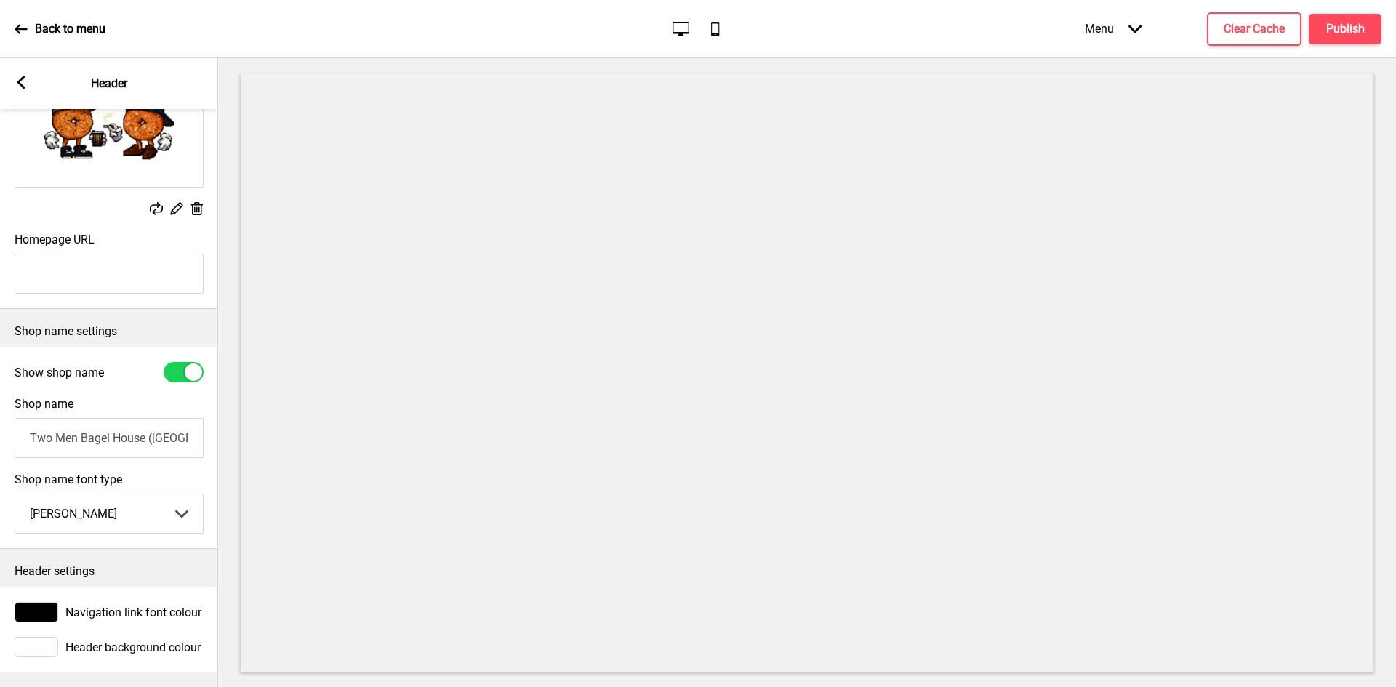
click at [111, 516] on select "Abhaya Libre Abril Fatface Adobe Garamond Pro Arimo Arsenal Arvo Berkshire Swas…" at bounding box center [109, 514] width 188 height 39
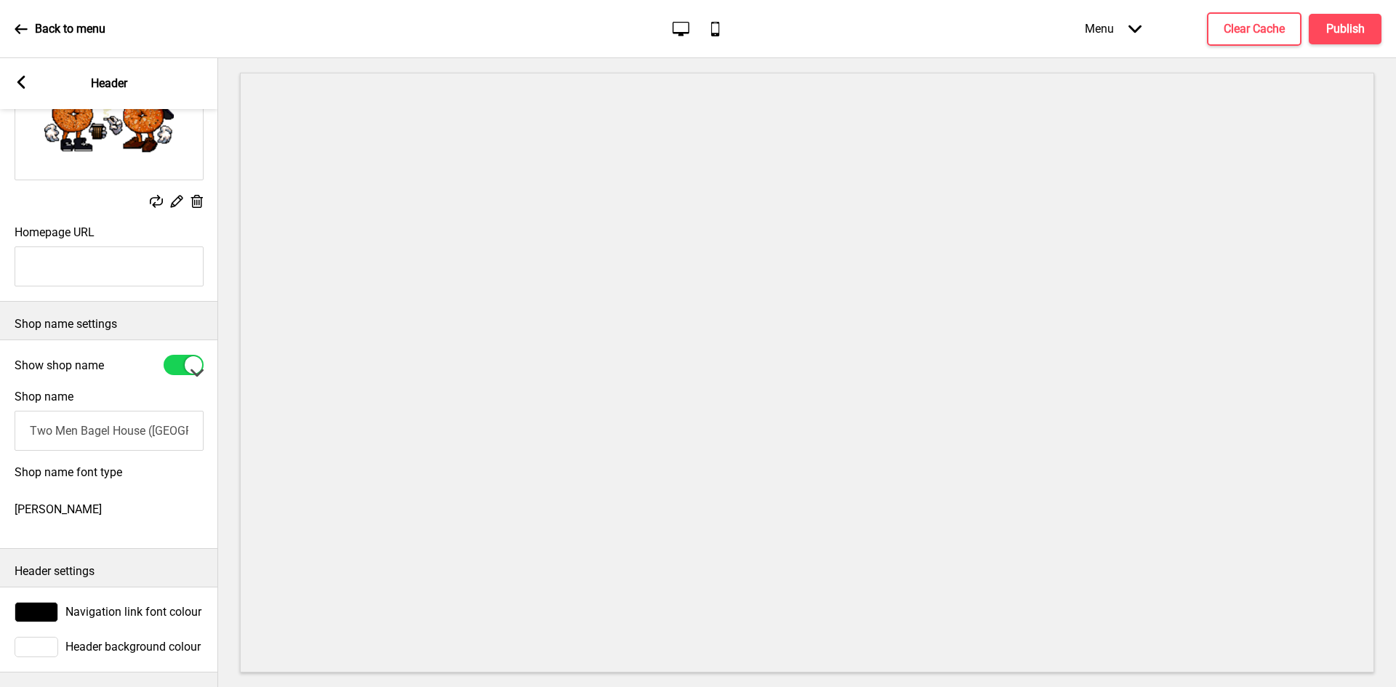
select select "Cabin"
click at [15, 484] on select "Abhaya Libre Abril Fatface Adobe Garamond Pro Arimo Arsenal Arvo Berkshire Swas…" at bounding box center [109, 372] width 218 height 629
click at [19, 83] on icon at bounding box center [21, 82] width 8 height 13
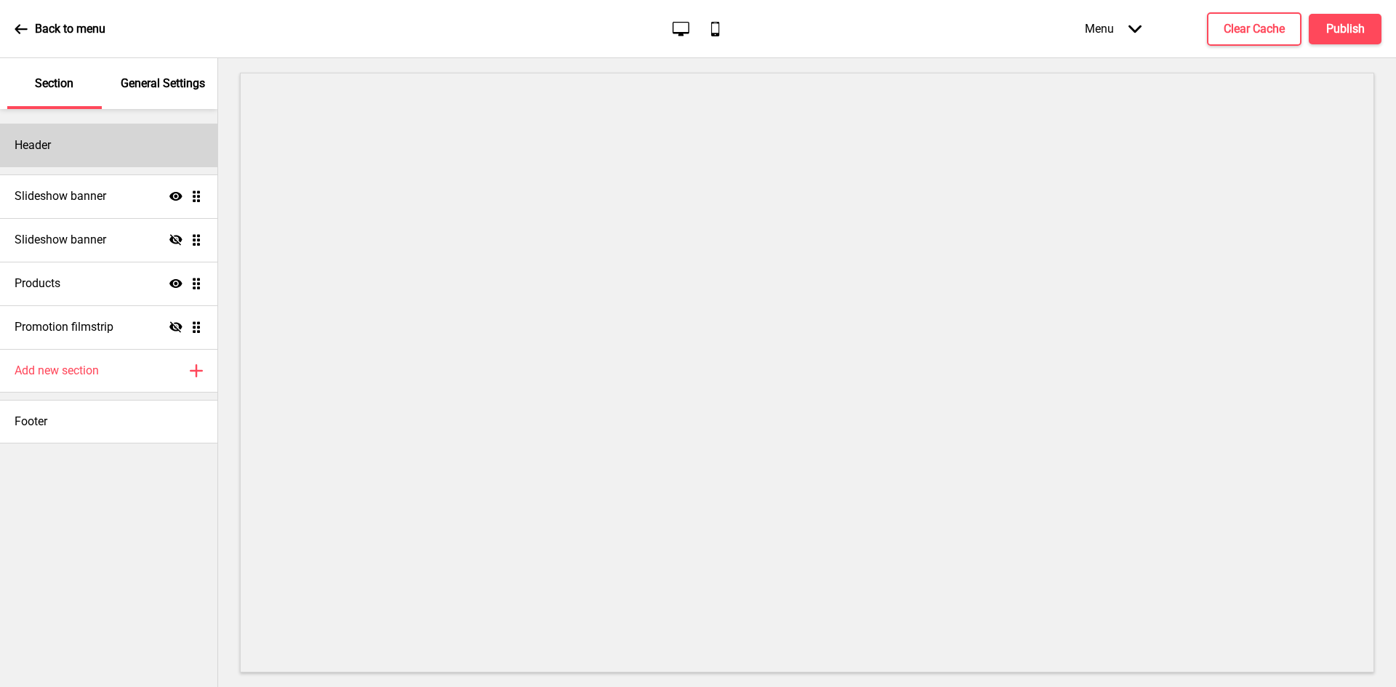
click at [116, 156] on div "Header" at bounding box center [108, 146] width 217 height 44
select select "Cabin"
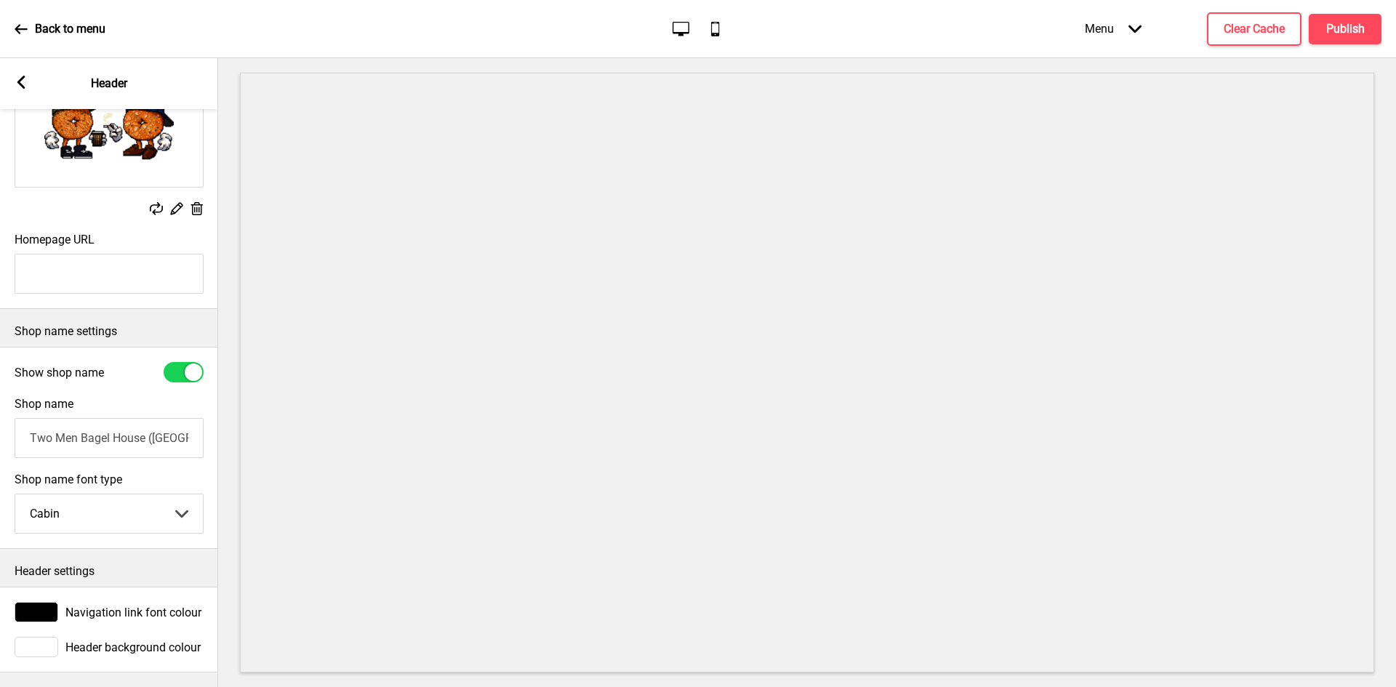
click at [27, 80] on rect at bounding box center [21, 82] width 13 height 13
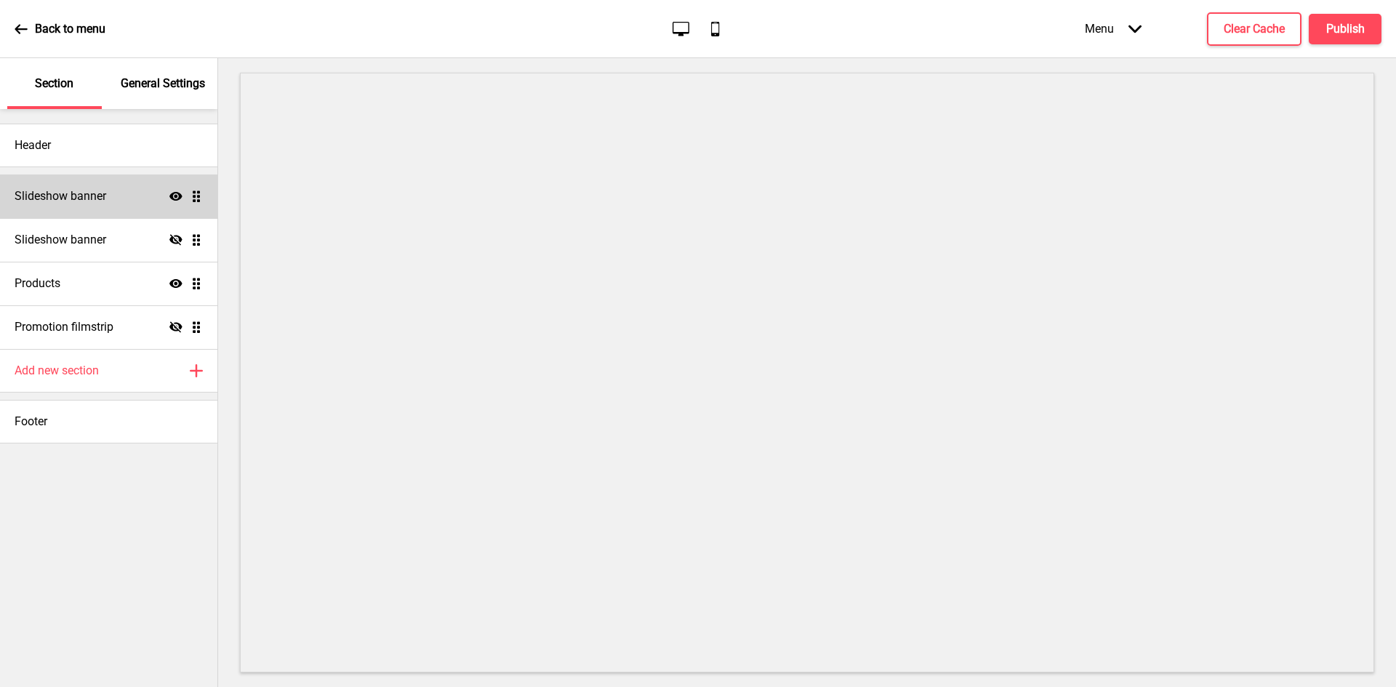
click at [119, 206] on div "Slideshow banner Show Drag" at bounding box center [108, 197] width 217 height 44
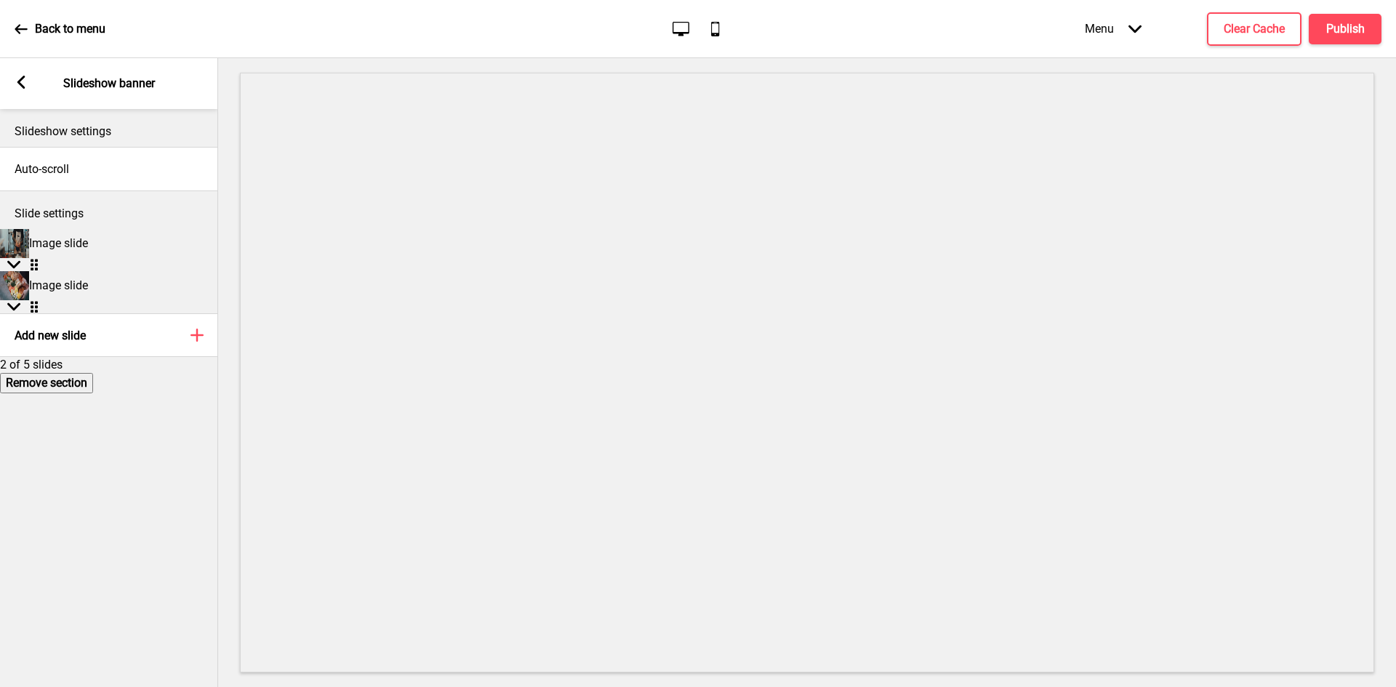
click at [124, 249] on div "Image slide Arrow down Drag" at bounding box center [109, 250] width 218 height 42
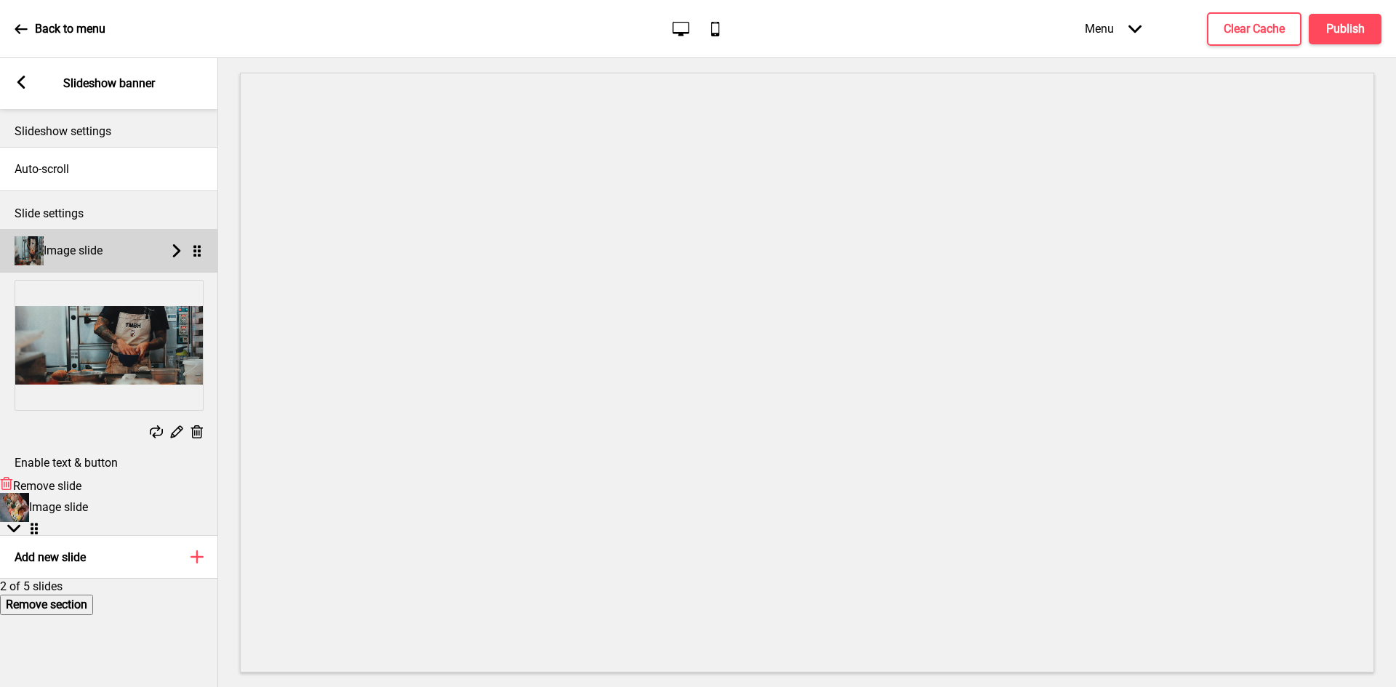
scroll to position [44, 0]
click at [111, 511] on div "Image slide Arrow down Drag" at bounding box center [109, 514] width 218 height 42
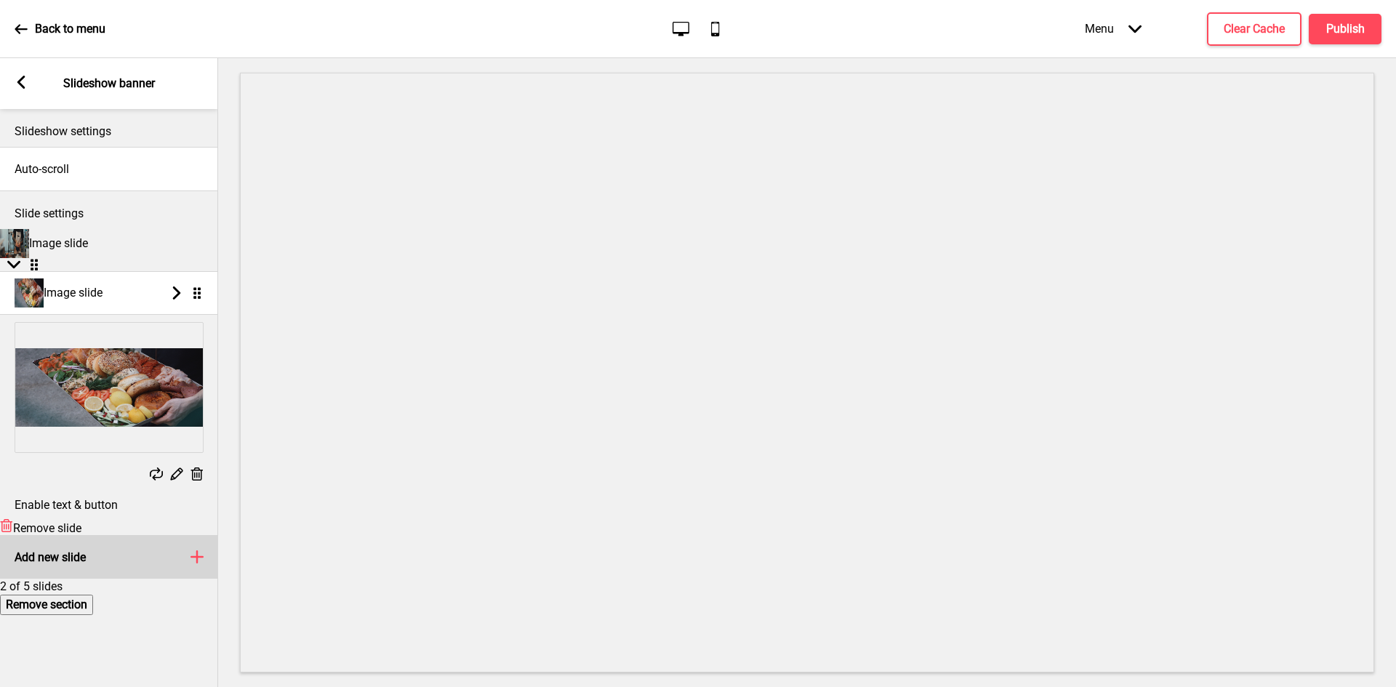
click at [60, 553] on h4 "Add new slide" at bounding box center [50, 558] width 71 height 14
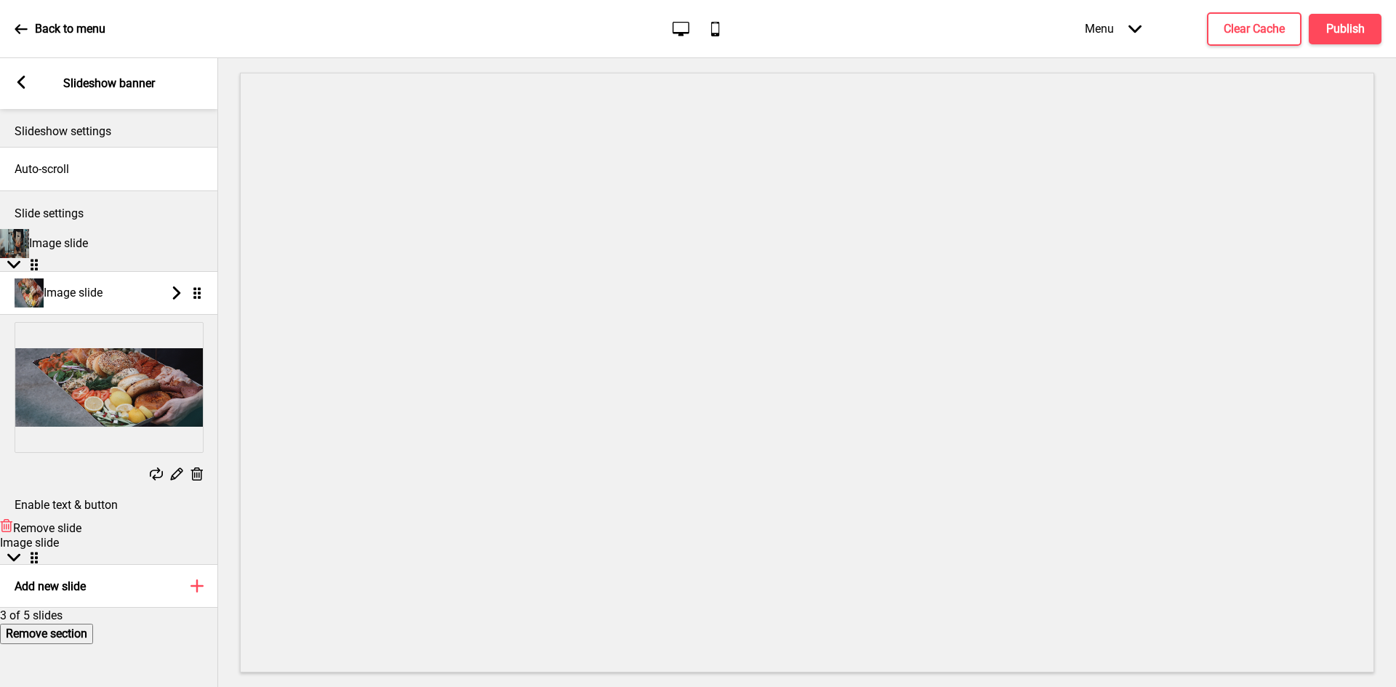
scroll to position [88, 0]
click at [95, 535] on div "Image slide Arrow down Drag" at bounding box center [109, 549] width 218 height 29
select select "right"
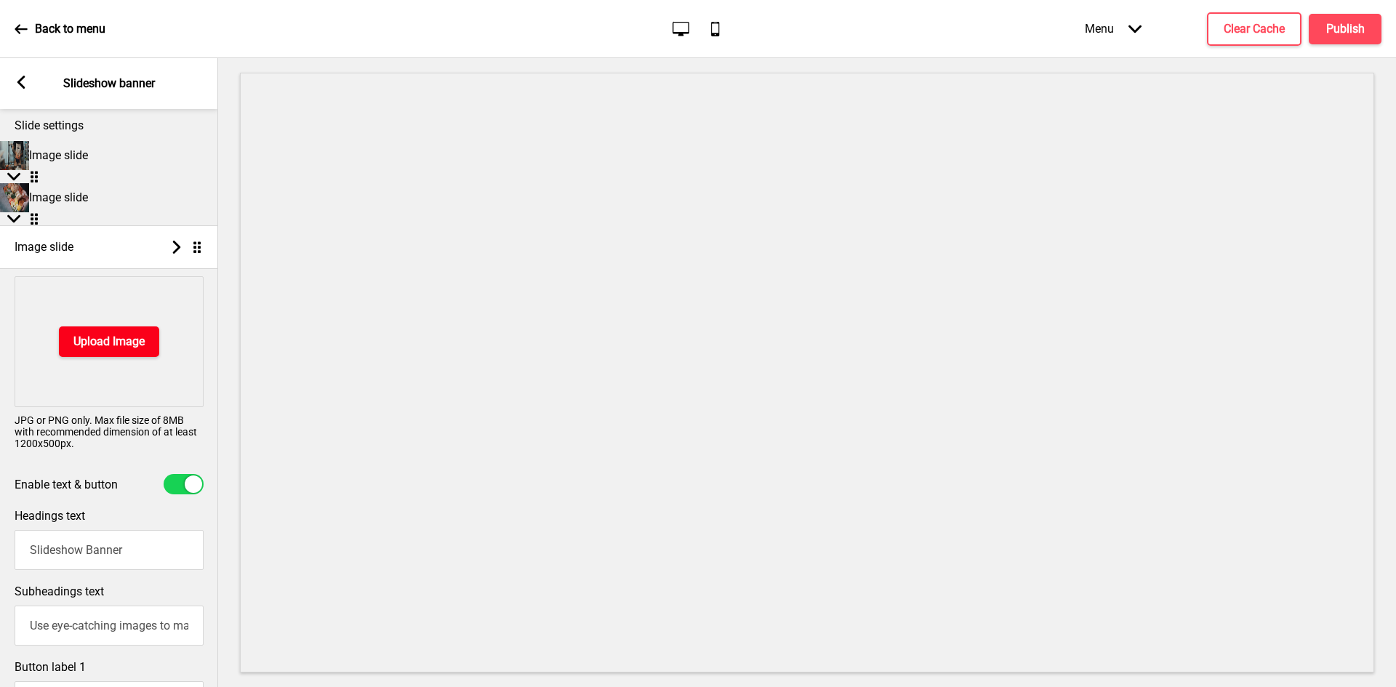
click at [117, 357] on button "Upload Image" at bounding box center [109, 342] width 100 height 31
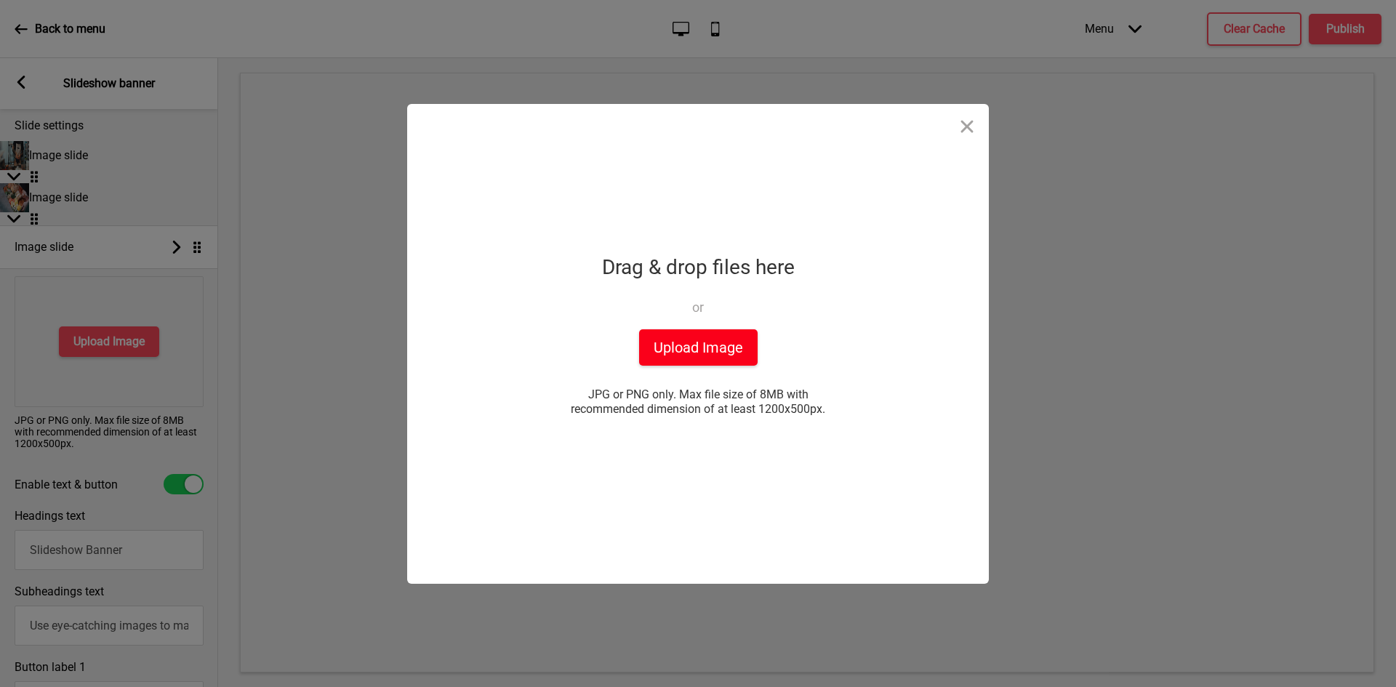
click at [668, 345] on button "Upload Image" at bounding box center [698, 347] width 119 height 36
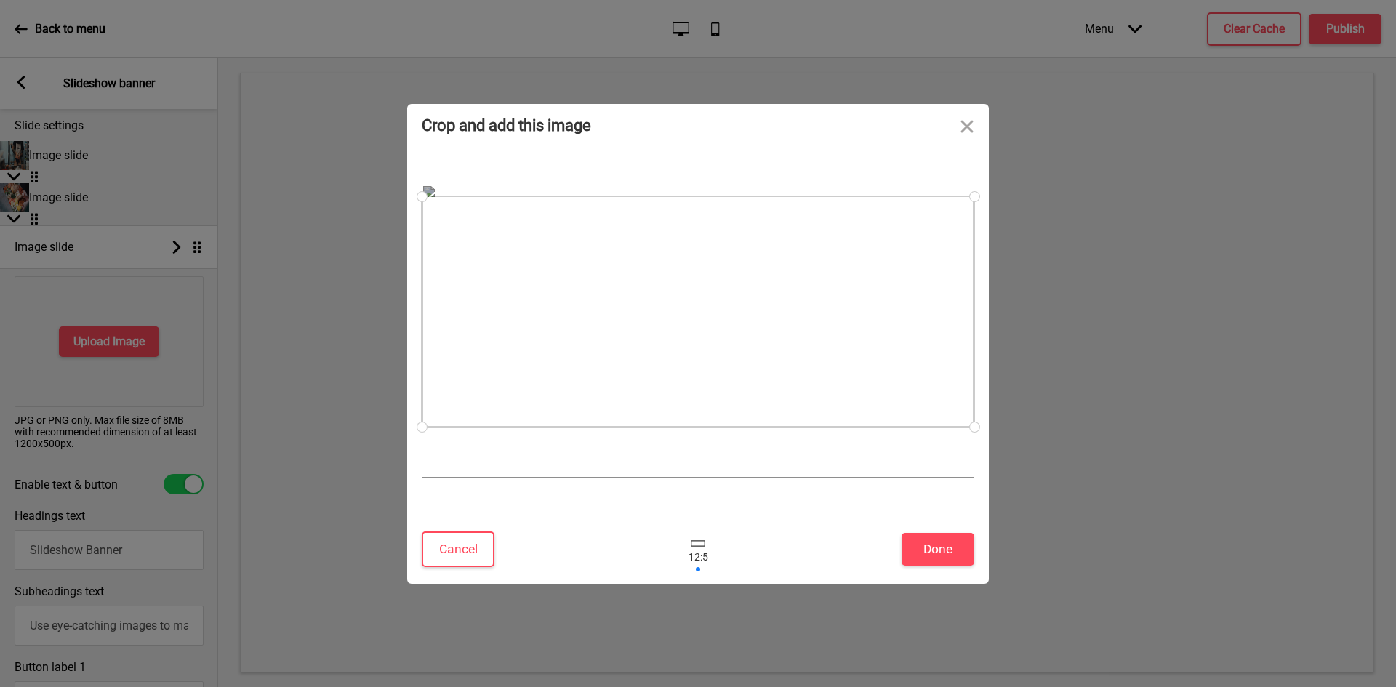
drag, startPoint x: 703, startPoint y: 376, endPoint x: 708, endPoint y: 359, distance: 18.2
click at [708, 359] on div at bounding box center [698, 312] width 553 height 231
click at [942, 548] on button "Done" at bounding box center [938, 549] width 73 height 33
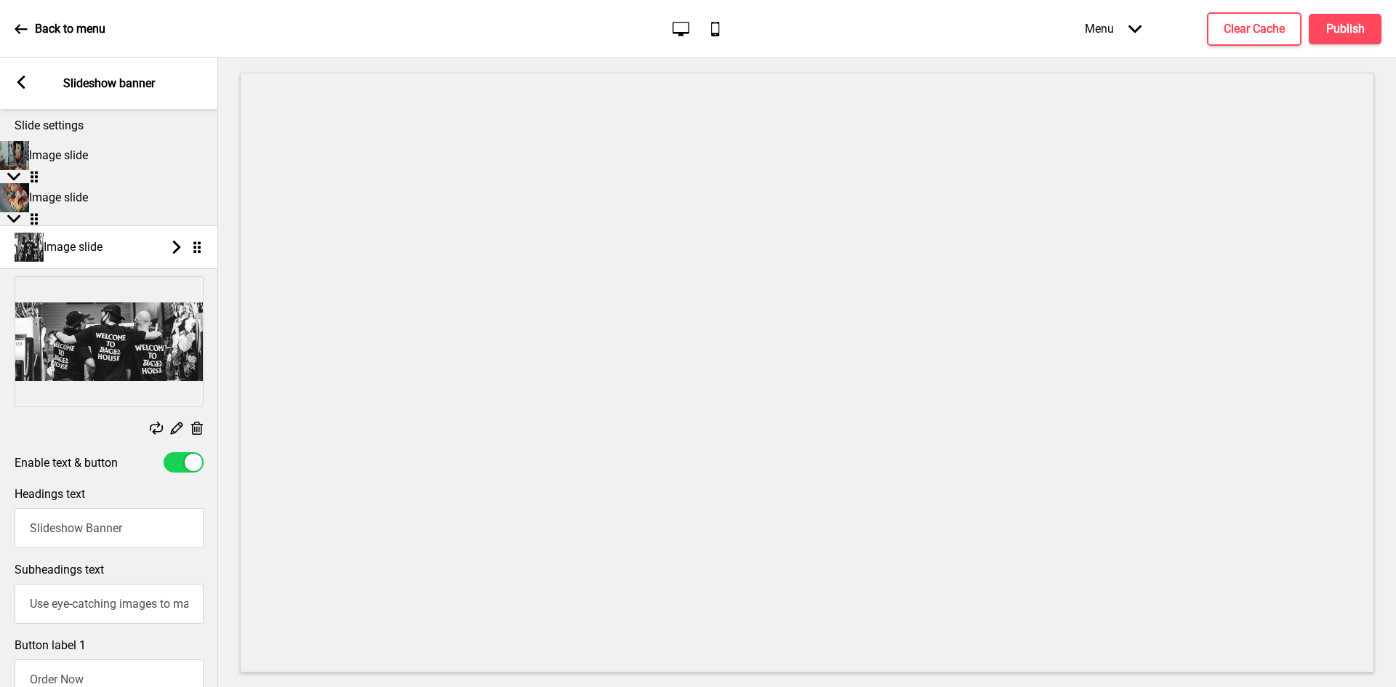
click at [177, 473] on div at bounding box center [184, 462] width 40 height 20
checkbox input "false"
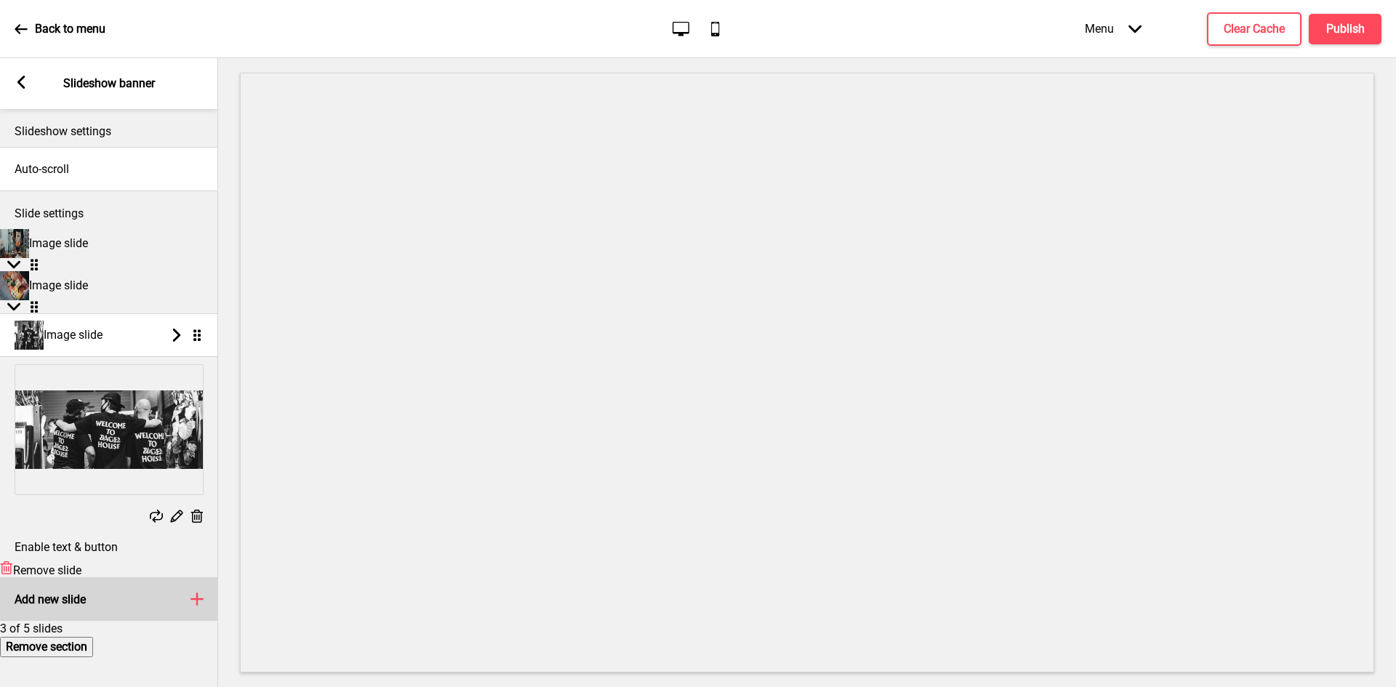
click at [55, 577] on div "Add new slide Plus" at bounding box center [109, 599] width 218 height 44
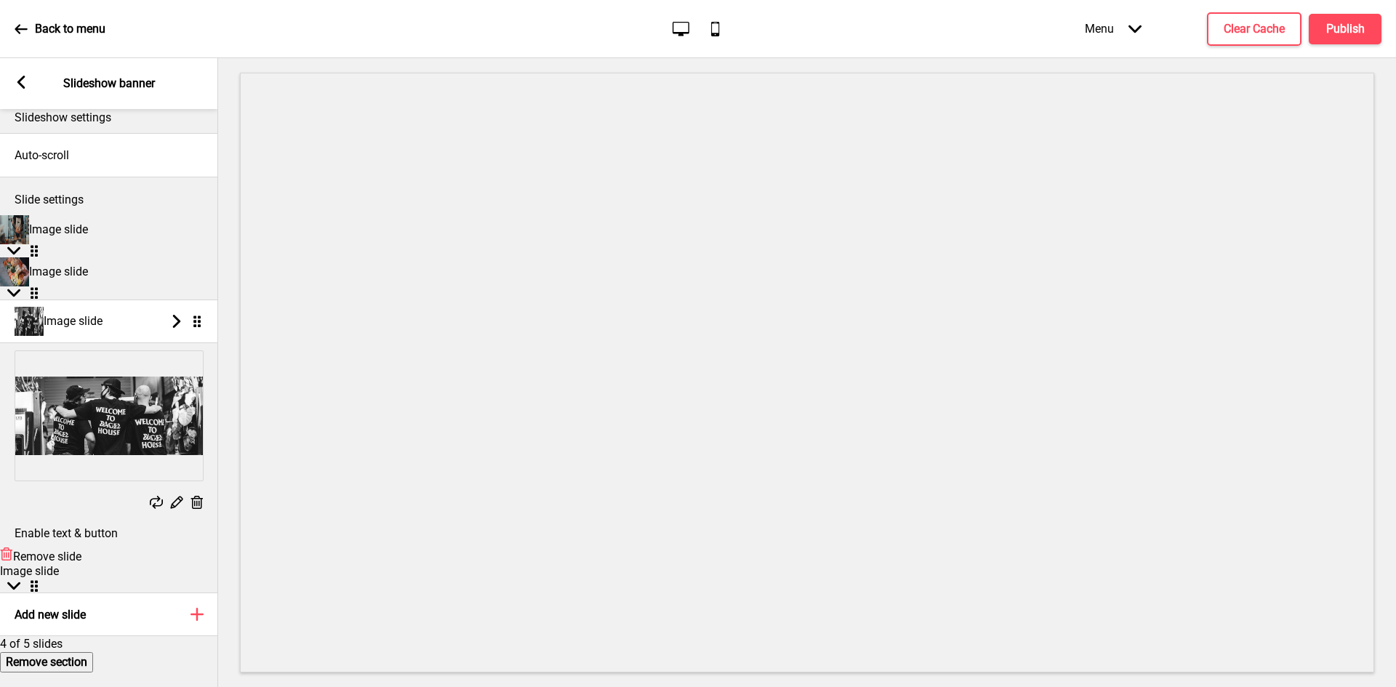
click at [102, 564] on div "Image slide Arrow down Drag" at bounding box center [109, 578] width 218 height 29
select select "right"
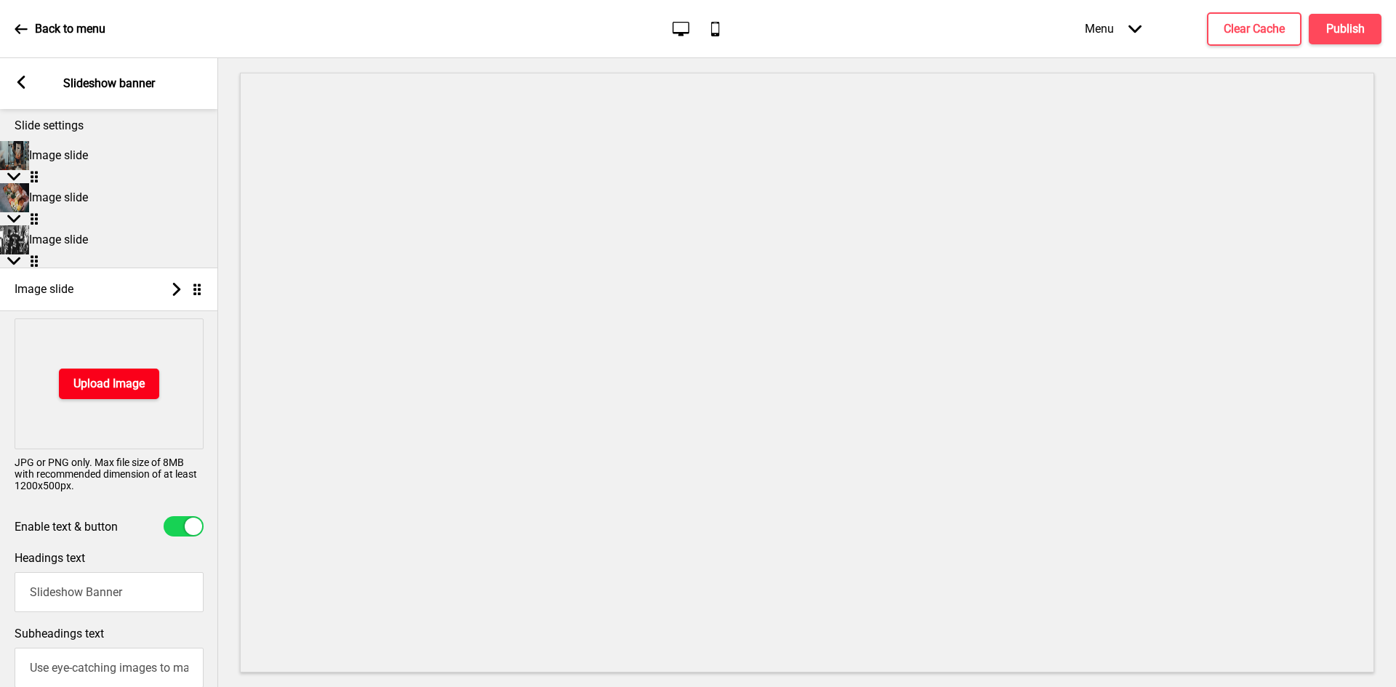
click at [143, 388] on button "Upload Image" at bounding box center [109, 384] width 100 height 31
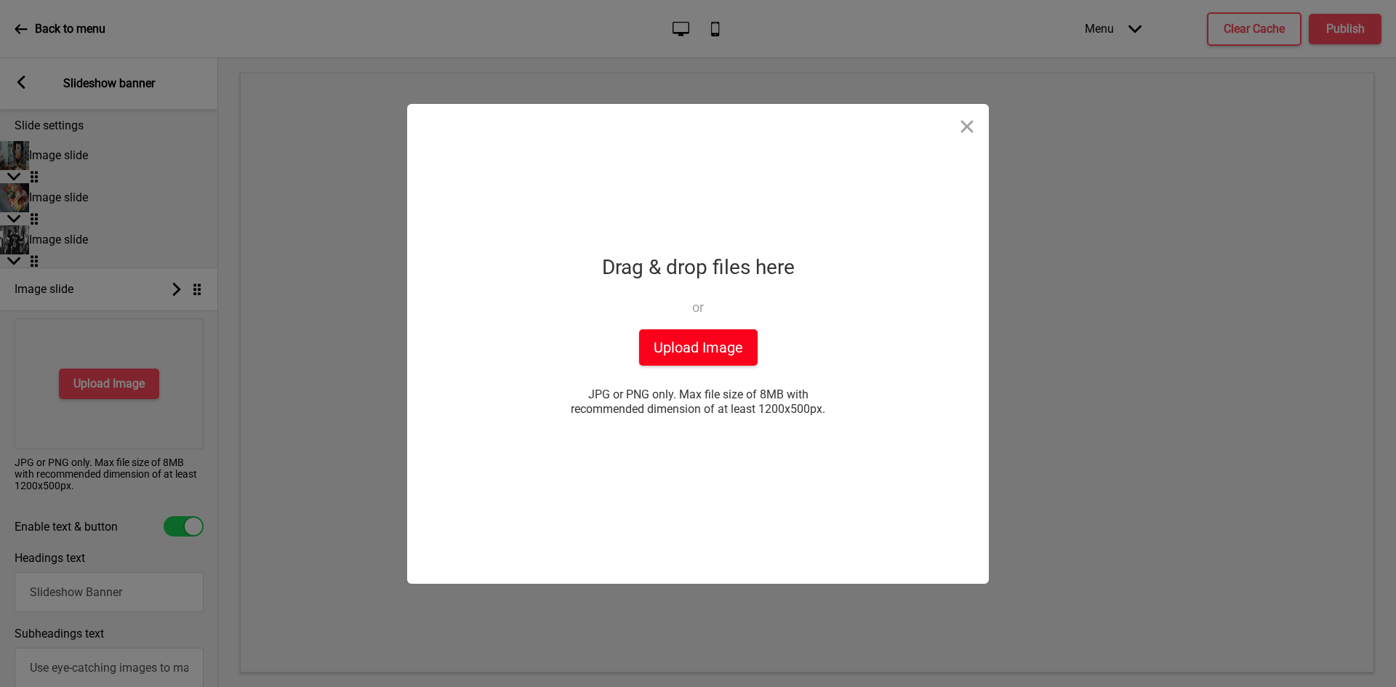
click at [680, 330] on button "Upload Image" at bounding box center [698, 347] width 119 height 36
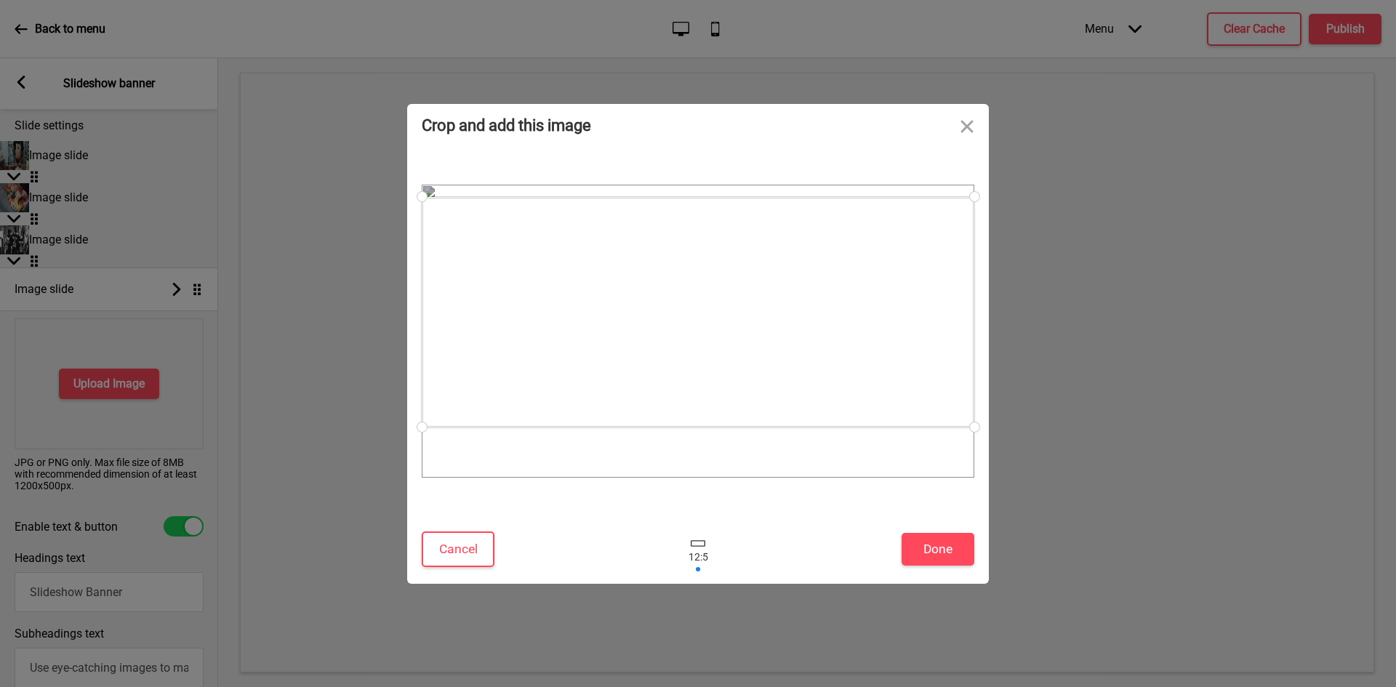
drag, startPoint x: 701, startPoint y: 324, endPoint x: 702, endPoint y: 305, distance: 18.2
click at [702, 305] on div at bounding box center [698, 312] width 553 height 231
click at [720, 314] on div at bounding box center [698, 306] width 553 height 231
click at [934, 542] on button "Done" at bounding box center [938, 549] width 73 height 33
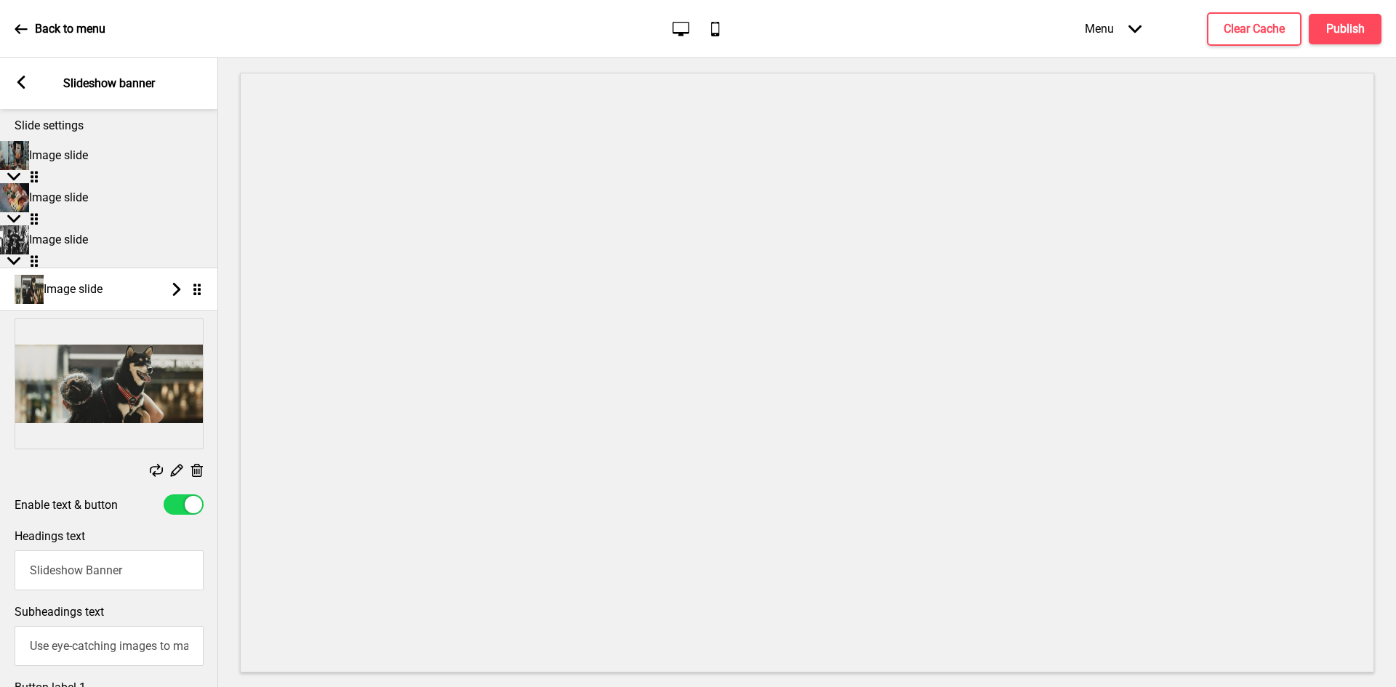
click at [183, 515] on div at bounding box center [184, 505] width 40 height 20
checkbox input "false"
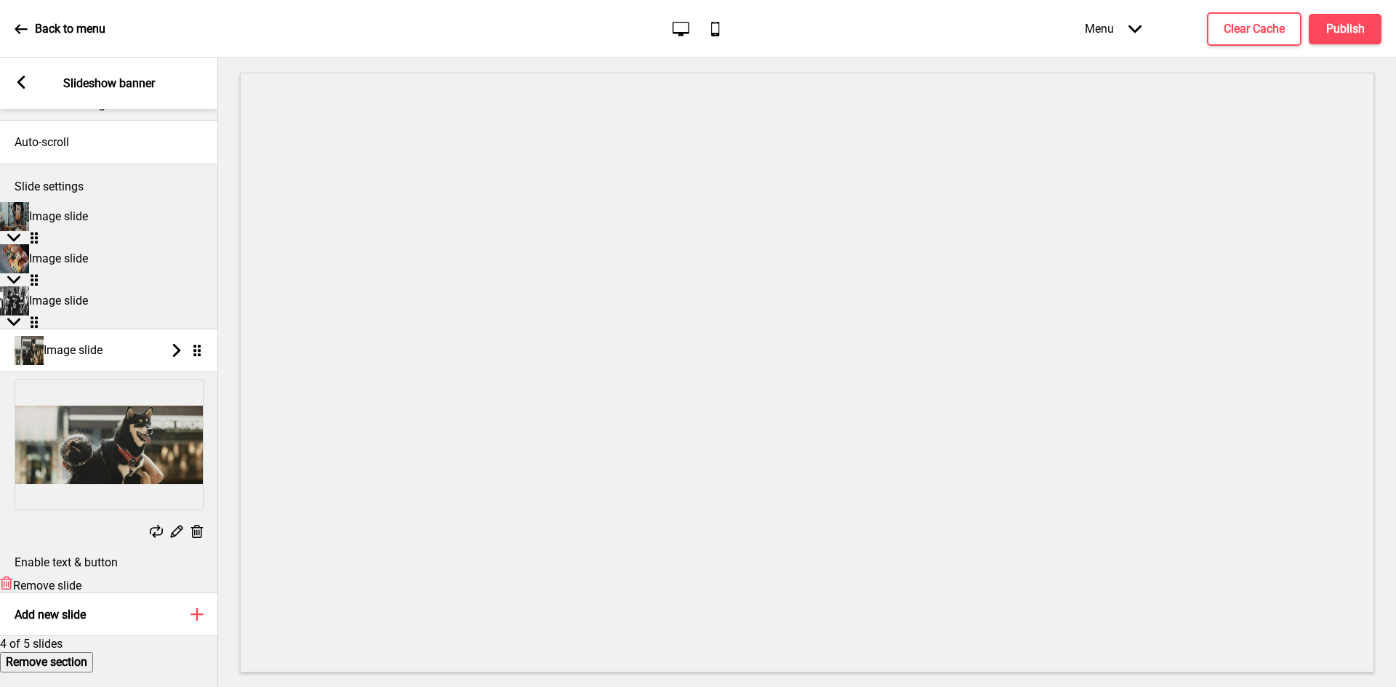
click at [25, 85] on rect at bounding box center [21, 82] width 13 height 13
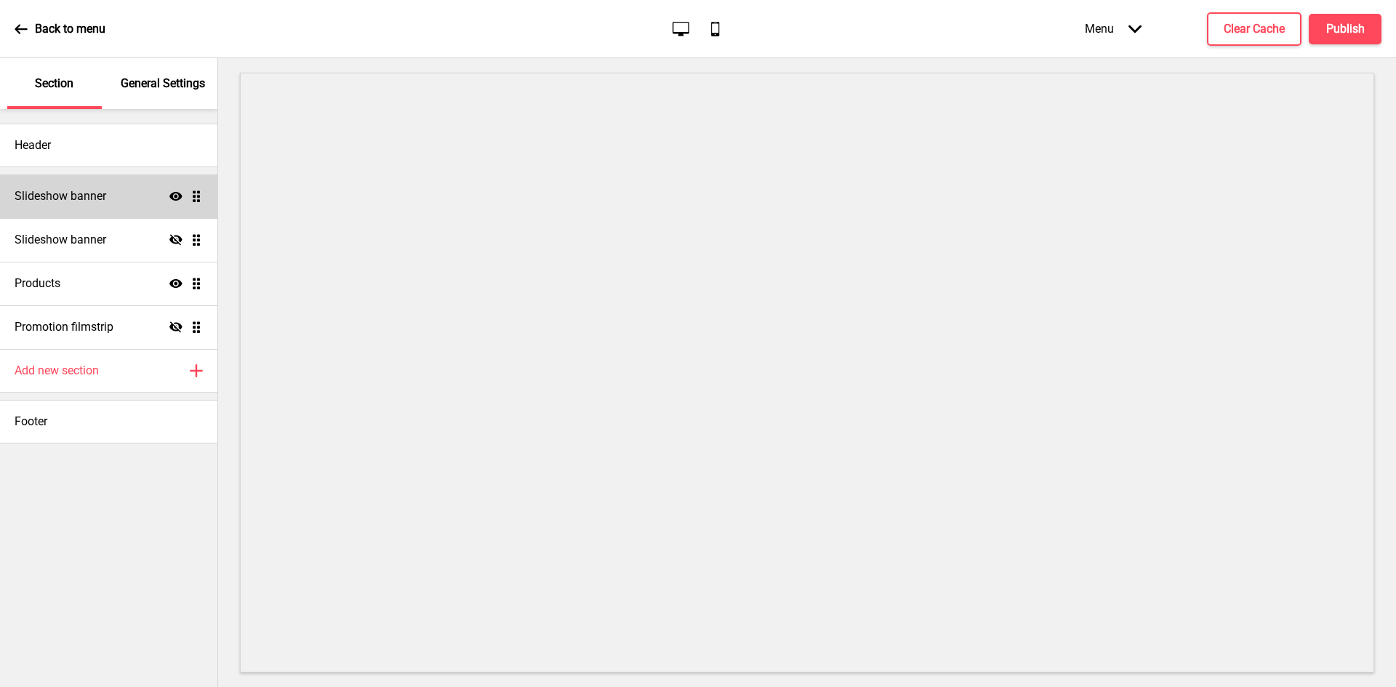
click at [78, 187] on div "Slideshow banner Show Drag" at bounding box center [108, 197] width 217 height 44
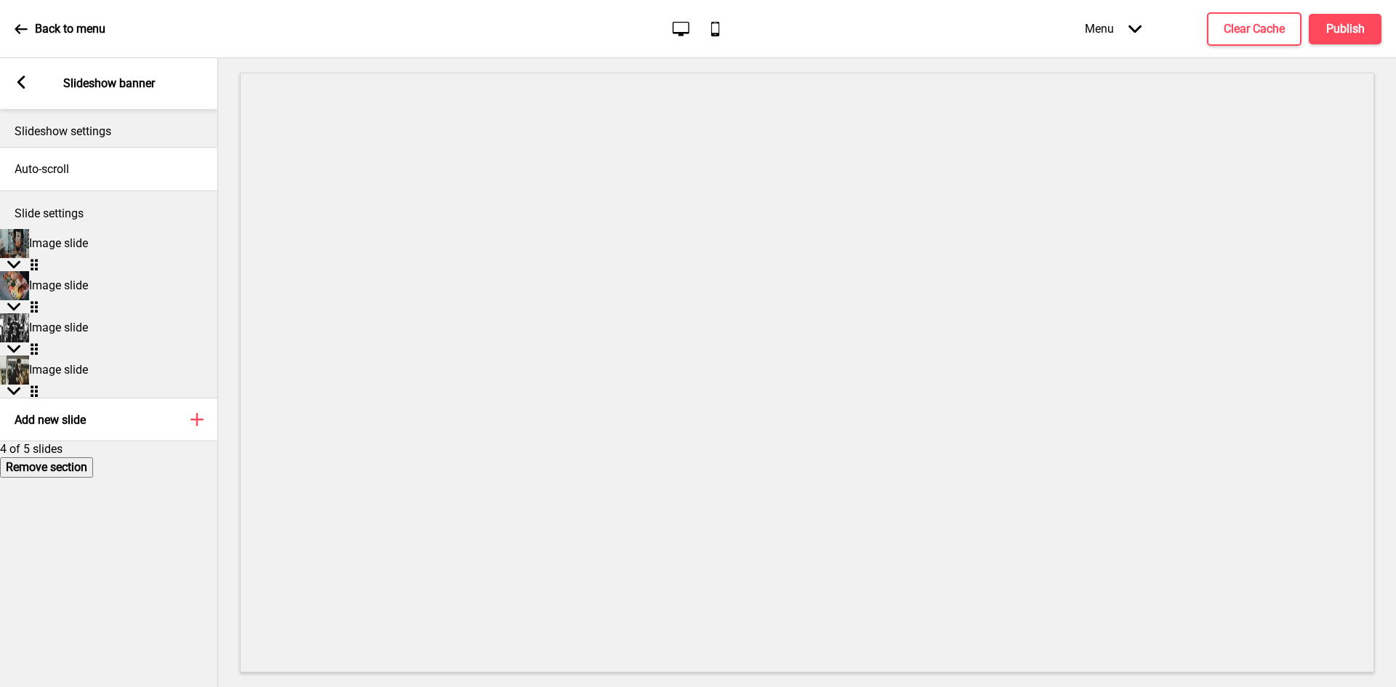
click at [28, 80] on div "Arrow left Slideshow banner" at bounding box center [109, 83] width 218 height 51
click at [20, 85] on icon at bounding box center [21, 82] width 8 height 13
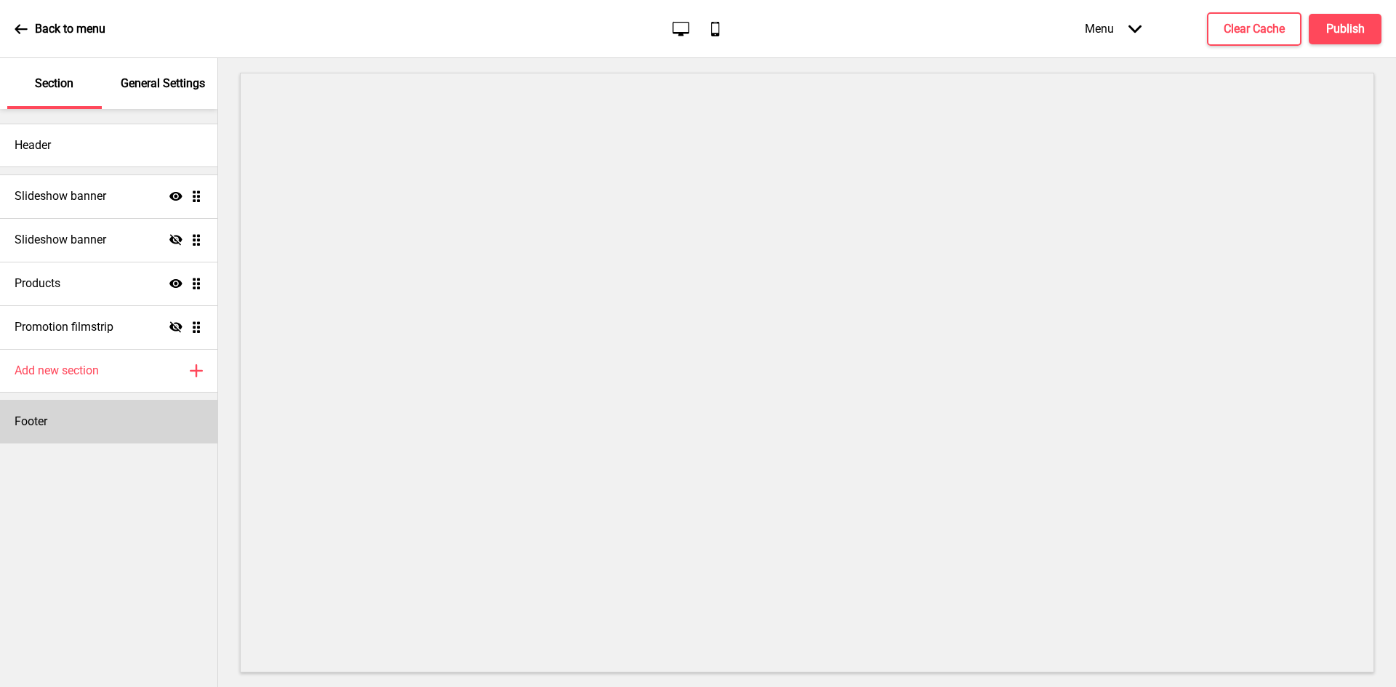
click at [68, 417] on div "Footer" at bounding box center [108, 422] width 217 height 44
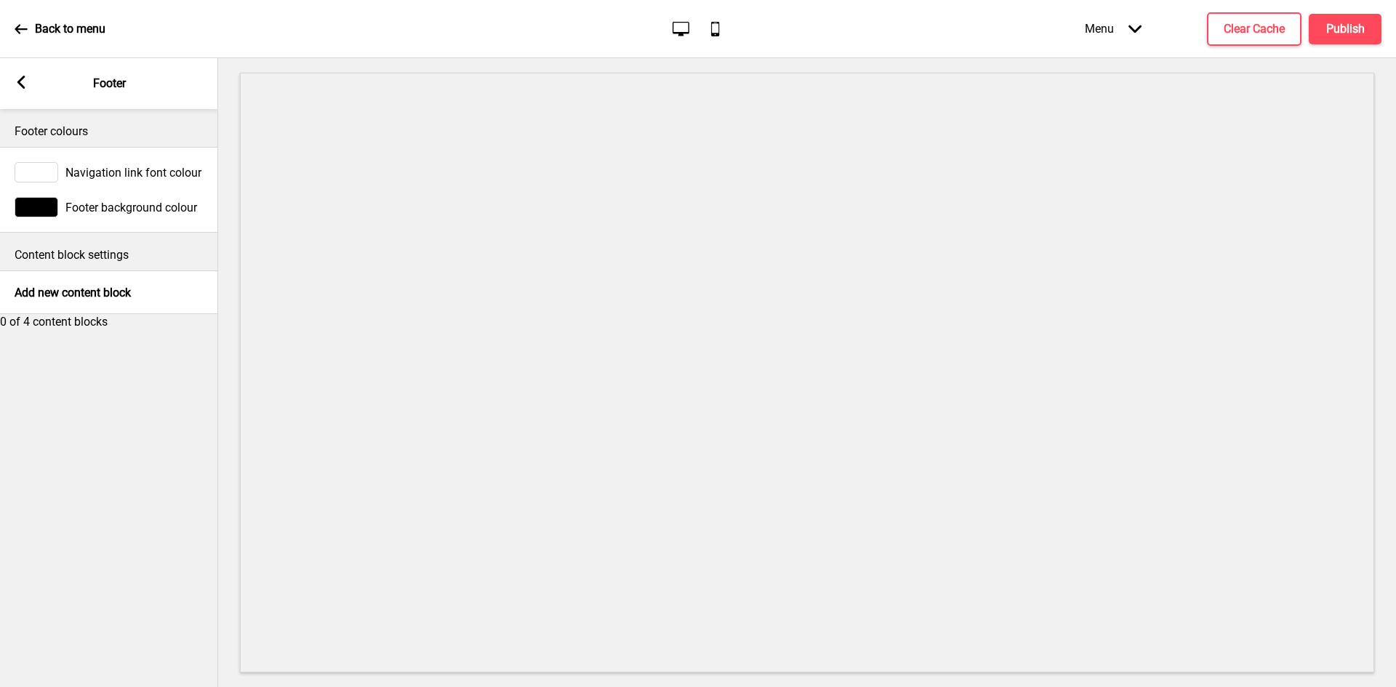
click at [95, 204] on span "Footer background colour" at bounding box center [131, 208] width 132 height 14
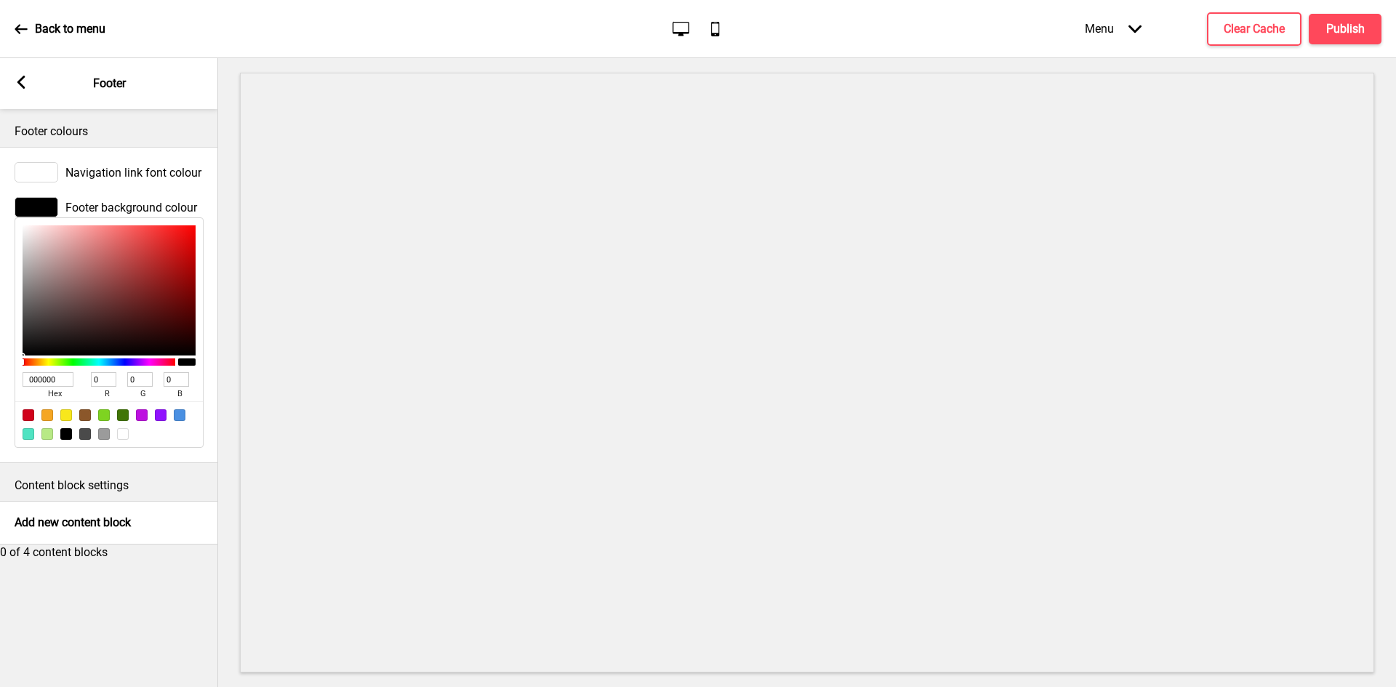
click at [122, 440] on div at bounding box center [123, 434] width 12 height 12
type input "FFFFFF"
type input "255"
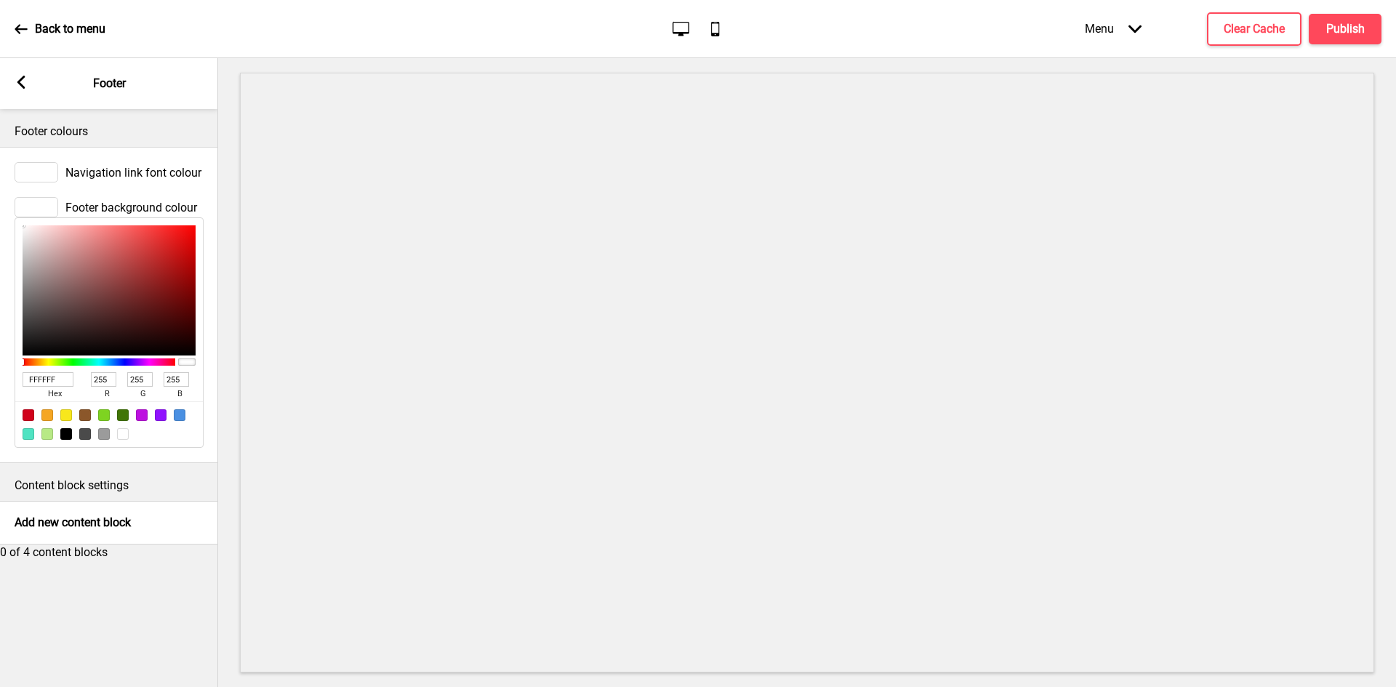
click at [77, 168] on span "Navigation link font colour" at bounding box center [133, 173] width 136 height 14
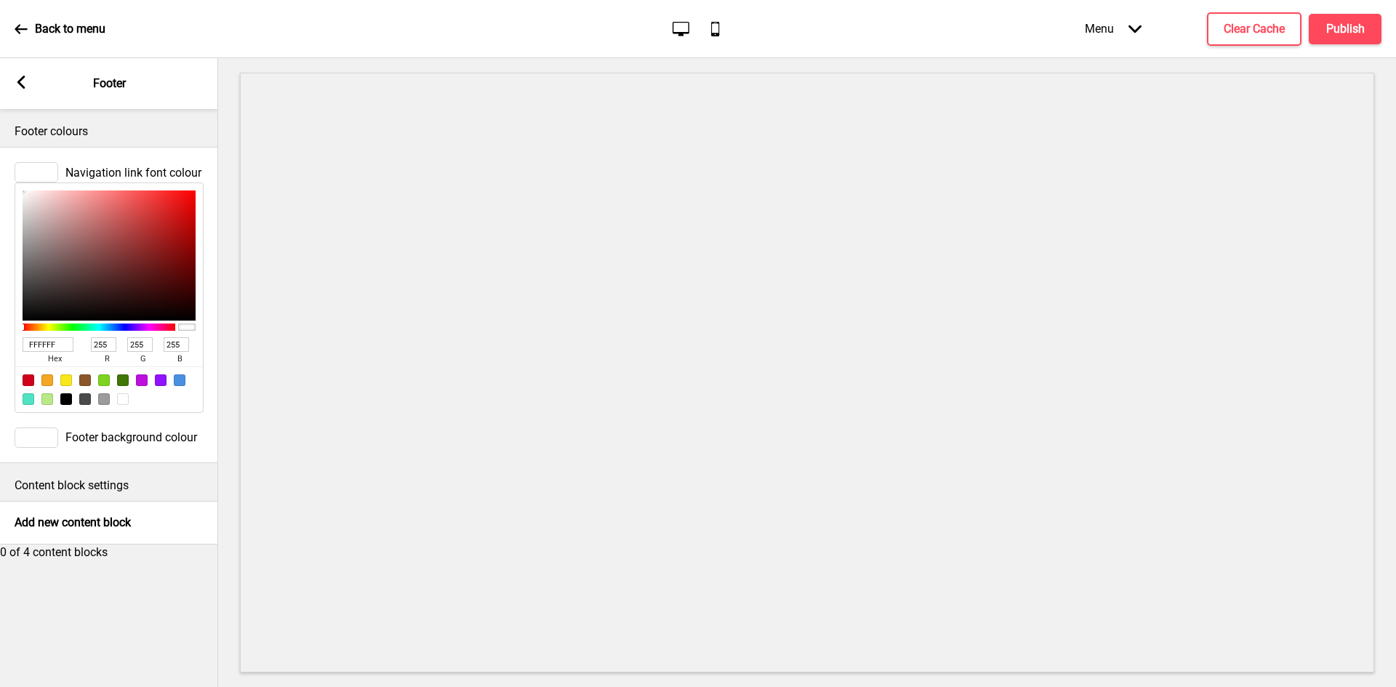
type input "EB2020"
type input "235"
type input "32"
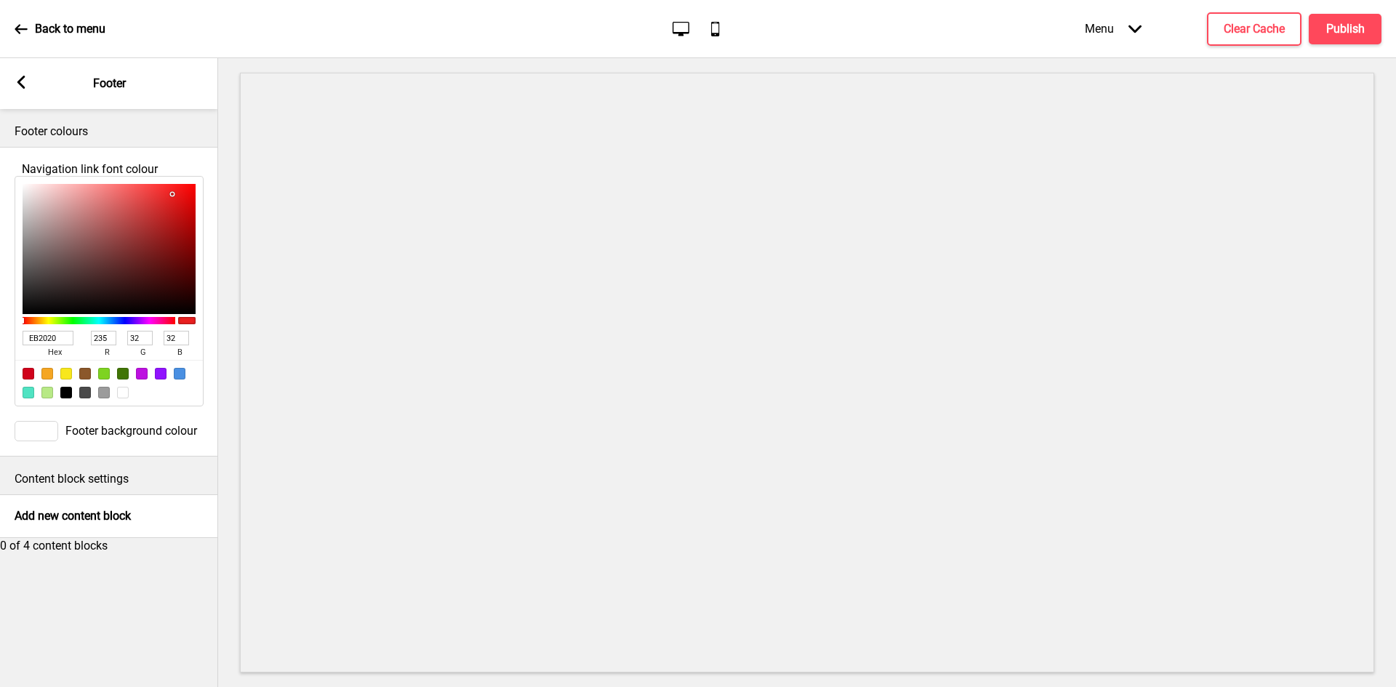
click at [172, 208] on div at bounding box center [109, 249] width 173 height 130
type input "E81F1F"
type input "232"
type input "31"
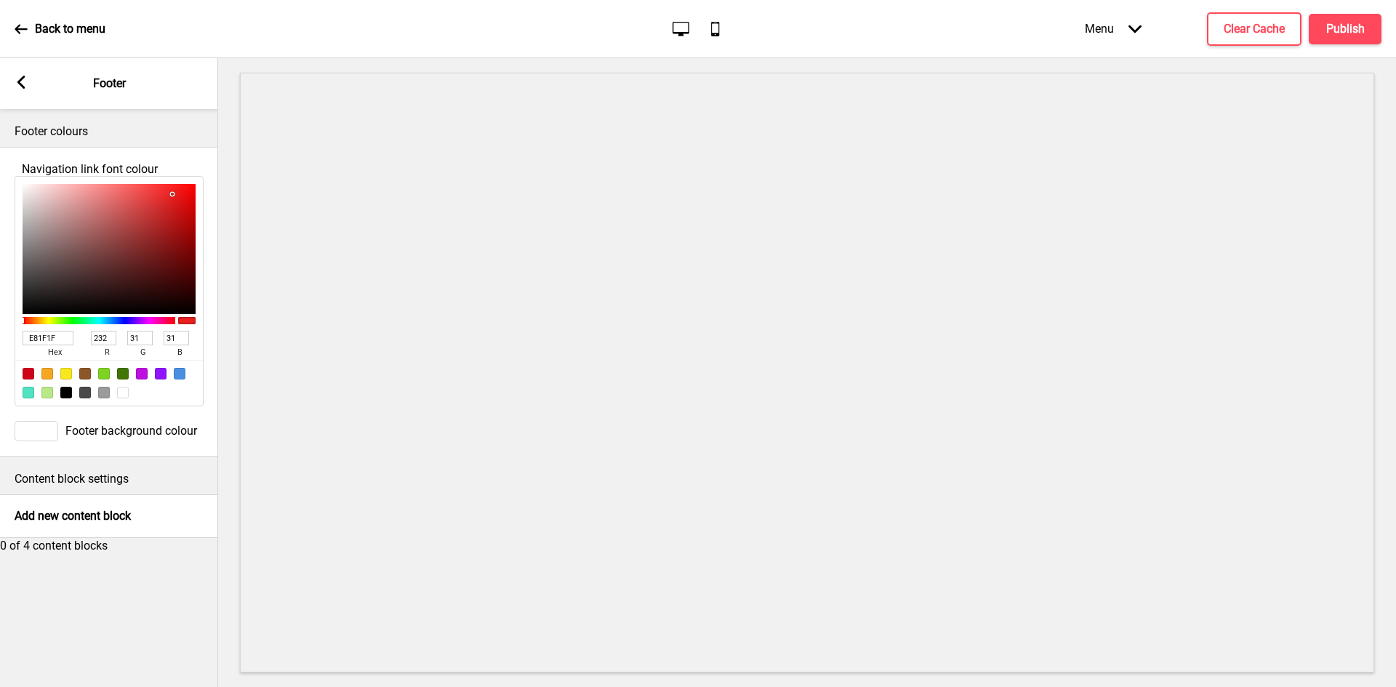
type input "E81E1E"
type input "30"
type input "E41D1D"
type input "228"
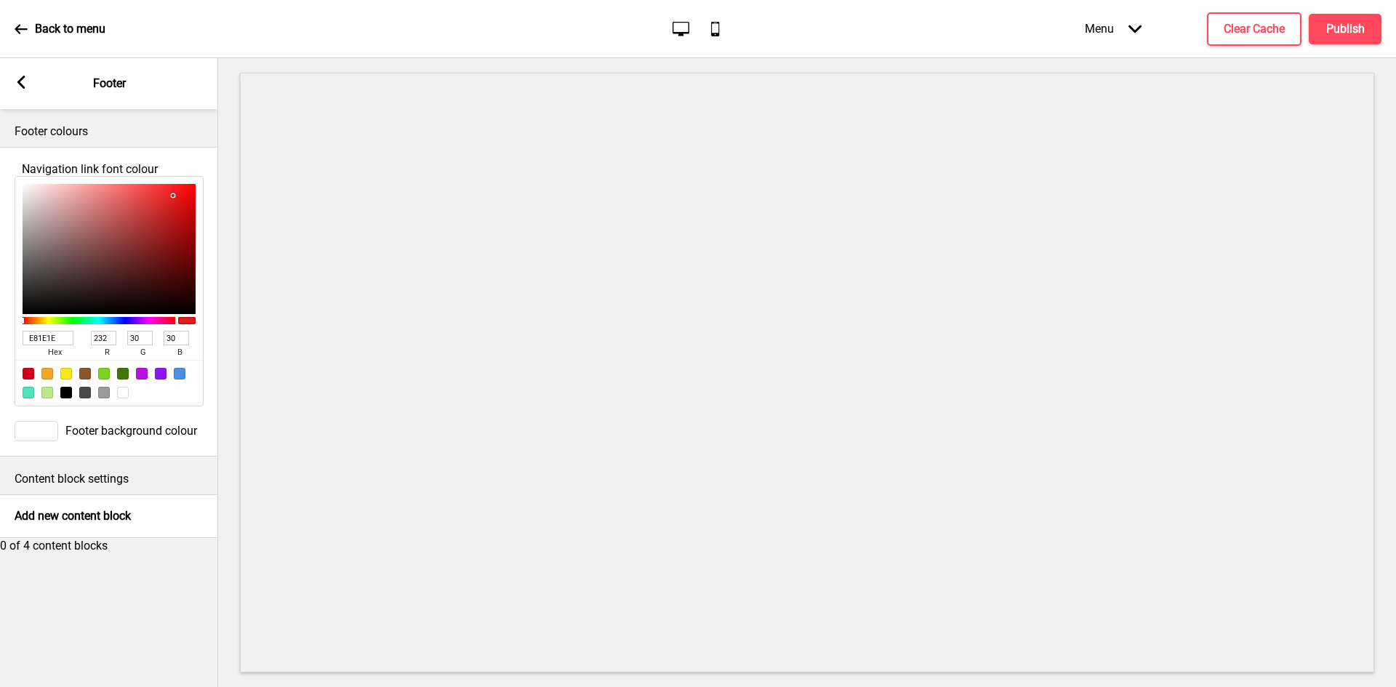
type input "29"
type input "D81B1B"
type input "216"
type input "27"
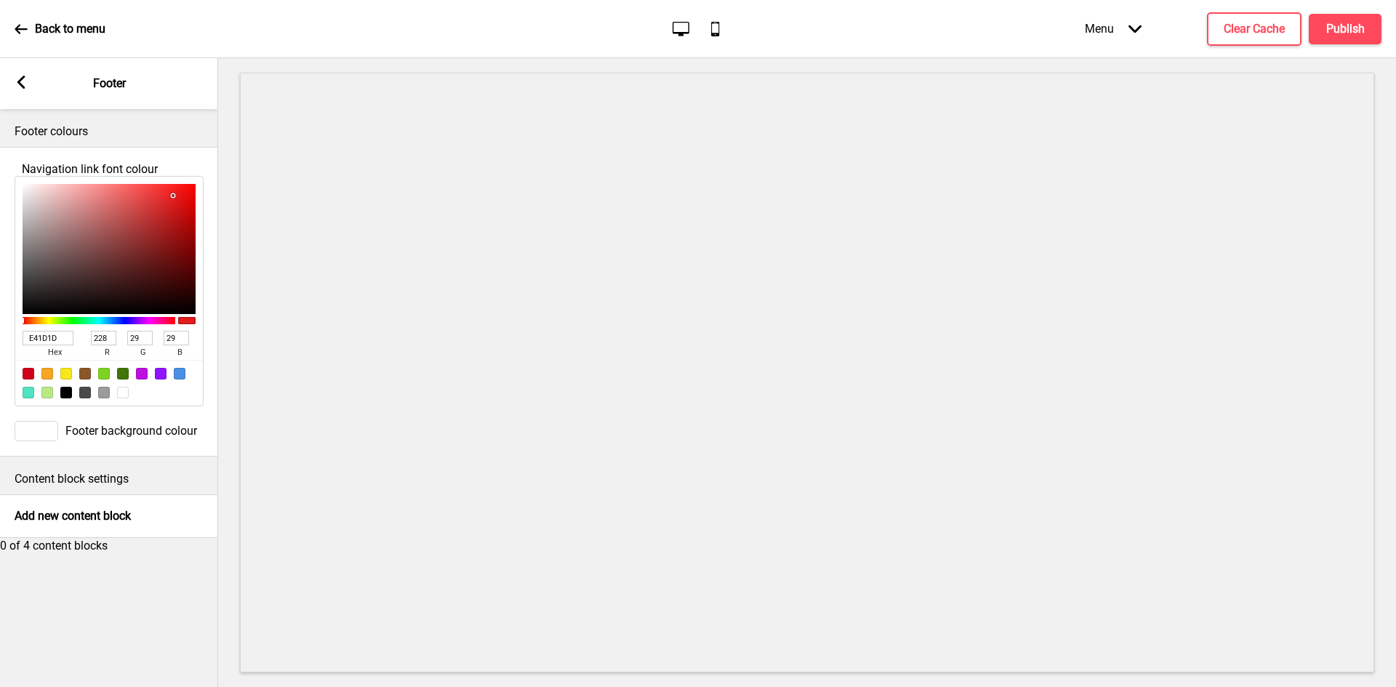
type input "27"
type input "D31A1A"
type input "211"
type input "26"
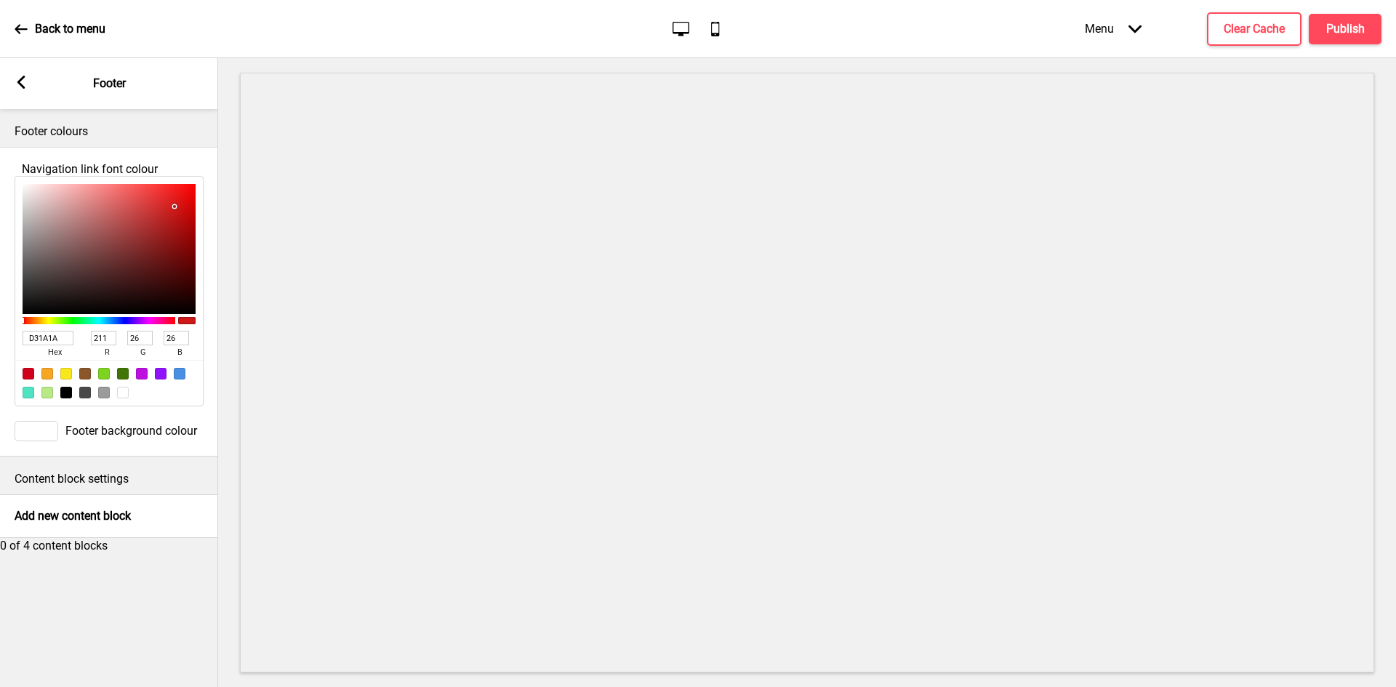
type input "D41A1A"
type input "212"
type input "D71919"
type input "215"
type input "25"
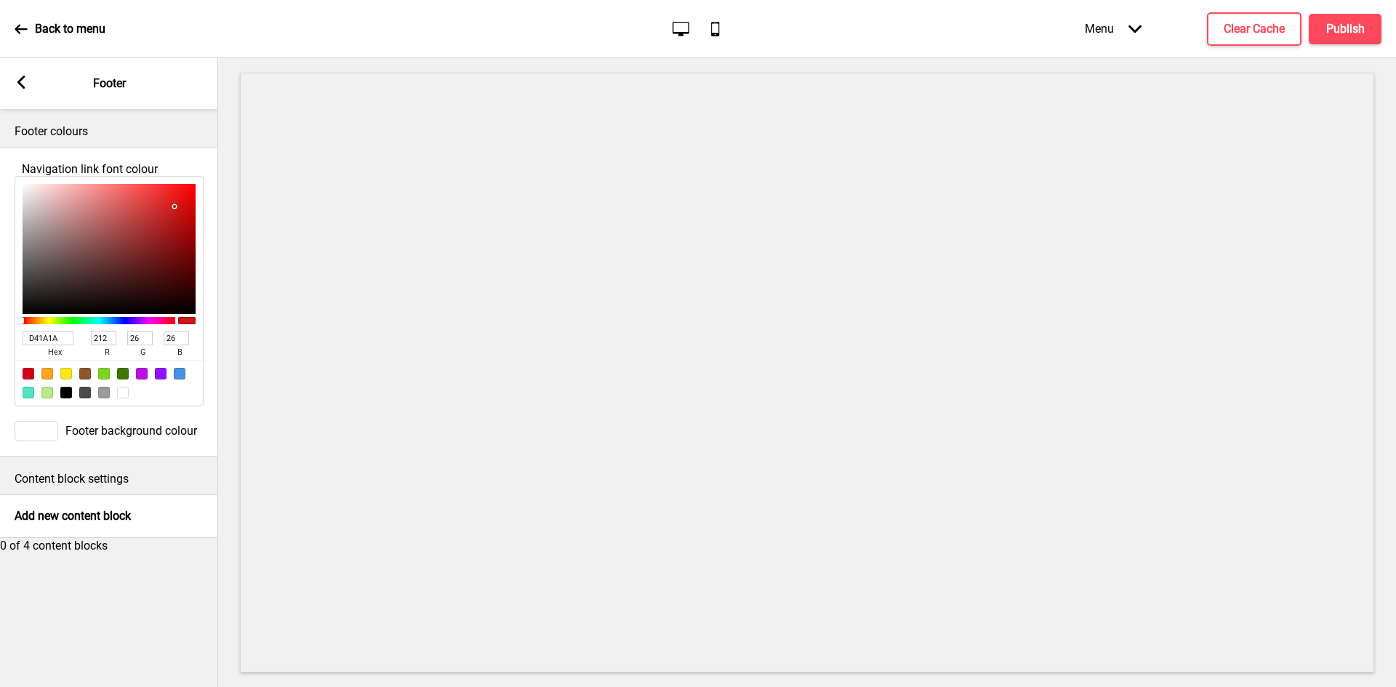
type input "25"
type input "D81919"
type input "216"
type input "DA1A1A"
type input "218"
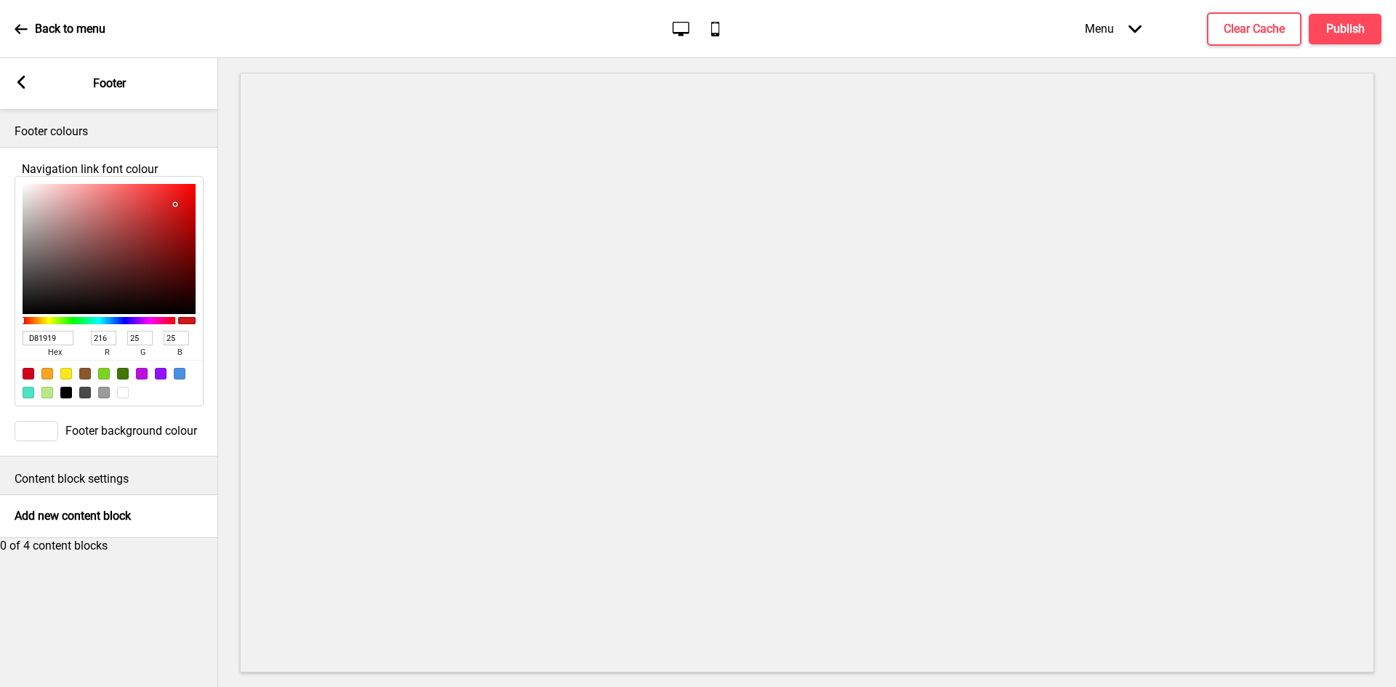
type input "26"
drag, startPoint x: 172, startPoint y: 209, endPoint x: 175, endPoint y: 217, distance: 7.8
click at [175, 207] on div at bounding box center [176, 205] width 3 height 3
click at [49, 345] on input "DA1A1A" at bounding box center [48, 338] width 51 height 15
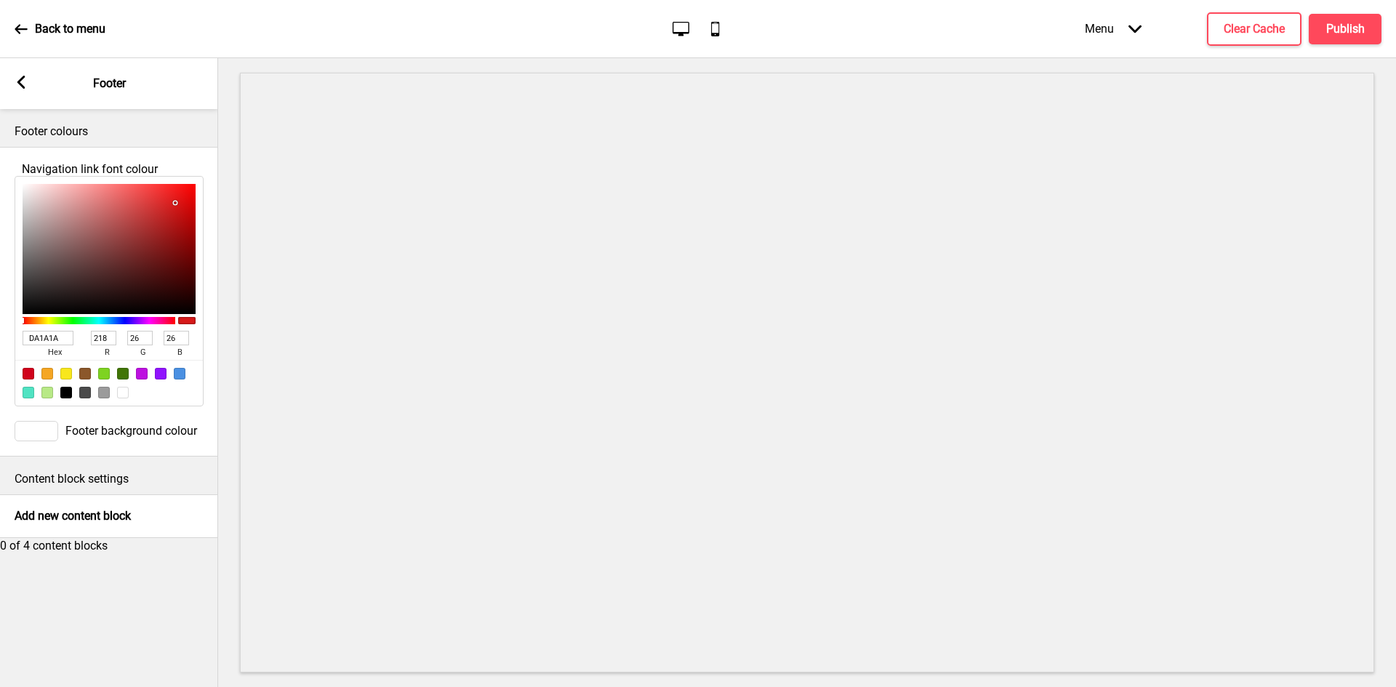
click at [49, 345] on input "DA1A1A" at bounding box center [48, 338] width 51 height 15
paste input "0021B"
type input "D0021B"
type input "208"
type input "2"
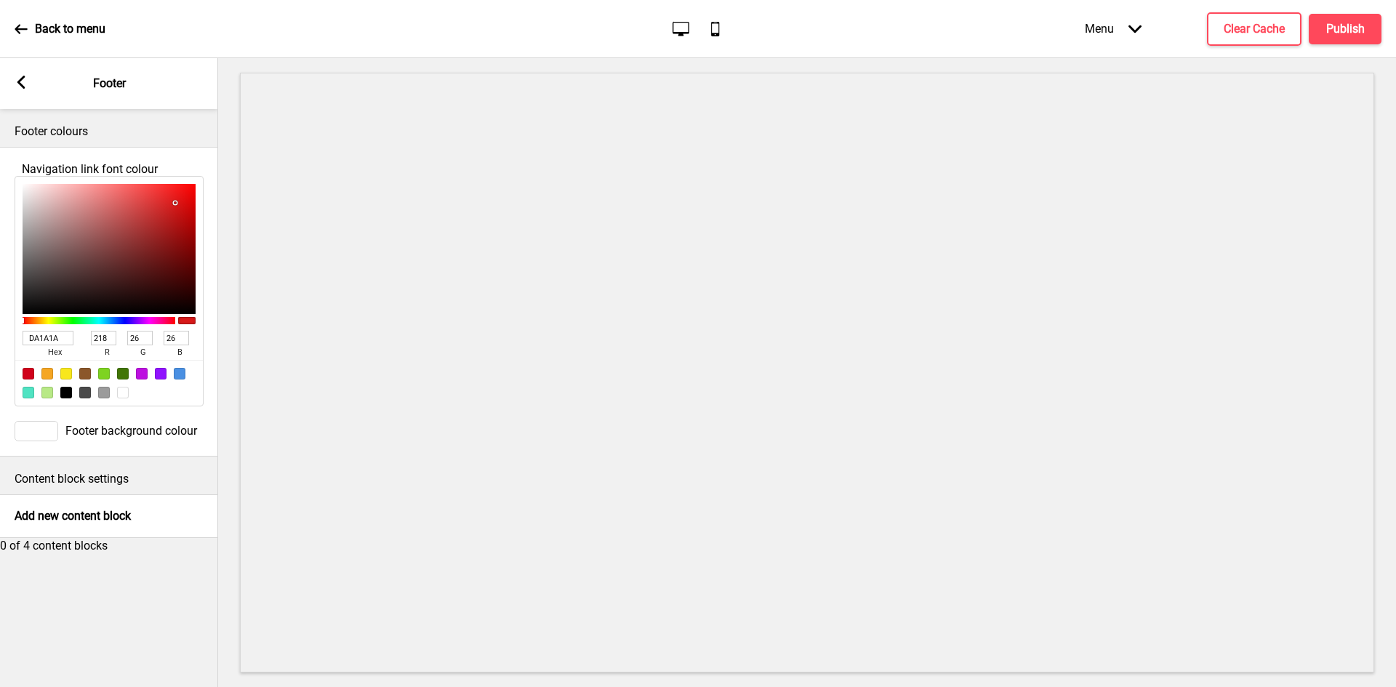
type input "27"
type input "D0021B"
click at [20, 76] on rect at bounding box center [21, 82] width 13 height 13
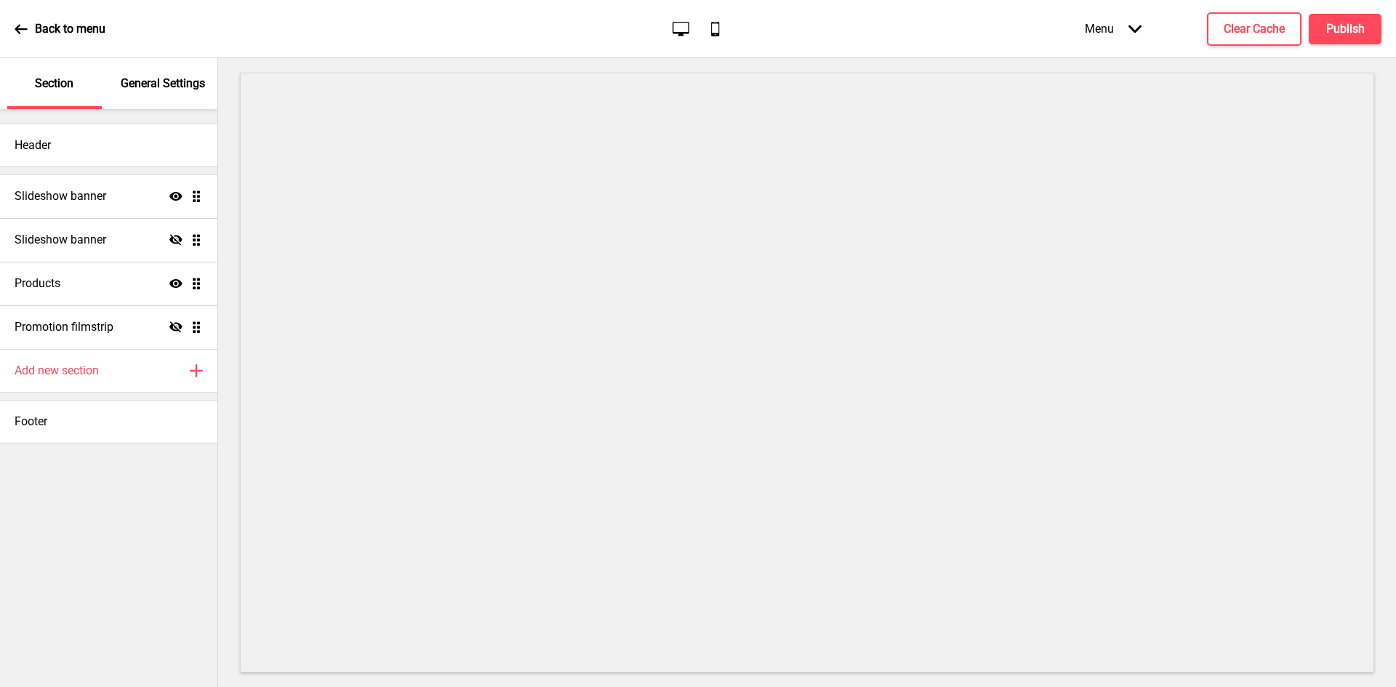
click at [148, 87] on p "General Settings" at bounding box center [163, 84] width 84 height 16
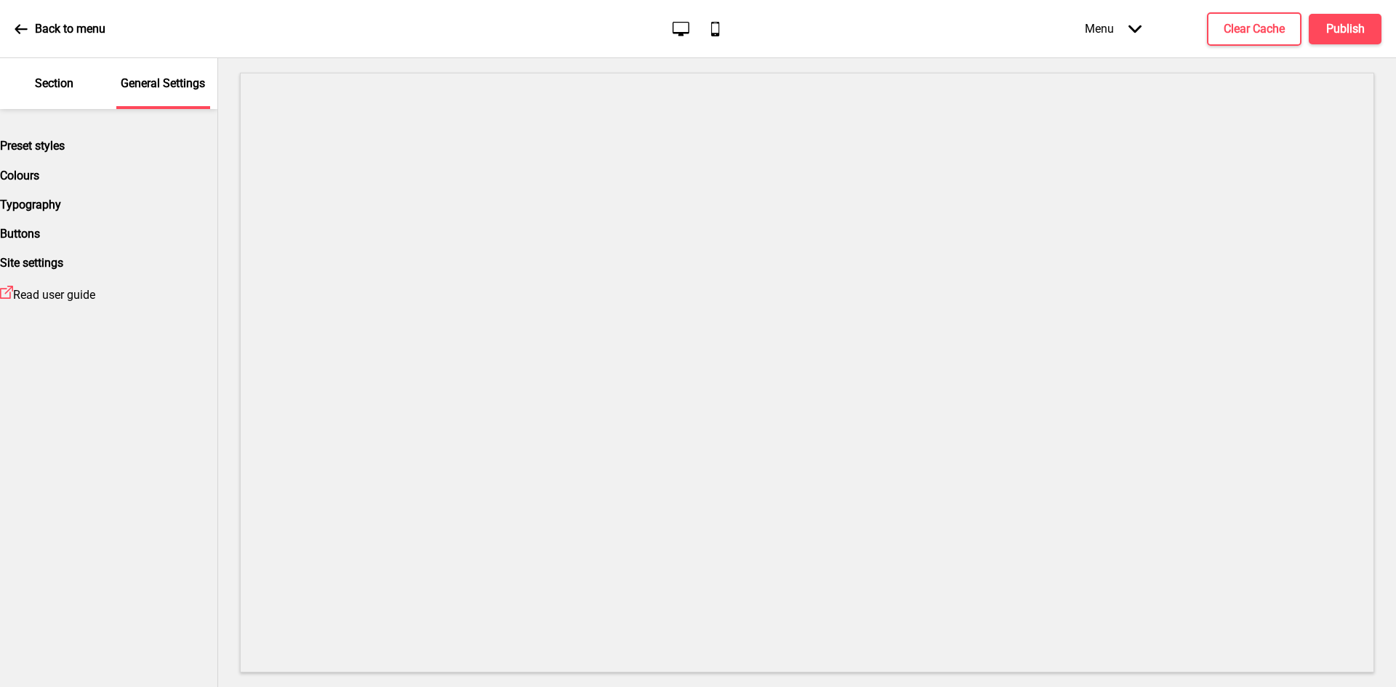
click at [78, 183] on div "Colours" at bounding box center [108, 176] width 217 height 14
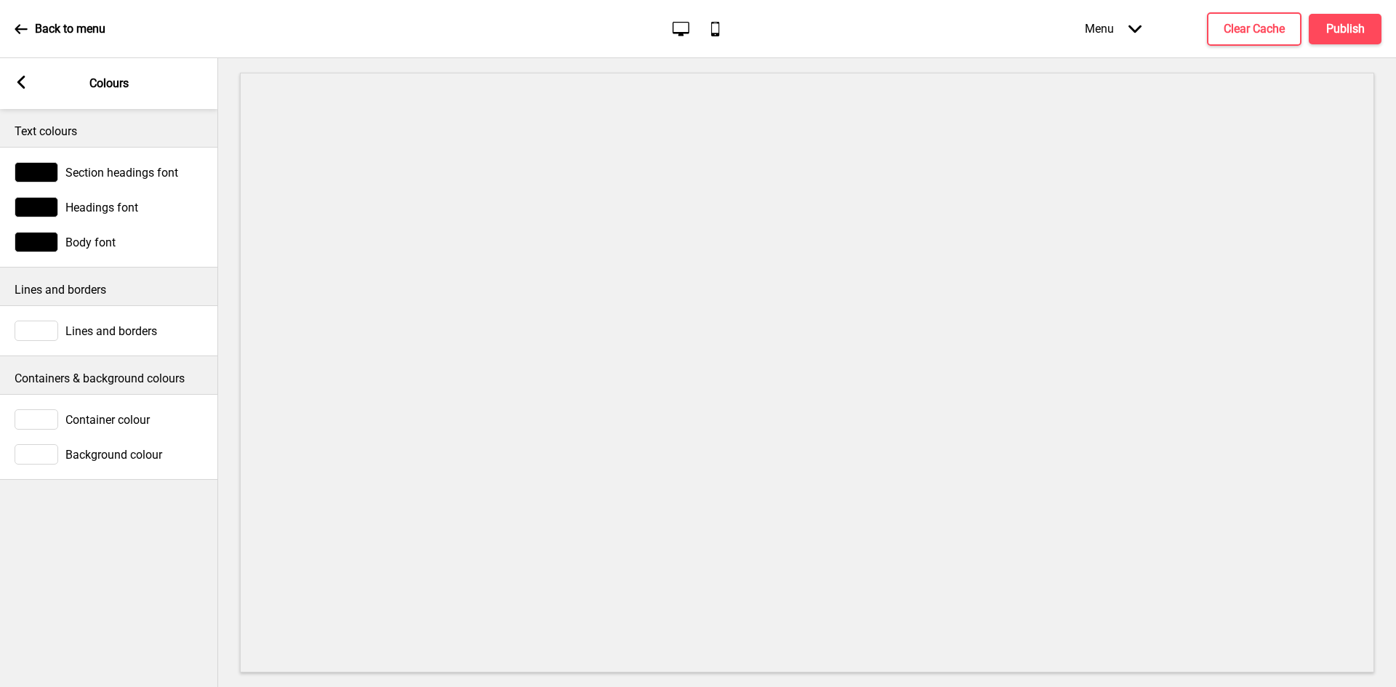
click at [22, 81] on rect at bounding box center [21, 82] width 13 height 13
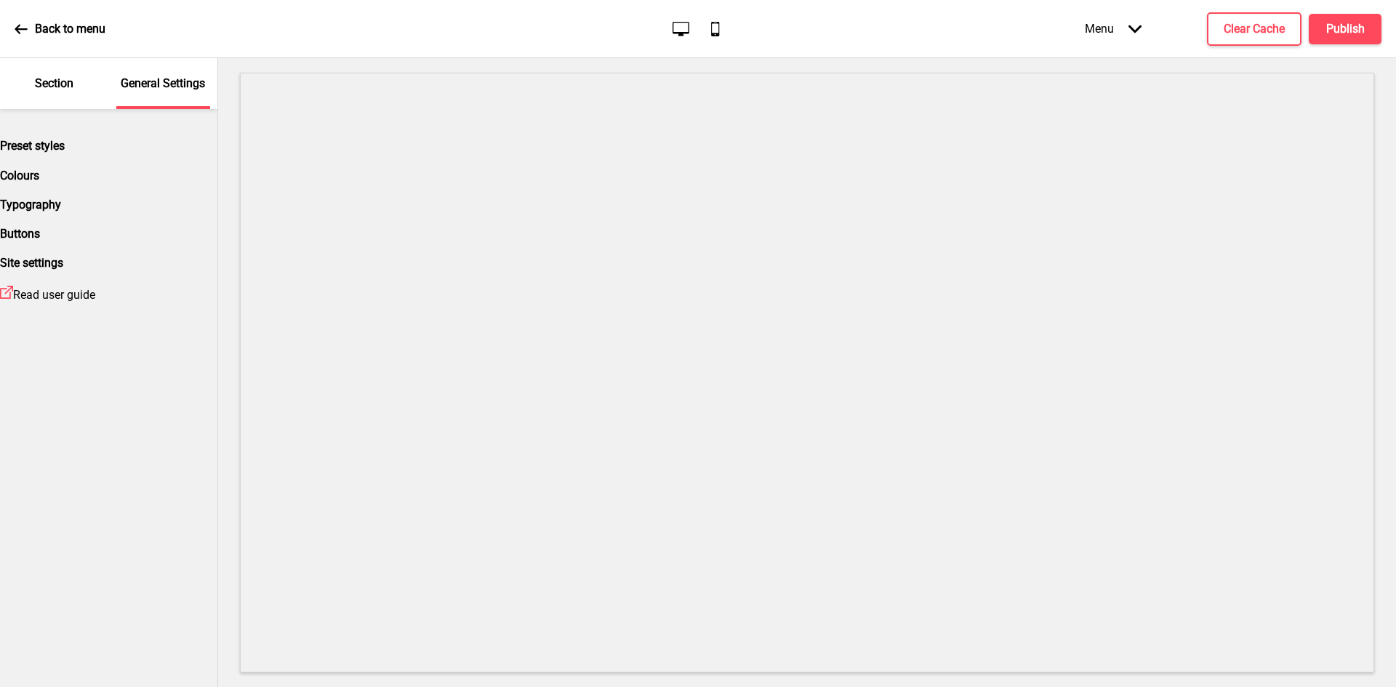
click at [92, 212] on div "Typography" at bounding box center [108, 205] width 217 height 14
select select "[PERSON_NAME]"
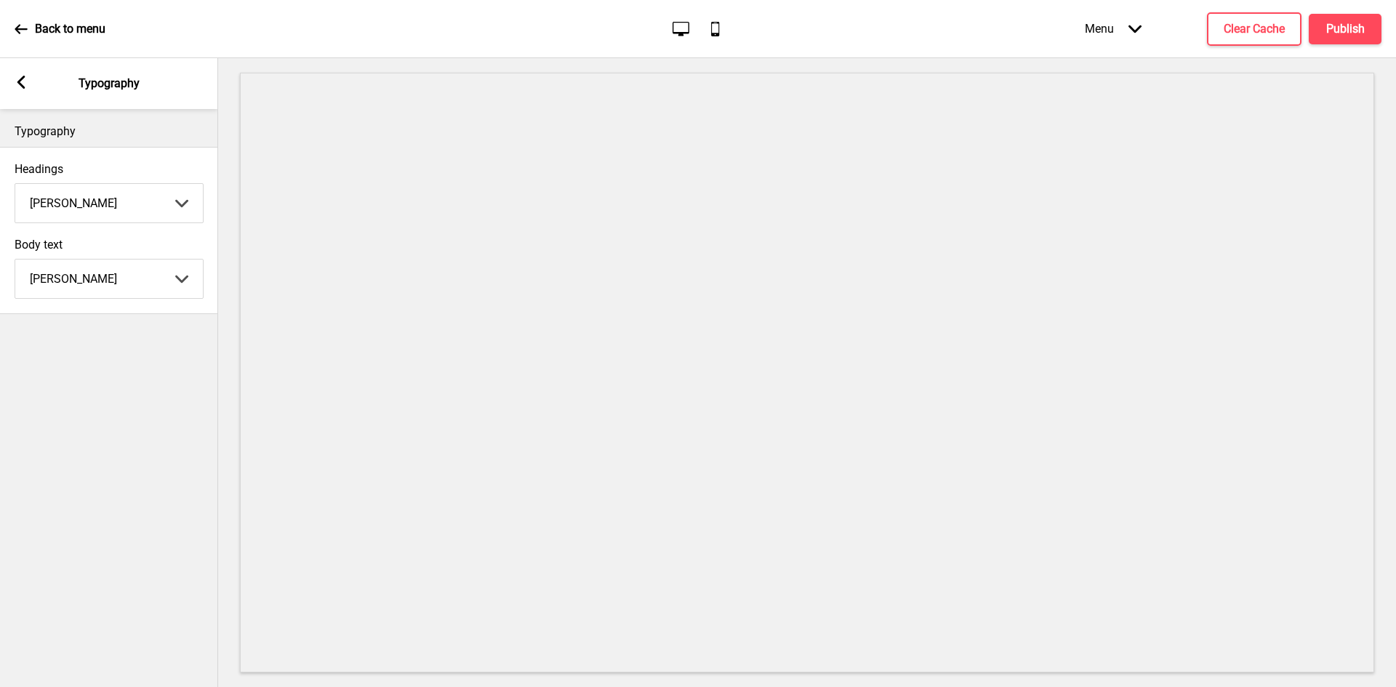
click at [18, 90] on div "Arrow left" at bounding box center [21, 84] width 13 height 16
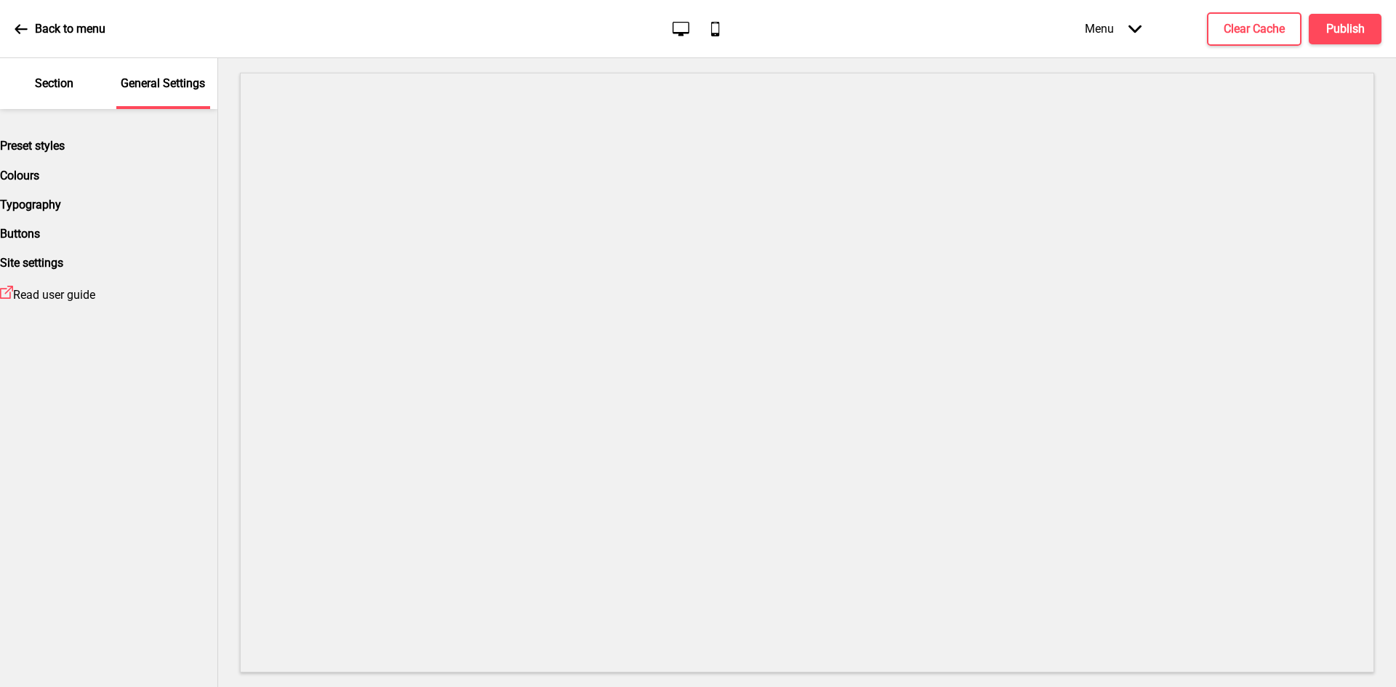
click at [101, 241] on div "Buttons" at bounding box center [108, 234] width 217 height 14
select select "outline"
select select "square"
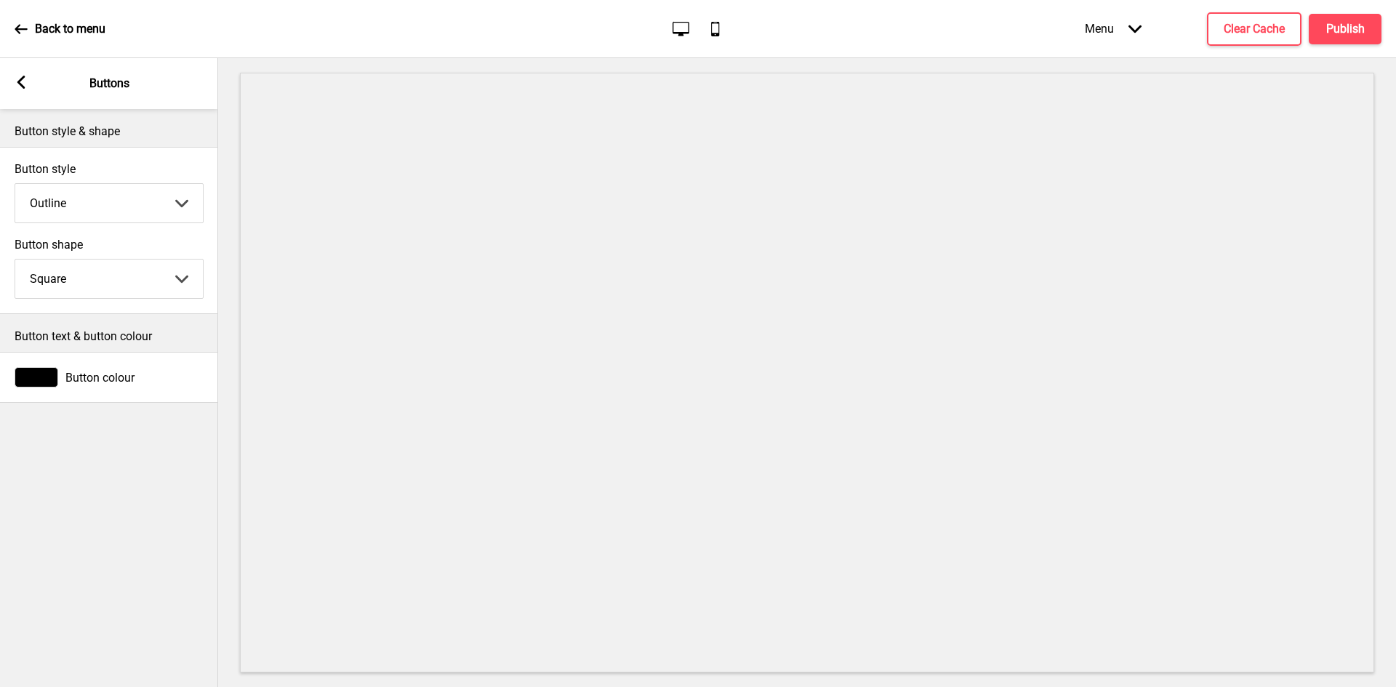
click at [85, 384] on span "Button colour" at bounding box center [99, 378] width 69 height 14
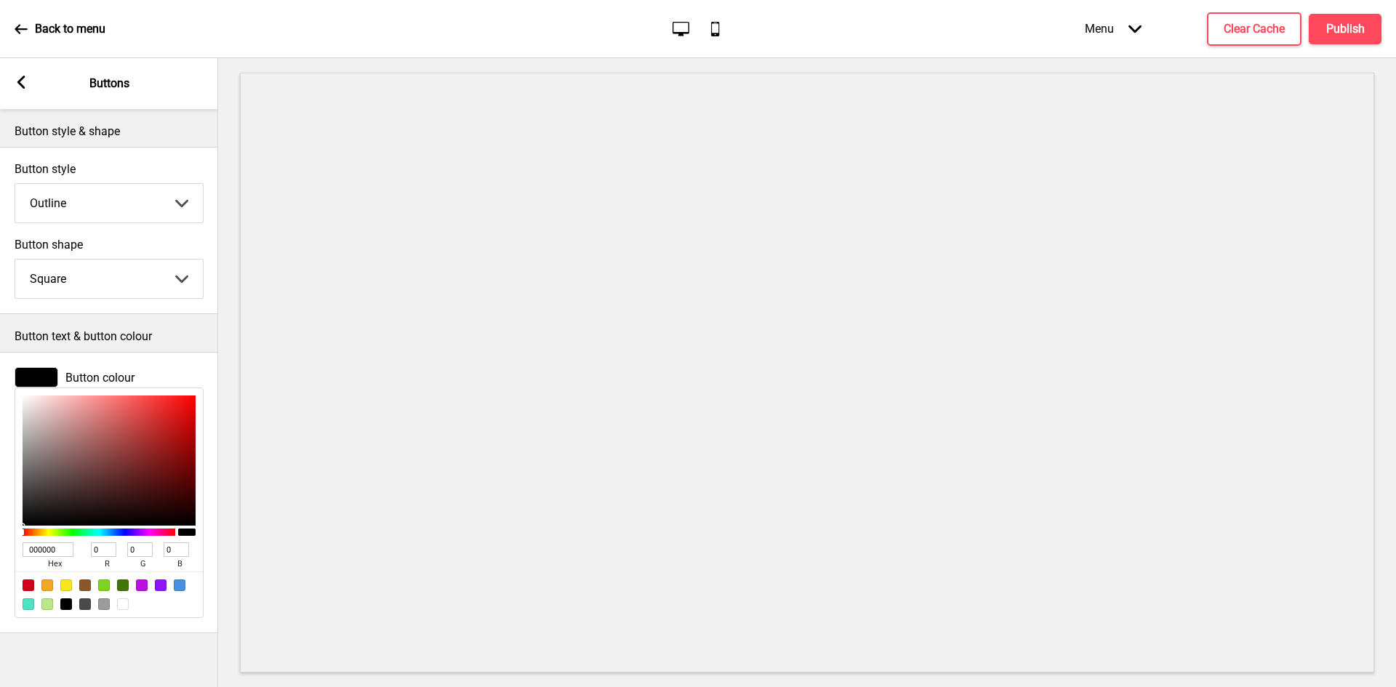
click at [44, 557] on input "000000" at bounding box center [48, 550] width 51 height 15
paste input "F44336"
type input "F44336"
type input "244"
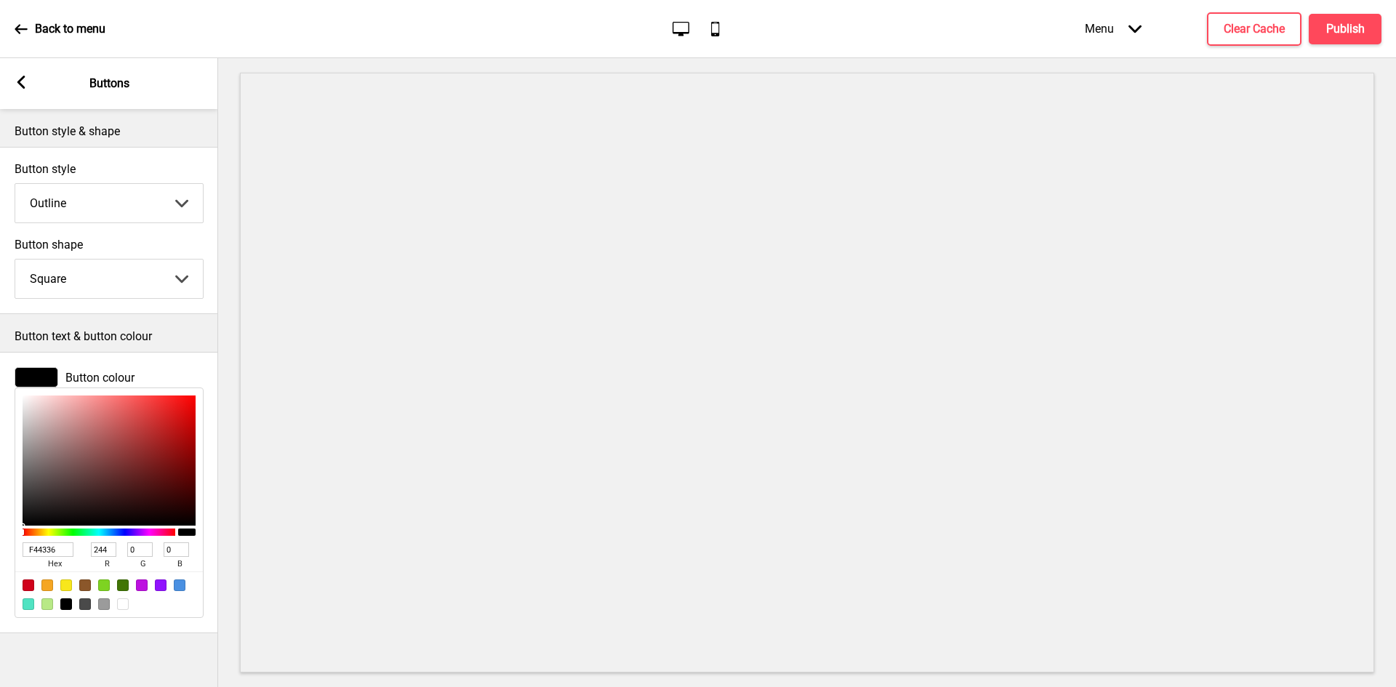
type input "67"
type input "54"
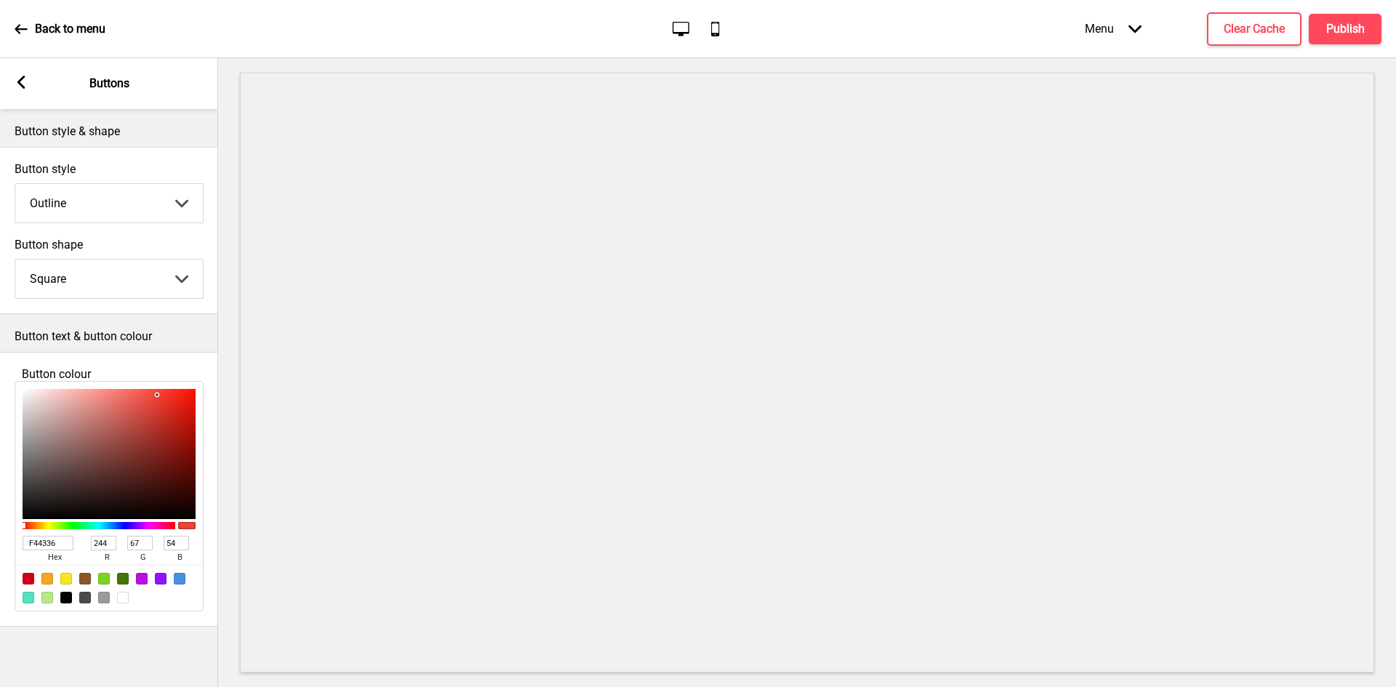
type input "F44336"
click at [155, 339] on p "Button text & button colour" at bounding box center [109, 337] width 189 height 16
click at [107, 207] on select "Solid Outline Raised" at bounding box center [109, 203] width 188 height 39
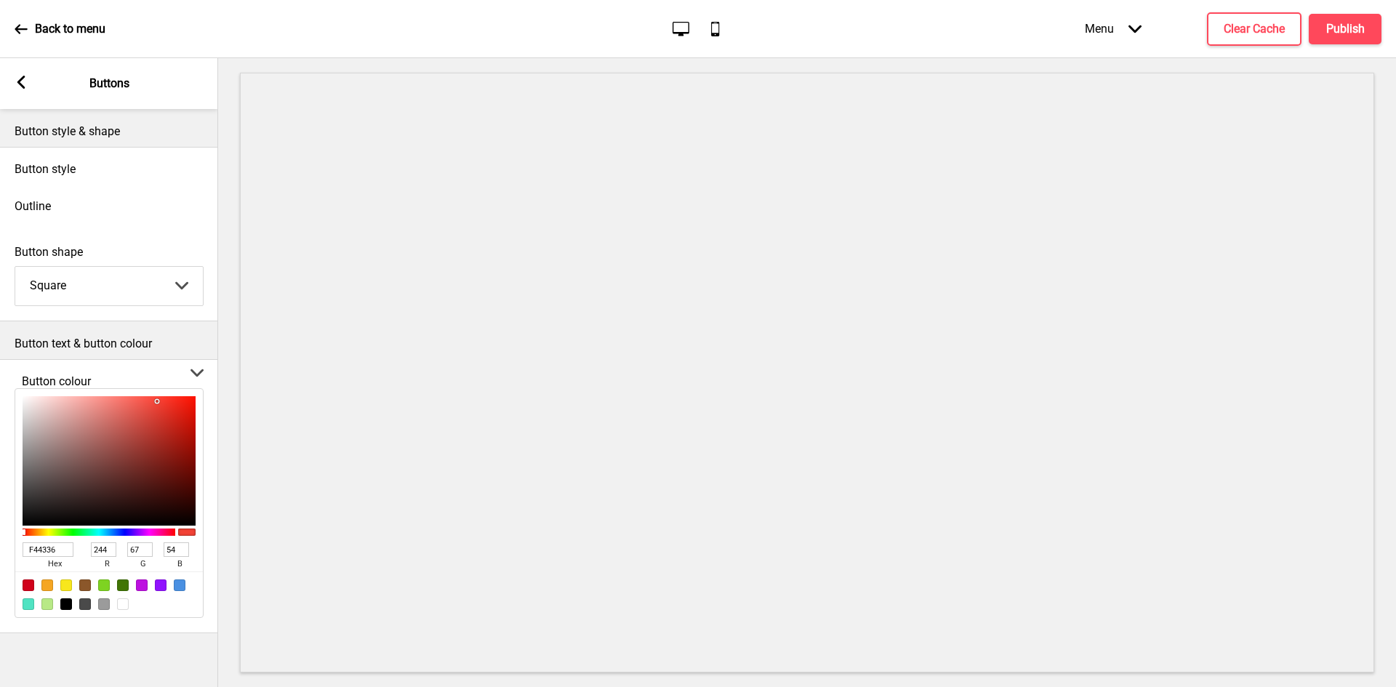
select select "solid"
click at [15, 184] on select "Solid Outline Raised" at bounding box center [109, 372] width 218 height 629
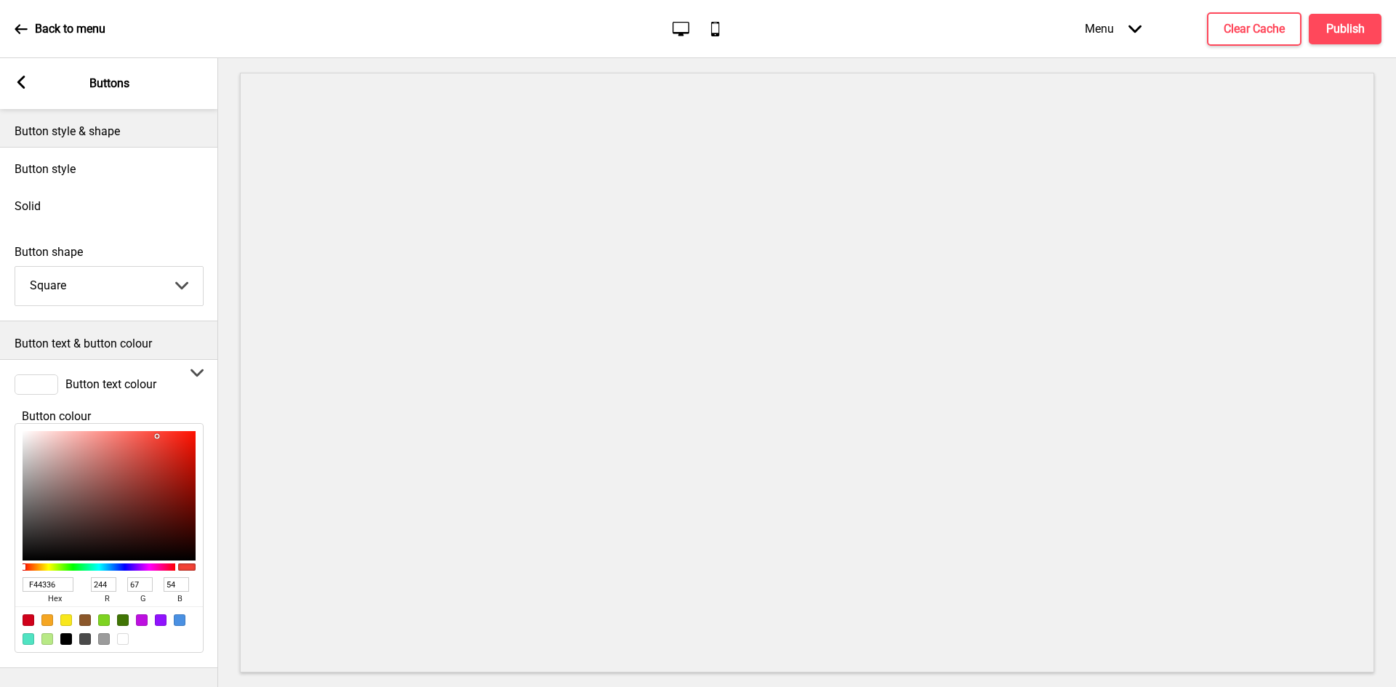
scroll to position [17, 0]
click at [55, 375] on div at bounding box center [37, 385] width 44 height 20
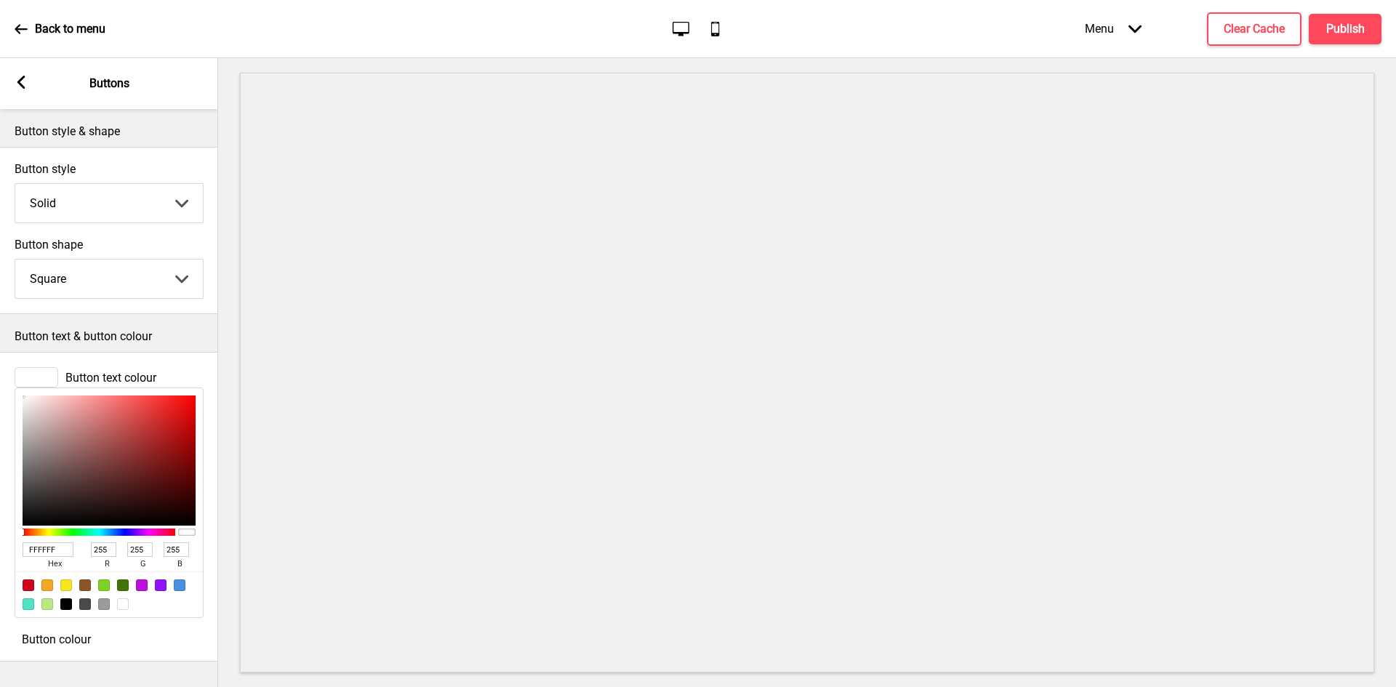
click at [53, 543] on input "FFFFFF" at bounding box center [48, 550] width 51 height 15
paste input "44336"
type input "F44336"
type input "244"
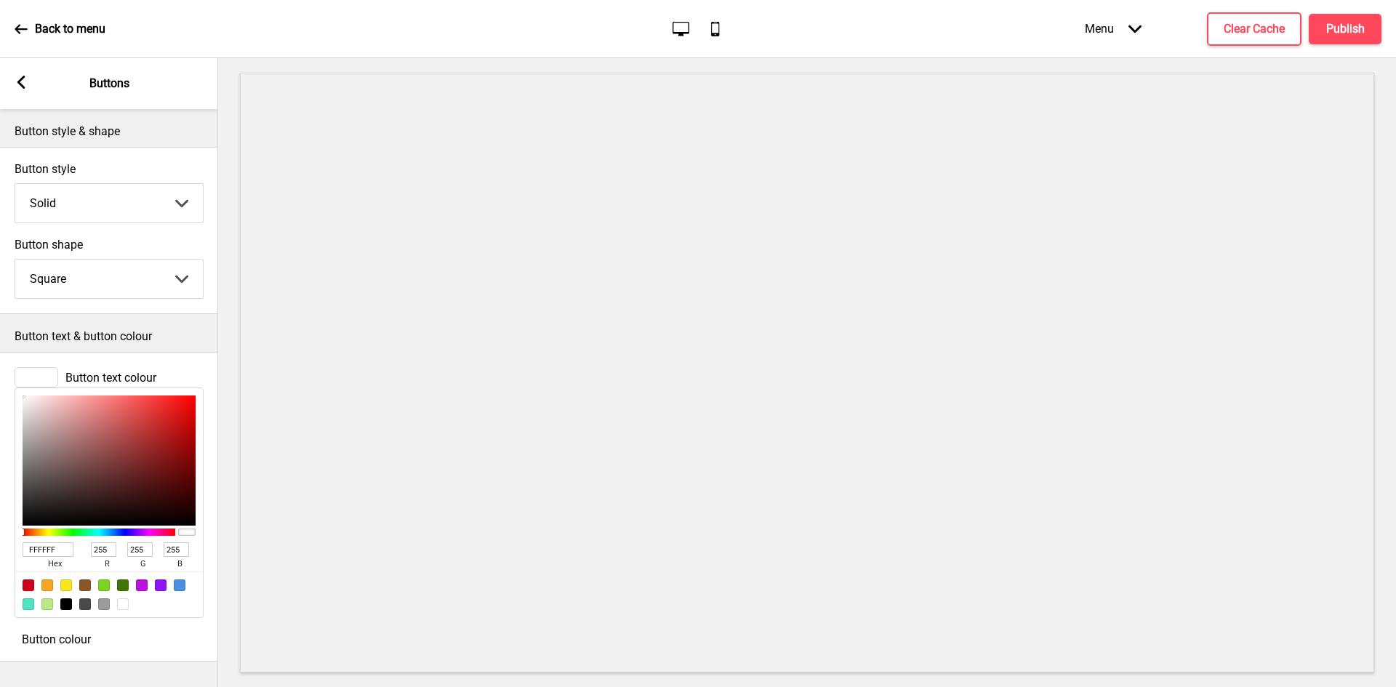
type input "67"
type input "54"
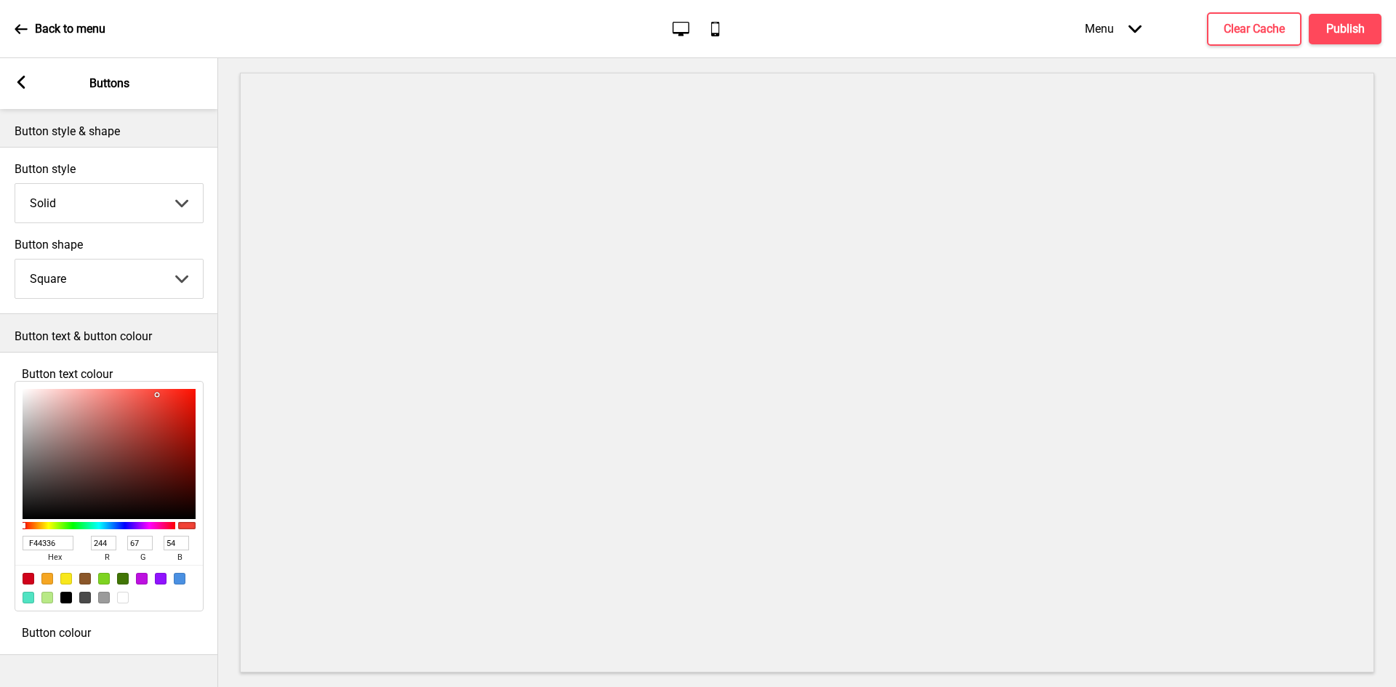
type input "F44336"
click at [69, 639] on span "Button colour" at bounding box center [56, 633] width 69 height 14
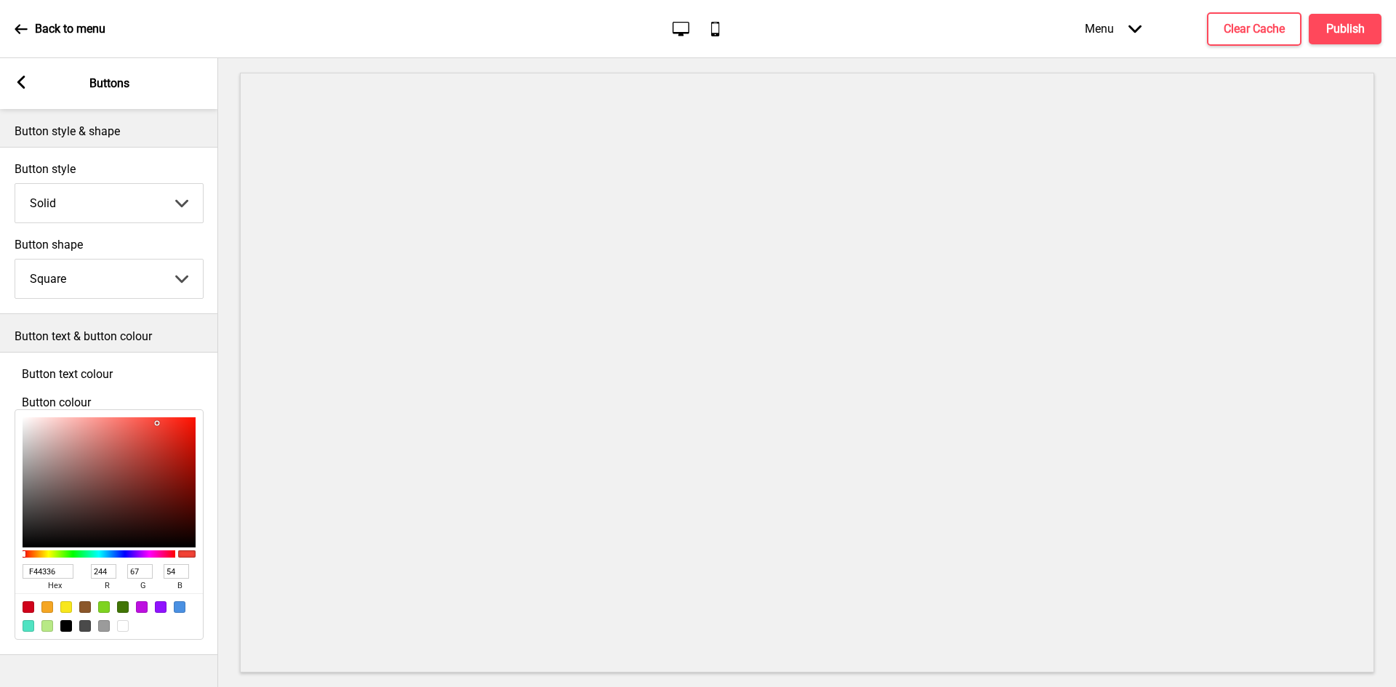
click at [122, 628] on div at bounding box center [123, 626] width 12 height 12
type input "FFFFFF"
type input "255"
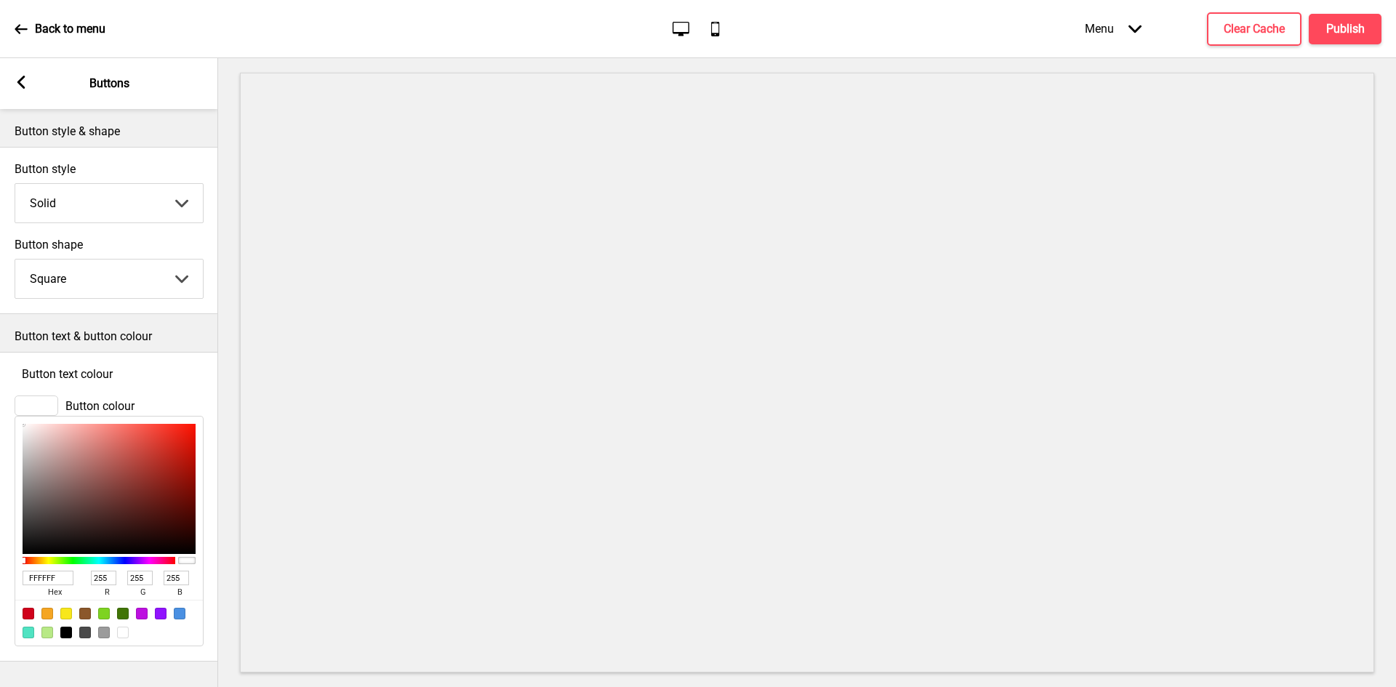
click at [15, 73] on div "Arrow left Buttons" at bounding box center [109, 83] width 218 height 51
click at [23, 87] on icon at bounding box center [21, 82] width 8 height 13
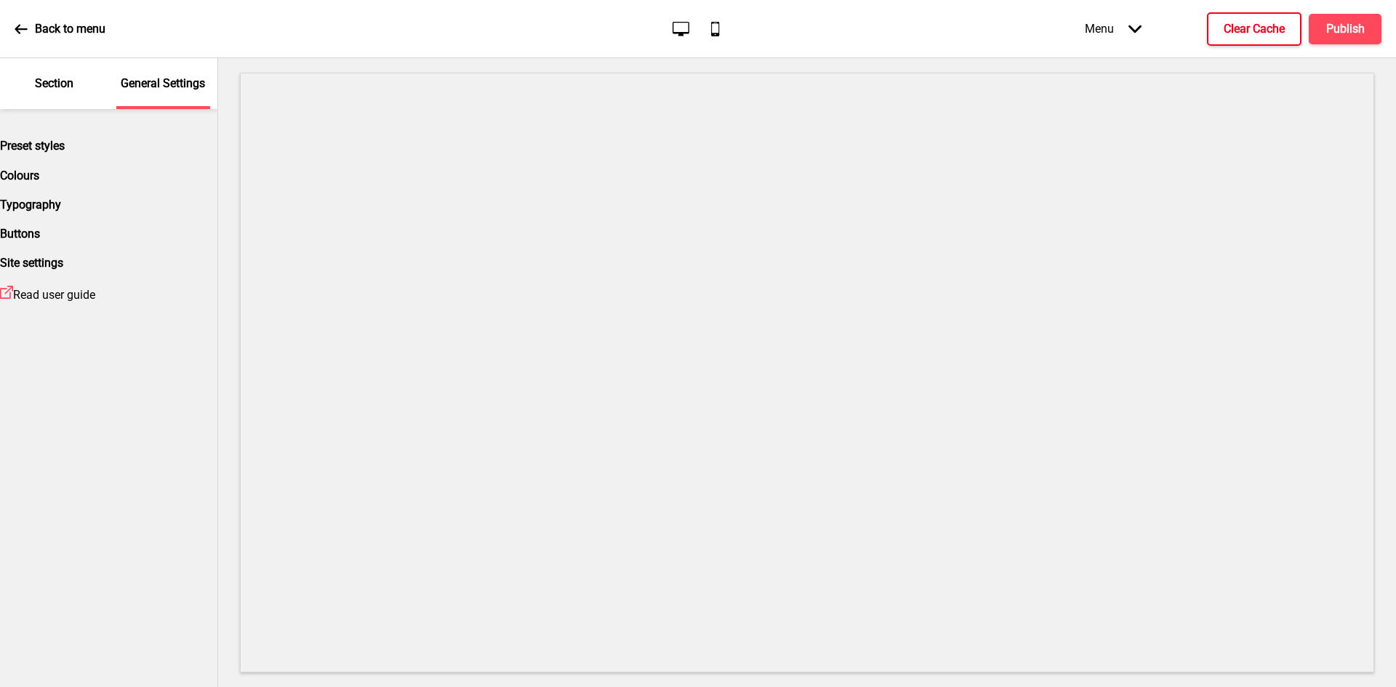
click at [1243, 30] on h4 "Clear Cache" at bounding box center [1254, 29] width 61 height 16
click at [44, 146] on h4 "Preset styles" at bounding box center [108, 146] width 217 height 14
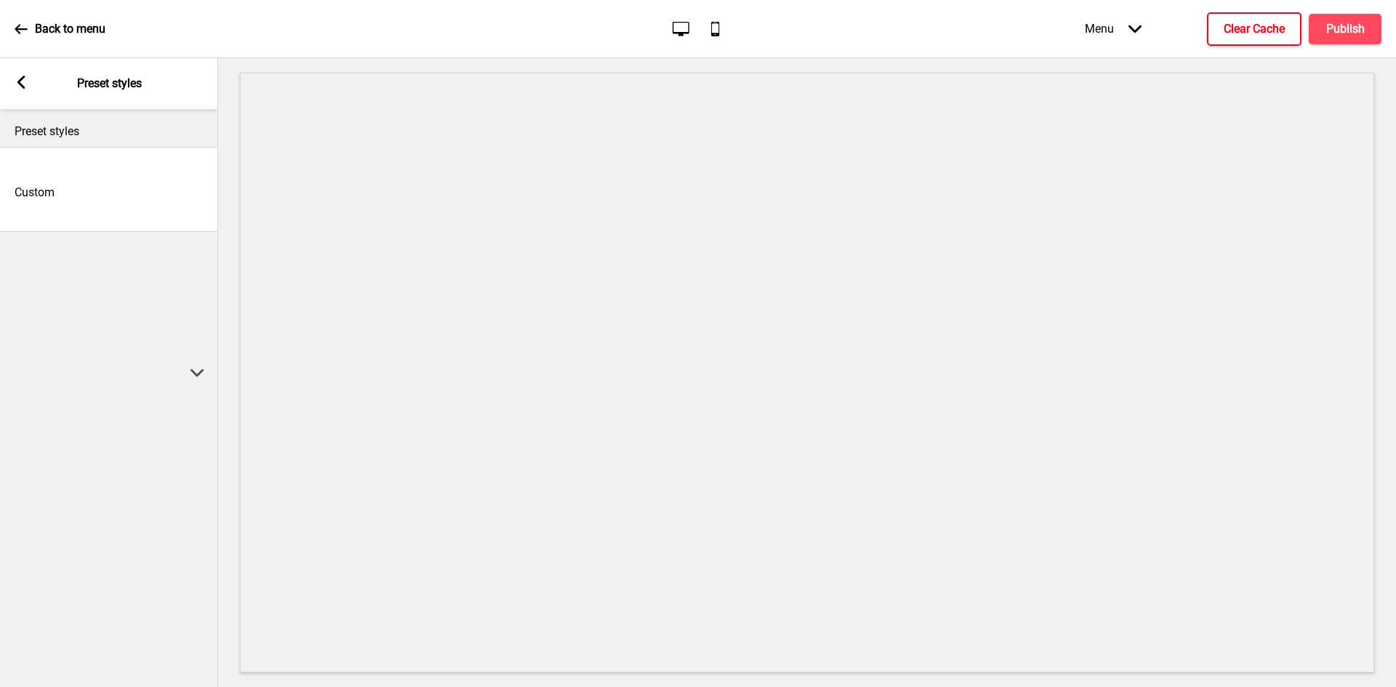
click at [77, 180] on select "Coffee Contrast Dark Earth Marine Minimalist Modern Oddle Pastel Yellow Fruits …" at bounding box center [109, 372] width 218 height 629
select select "minimalist"
click at [15, 170] on select "Coffee Contrast Dark Earth Marine Minimalist Modern Oddle Pastel Yellow Fruits …" at bounding box center [109, 372] width 218 height 629
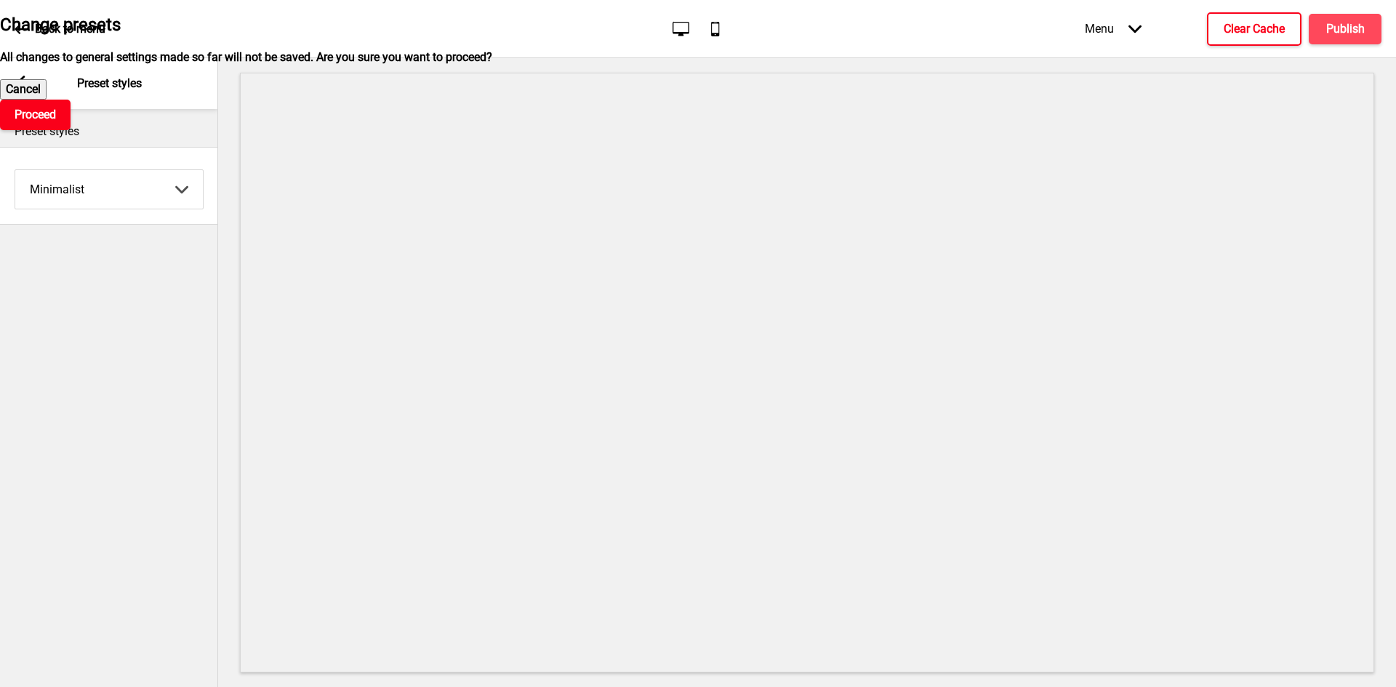
click at [56, 123] on h4 "Proceed" at bounding box center [35, 115] width 41 height 16
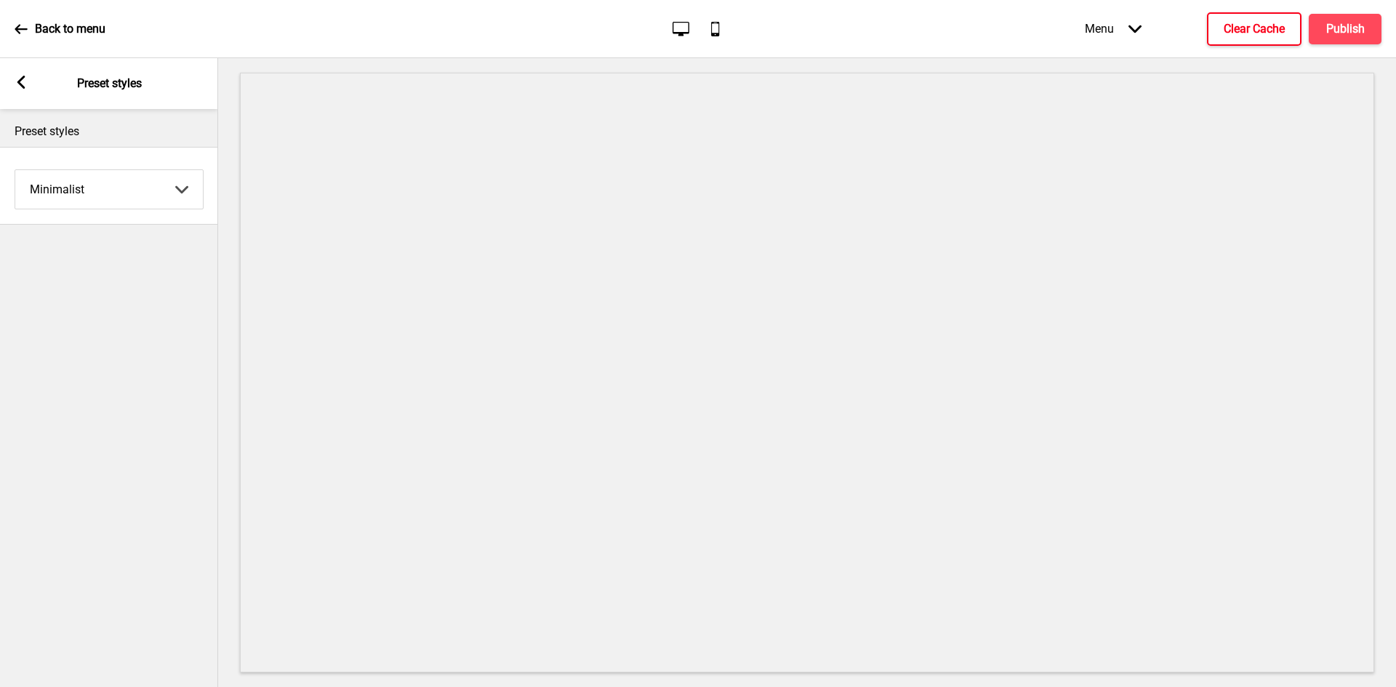
click at [17, 83] on rect at bounding box center [21, 82] width 13 height 13
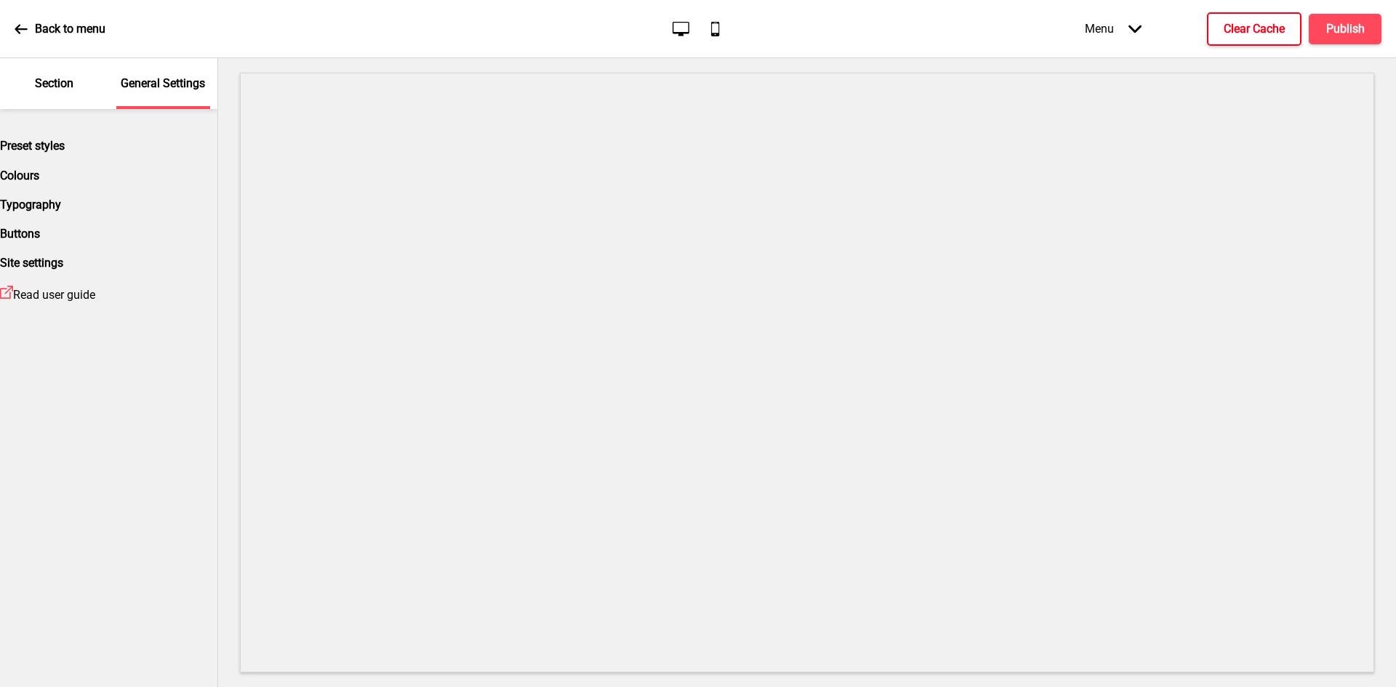
click at [68, 270] on div "Site settings" at bounding box center [108, 263] width 217 height 14
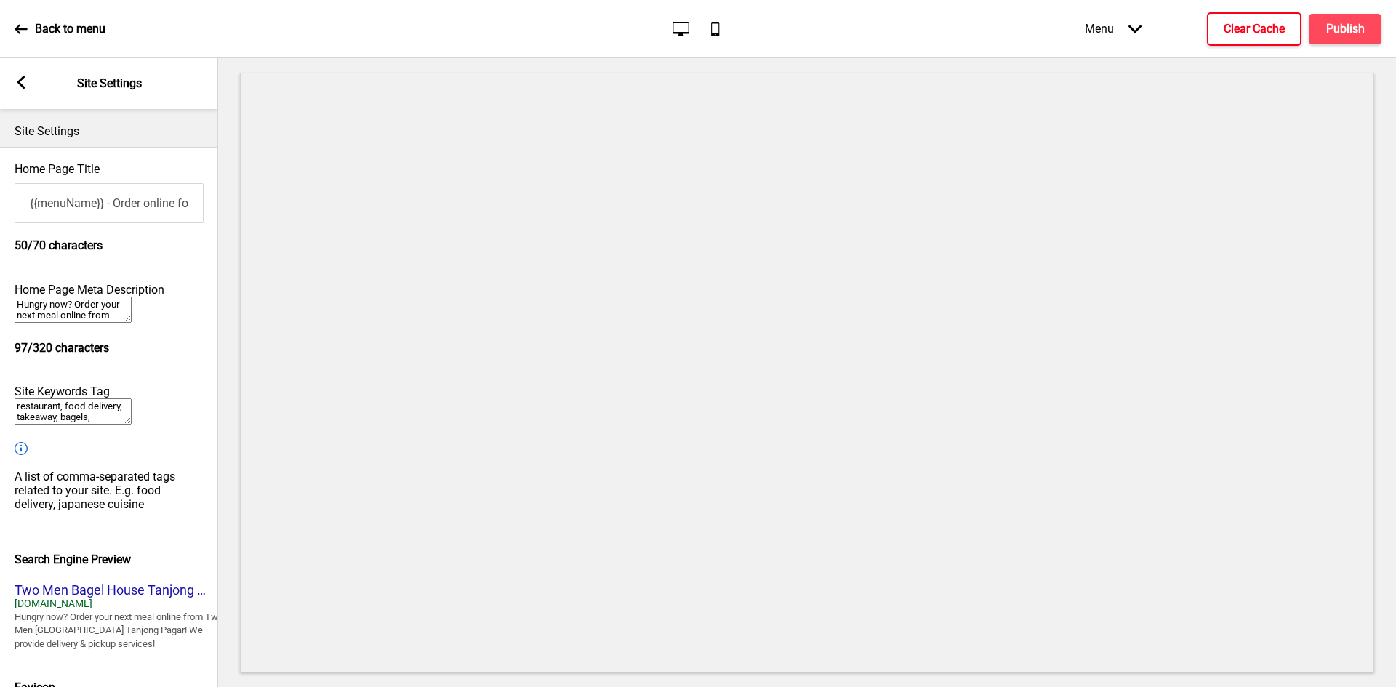
click at [18, 79] on rect at bounding box center [21, 82] width 13 height 13
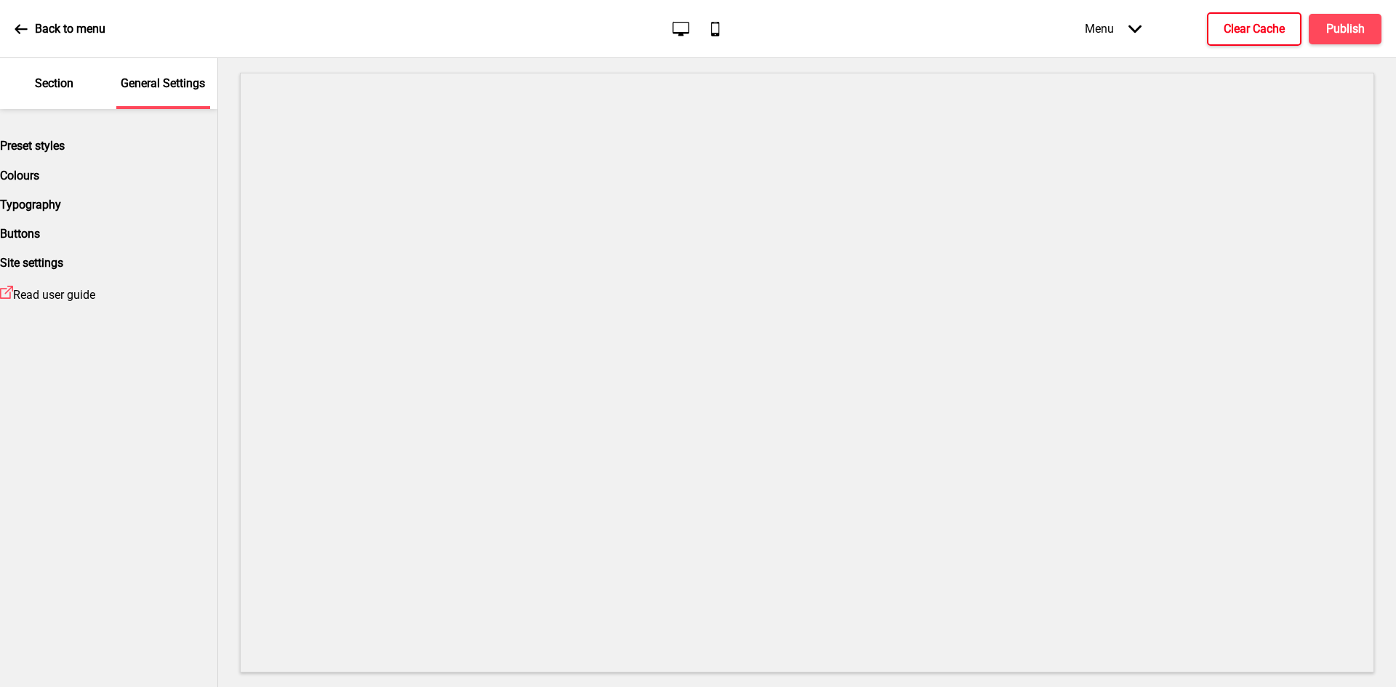
click at [89, 241] on div "Buttons" at bounding box center [108, 234] width 217 height 14
select select "square"
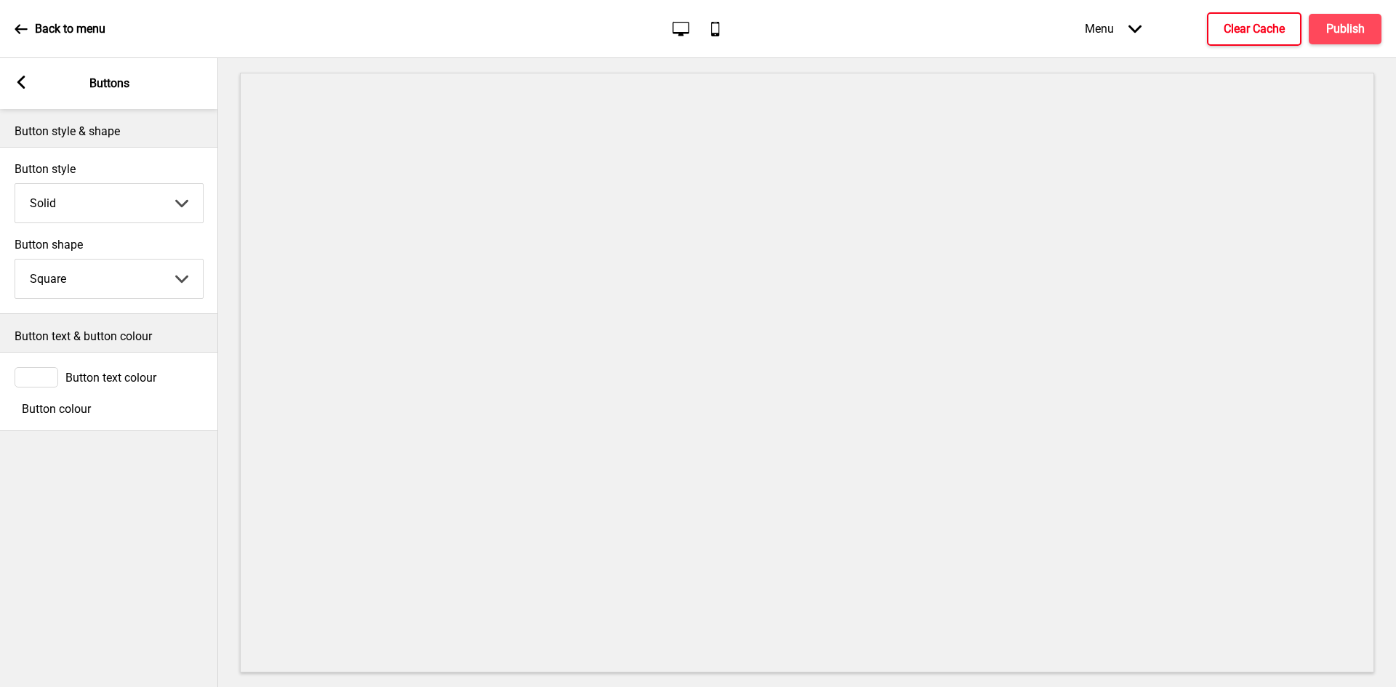
click at [15, 409] on div at bounding box center [15, 409] width 0 height 0
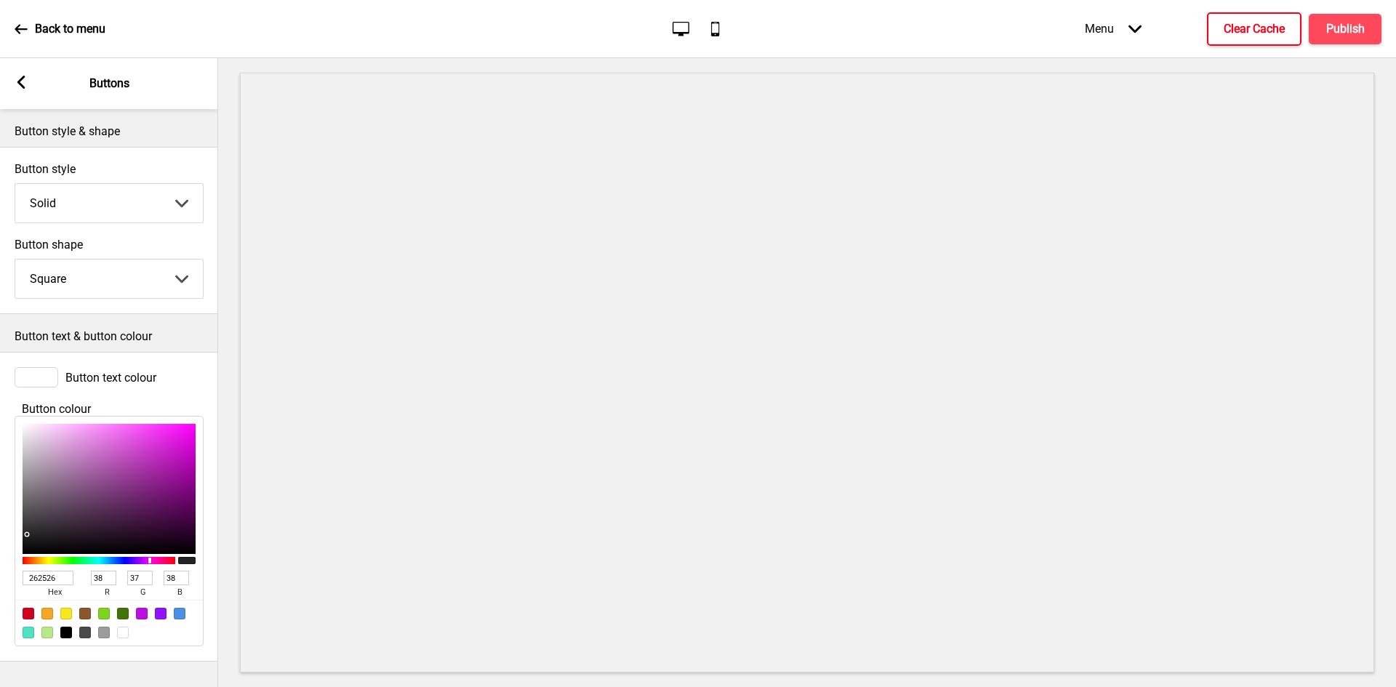
click at [42, 585] on input "262526" at bounding box center [48, 578] width 51 height 15
paste input "F4433"
type input "F44336"
type input "244"
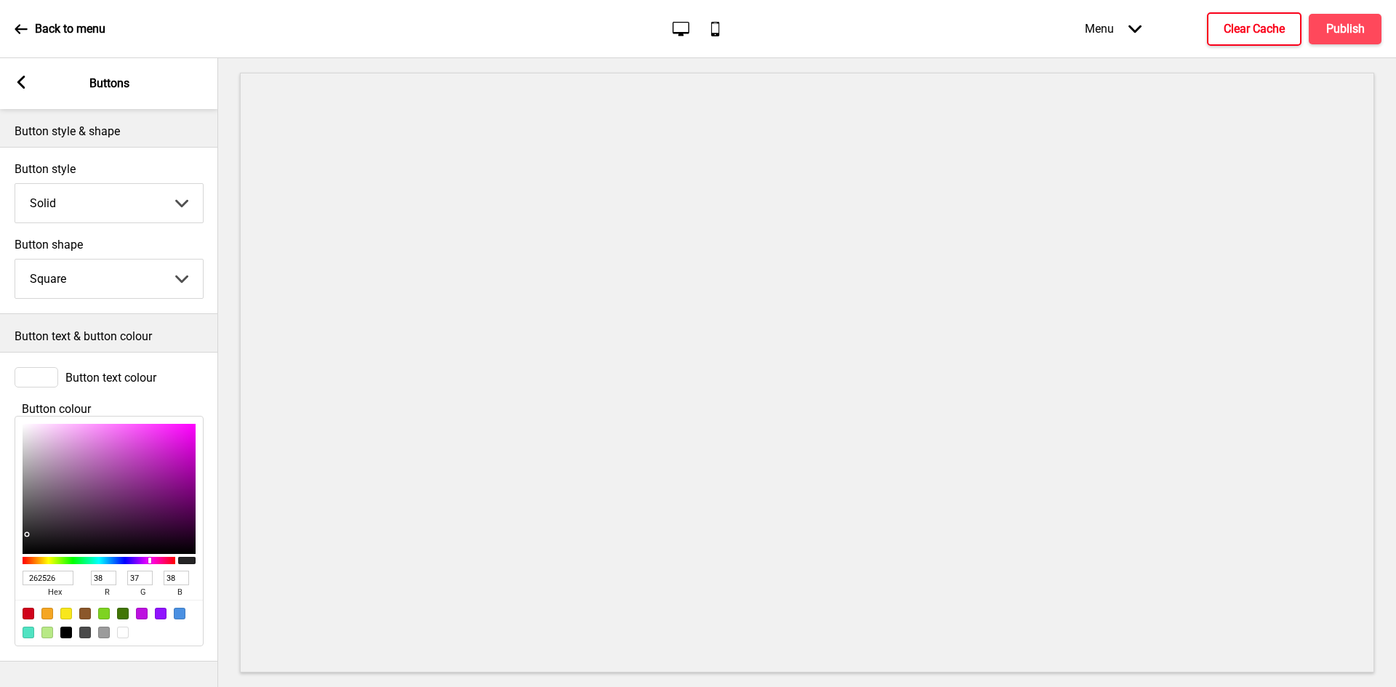
type input "67"
type input "54"
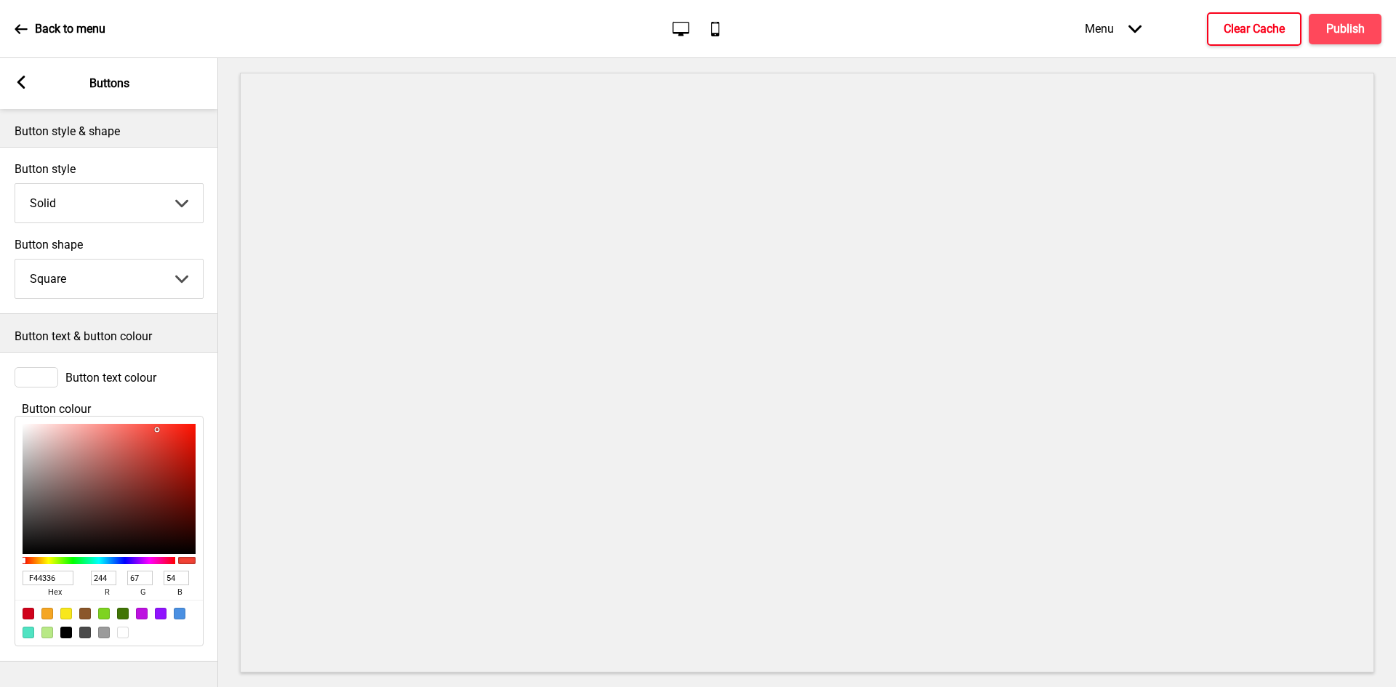
click at [119, 639] on div at bounding box center [123, 633] width 12 height 12
type input "FFFFFF"
type input "255"
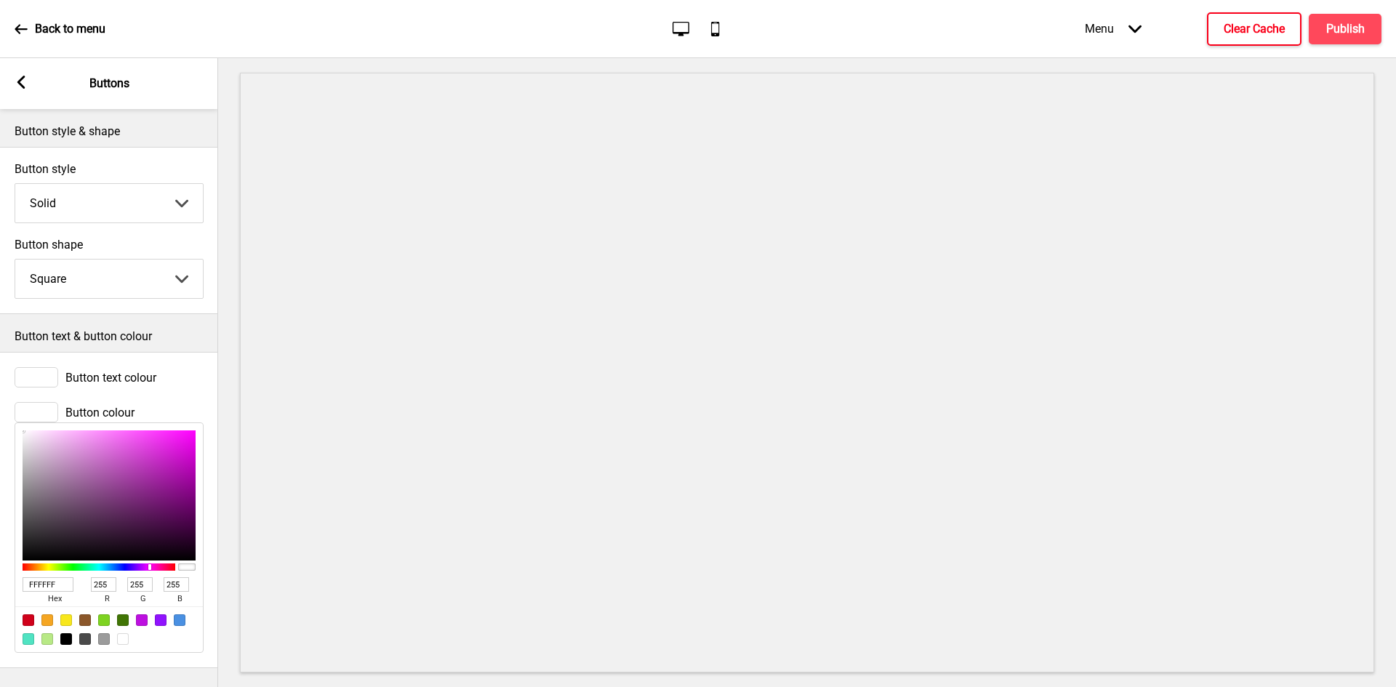
click at [32, 379] on div at bounding box center [37, 377] width 44 height 20
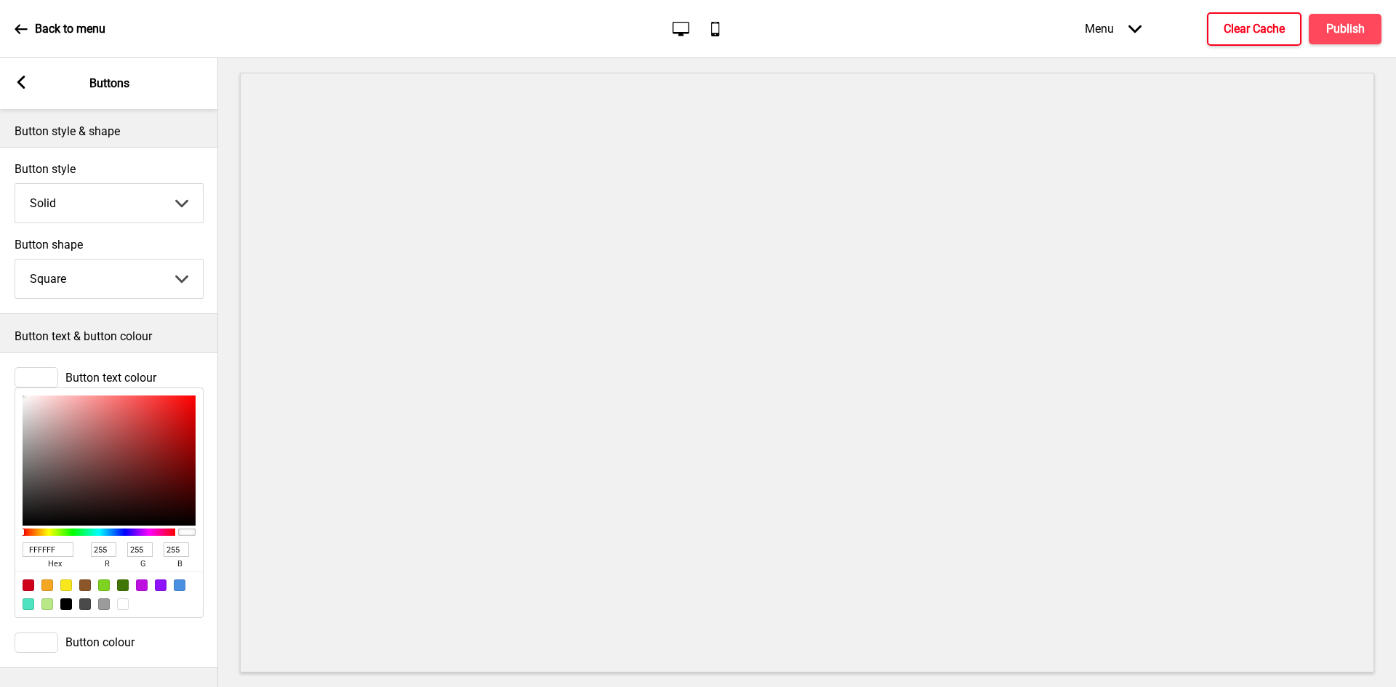
click at [43, 557] on input "FFFFFF" at bounding box center [48, 550] width 51 height 15
paste input "44336"
type input "F44336"
type input "244"
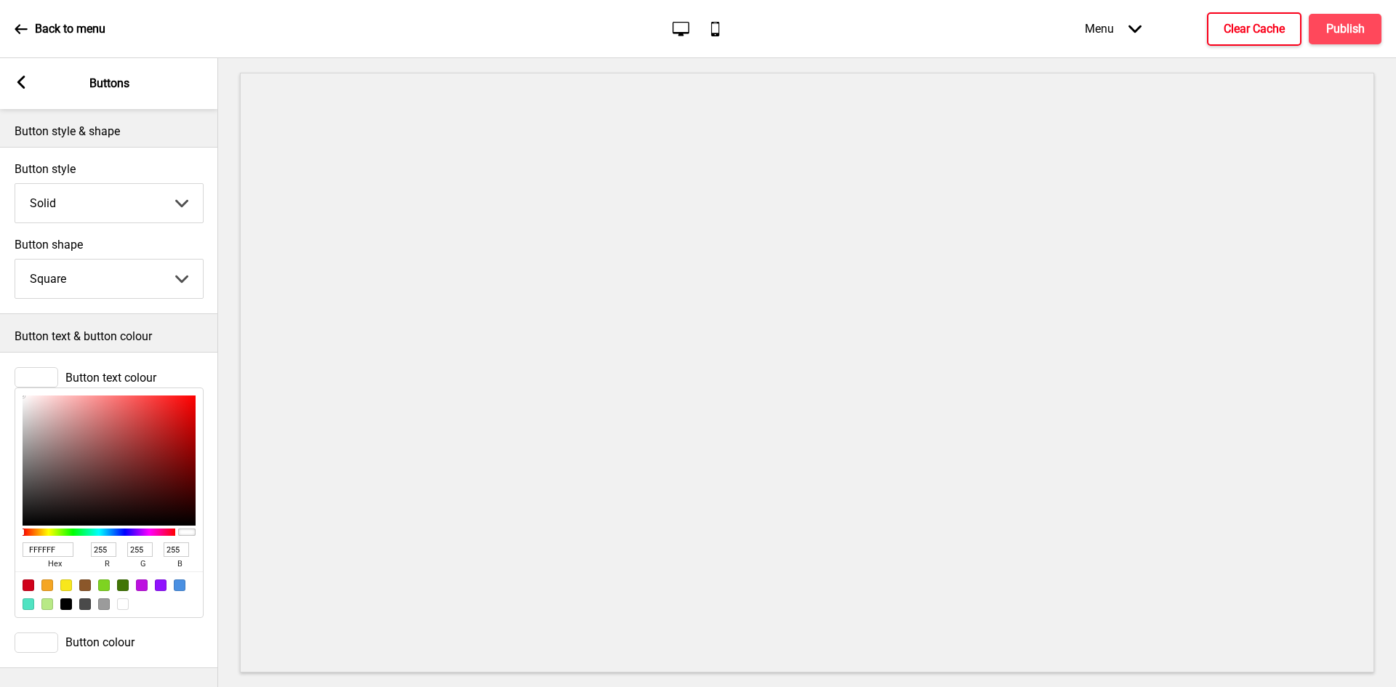
type input "67"
type input "54"
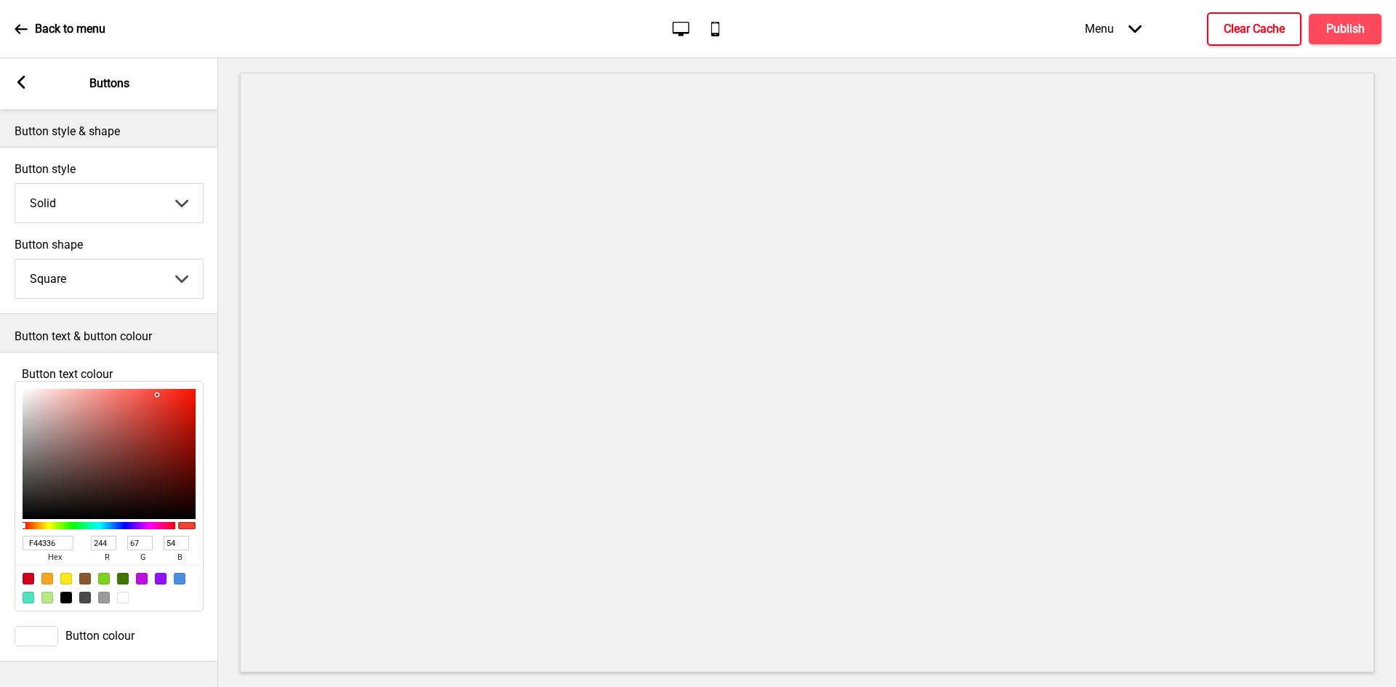
type input "F44336"
click at [18, 82] on icon at bounding box center [21, 82] width 8 height 13
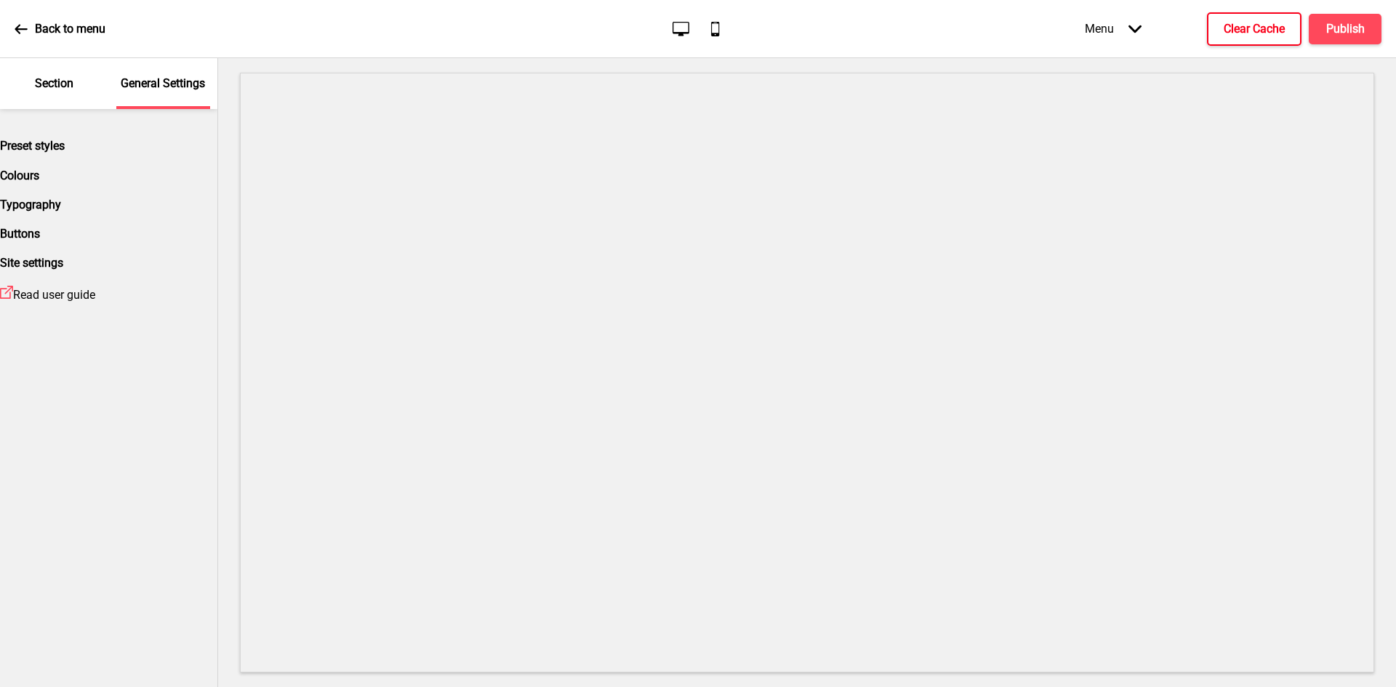
click at [60, 212] on h4 "Typography" at bounding box center [108, 205] width 217 height 14
select select "Nunito Sans"
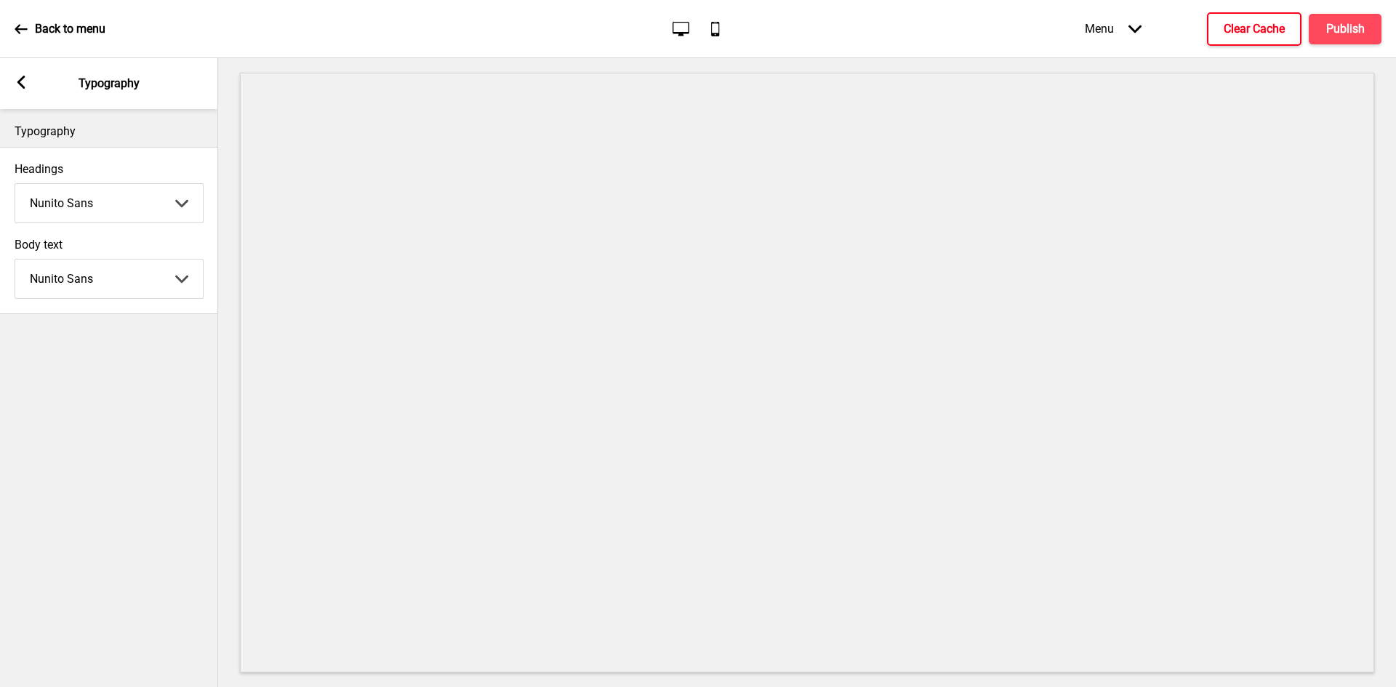
click at [21, 79] on icon at bounding box center [21, 82] width 8 height 13
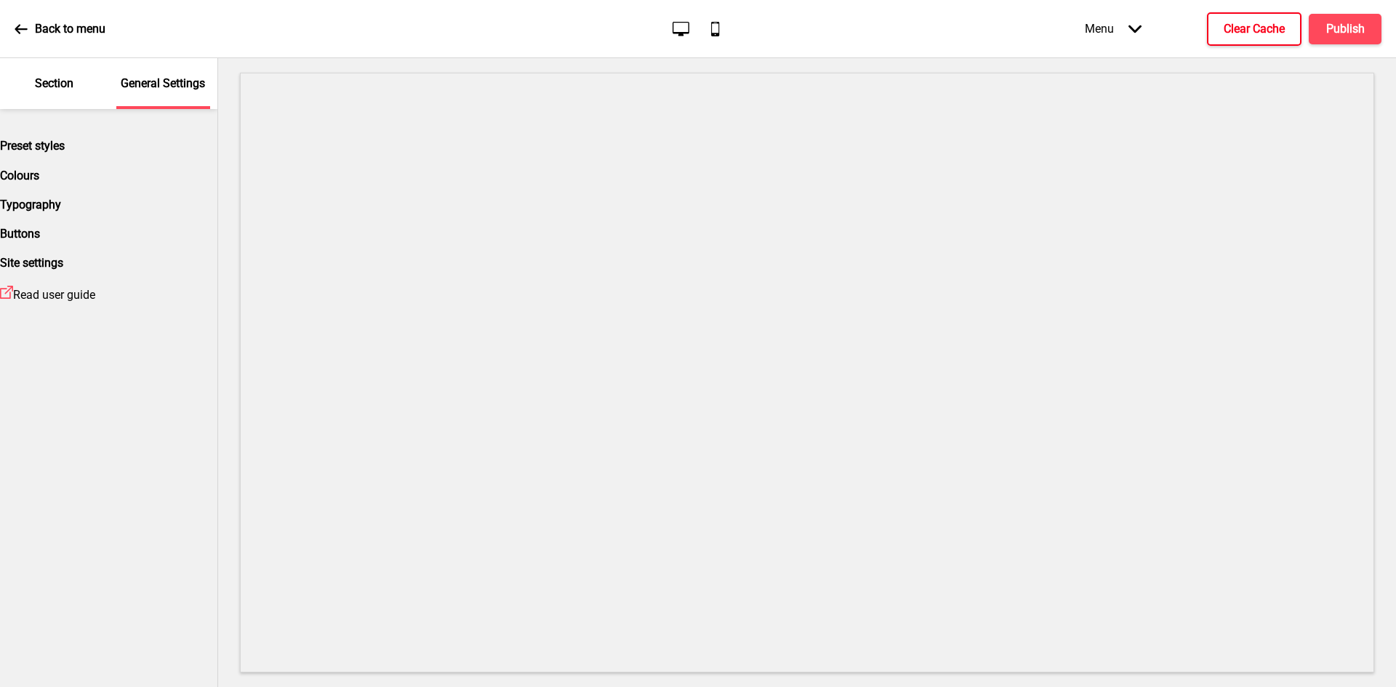
click at [68, 183] on div "Colours" at bounding box center [108, 176] width 217 height 14
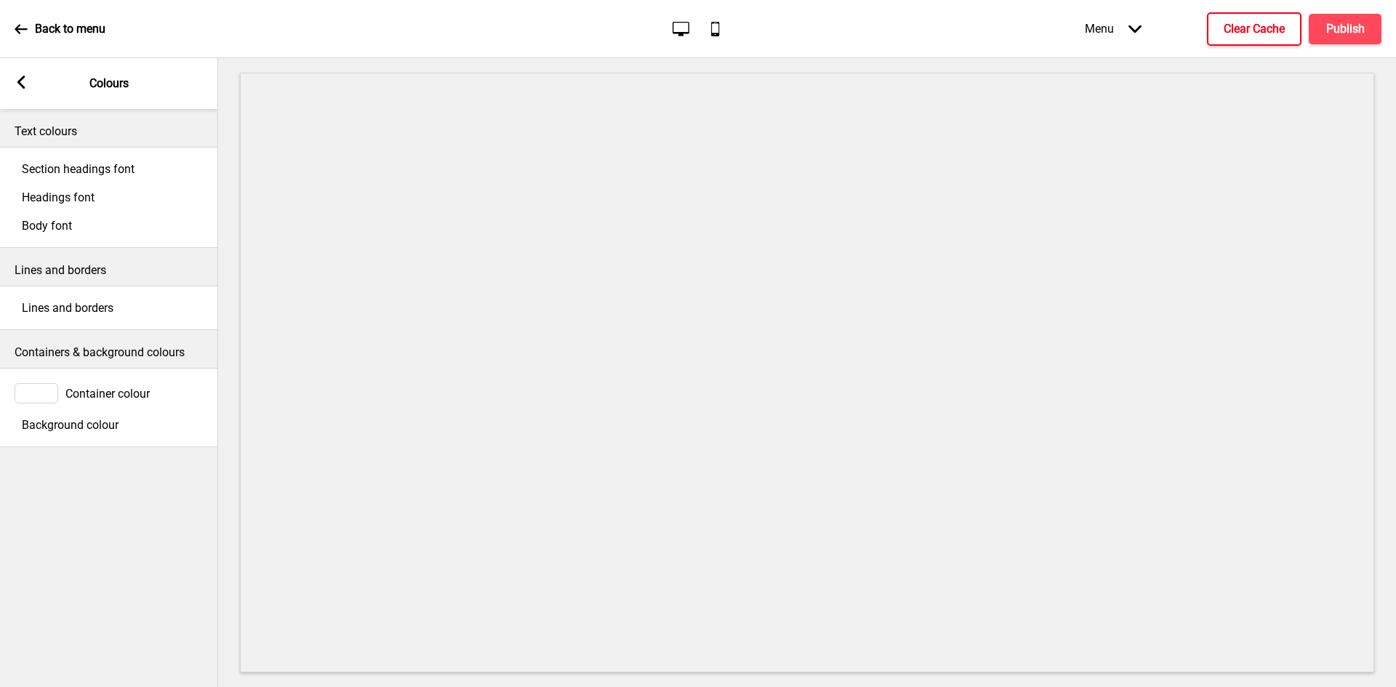
click at [68, 315] on span "Lines and borders" at bounding box center [68, 308] width 92 height 14
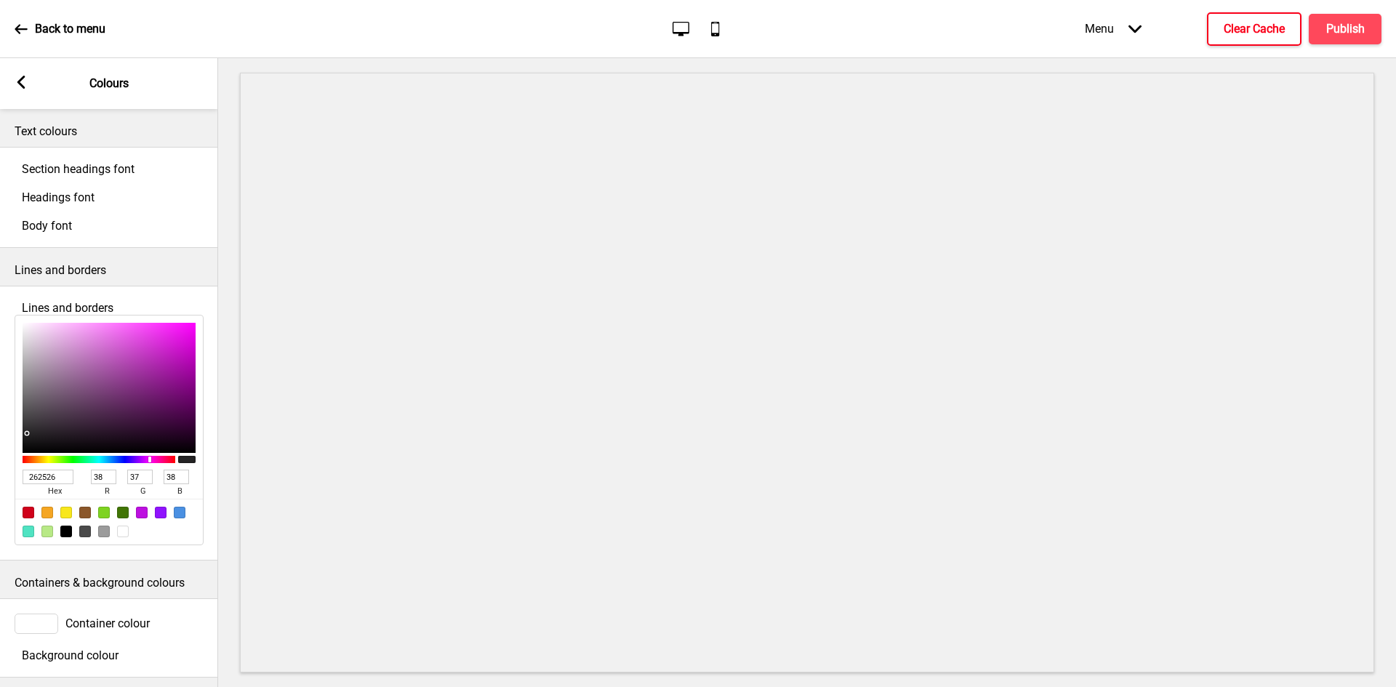
click at [127, 537] on div at bounding box center [123, 532] width 12 height 12
type input "FFFFFF"
type input "255"
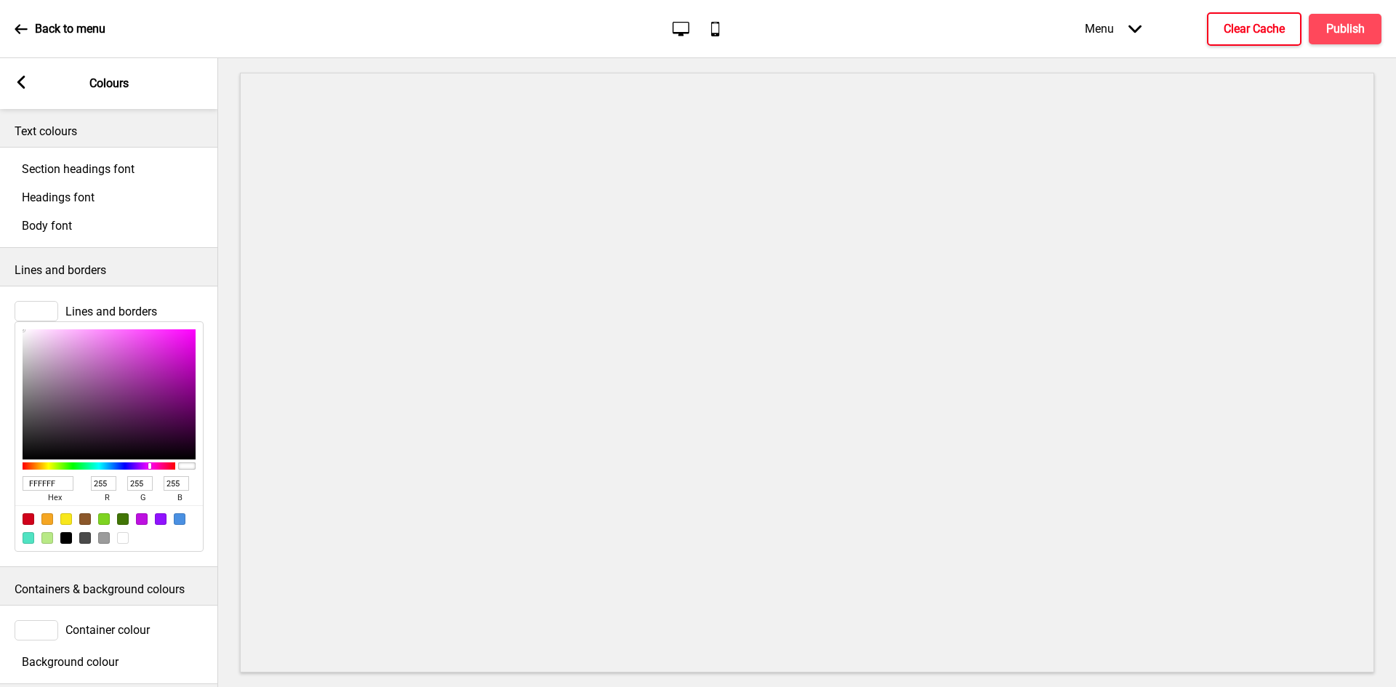
click at [23, 81] on rect at bounding box center [21, 82] width 13 height 13
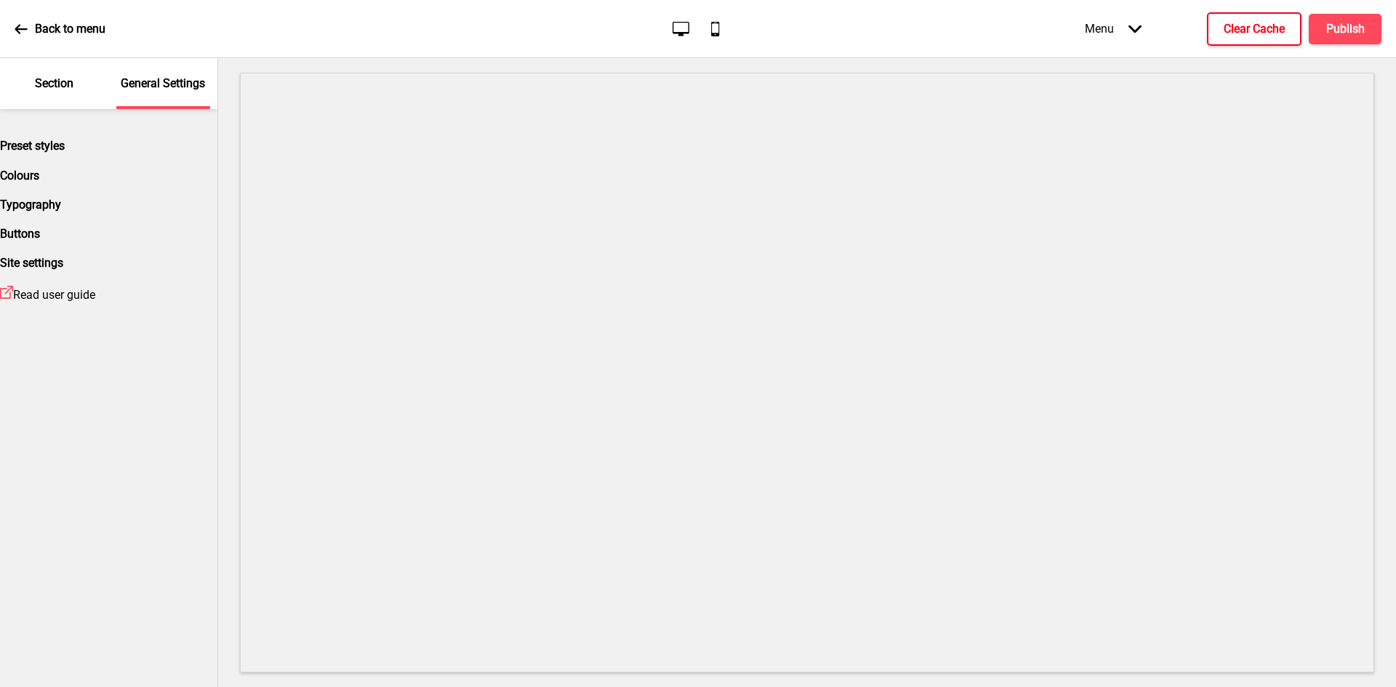
click at [73, 153] on div "Preset styles" at bounding box center [108, 146] width 217 height 14
select select "Custom"
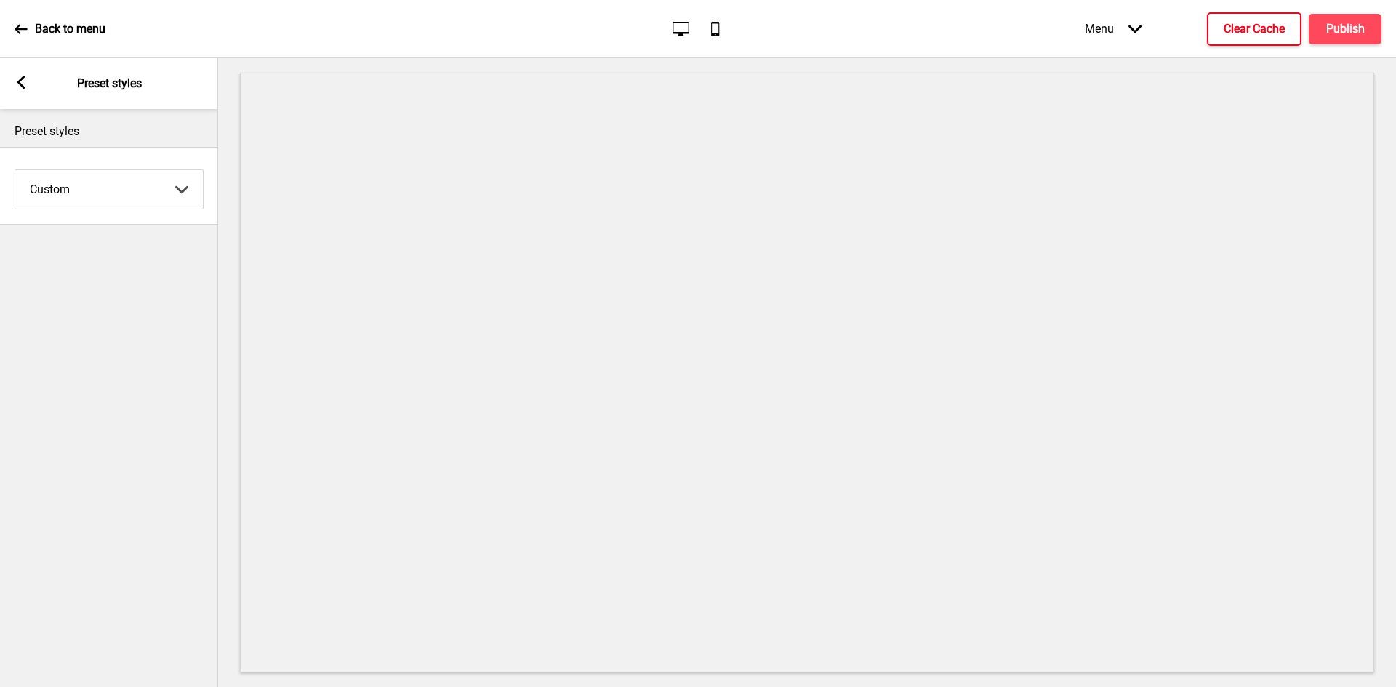
click at [15, 81] on rect at bounding box center [21, 82] width 13 height 13
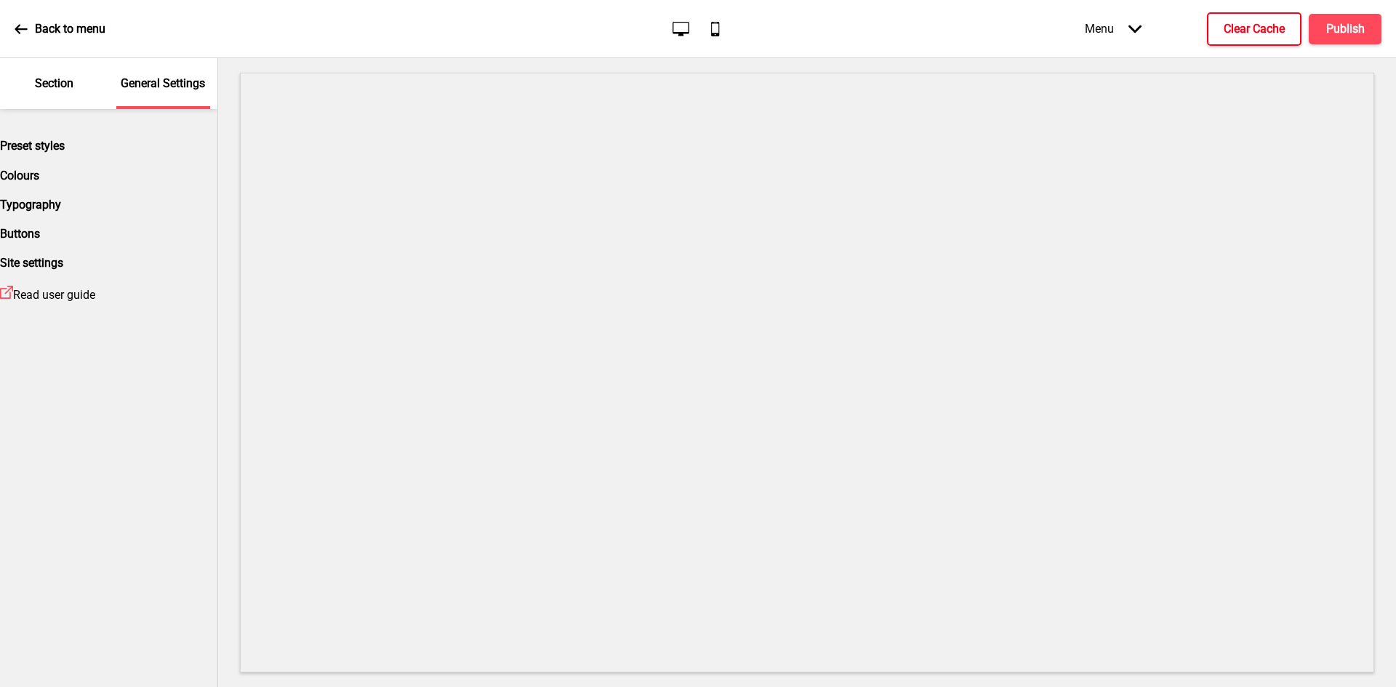
click at [56, 97] on div "Section" at bounding box center [54, 83] width 95 height 51
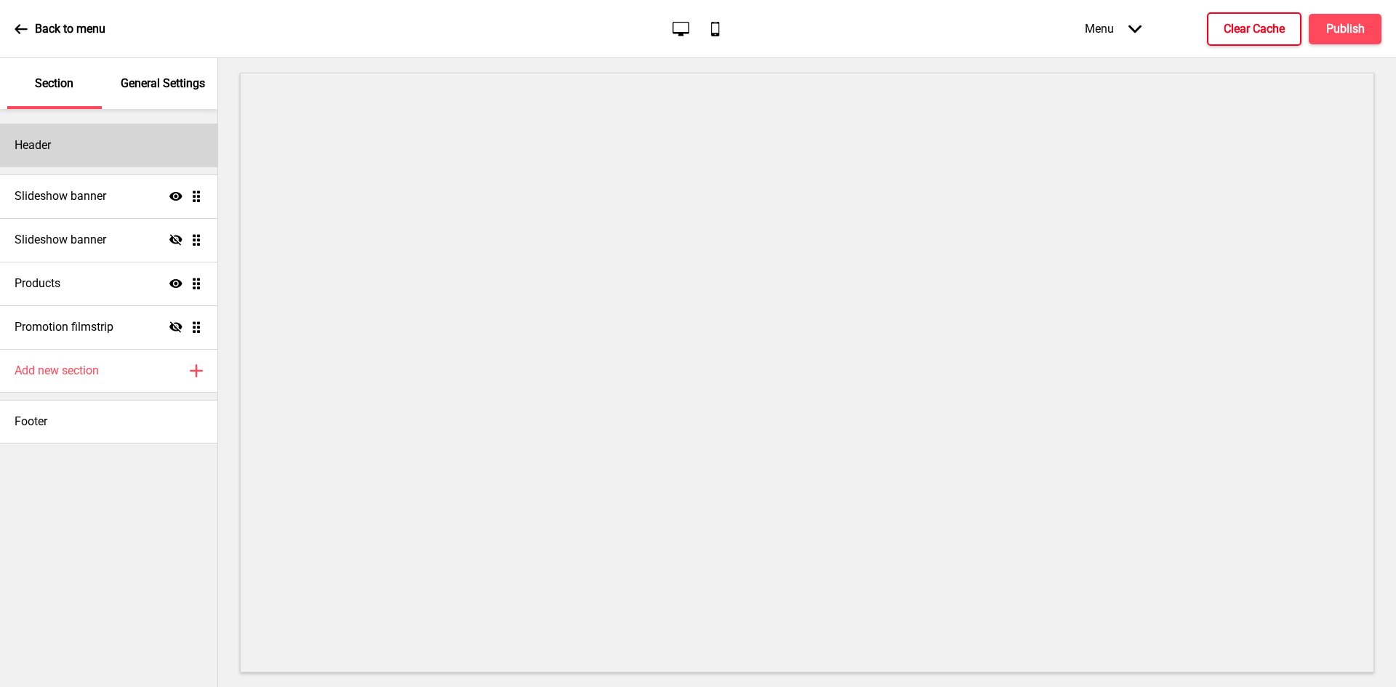
click at [63, 135] on div "Header" at bounding box center [108, 146] width 217 height 44
select select "Cabin"
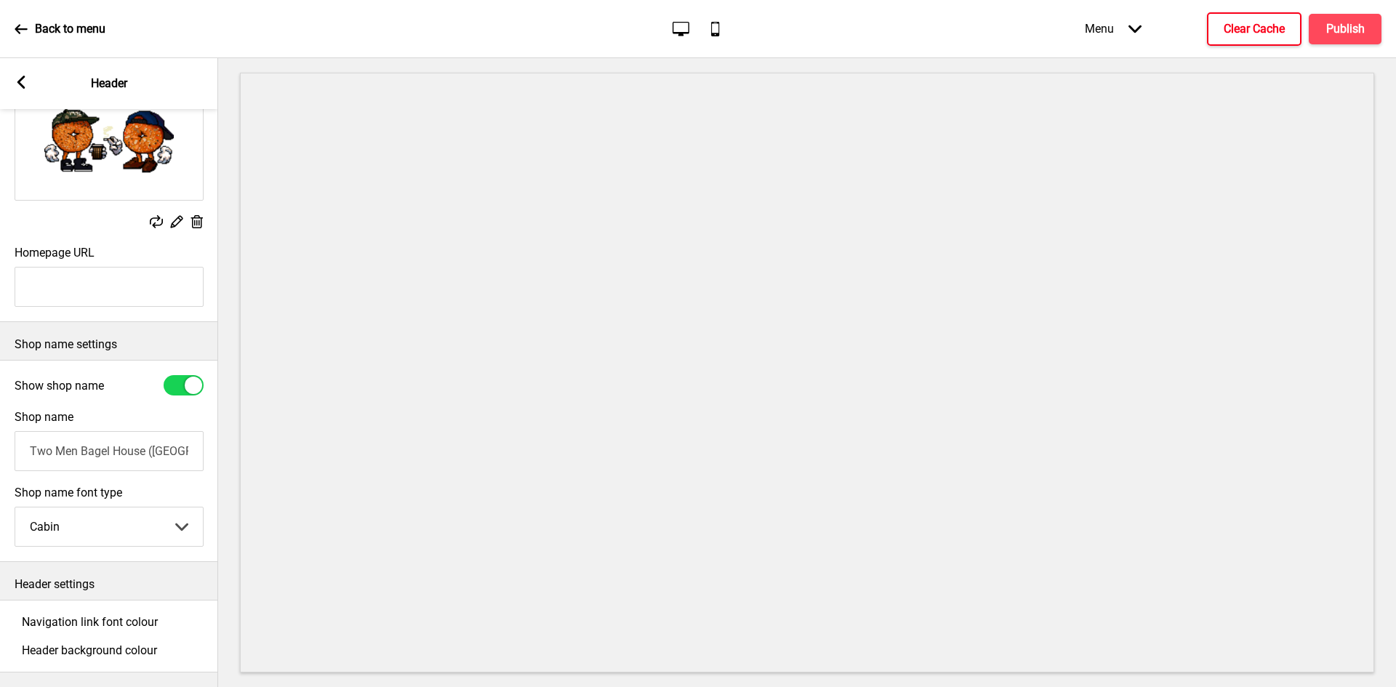
scroll to position [154, 0]
click at [65, 615] on div "Navigation link font colour" at bounding box center [109, 622] width 189 height 14
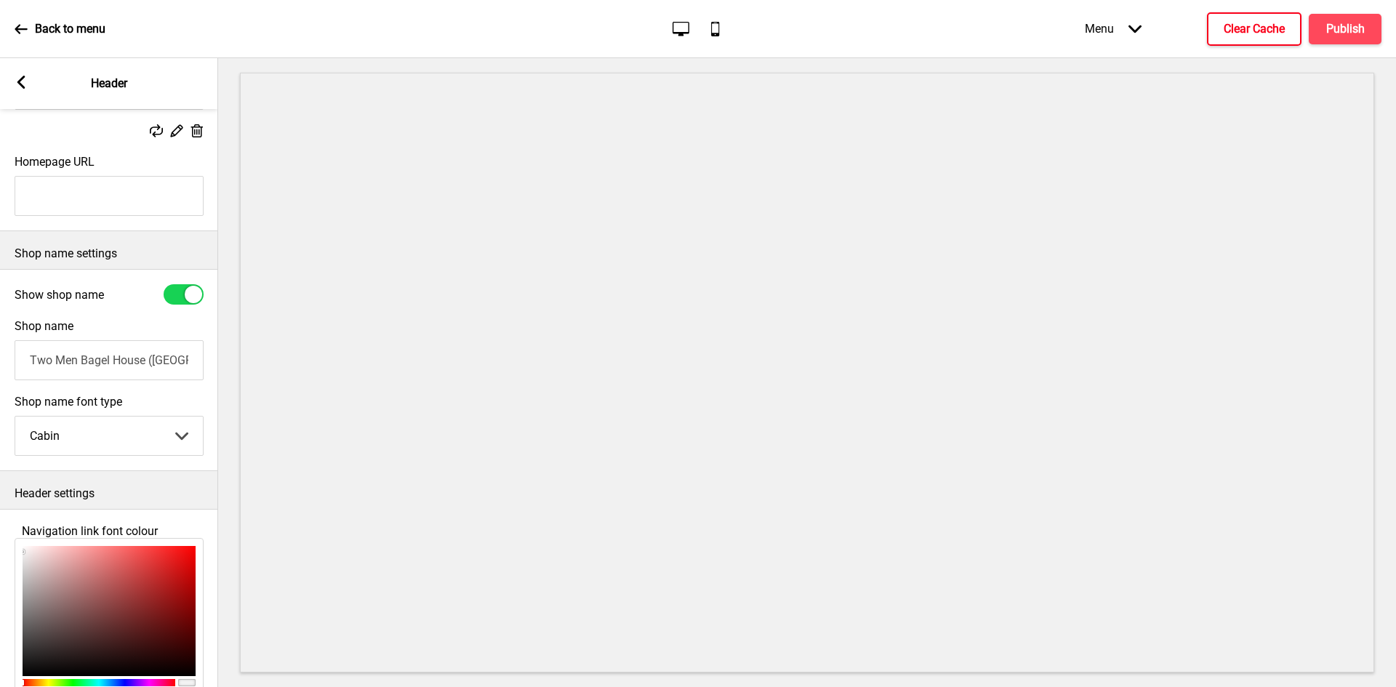
scroll to position [395, 0]
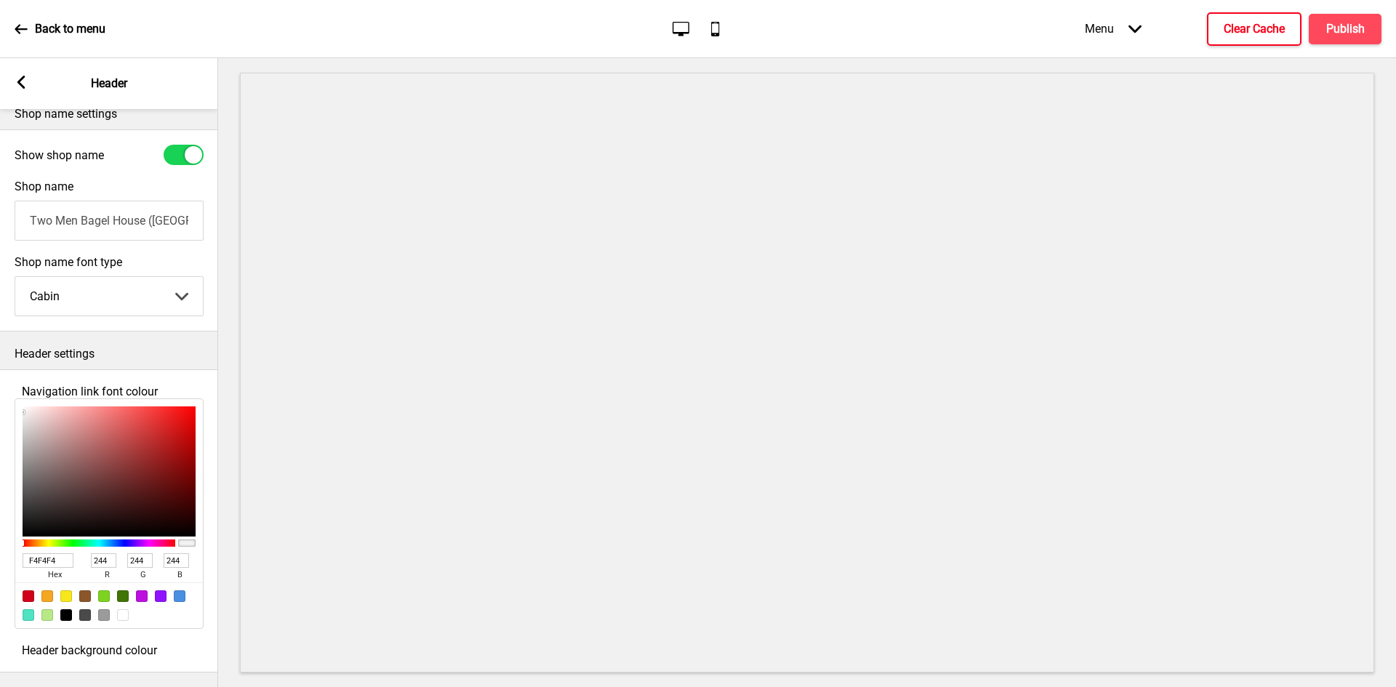
click at [122, 609] on div at bounding box center [123, 615] width 12 height 12
type input "FFFFFF"
type input "255"
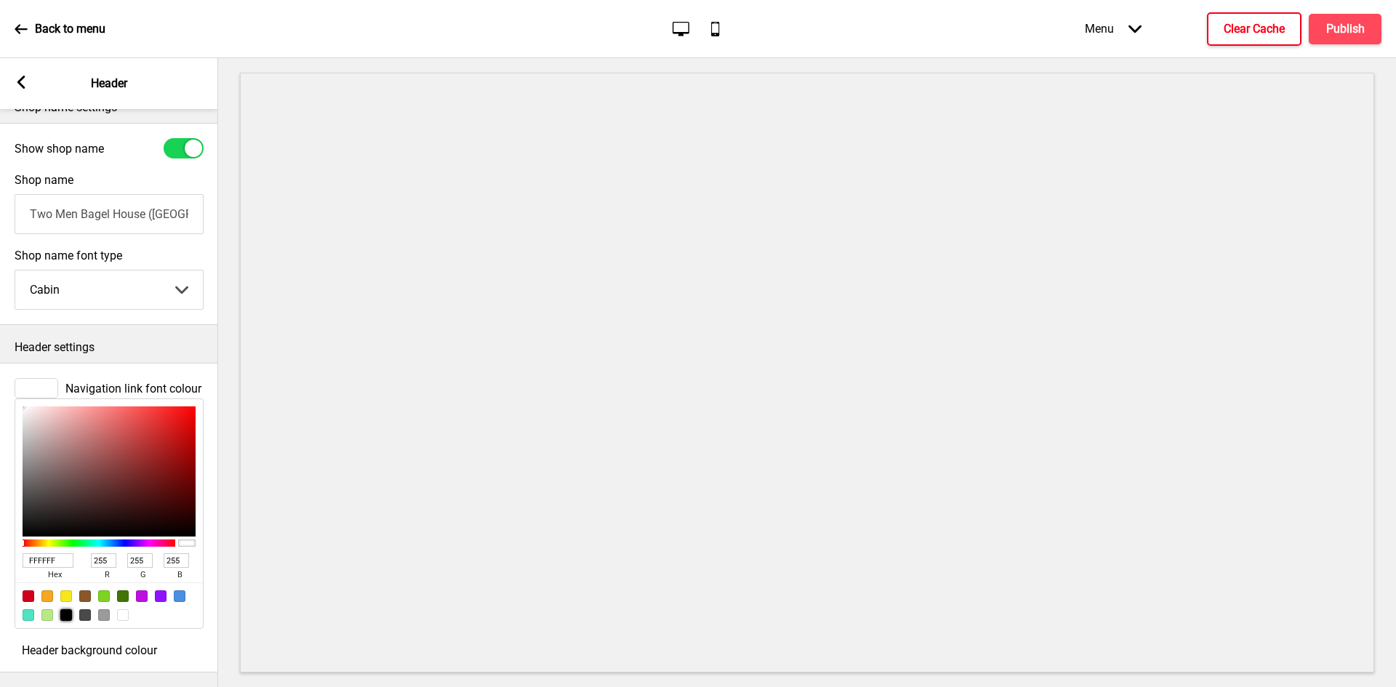
click at [65, 609] on div at bounding box center [66, 615] width 12 height 12
type input "000000"
type input "0"
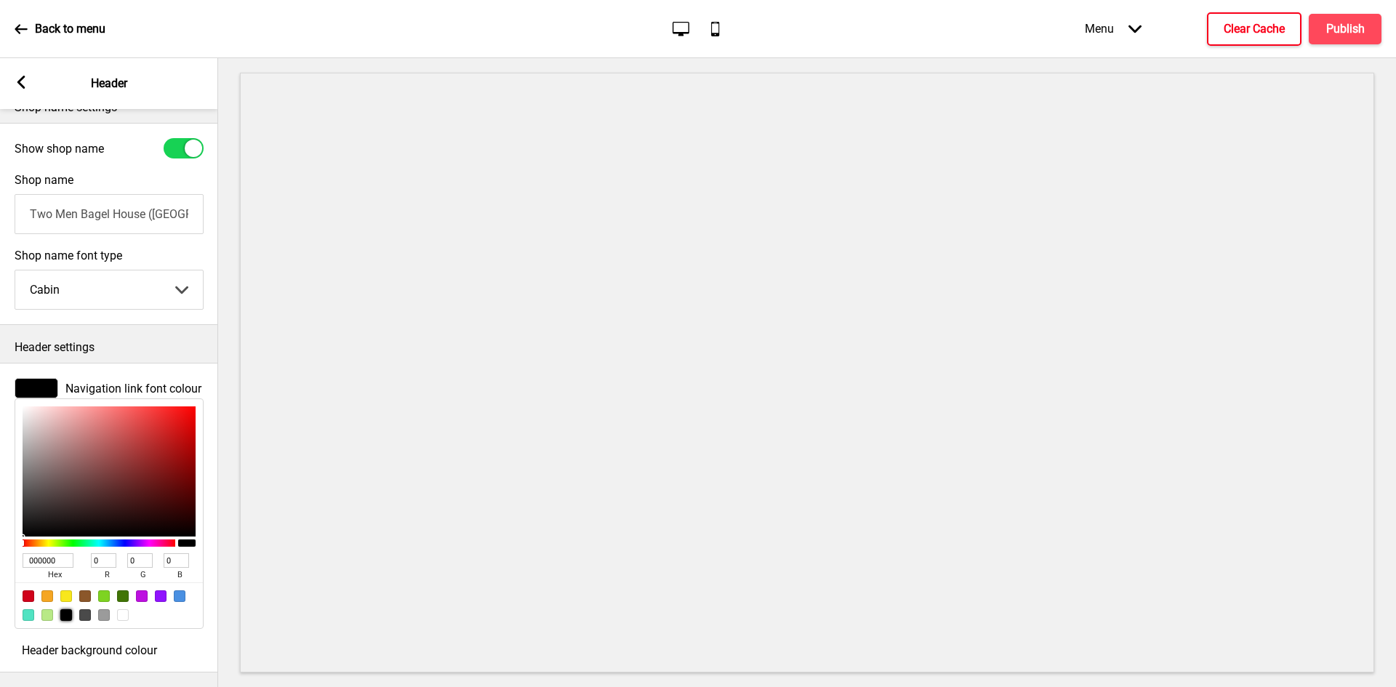
click at [15, 650] on div at bounding box center [15, 650] width 0 height 0
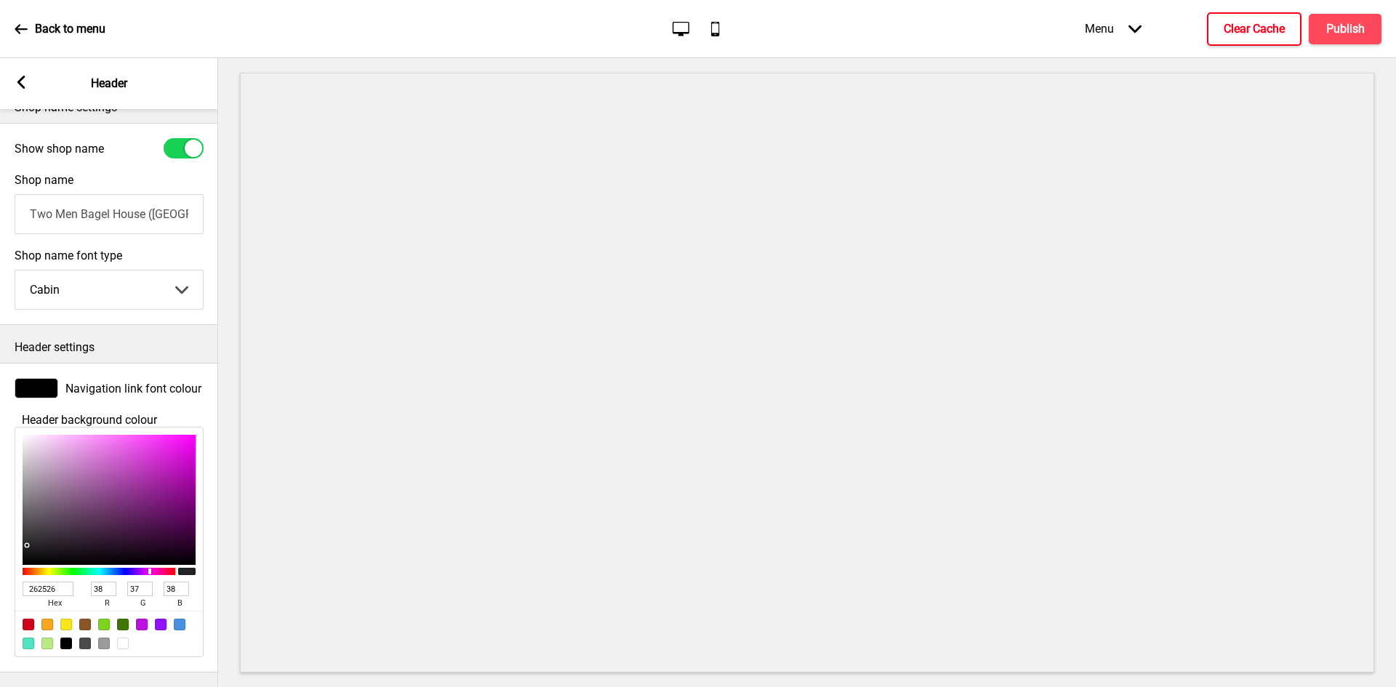
click at [124, 638] on div at bounding box center [123, 644] width 12 height 12
type input "FFFFFF"
type input "255"
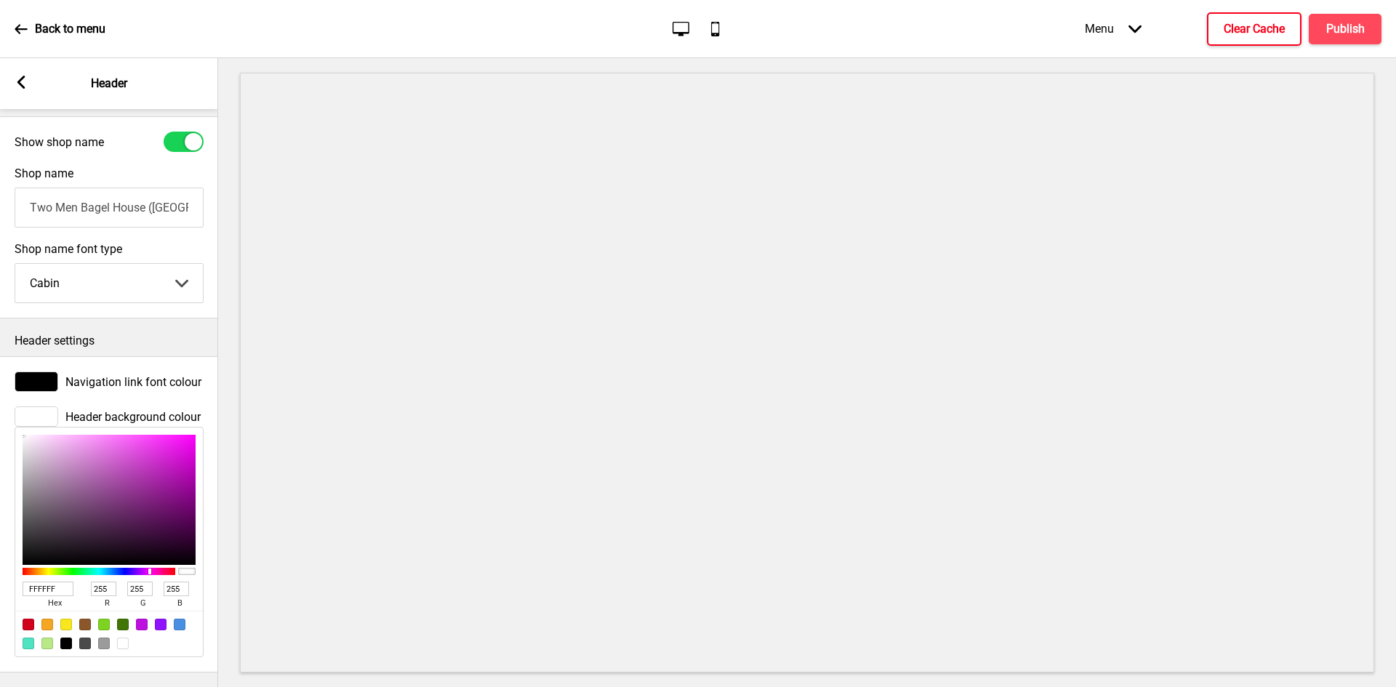
click at [20, 79] on icon at bounding box center [21, 82] width 8 height 13
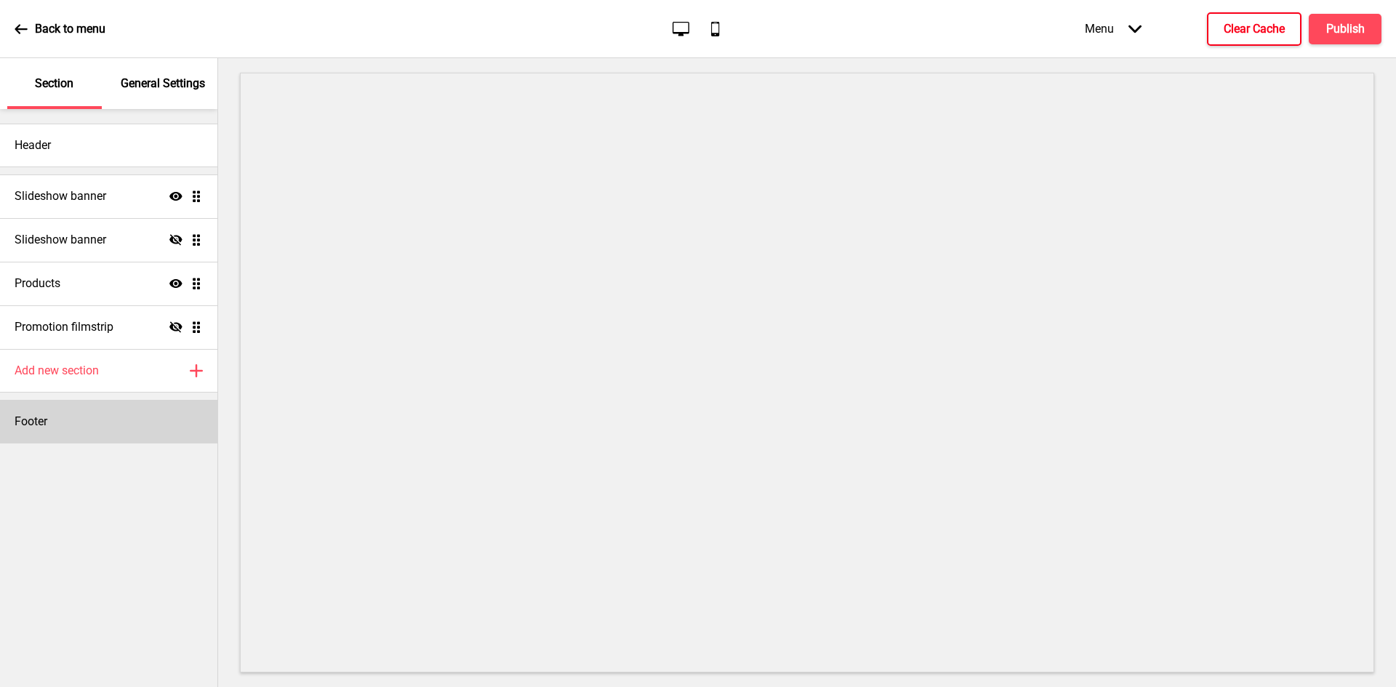
click at [87, 424] on div "Footer" at bounding box center [108, 422] width 217 height 44
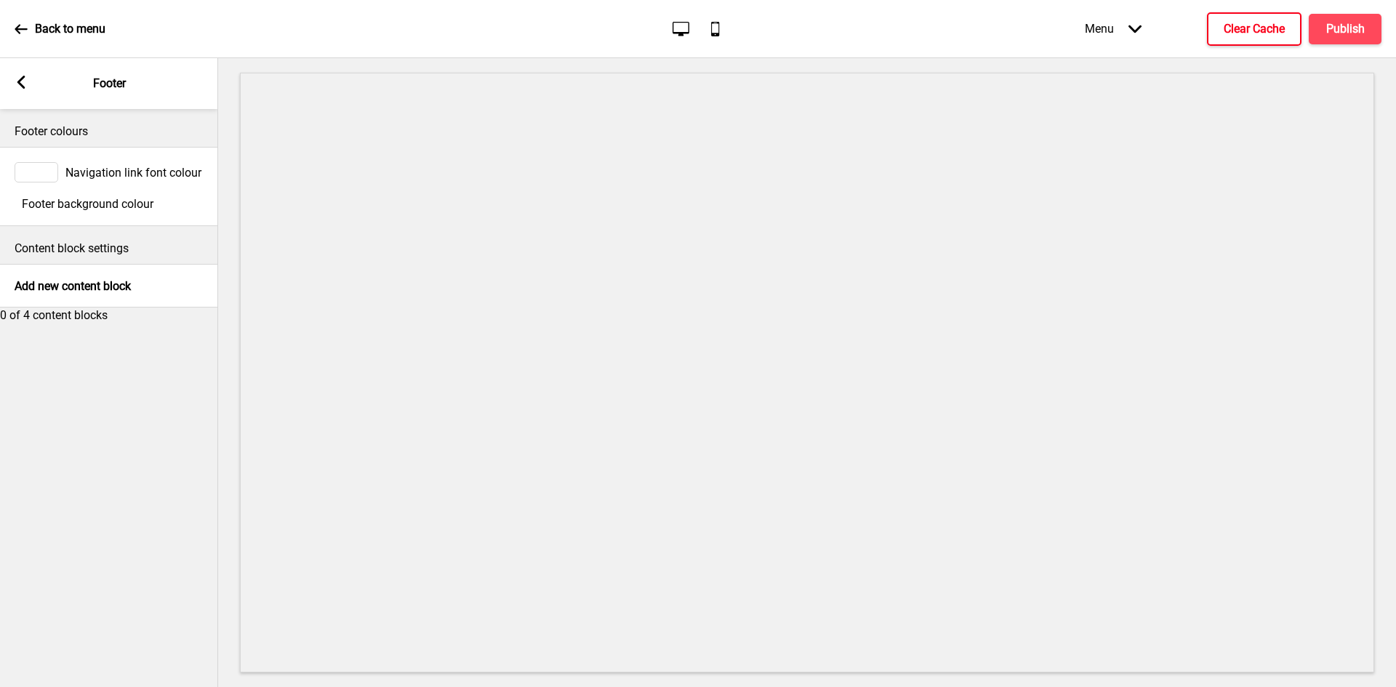
click at [97, 177] on span "Navigation link font colour" at bounding box center [133, 173] width 136 height 14
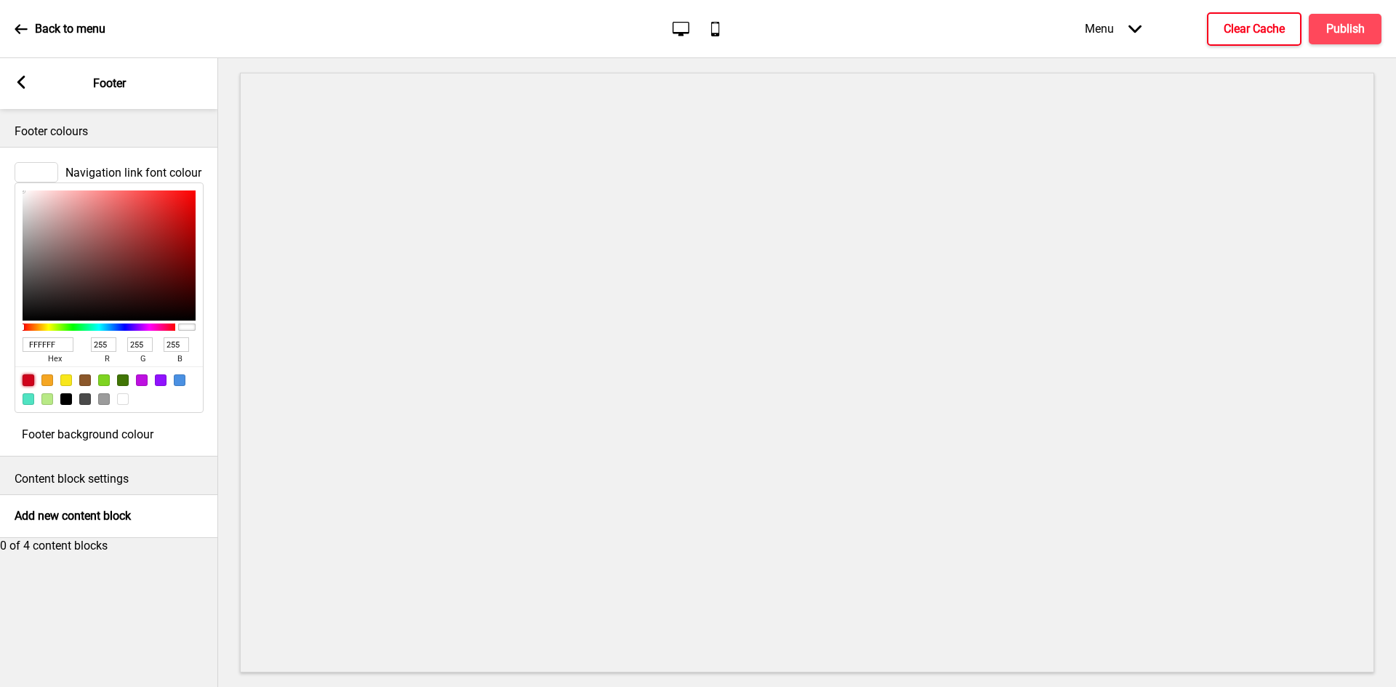
click at [31, 386] on div at bounding box center [29, 381] width 12 height 12
type input "D0021B"
type input "208"
type input "2"
type input "27"
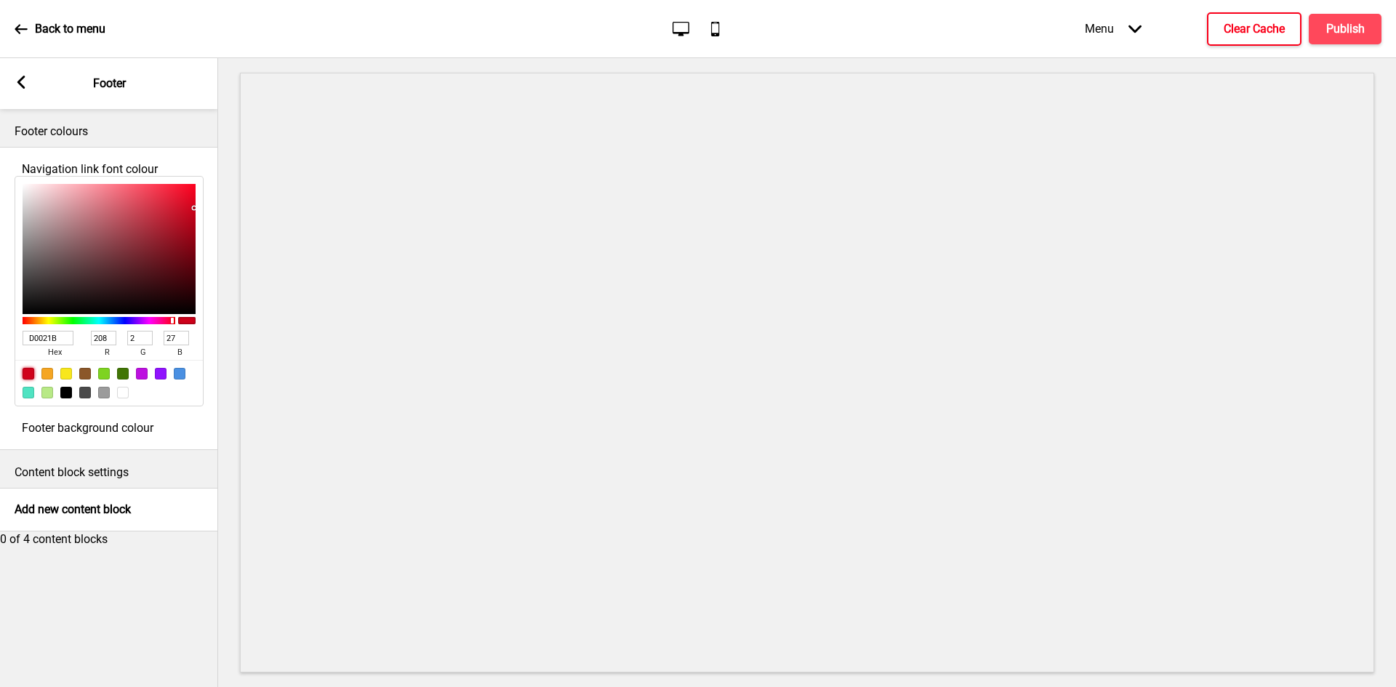
click at [93, 450] on div "Navigation link font colour D0021B hex 208 r 2 g 27 b 100 a Footer background c…" at bounding box center [109, 298] width 218 height 303
click at [103, 435] on span "Footer background colour" at bounding box center [88, 428] width 132 height 14
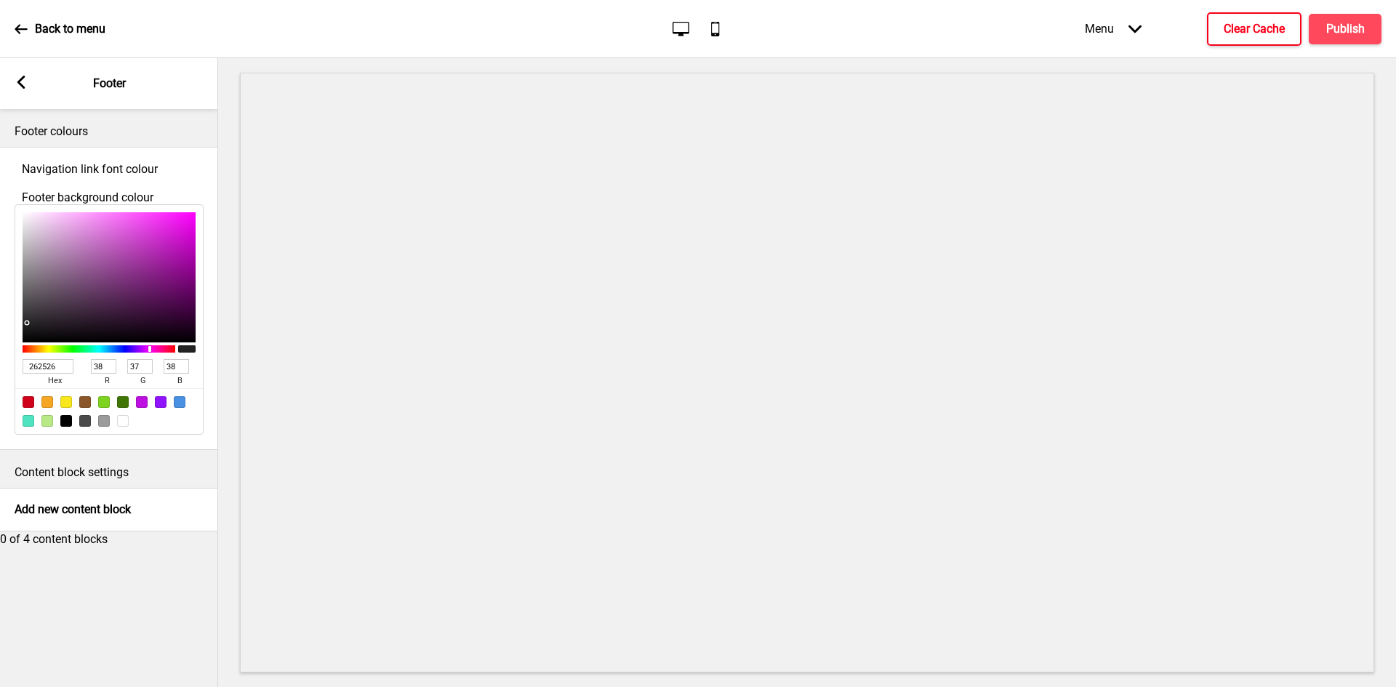
click at [120, 427] on div at bounding box center [123, 421] width 12 height 12
type input "FFFFFF"
type input "255"
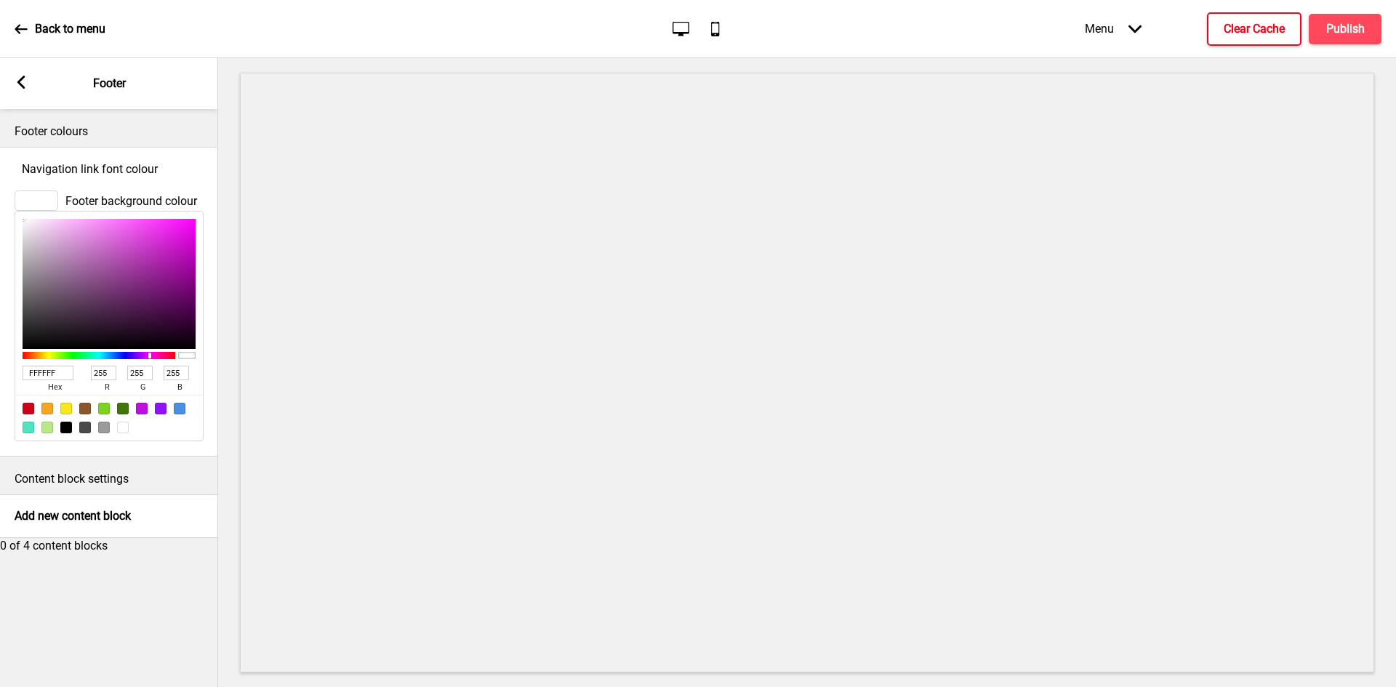
click at [22, 82] on rect at bounding box center [21, 82] width 13 height 13
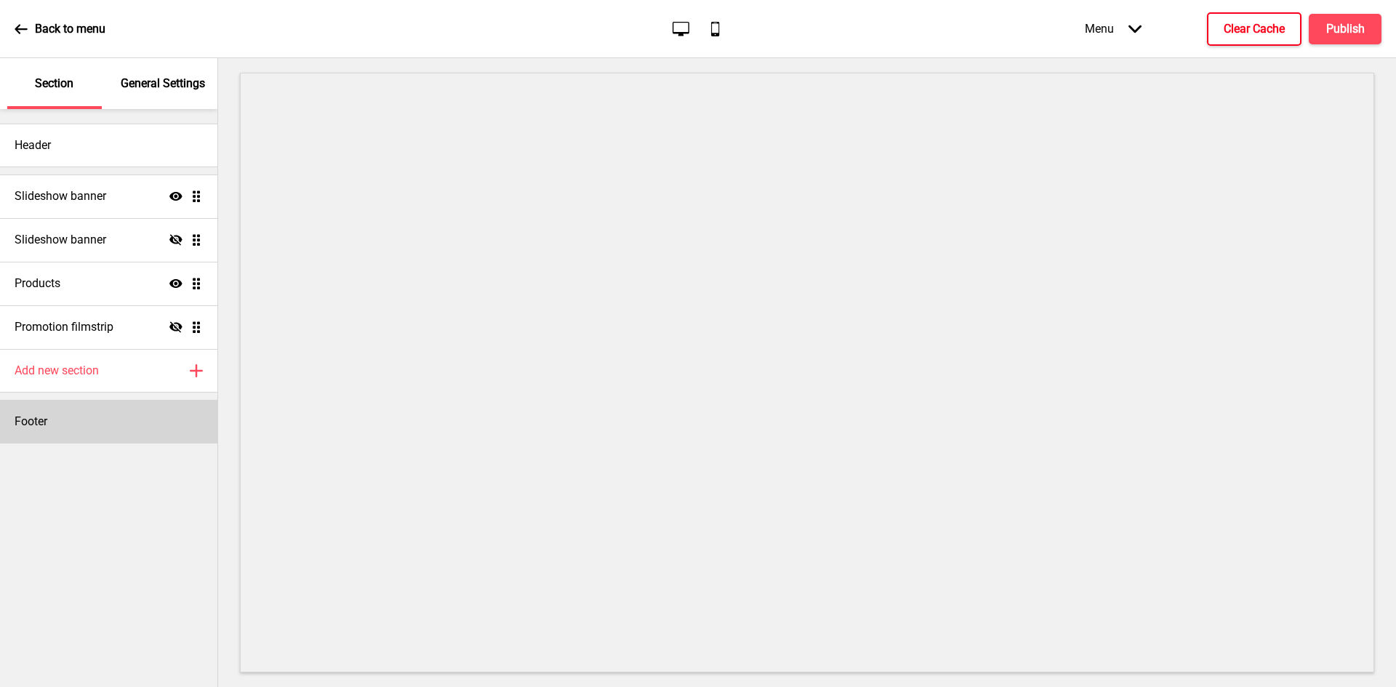
click at [79, 410] on div "Footer" at bounding box center [108, 422] width 217 height 44
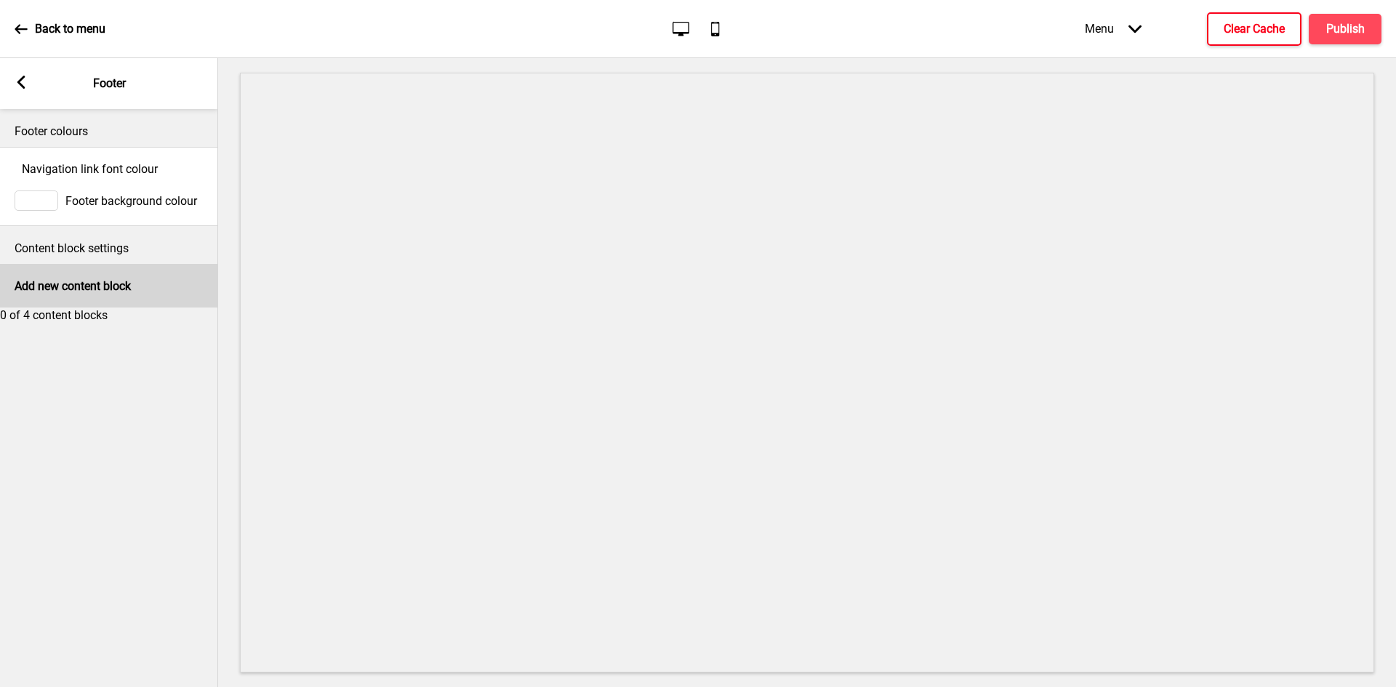
click at [97, 291] on h4 "Add new content block" at bounding box center [73, 286] width 116 height 14
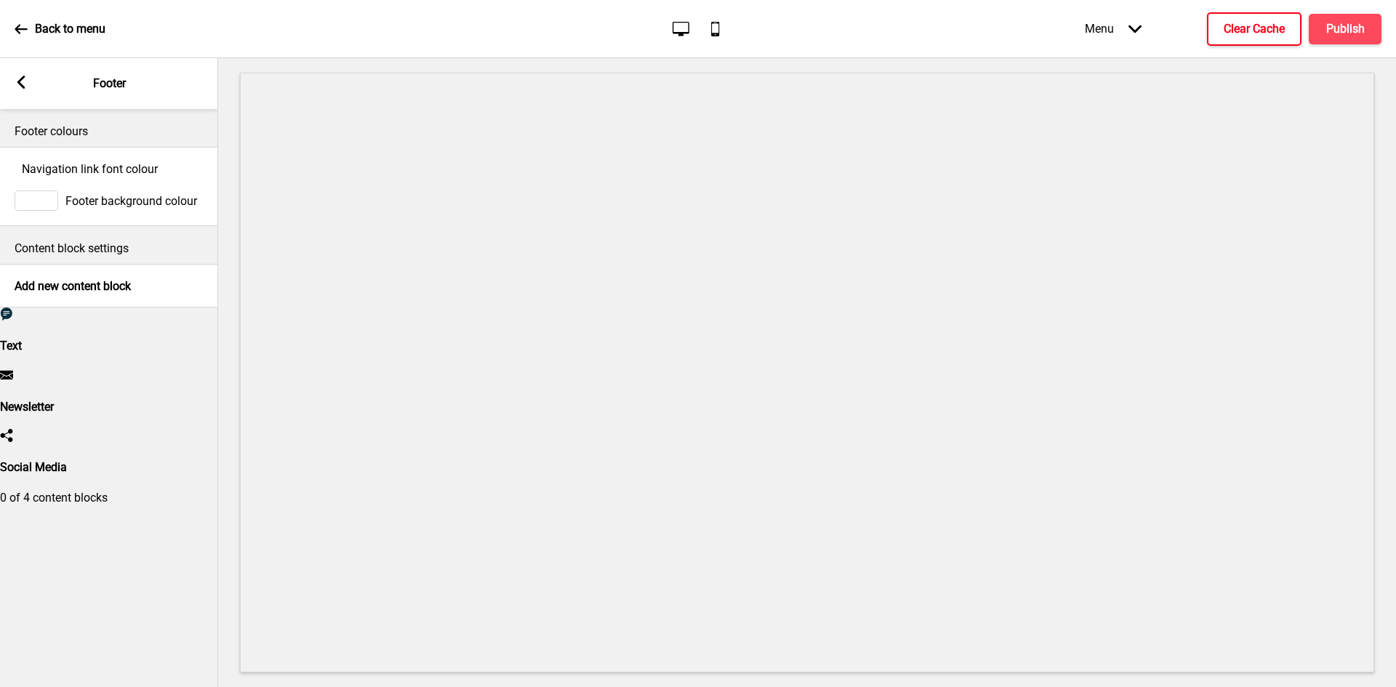
click at [84, 460] on h4 "Social Media" at bounding box center [109, 467] width 218 height 14
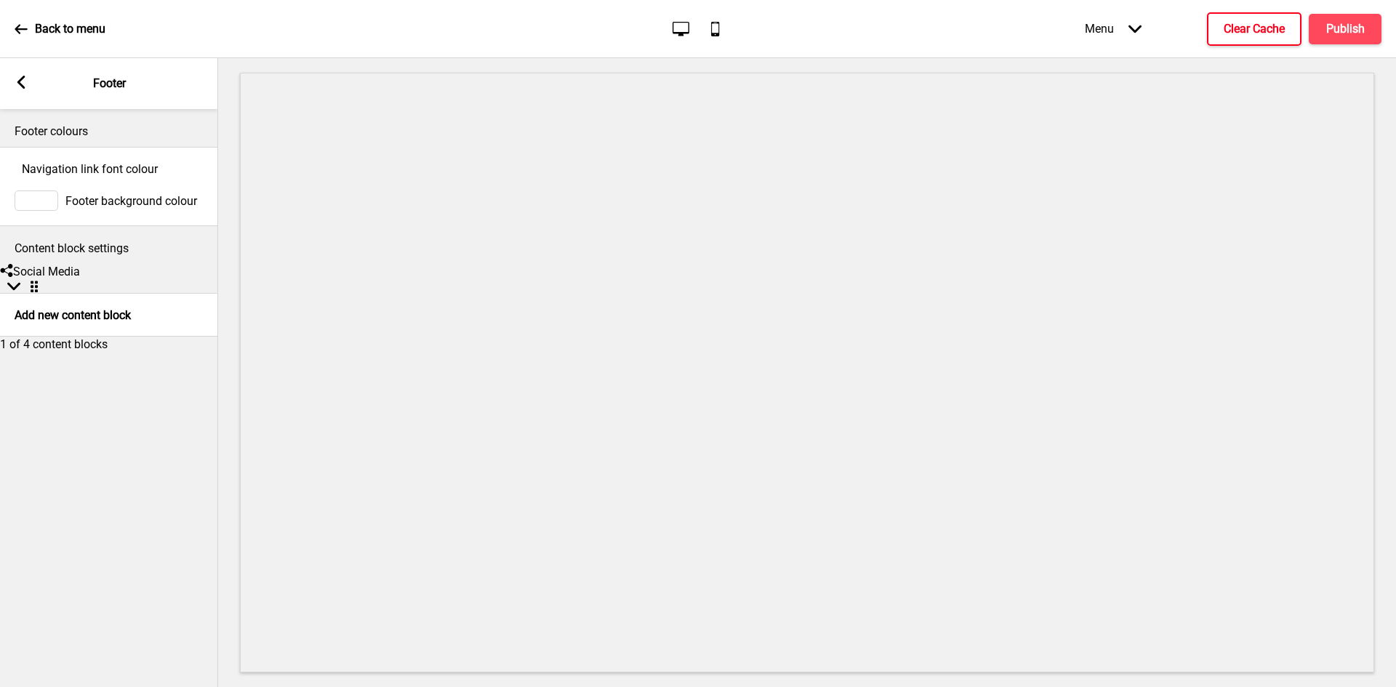
click at [124, 293] on div "Social media Social Media Arrow down Drag" at bounding box center [109, 278] width 218 height 29
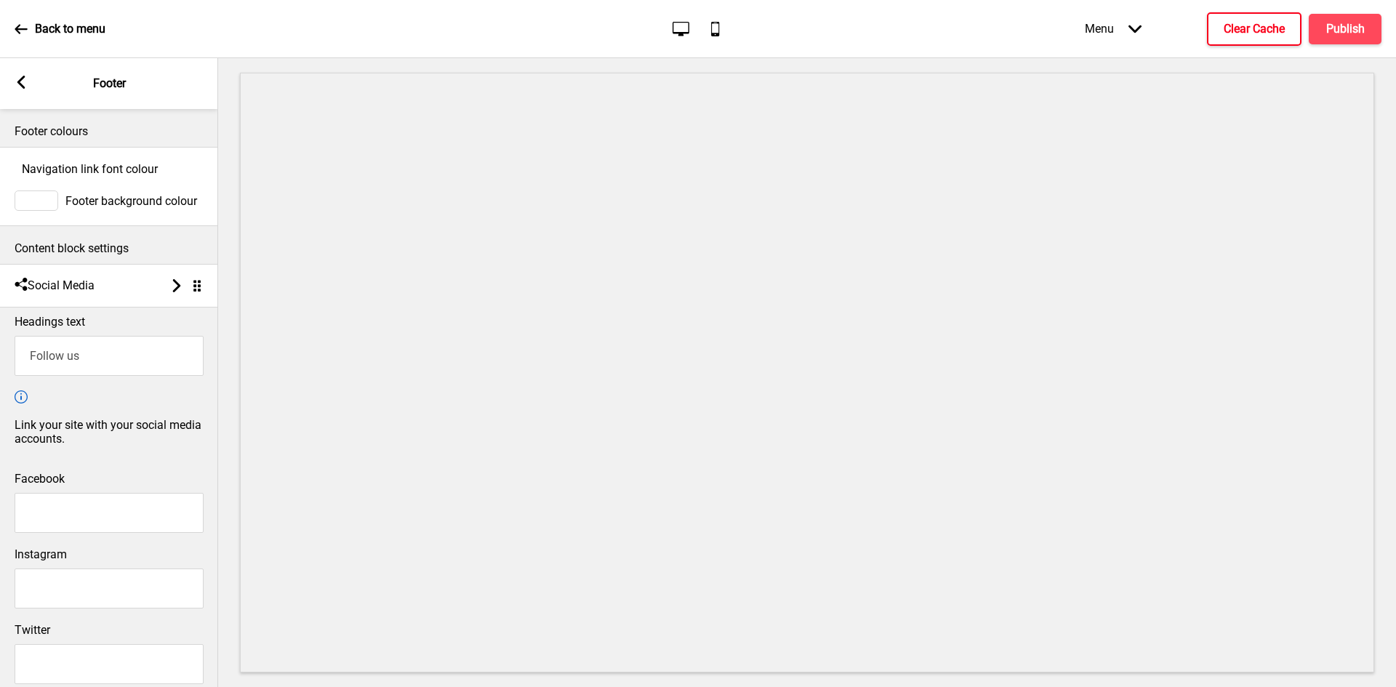
click at [93, 375] on input "Follow us" at bounding box center [109, 356] width 189 height 40
click at [71, 503] on input "Facebook" at bounding box center [109, 513] width 189 height 40
paste input "https://www.facebook.com/twomenbagelhouse/"
type input "https://www.facebook.com/twomenbagelhouse/"
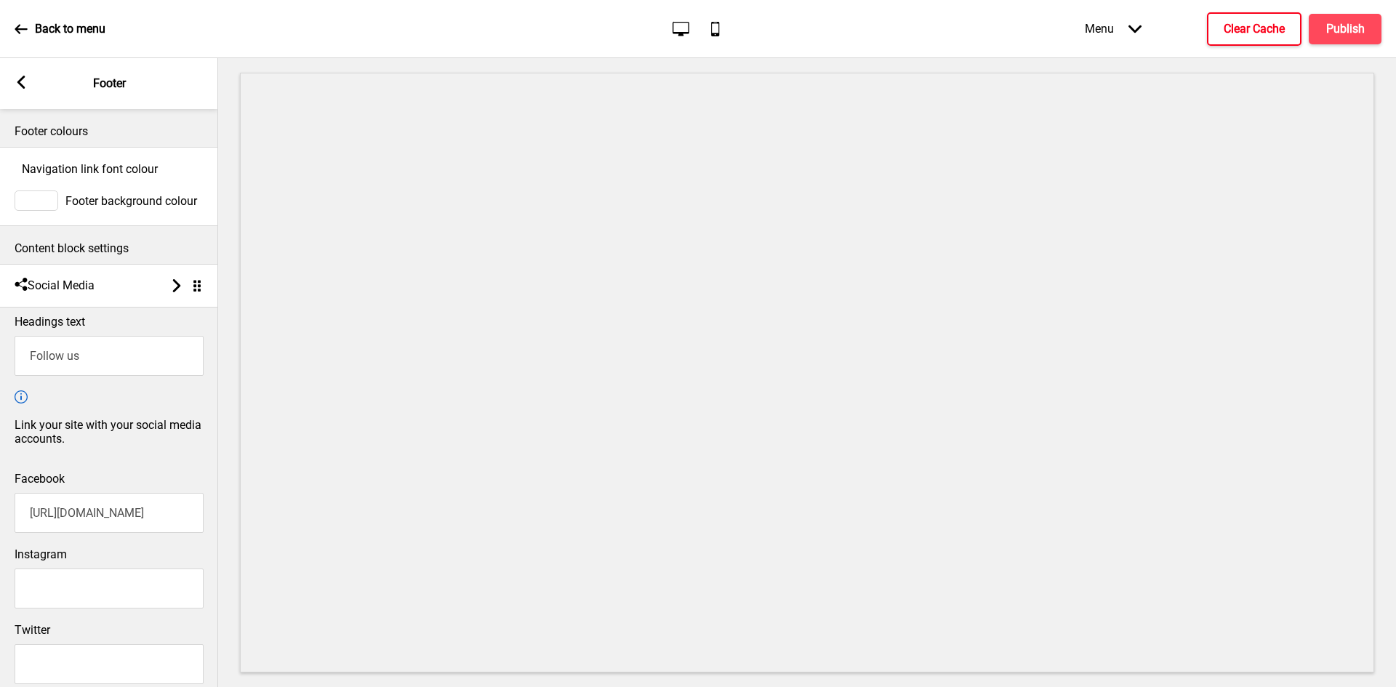
scroll to position [0, 0]
click at [68, 573] on input "Instagram" at bounding box center [109, 589] width 189 height 40
paste input "https://www.instagram.com/twomenbagelhouse/?hl=en"
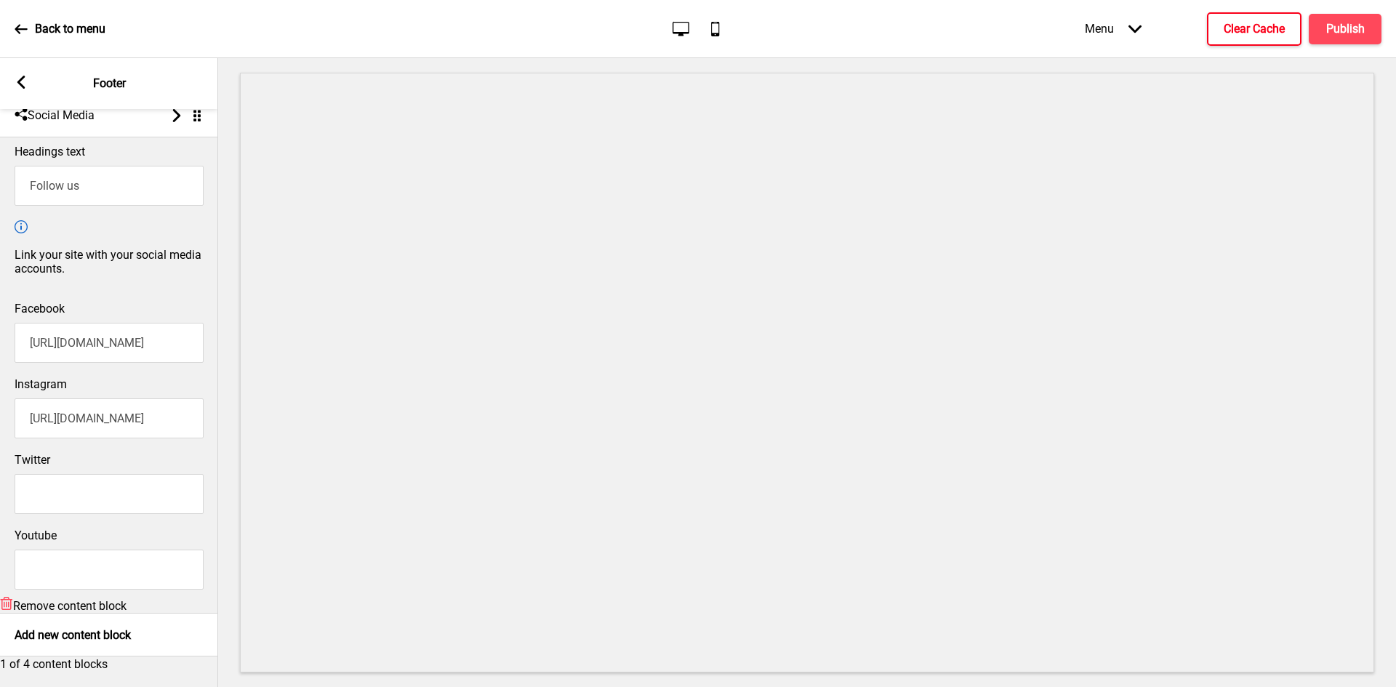
scroll to position [209, 0]
type input "https://www.instagram.com/twomenbagelhouse/?hl=en"
click at [25, 87] on icon at bounding box center [21, 82] width 8 height 13
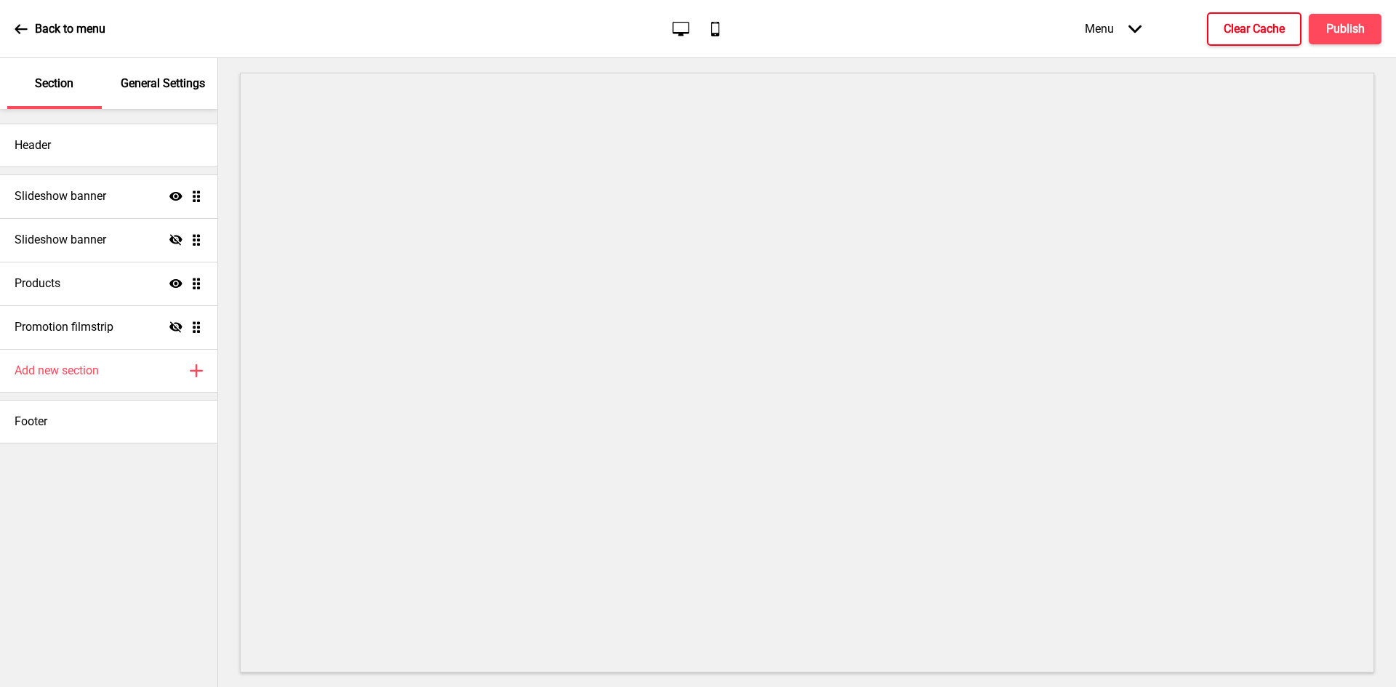
click at [1257, 28] on h4 "Clear Cache" at bounding box center [1254, 29] width 61 height 16
click at [1341, 23] on h4 "Publish" at bounding box center [1346, 29] width 39 height 16
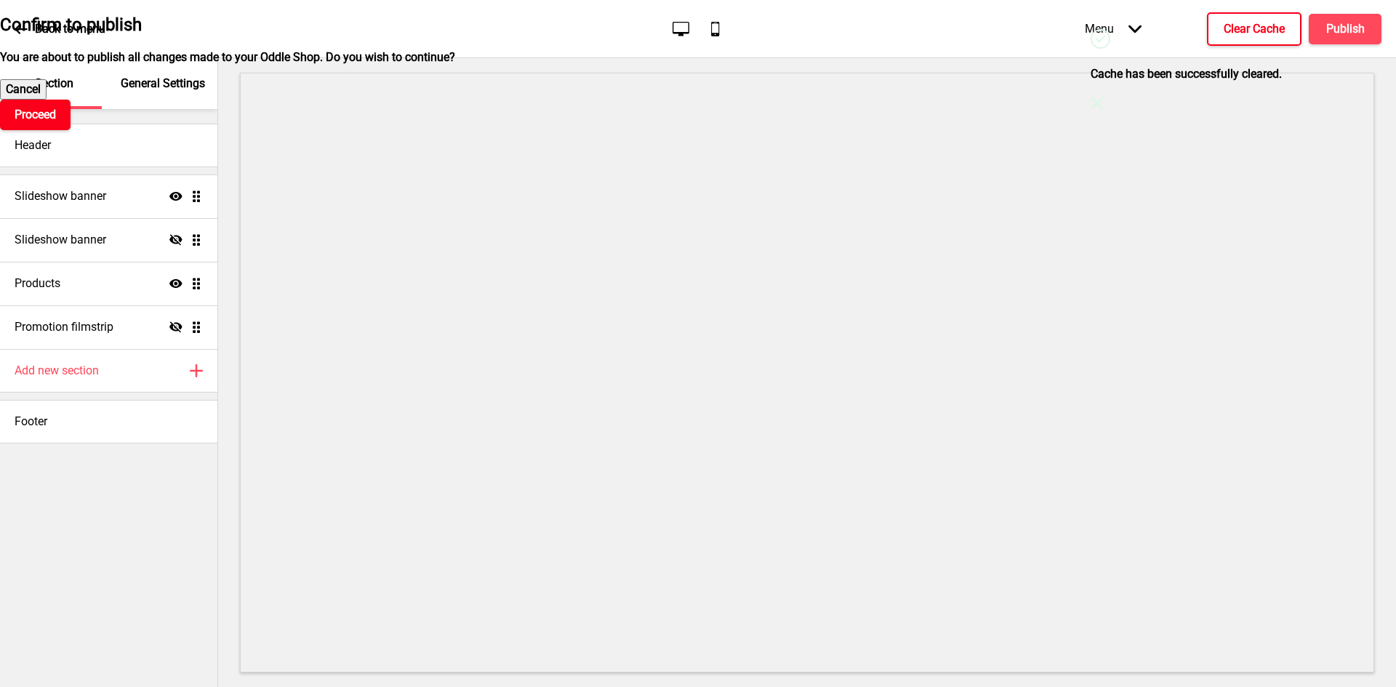
click at [56, 123] on h4 "Proceed" at bounding box center [35, 115] width 41 height 16
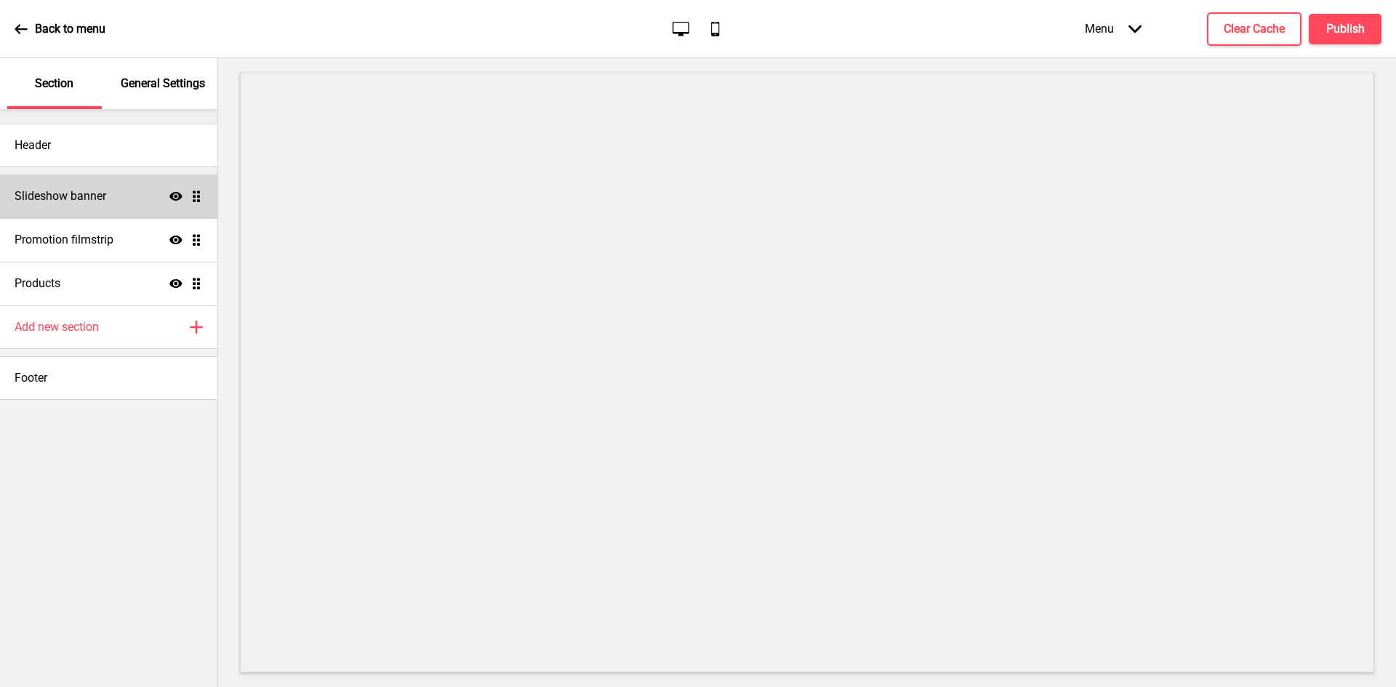
click at [116, 197] on div "Slideshow banner Show Drag" at bounding box center [108, 197] width 217 height 44
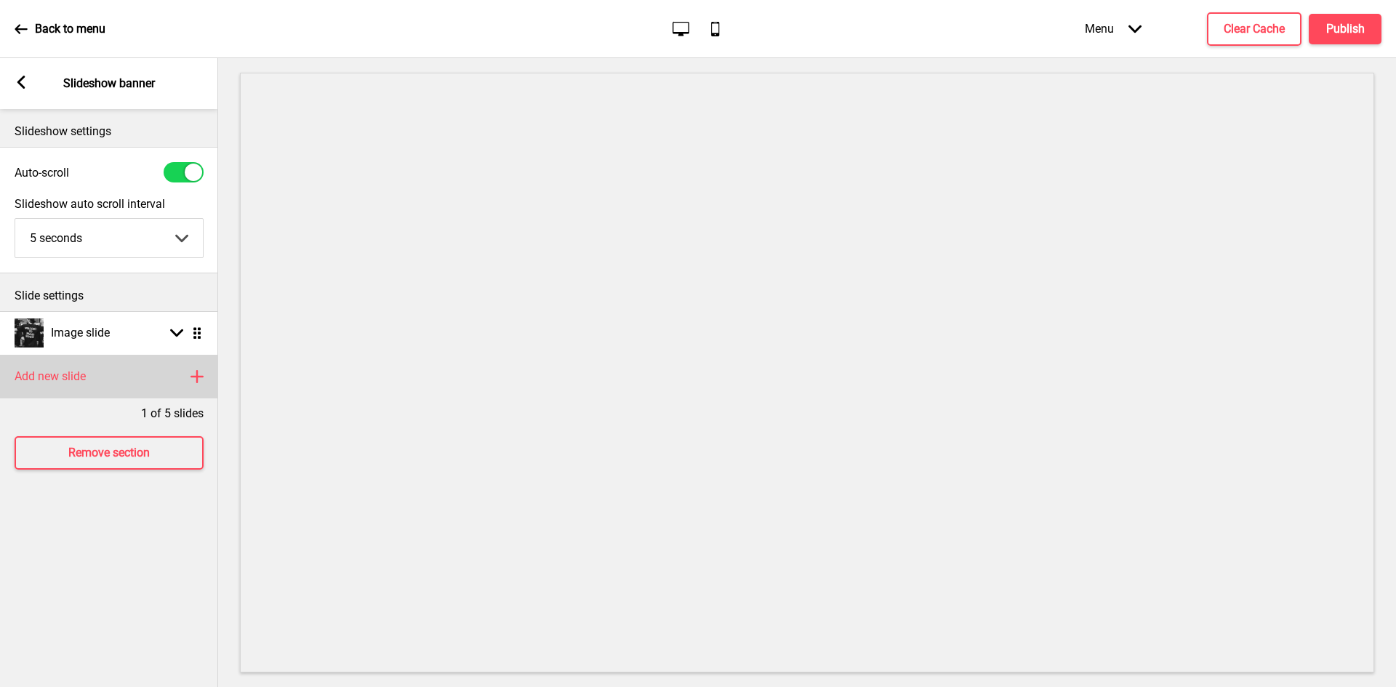
click at [79, 377] on h4 "Add new slide" at bounding box center [50, 377] width 71 height 16
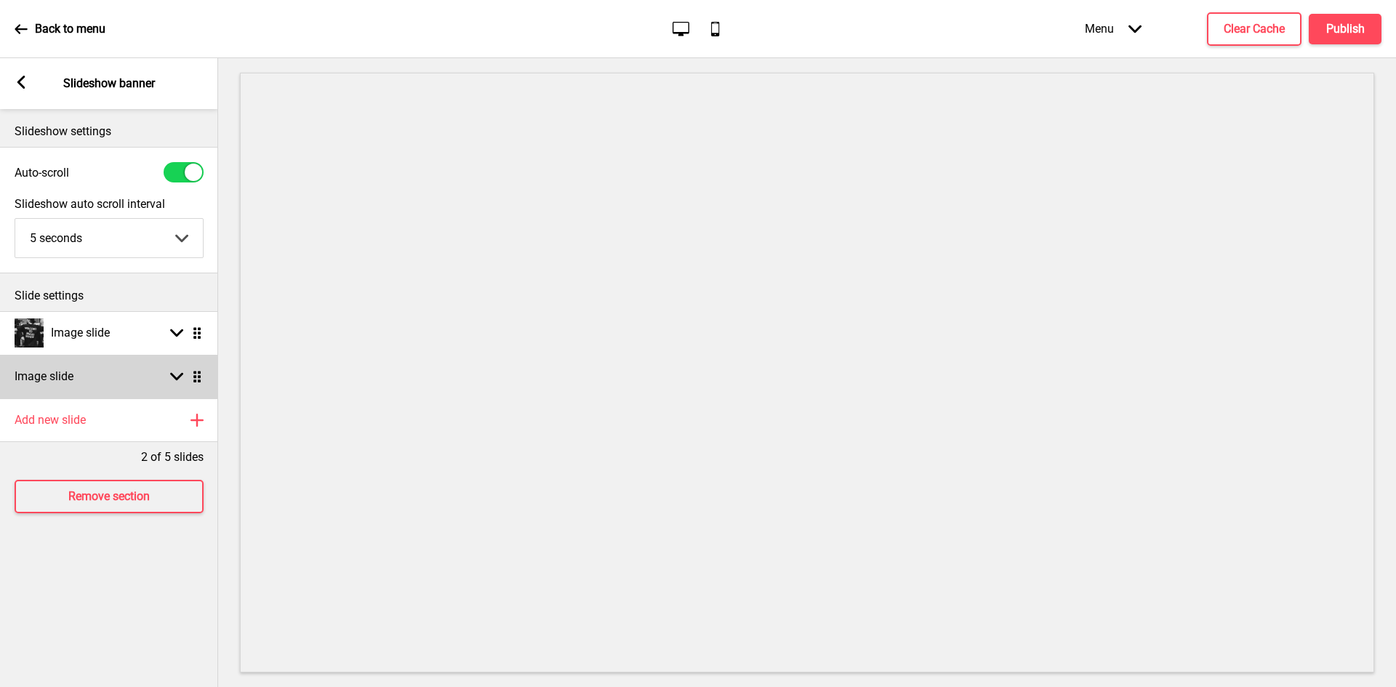
click at [92, 379] on div "Image slide Arrow down Drag" at bounding box center [109, 377] width 218 height 44
select select "right"
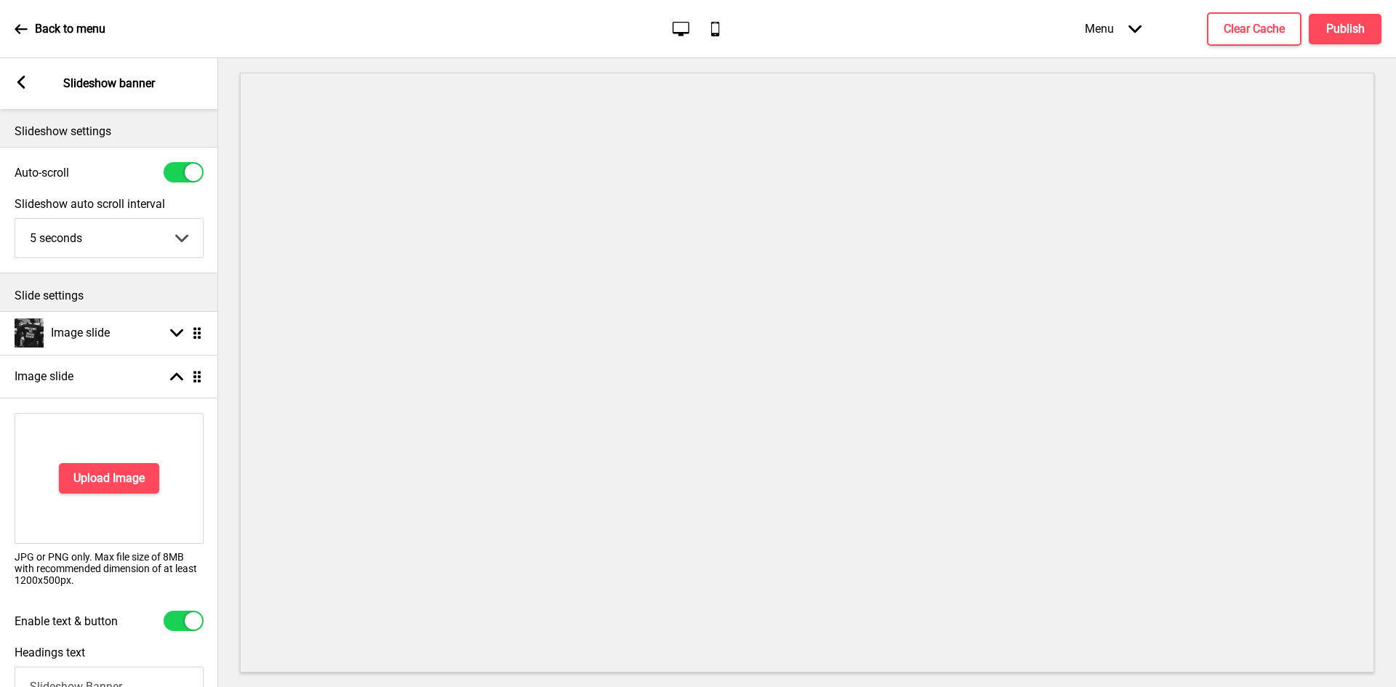
click at [184, 617] on div at bounding box center [184, 621] width 40 height 20
checkbox input "false"
click at [128, 490] on button "Upload Image" at bounding box center [109, 478] width 100 height 31
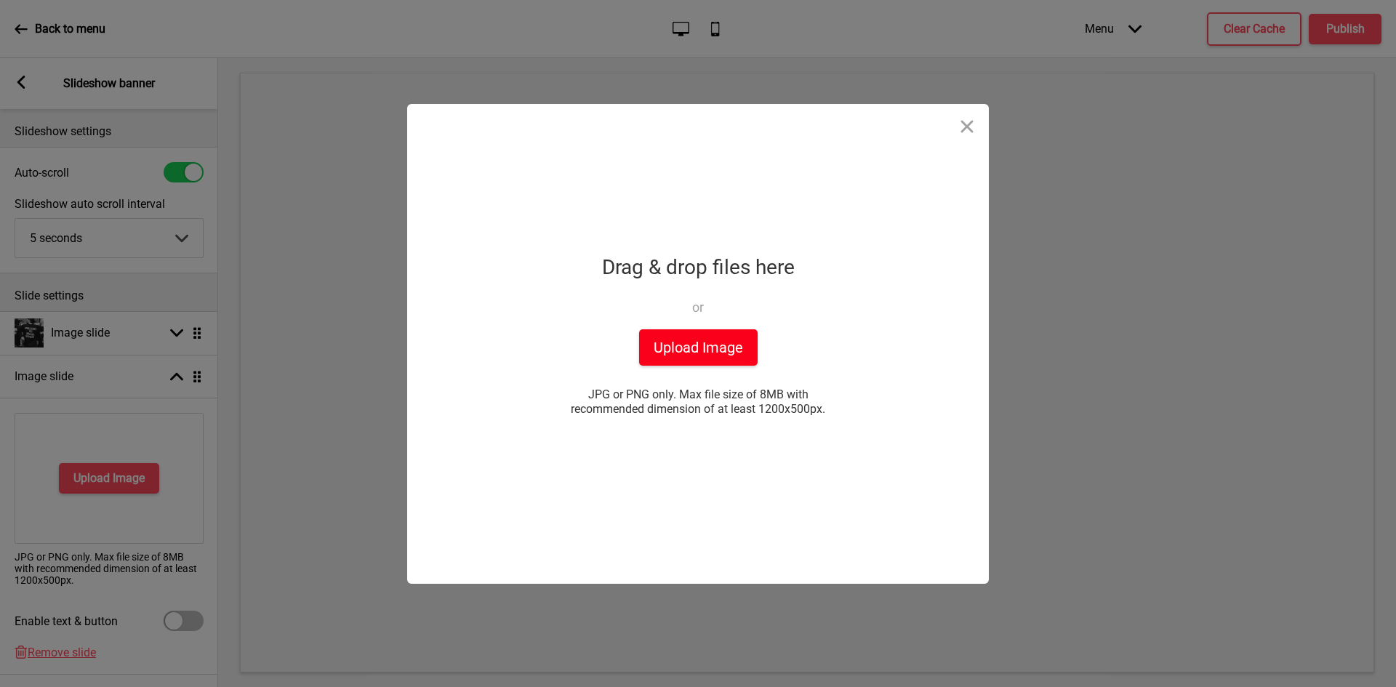
click at [692, 343] on button "Upload Image" at bounding box center [698, 347] width 119 height 36
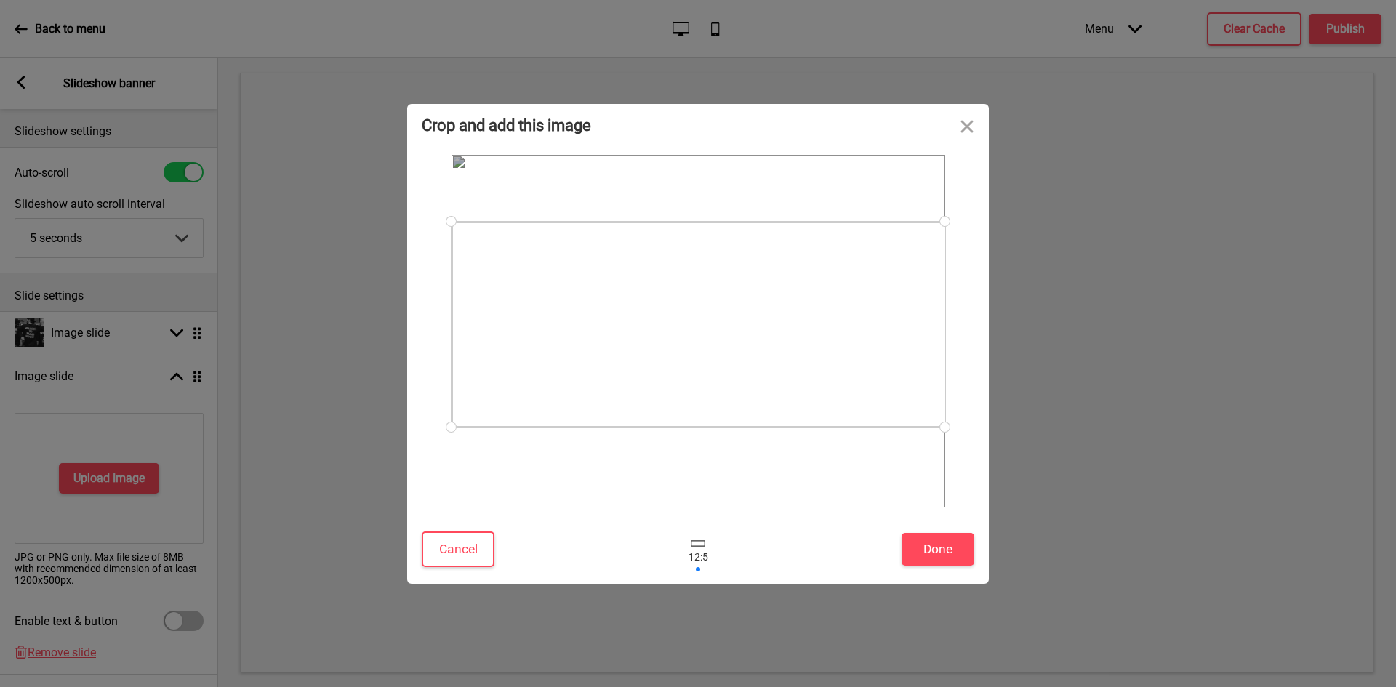
click at [798, 353] on div at bounding box center [699, 325] width 494 height 206
drag, startPoint x: 799, startPoint y: 358, endPoint x: 797, endPoint y: 368, distance: 10.3
click at [797, 368] on div at bounding box center [699, 338] width 494 height 206
click at [956, 554] on button "Done" at bounding box center [938, 549] width 73 height 33
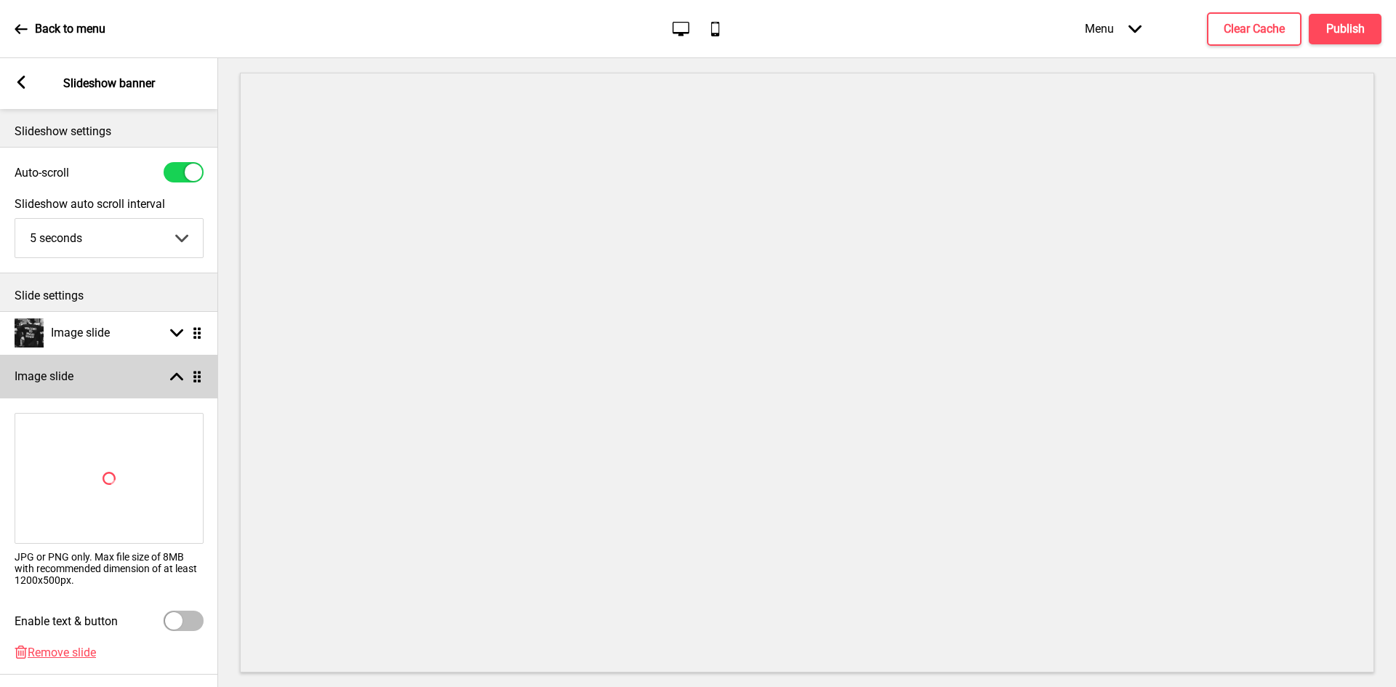
click at [185, 371] on div "Arrow up Drag" at bounding box center [183, 376] width 41 height 13
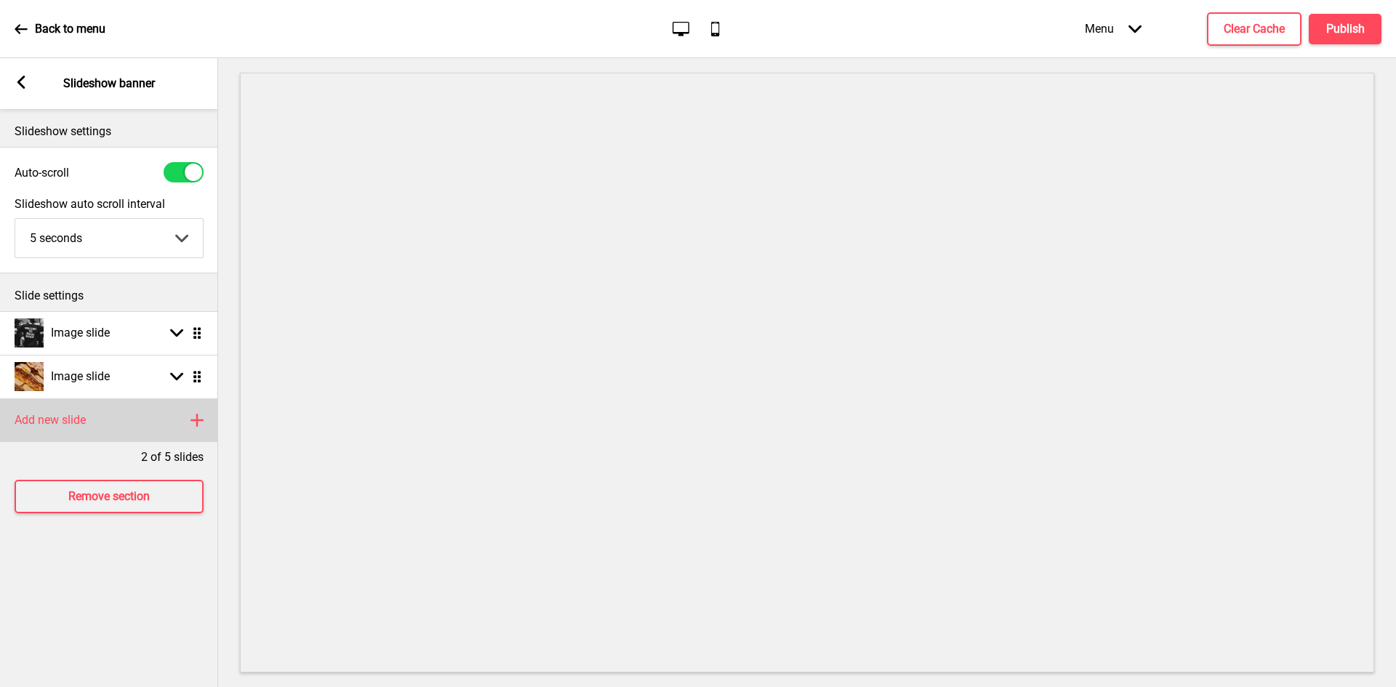
click at [127, 425] on div "Add new slide Plus" at bounding box center [109, 421] width 218 height 44
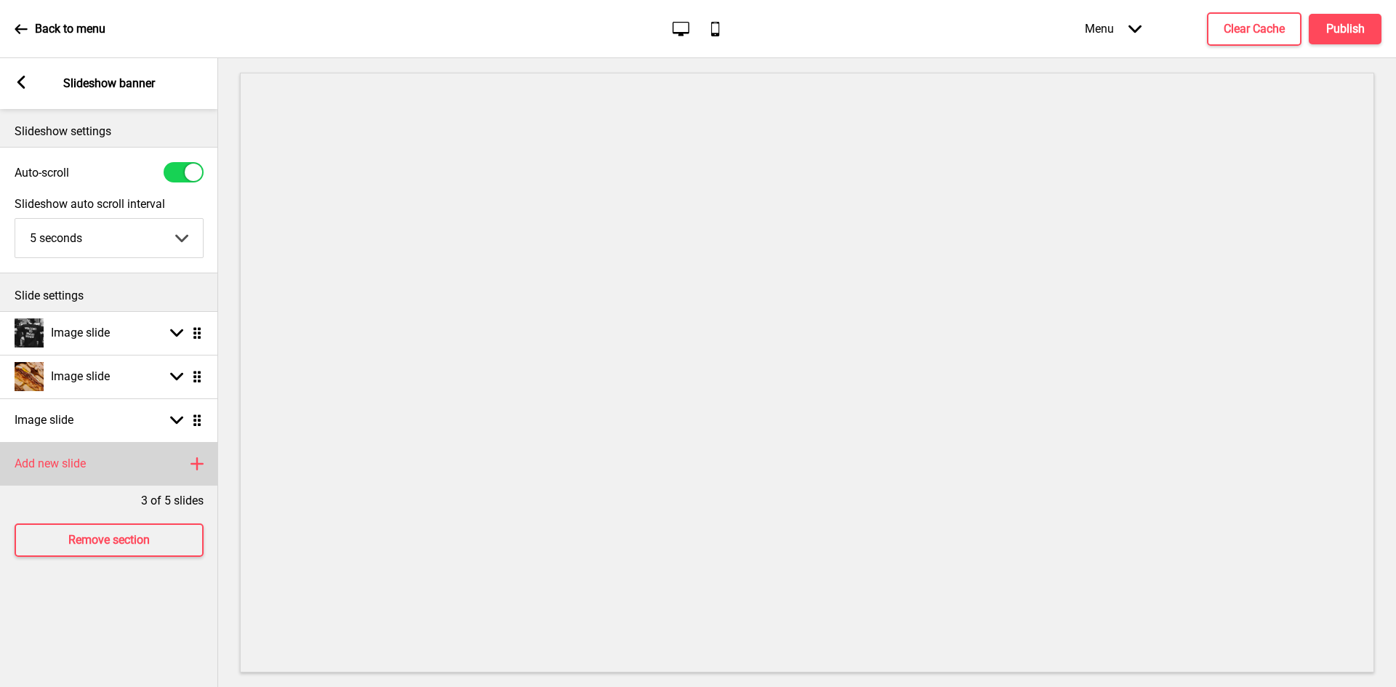
click at [114, 457] on div "Add new slide Plus" at bounding box center [109, 464] width 218 height 44
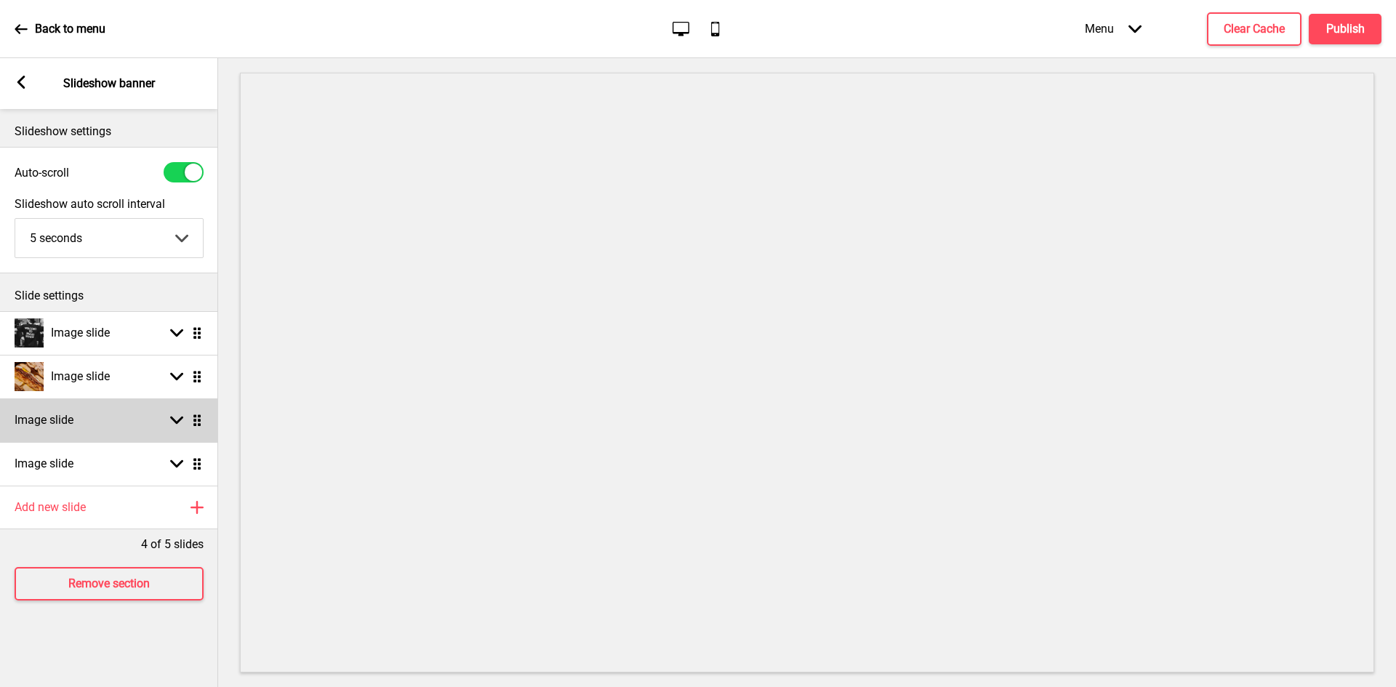
click at [132, 417] on div "Image slide Arrow down Drag" at bounding box center [109, 421] width 218 height 44
select select "right"
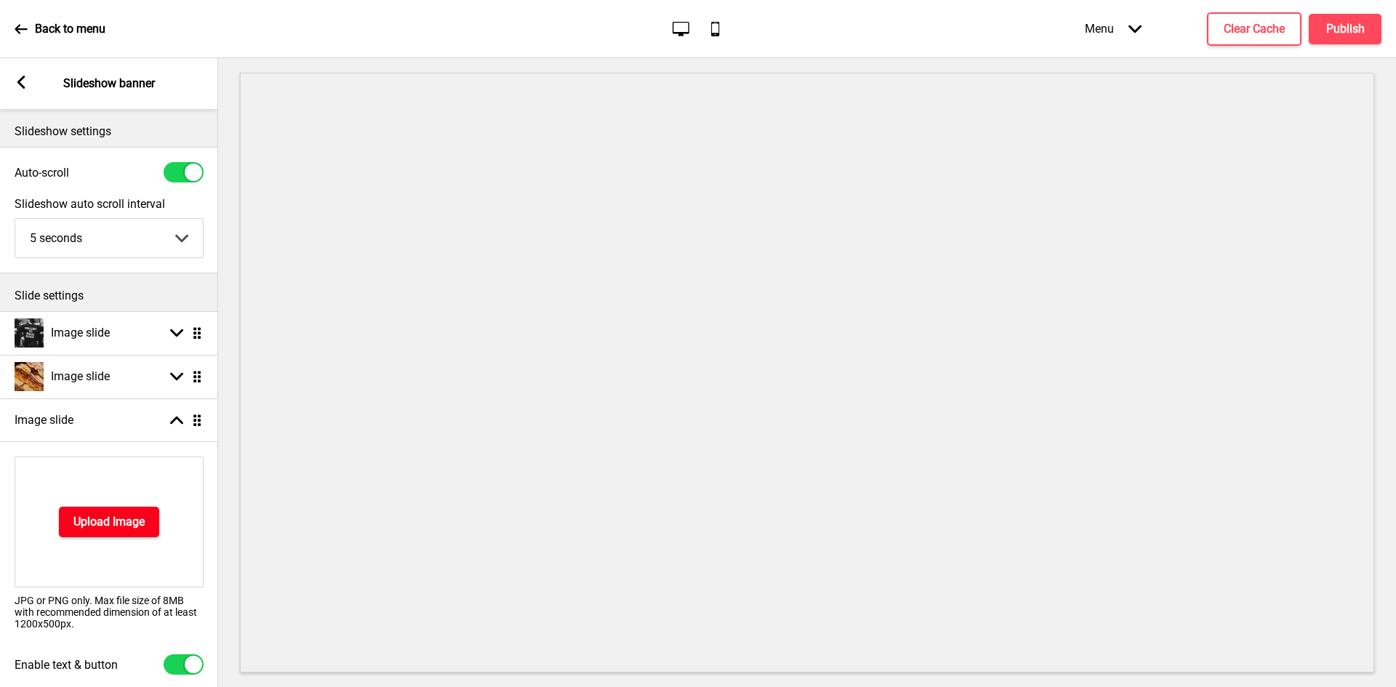
click at [96, 511] on button "Upload Image" at bounding box center [109, 522] width 100 height 31
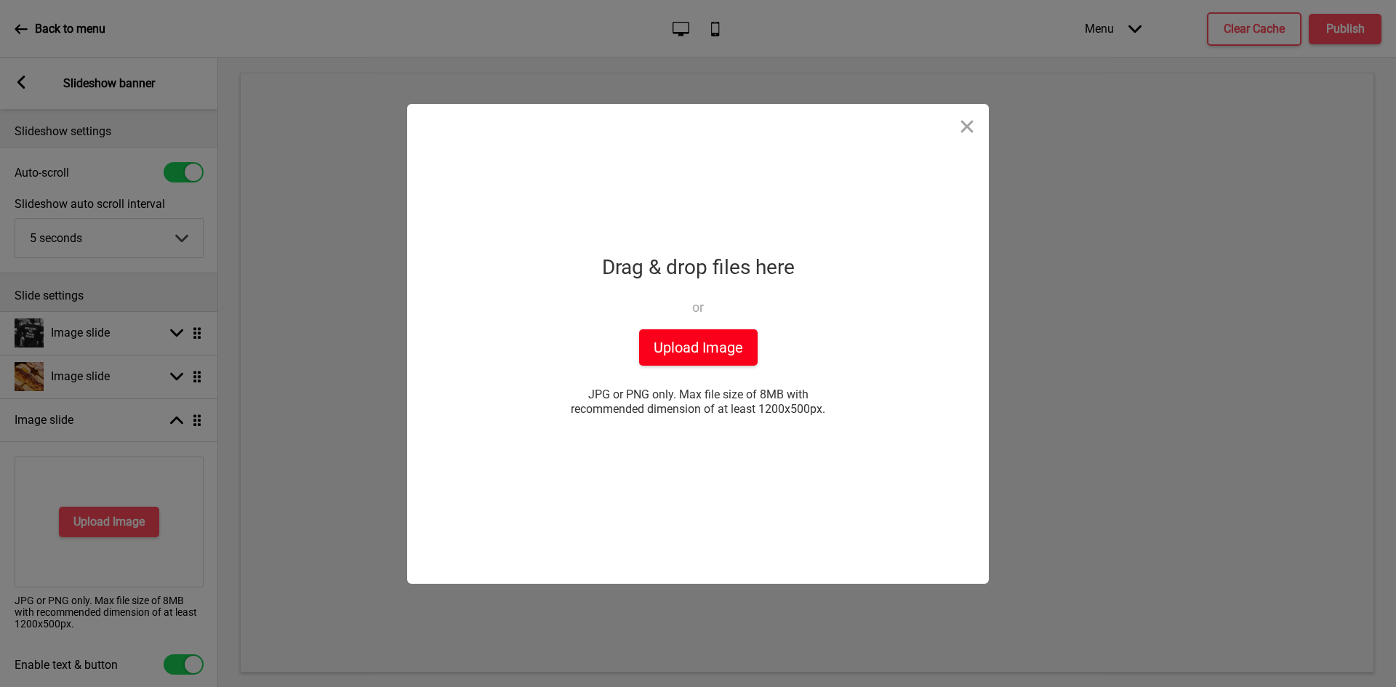
click at [671, 332] on button "Upload Image" at bounding box center [698, 347] width 119 height 36
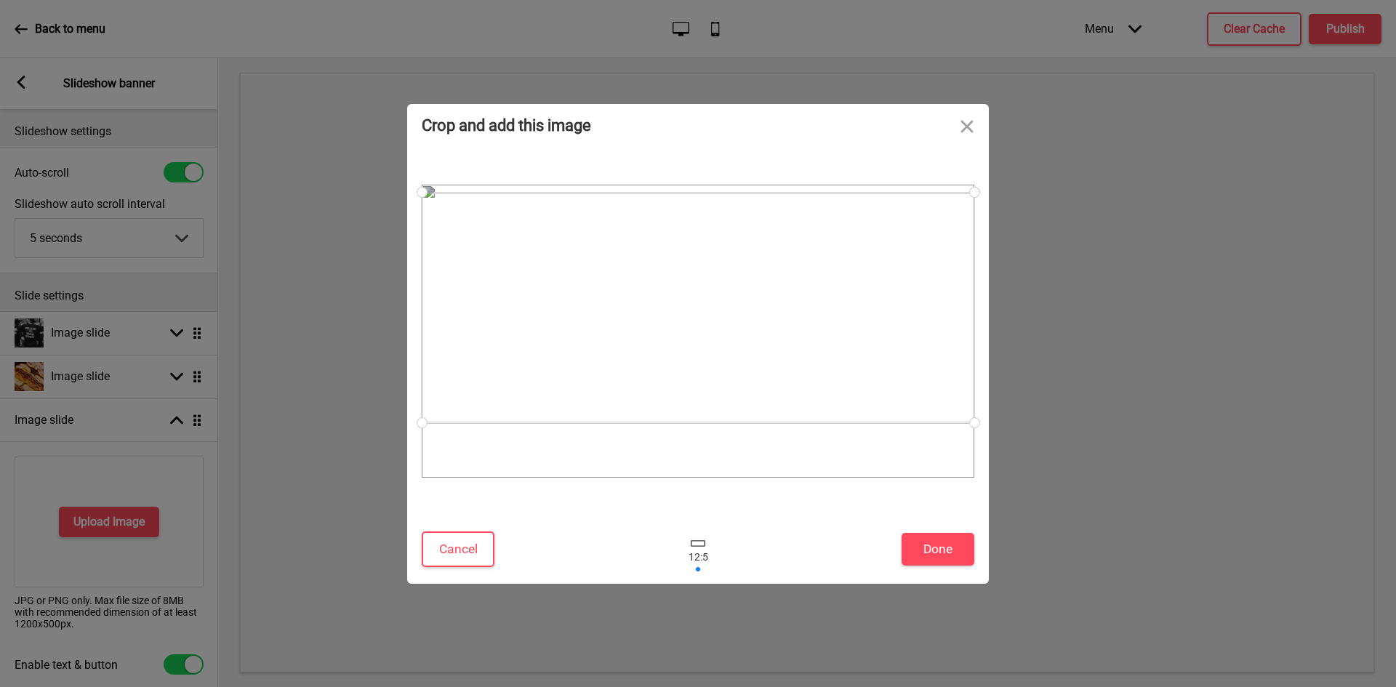
drag, startPoint x: 777, startPoint y: 337, endPoint x: 773, endPoint y: 316, distance: 20.7
click at [773, 316] on div at bounding box center [698, 308] width 553 height 231
click at [953, 554] on button "Done" at bounding box center [938, 549] width 73 height 33
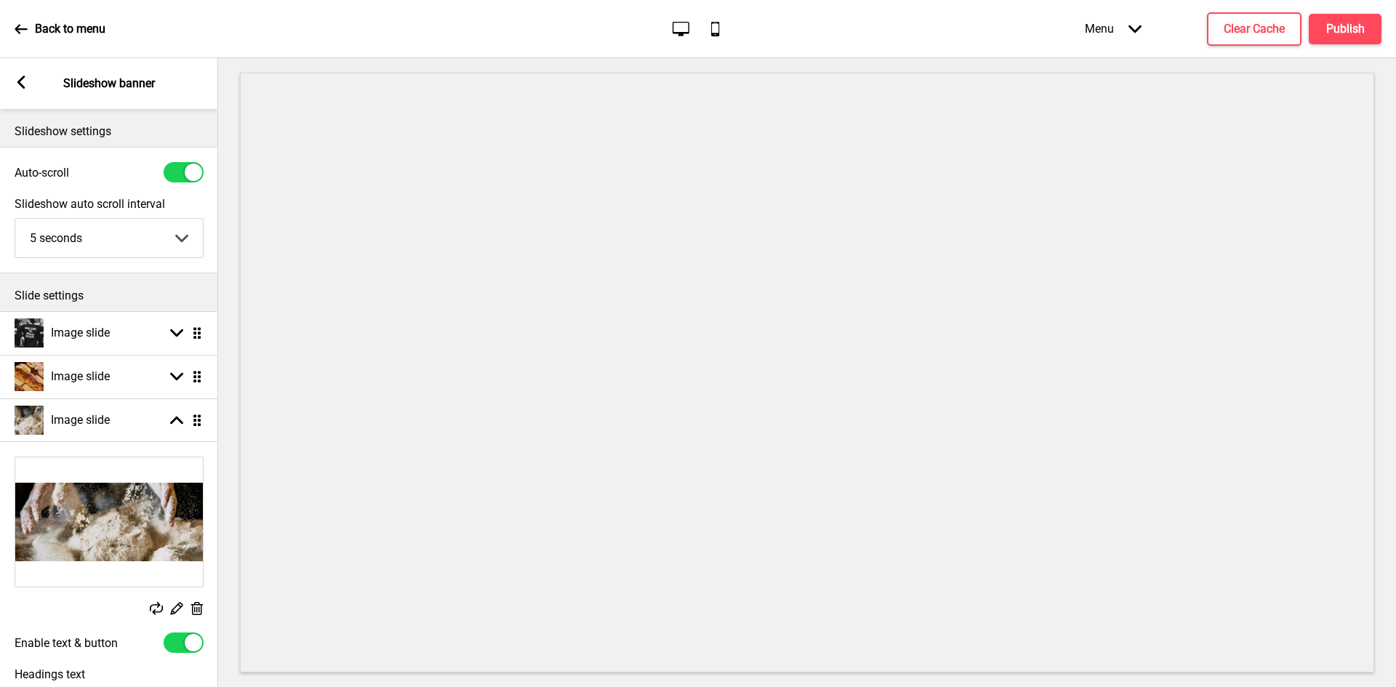
drag, startPoint x: 180, startPoint y: 635, endPoint x: 179, endPoint y: 623, distance: 11.7
click at [180, 634] on div at bounding box center [184, 643] width 40 height 20
checkbox input "false"
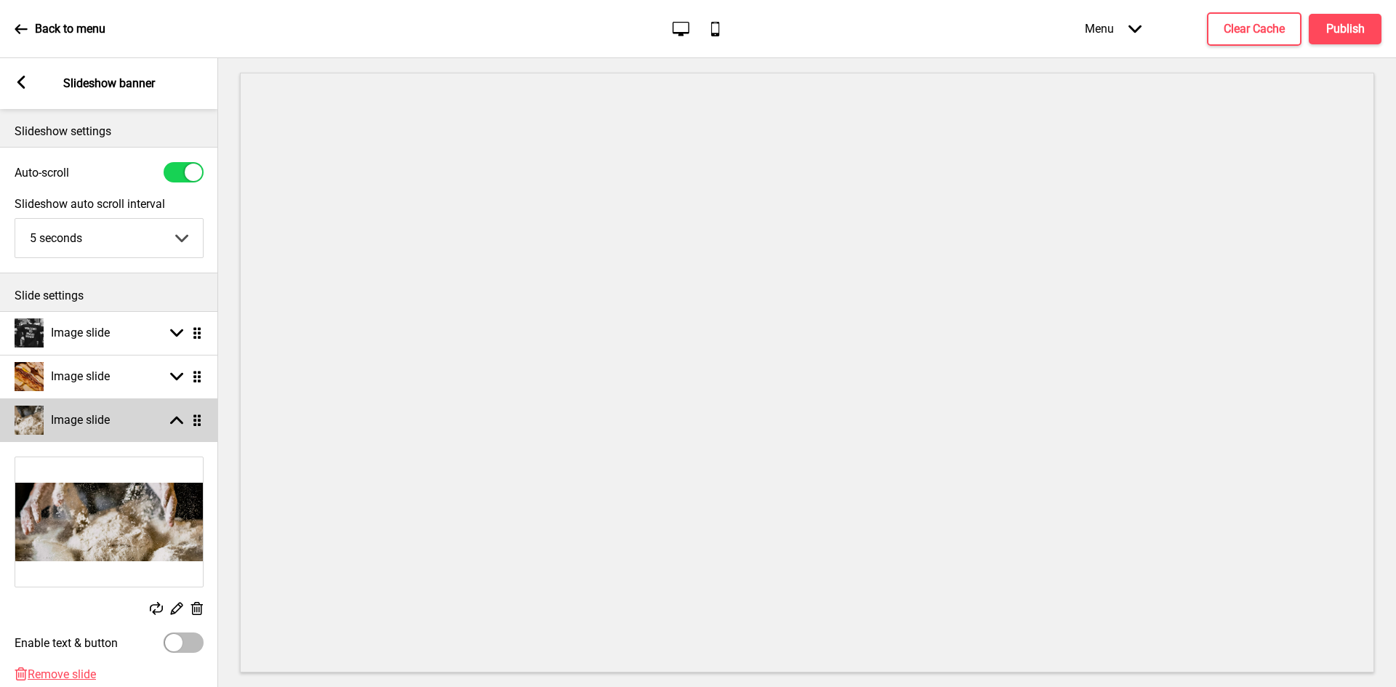
click at [178, 417] on icon at bounding box center [176, 421] width 13 height 8
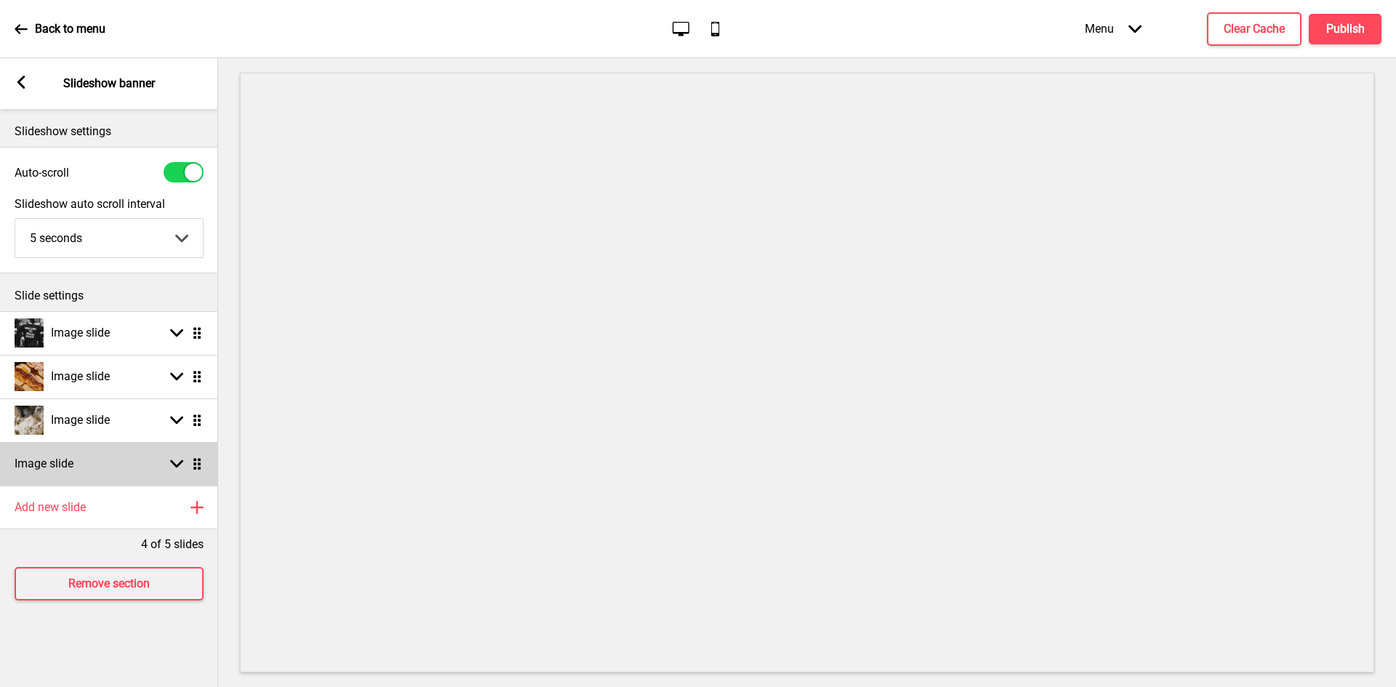
click at [126, 468] on div "Image slide Arrow down Drag" at bounding box center [109, 464] width 218 height 44
select select "right"
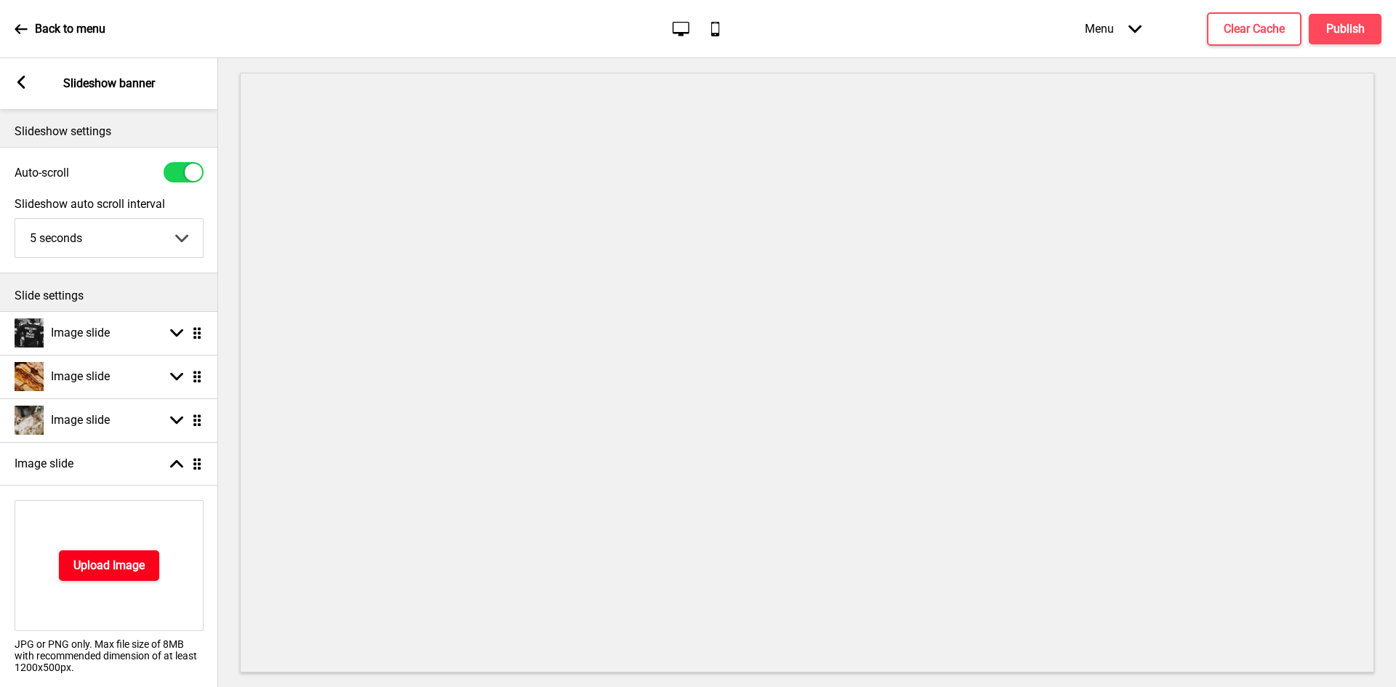
click at [105, 556] on button "Upload Image" at bounding box center [109, 566] width 100 height 31
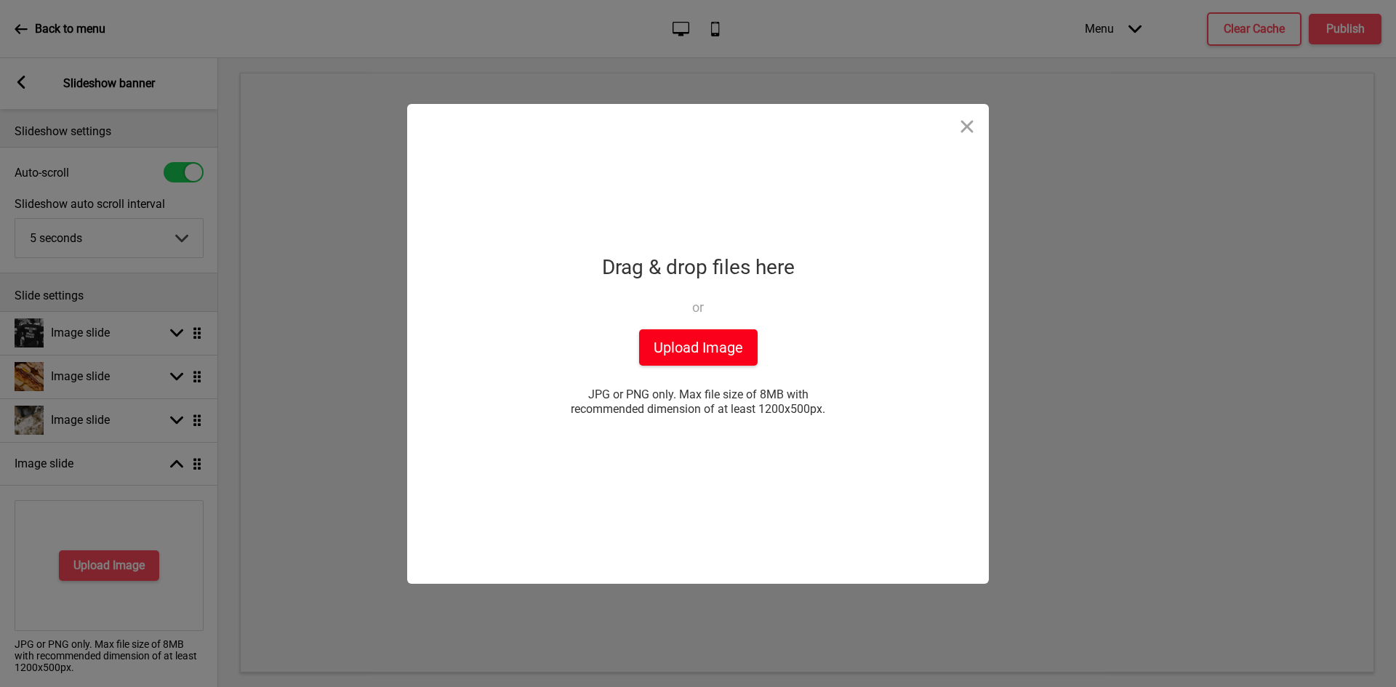
click at [715, 340] on button "Upload Image" at bounding box center [698, 347] width 119 height 36
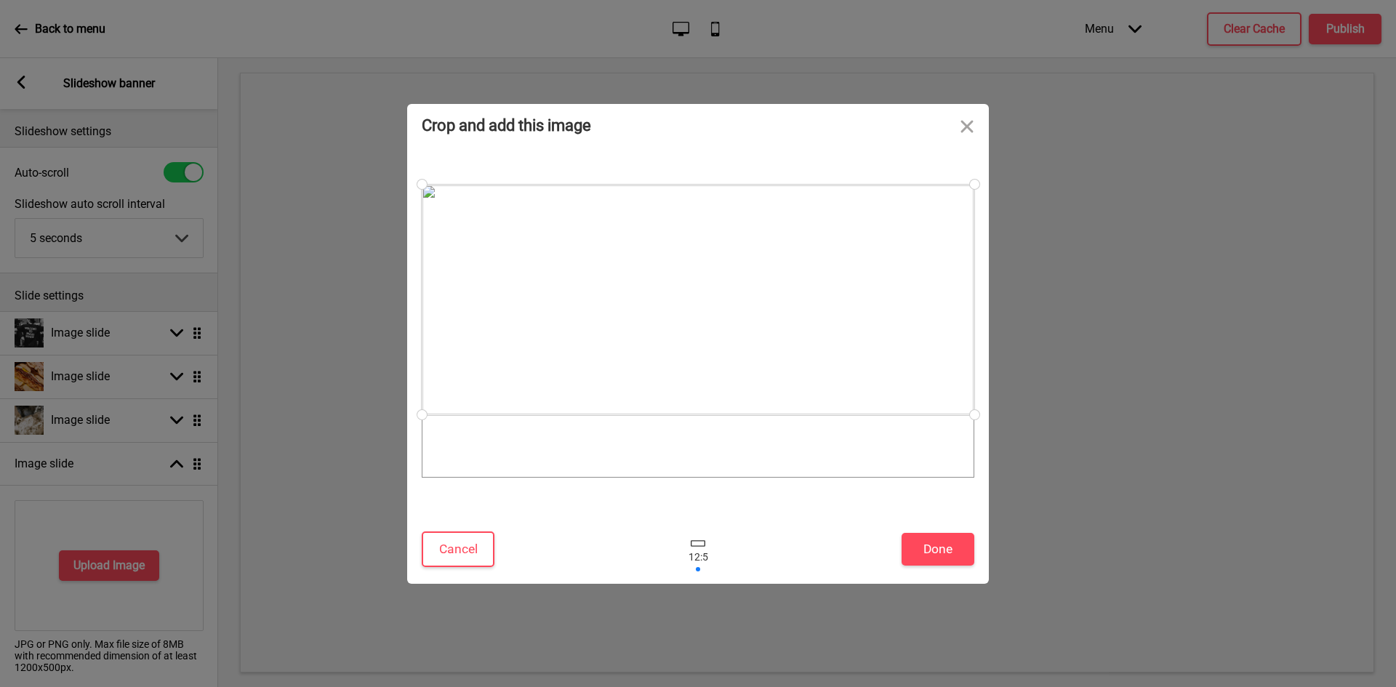
drag, startPoint x: 895, startPoint y: 403, endPoint x: 892, endPoint y: 375, distance: 28.4
click at [892, 375] on div at bounding box center [698, 300] width 553 height 231
click at [951, 545] on button "Done" at bounding box center [938, 549] width 73 height 33
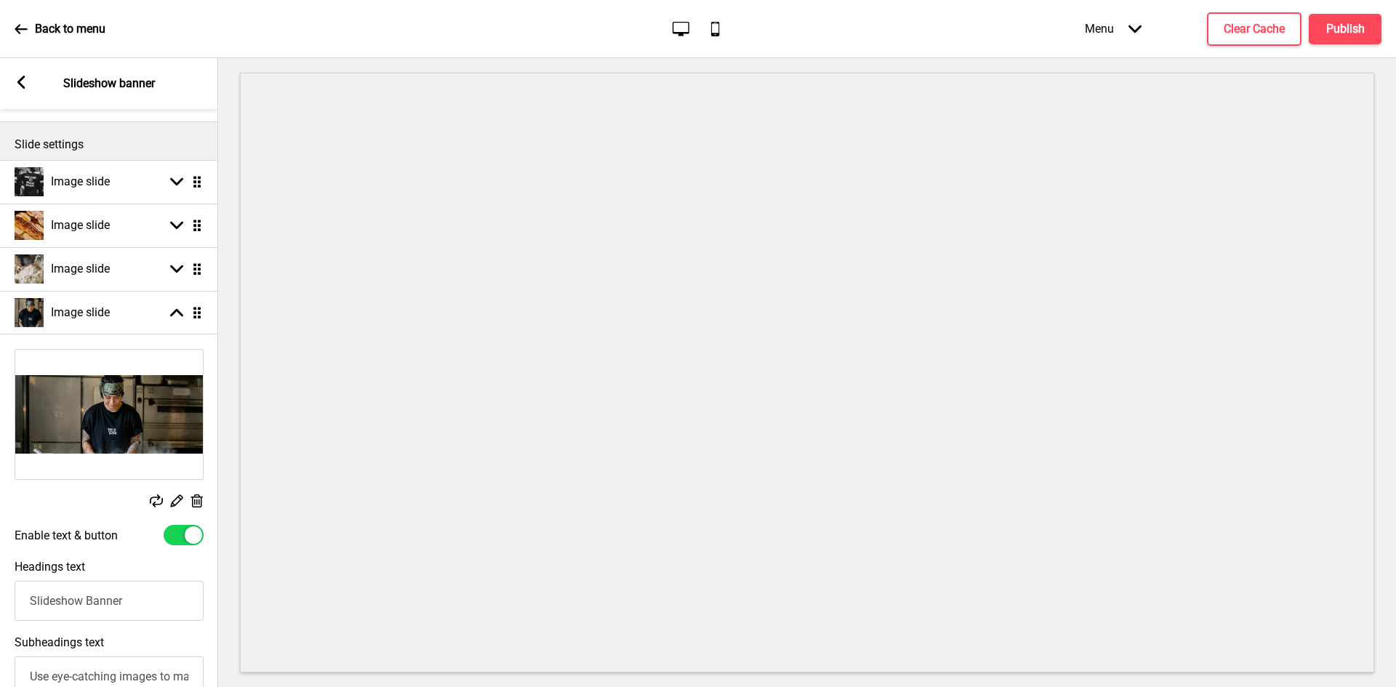
scroll to position [218, 0]
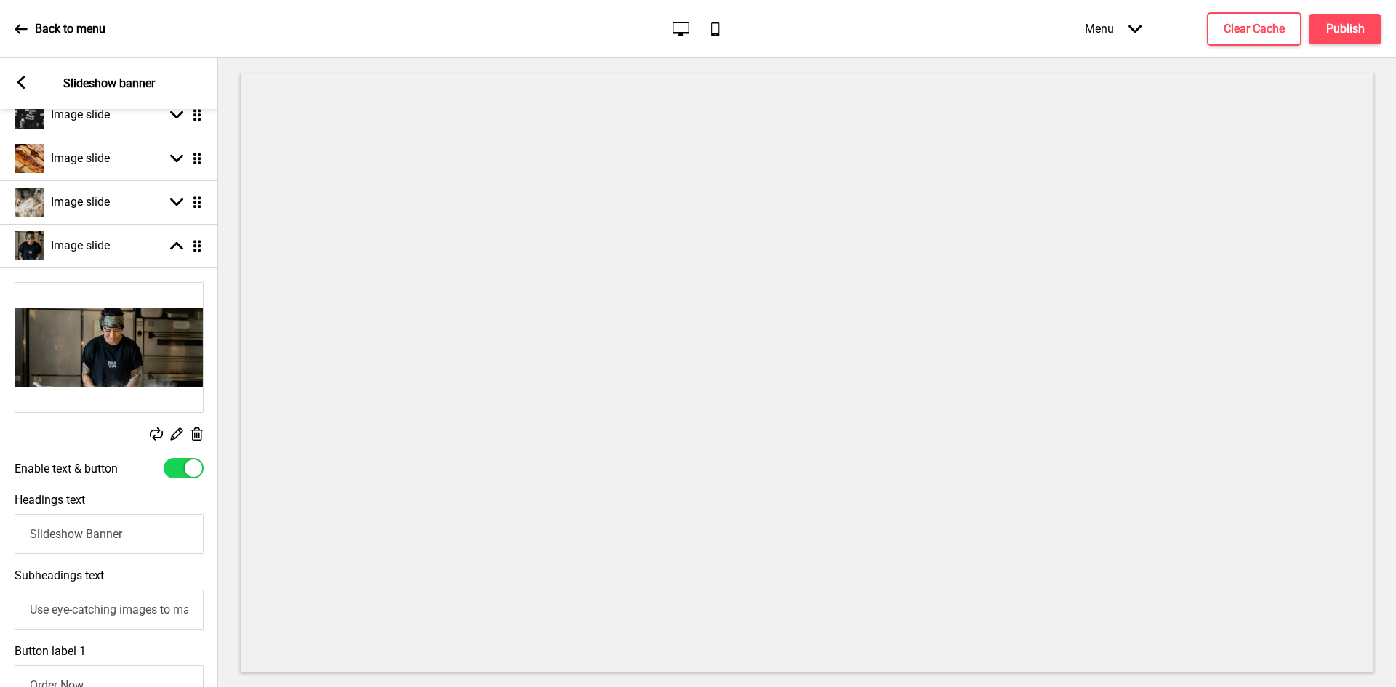
click at [183, 463] on div at bounding box center [184, 468] width 40 height 20
checkbox input "false"
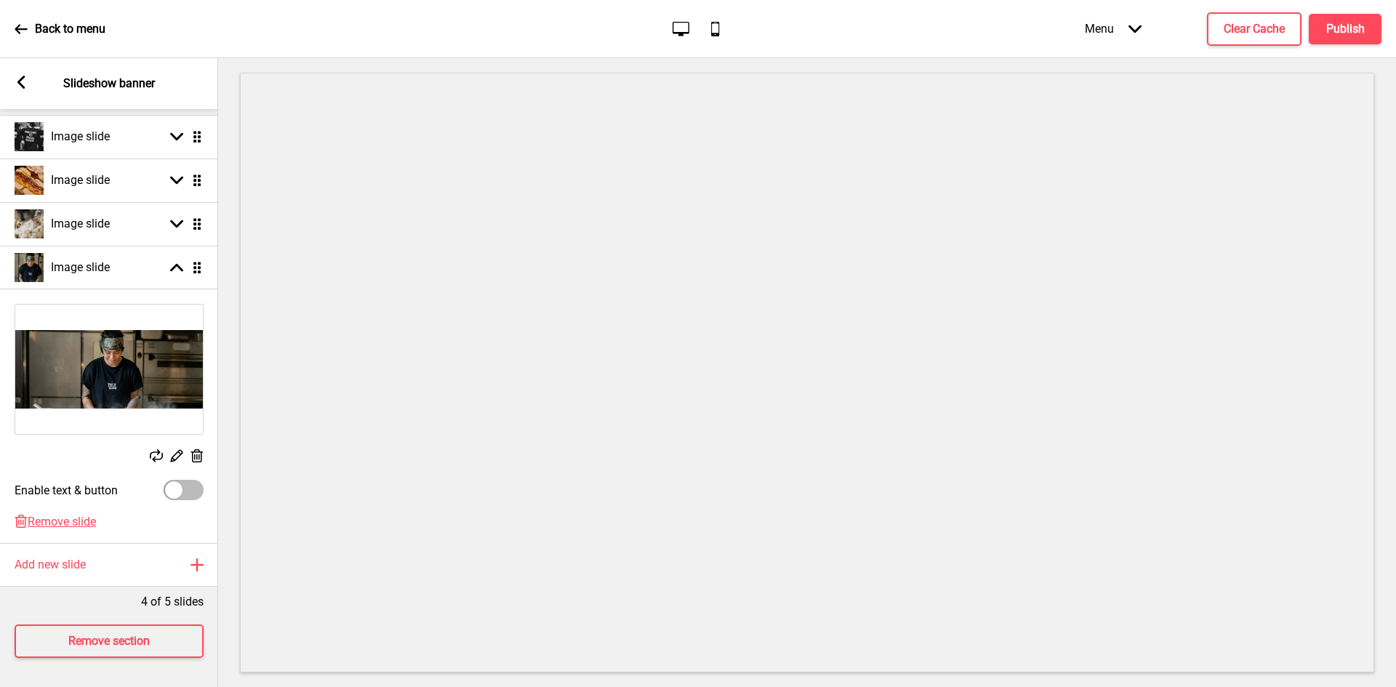
scroll to position [207, 0]
click at [97, 549] on div "Add new slide Plus" at bounding box center [109, 565] width 218 height 44
click at [95, 543] on div "Image slide Arrow down Drag" at bounding box center [109, 565] width 218 height 44
select select "right"
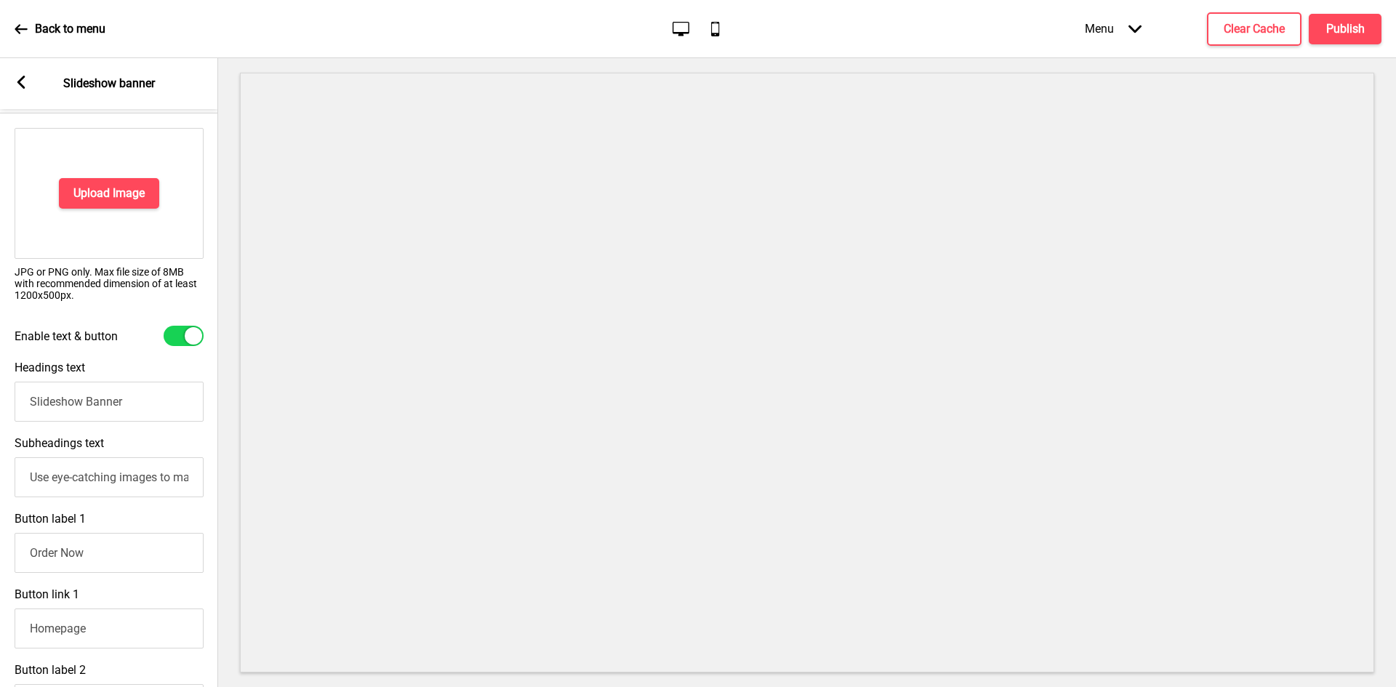
scroll to position [428, 0]
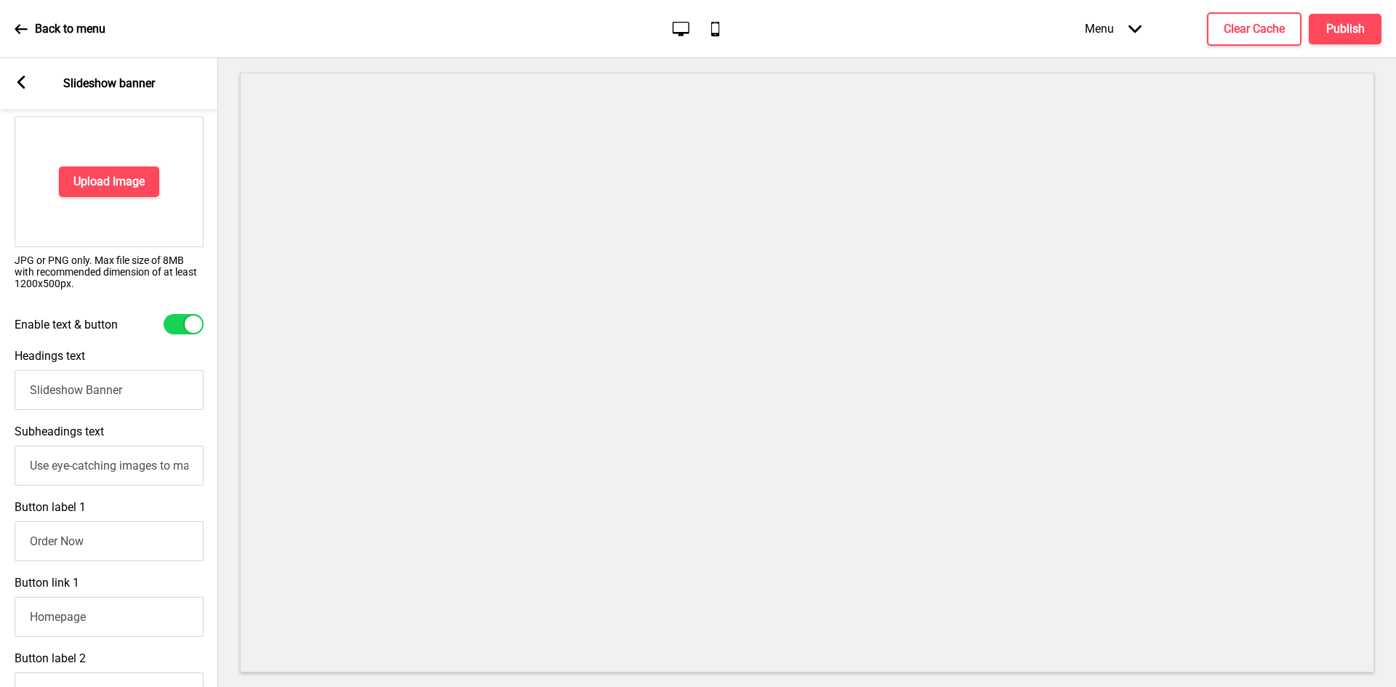
drag, startPoint x: 190, startPoint y: 314, endPoint x: 155, endPoint y: 245, distance: 77.4
click at [189, 314] on div at bounding box center [184, 324] width 40 height 20
checkbox input "false"
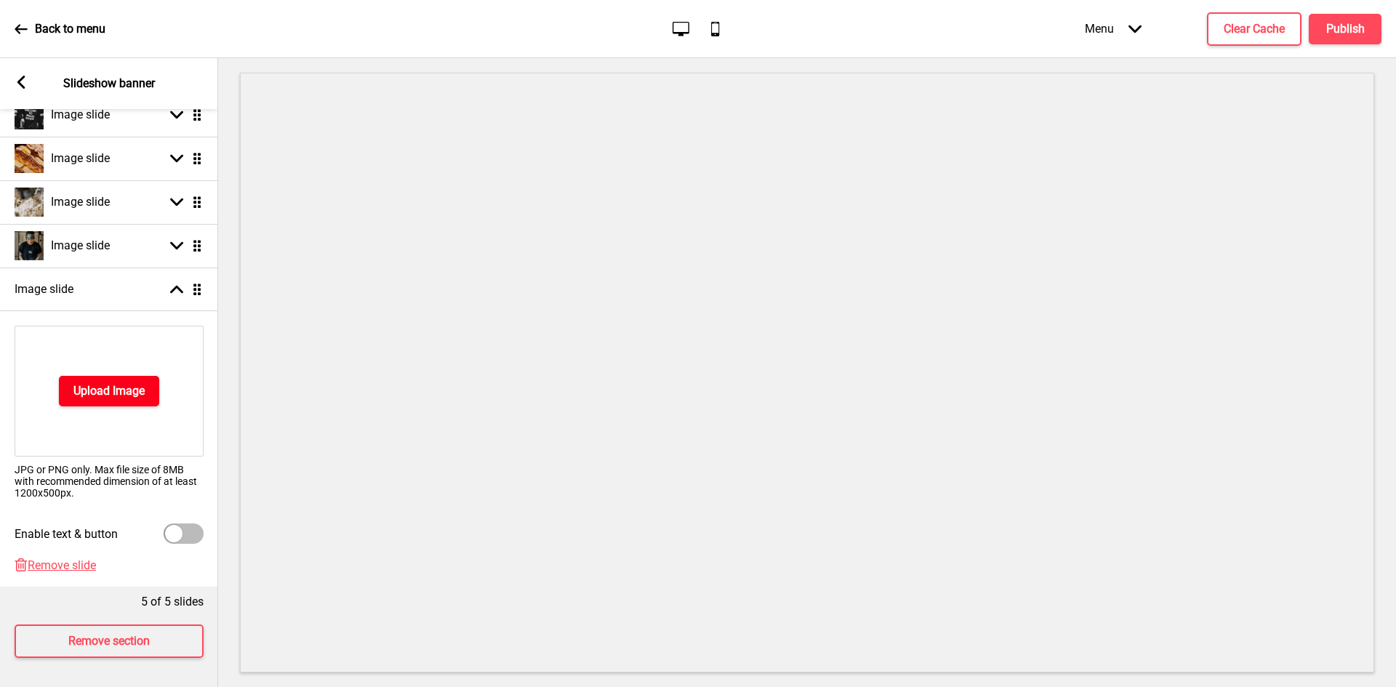
scroll to position [229, 0]
click at [140, 228] on ul "Image slide Arrow down Drag Image slide Arrow down Drag Image slide Arrow down …" at bounding box center [109, 340] width 218 height 494
click at [132, 354] on div "Upload Image" at bounding box center [109, 391] width 189 height 131
click at [127, 376] on button "Upload Image" at bounding box center [109, 391] width 100 height 31
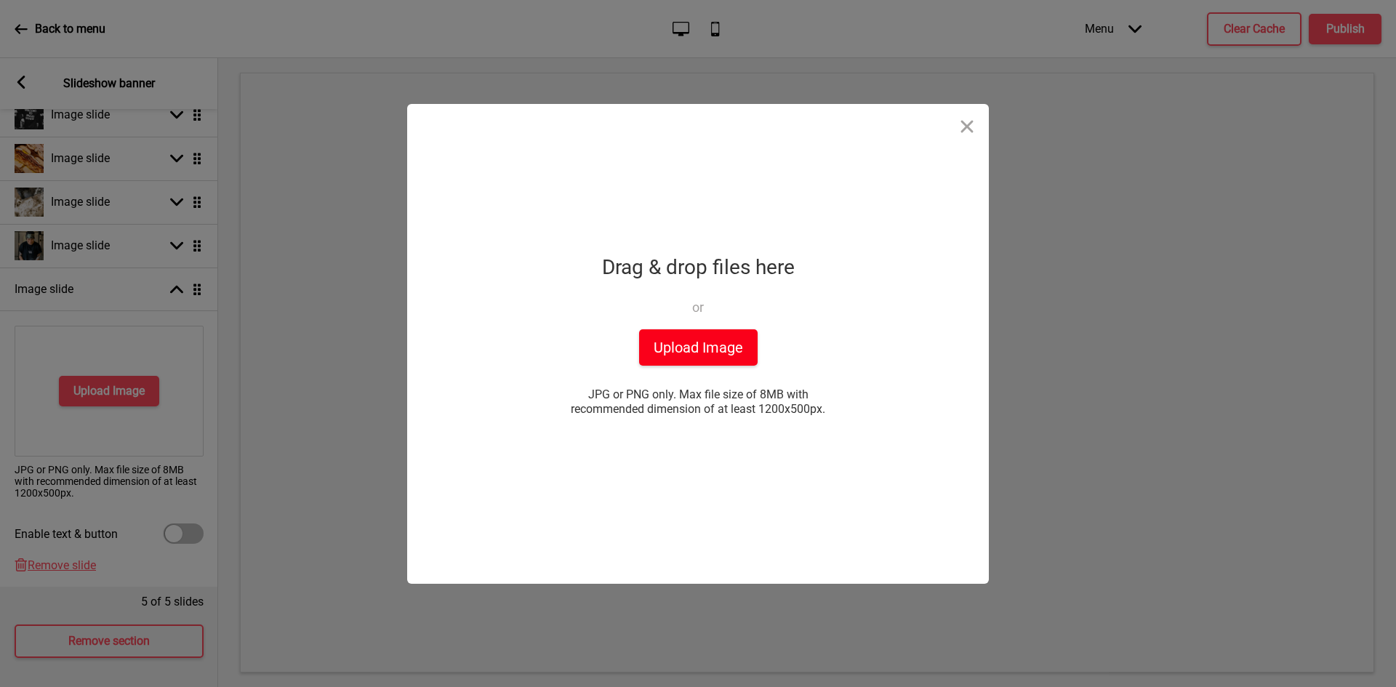
click at [650, 355] on button "Upload Image" at bounding box center [698, 347] width 119 height 36
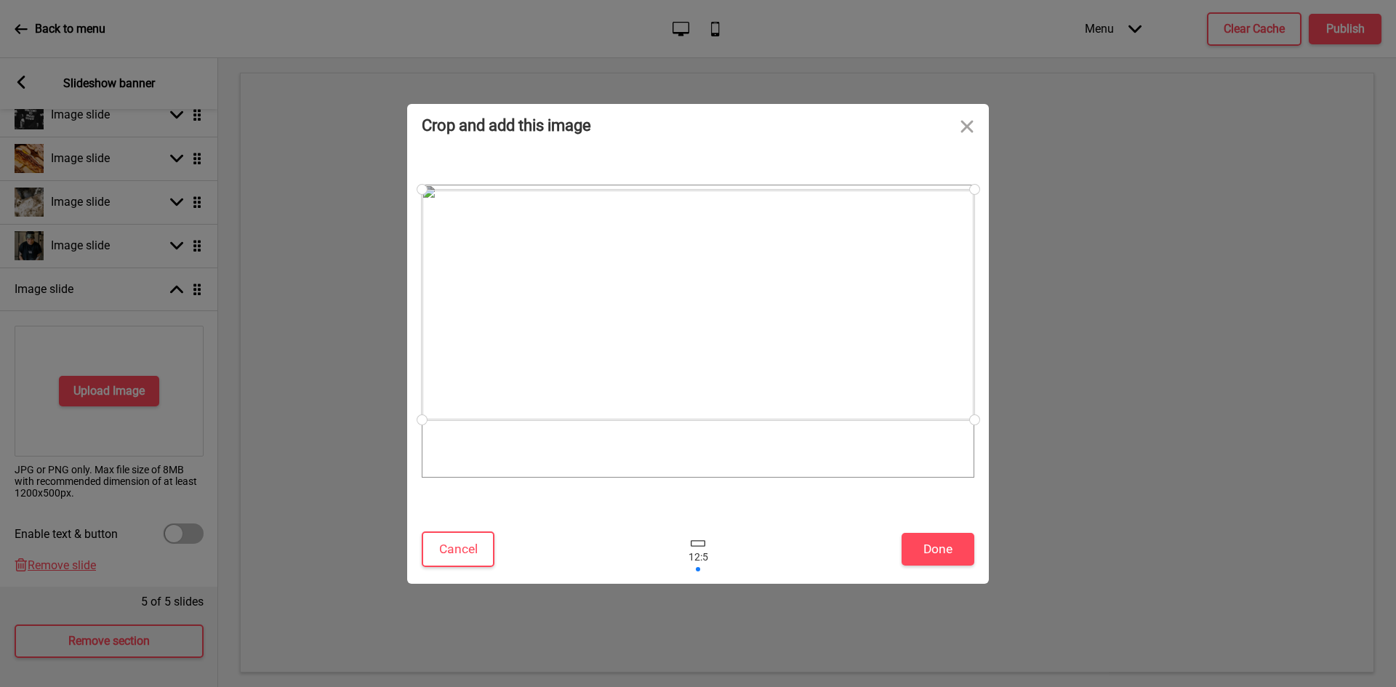
drag, startPoint x: 718, startPoint y: 363, endPoint x: 714, endPoint y: 340, distance: 23.6
click at [714, 340] on div at bounding box center [698, 305] width 553 height 231
click at [920, 543] on button "Done" at bounding box center [938, 549] width 73 height 33
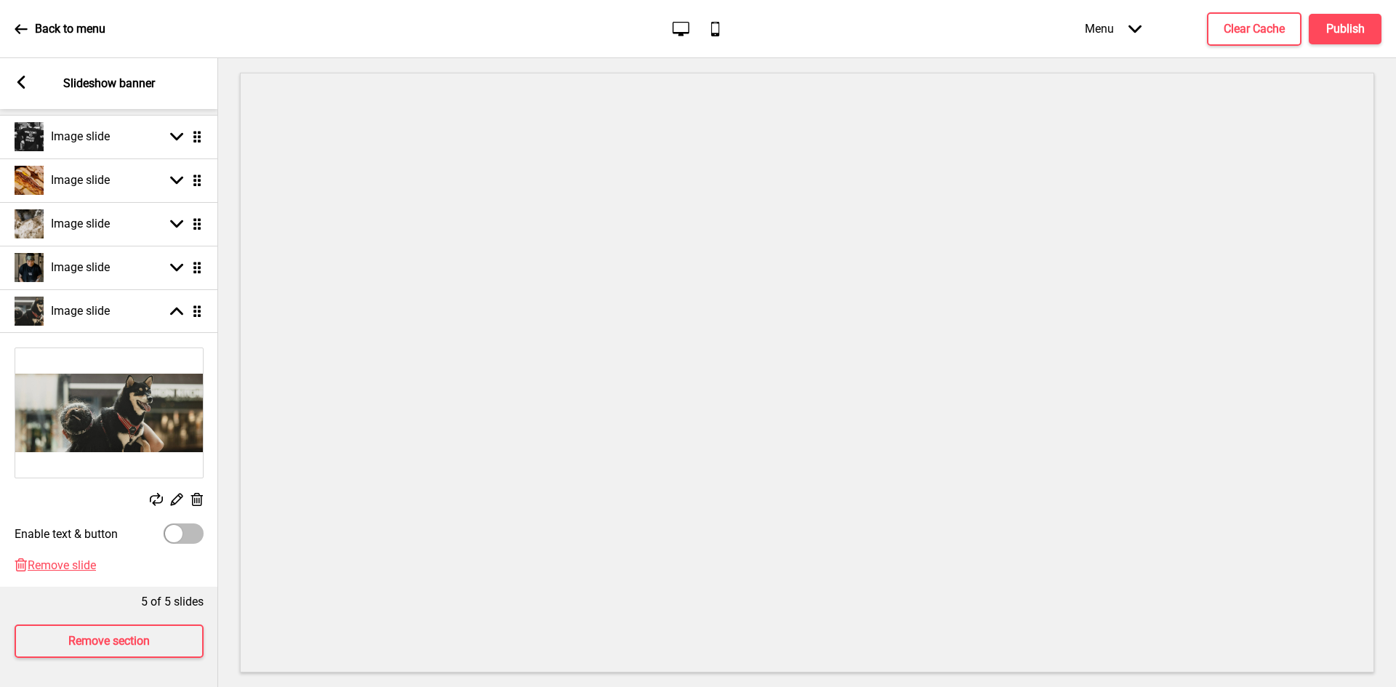
scroll to position [207, 0]
click at [15, 82] on rect at bounding box center [21, 82] width 13 height 13
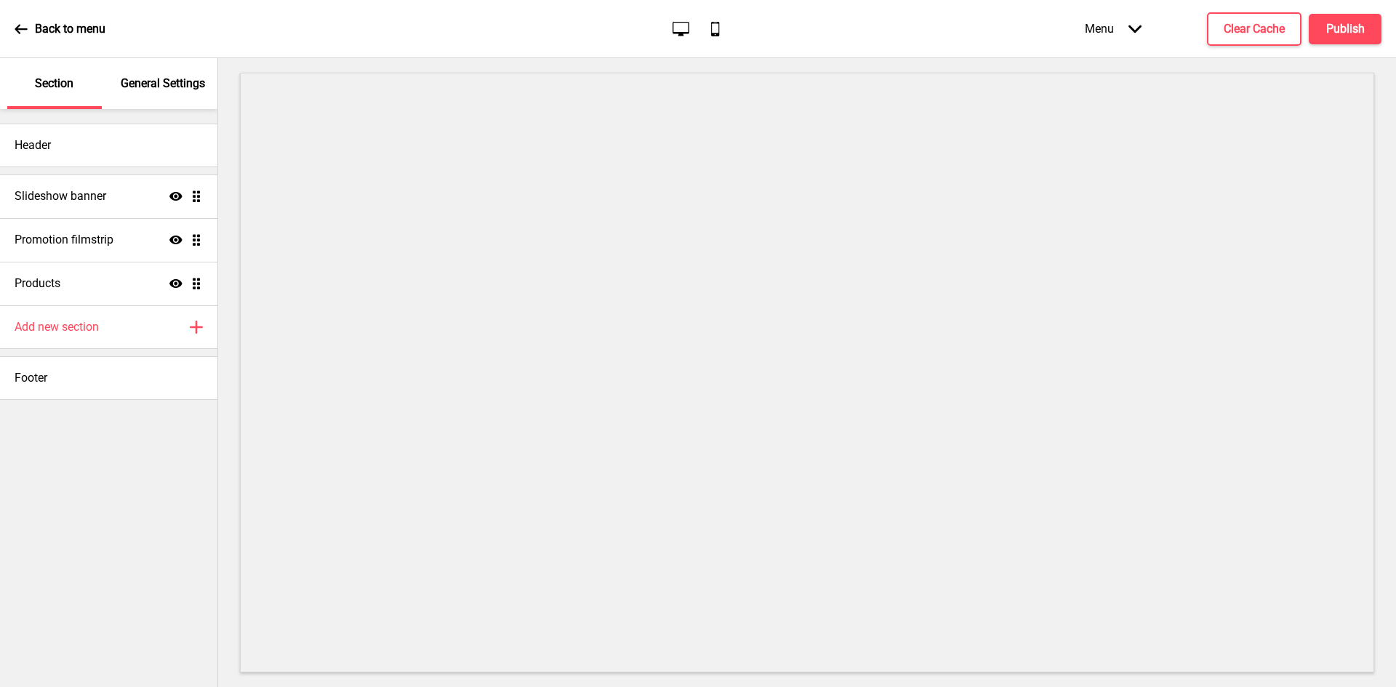
click at [149, 79] on p "General Settings" at bounding box center [163, 84] width 84 height 16
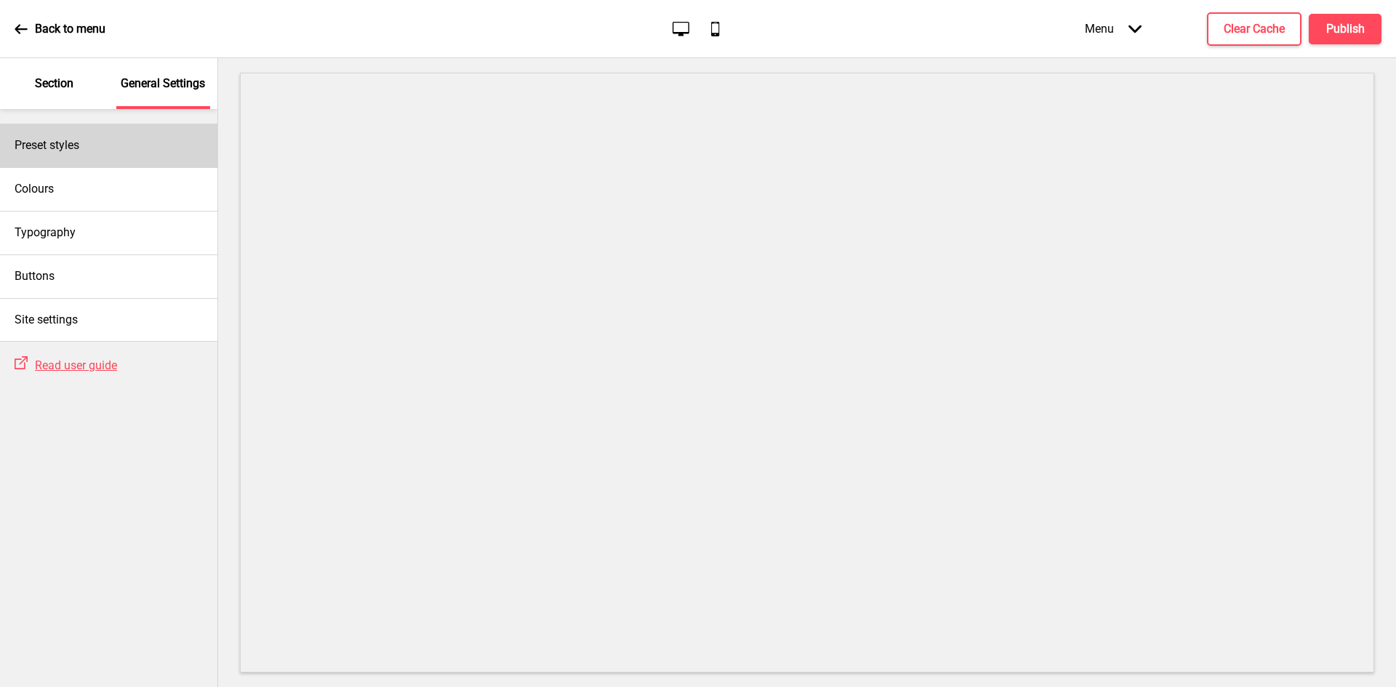
click at [64, 145] on h4 "Preset styles" at bounding box center [47, 145] width 65 height 16
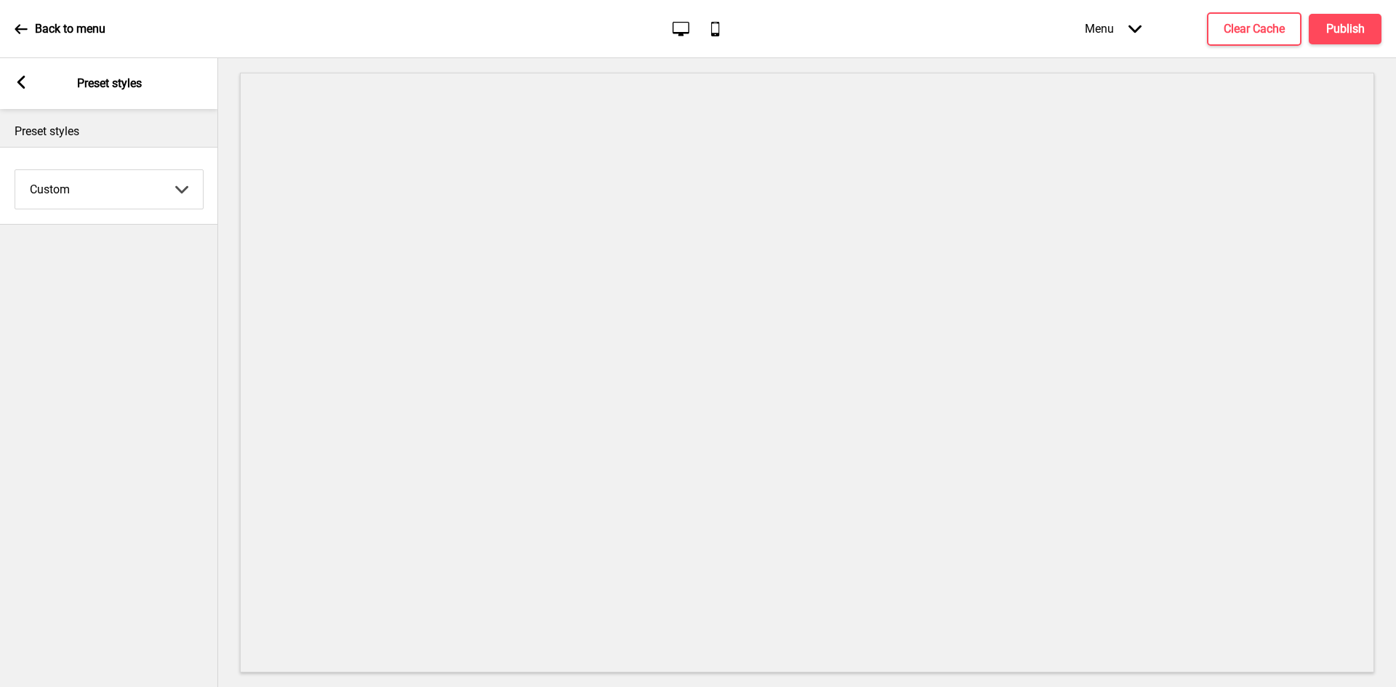
click at [68, 187] on select "Coffee Contrast Dark Earth Marine Minimalist Modern Oddle Pastel Yellow Fruits …" at bounding box center [109, 189] width 188 height 39
select select "minimalist"
click at [15, 170] on select "Coffee Contrast Dark Earth Marine Minimalist Modern Oddle Pastel Yellow Fruits …" at bounding box center [109, 189] width 188 height 39
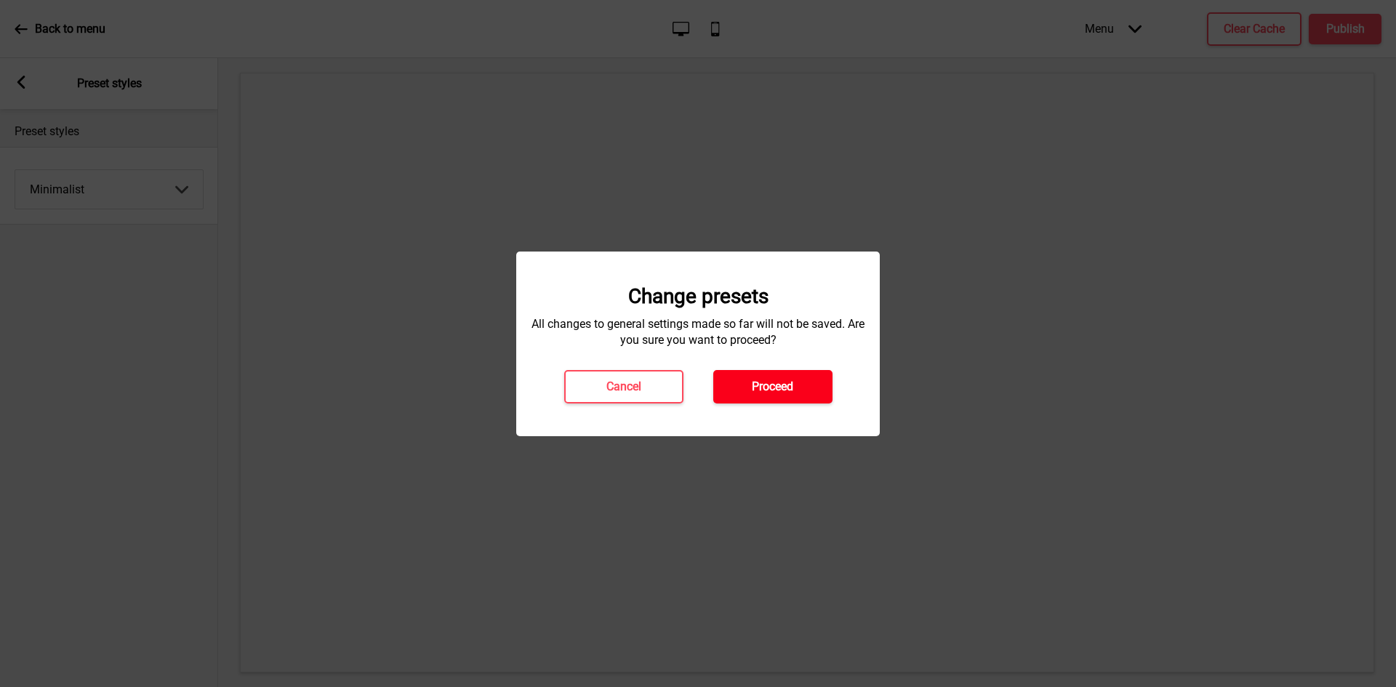
click at [772, 386] on h4 "Proceed" at bounding box center [772, 387] width 41 height 16
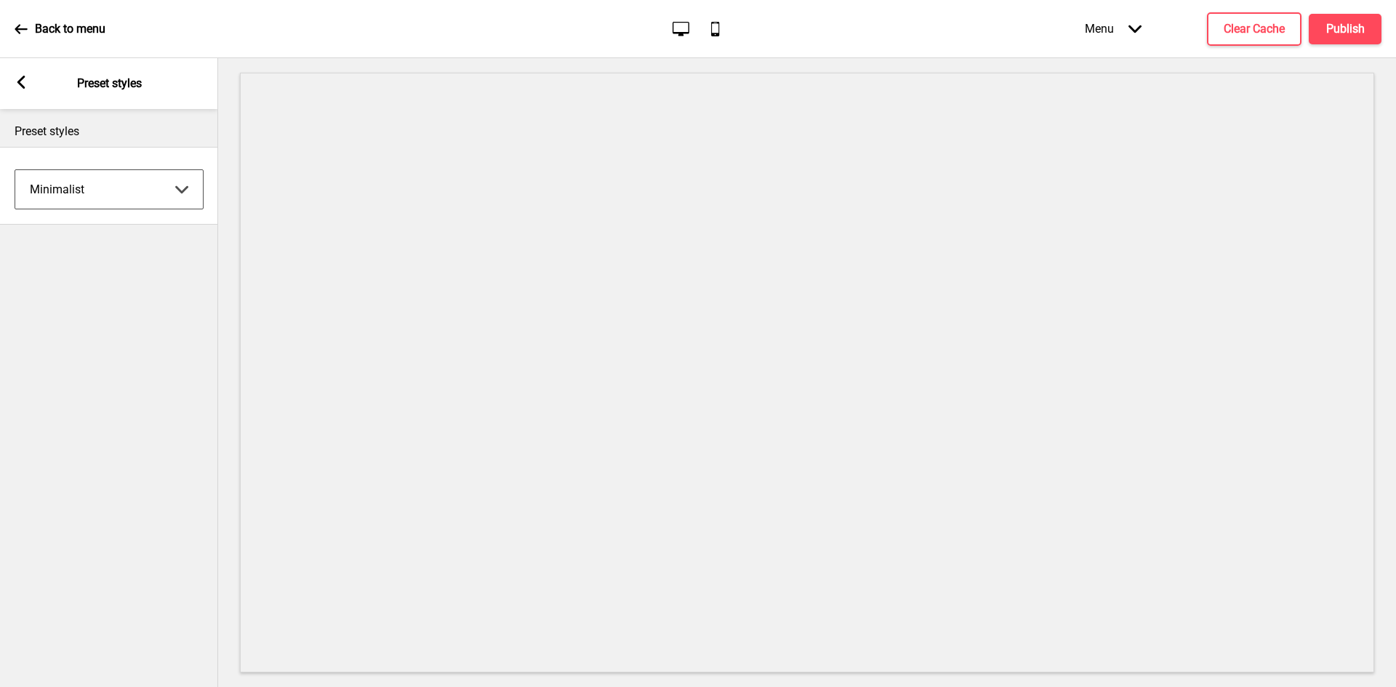
click at [25, 82] on rect at bounding box center [21, 82] width 13 height 13
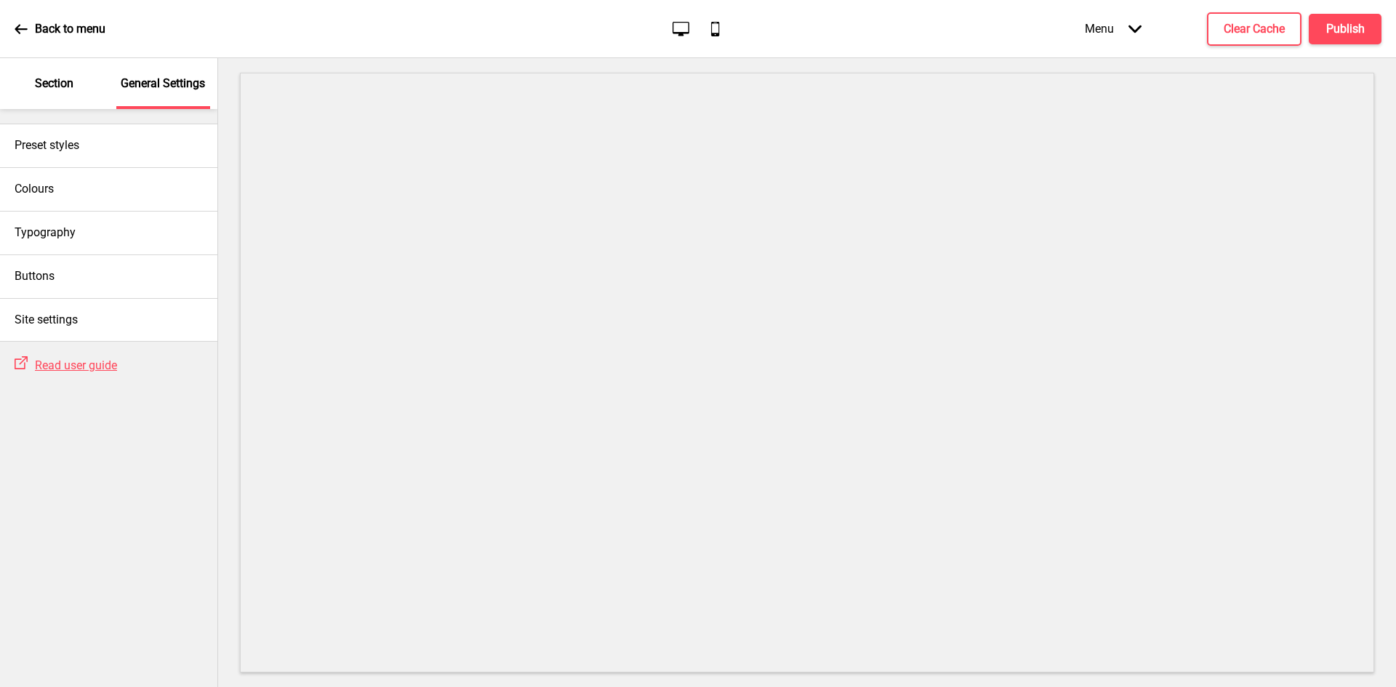
click at [44, 84] on p "Section" at bounding box center [54, 84] width 39 height 16
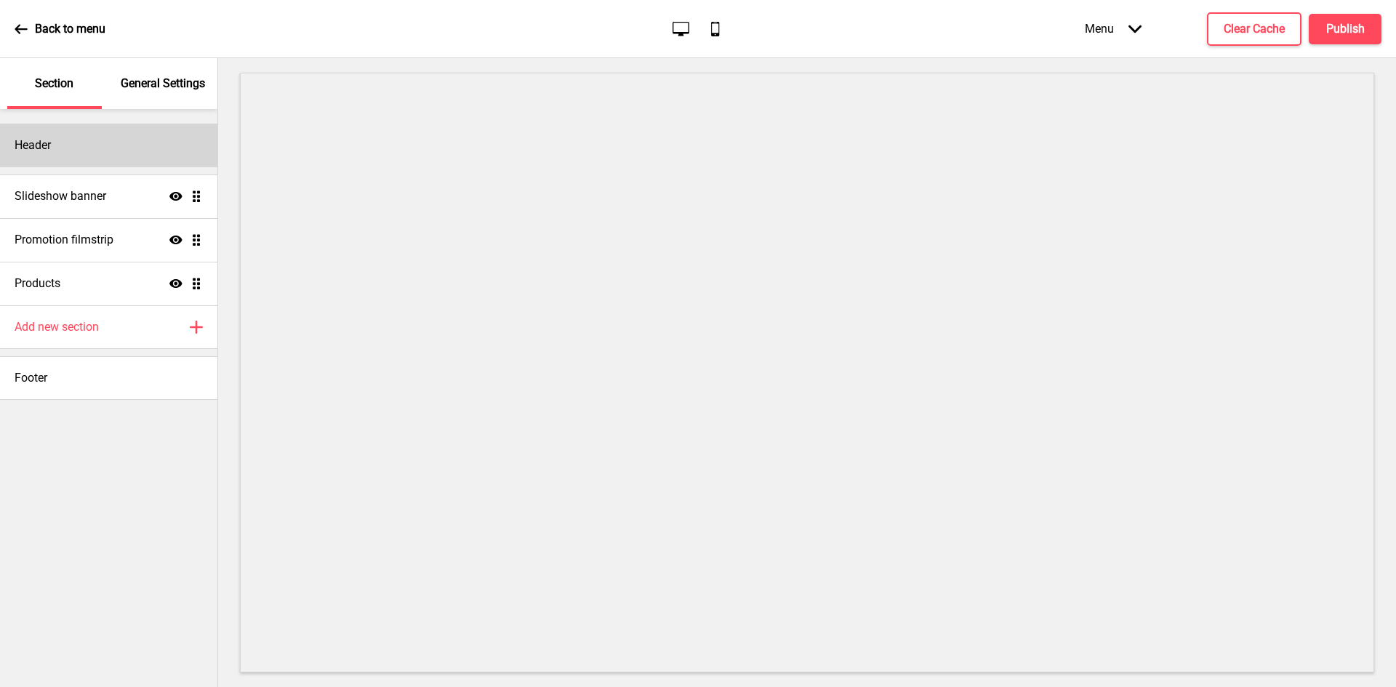
click at [65, 149] on div "Header" at bounding box center [108, 146] width 217 height 44
select select "[PERSON_NAME]"
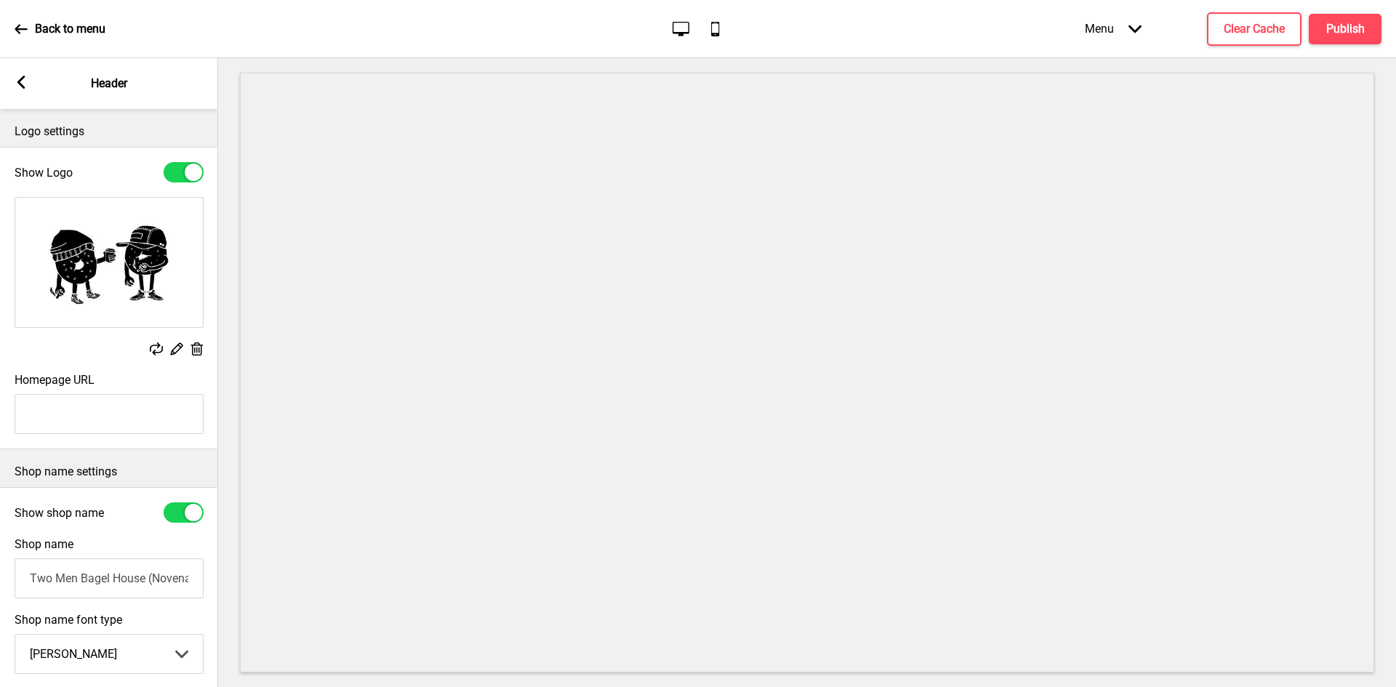
click at [184, 177] on div at bounding box center [184, 172] width 40 height 20
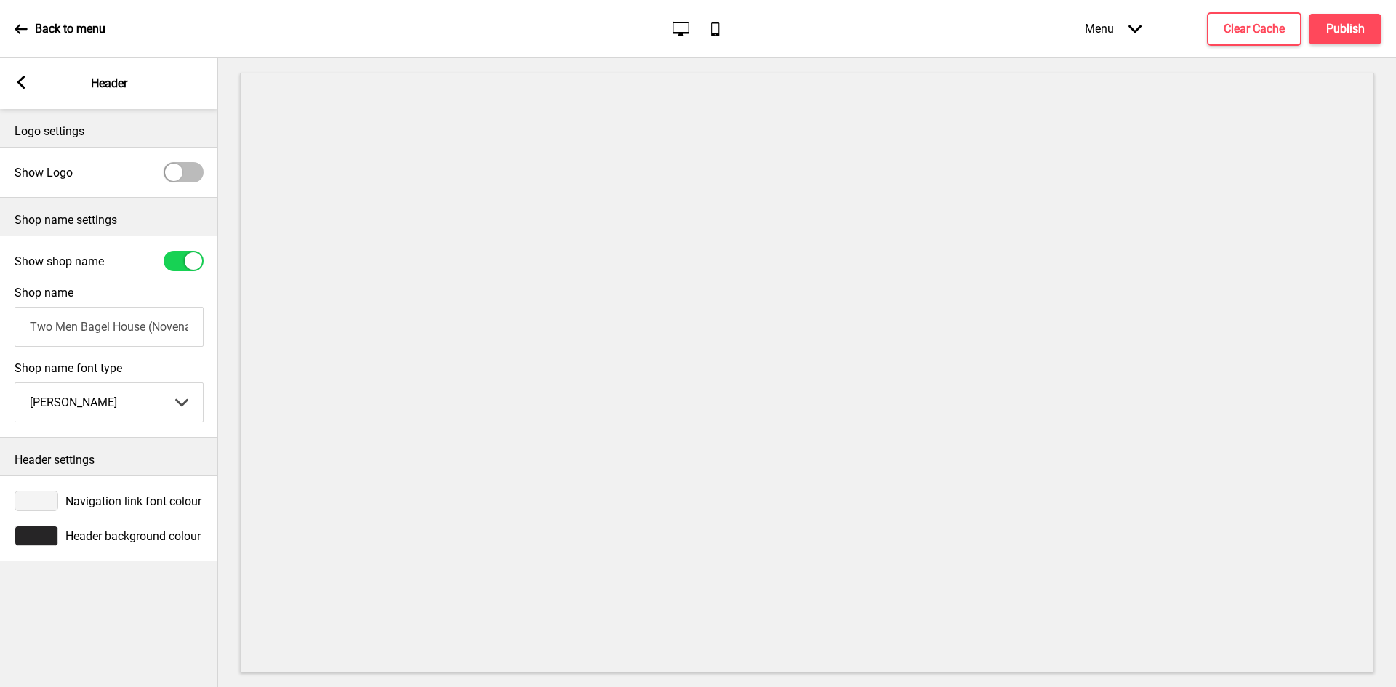
click at [185, 177] on div at bounding box center [184, 172] width 40 height 20
checkbox input "true"
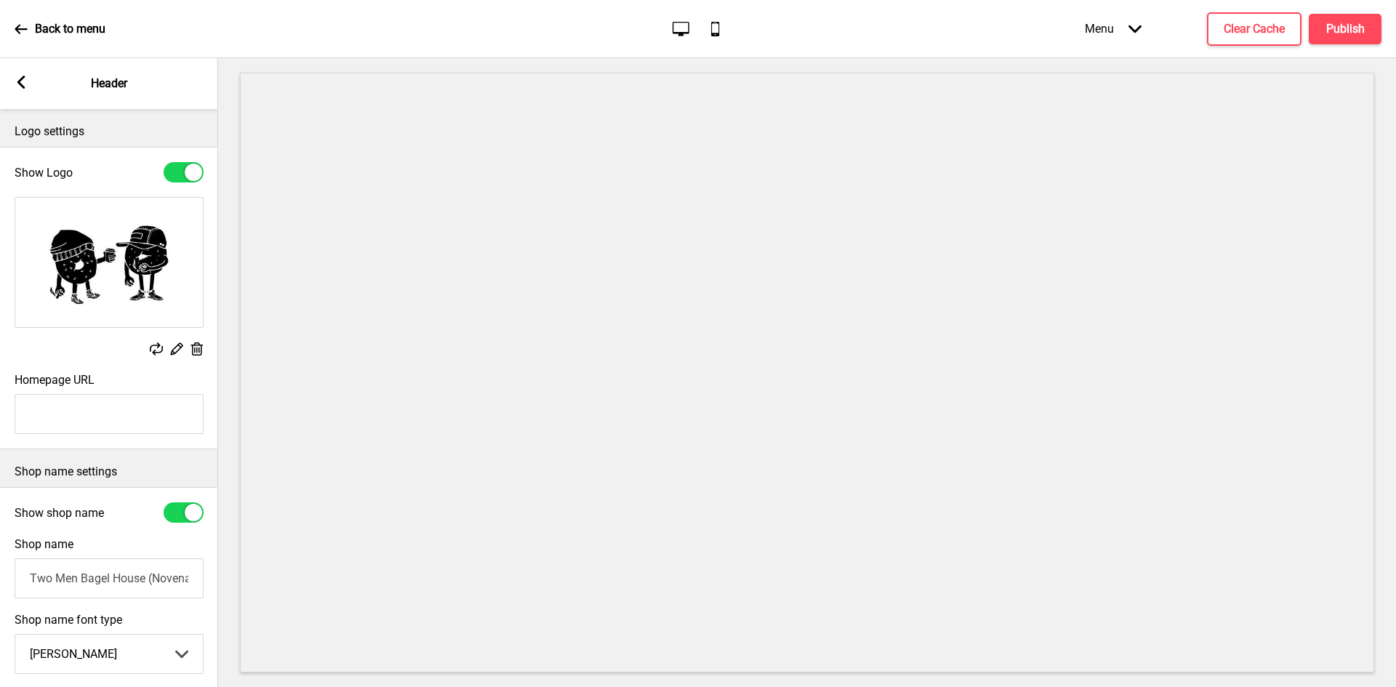
click at [196, 348] on g at bounding box center [196, 349] width 15 height 15
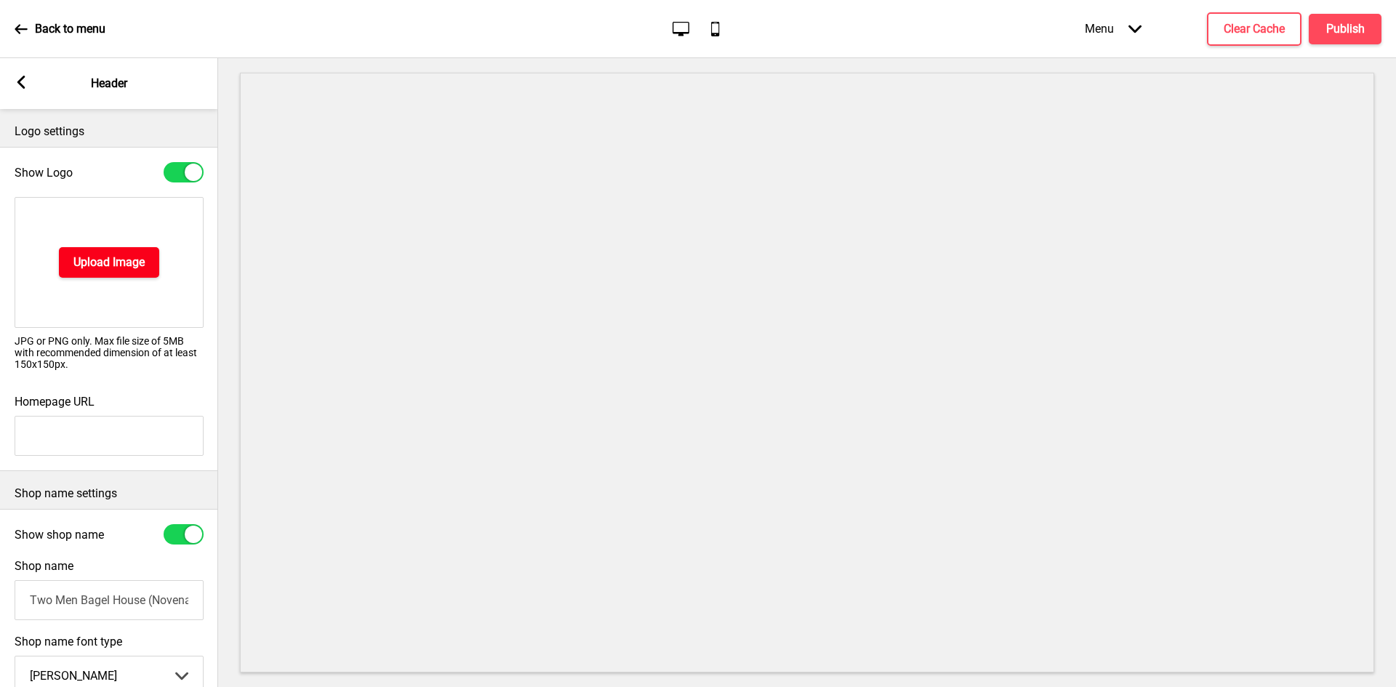
click at [105, 271] on button "Upload Image" at bounding box center [109, 262] width 100 height 31
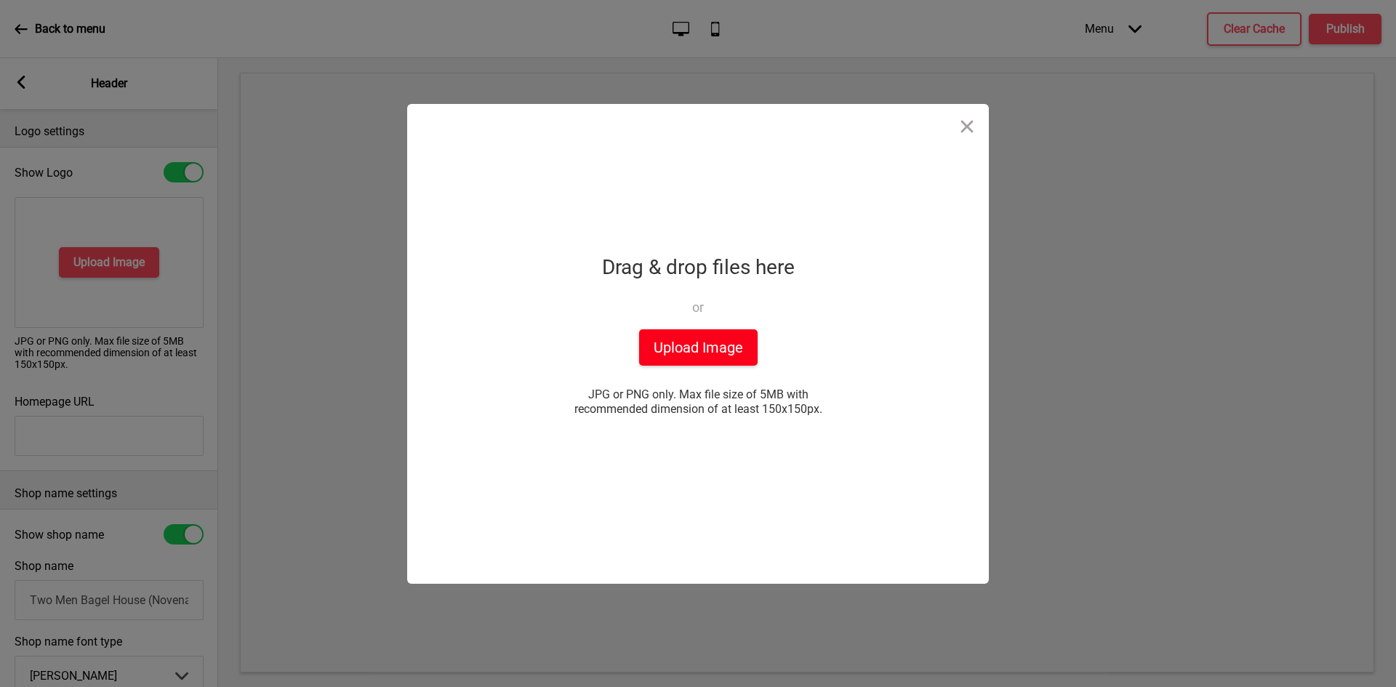
click at [689, 351] on button "Upload Image" at bounding box center [698, 347] width 119 height 36
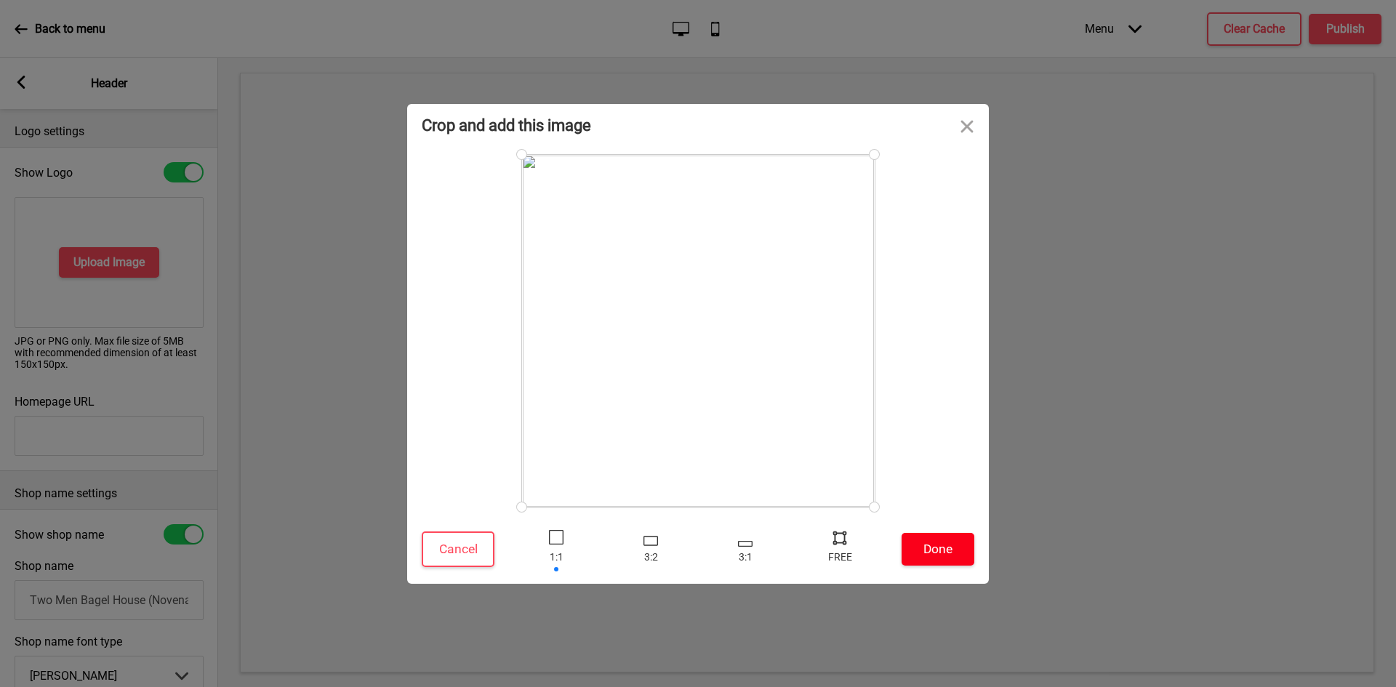
click at [956, 543] on button "Done" at bounding box center [938, 549] width 73 height 33
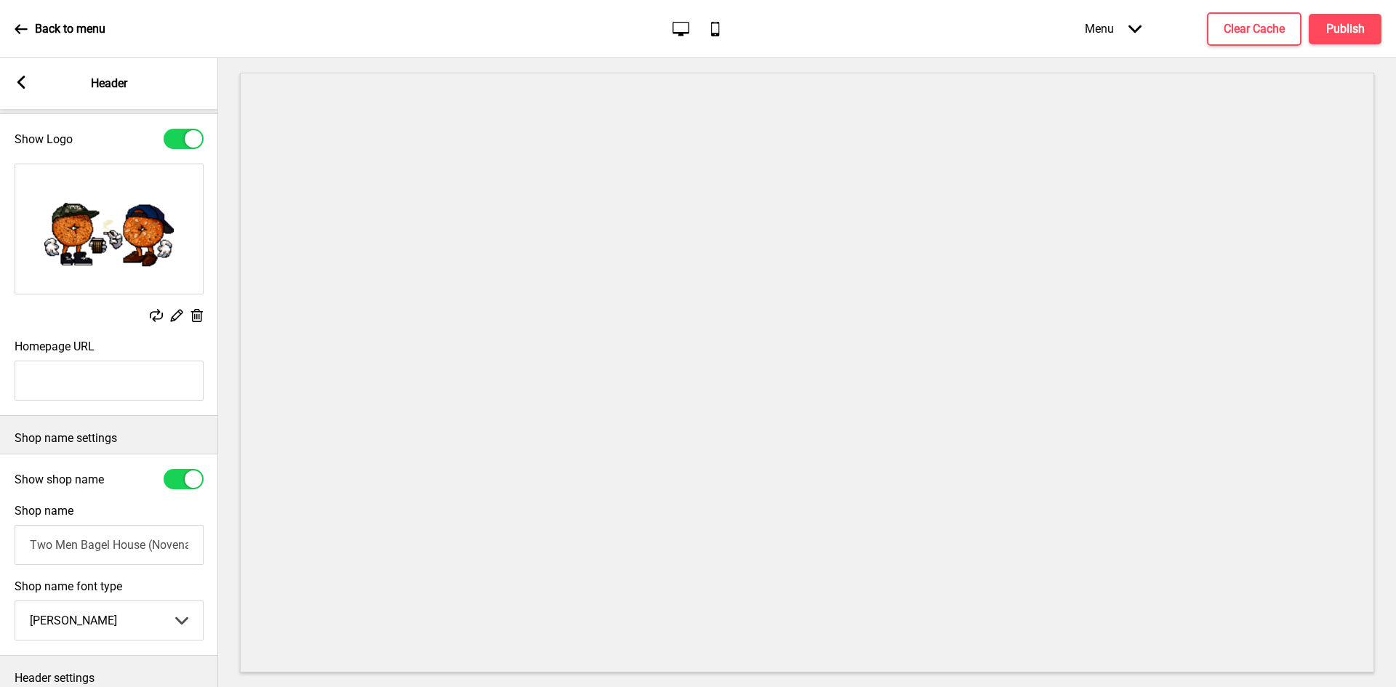
scroll to position [154, 0]
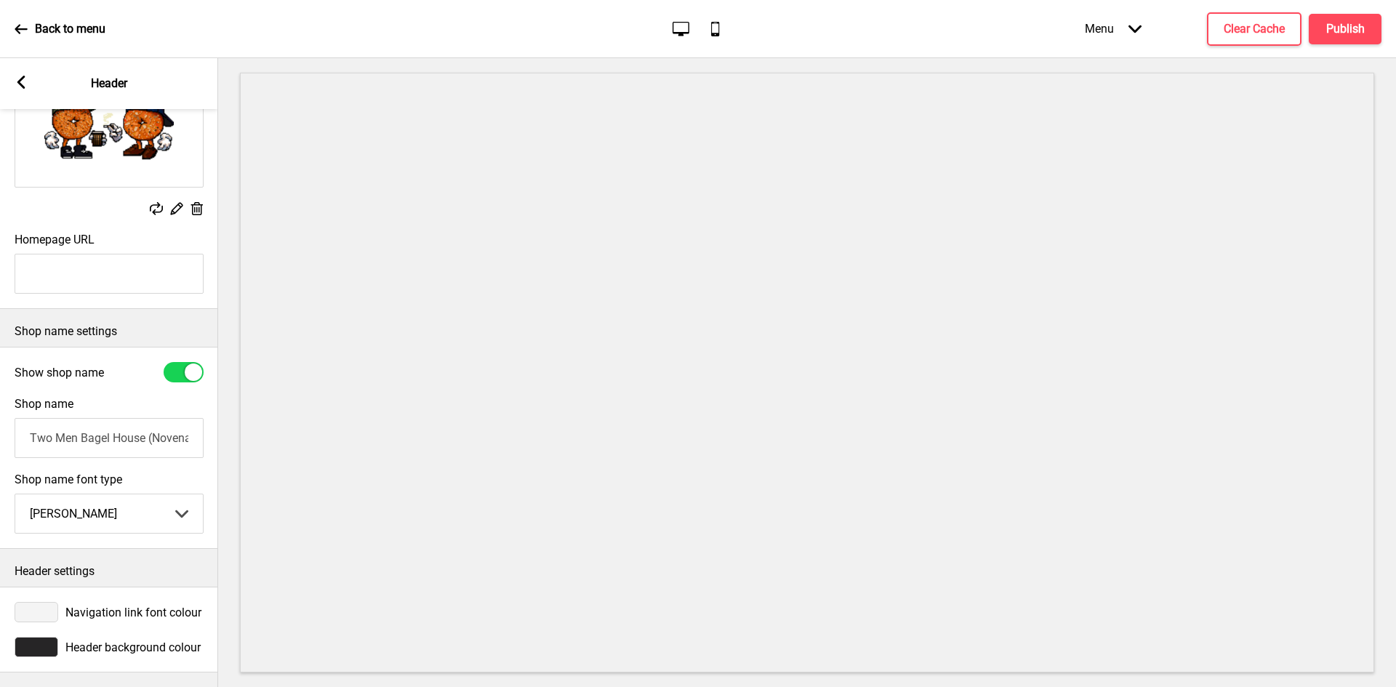
click at [116, 515] on select "Abhaya Libre Abril Fatface Adobe Garamond Pro Arimo Arsenal Arvo Berkshire Swas…" at bounding box center [109, 514] width 188 height 39
click at [15, 495] on select "Abhaya Libre Abril Fatface Adobe Garamond Pro Arimo Arsenal Arvo Berkshire Swas…" at bounding box center [109, 514] width 188 height 39
click at [80, 495] on select "Abhaya Libre Abril Fatface Adobe Garamond Pro Arimo Arsenal Arvo Berkshire Swas…" at bounding box center [109, 514] width 188 height 39
click at [15, 495] on select "Abhaya Libre Abril Fatface Adobe Garamond Pro Arimo Arsenal Arvo Berkshire Swas…" at bounding box center [109, 514] width 188 height 39
drag, startPoint x: 98, startPoint y: 508, endPoint x: 96, endPoint y: 496, distance: 12.6
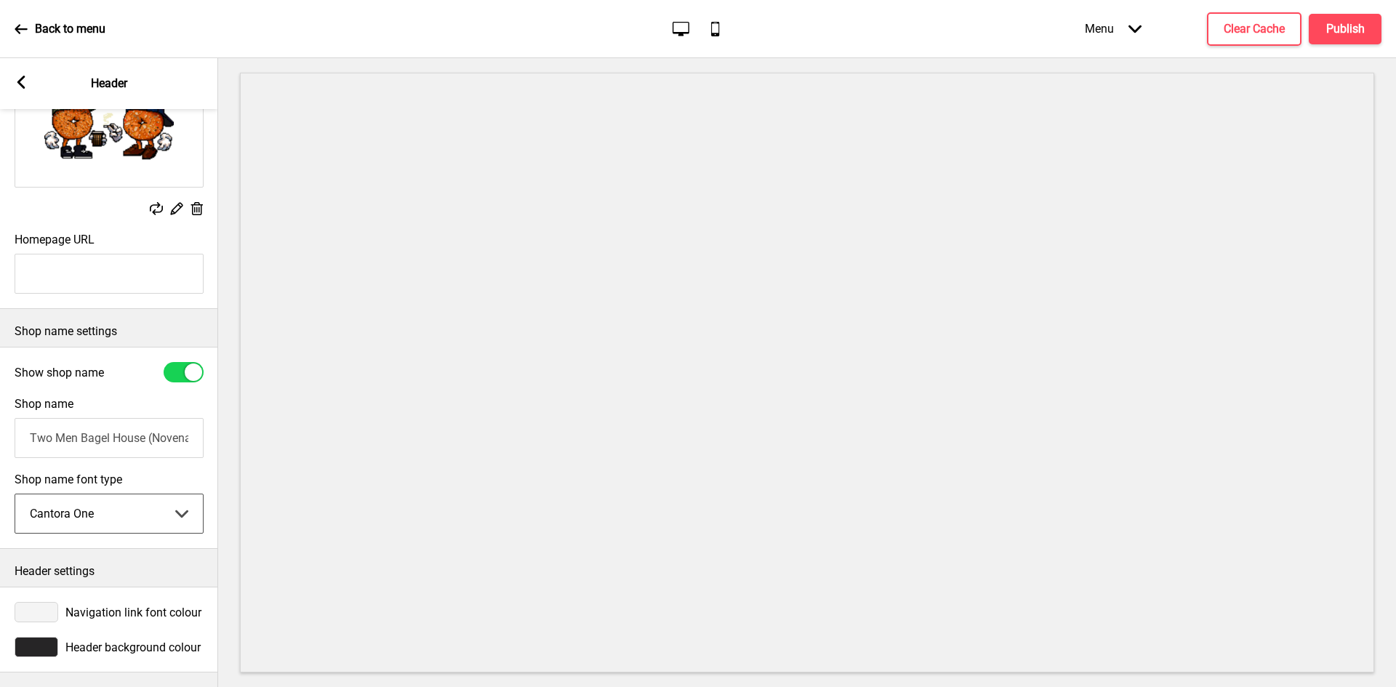
click at [98, 508] on select "Abhaya Libre Abril Fatface Adobe Garamond Pro Arimo Arsenal Arvo Berkshire Swas…" at bounding box center [109, 514] width 188 height 39
select select "Cabin"
click at [15, 495] on select "Abhaya Libre Abril Fatface Adobe Garamond Pro Arimo Arsenal Arvo Berkshire Swas…" at bounding box center [109, 514] width 188 height 39
click at [23, 602] on div at bounding box center [37, 612] width 44 height 20
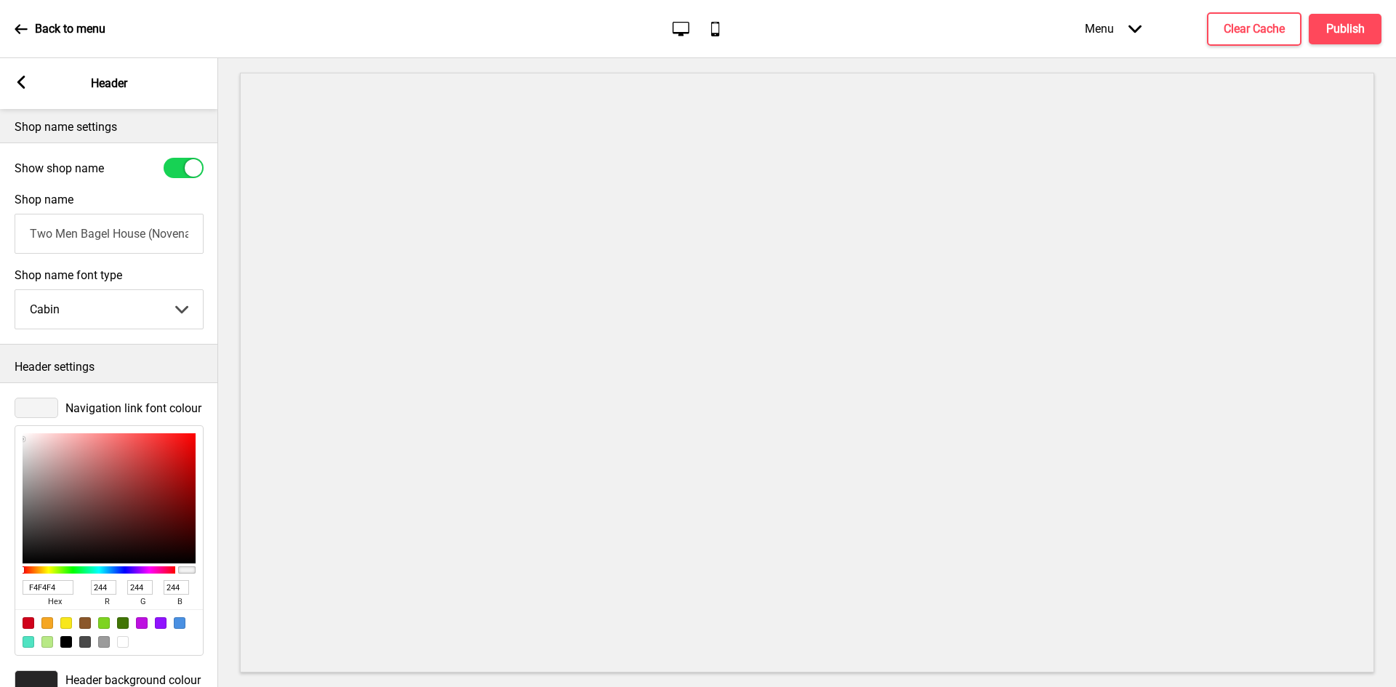
scroll to position [395, 0]
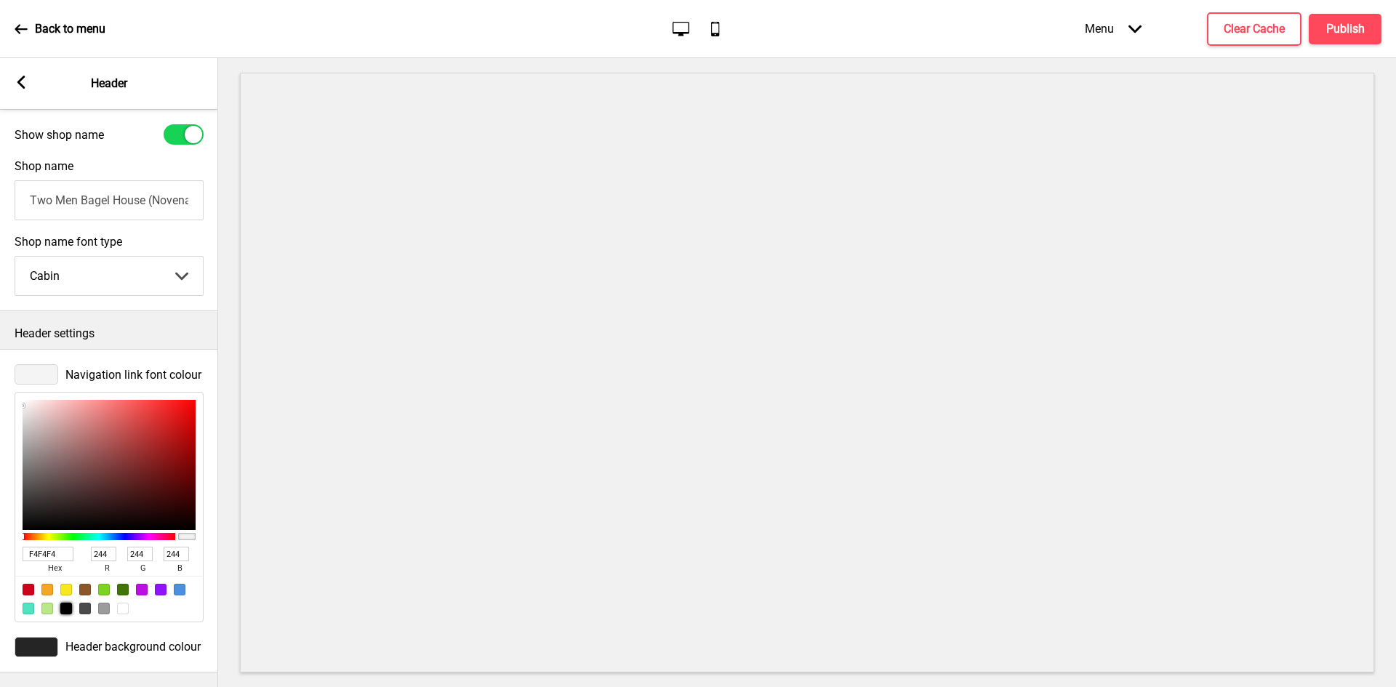
click at [67, 603] on div at bounding box center [66, 609] width 12 height 12
type input "000000"
type input "0"
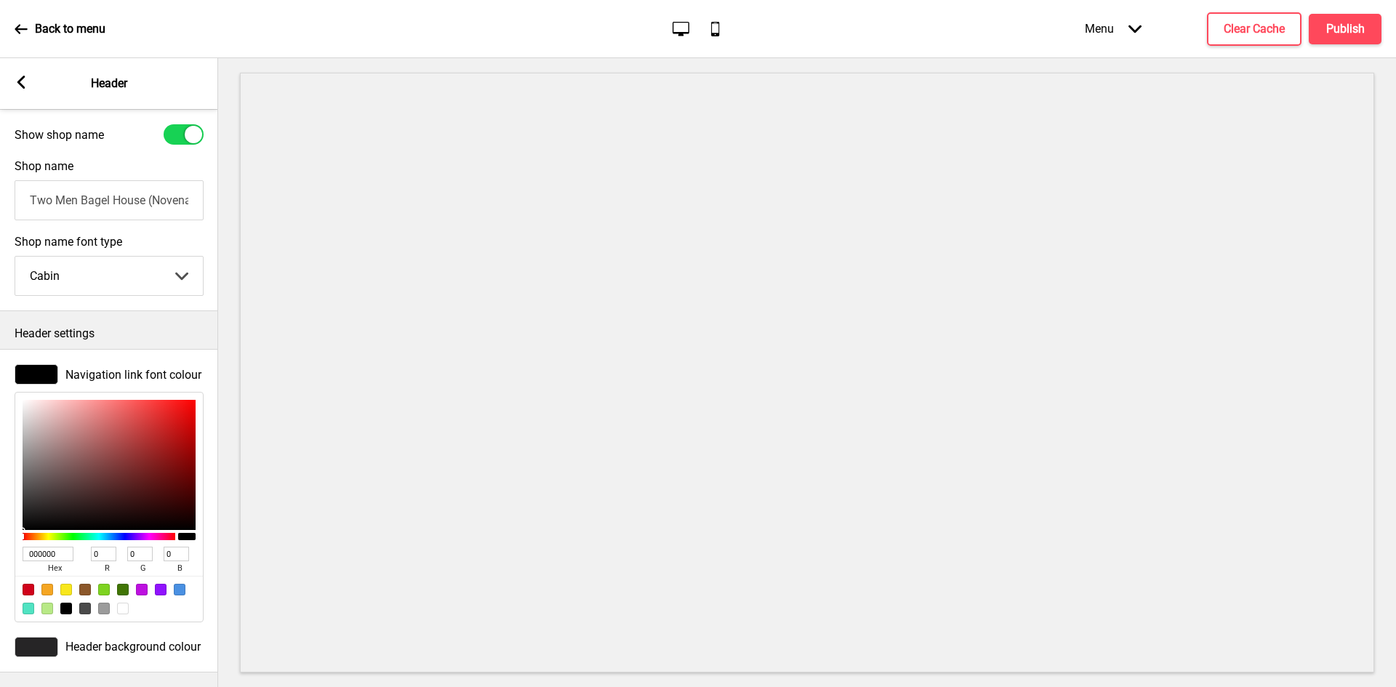
click at [86, 640] on span "Header background colour" at bounding box center [132, 647] width 135 height 14
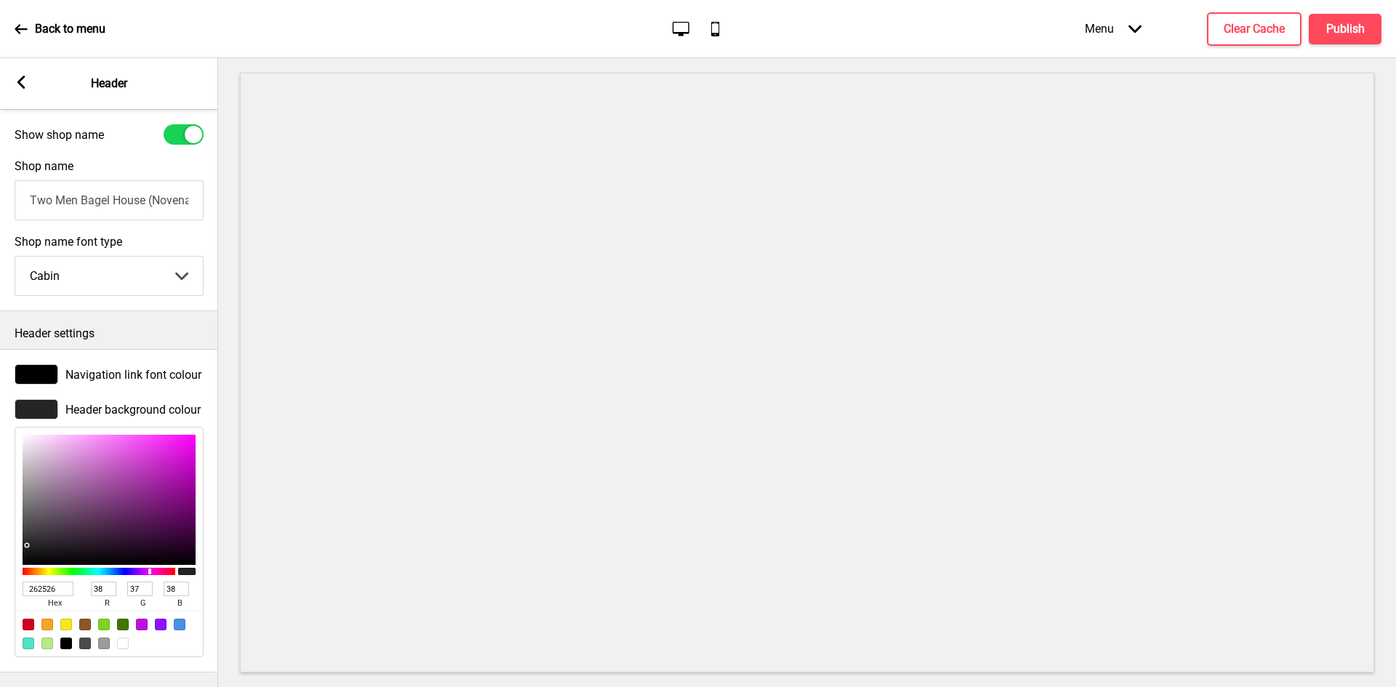
click at [125, 638] on div at bounding box center [123, 644] width 12 height 12
type input "FFFFFF"
type input "255"
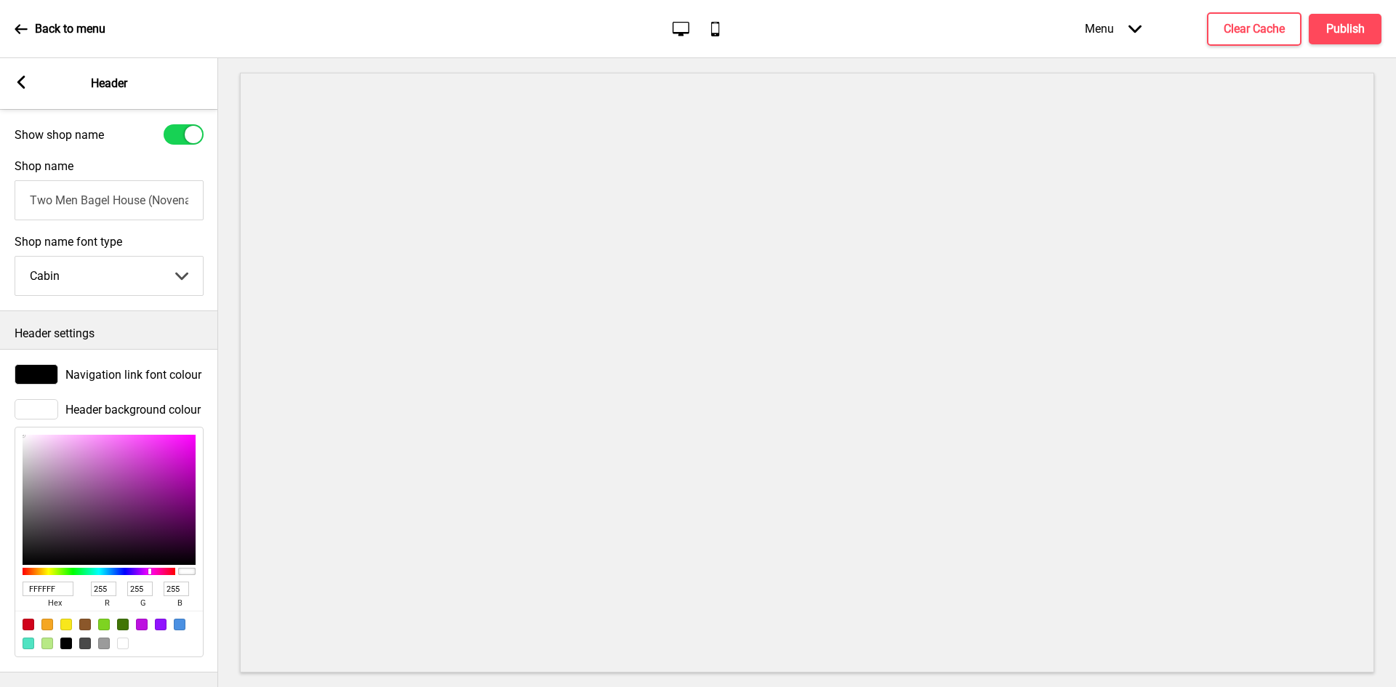
click at [23, 87] on icon at bounding box center [21, 82] width 8 height 13
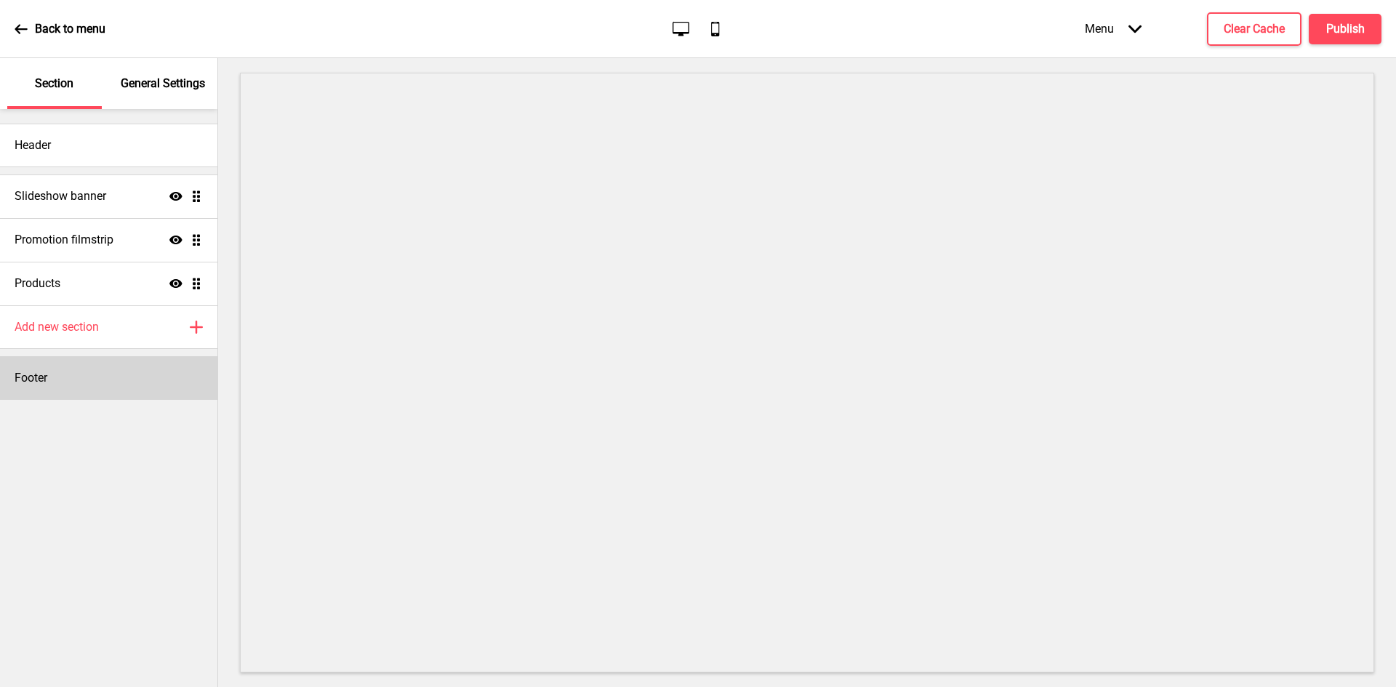
click at [103, 374] on div "Footer" at bounding box center [108, 378] width 217 height 44
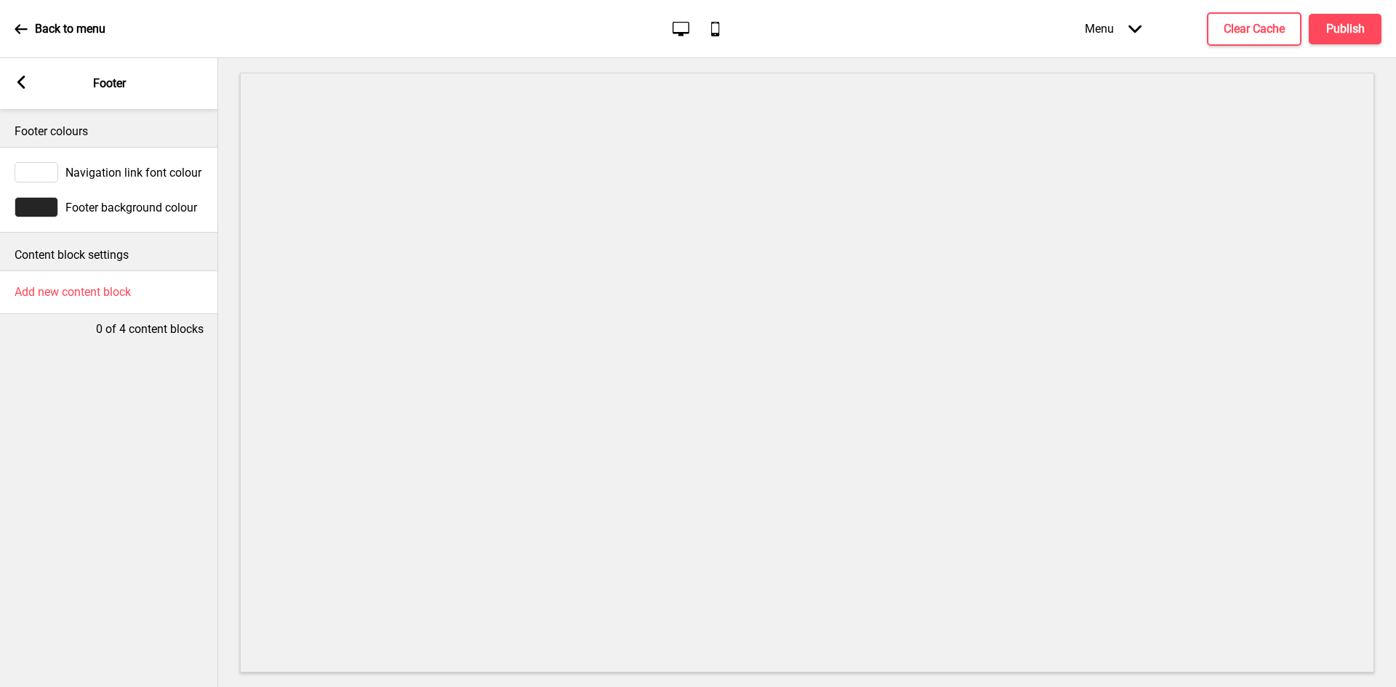
click at [64, 179] on div "Navigation link font colour" at bounding box center [109, 172] width 189 height 20
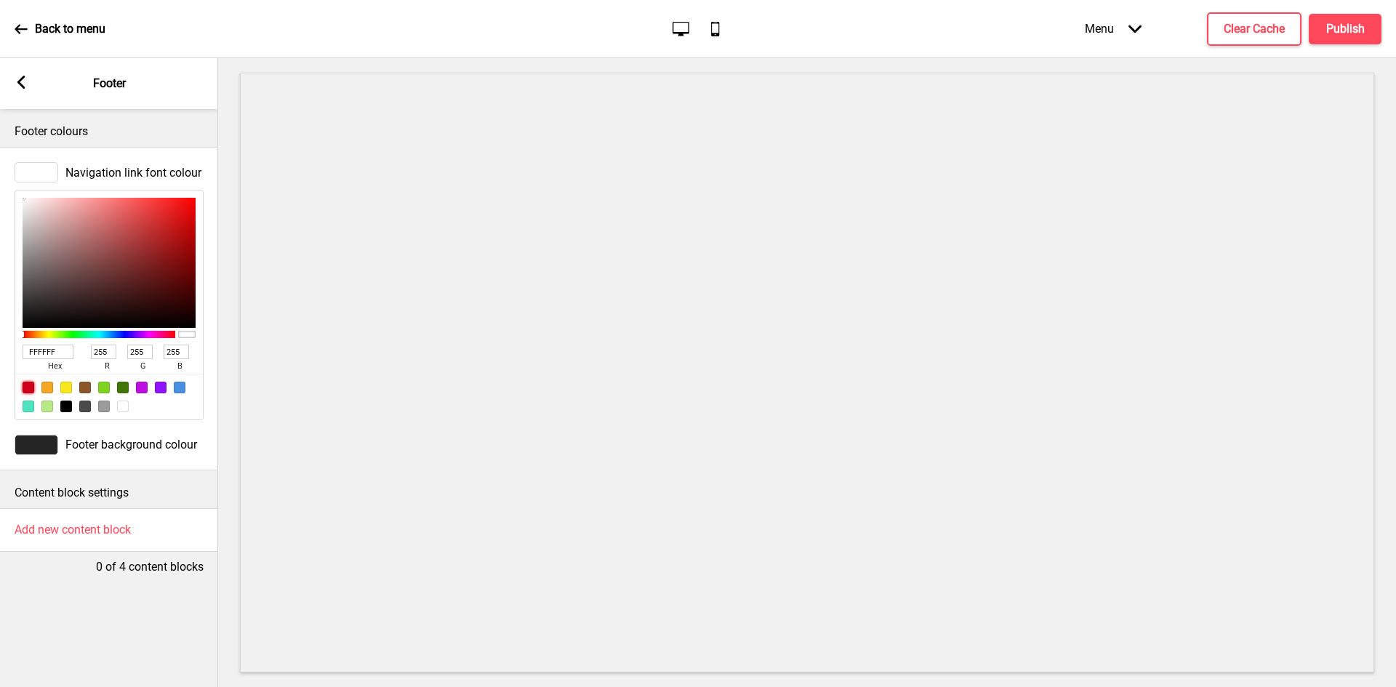
click at [30, 386] on div at bounding box center [29, 388] width 12 height 12
type input "D0021B"
type input "208"
type input "2"
type input "27"
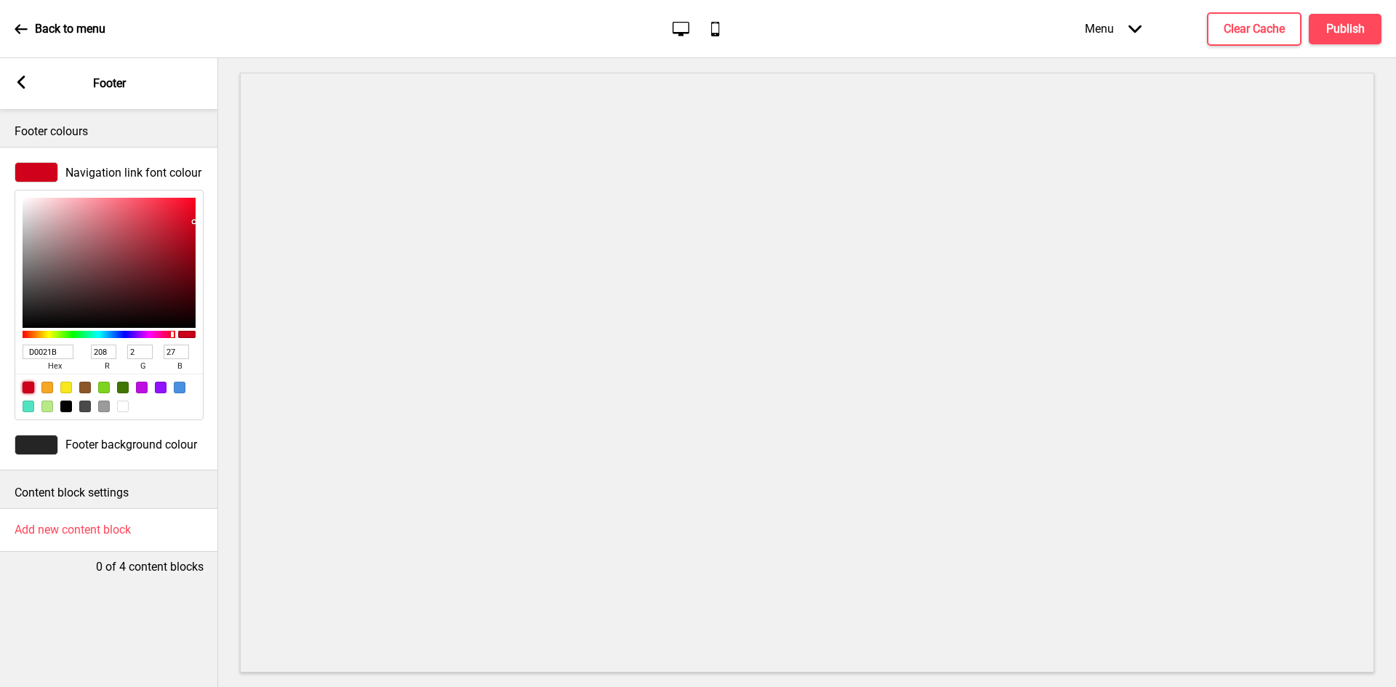
click at [53, 448] on div at bounding box center [37, 445] width 44 height 20
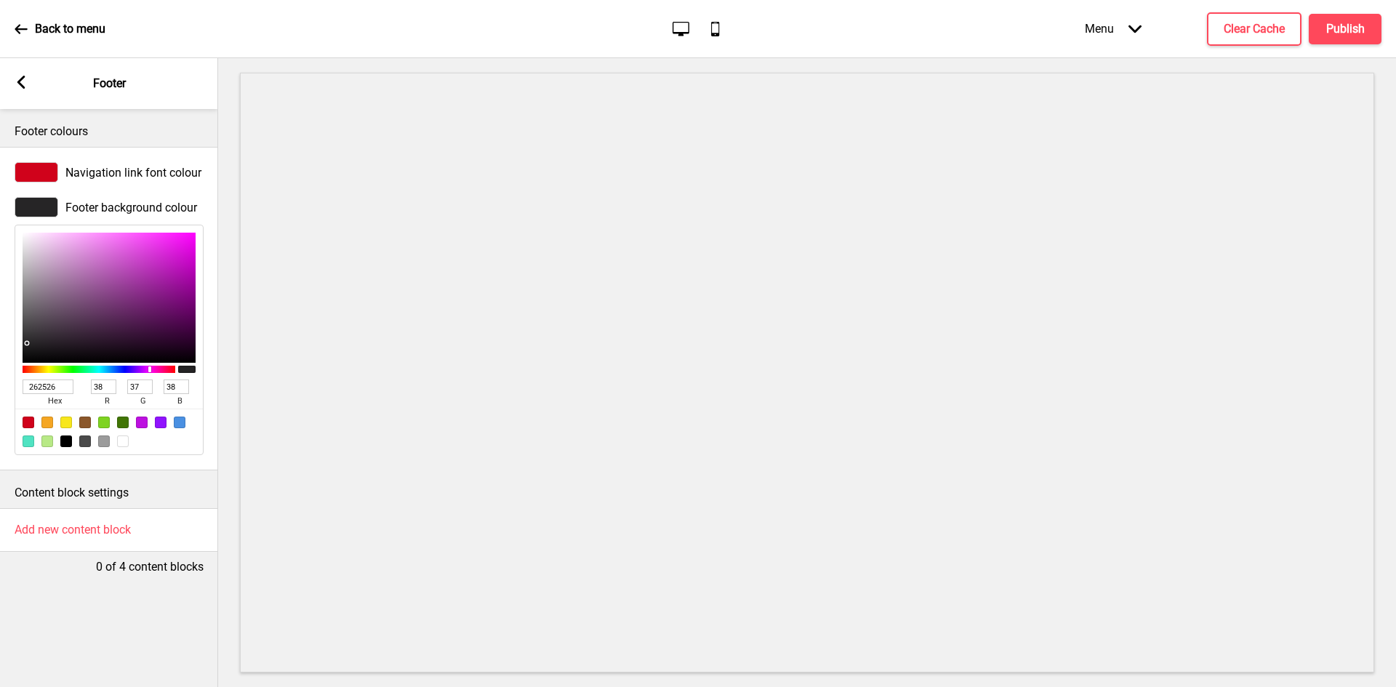
click at [121, 444] on div at bounding box center [123, 442] width 12 height 12
type input "FFFFFF"
type input "255"
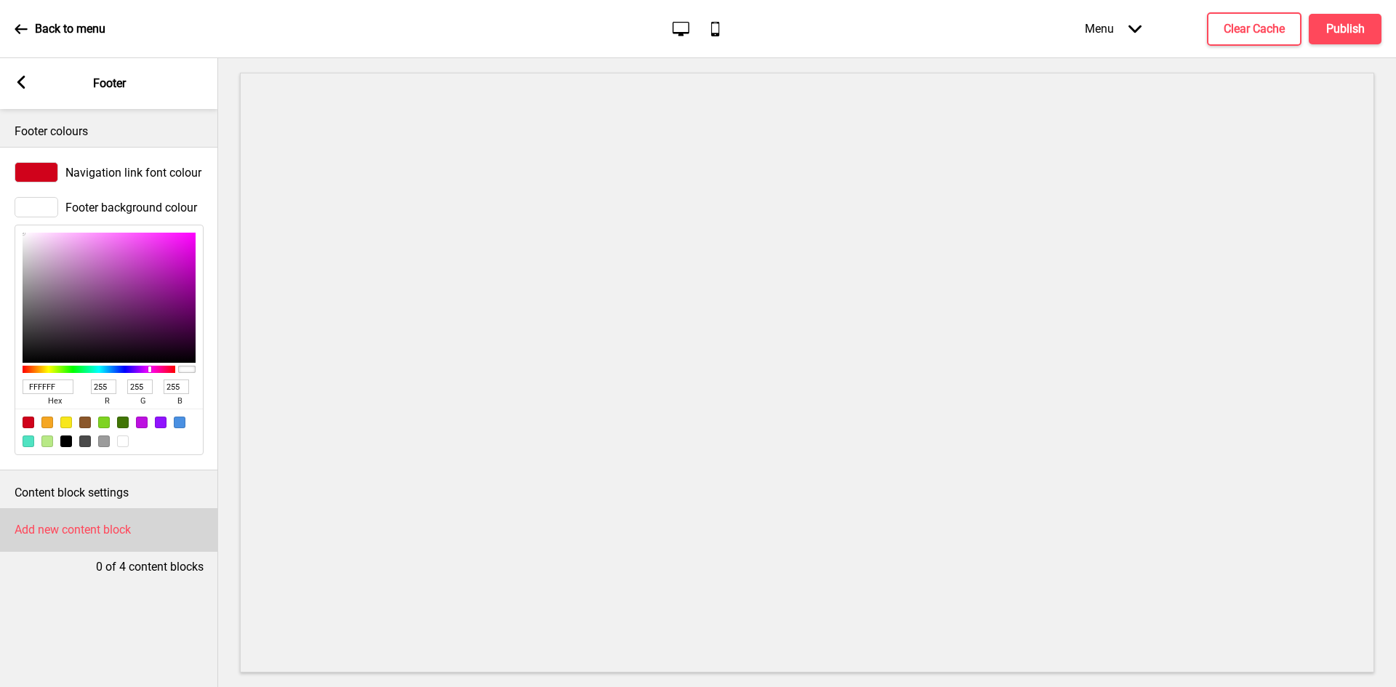
click at [85, 532] on h4 "Add new content block" at bounding box center [73, 530] width 116 height 16
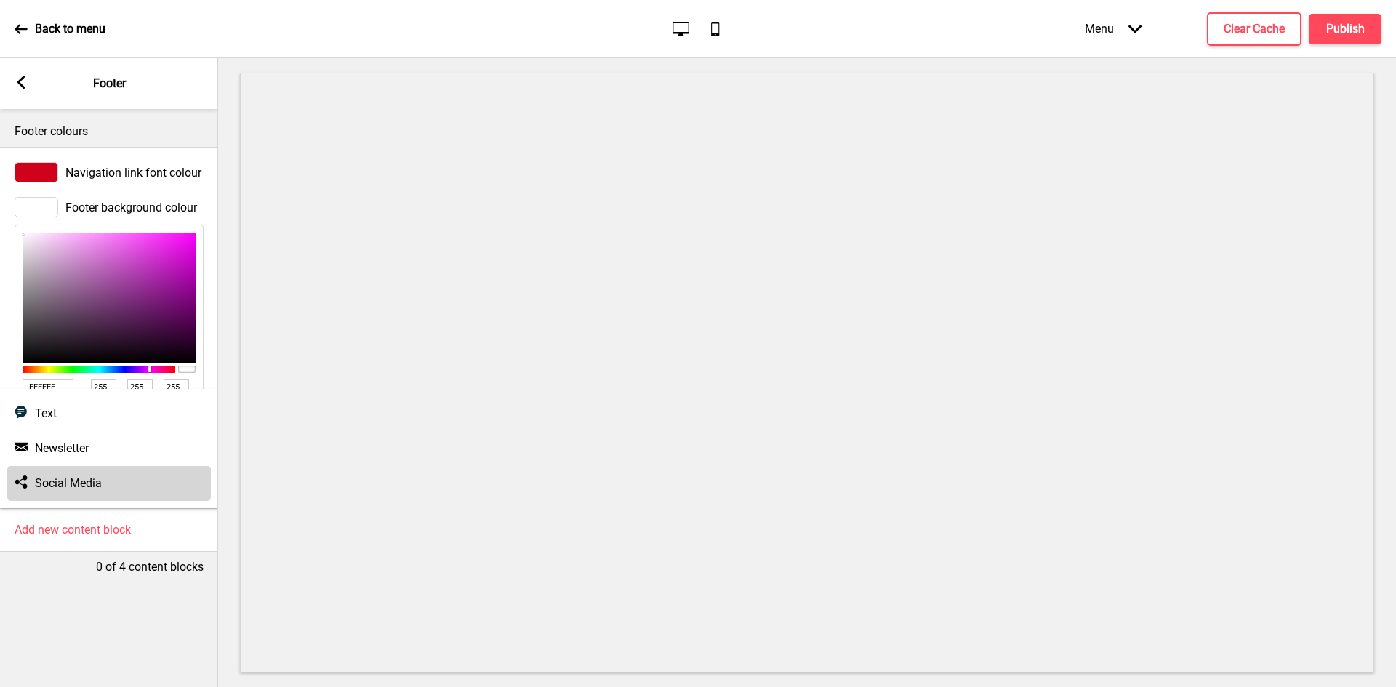
click at [79, 486] on h4 "Social Media" at bounding box center [68, 484] width 67 height 16
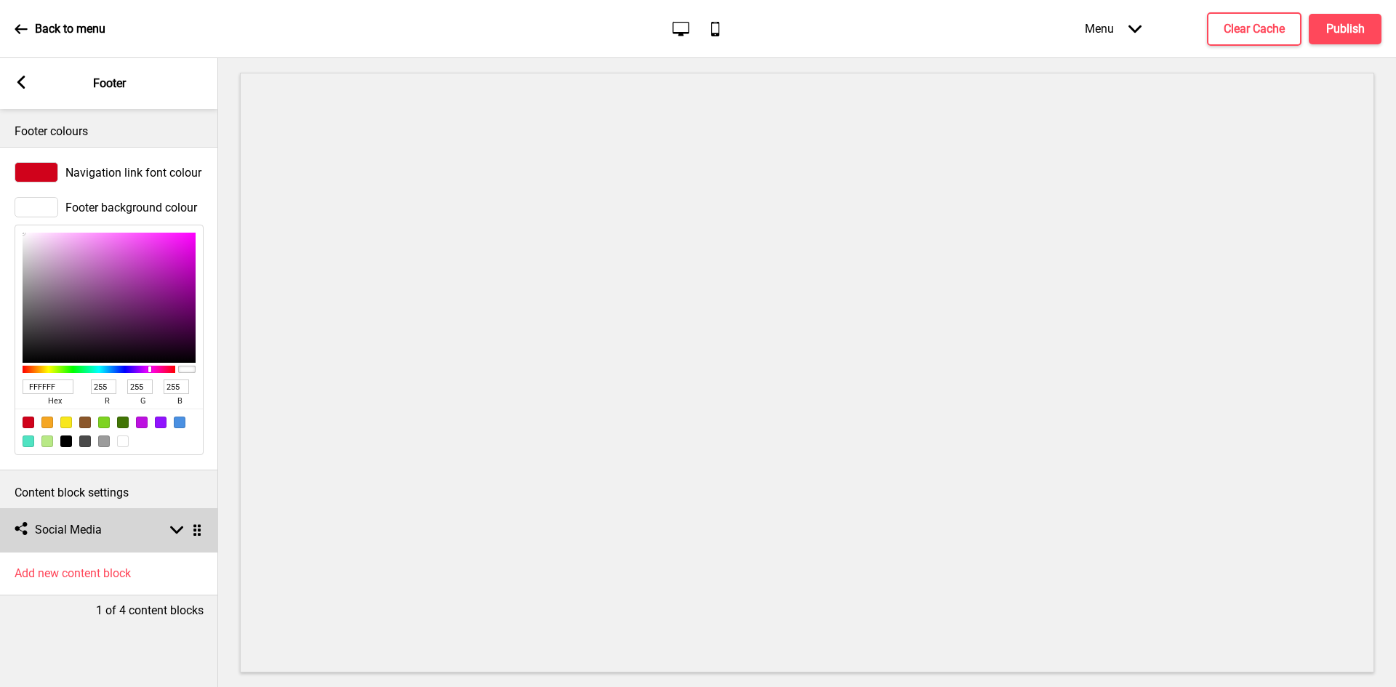
click at [119, 540] on div "Social media Social Media Arrow down Drag" at bounding box center [109, 530] width 218 height 44
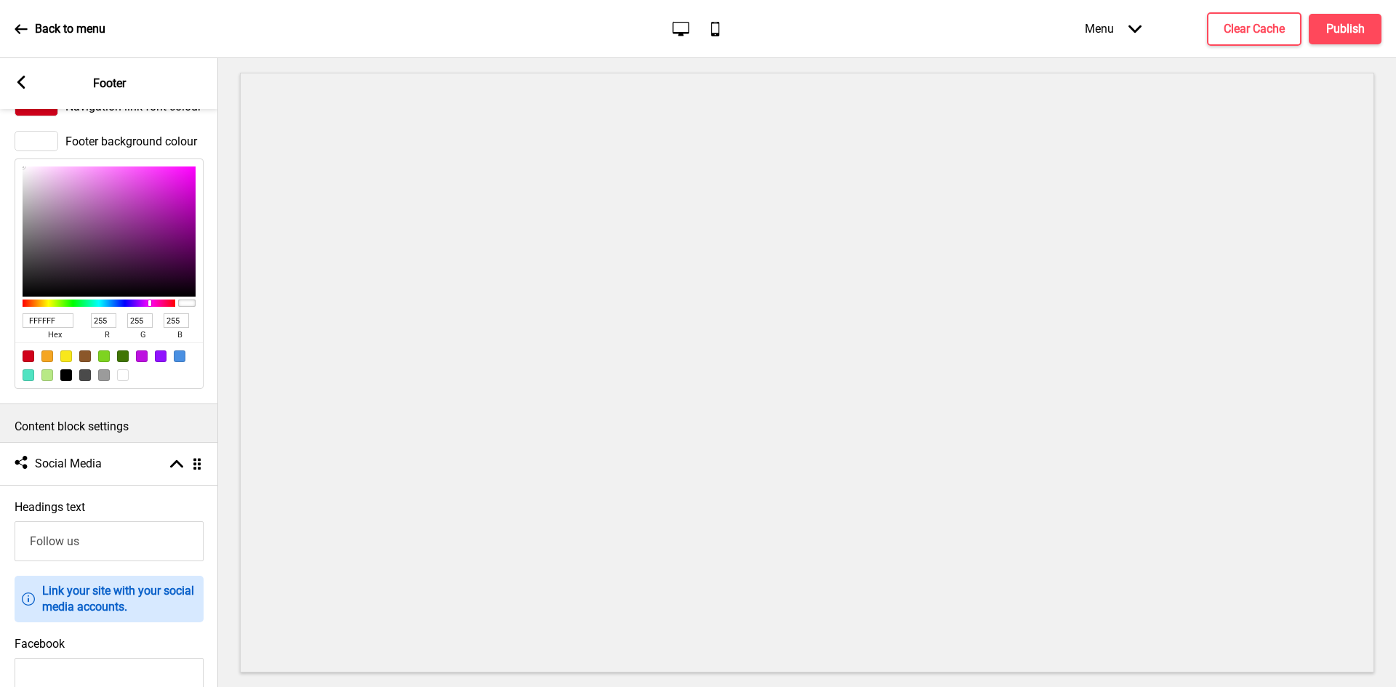
scroll to position [218, 0]
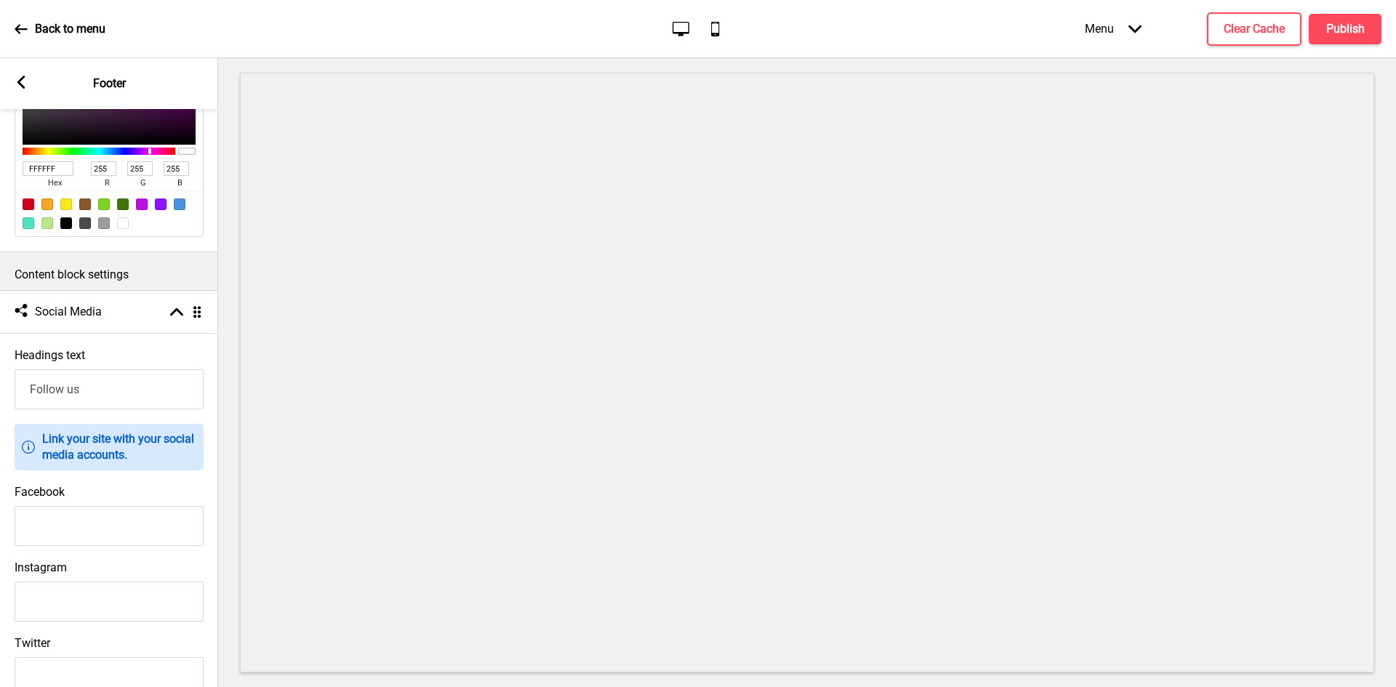
click at [91, 533] on input "Facebook" at bounding box center [109, 526] width 189 height 40
paste input "https://www.facebook.com/twomenbagelhouse/"
type input "https://www.facebook.com/twomenbagelhouse/"
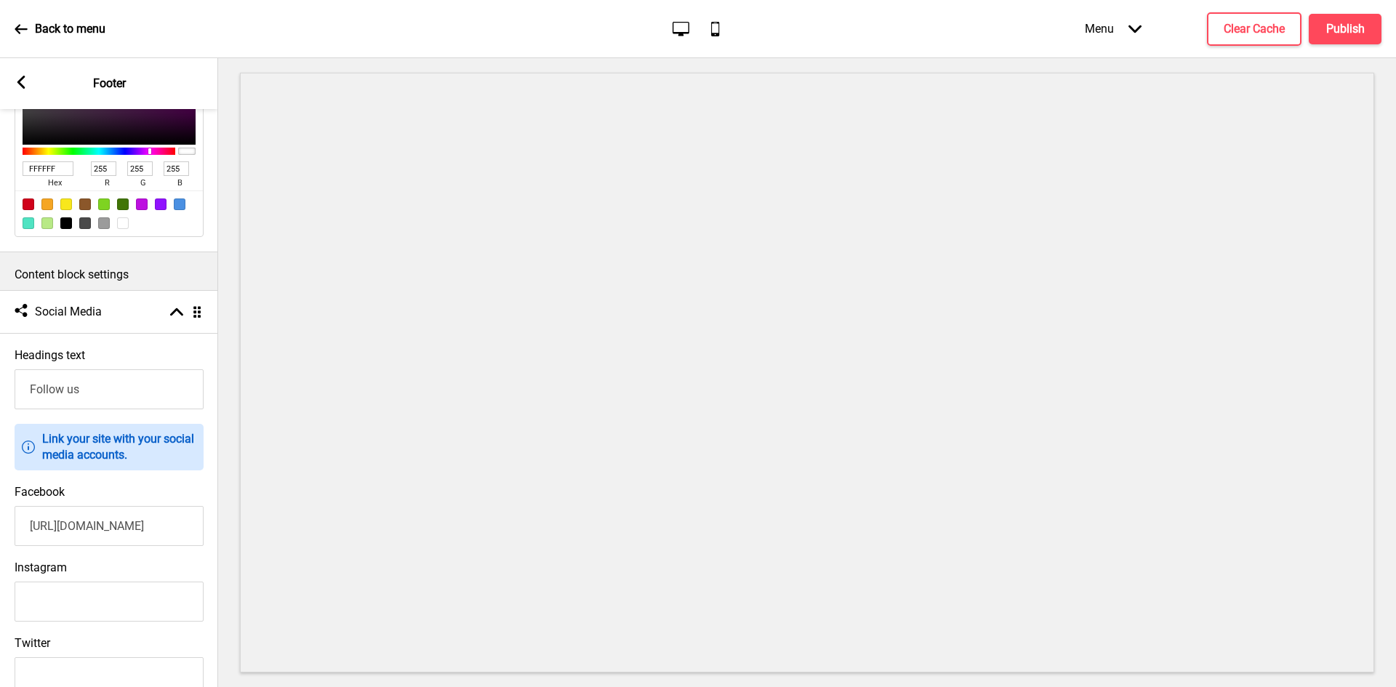
click at [120, 593] on input "Instagram" at bounding box center [109, 602] width 189 height 40
paste input "https://www.instagram.com/twomenbagelhouse/?hl=en"
type input "https://www.instagram.com/twomenbagelhouse/?hl=en"
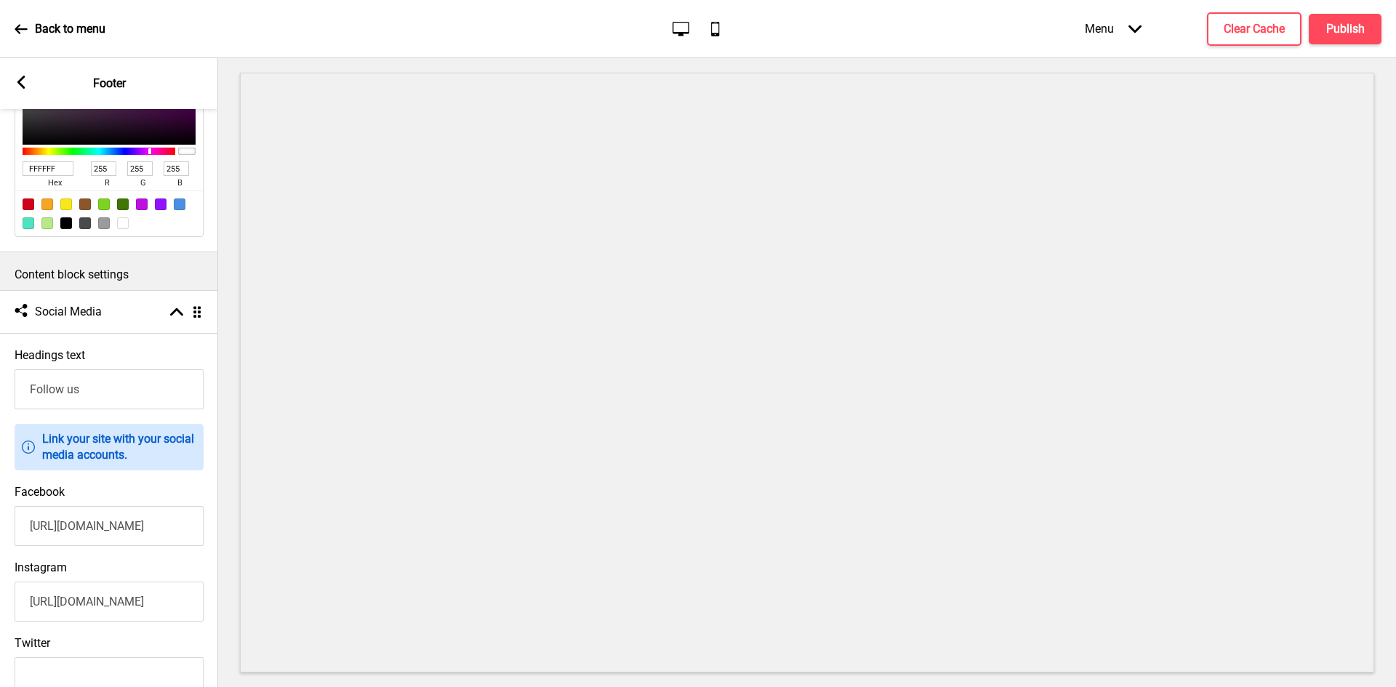
click at [23, 84] on rect at bounding box center [21, 82] width 13 height 13
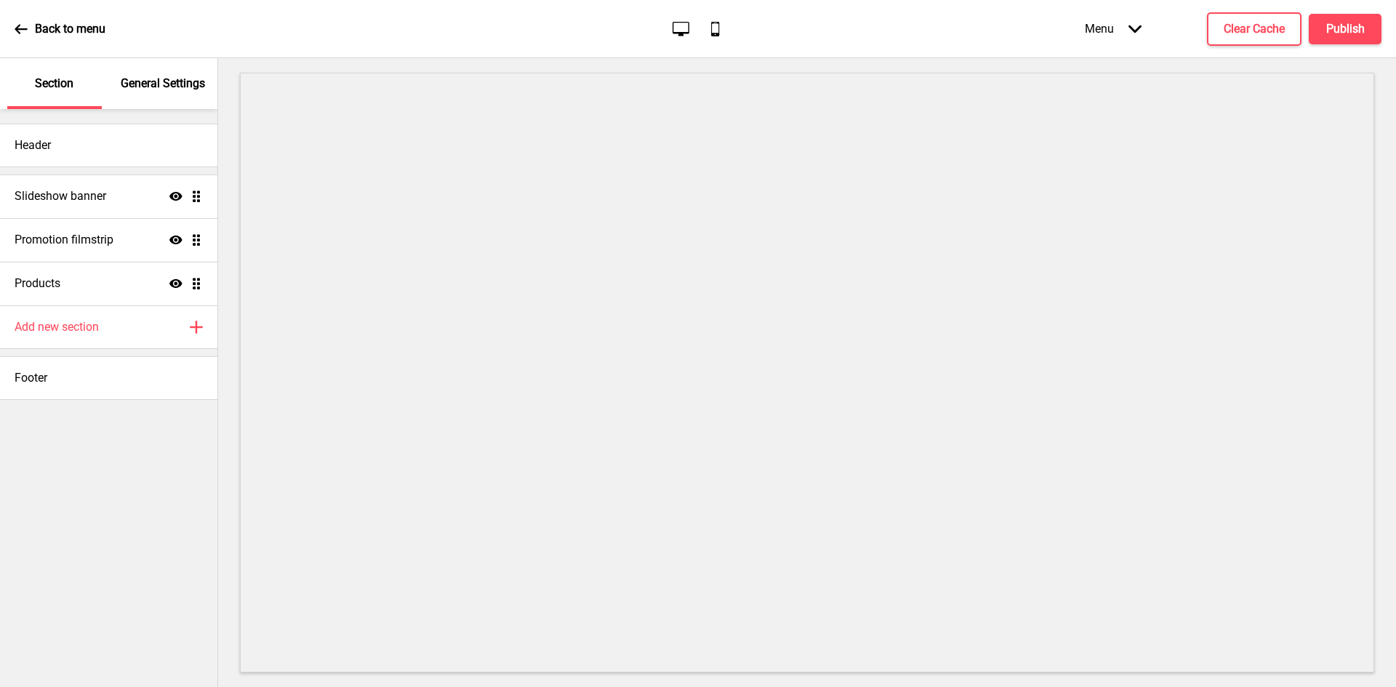
click at [164, 81] on p "General Settings" at bounding box center [163, 84] width 84 height 16
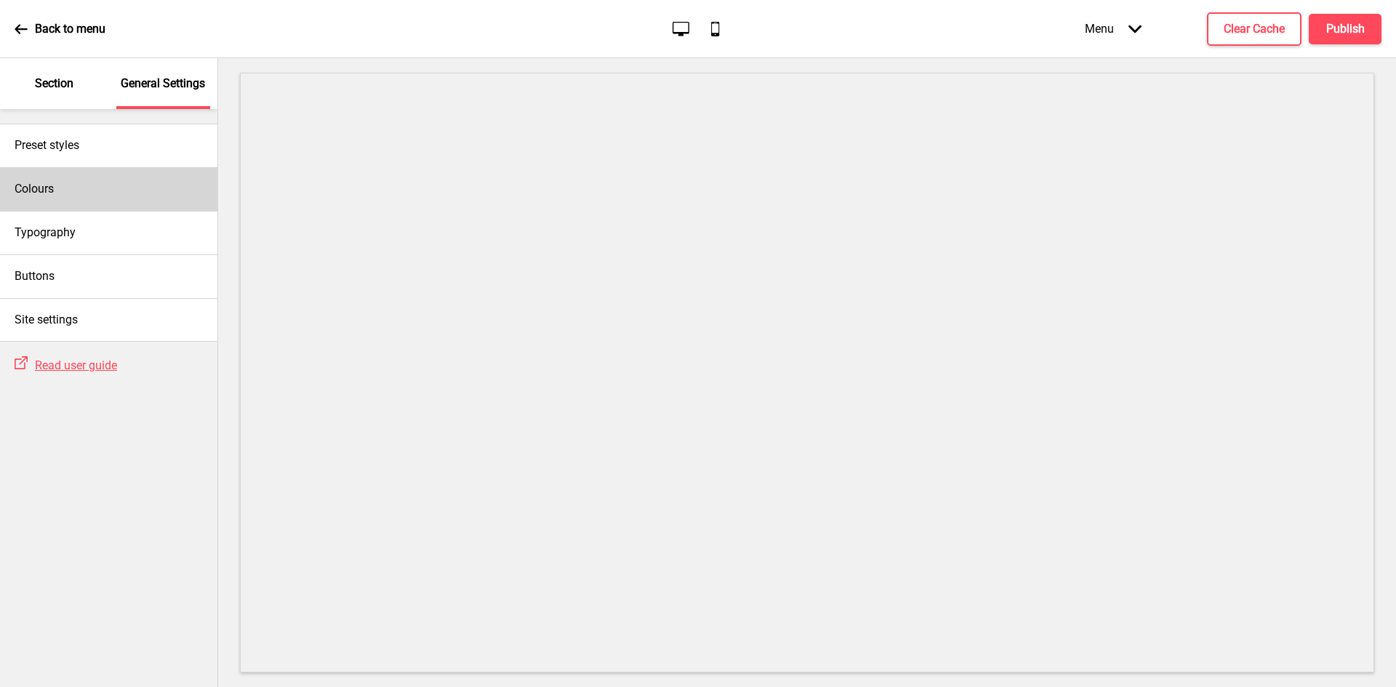
click at [93, 177] on div "Colours" at bounding box center [108, 189] width 217 height 44
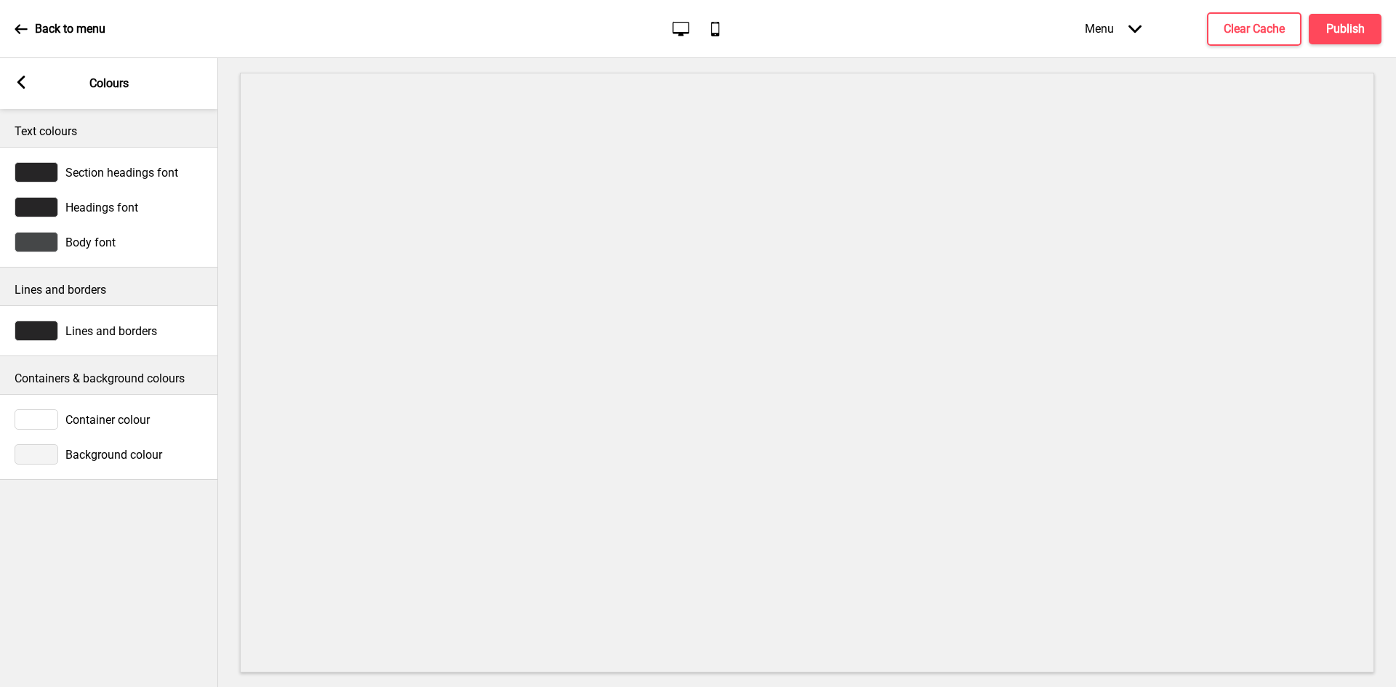
click at [42, 449] on div at bounding box center [37, 454] width 44 height 20
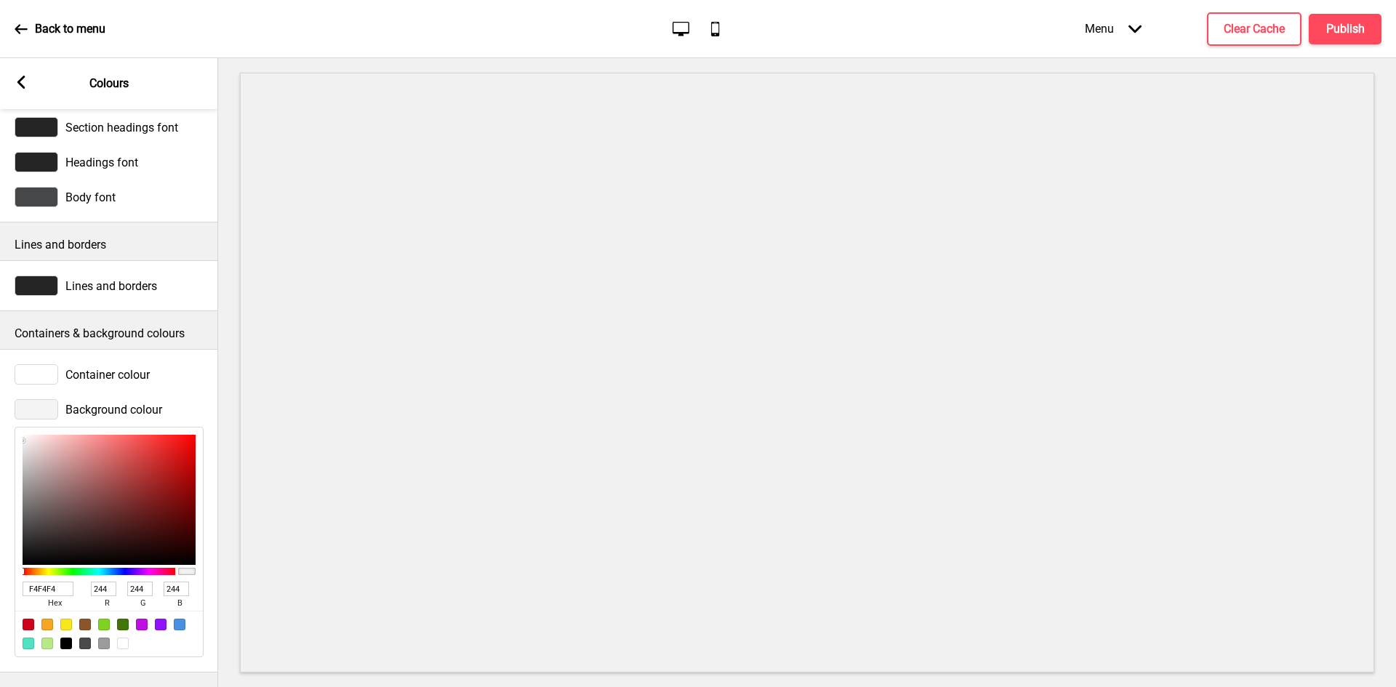
scroll to position [59, 0]
click at [126, 638] on div at bounding box center [123, 644] width 12 height 12
type input "FFFFFF"
type input "255"
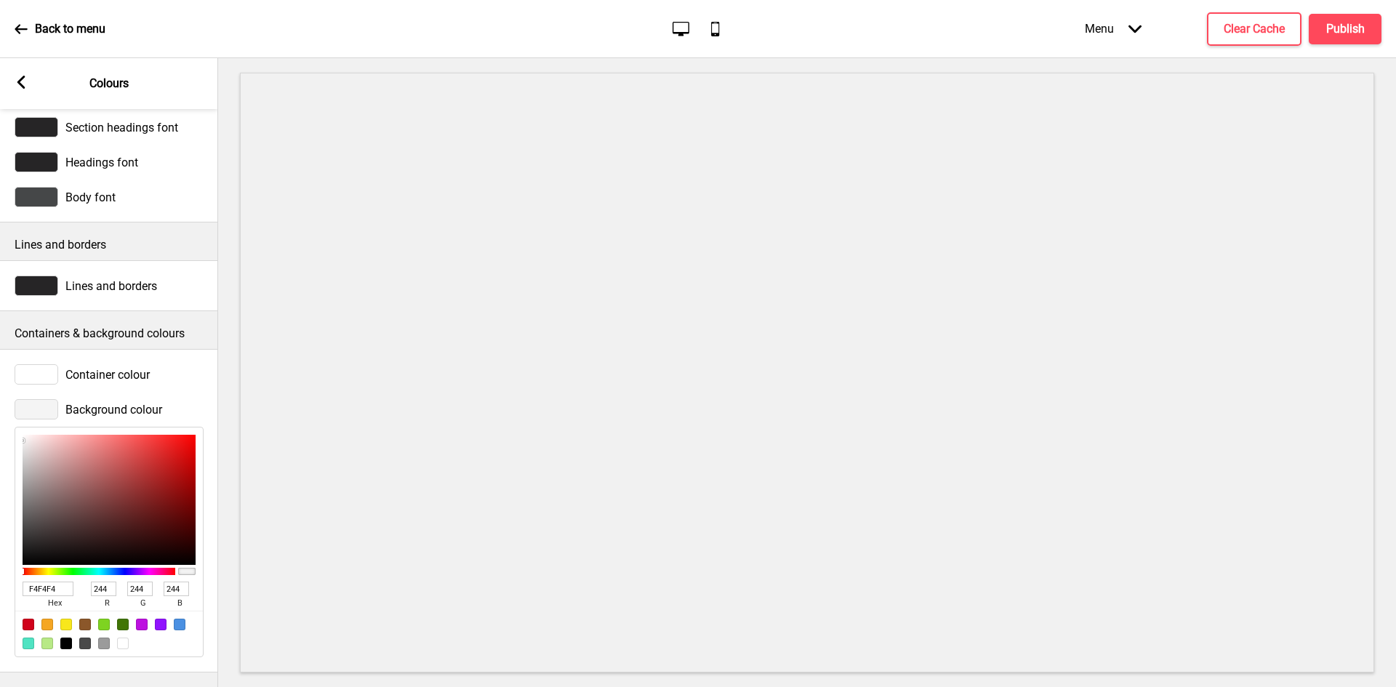
type input "255"
click at [41, 276] on div at bounding box center [37, 286] width 44 height 20
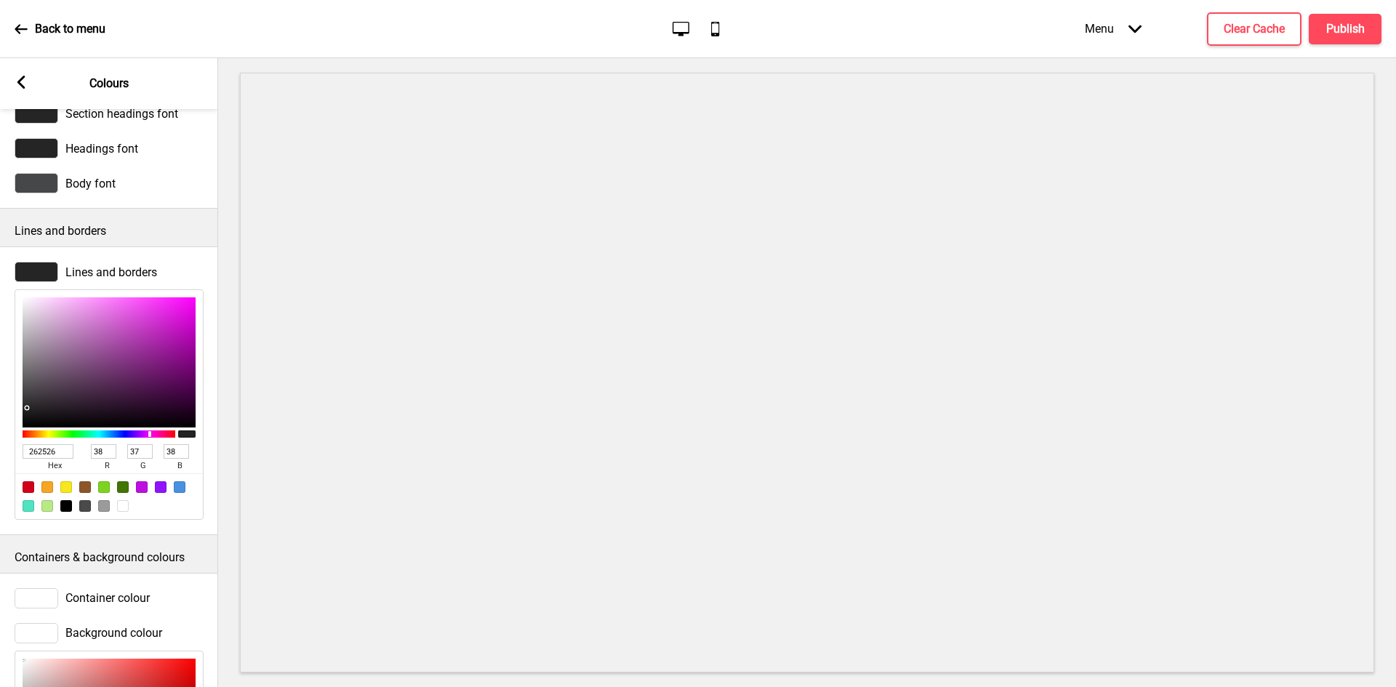
click at [123, 506] on div at bounding box center [123, 506] width 12 height 12
type input "FFFFFF"
type input "255"
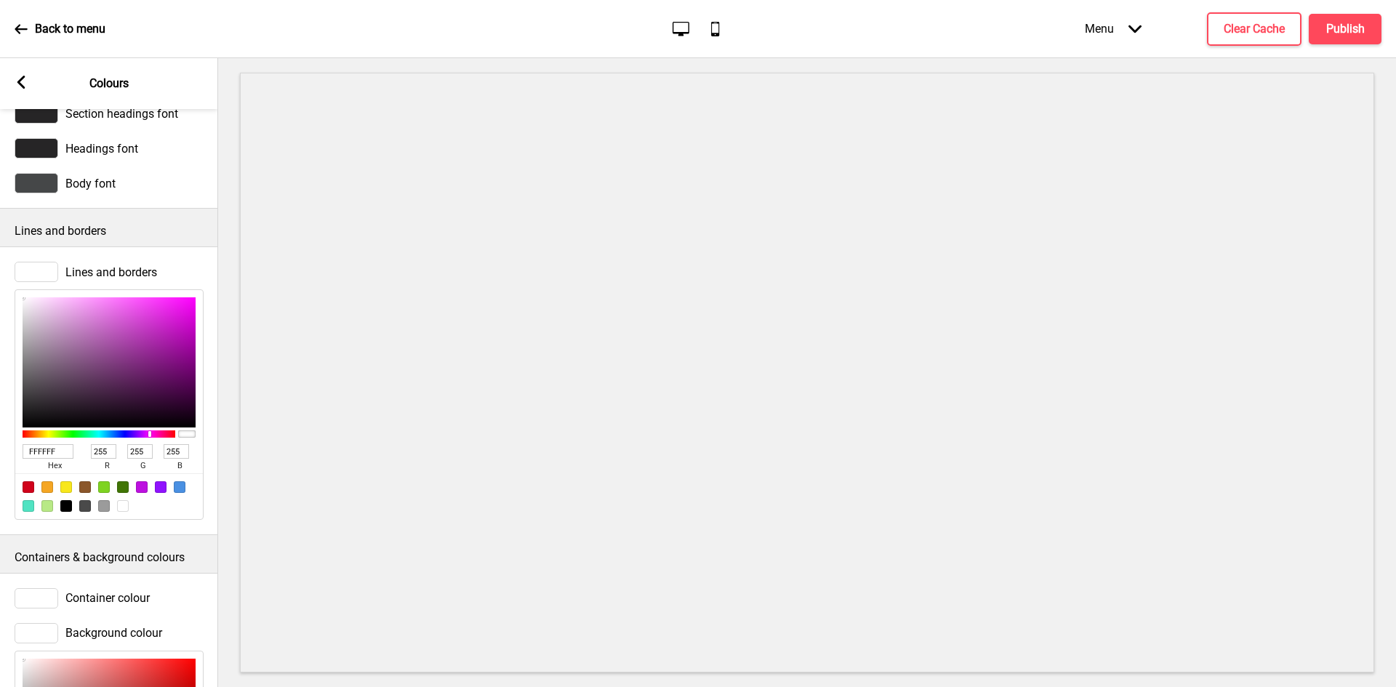
click at [21, 83] on rect at bounding box center [21, 82] width 13 height 13
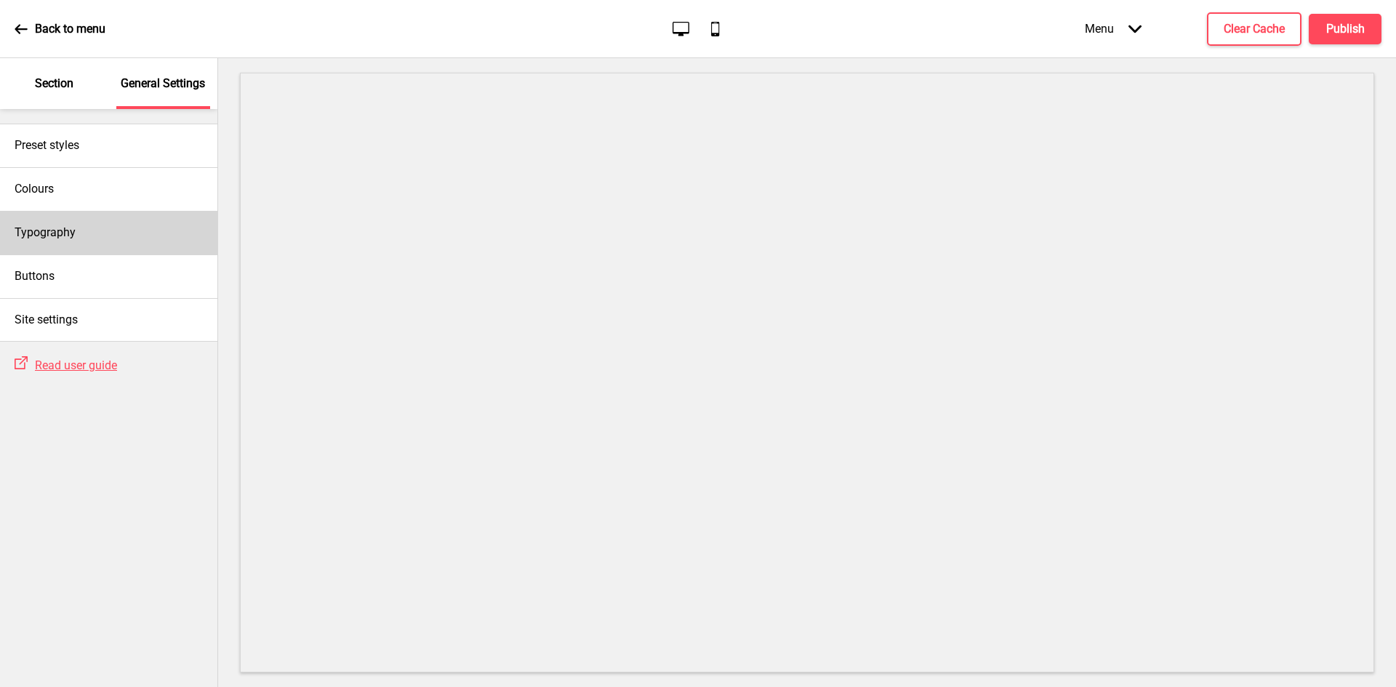
click at [92, 218] on div "Typography" at bounding box center [108, 233] width 217 height 44
select select "Nunito Sans"
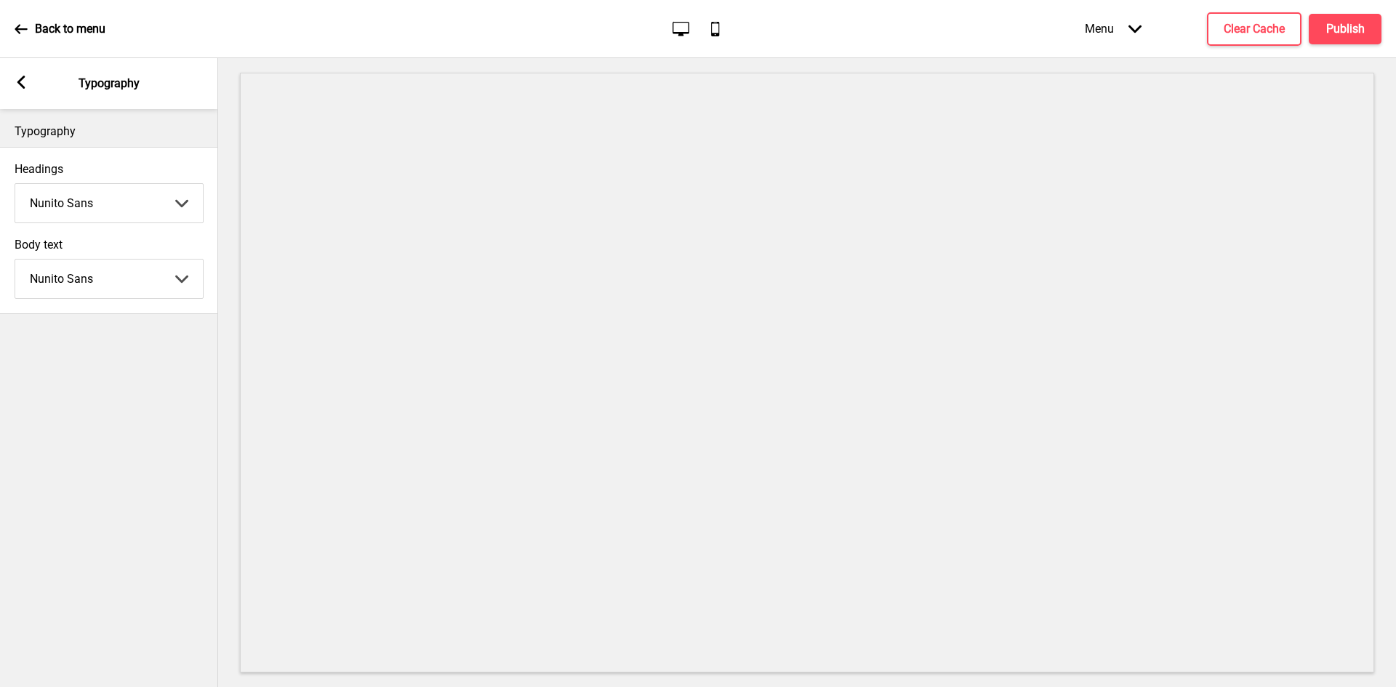
click at [18, 88] on rect at bounding box center [21, 82] width 13 height 13
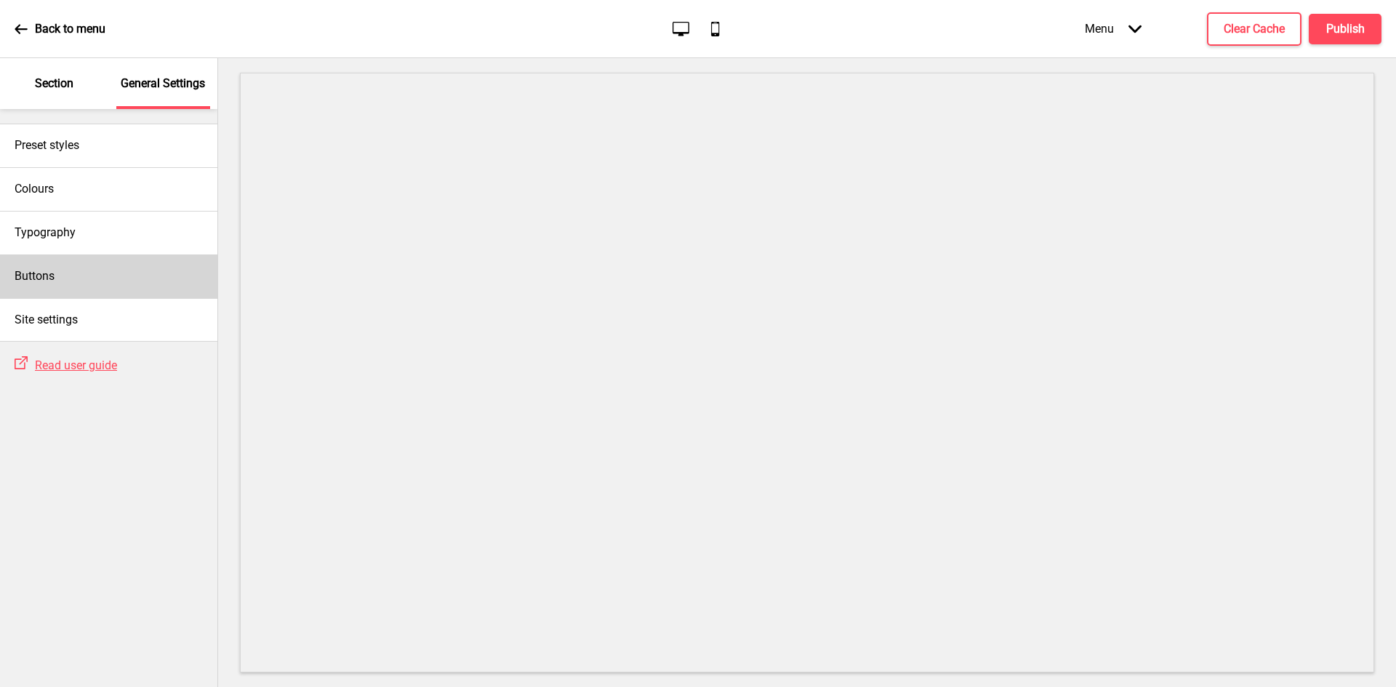
click at [98, 281] on div "Buttons" at bounding box center [108, 277] width 217 height 44
select select "square"
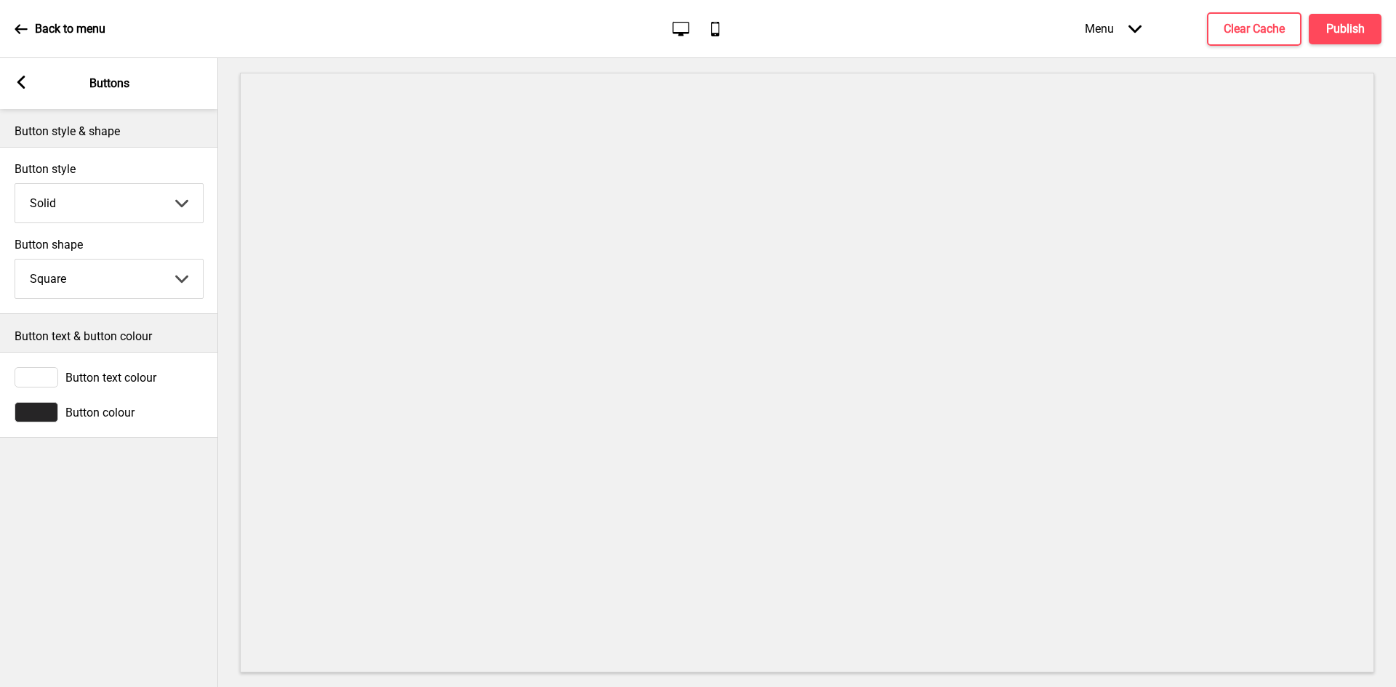
click at [96, 380] on span "Button text colour" at bounding box center [110, 378] width 91 height 14
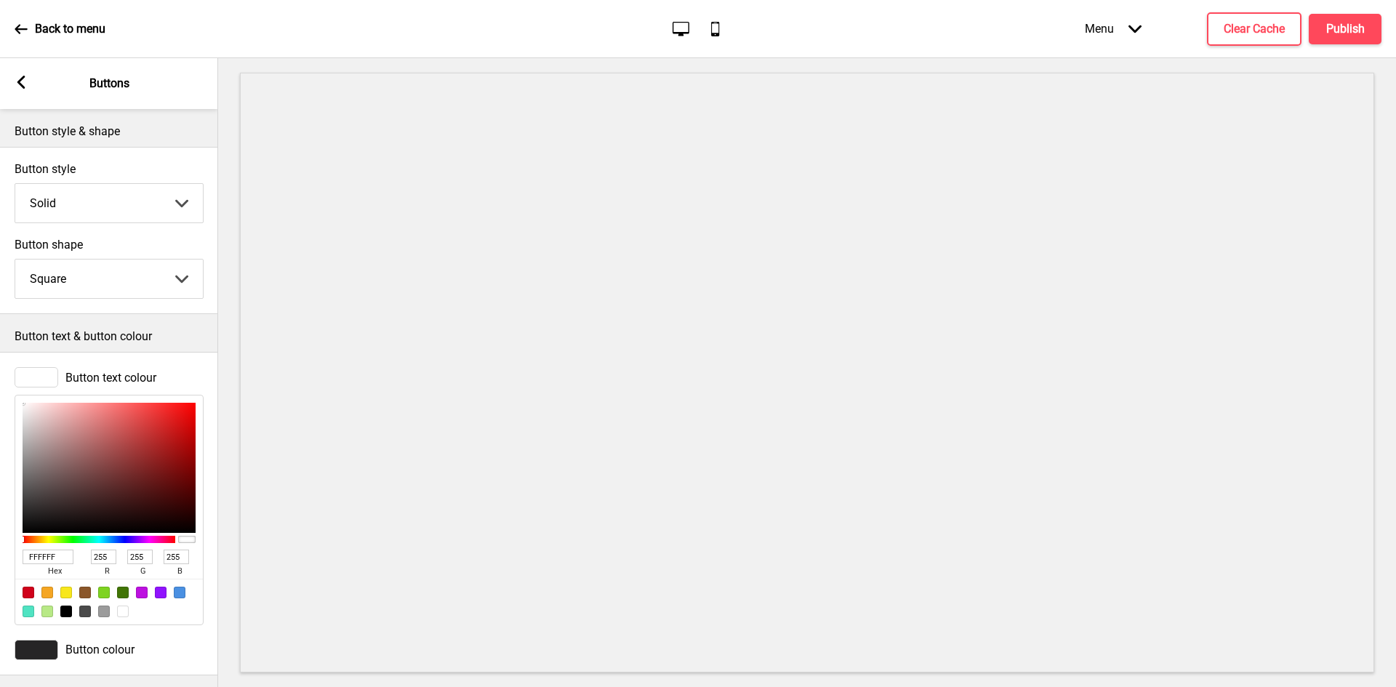
click at [31, 592] on div at bounding box center [29, 593] width 12 height 12
type input "D0021B"
type input "208"
type input "2"
type input "27"
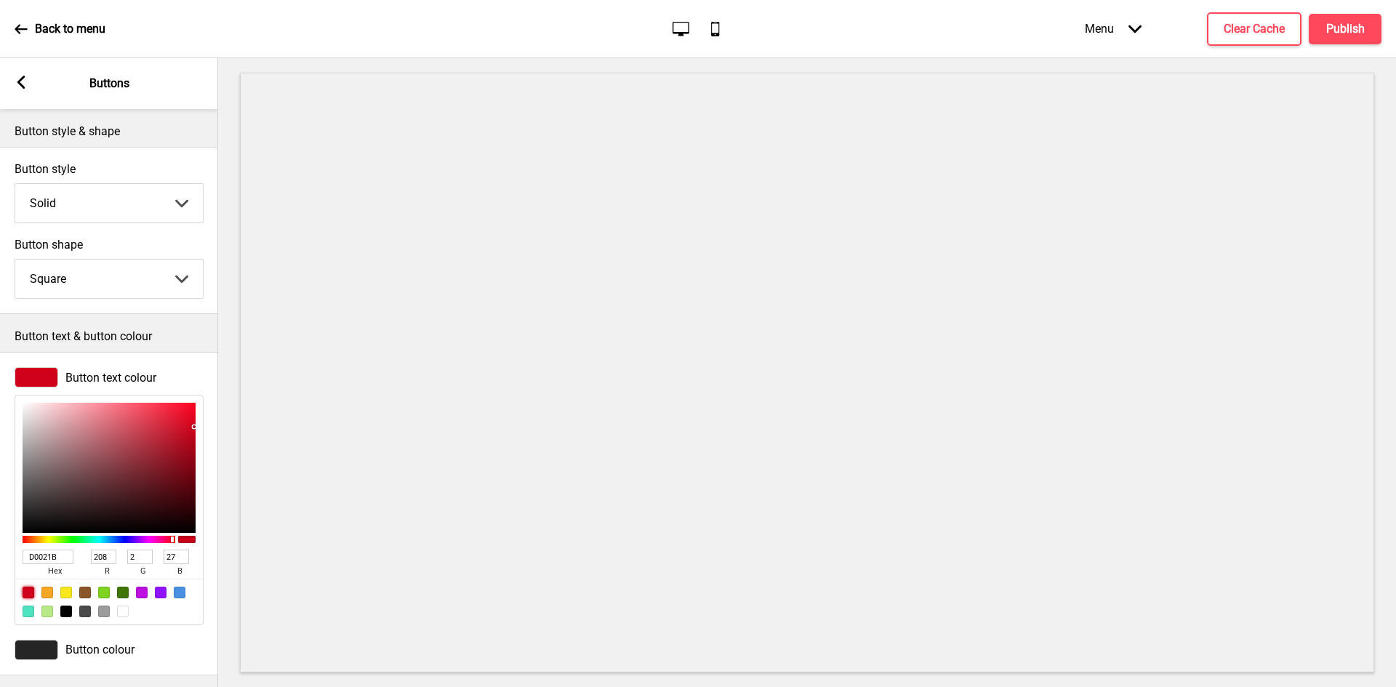
scroll to position [17, 0]
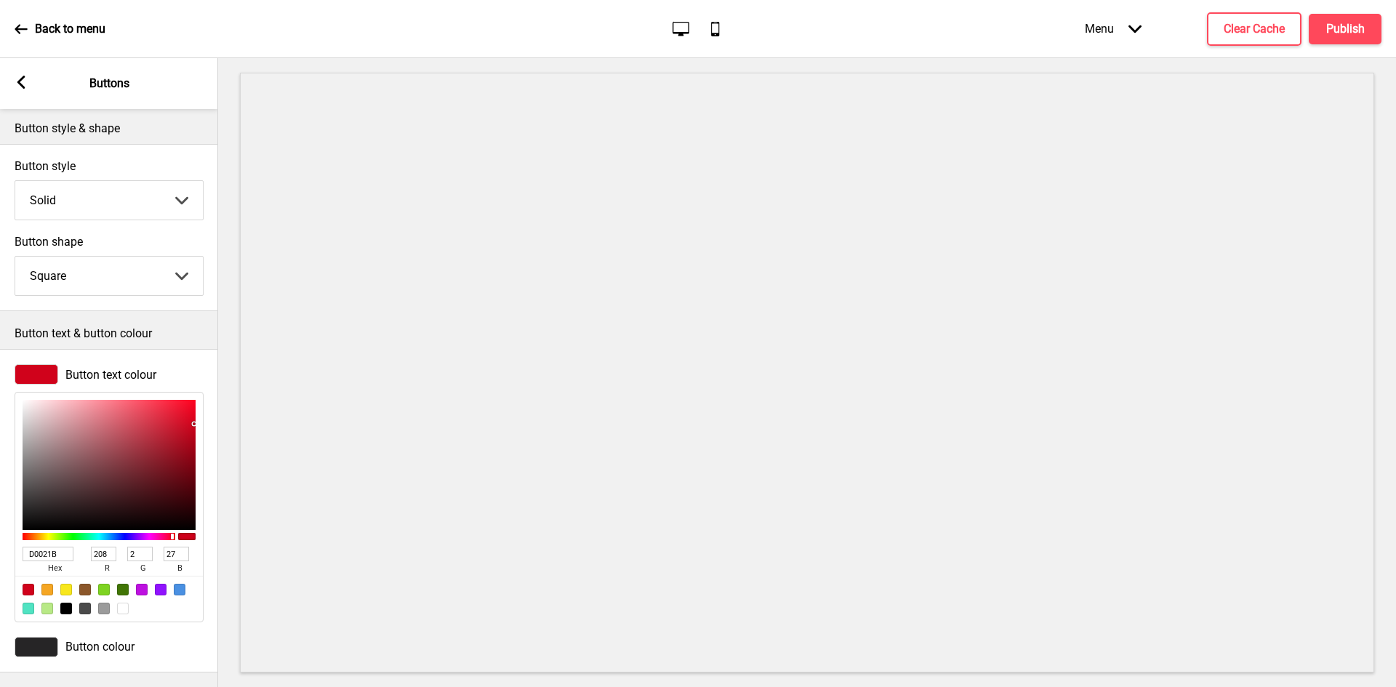
click at [79, 637] on div "Button colour" at bounding box center [109, 647] width 189 height 20
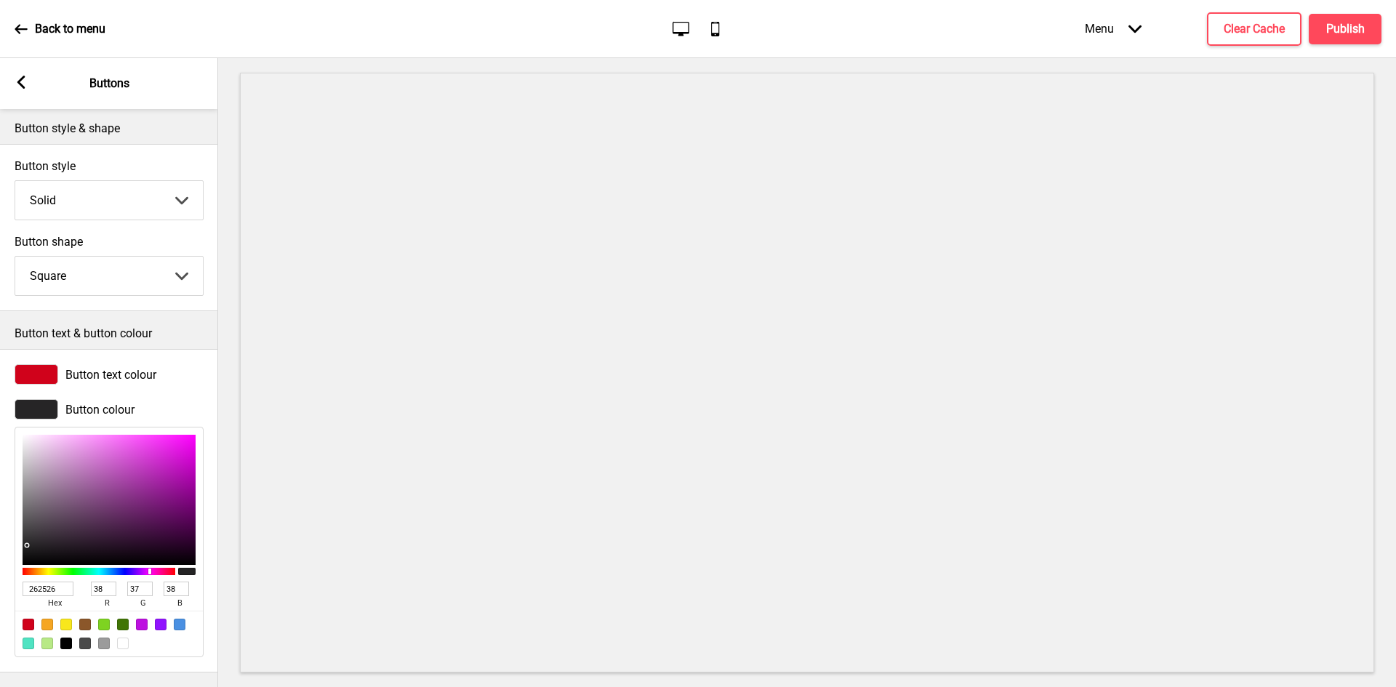
click at [120, 638] on div at bounding box center [123, 644] width 12 height 12
type input "FFFFFF"
type input "255"
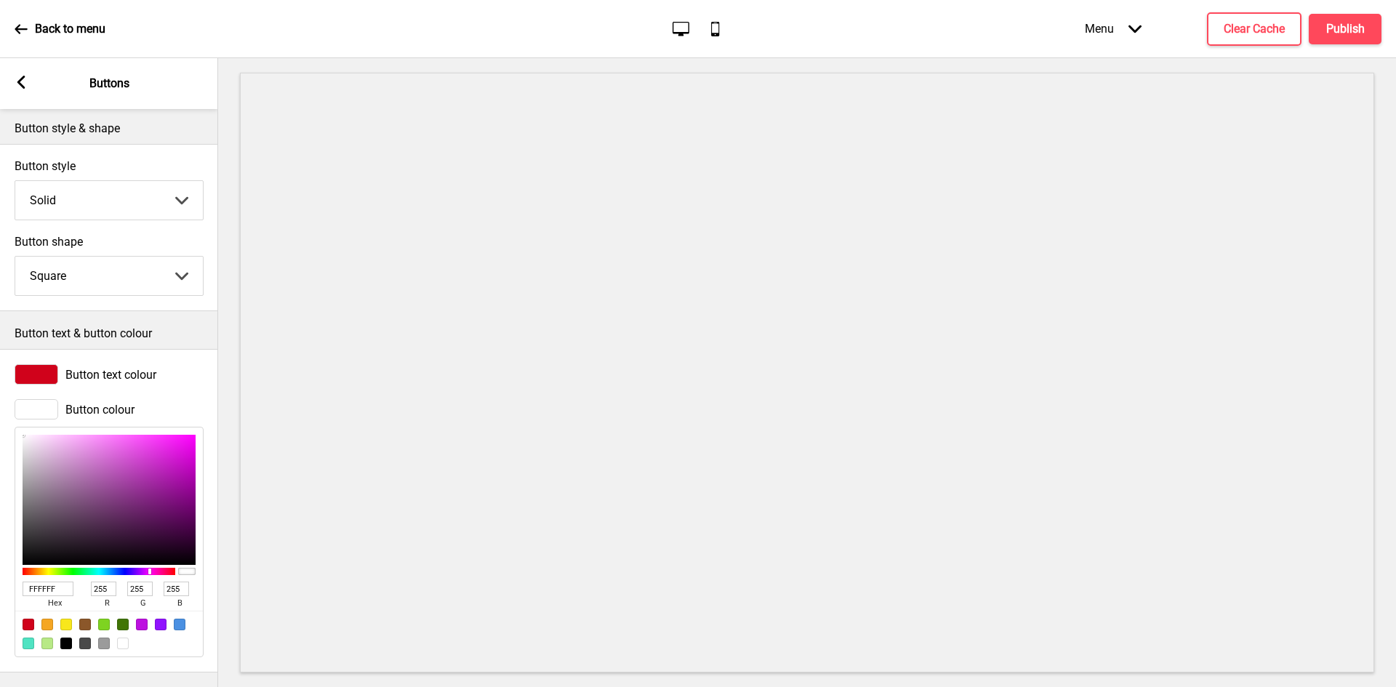
click at [17, 90] on div "Arrow left" at bounding box center [21, 84] width 13 height 16
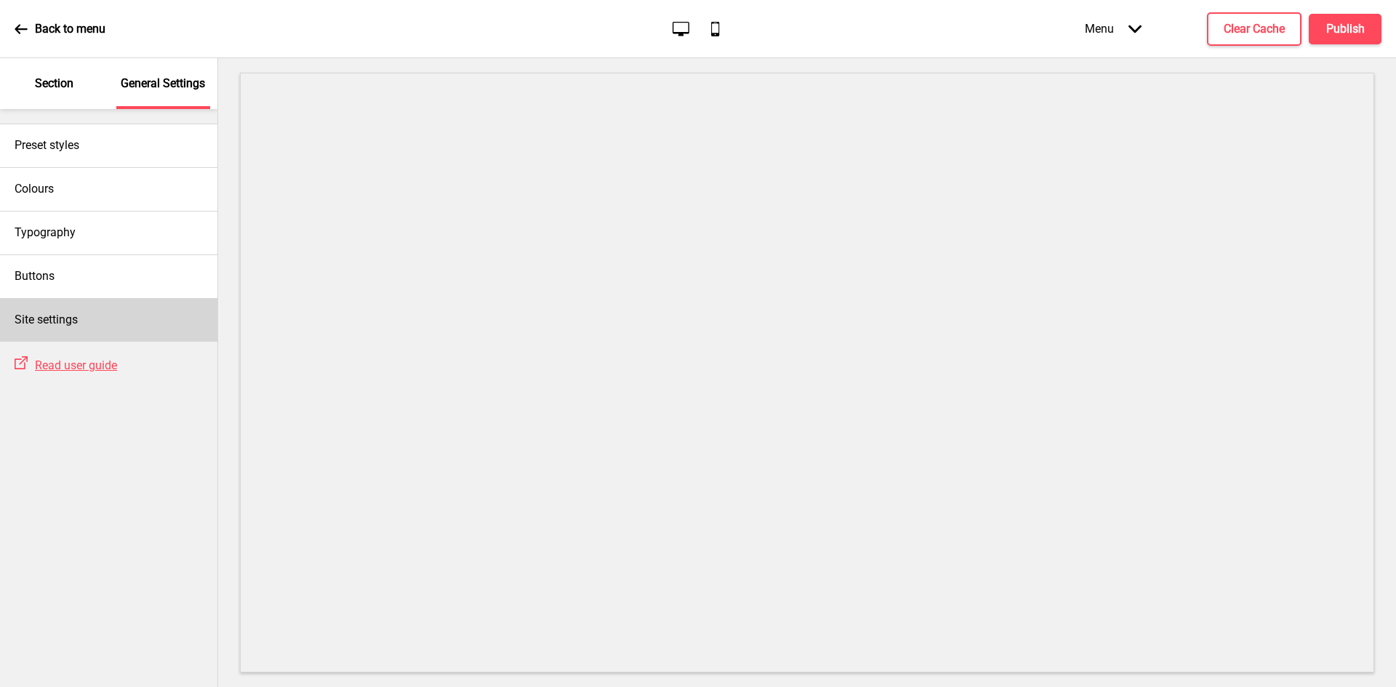
click at [55, 323] on h4 "Site settings" at bounding box center [46, 320] width 63 height 16
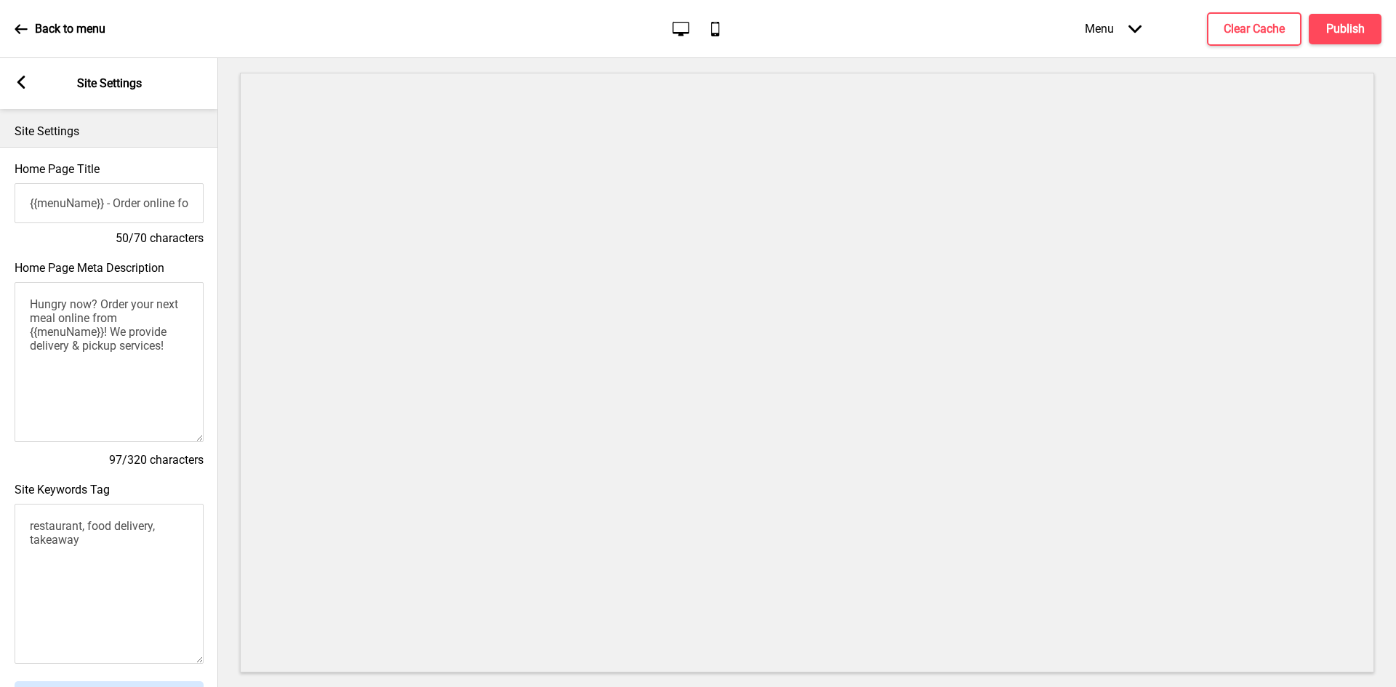
click at [18, 78] on rect at bounding box center [21, 82] width 13 height 13
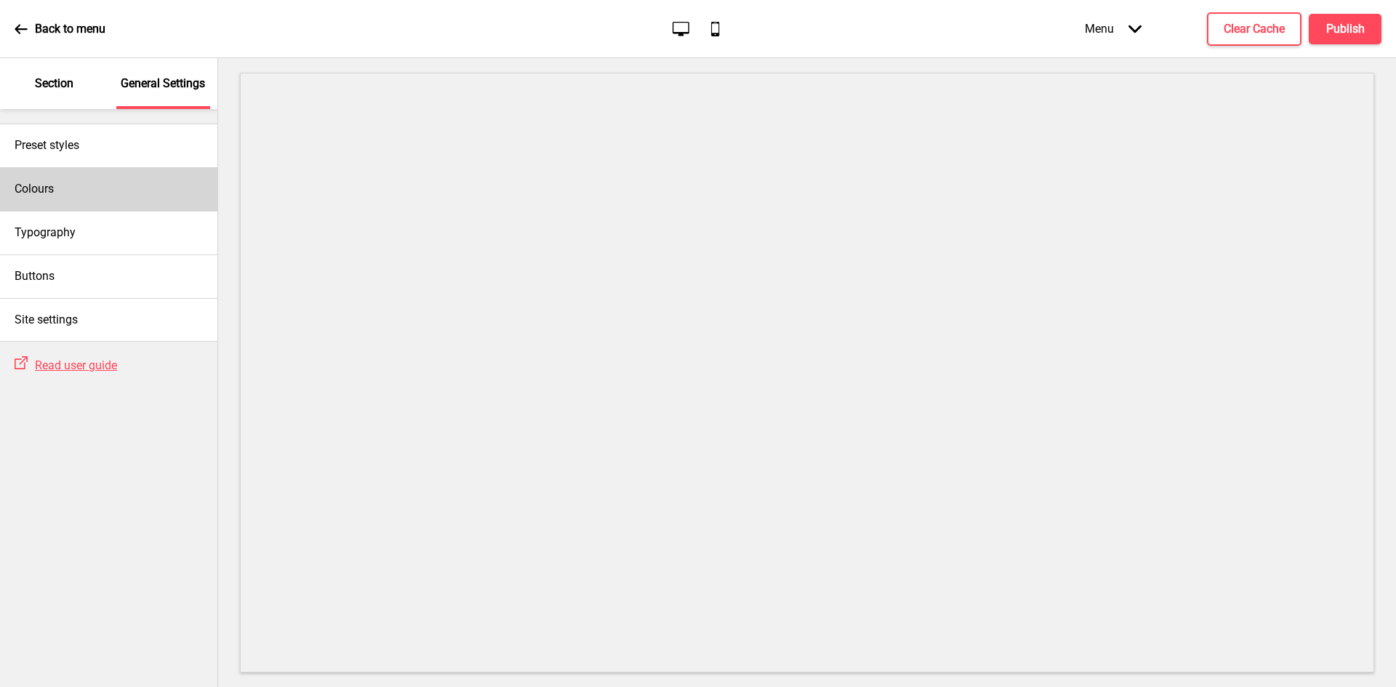
click at [58, 199] on div "Colours" at bounding box center [108, 189] width 217 height 44
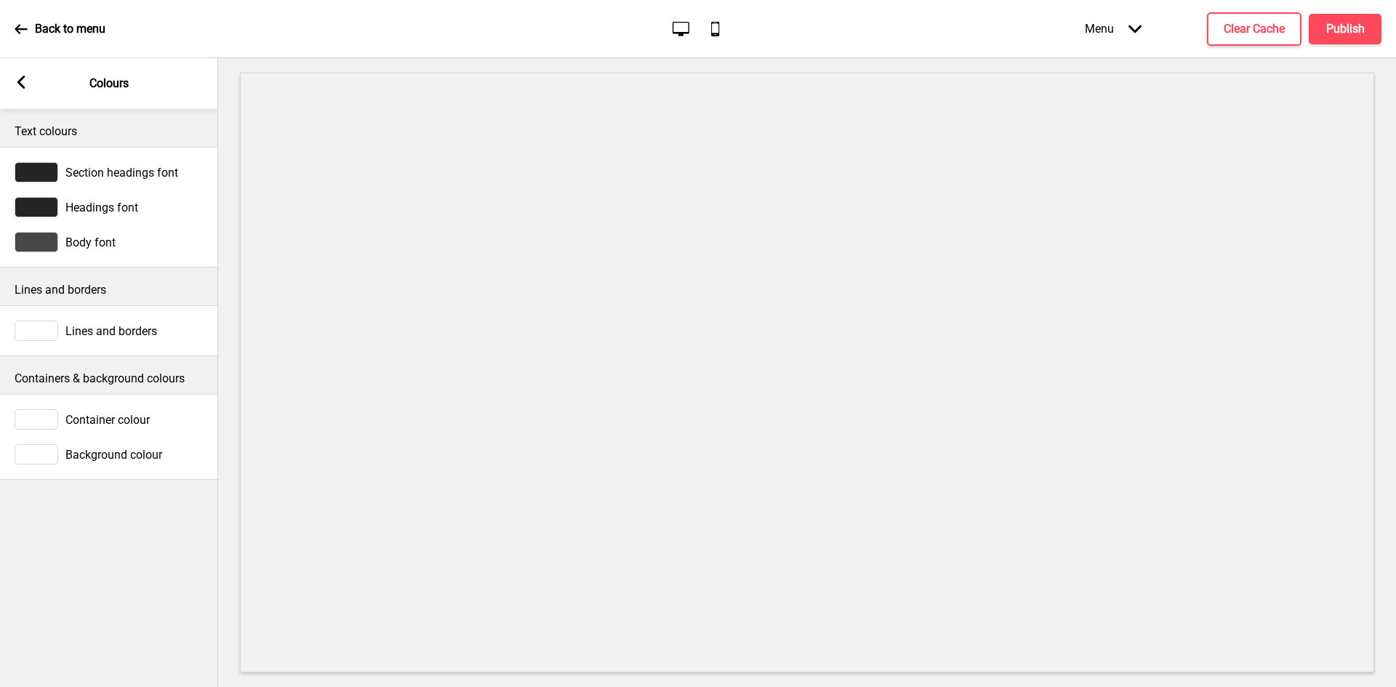
click at [89, 422] on span "Container colour" at bounding box center [107, 420] width 84 height 14
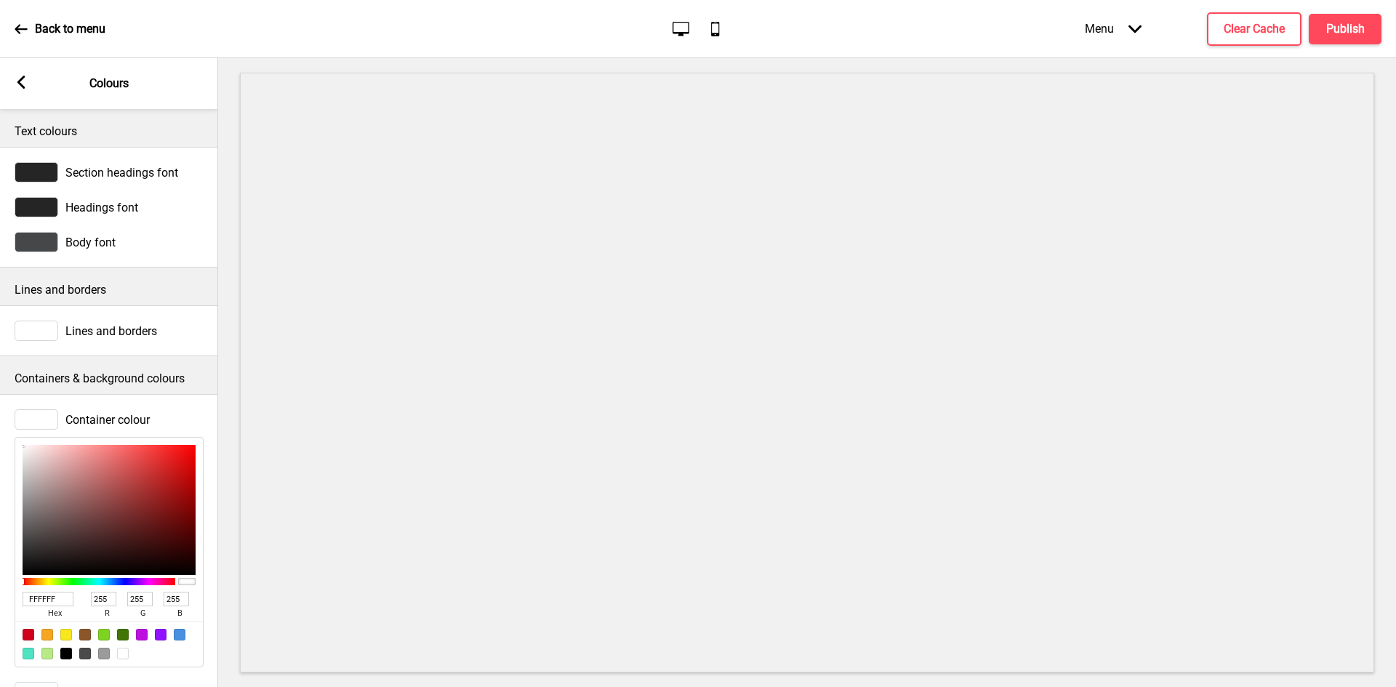
type input "CA7A7A"
type input "202"
type input "122"
click at [91, 472] on div at bounding box center [109, 510] width 173 height 130
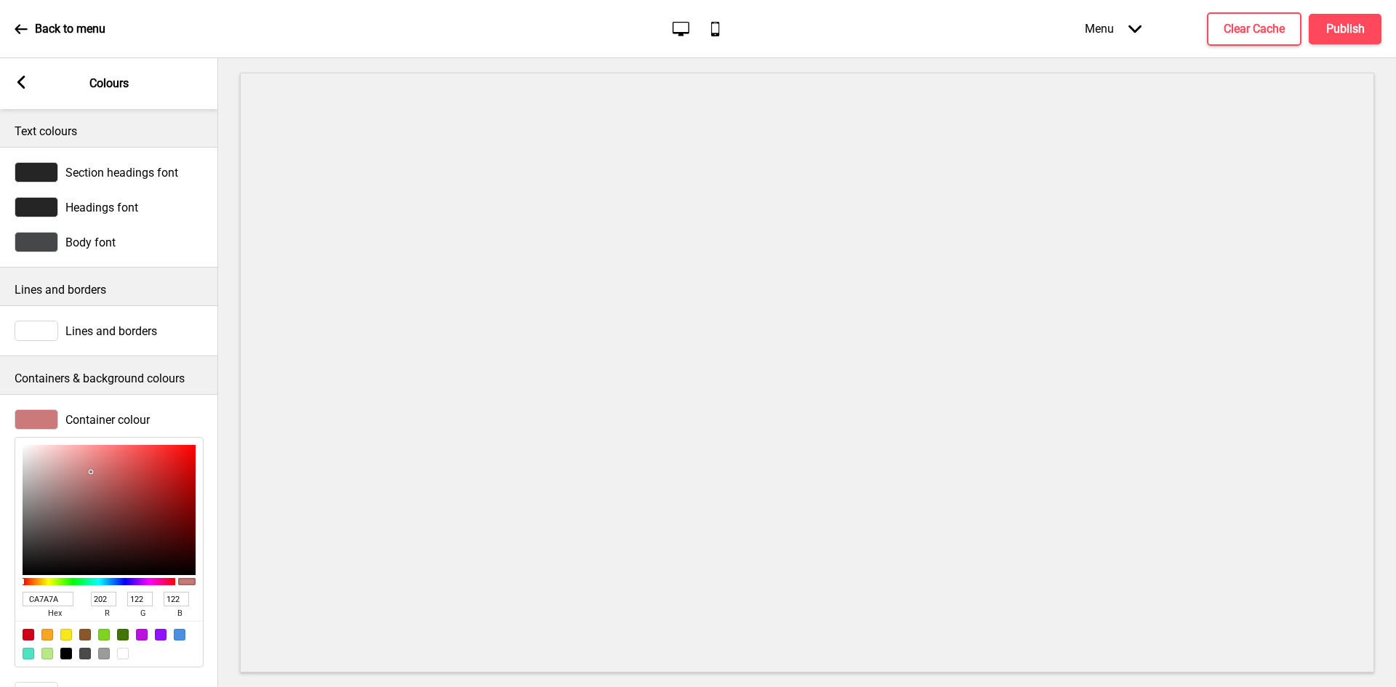
click at [123, 658] on div at bounding box center [123, 654] width 12 height 12
type input "FFFFFF"
type input "255"
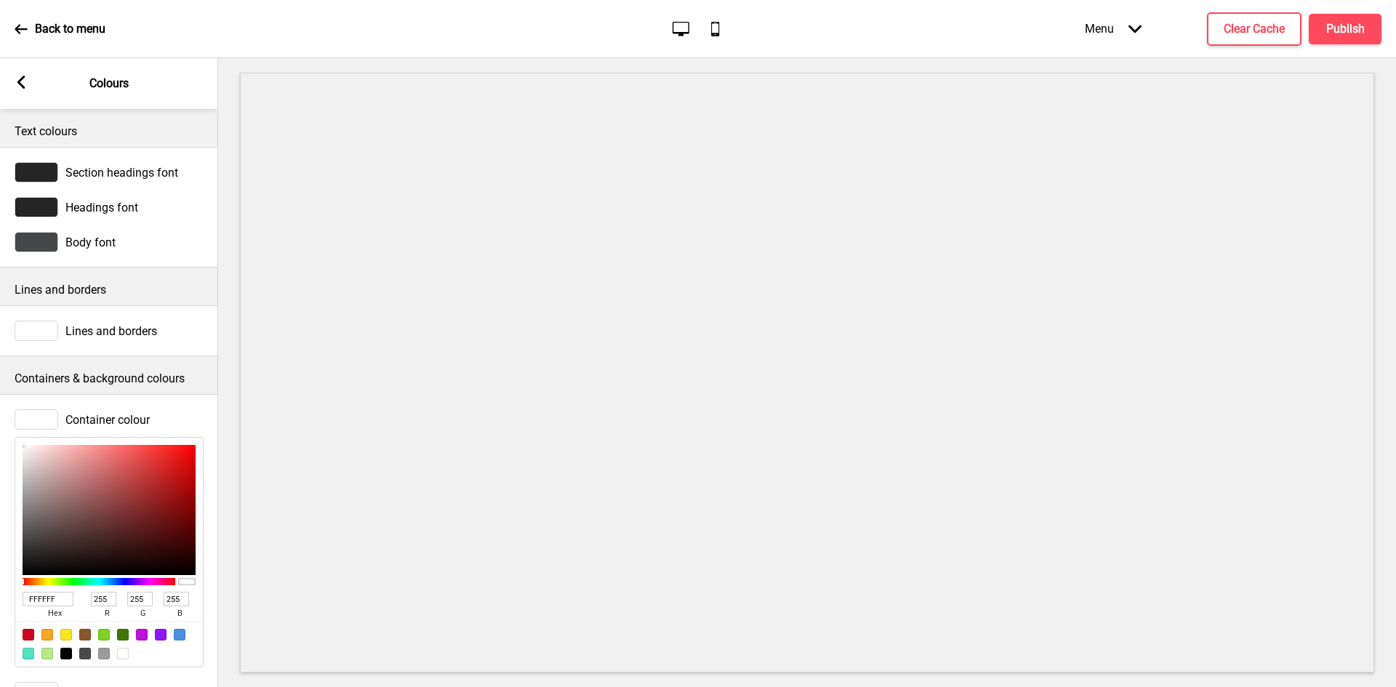
click at [22, 84] on icon at bounding box center [21, 82] width 8 height 13
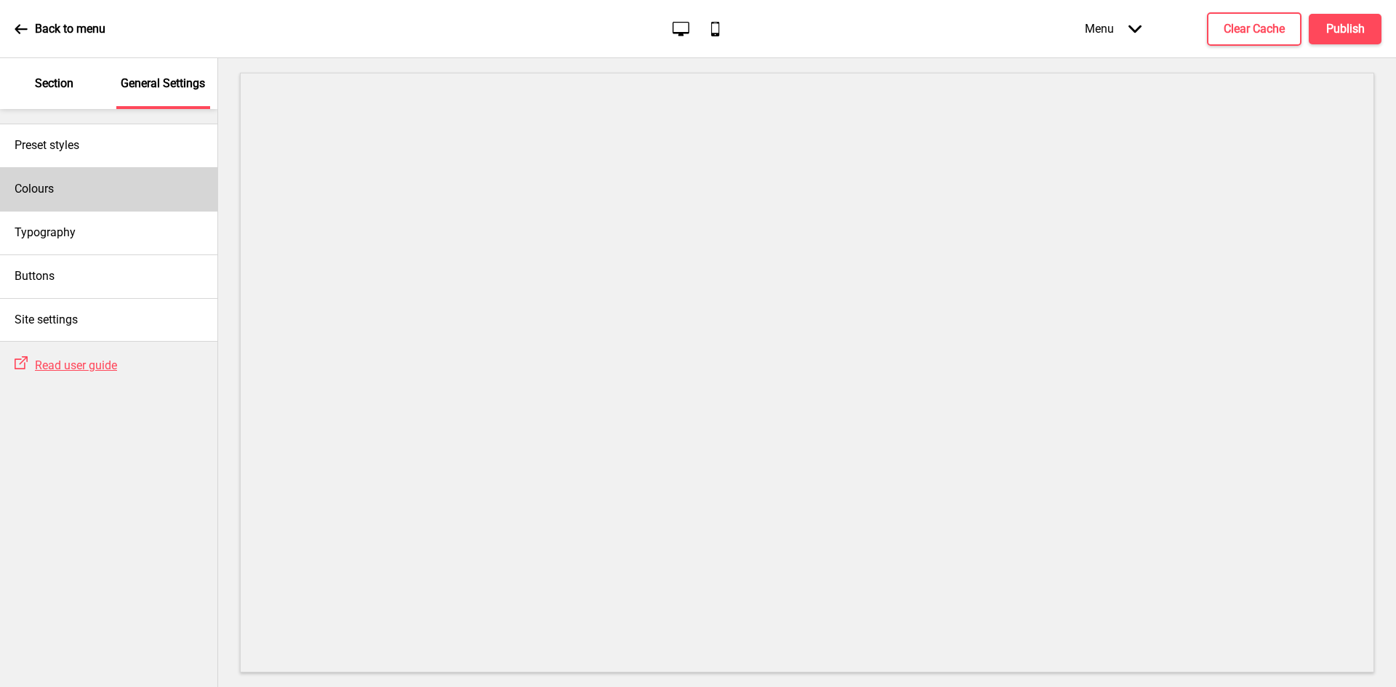
click at [50, 182] on h4 "Colours" at bounding box center [34, 189] width 39 height 16
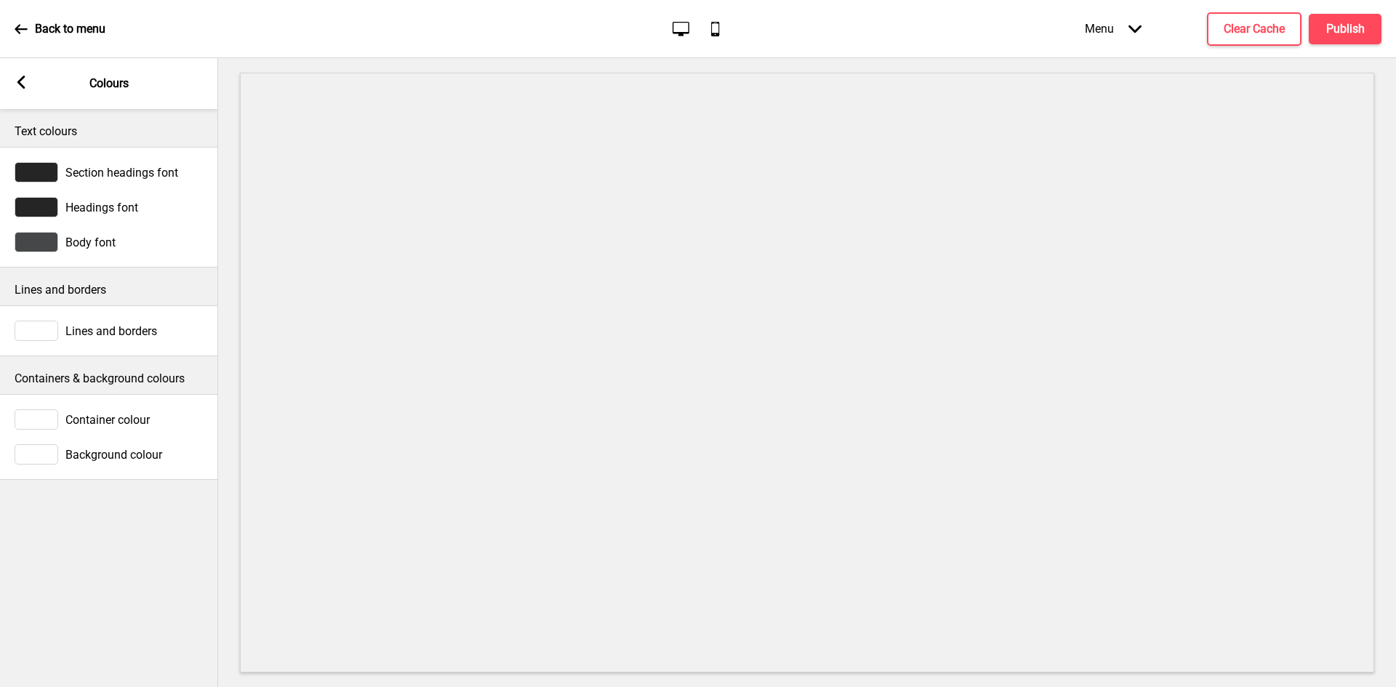
click at [20, 85] on icon at bounding box center [21, 82] width 8 height 13
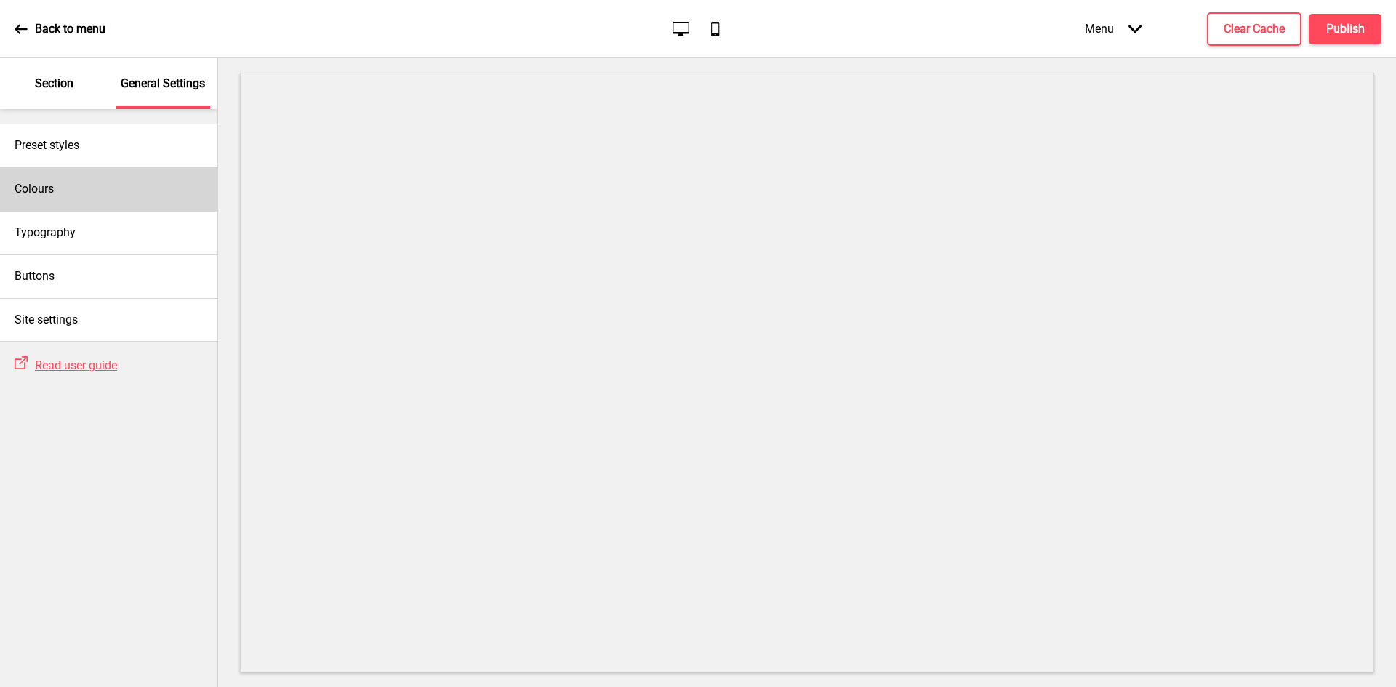
click at [73, 176] on div "Colours" at bounding box center [108, 189] width 217 height 44
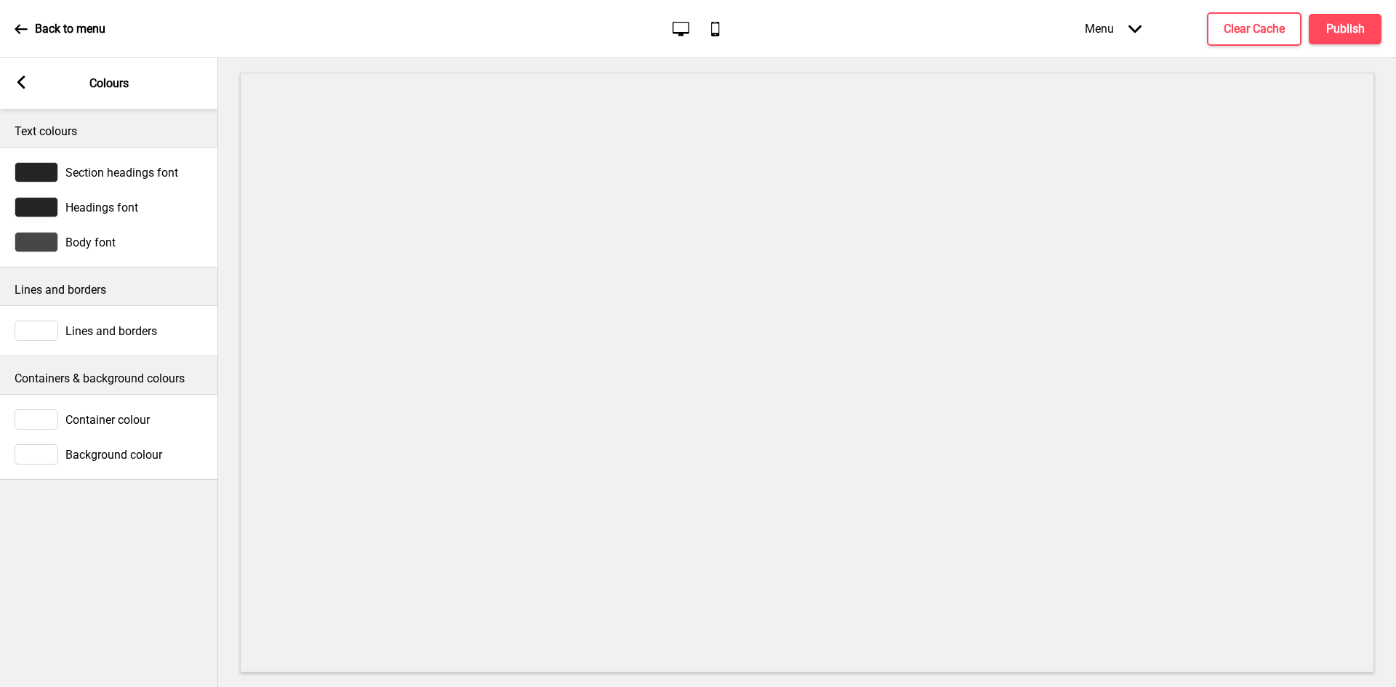
click at [63, 239] on div "Body font" at bounding box center [109, 242] width 189 height 20
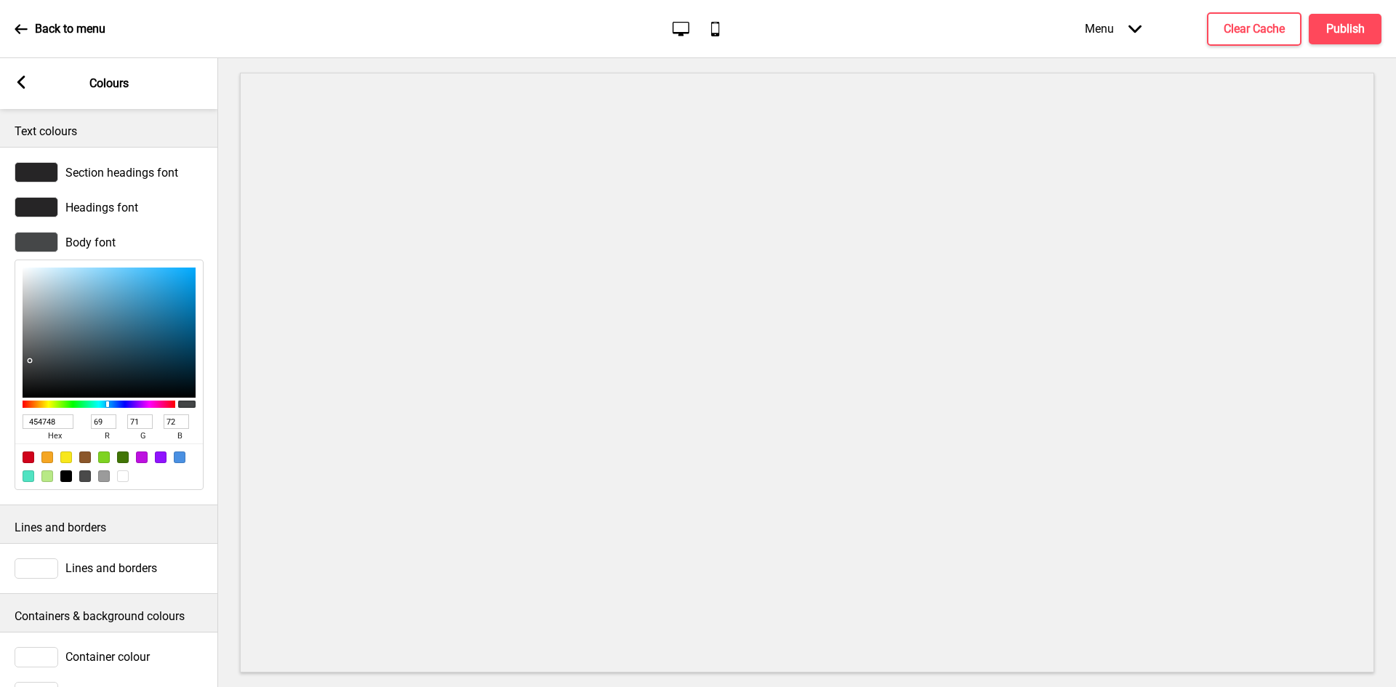
type input "30627C"
type input "48"
type input "98"
type input "124"
click at [128, 335] on div at bounding box center [109, 333] width 173 height 130
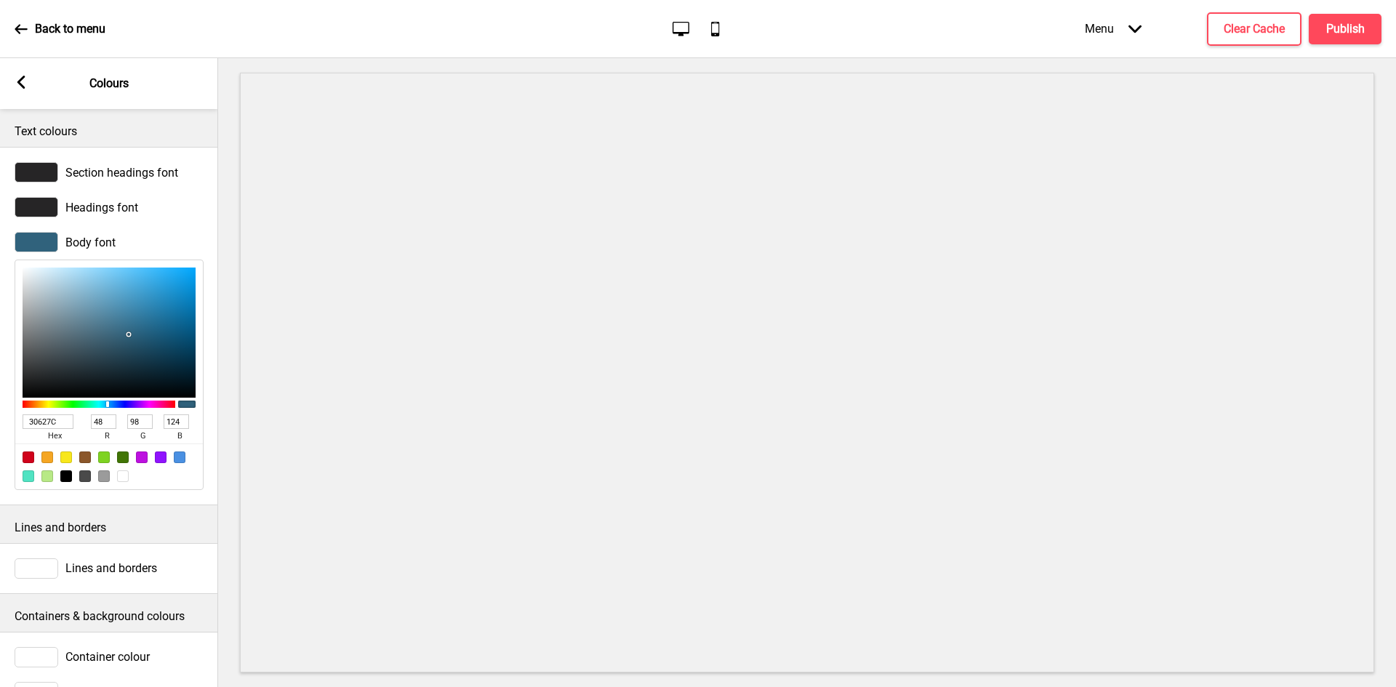
type input "3B84AB"
type input "59"
type input "132"
type input "171"
click at [136, 311] on div at bounding box center [109, 333] width 173 height 130
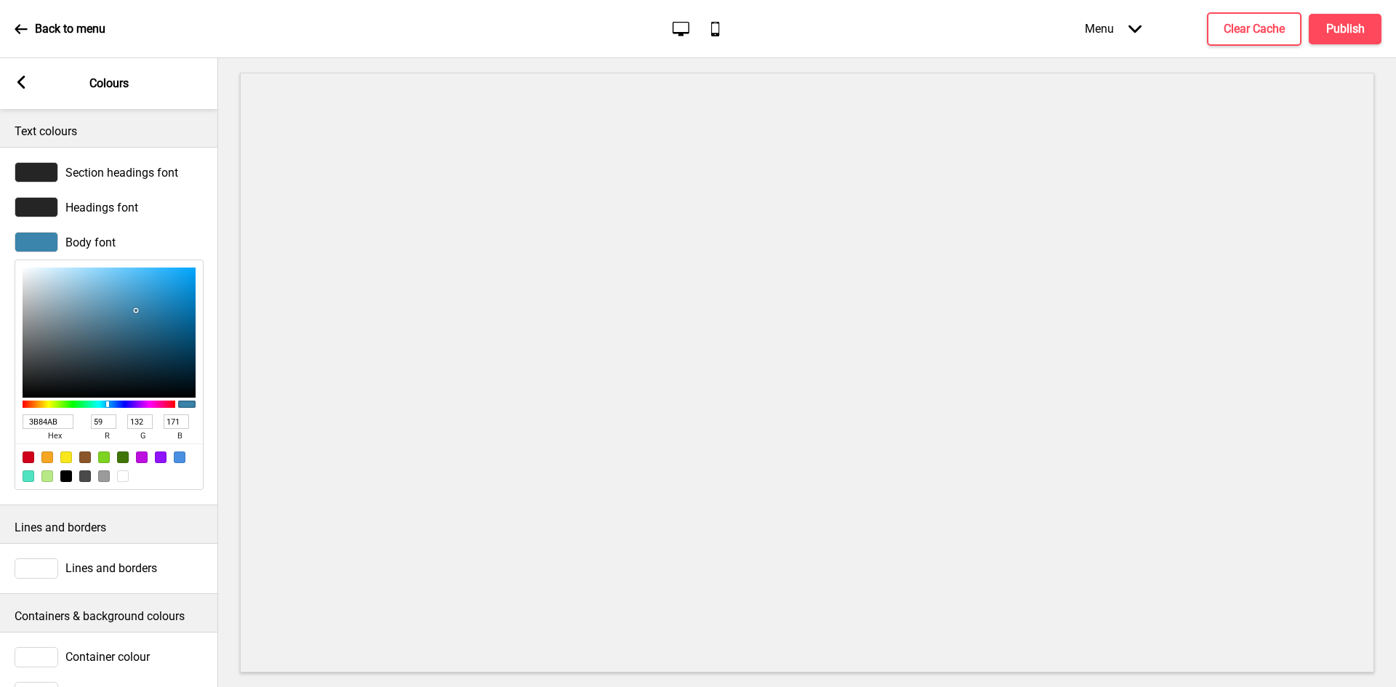
click at [25, 460] on div at bounding box center [29, 458] width 12 height 12
type input "D0021B"
type input "208"
type input "2"
type input "27"
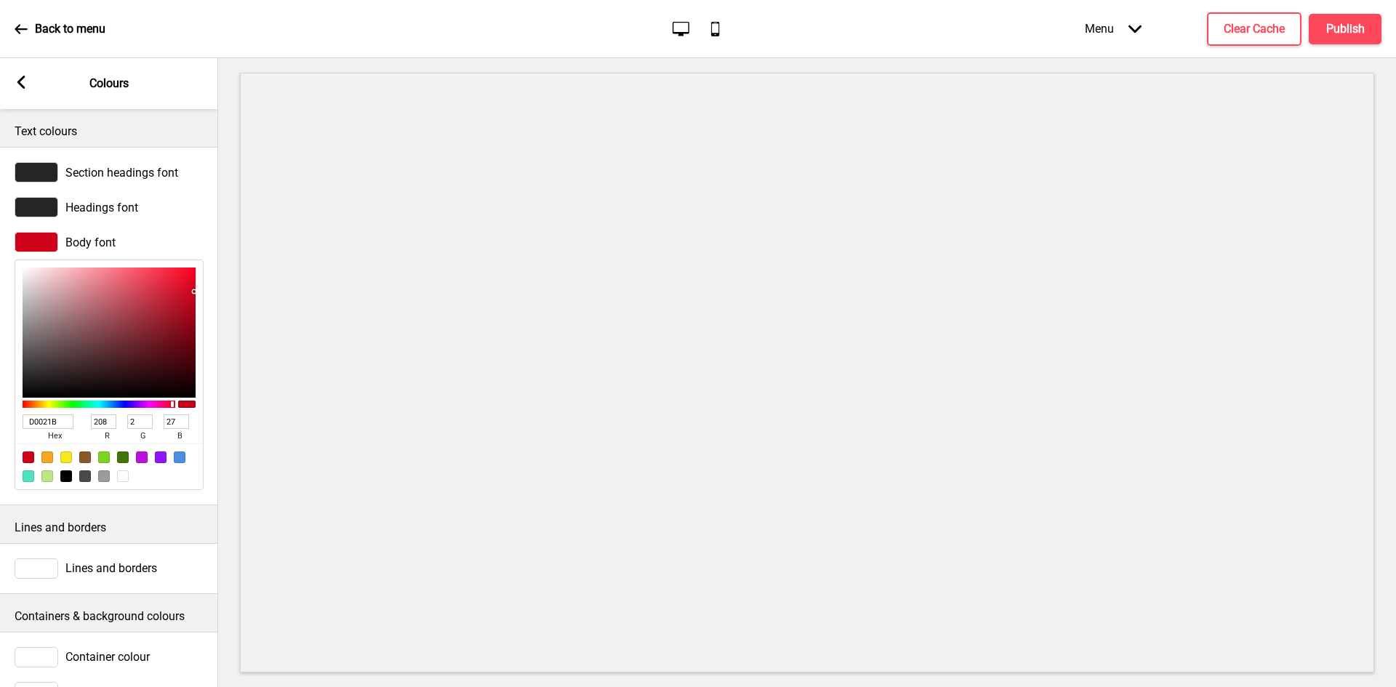
click at [21, 78] on icon at bounding box center [21, 82] width 8 height 13
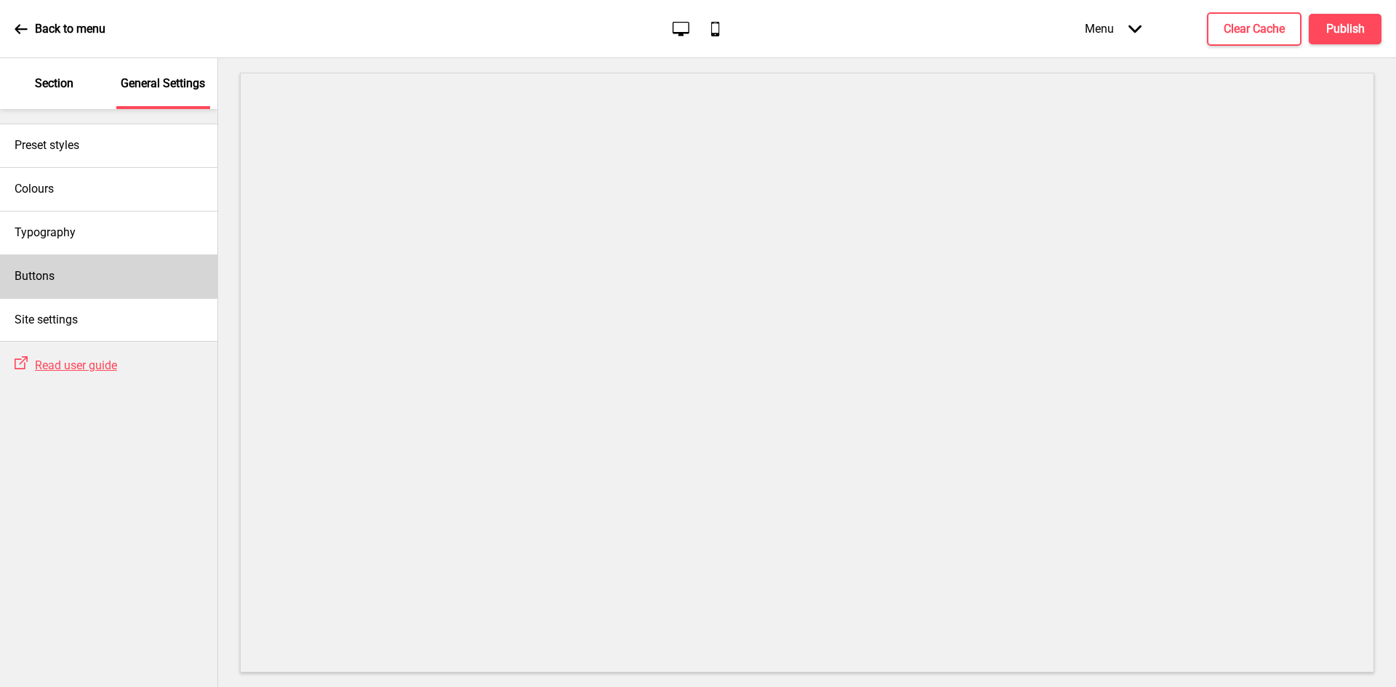
click at [89, 272] on div "Buttons" at bounding box center [108, 277] width 217 height 44
select select "square"
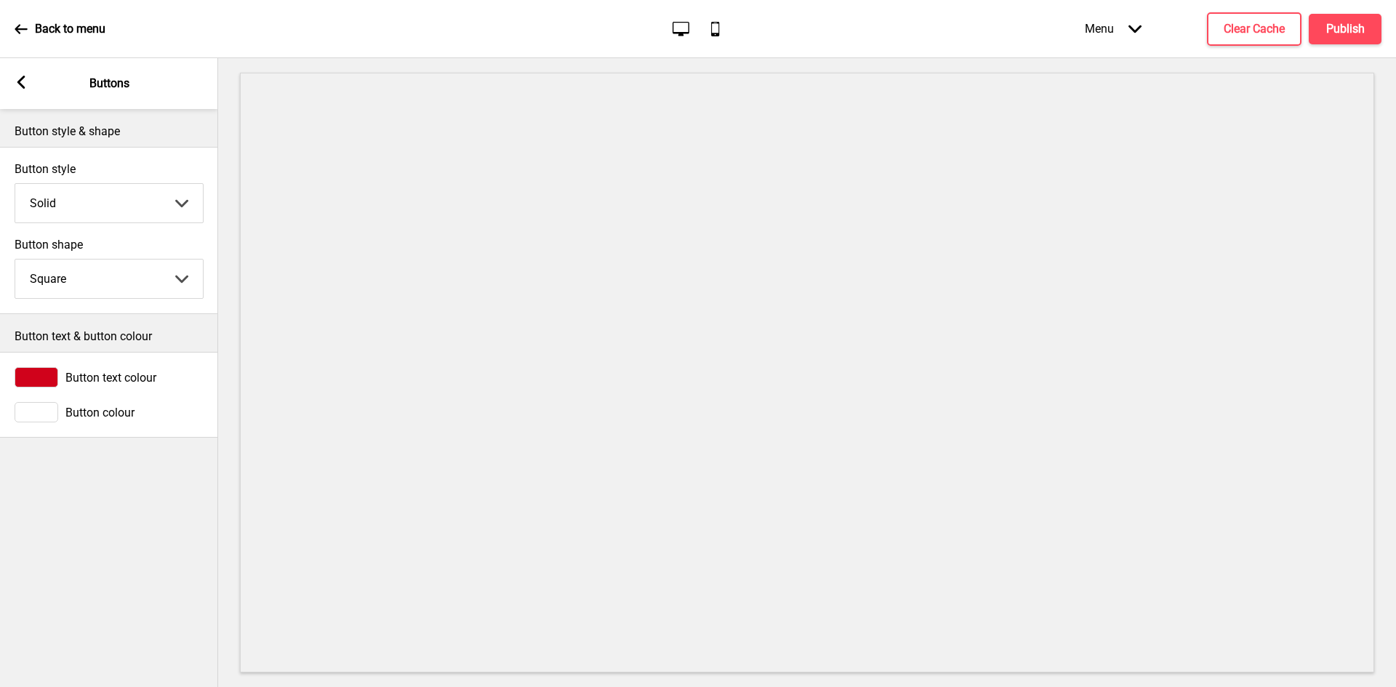
click at [87, 414] on span "Button colour" at bounding box center [99, 413] width 69 height 14
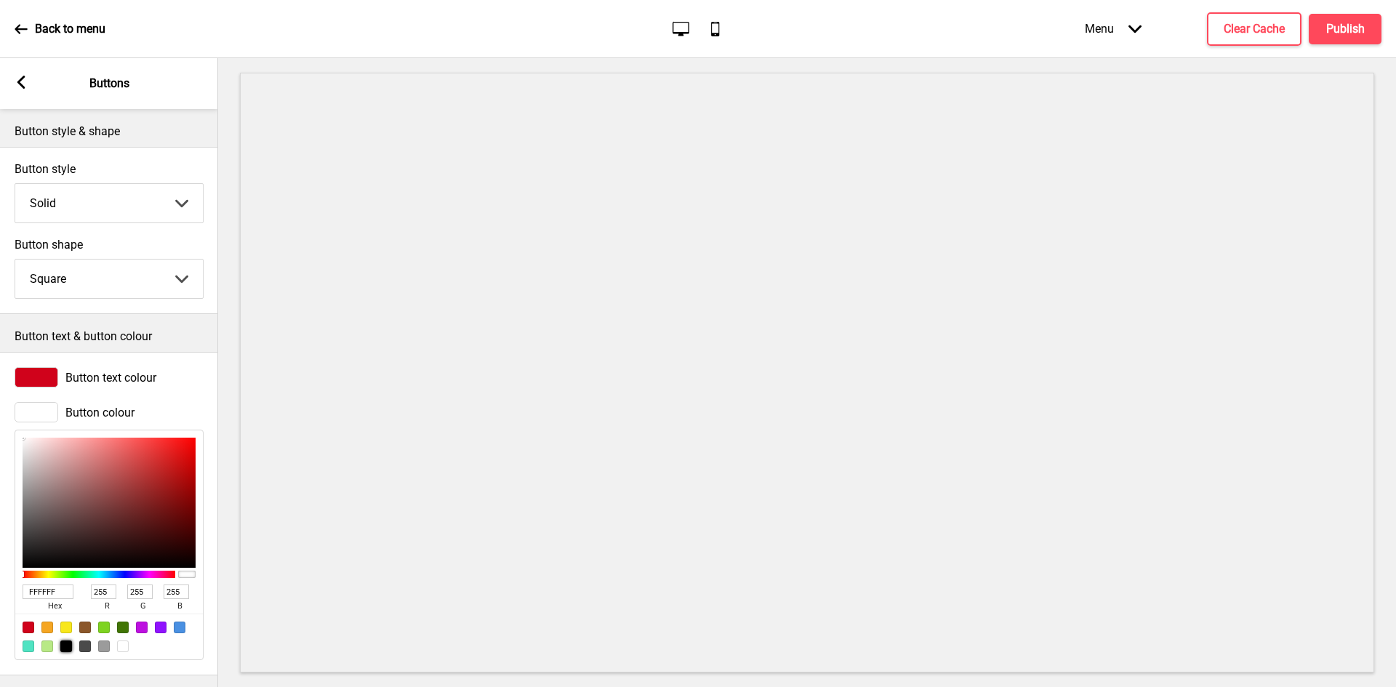
click at [68, 650] on div at bounding box center [66, 647] width 12 height 12
type input "000000"
type input "0"
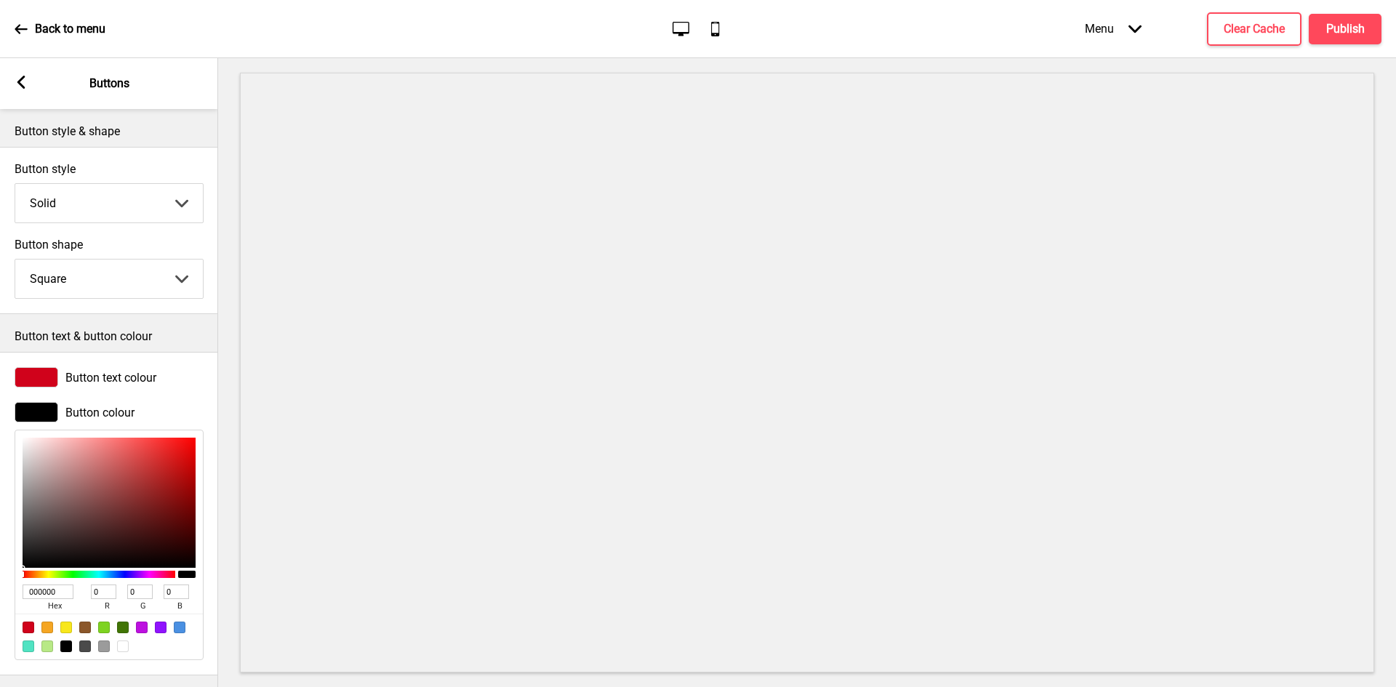
click at [101, 369] on div "Button text colour" at bounding box center [109, 377] width 189 height 20
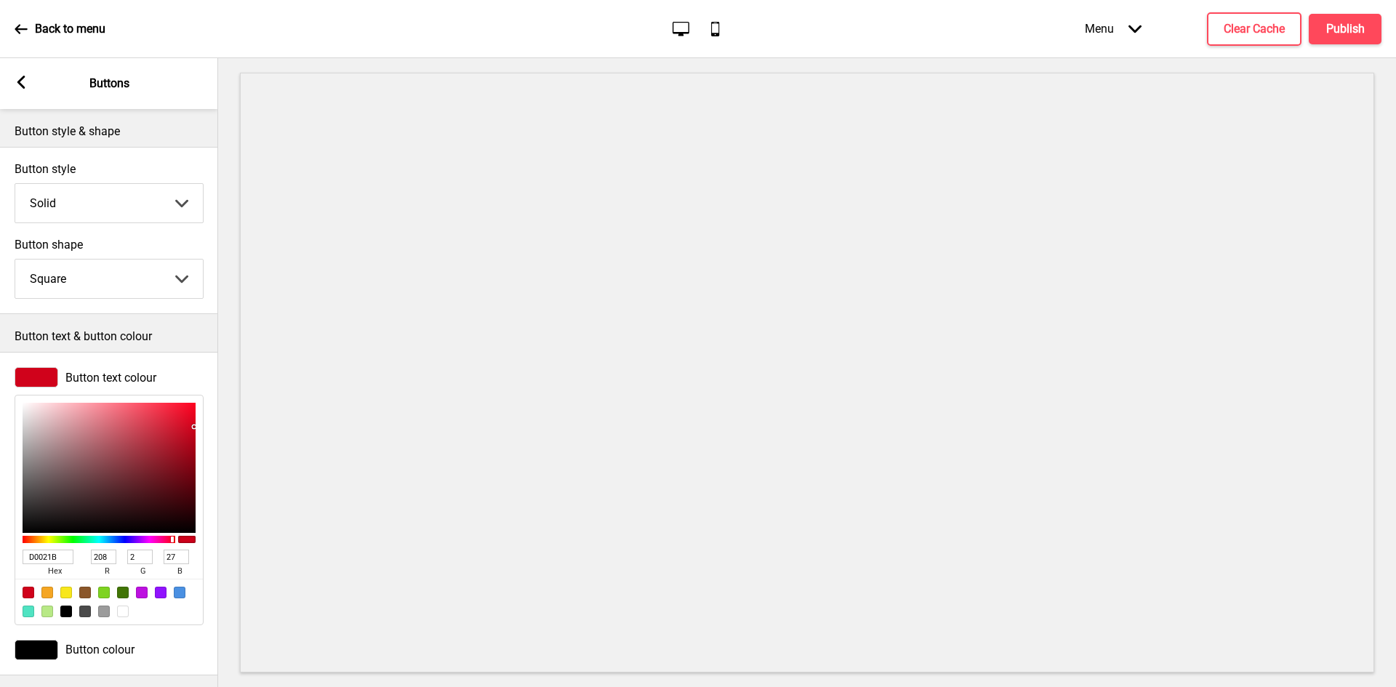
click at [121, 614] on div at bounding box center [123, 612] width 12 height 12
type input "FFFFFF"
type input "255"
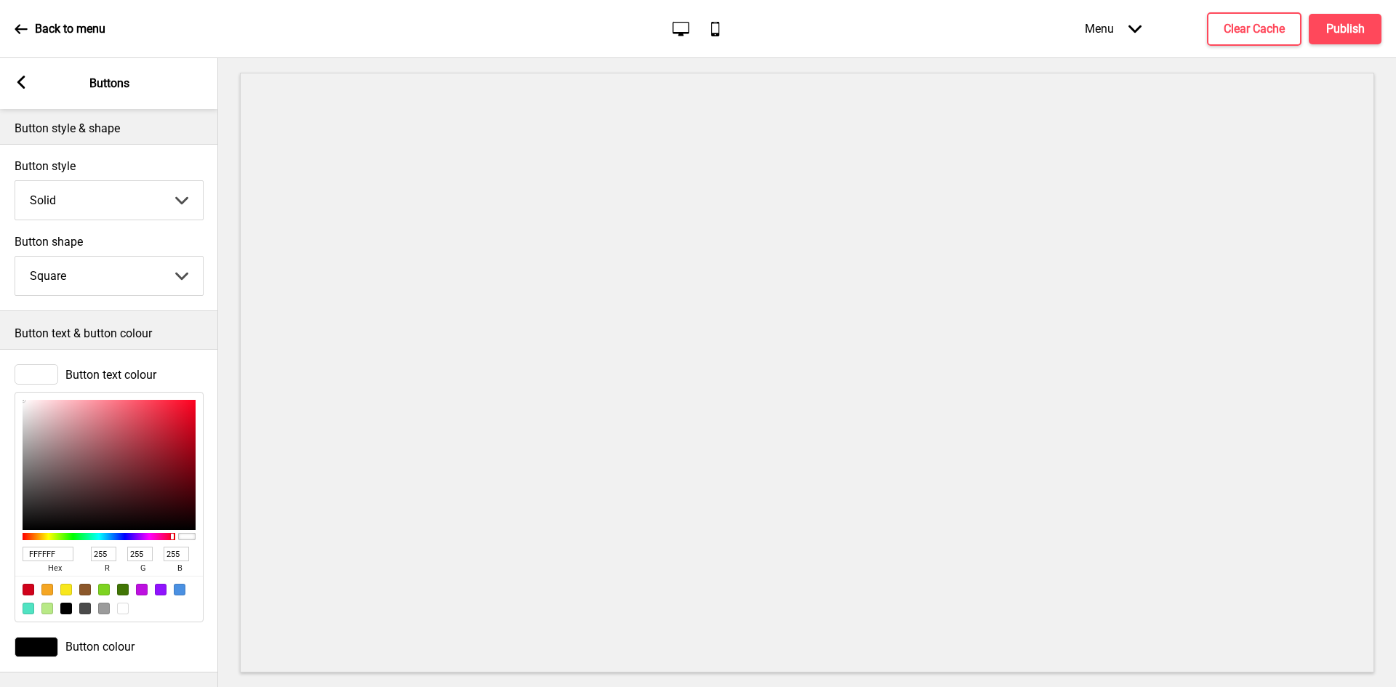
click at [19, 89] on div "Arrow left" at bounding box center [21, 84] width 13 height 16
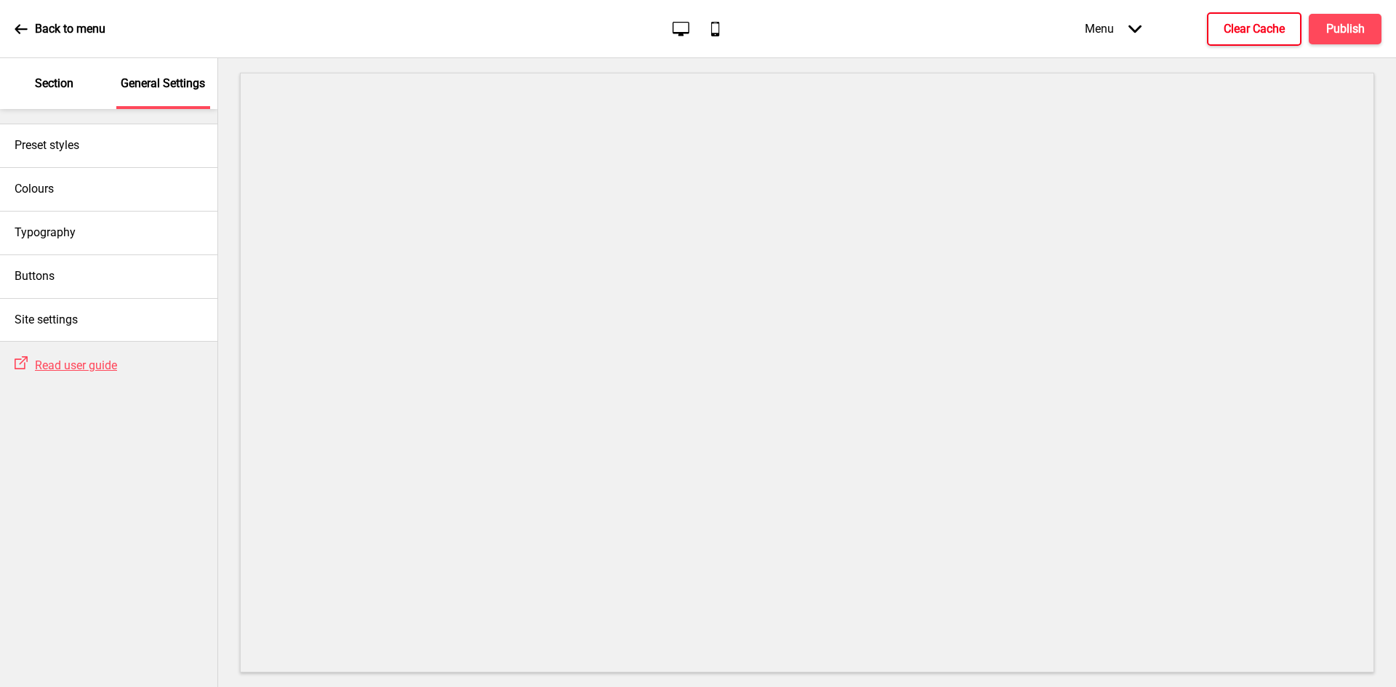
click at [1263, 25] on h4 "Clear Cache" at bounding box center [1254, 29] width 61 height 16
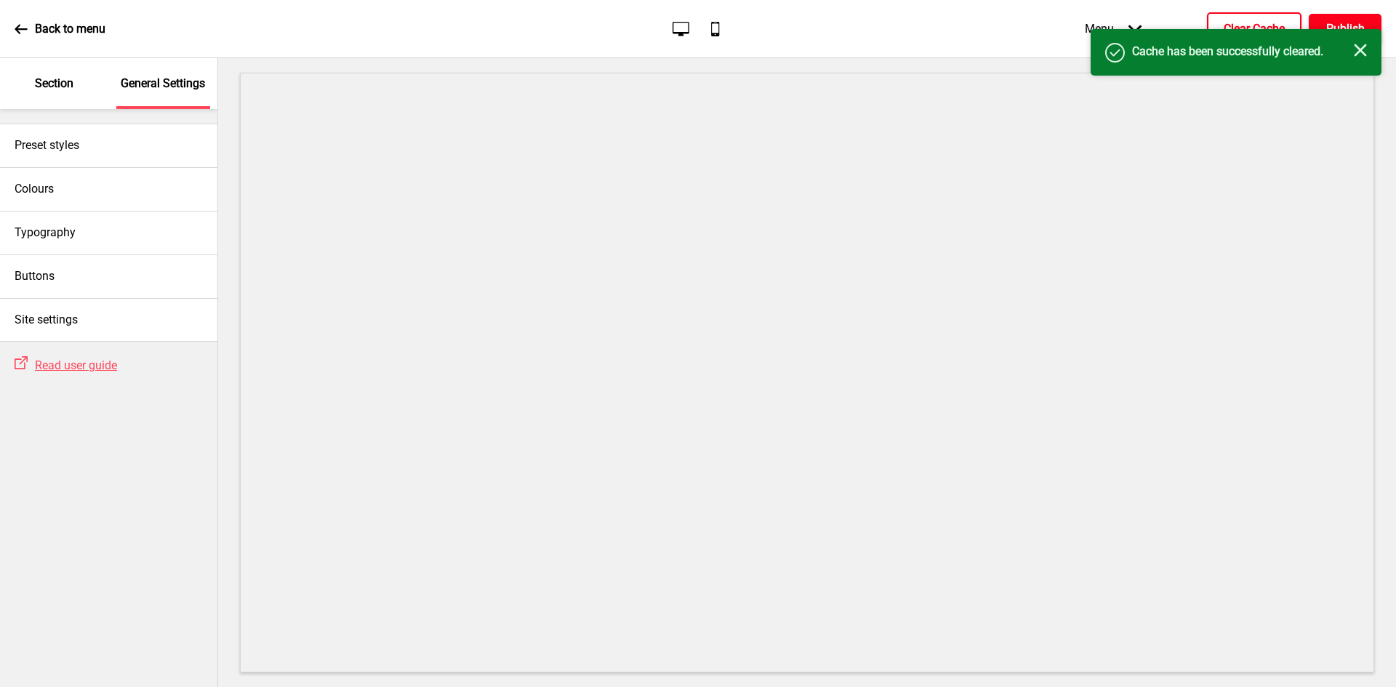
click at [1322, 18] on button "Publish" at bounding box center [1345, 29] width 73 height 31
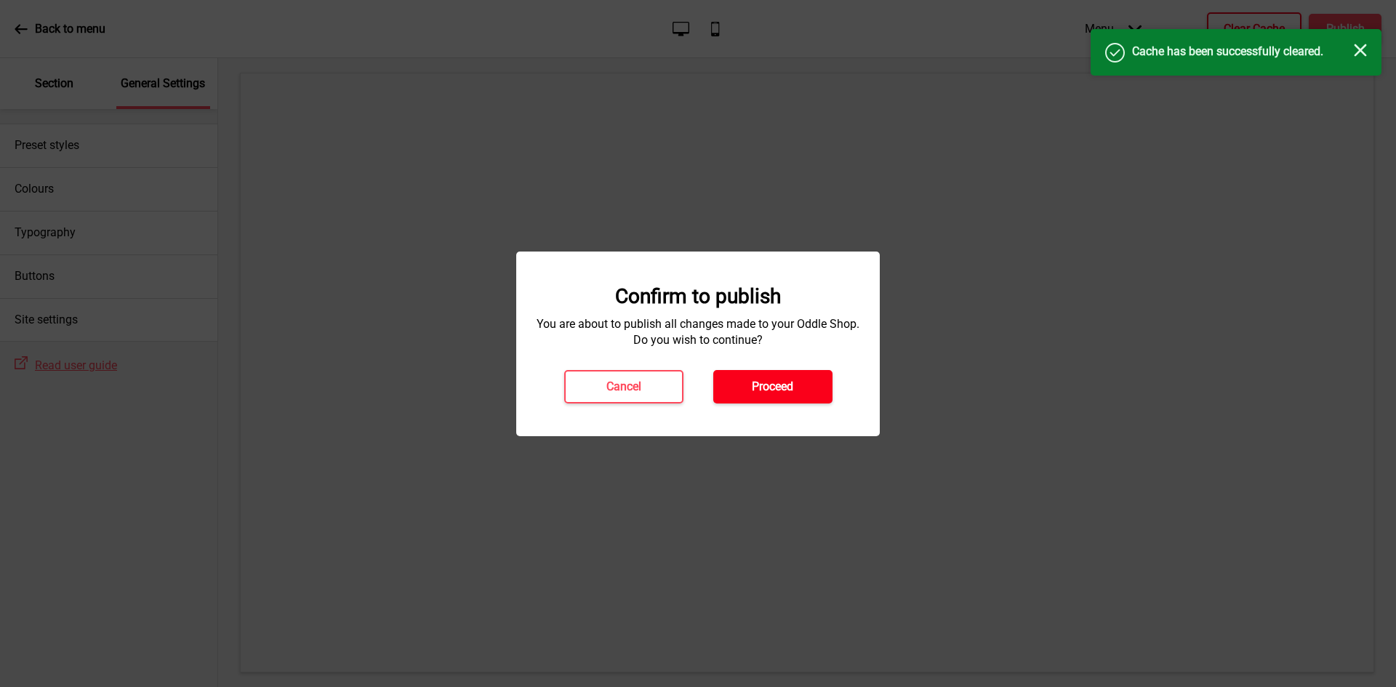
click at [772, 390] on h4 "Proceed" at bounding box center [772, 387] width 41 height 16
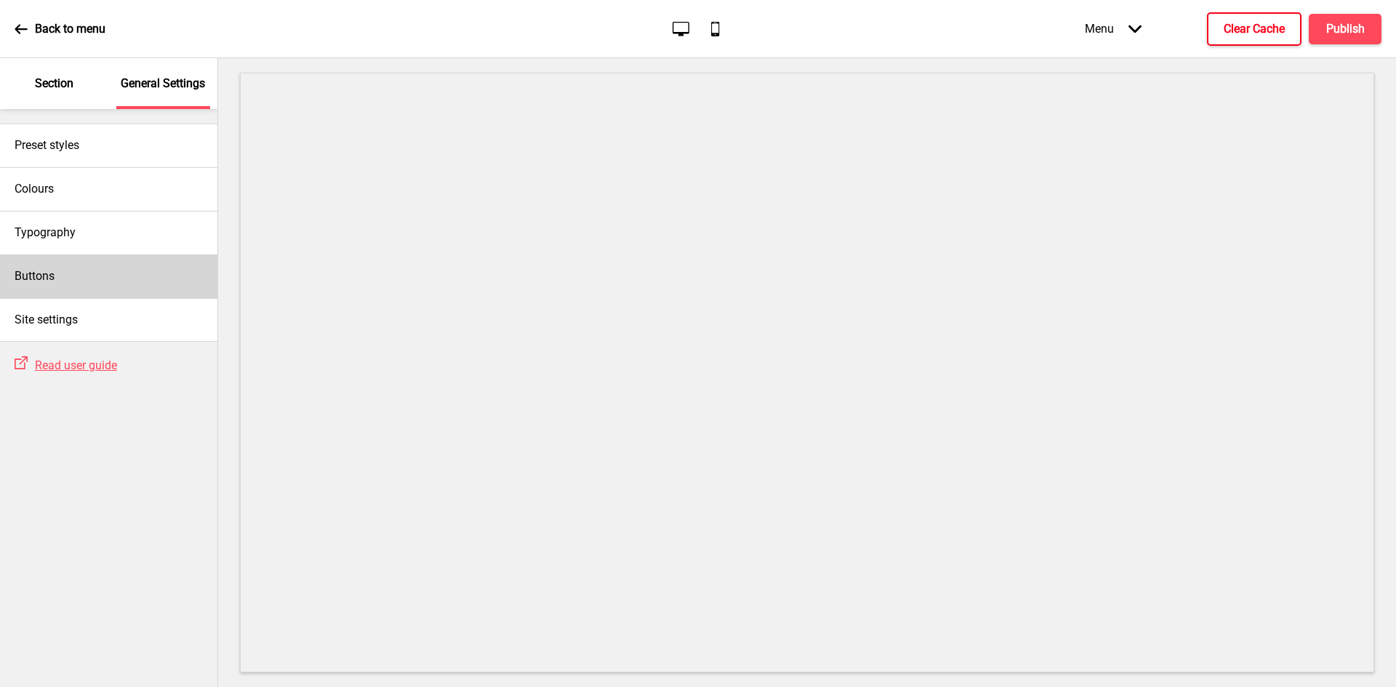
click at [94, 278] on div "Buttons" at bounding box center [108, 277] width 217 height 44
select select "square"
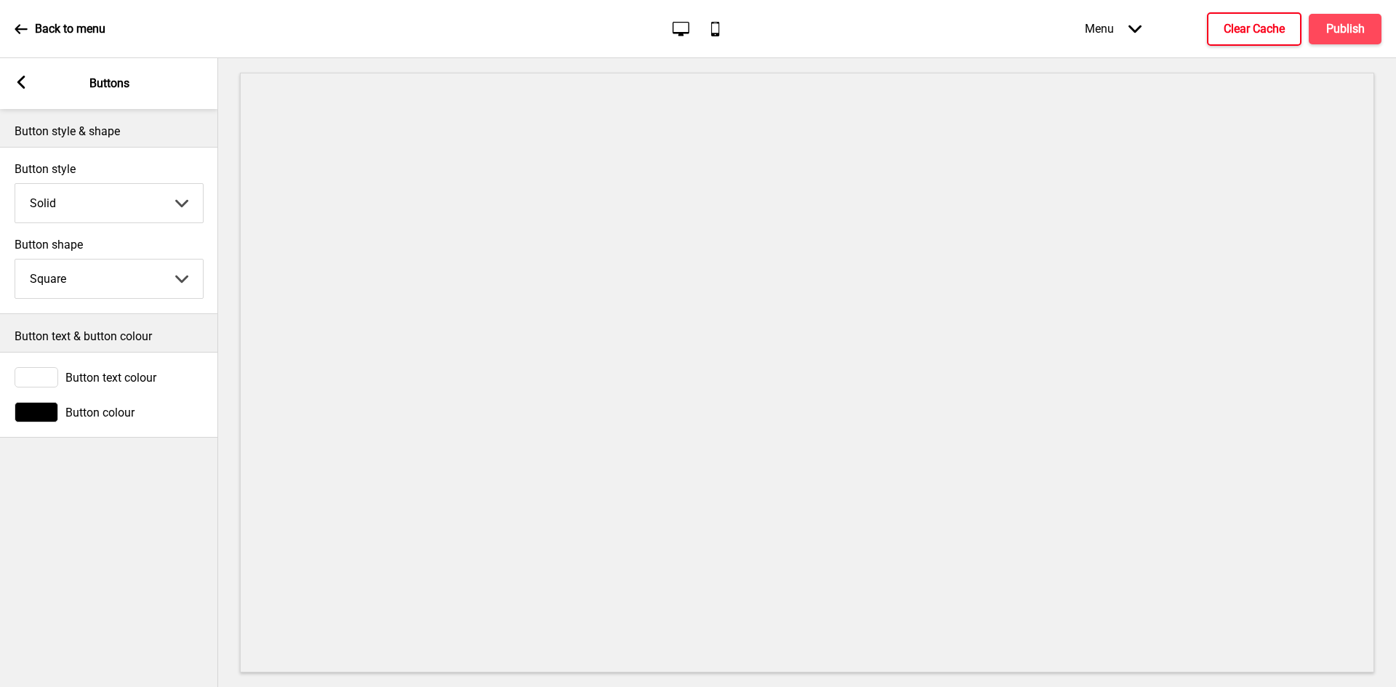
click at [79, 410] on span "Button colour" at bounding box center [99, 413] width 69 height 14
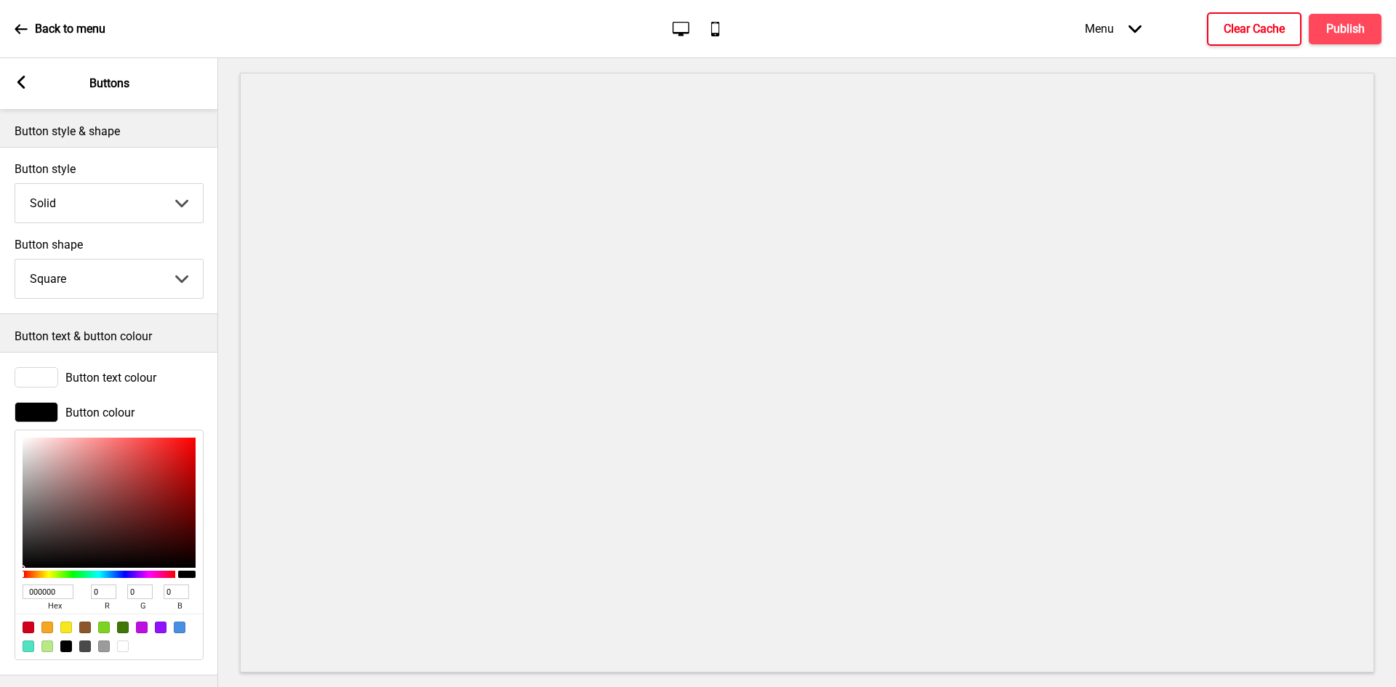
click at [1265, 29] on h4 "Clear Cache" at bounding box center [1254, 29] width 61 height 16
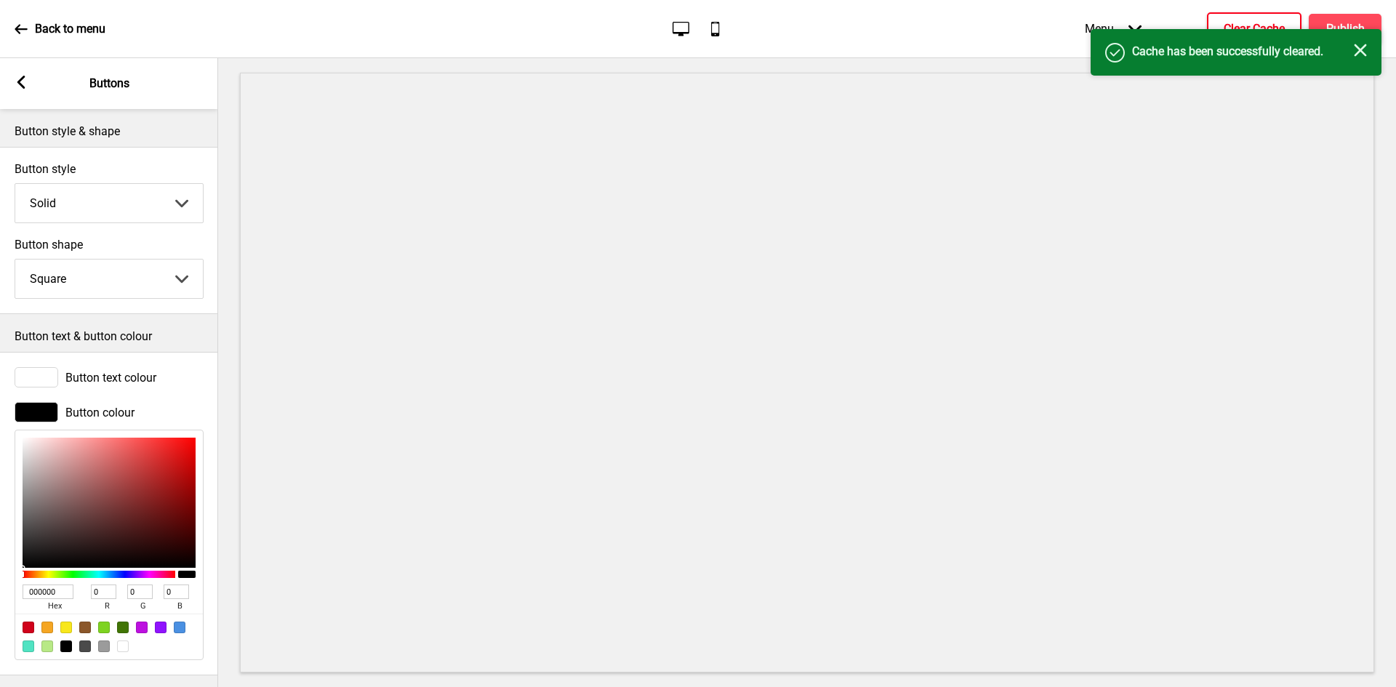
click at [1338, 35] on div "Success Cache has been successfully cleared. Close" at bounding box center [1236, 52] width 291 height 47
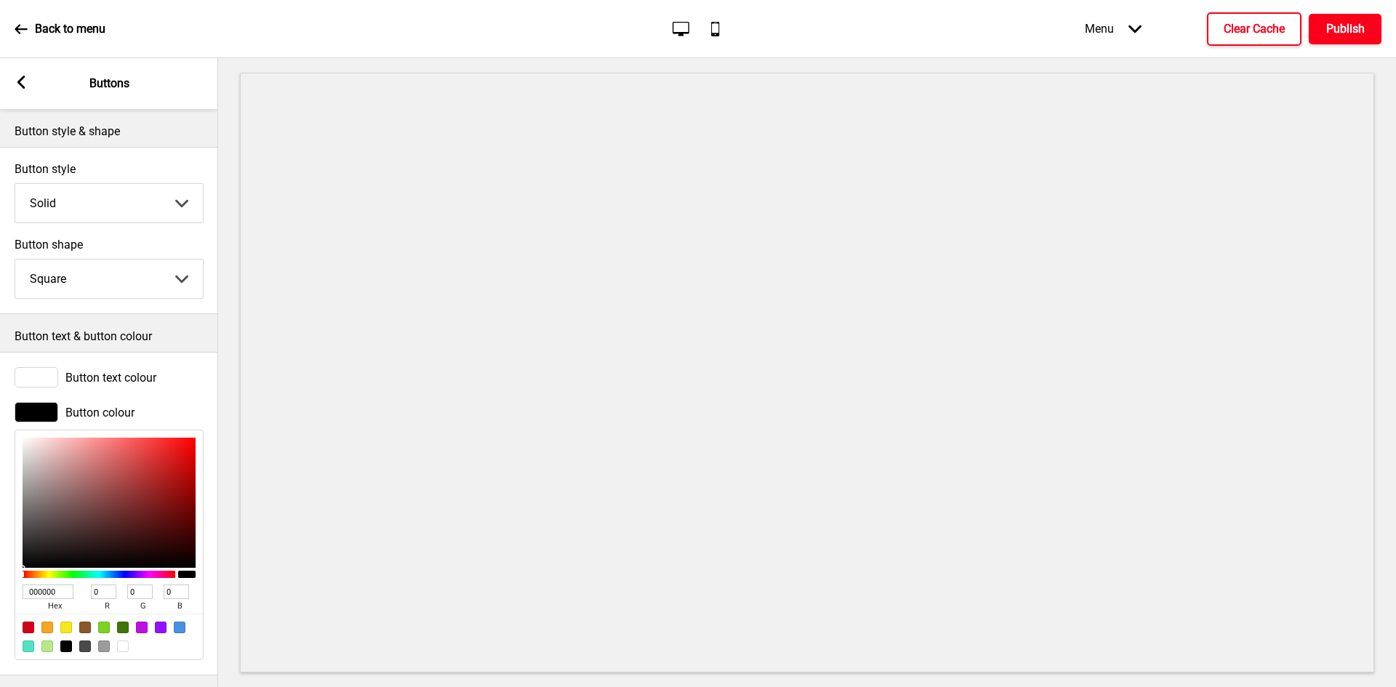
click at [1335, 23] on h4 "Publish" at bounding box center [1346, 29] width 39 height 16
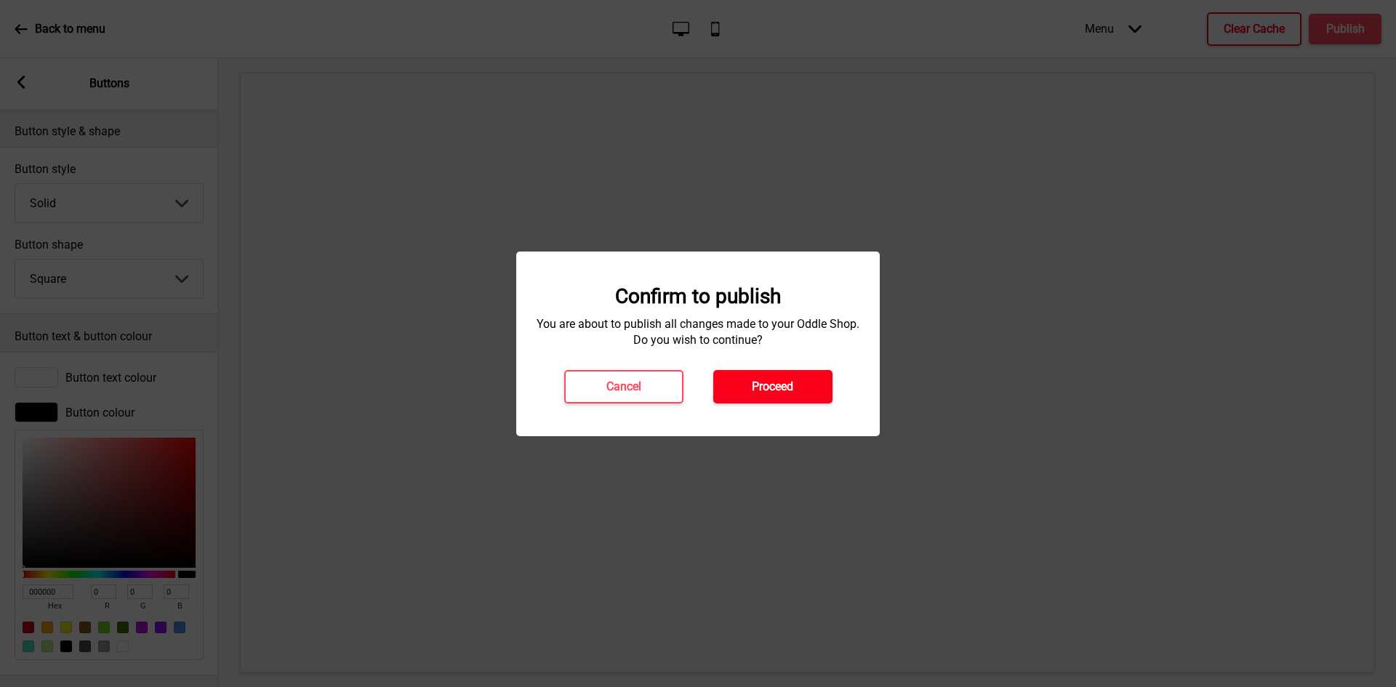
click at [764, 371] on button "Proceed" at bounding box center [773, 386] width 119 height 33
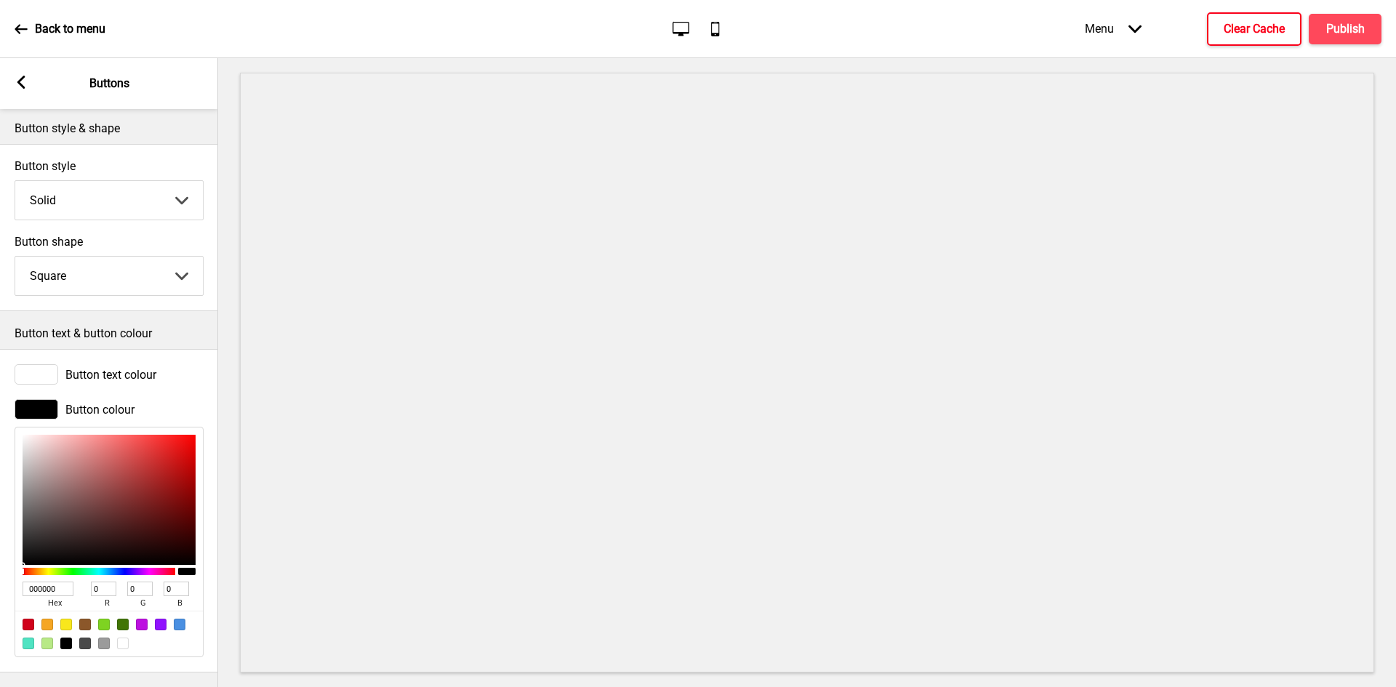
click at [15, 84] on div "Arrow left Buttons" at bounding box center [109, 83] width 218 height 51
click at [27, 82] on rect at bounding box center [21, 82] width 13 height 13
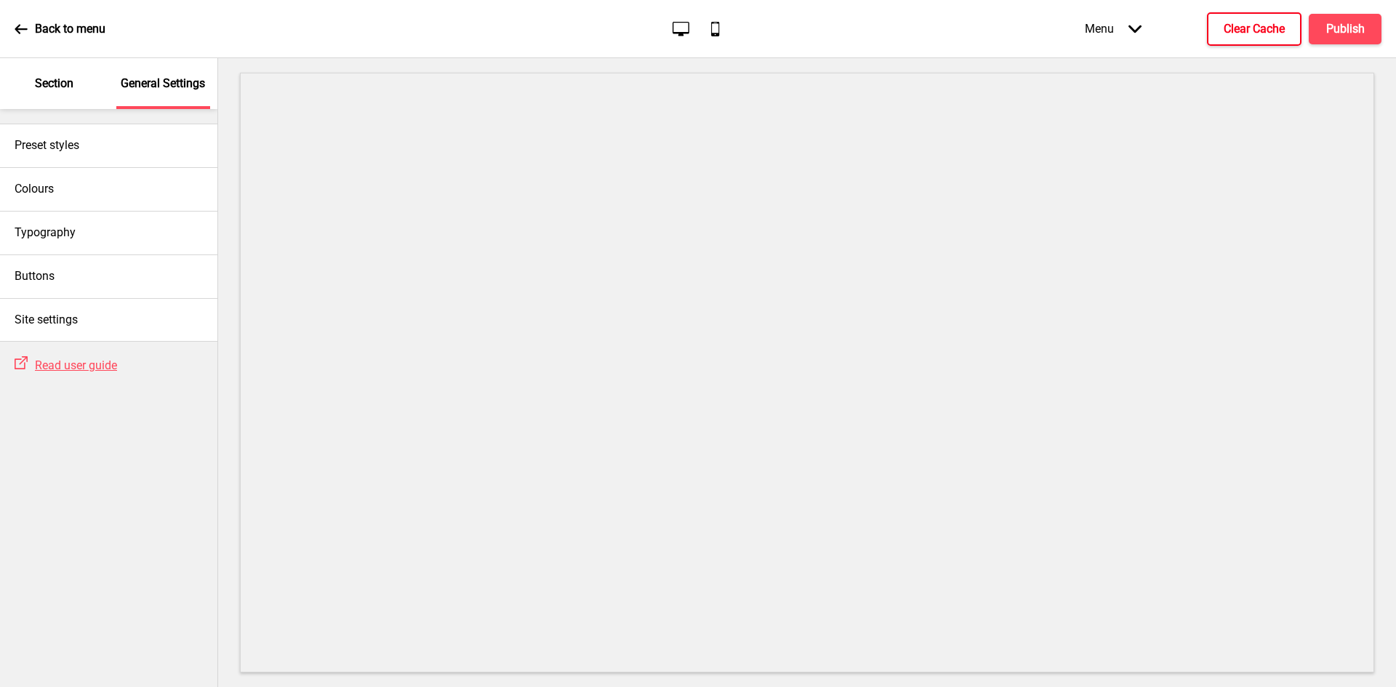
click at [47, 90] on p "Section" at bounding box center [54, 84] width 39 height 16
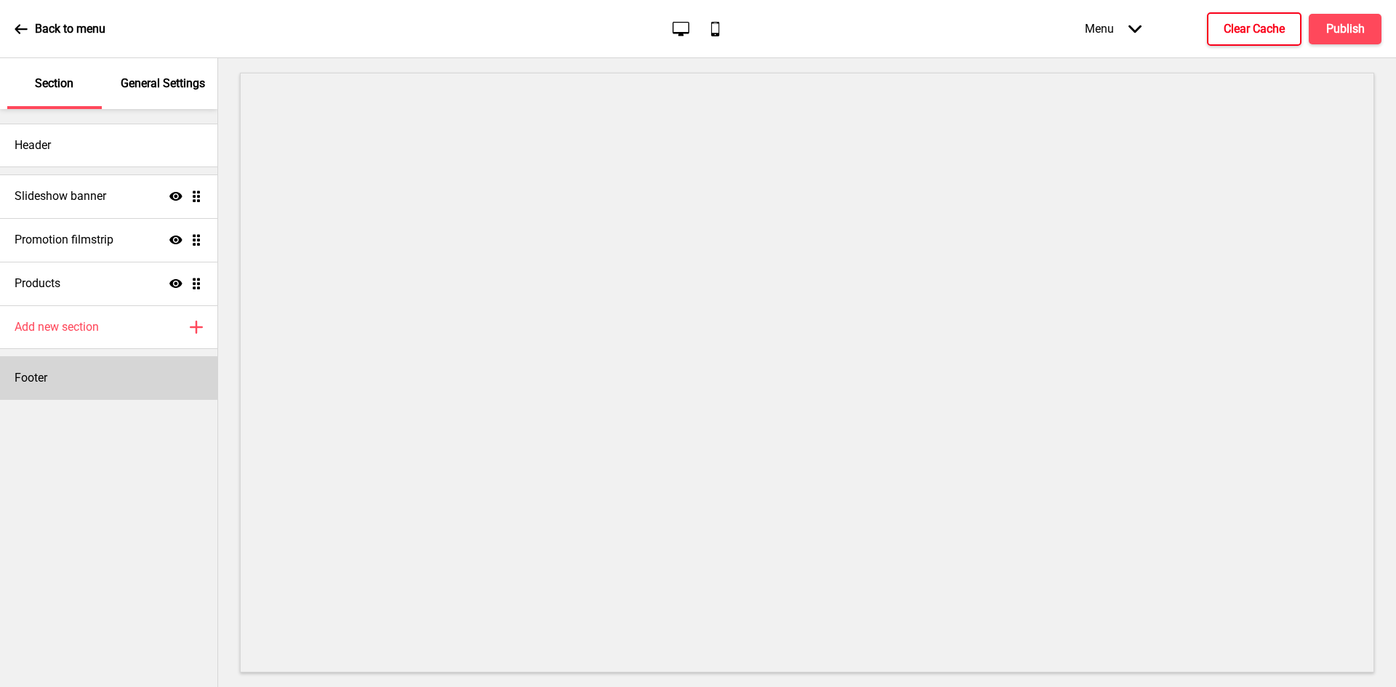
click at [78, 380] on div "Footer" at bounding box center [108, 378] width 217 height 44
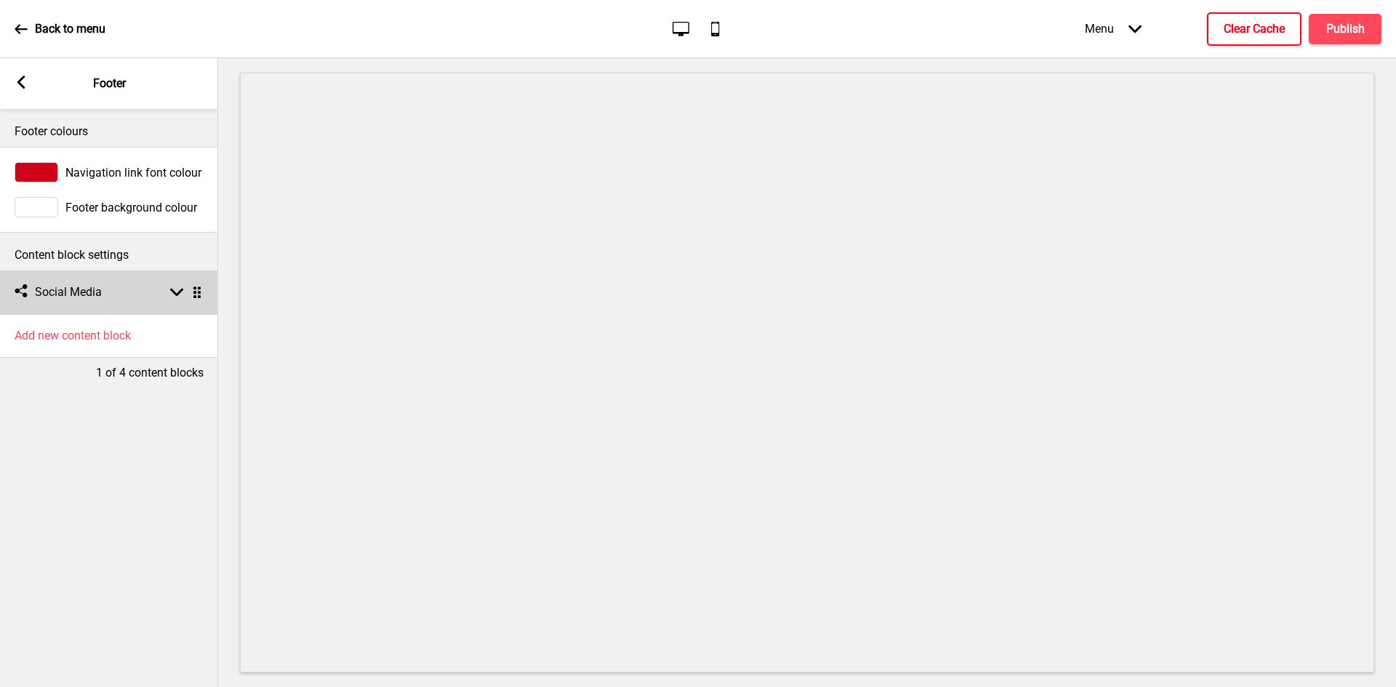
click at [104, 305] on div "Social media Social Media Arrow down Drag" at bounding box center [109, 293] width 218 height 44
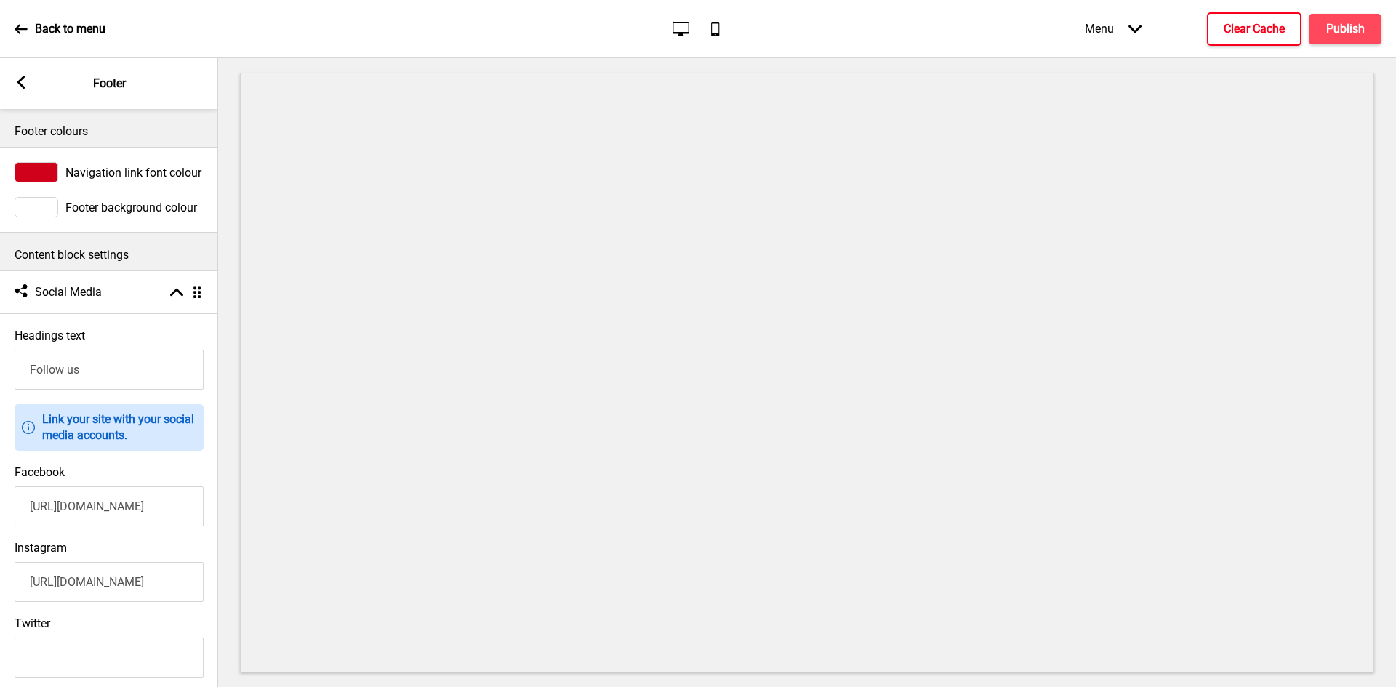
click at [73, 492] on input "https://www.facebook.com/twomenbagelhouse/" at bounding box center [109, 507] width 189 height 40
click at [74, 506] on input "https://www.facebook.com/twomenbagelhouse/" at bounding box center [109, 507] width 189 height 40
click at [64, 578] on input "https://www.instagram.com/twomenbagelhouse/?hl=en" at bounding box center [109, 582] width 189 height 40
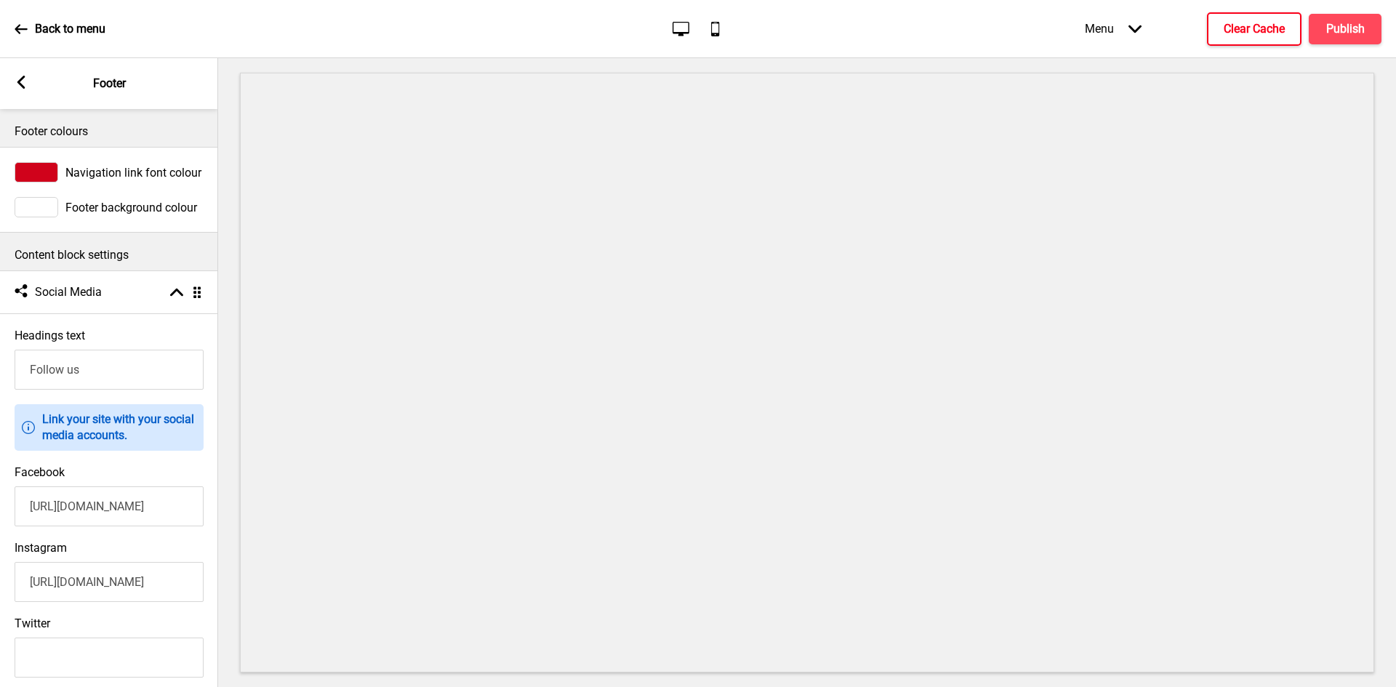
click at [64, 578] on input "https://www.instagram.com/twomenbagelhouse/?hl=en" at bounding box center [109, 582] width 189 height 40
